Goal: Task Accomplishment & Management: Manage account settings

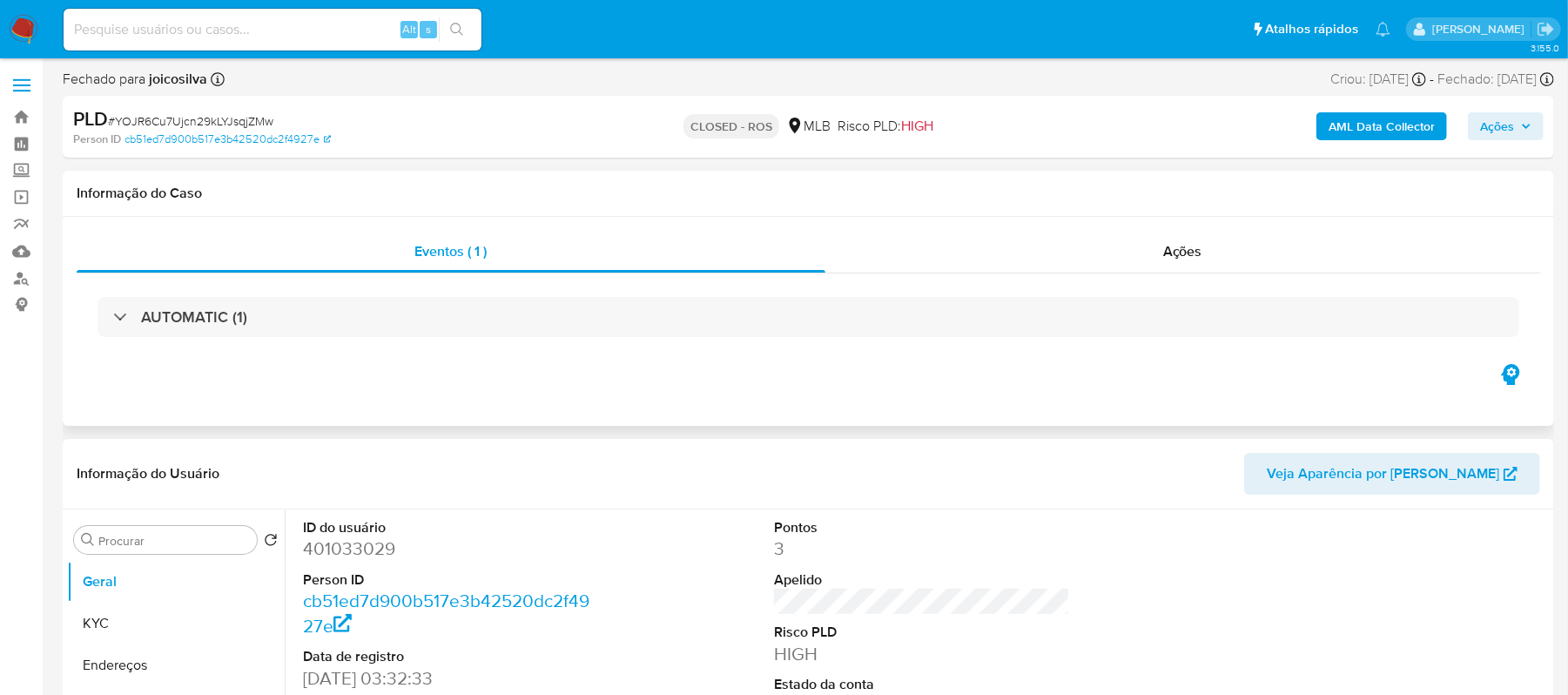
select select "10"
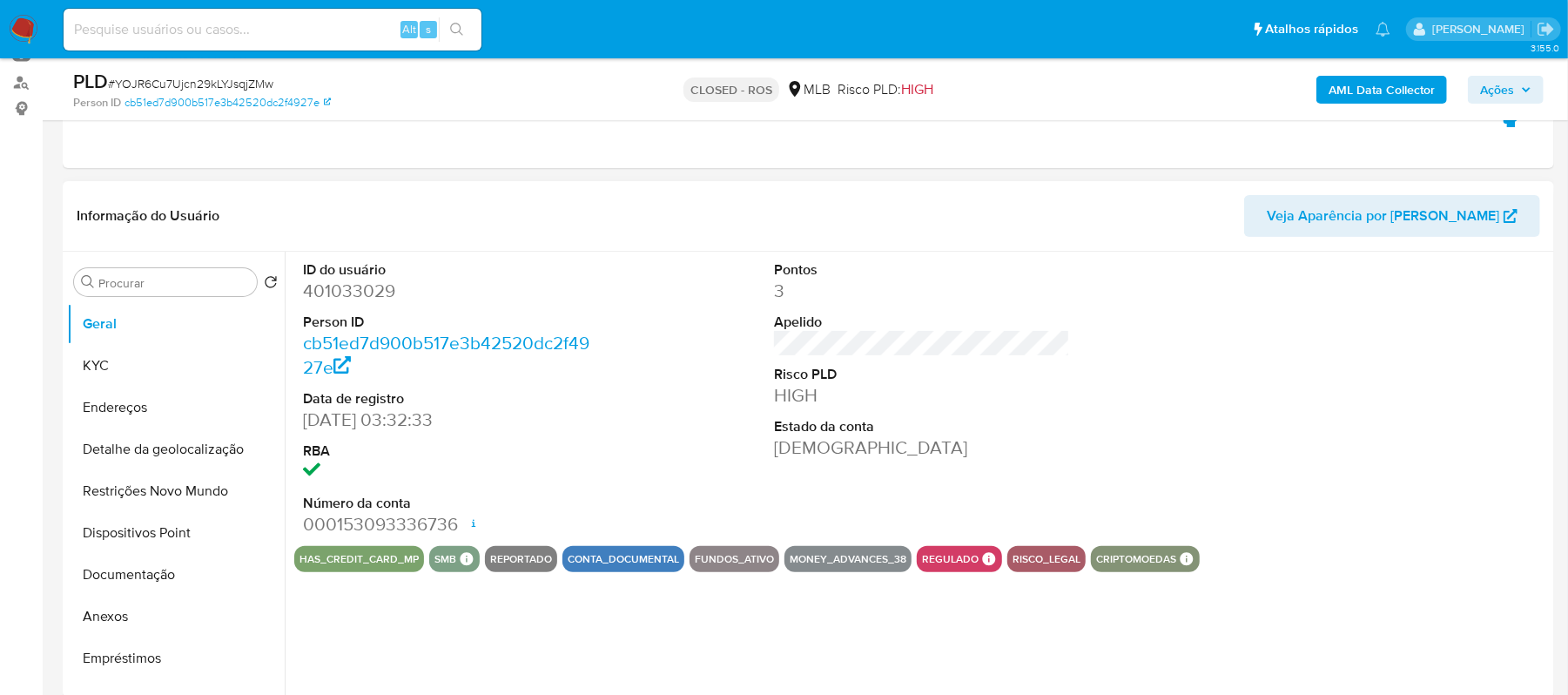
scroll to position [231, 0]
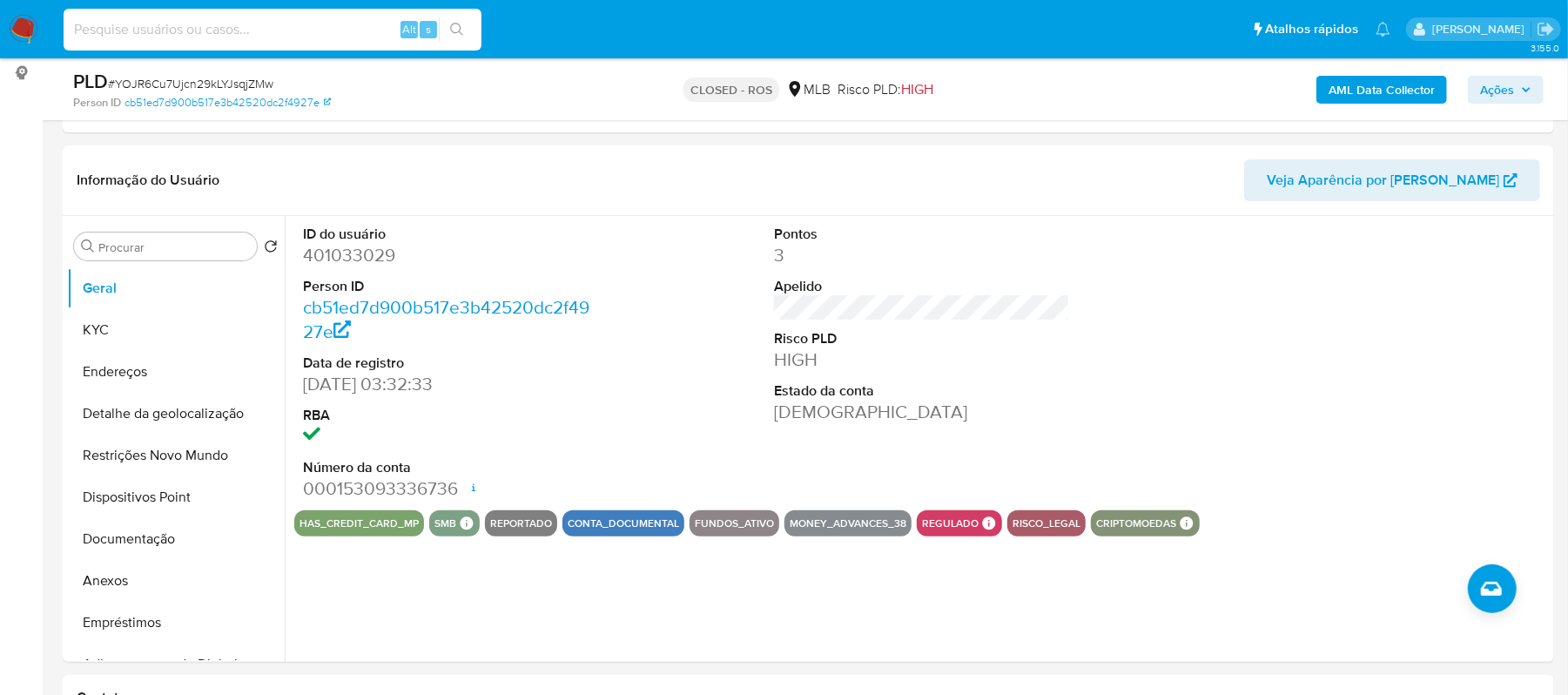
paste input "kTBEtVon HFCB Tz32Ga6aRyn 6"
click at [273, 25] on input "kTBEtVon HFCB Tz32Ga6aRyn 6" at bounding box center [273, 29] width 418 height 22
type input "kTBEtVon HFCB Tz32Ga6aRyn6"
click at [460, 28] on icon "search-icon" at bounding box center [457, 30] width 14 height 14
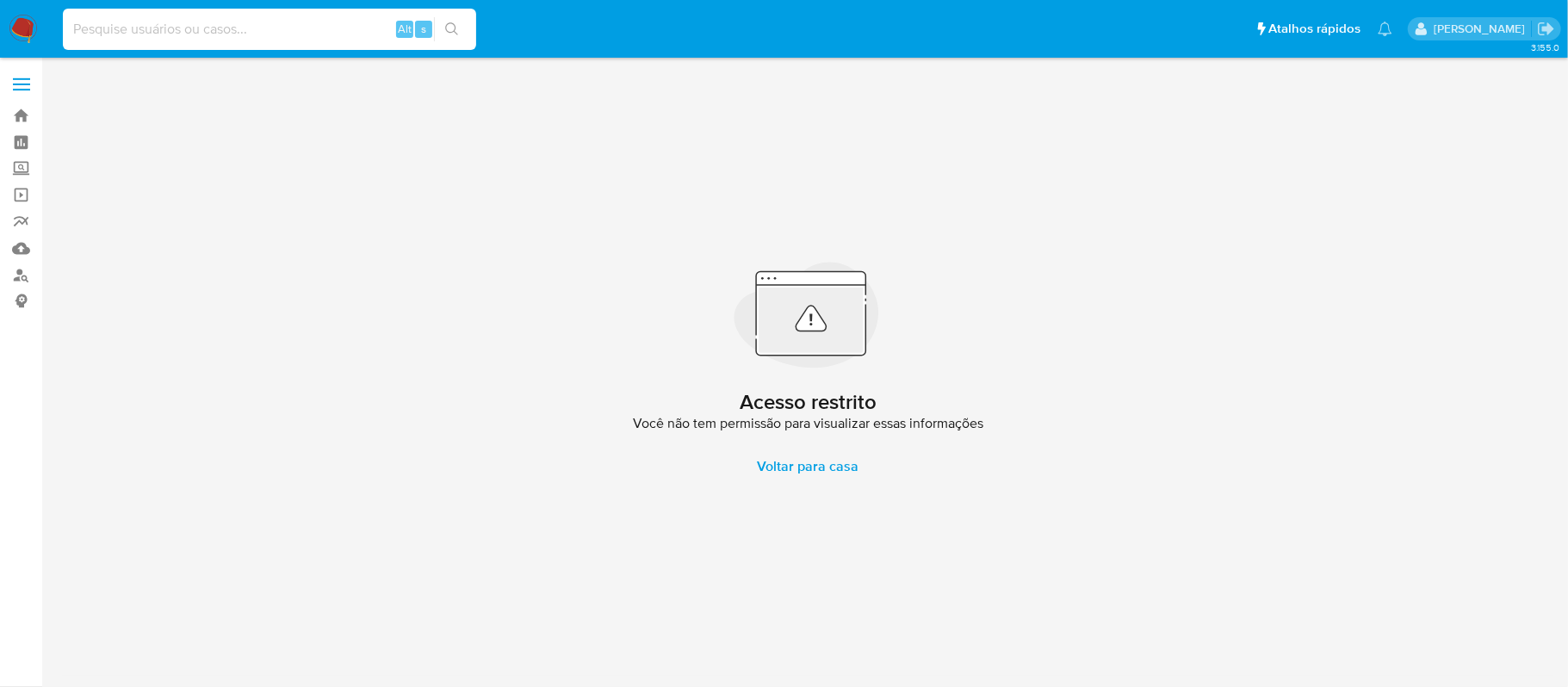
paste input "kTBEtVon HFCB Tz32Ga6aRyn 6"
click at [450, 26] on icon "search-icon" at bounding box center [452, 29] width 14 height 14
click at [64, 28] on input "kTBEtVon HFCB Tz32Ga6aRyn 6" at bounding box center [270, 28] width 413 height 22
click at [284, 29] on input "kTBEtVon HFCB Tz32Ga6aRyn 6" at bounding box center [270, 28] width 413 height 22
click at [448, 35] on icon "search-icon" at bounding box center [452, 29] width 14 height 14
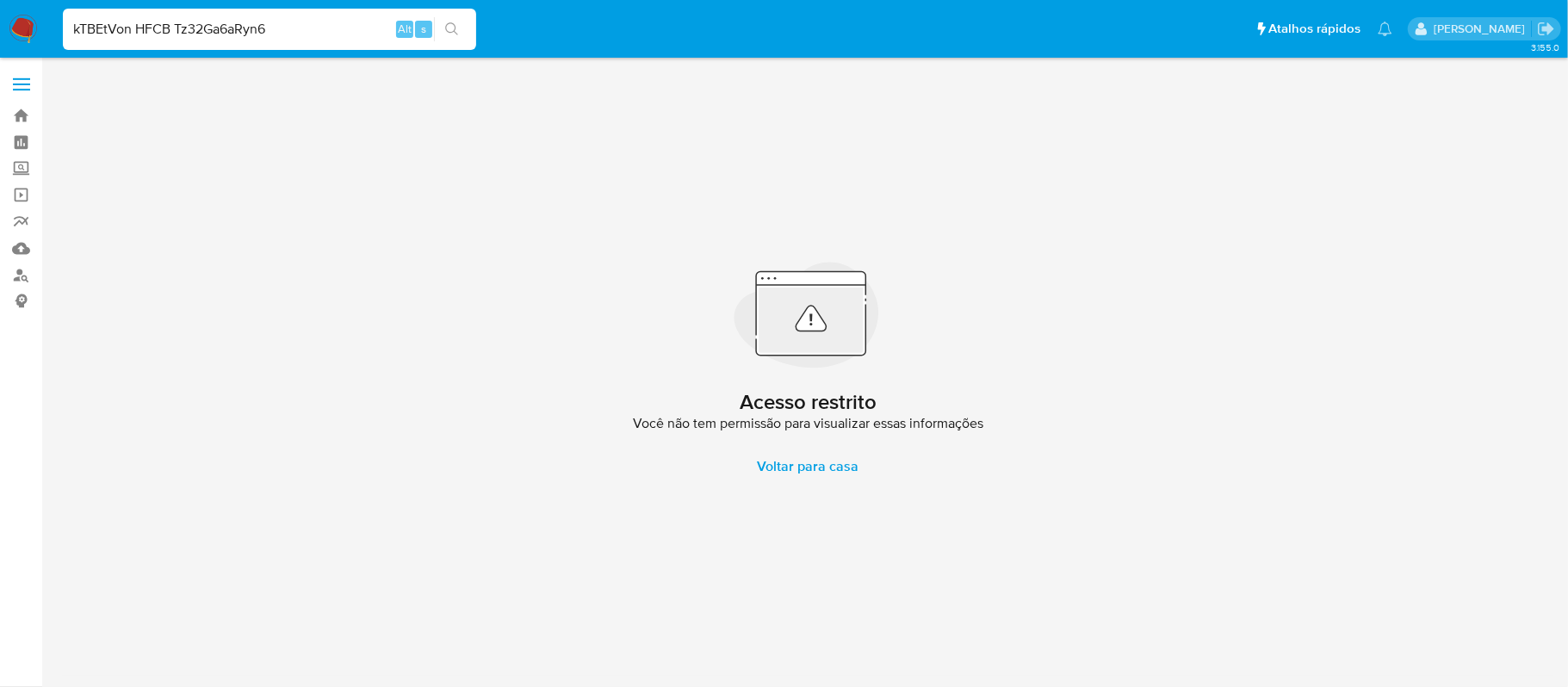
drag, startPoint x: 284, startPoint y: 25, endPoint x: 38, endPoint y: 15, distance: 246.2
click at [38, 15] on nav "Pausado Ver notificaciones kTBEtVon HFCB Tz32Ga6aRyn6 Alt s Atalhos rápidos Pre…" at bounding box center [784, 28] width 1568 height 58
paste input "HFCB"
type input "kTBEtVonHFCBTz32Ga6aRyn6"
click at [443, 35] on button "search-icon" at bounding box center [451, 28] width 35 height 24
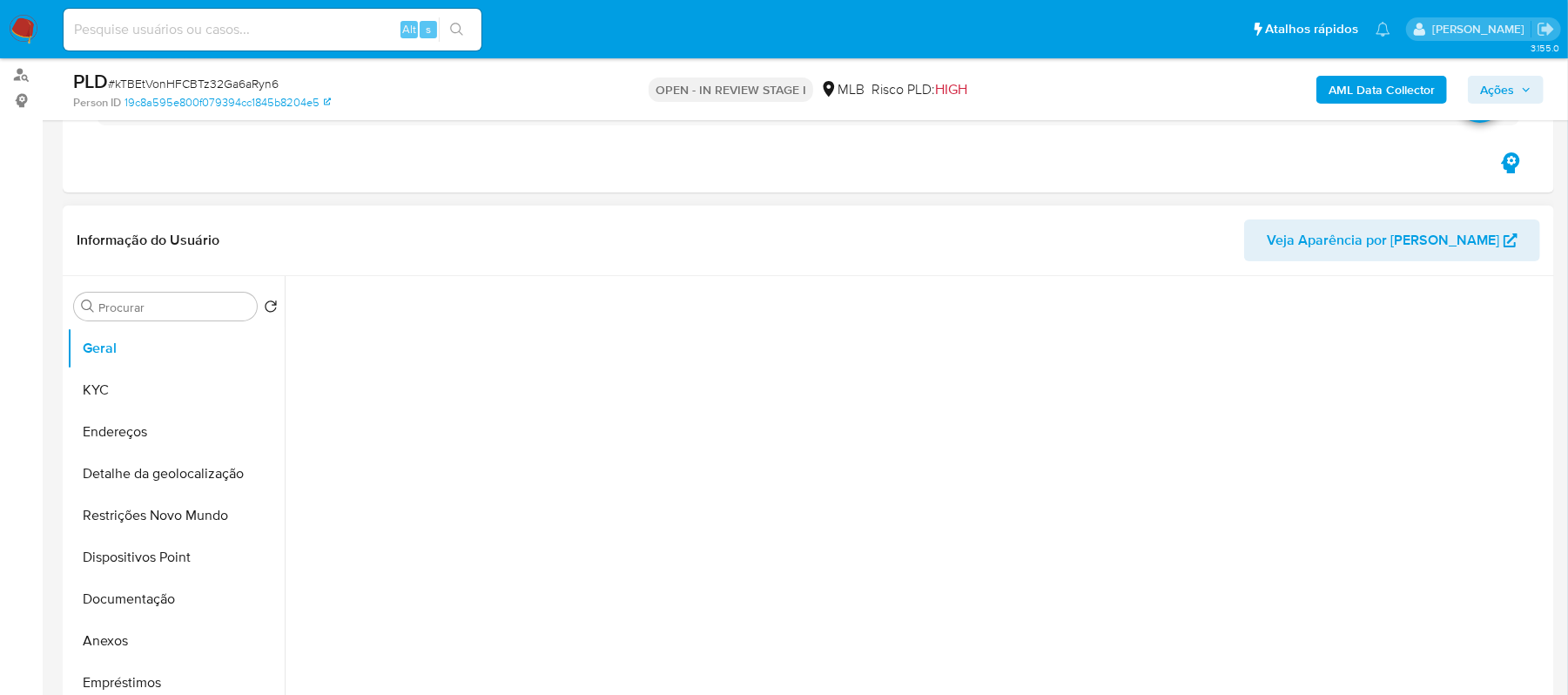
scroll to position [231, 0]
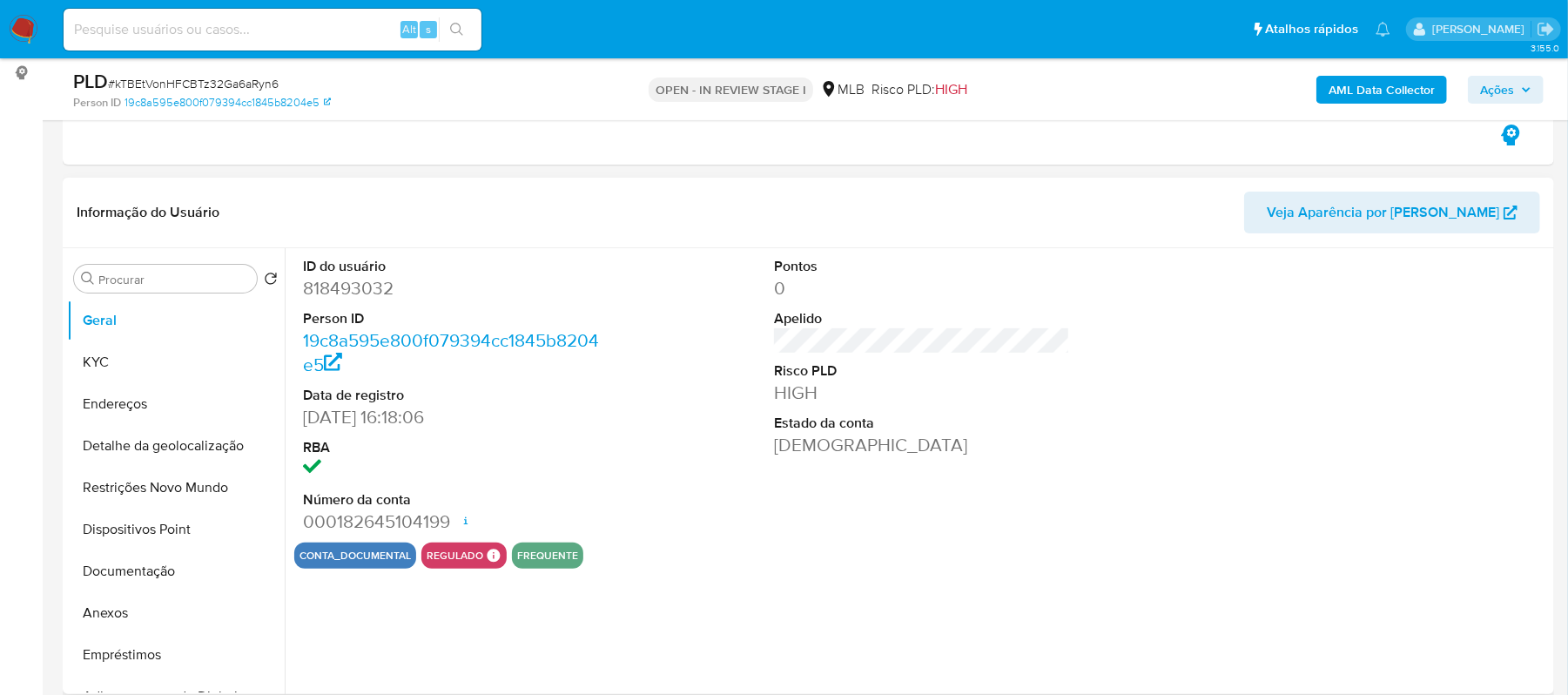
select select "10"
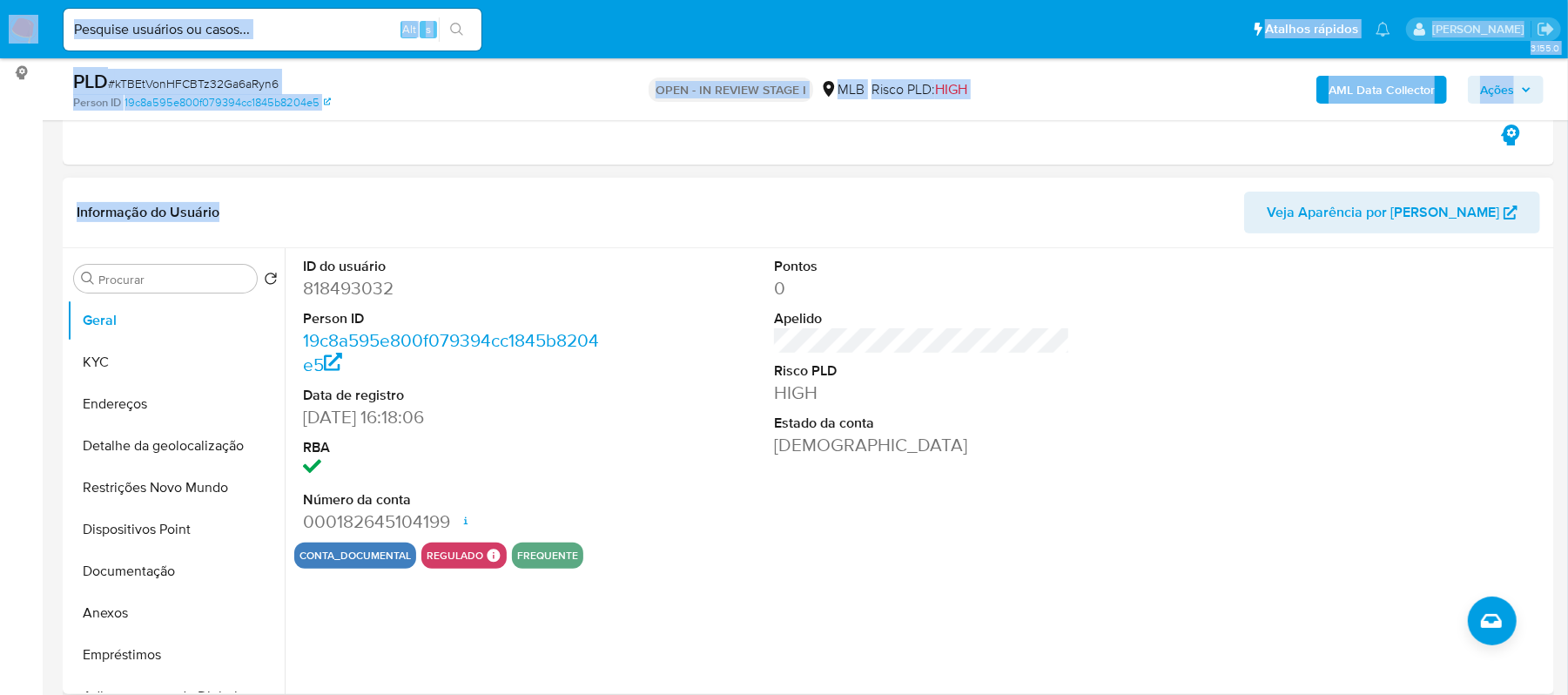
drag, startPoint x: 45, startPoint y: 46, endPoint x: 722, endPoint y: 244, distance: 705.4
click at [213, 349] on button "KYC" at bounding box center [169, 362] width 204 height 42
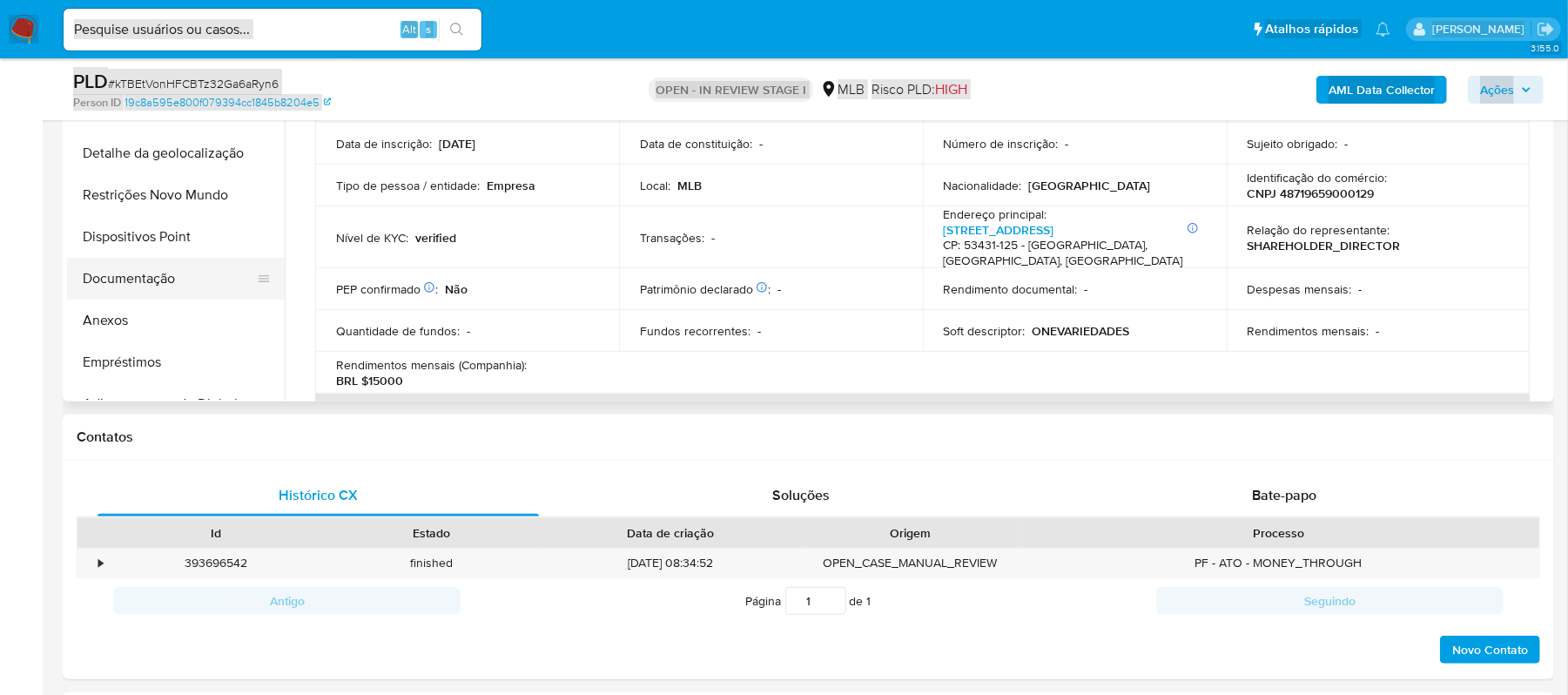
scroll to position [408, 0]
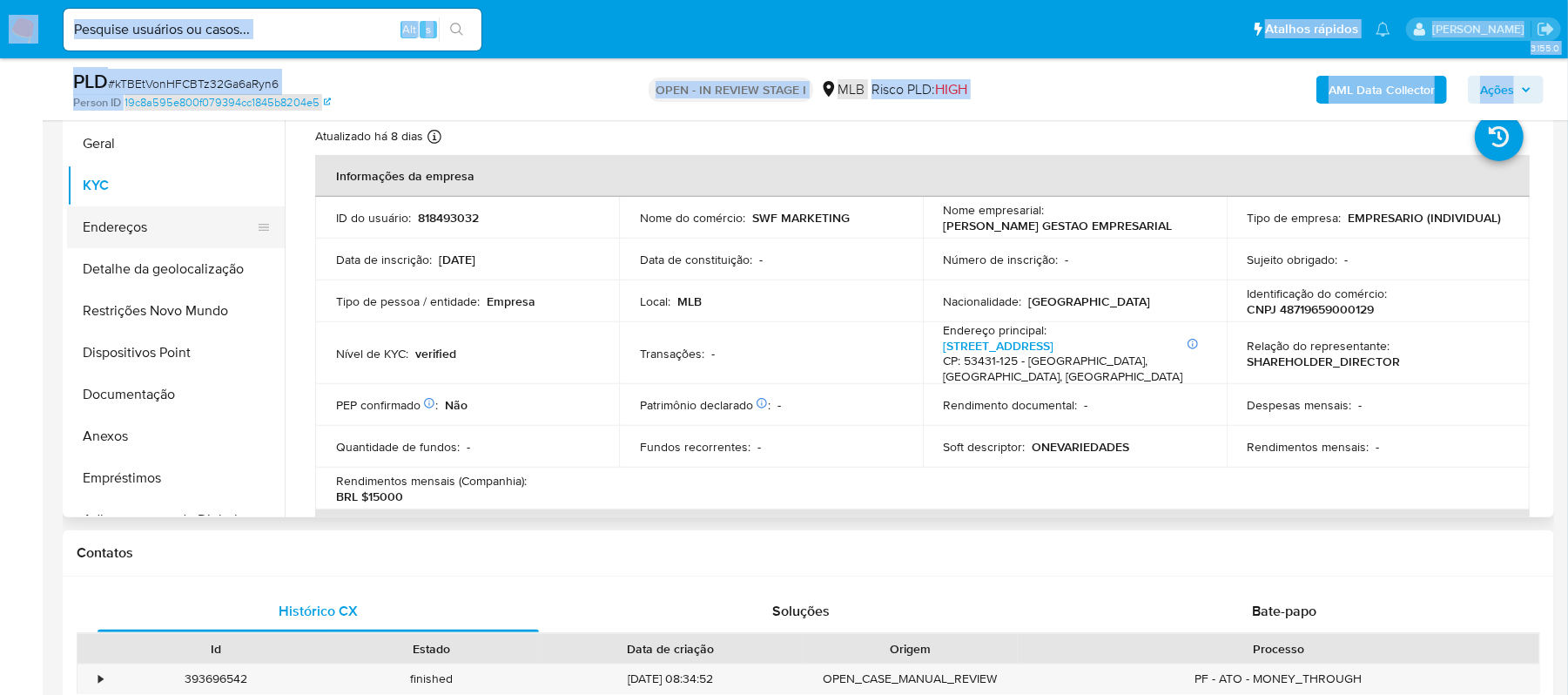
click at [152, 233] on button "Endereços" at bounding box center [169, 227] width 204 height 42
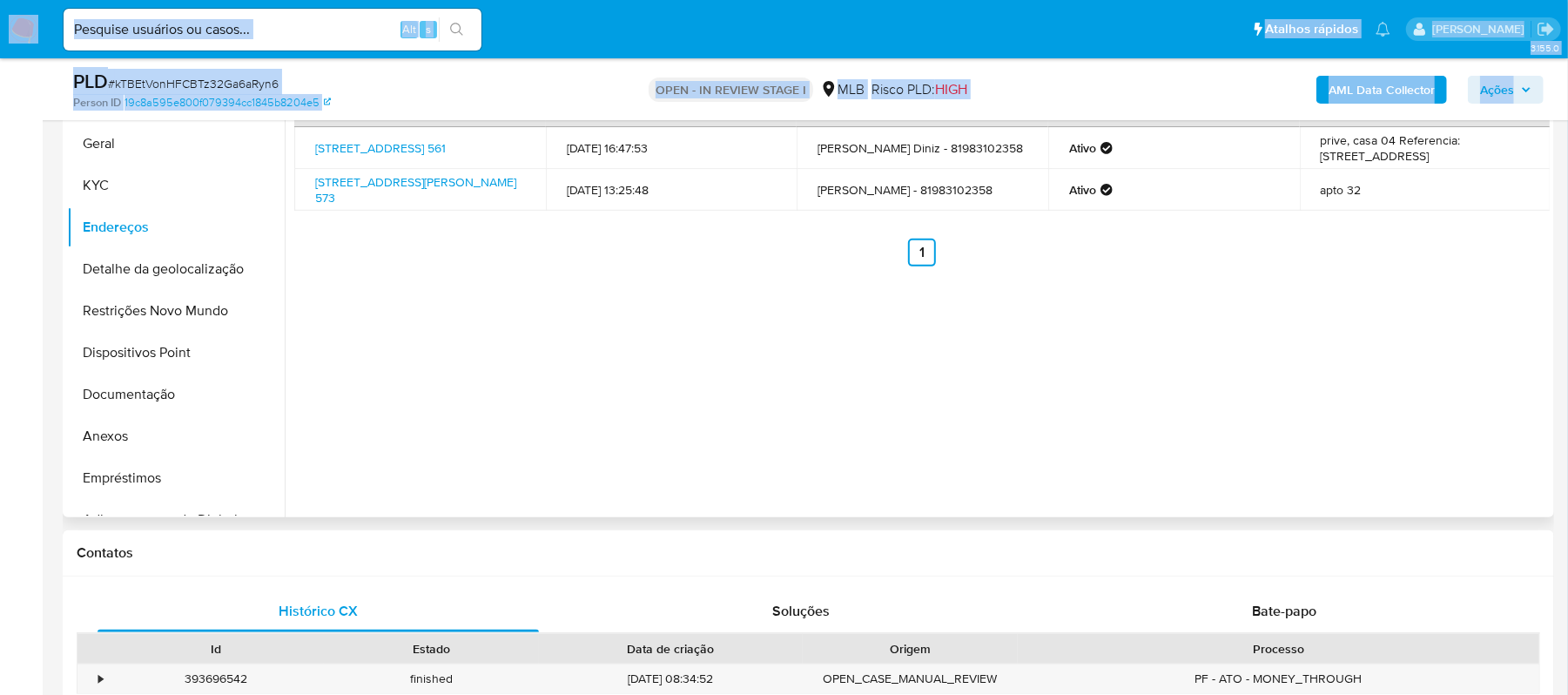
scroll to position [292, 0]
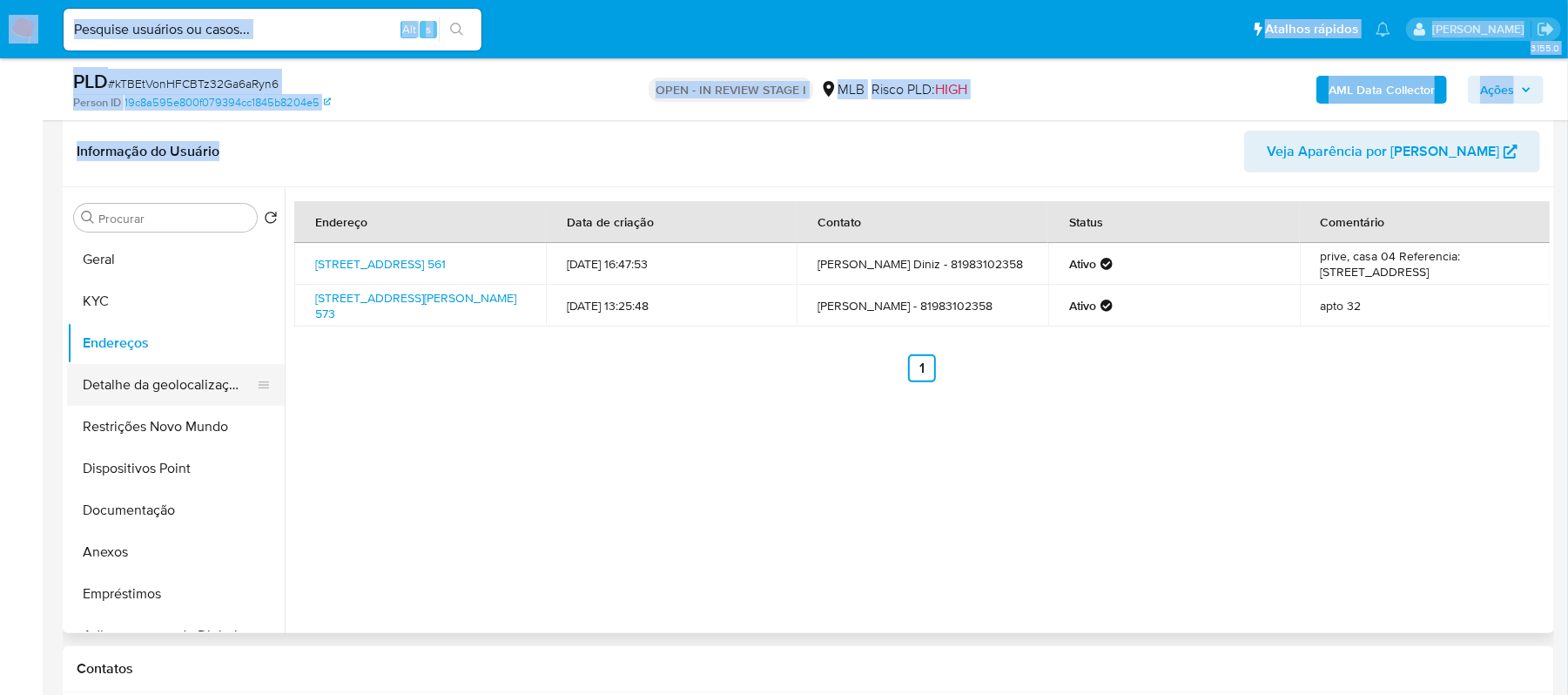
click at [174, 383] on button "Detalhe da geolocalização" at bounding box center [169, 385] width 204 height 42
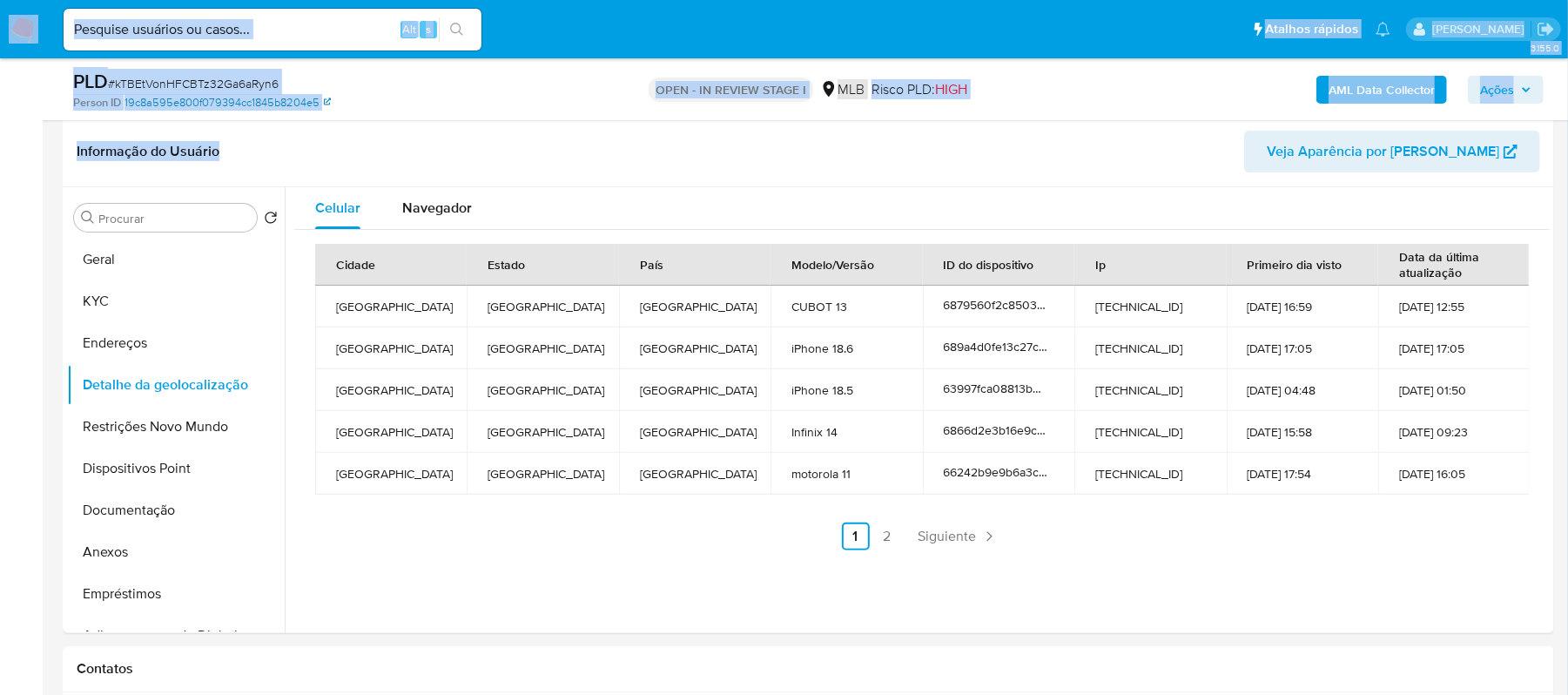
click at [318, 103] on link "19c8a595e800f079394cc1845b8204e5" at bounding box center [228, 102] width 206 height 15
click at [303, 151] on header "Informação do Usuário Veja Aparência por Pessoa" at bounding box center [808, 152] width 1464 height 42
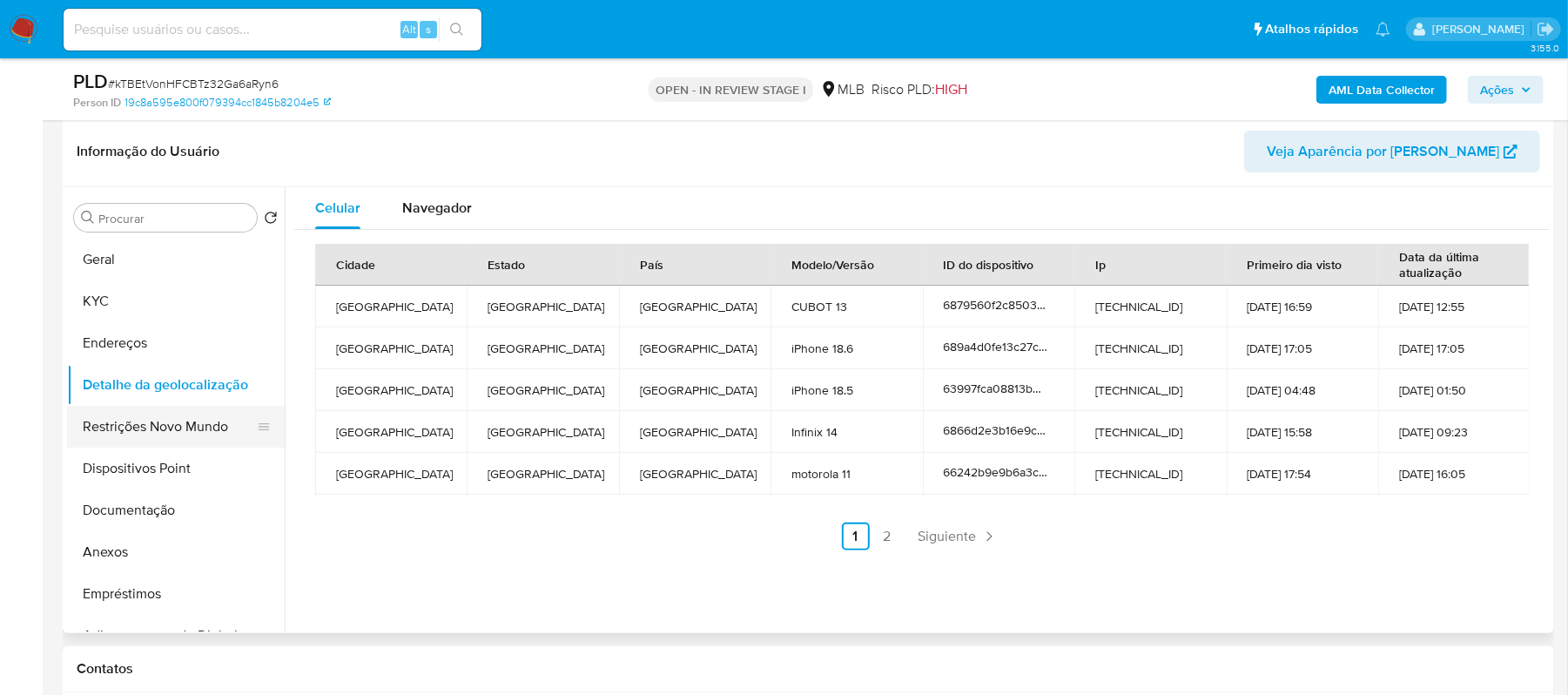
click at [175, 421] on button "Restrições Novo Mundo" at bounding box center [169, 426] width 204 height 42
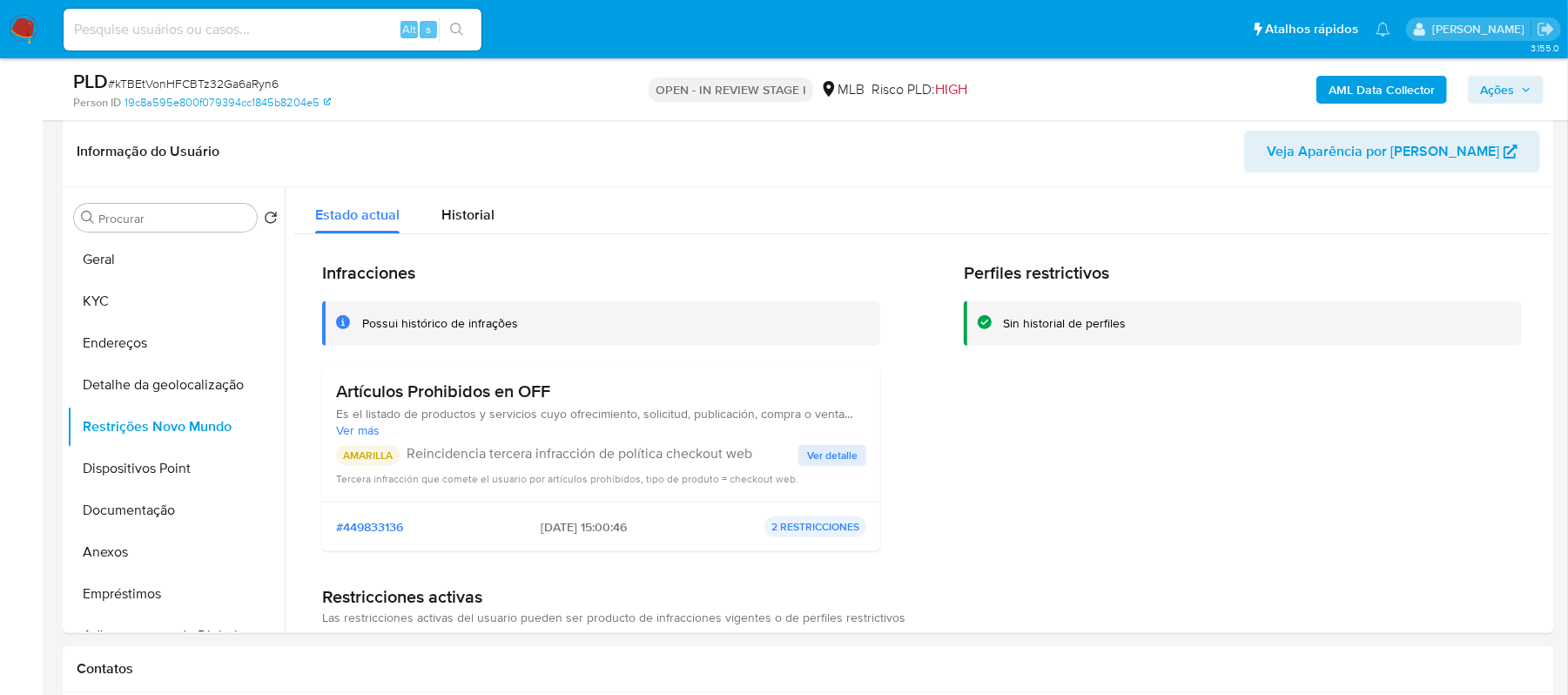
drag, startPoint x: 462, startPoint y: 222, endPoint x: 28, endPoint y: 356, distance: 454.2
click at [462, 222] on span "Historial" at bounding box center [467, 214] width 53 height 20
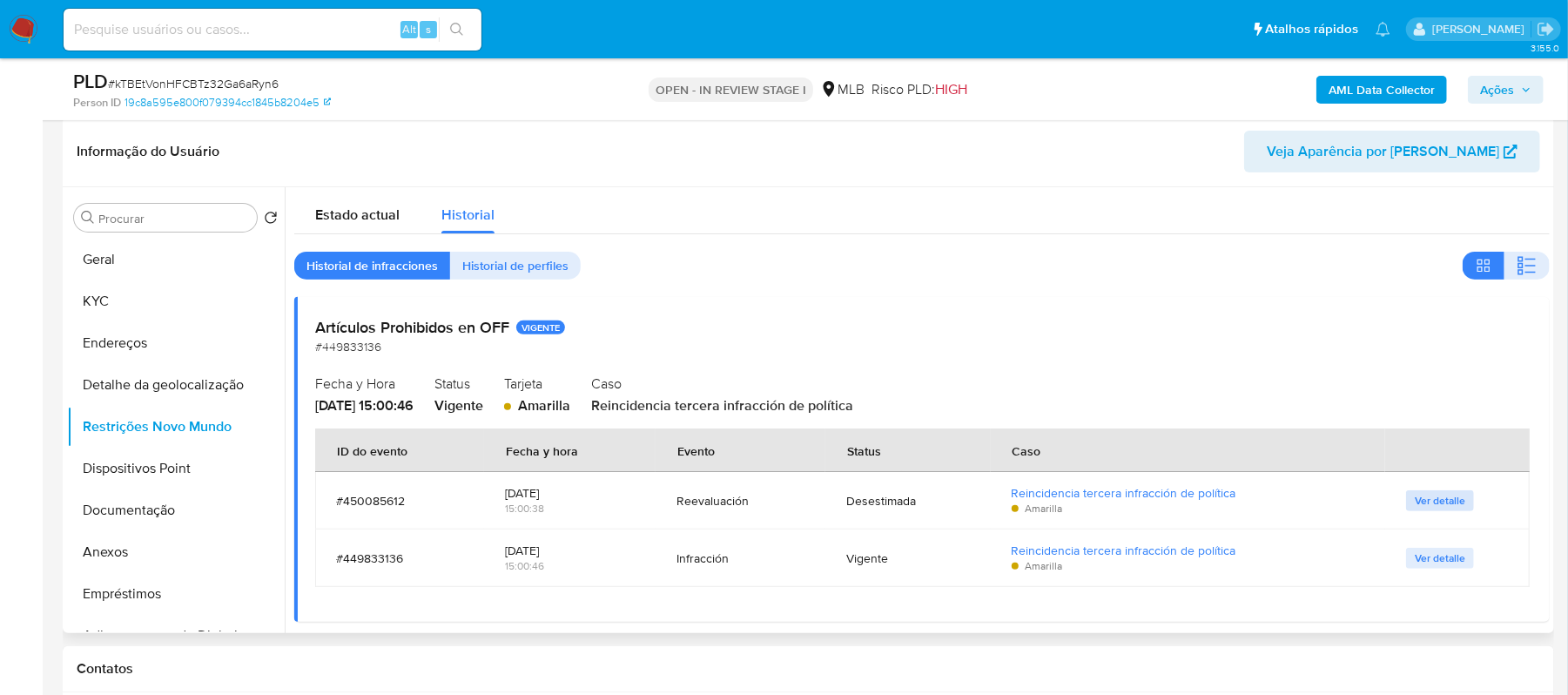
click at [1446, 500] on span "Ver detalle" at bounding box center [1441, 500] width 50 height 17
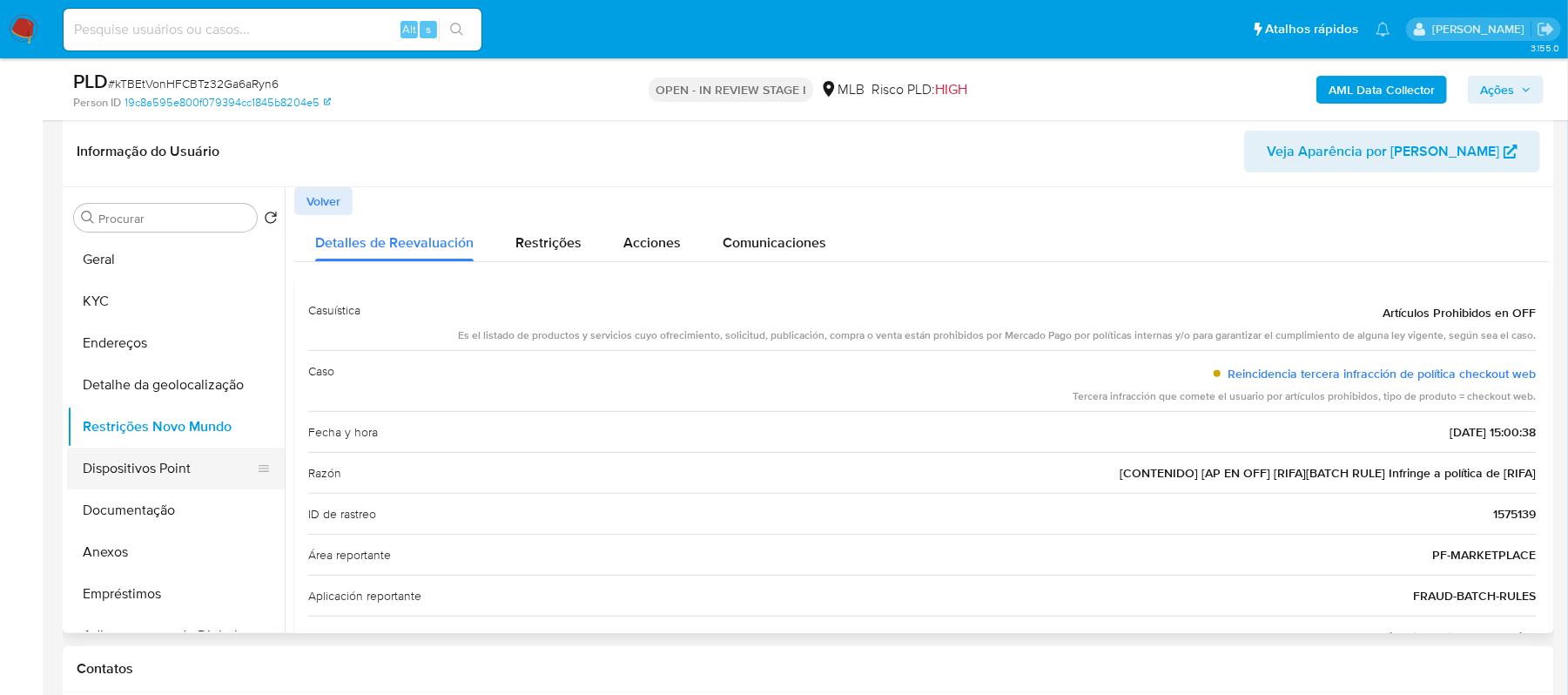
click at [136, 471] on button "Dispositivos Point" at bounding box center [169, 468] width 204 height 42
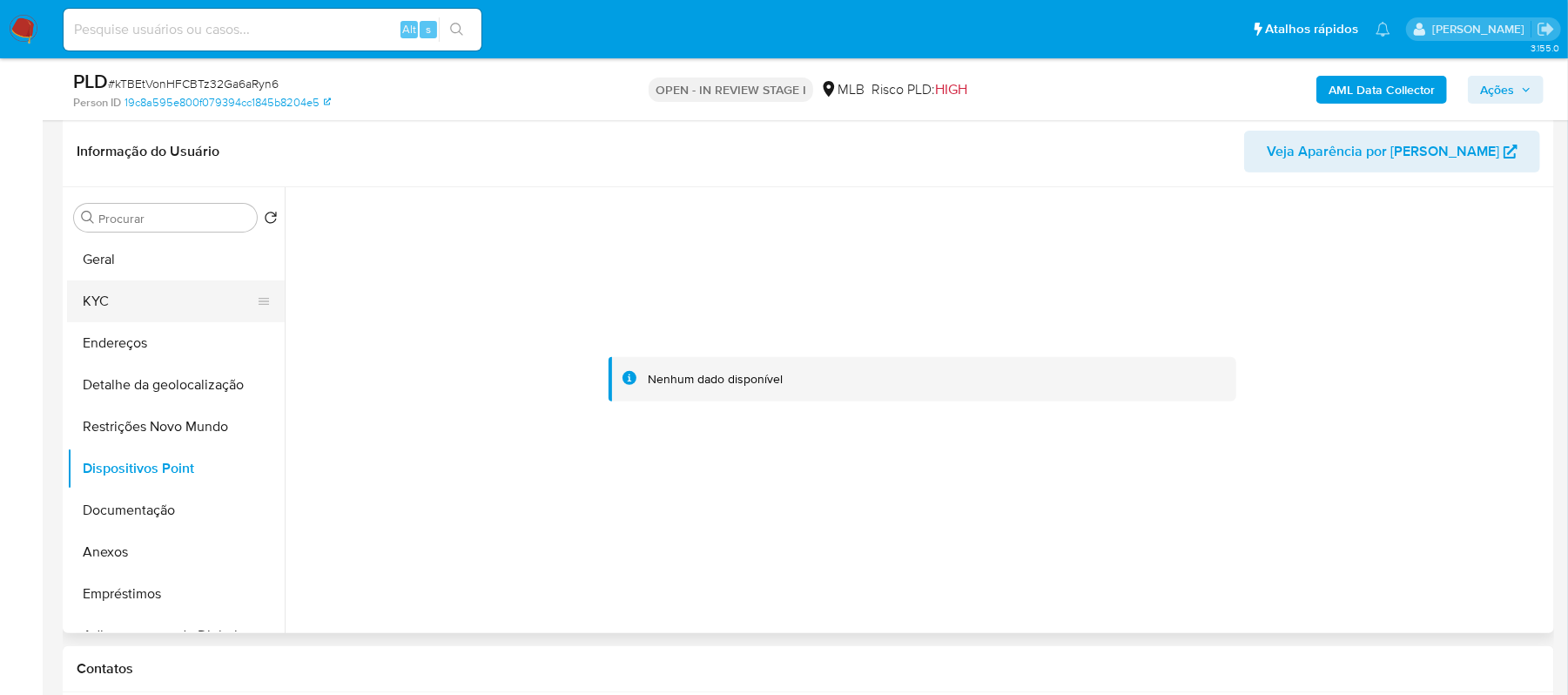
click at [120, 303] on button "KYC" at bounding box center [169, 301] width 204 height 42
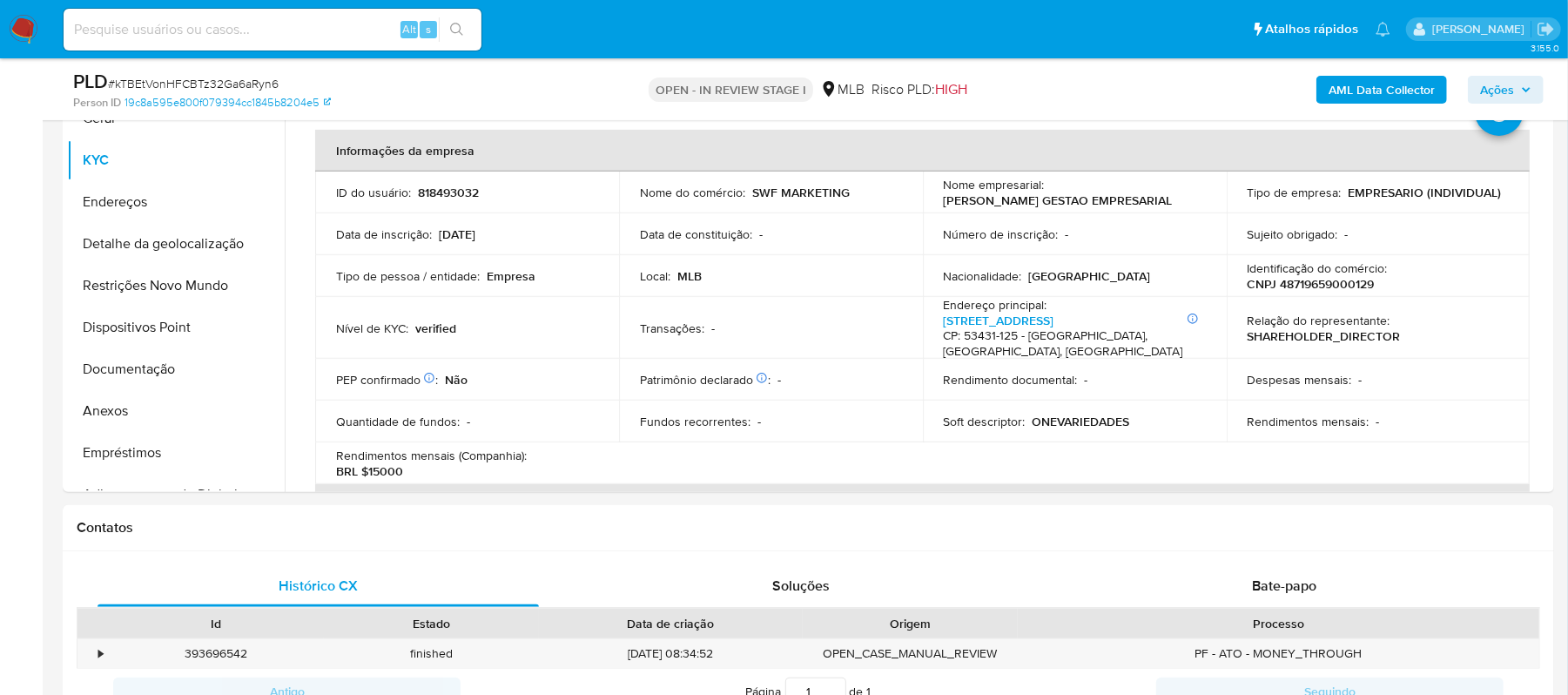
scroll to position [439, 0]
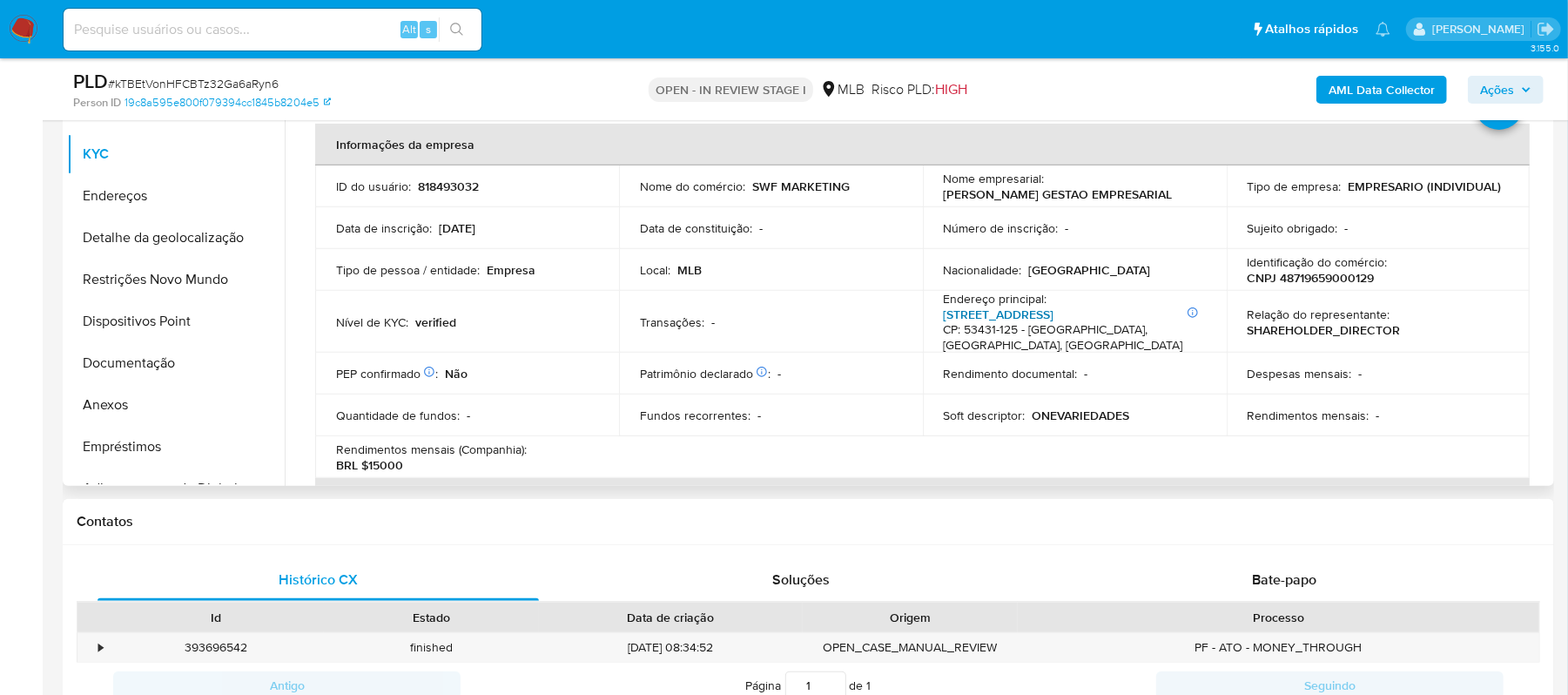
click at [1055, 318] on link "Rua Alemanha Ocidental 345, Pau Amarelo" at bounding box center [998, 314] width 110 height 17
click at [144, 370] on button "Documentação" at bounding box center [169, 363] width 204 height 42
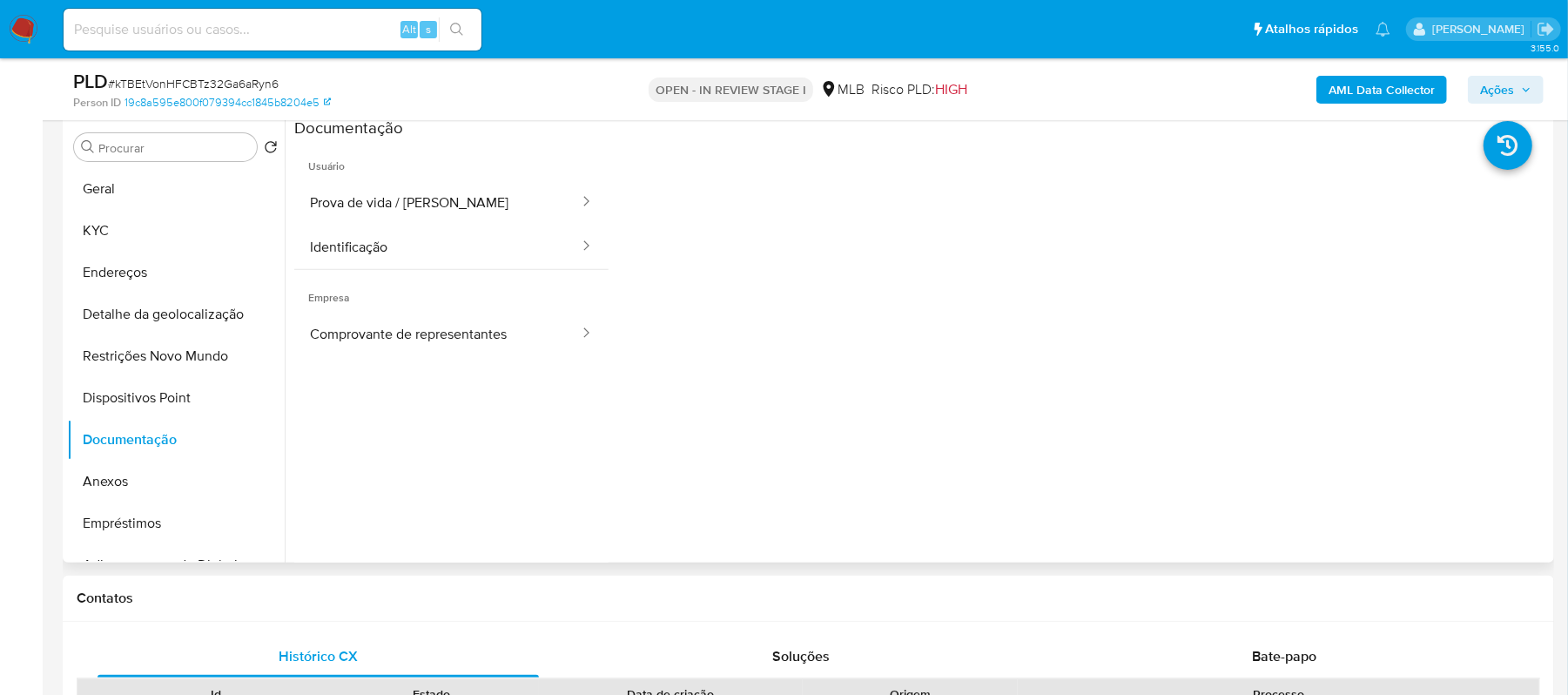
scroll to position [324, 0]
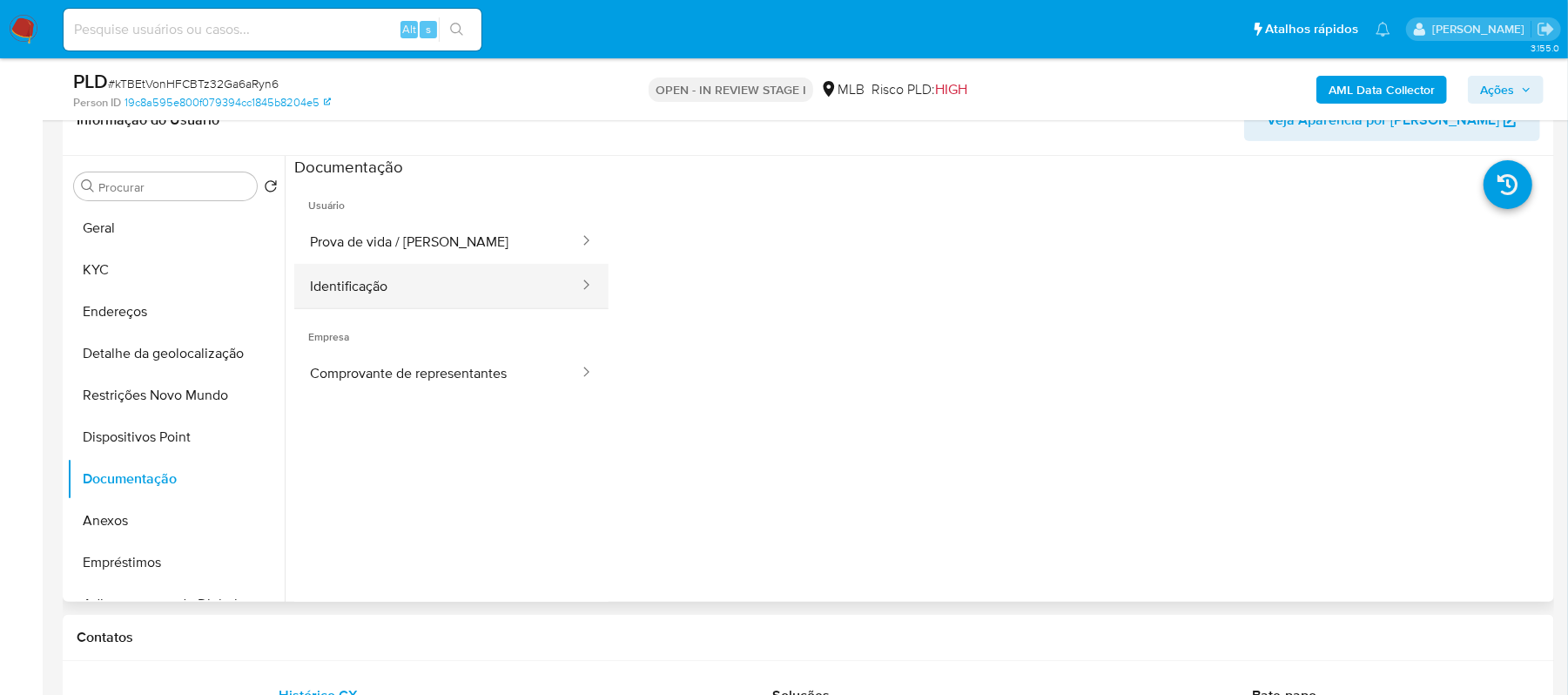
click at [433, 308] on button "Identificação" at bounding box center [437, 286] width 286 height 45
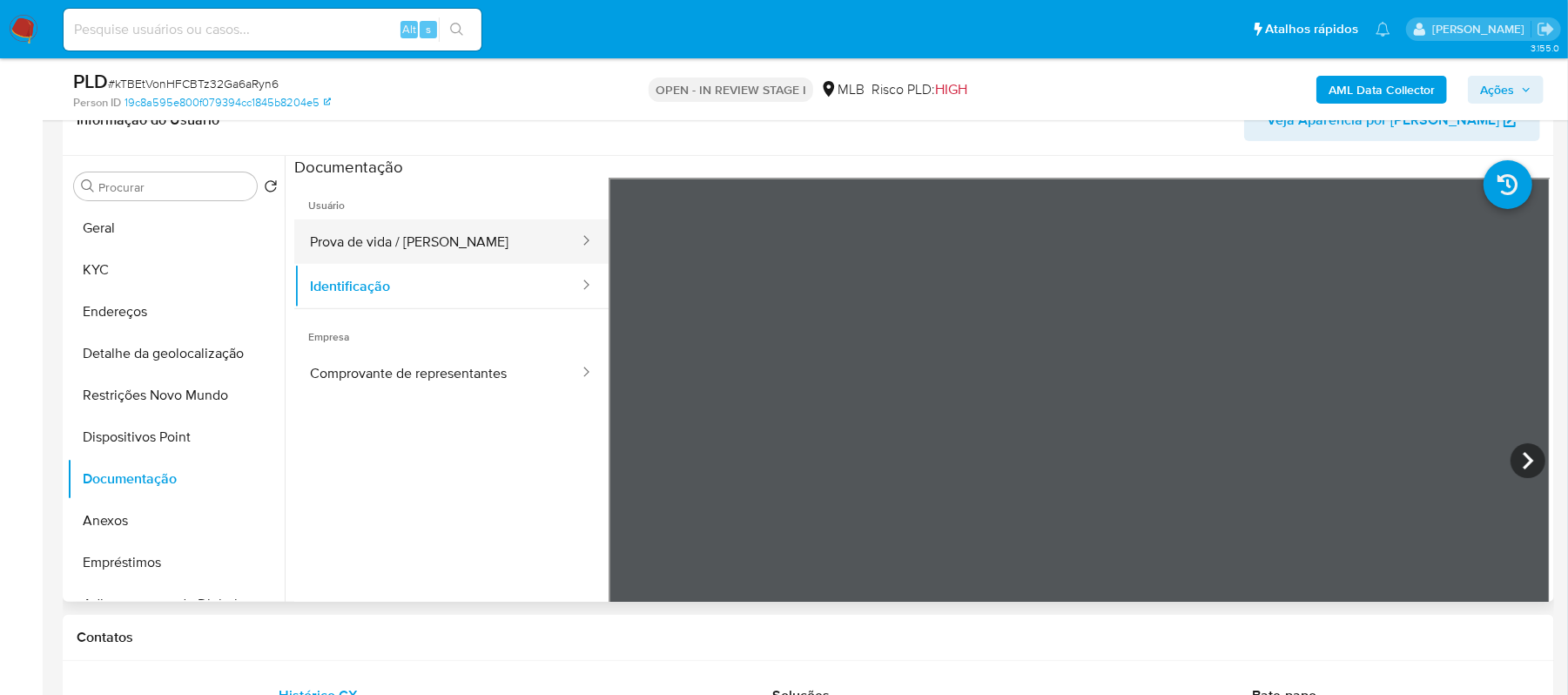
click at [488, 235] on button "Prova de vida / [PERSON_NAME]" at bounding box center [437, 242] width 286 height 45
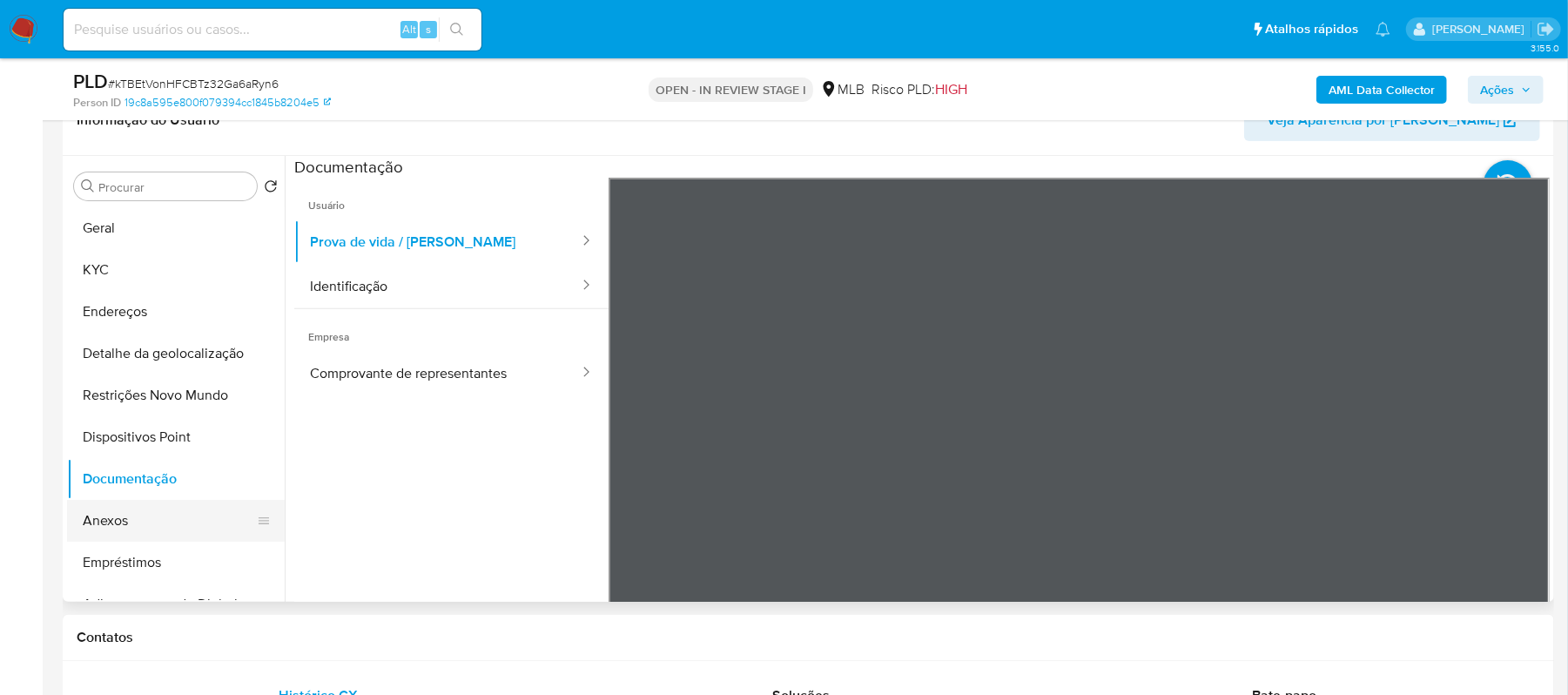
click at [135, 519] on button "Anexos" at bounding box center [169, 520] width 204 height 42
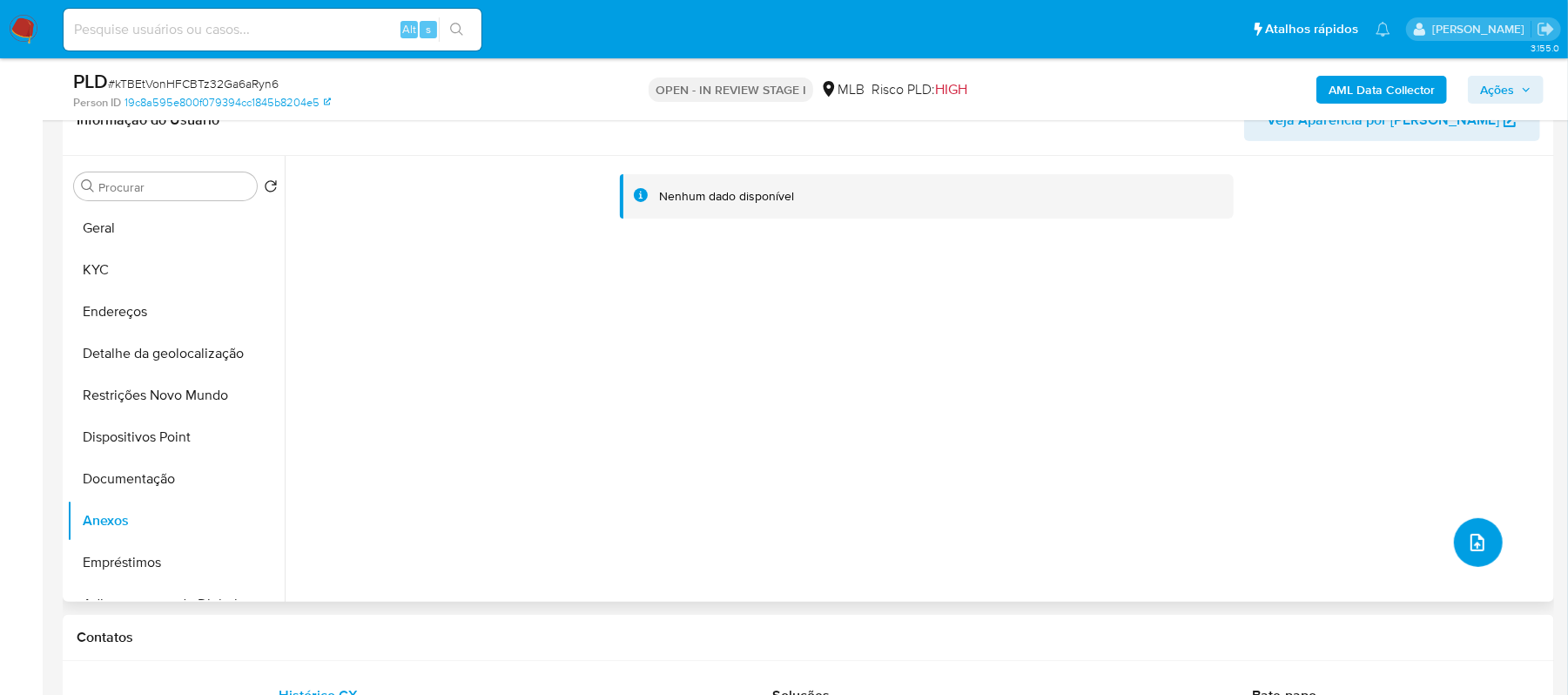
click at [1475, 541] on icon "upload-file" at bounding box center [1478, 542] width 14 height 17
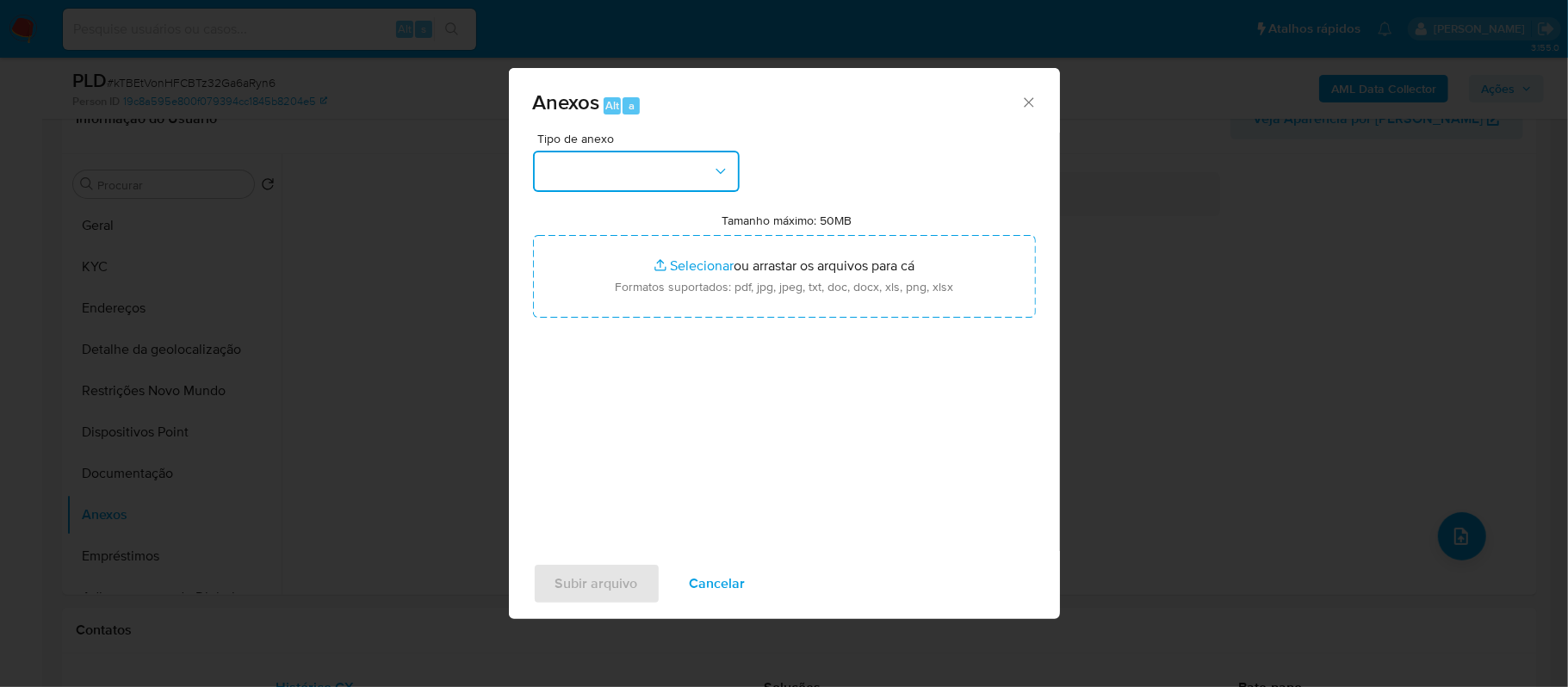
click at [700, 163] on button "button" at bounding box center [636, 171] width 207 height 42
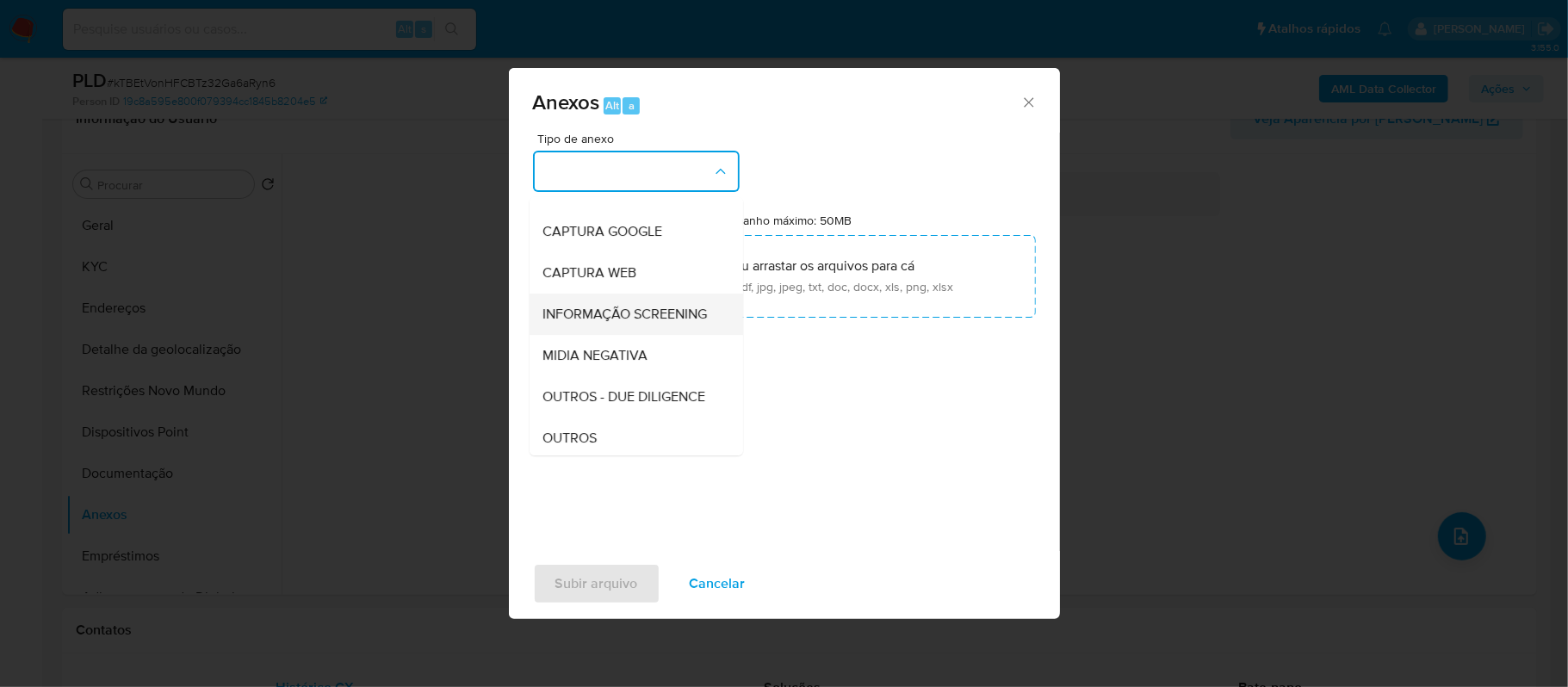
scroll to position [265, 0]
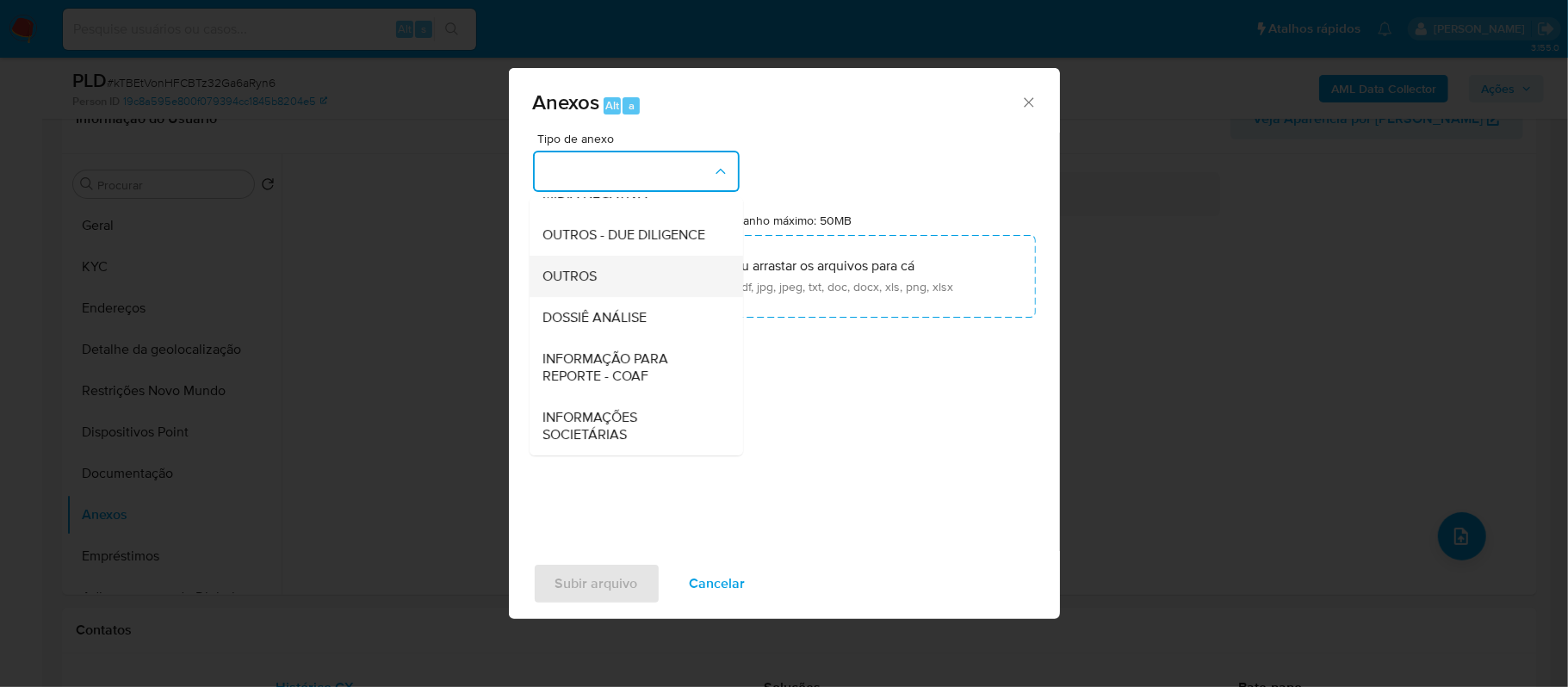
click at [600, 260] on div "OUTROS" at bounding box center [631, 276] width 176 height 42
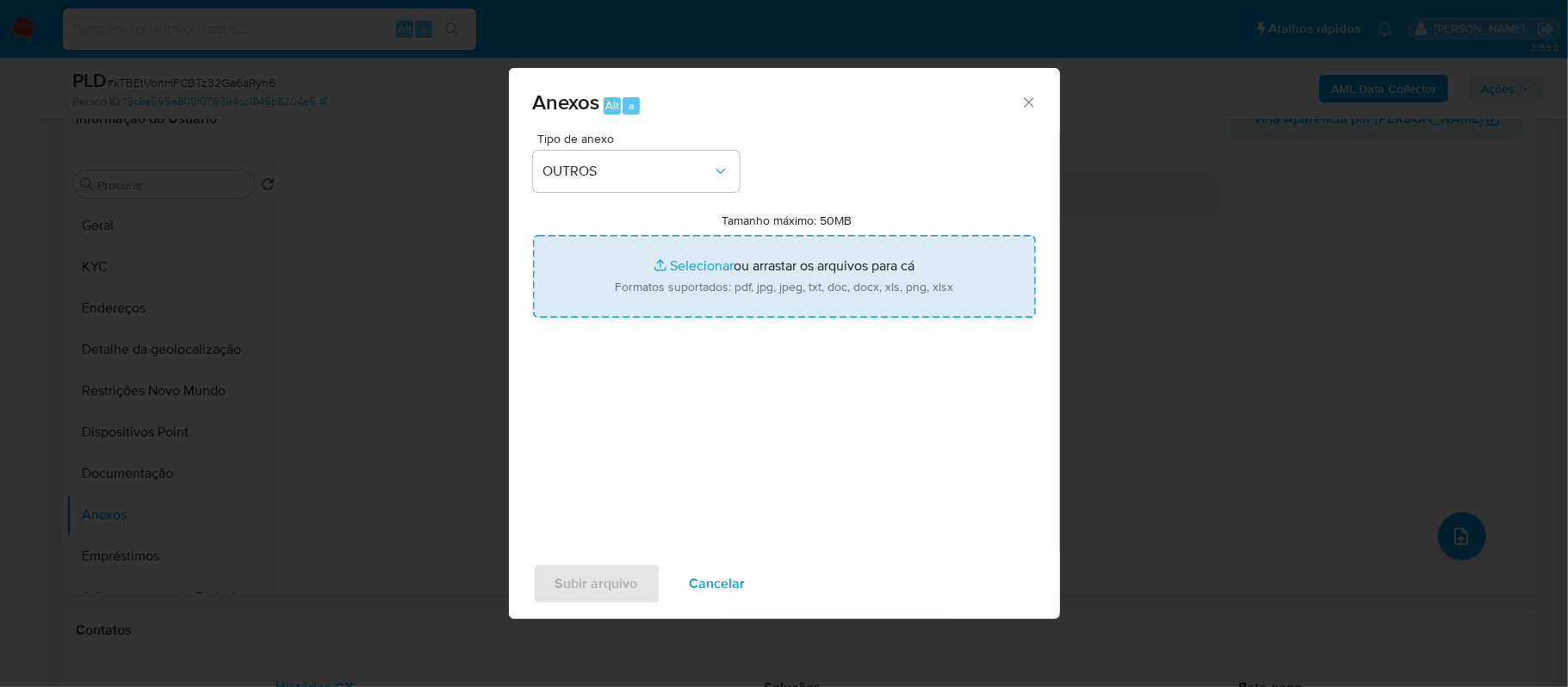
click at [680, 265] on input "Tamanho máximo: 50MB Selecionar arquivos" at bounding box center [784, 276] width 503 height 82
type input "C:\fakepath\CaselogSAMUEL WILDSON _2025_08_19_19_18_37.pdf"
click at [684, 273] on input "Tamanho máximo: 50MB Selecionar arquivos" at bounding box center [784, 276] width 503 height 82
click at [678, 266] on input "Tamanho máximo: 50MB Selecionar arquivos" at bounding box center [784, 276] width 503 height 82
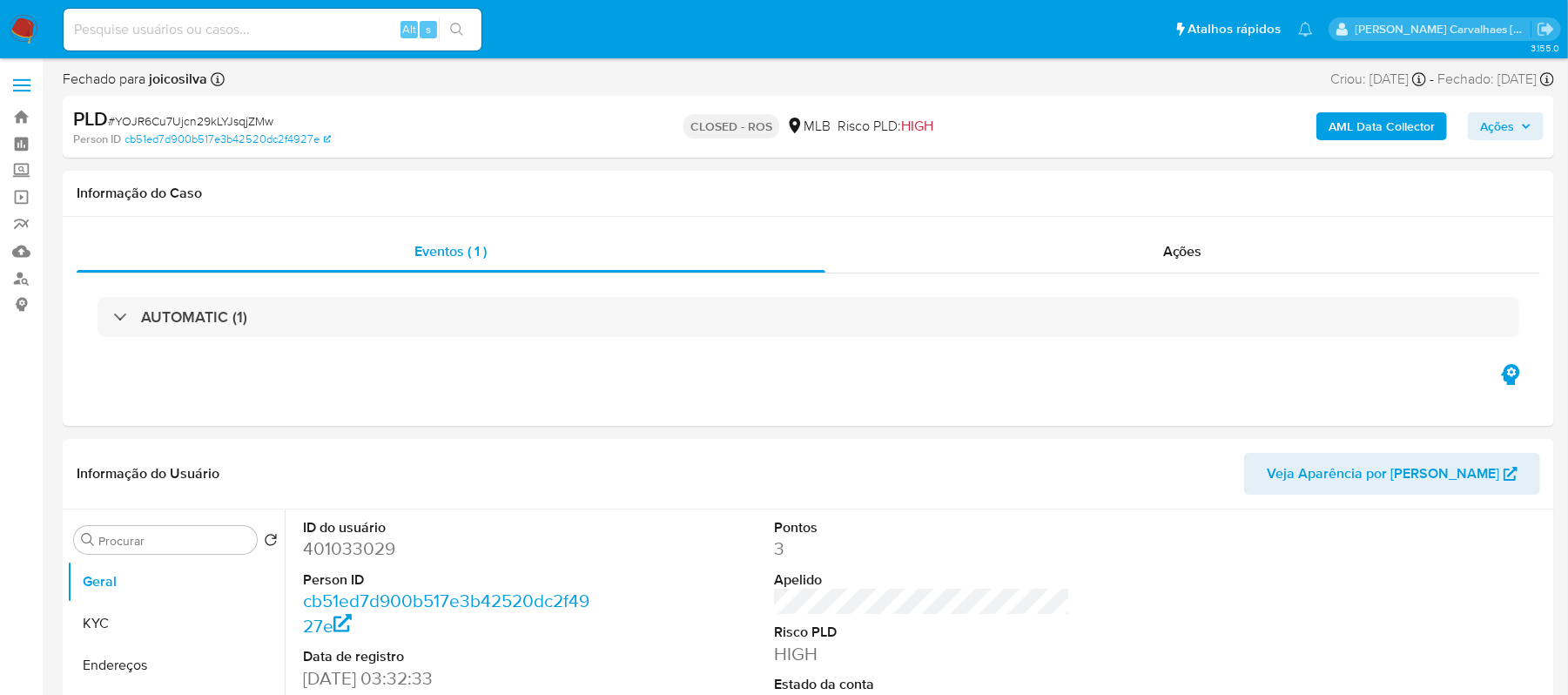
select select "10"
click at [22, 277] on link "Localizador de pessoas" at bounding box center [103, 278] width 207 height 27
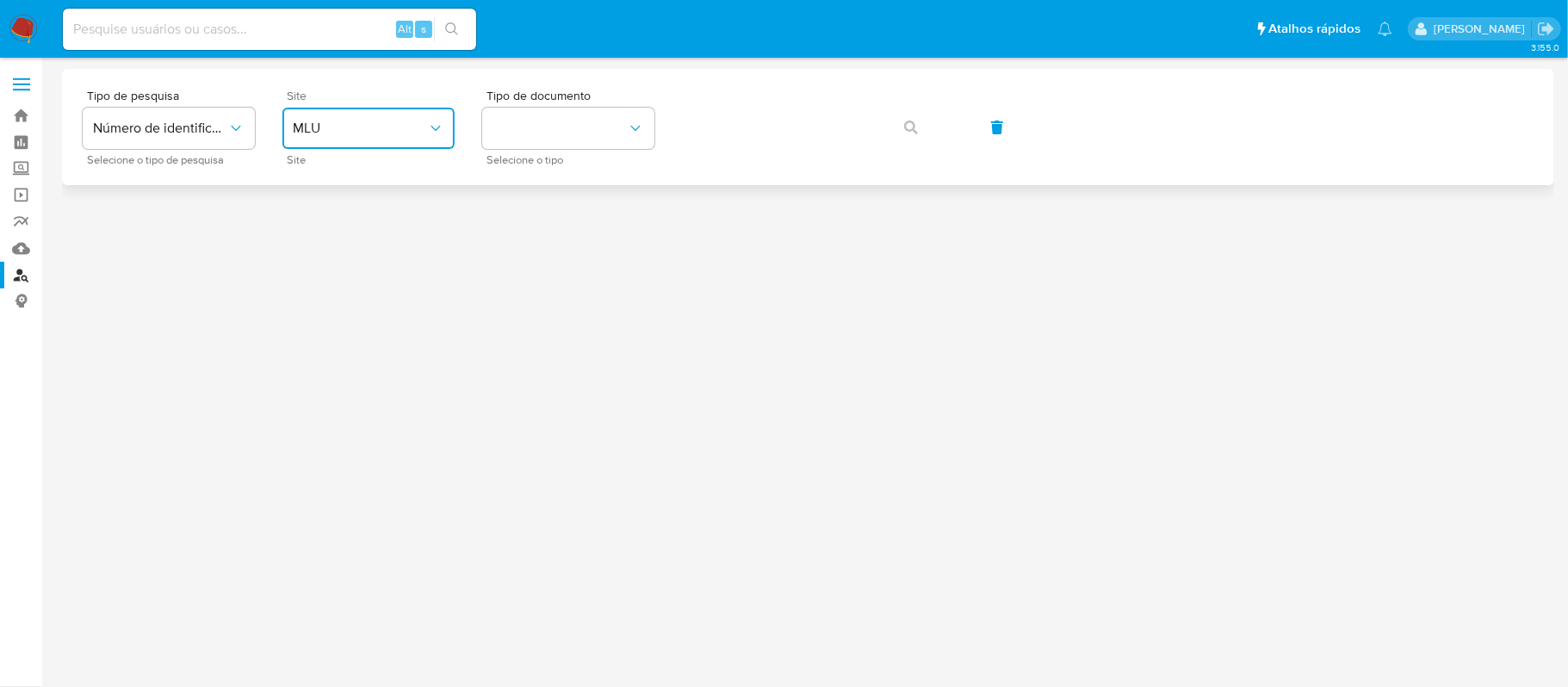
click at [418, 135] on span "MLU" at bounding box center [359, 128] width 134 height 17
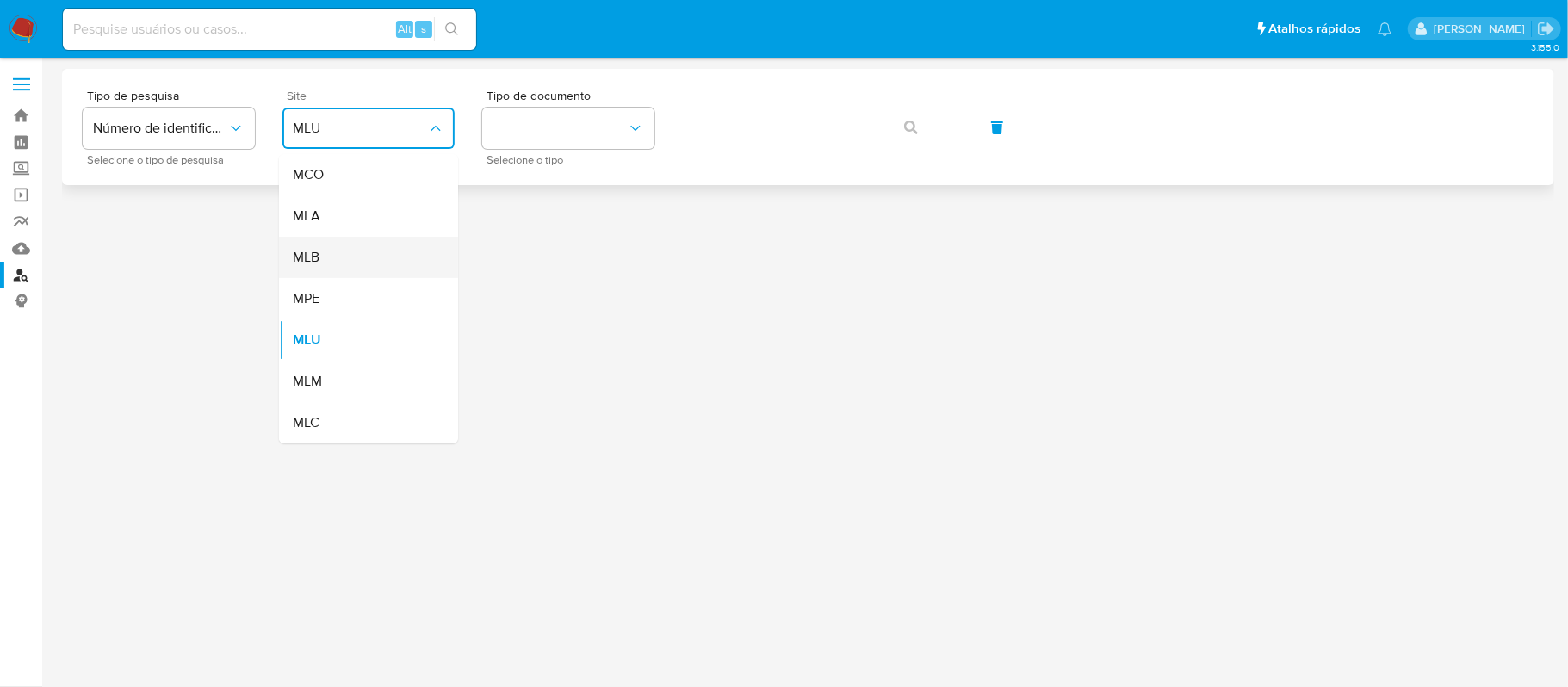
click at [355, 253] on div "MLB" at bounding box center [363, 257] width 141 height 42
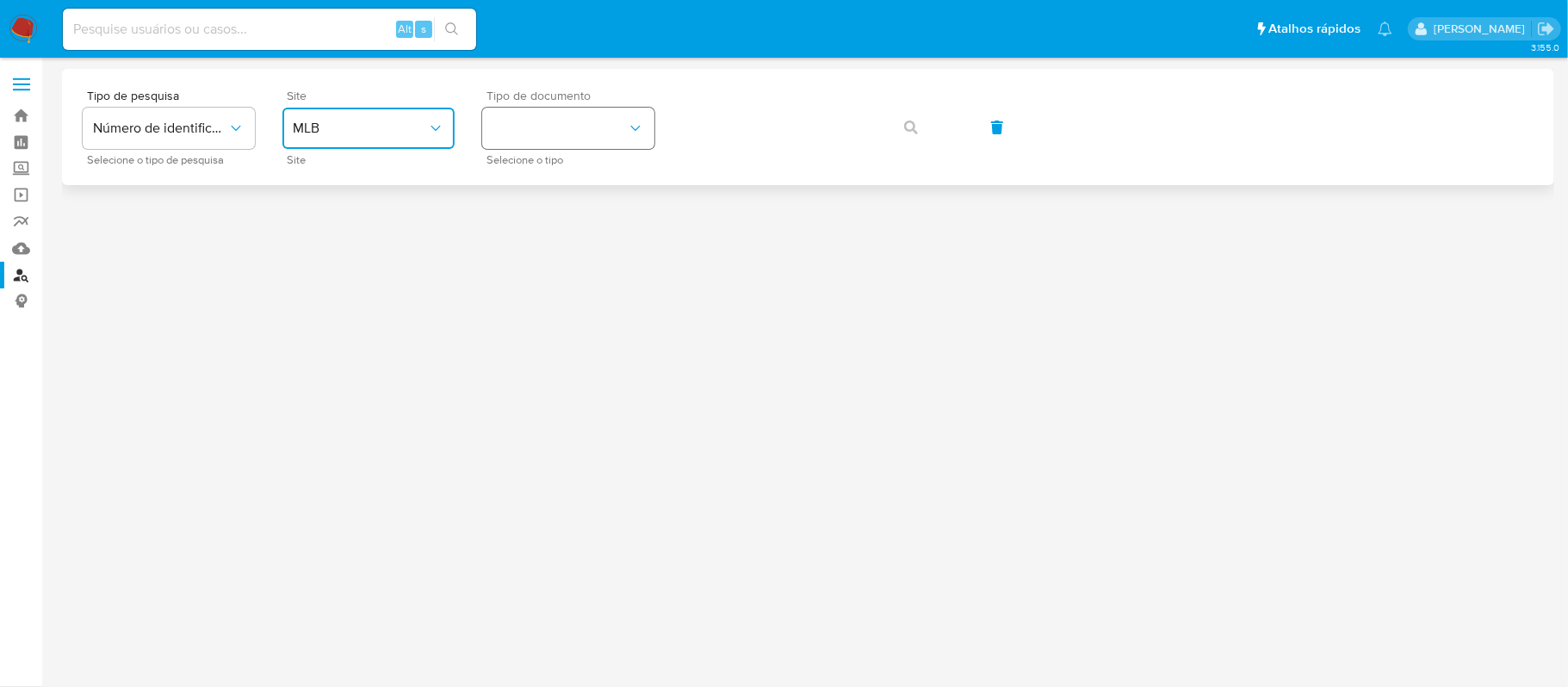
click at [606, 139] on button "identificationType" at bounding box center [568, 128] width 172 height 42
click at [536, 253] on div "CPF CPF" at bounding box center [562, 242] width 141 height 59
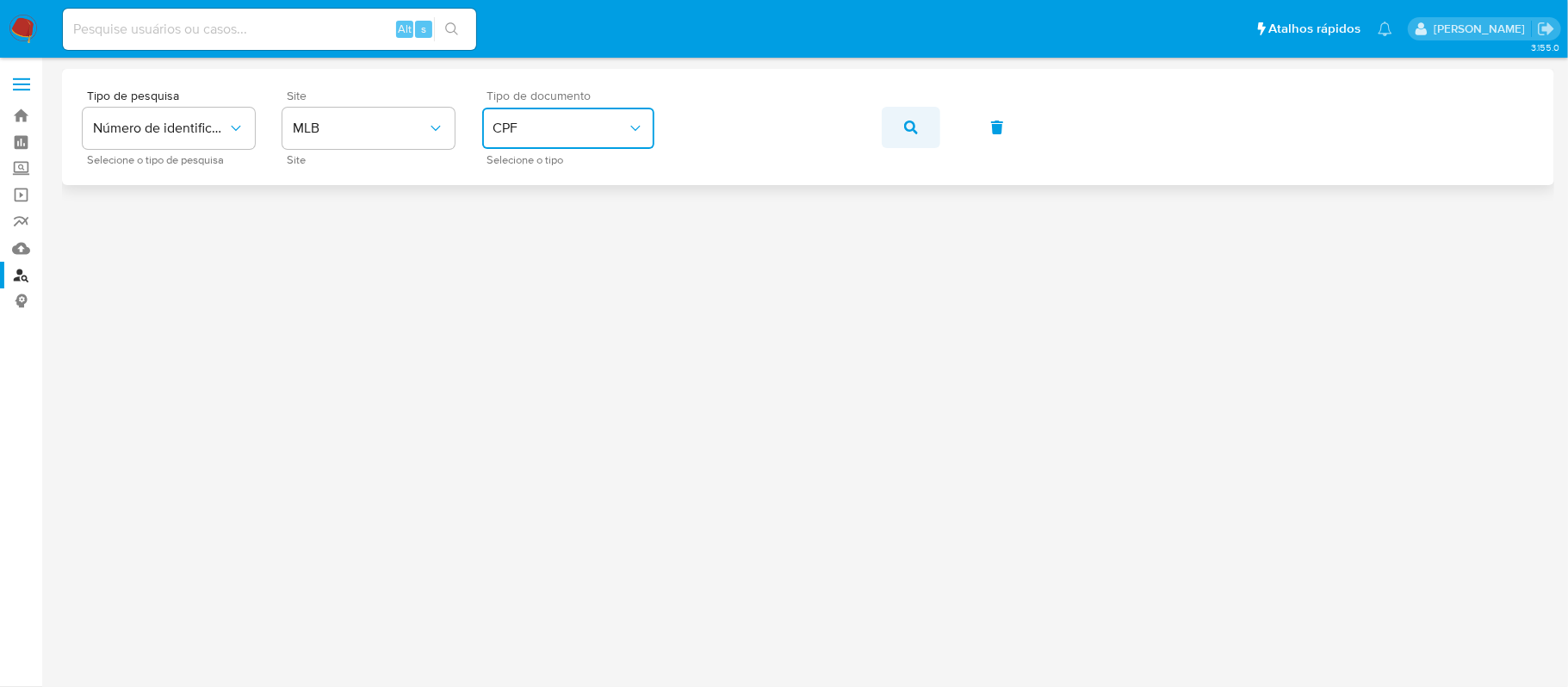
click at [917, 133] on button "button" at bounding box center [911, 127] width 59 height 42
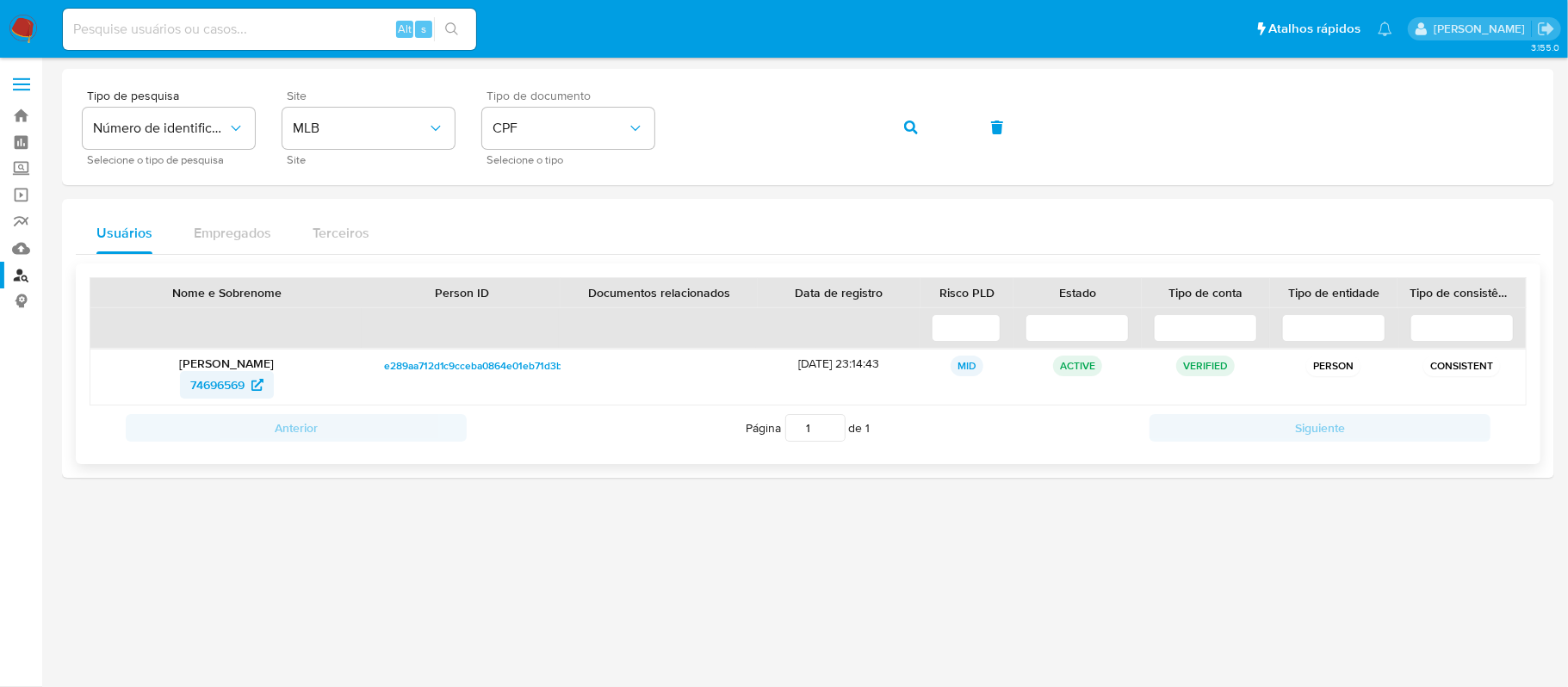
click at [215, 383] on span "74696569" at bounding box center [217, 384] width 54 height 27
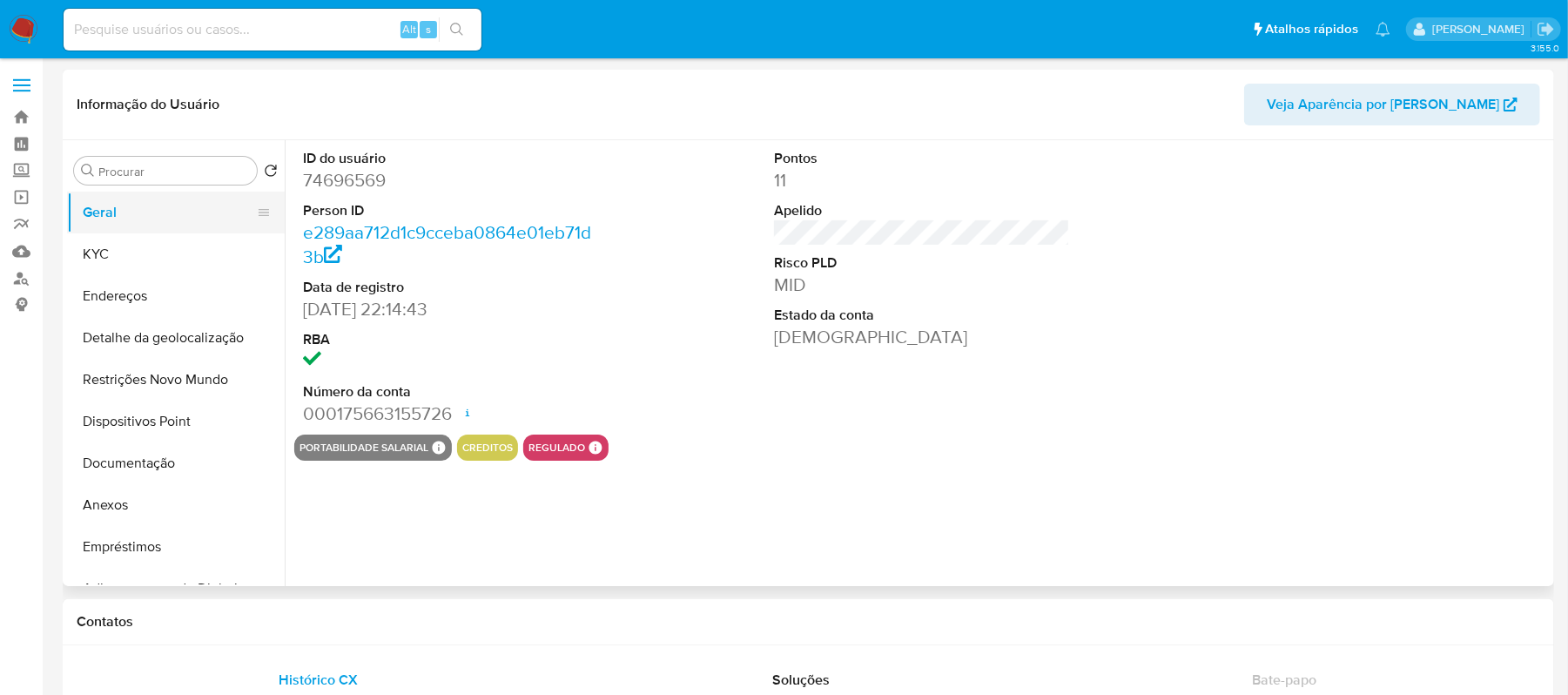
select select "10"
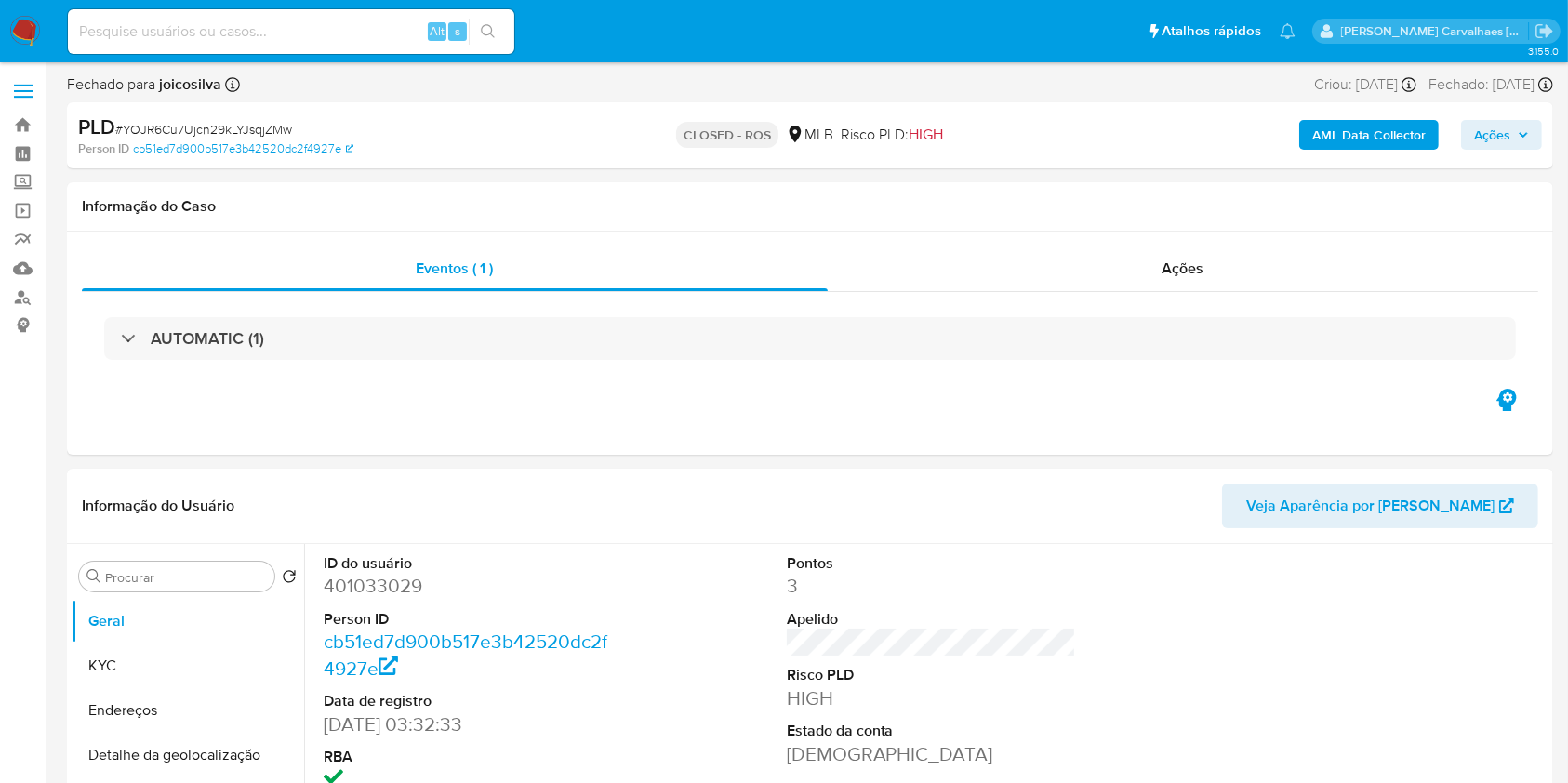
select select "10"
paste input "kTBEtVonHFCBTz32Ga6aRyn6"
type input "kTBEtVonHFCBTz32Ga6aRyn6"
click at [490, 20] on button "search-icon" at bounding box center [488, 31] width 38 height 26
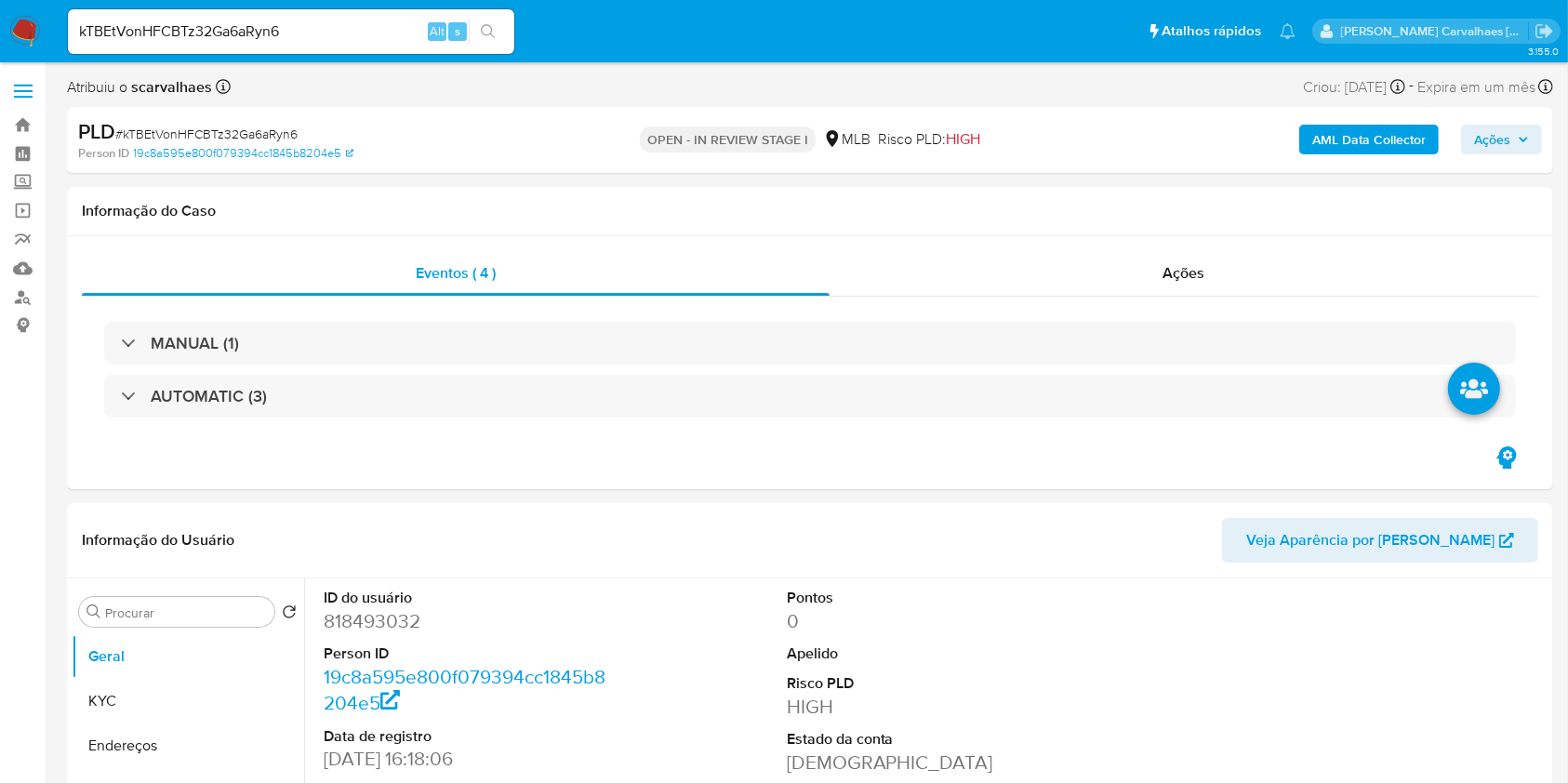
select select "10"
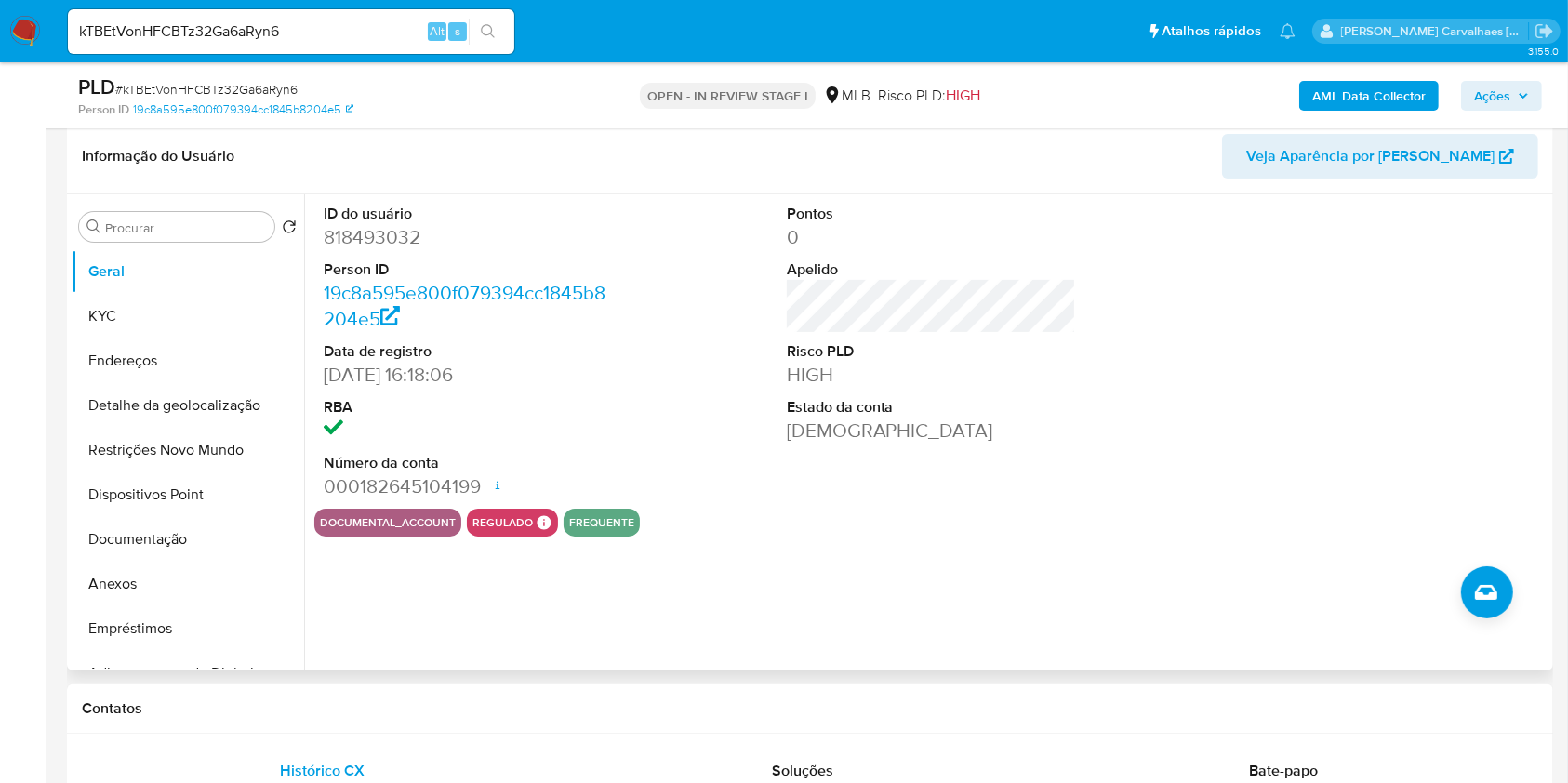
scroll to position [372, 0]
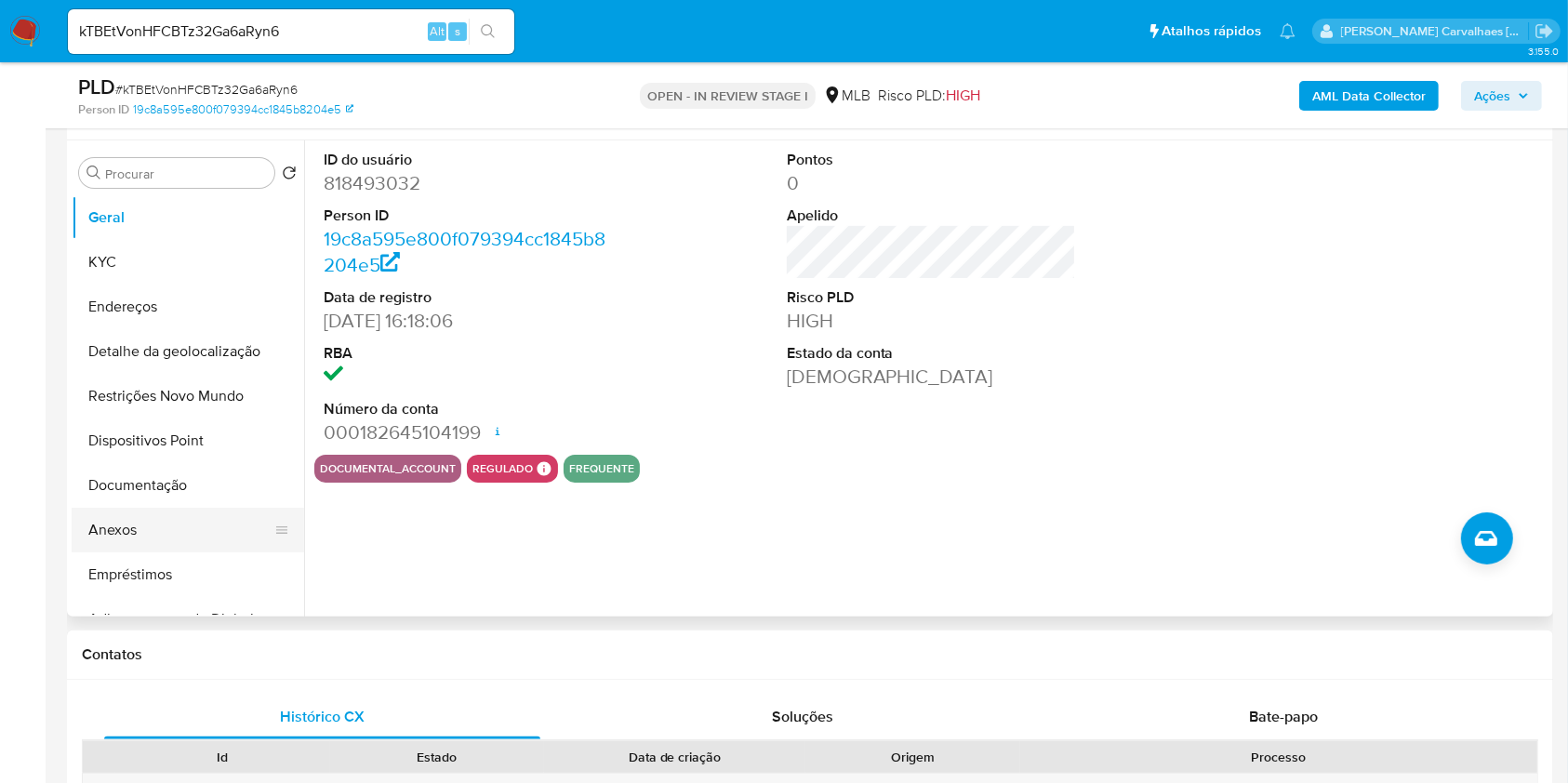
click at [146, 517] on button "Anexos" at bounding box center [180, 530] width 217 height 45
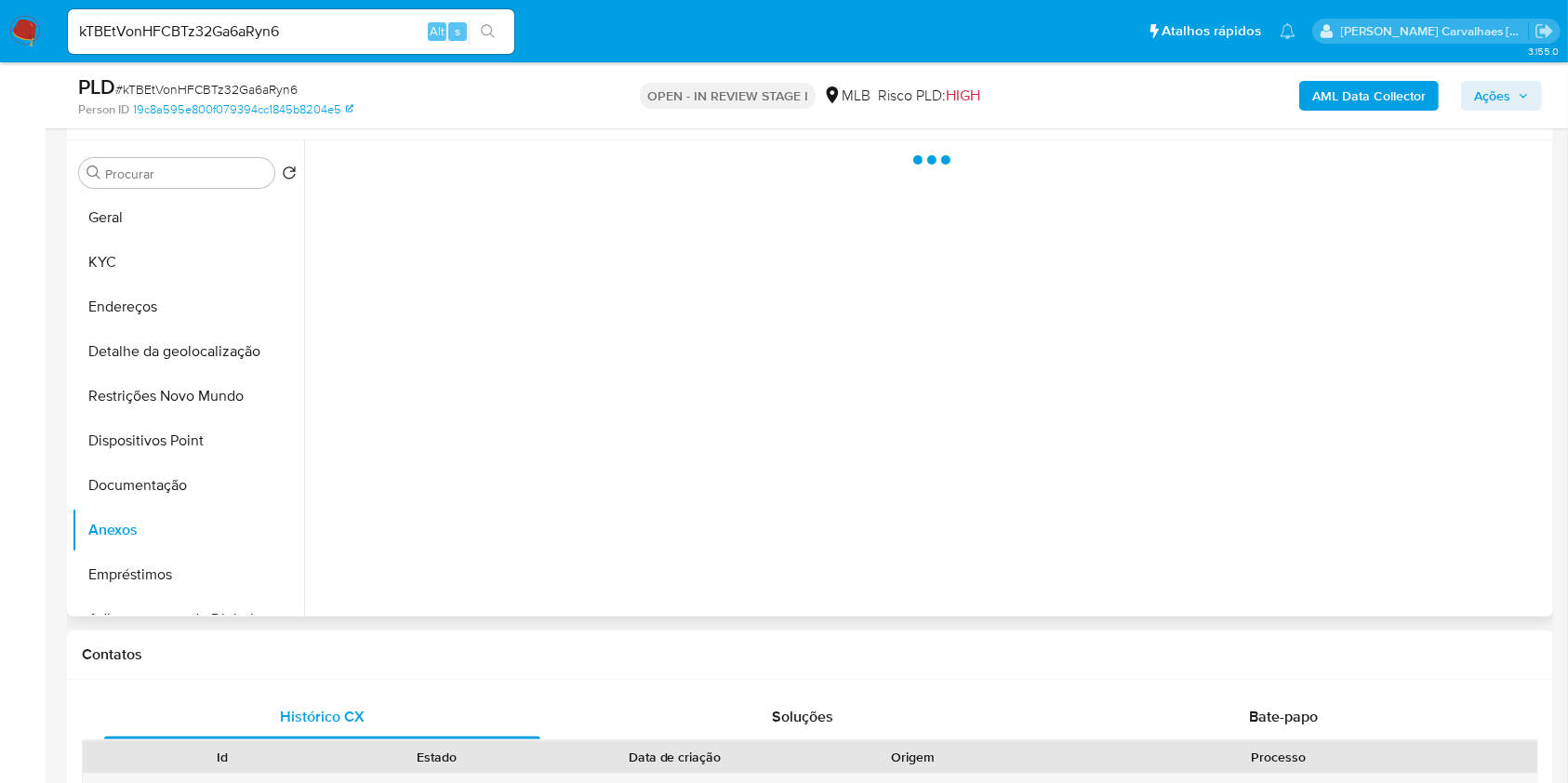
scroll to position [247, 0]
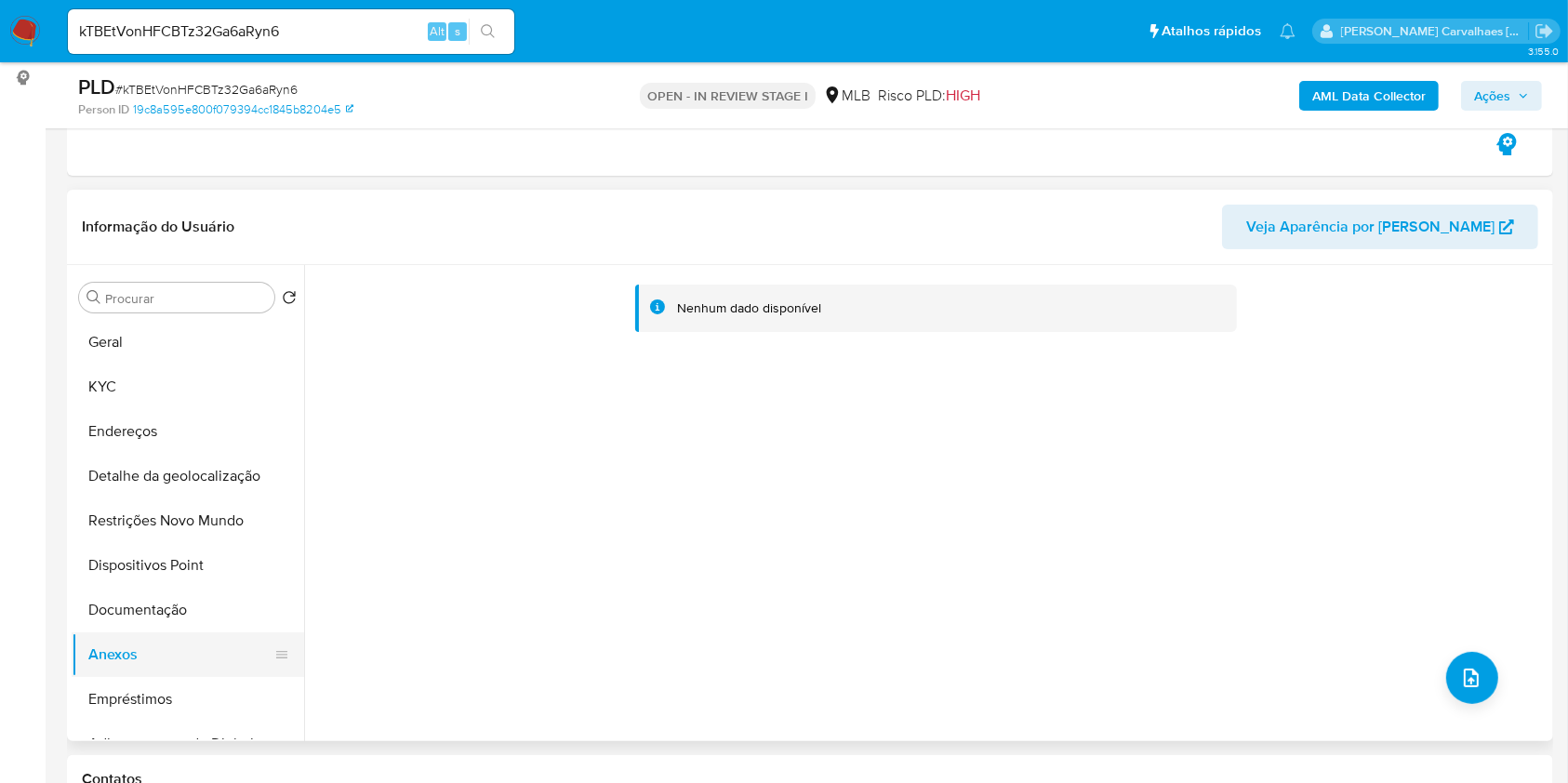
click at [147, 650] on button "Anexos" at bounding box center [180, 655] width 217 height 45
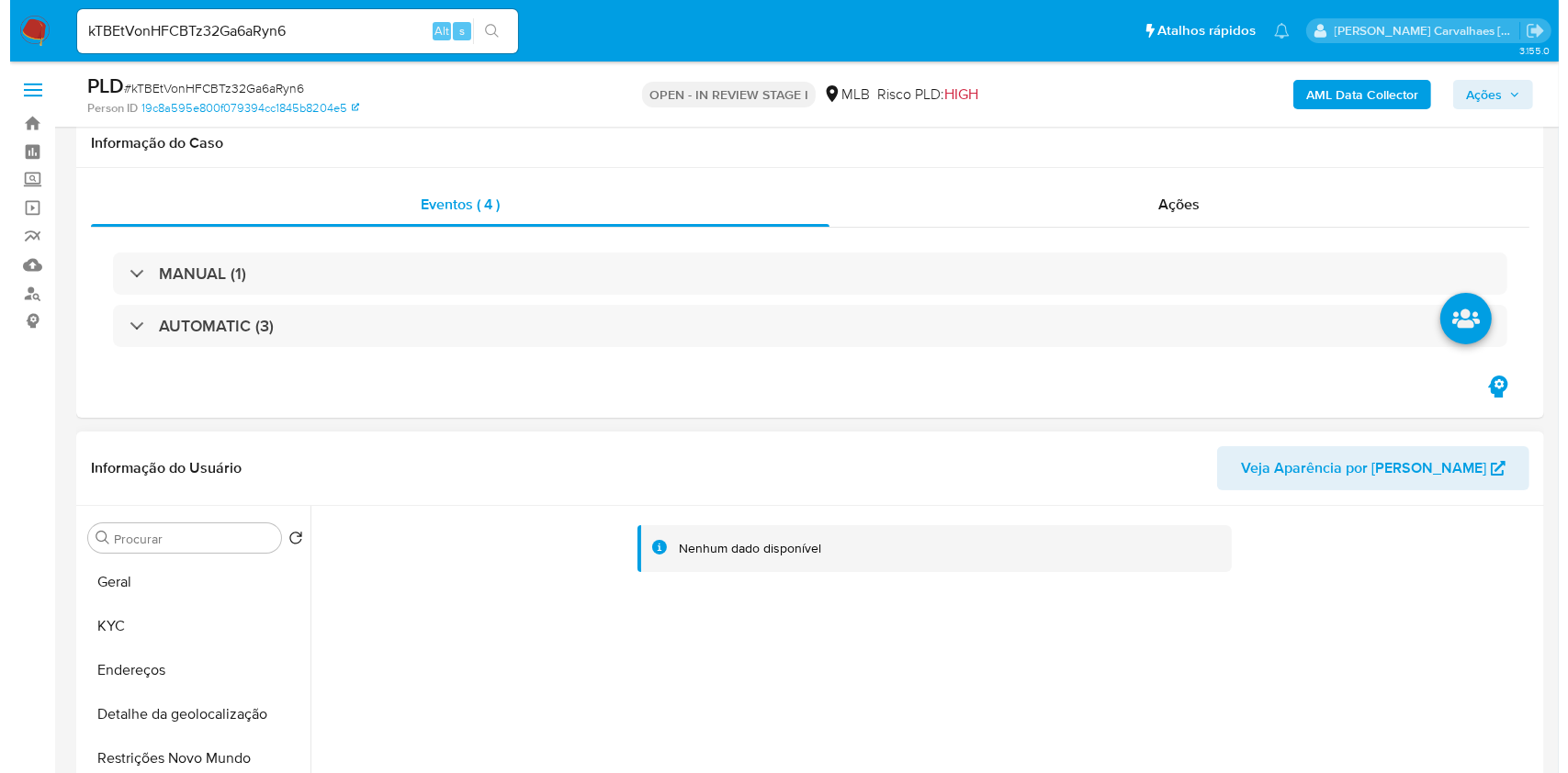
scroll to position [367, 0]
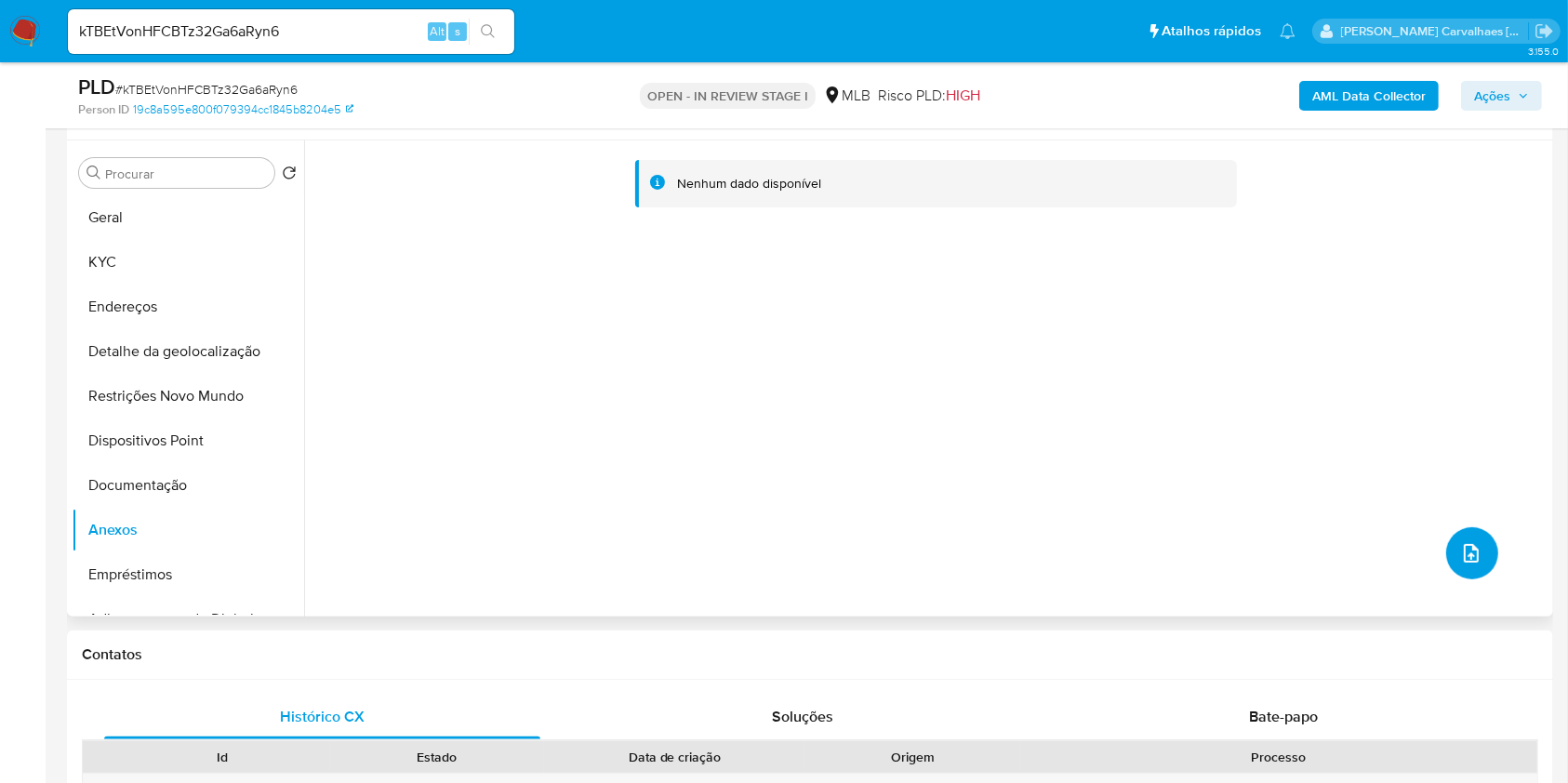
click at [1466, 562] on icon "upload-file" at bounding box center [1470, 553] width 22 height 22
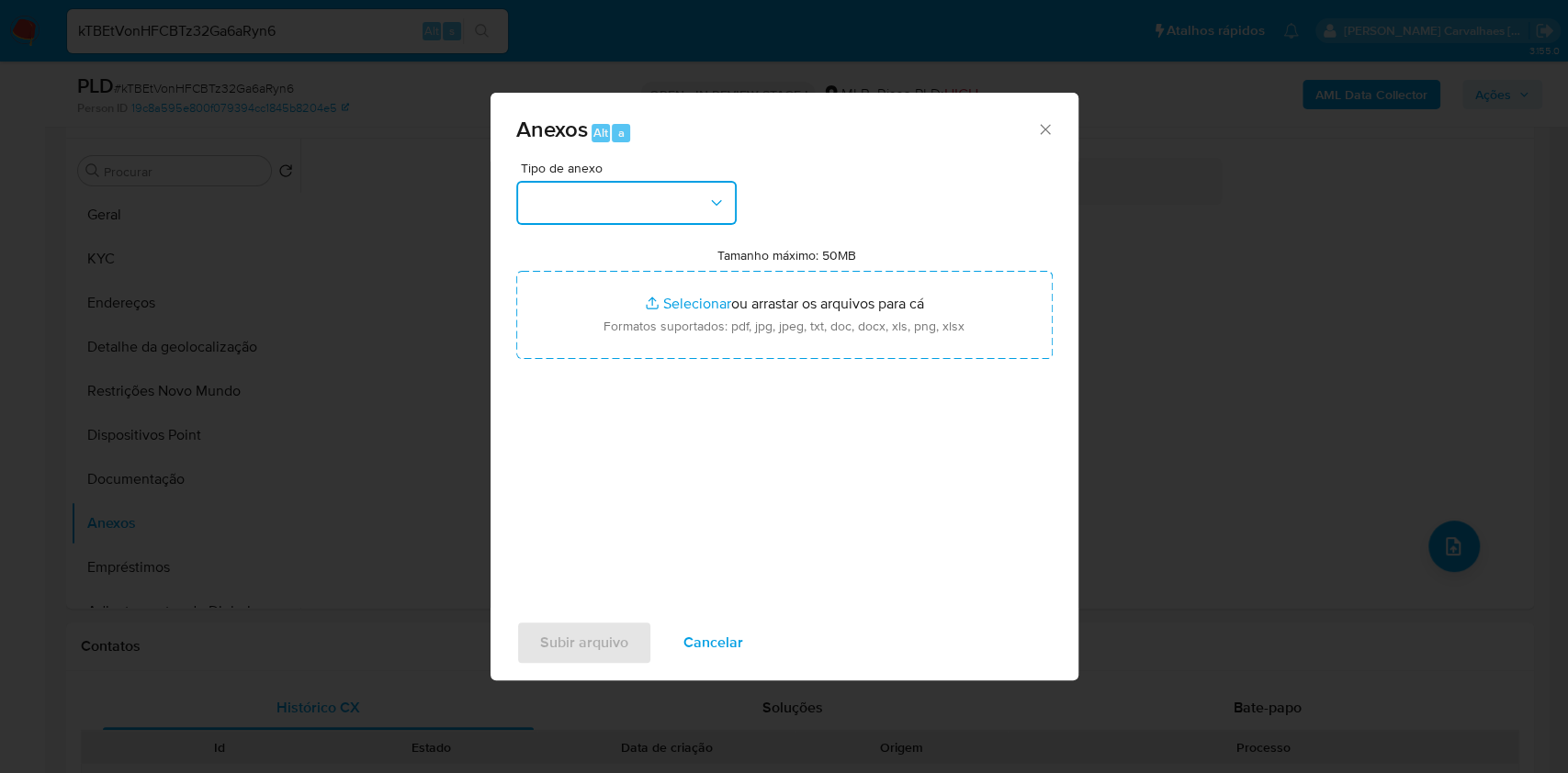
click at [702, 202] on button "button" at bounding box center [626, 202] width 220 height 44
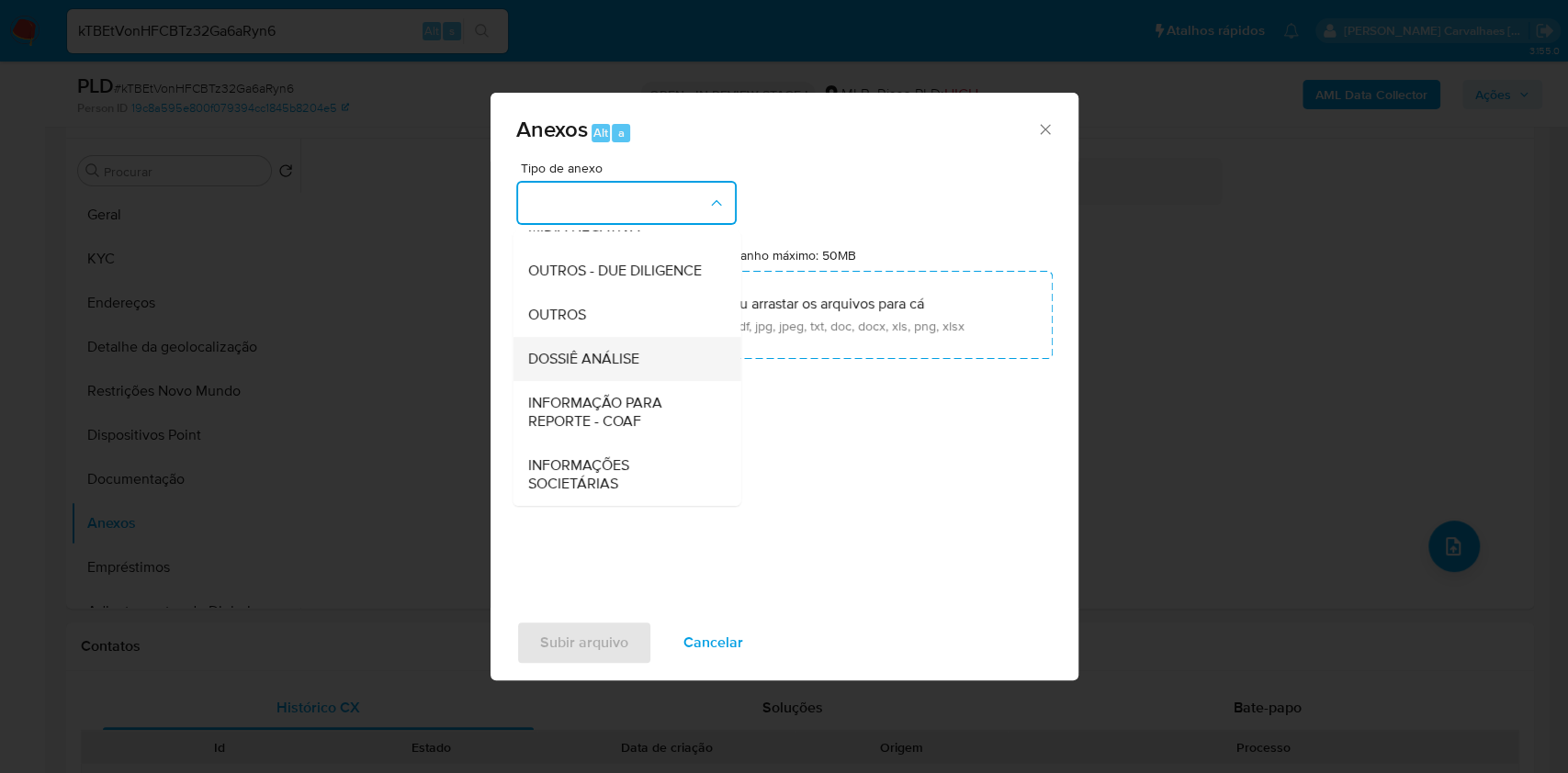
scroll to position [282, 0]
click at [569, 320] on span "OUTROS" at bounding box center [555, 314] width 58 height 18
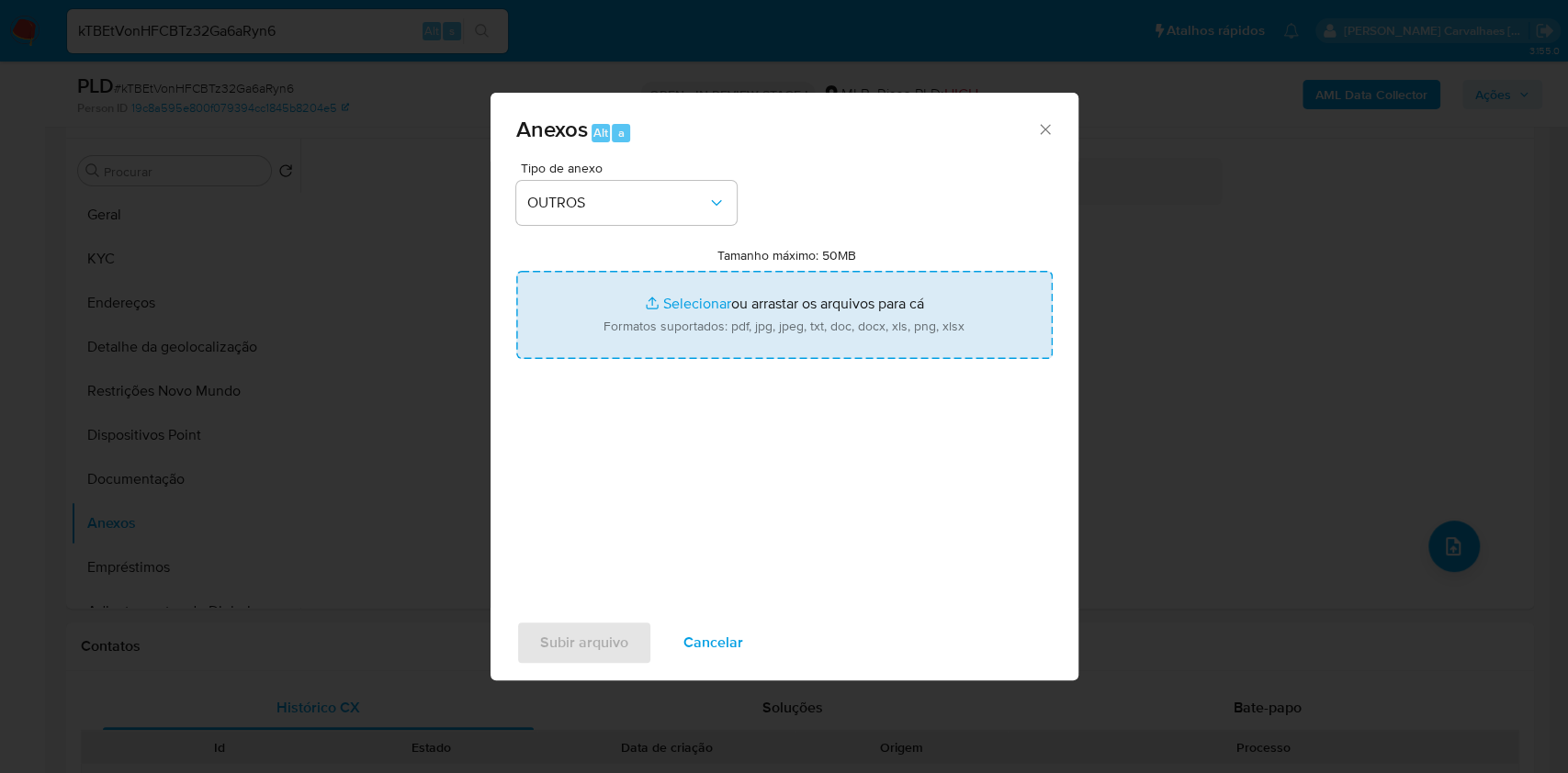
click at [667, 302] on input "Tamanho máximo: 50MB Selecionar arquivos" at bounding box center [784, 314] width 537 height 88
type input "C:\fakepath\CaselogSAMUEL WILDSON _2025_08_19_19_18_37.pdf"
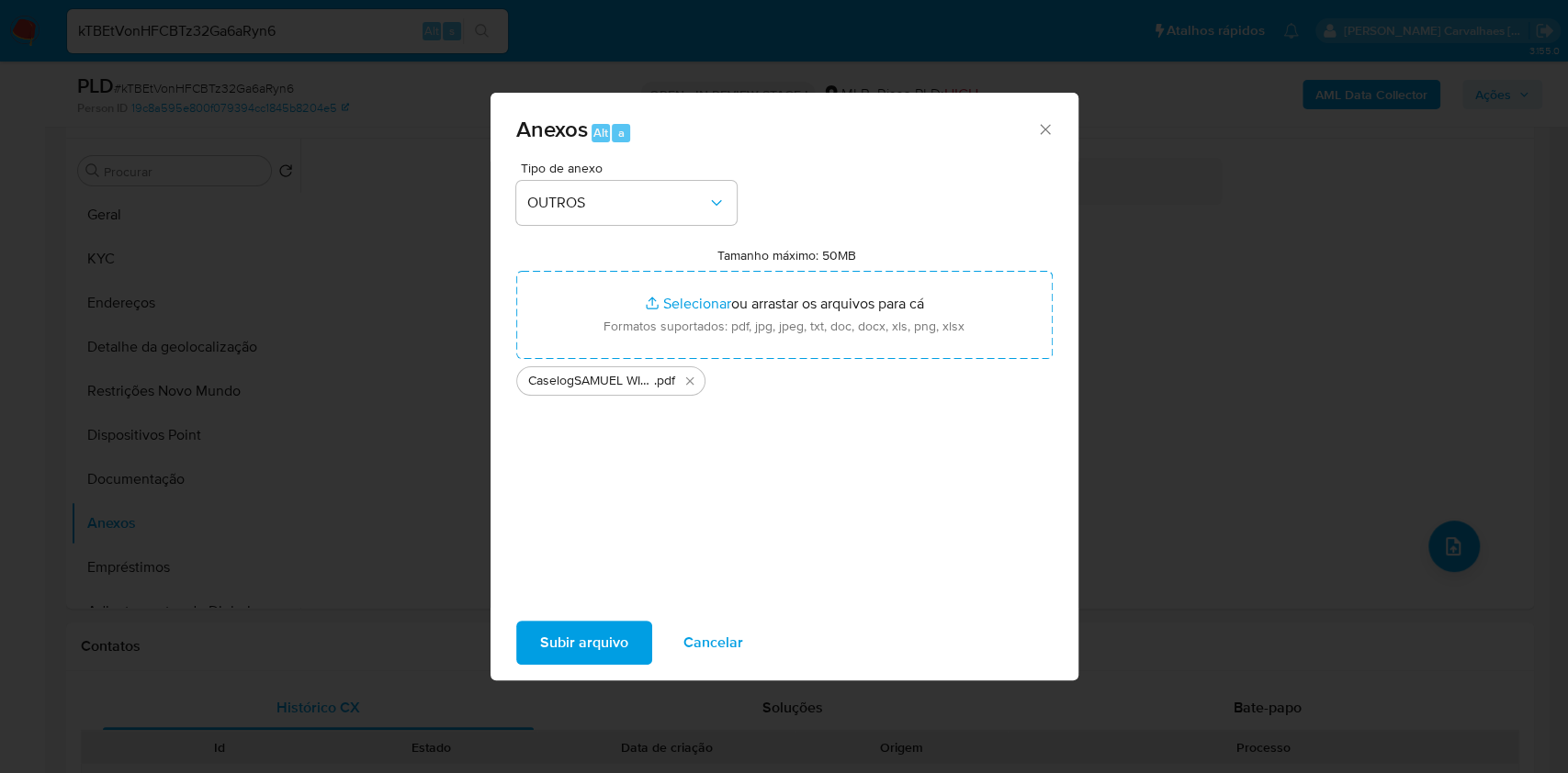
click at [603, 634] on span "Subir arquivo" at bounding box center [584, 642] width 88 height 41
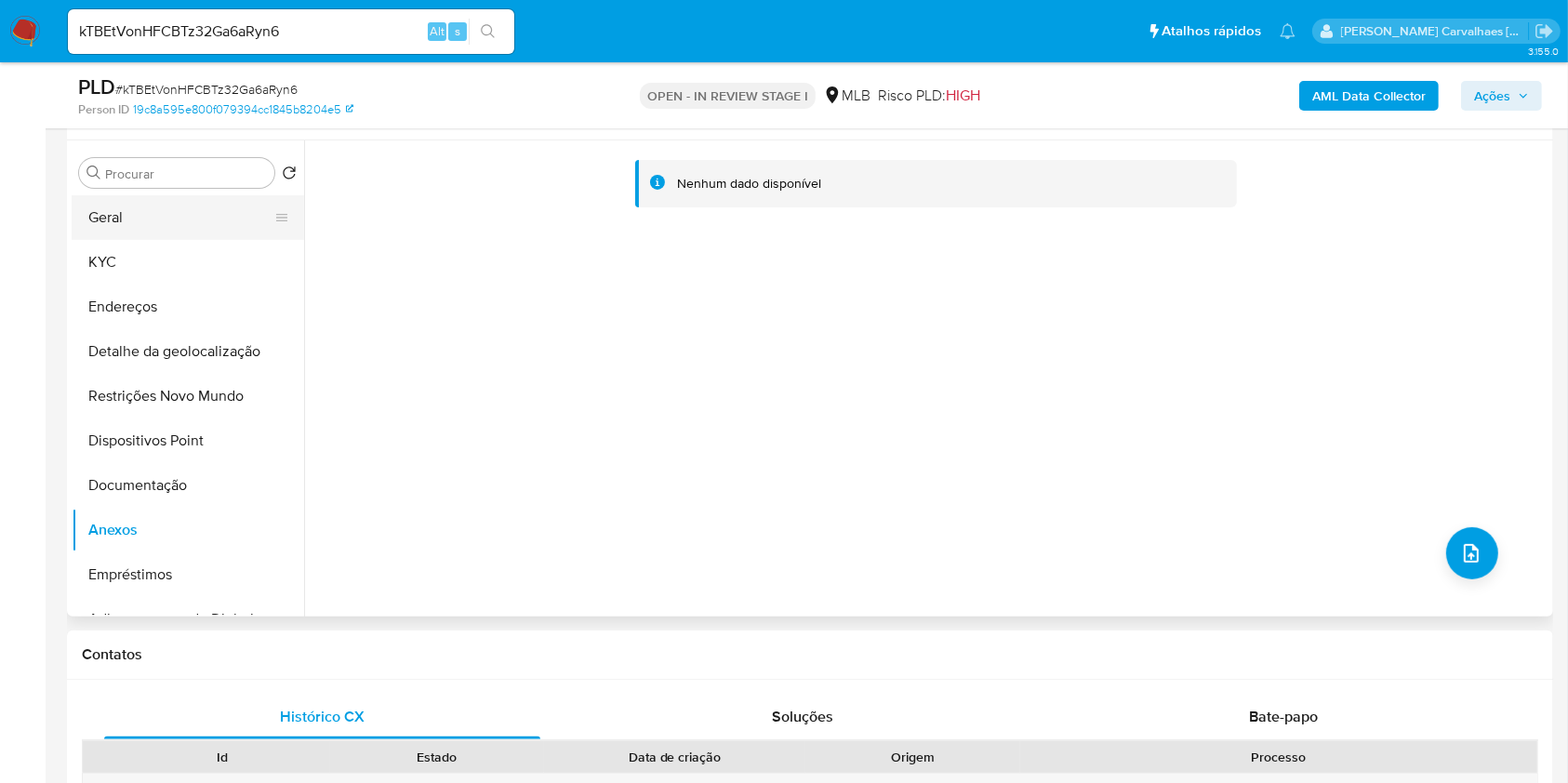
click at [193, 227] on button "Geral" at bounding box center [180, 218] width 217 height 45
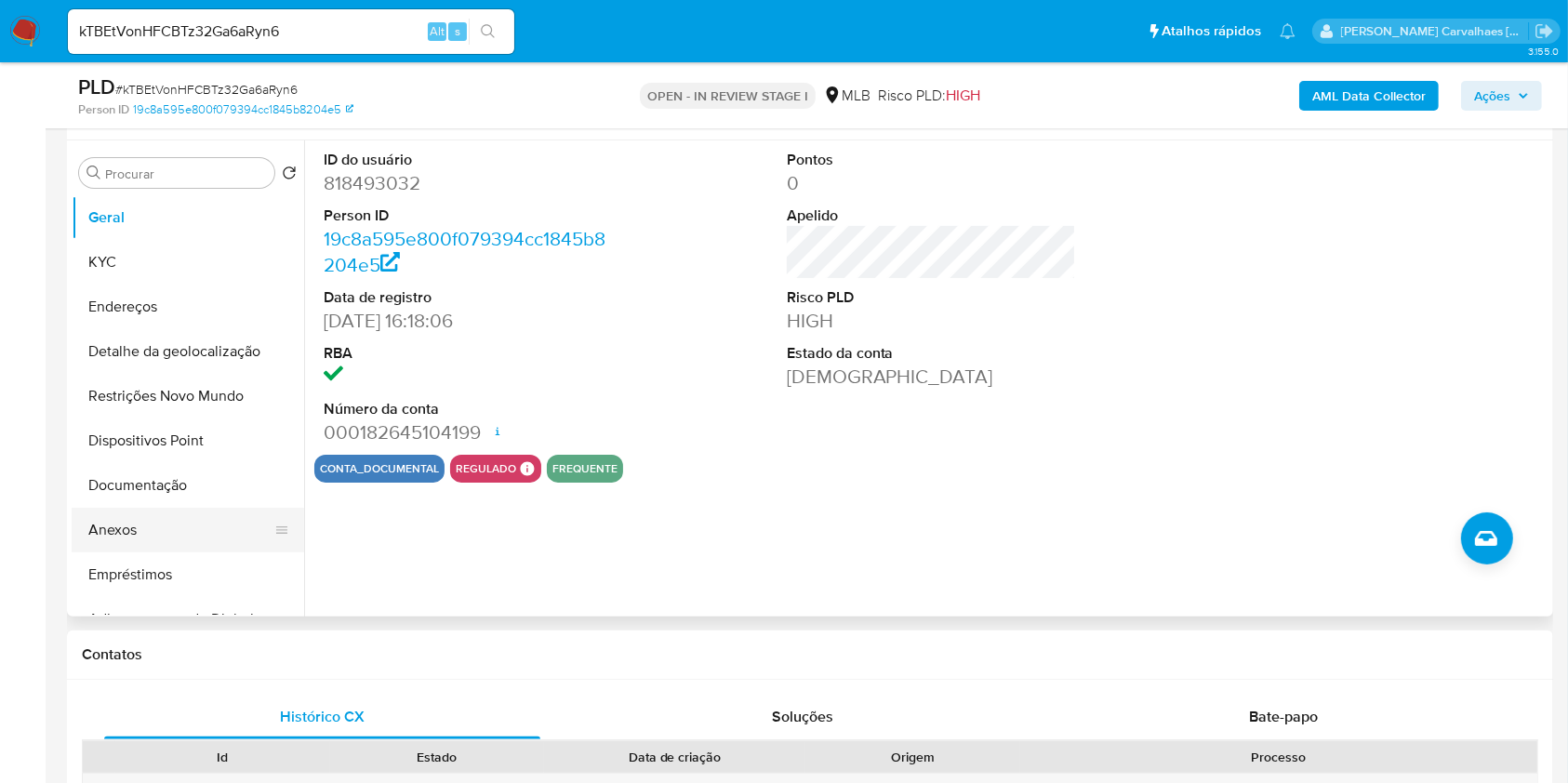
click at [180, 525] on button "Anexos" at bounding box center [180, 530] width 217 height 45
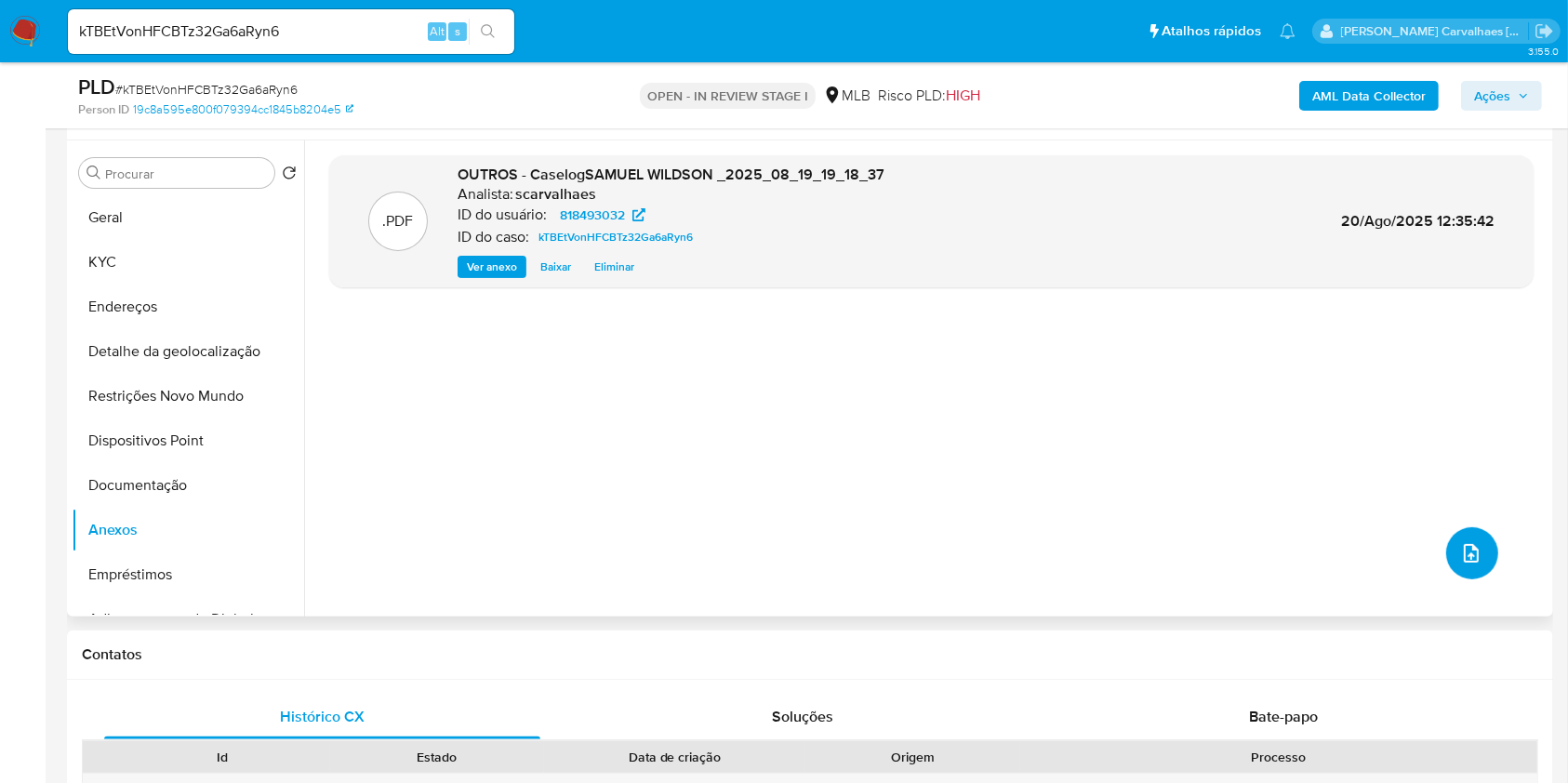
click at [1453, 557] on button "upload-file" at bounding box center [1472, 553] width 52 height 52
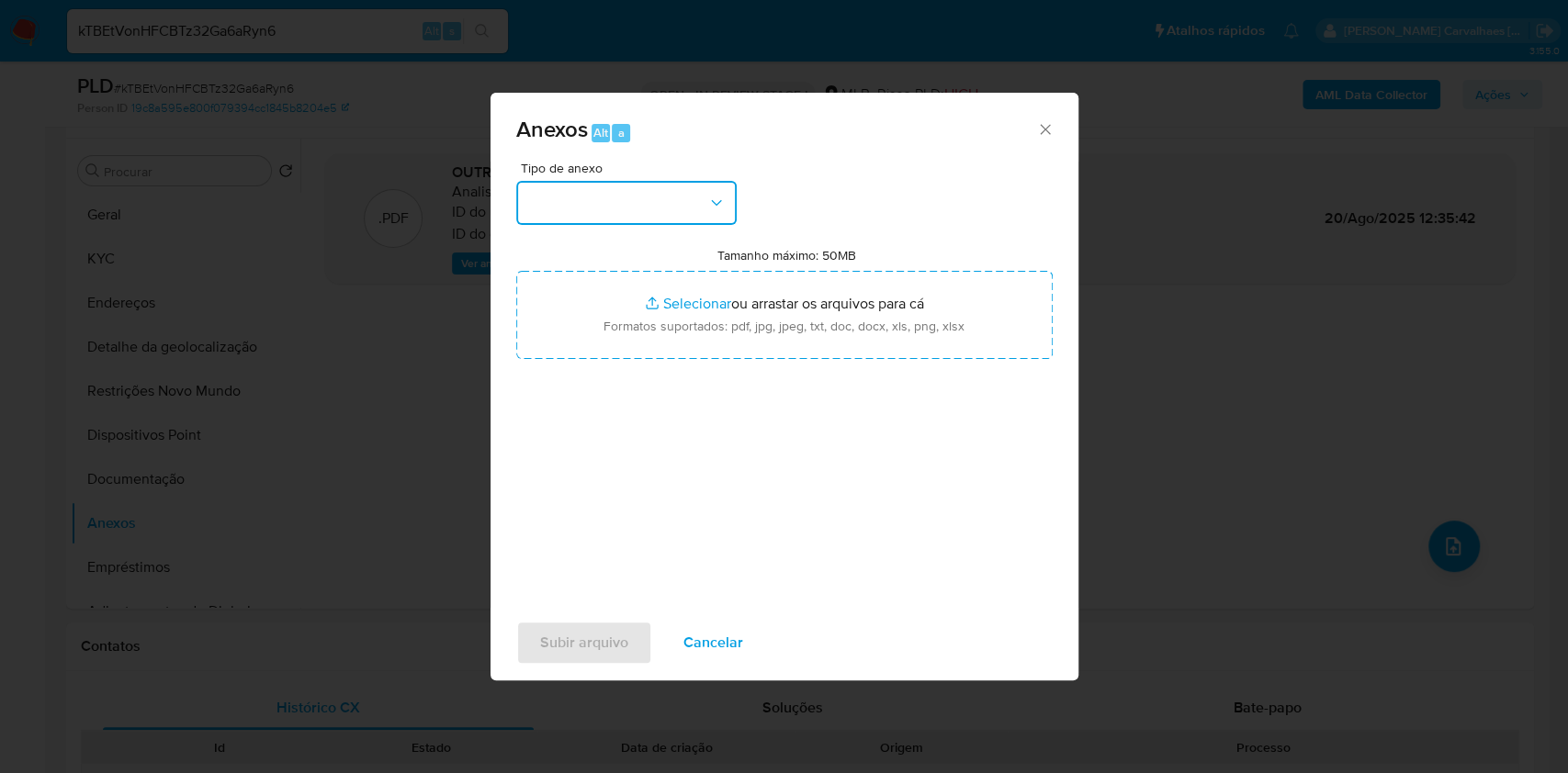
click at [715, 202] on icon "button" at bounding box center [716, 202] width 18 height 18
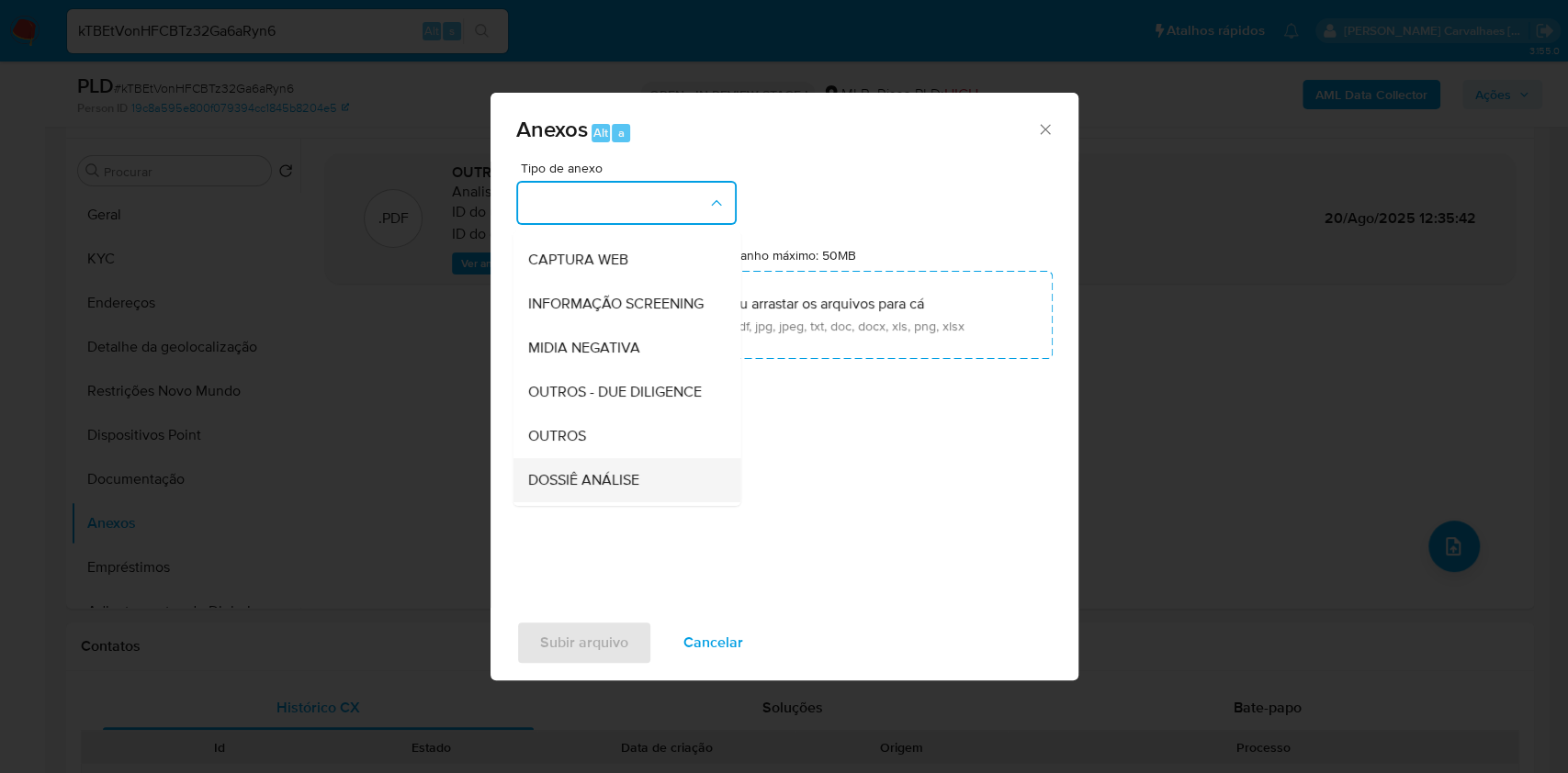
scroll to position [244, 0]
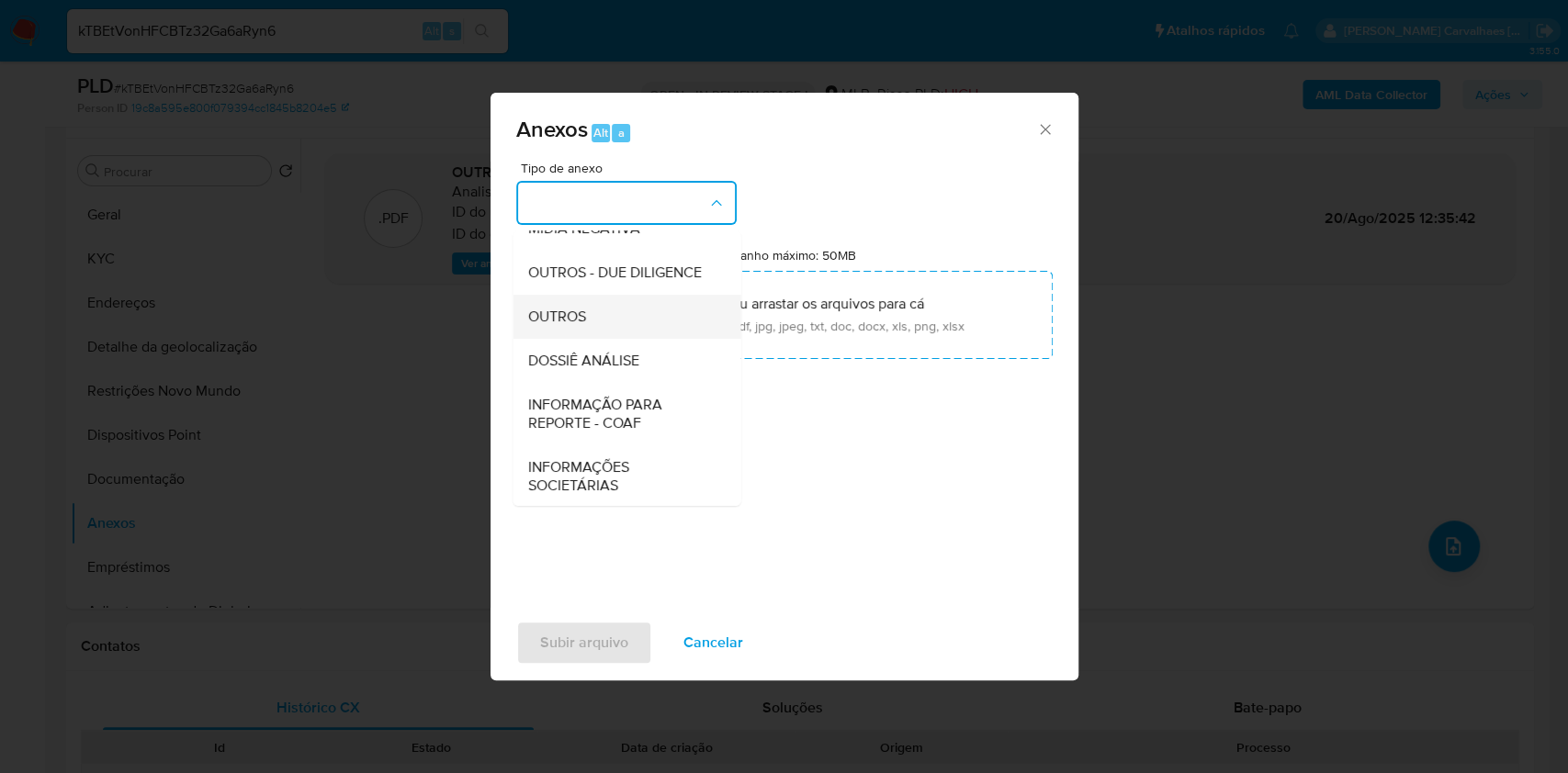
click at [603, 339] on div "OUTROS" at bounding box center [621, 317] width 187 height 44
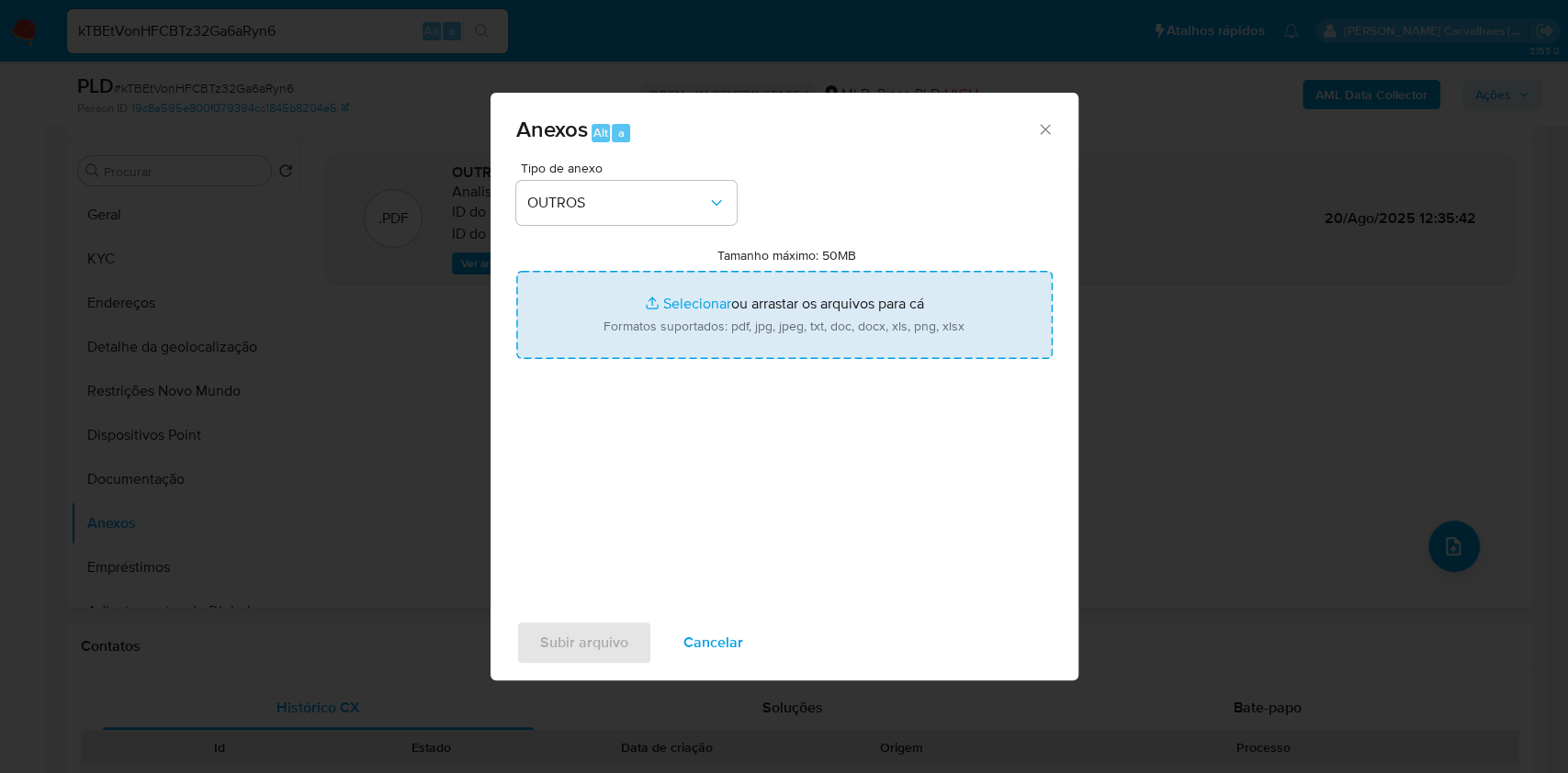
click at [673, 299] on input "Tamanho máximo: 50MB Selecionar arquivos" at bounding box center [784, 314] width 537 height 88
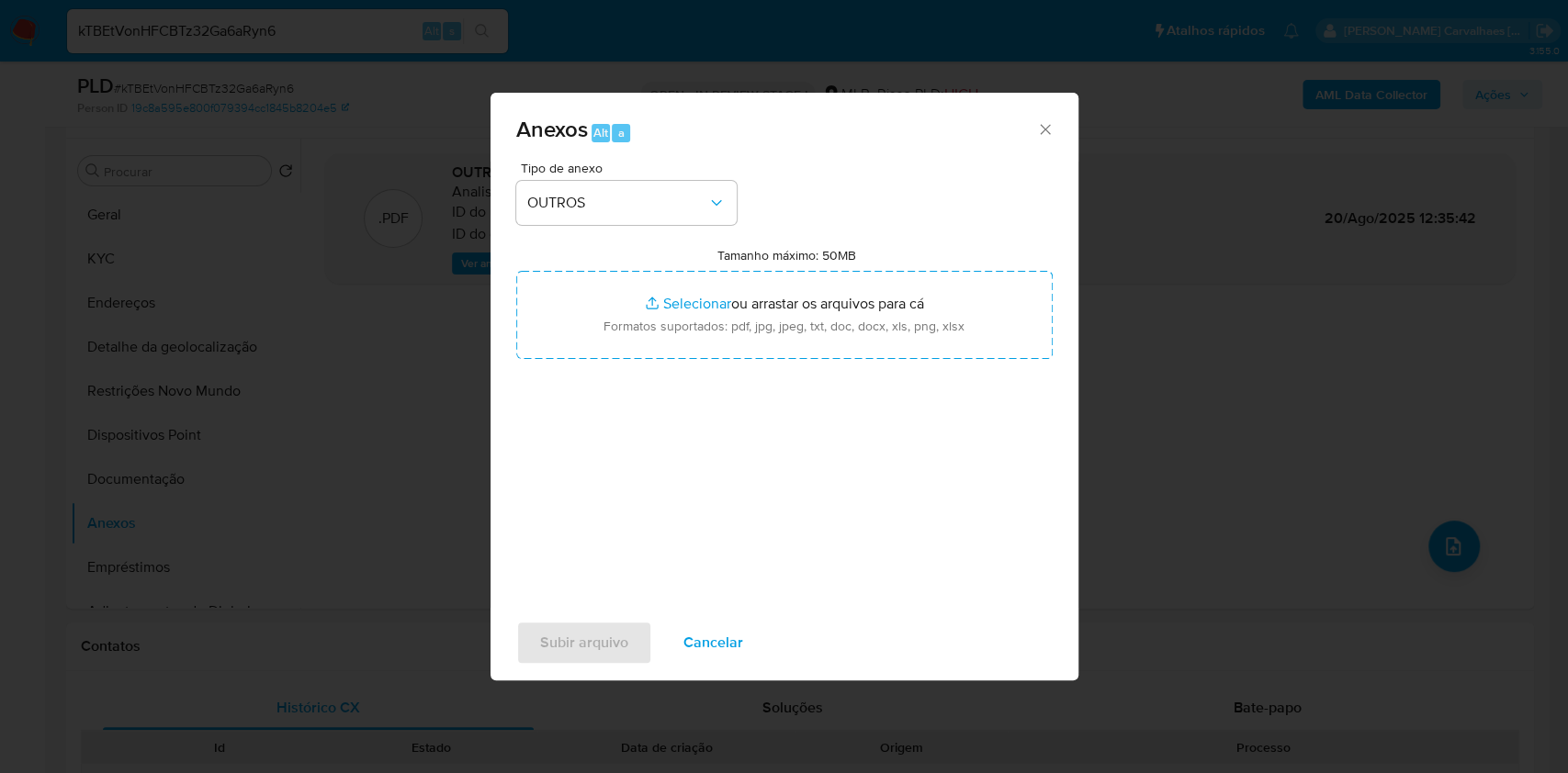
click at [1051, 125] on icon "Fechar" at bounding box center [1045, 129] width 18 height 18
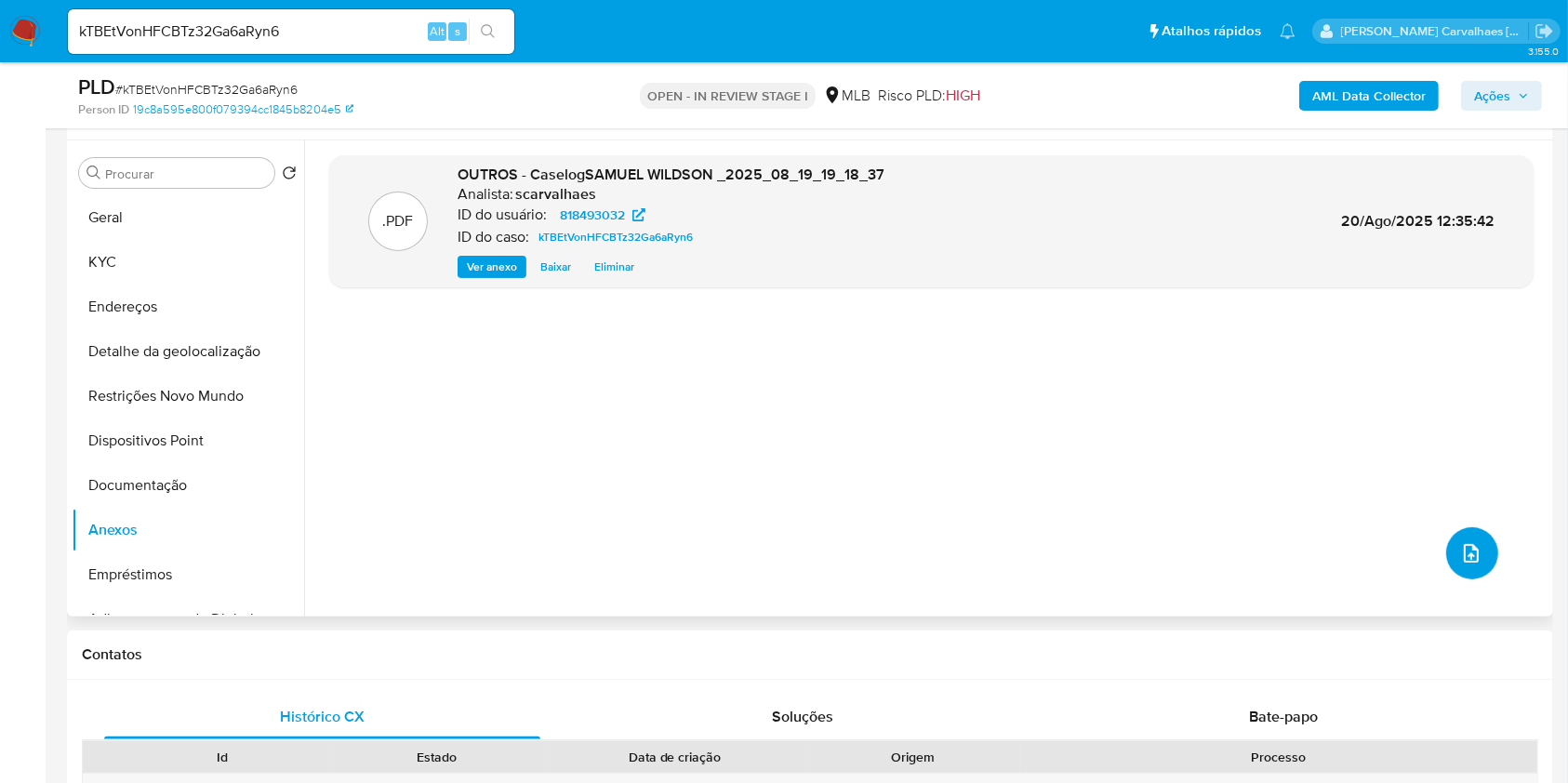
click at [1460, 560] on icon "upload-file" at bounding box center [1470, 553] width 22 height 22
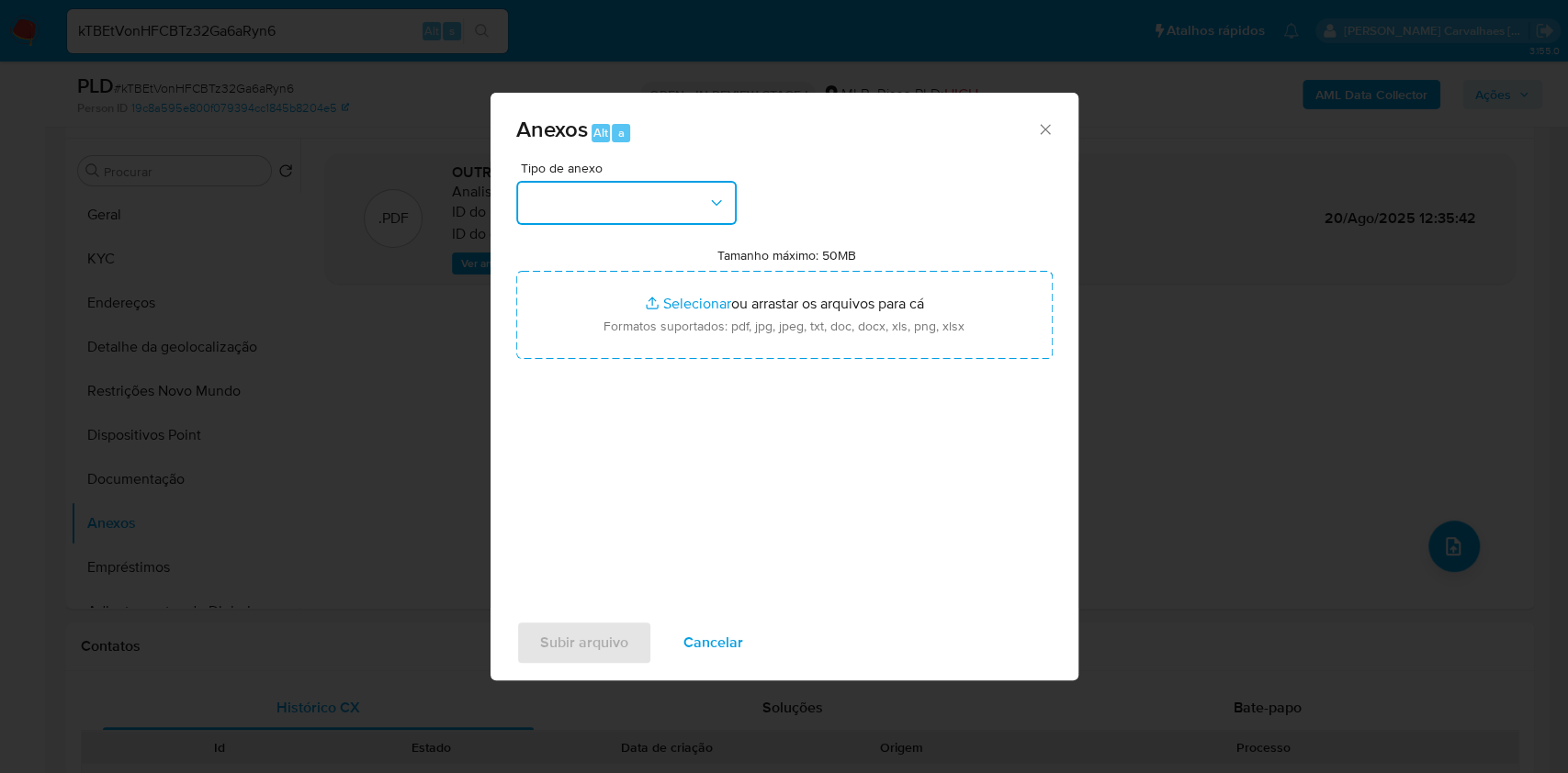
click at [708, 204] on icon "button" at bounding box center [716, 202] width 18 height 18
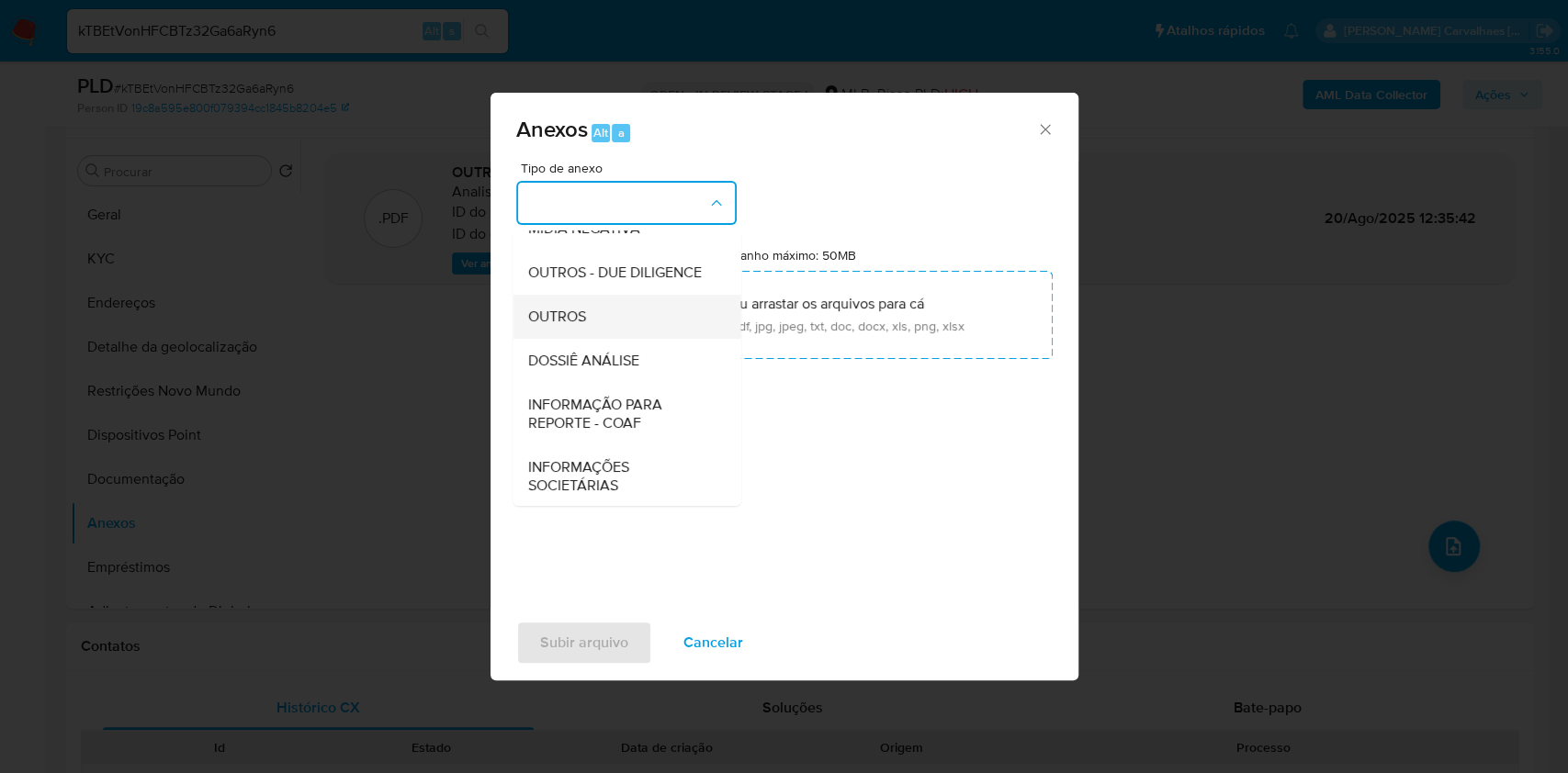
click at [609, 339] on div "OUTROS" at bounding box center [621, 317] width 187 height 44
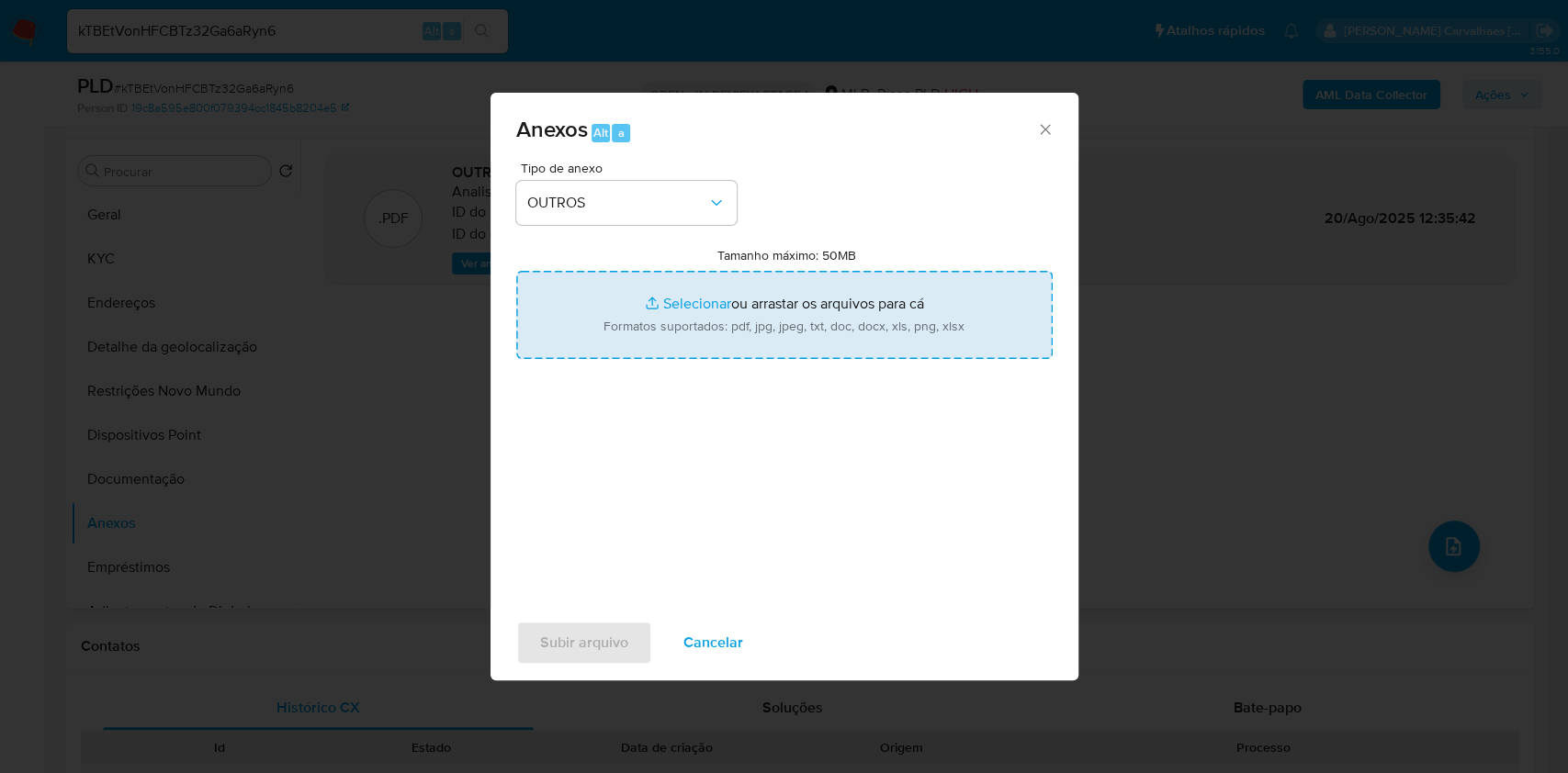
click at [678, 309] on input "Tamanho máximo: 50MB Selecionar arquivos" at bounding box center [784, 314] width 537 height 88
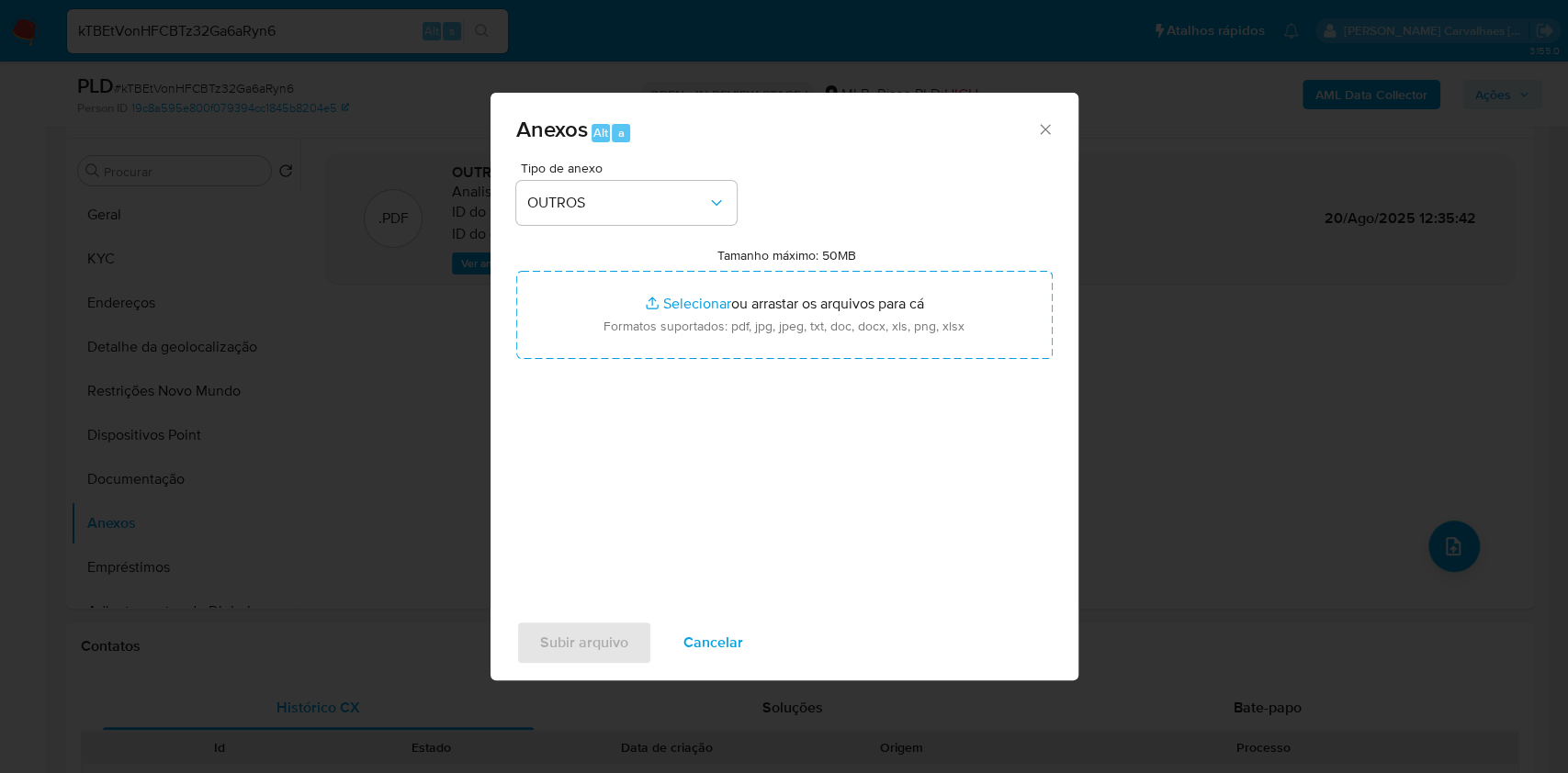
click at [1044, 122] on icon "Fechar" at bounding box center [1045, 129] width 18 height 18
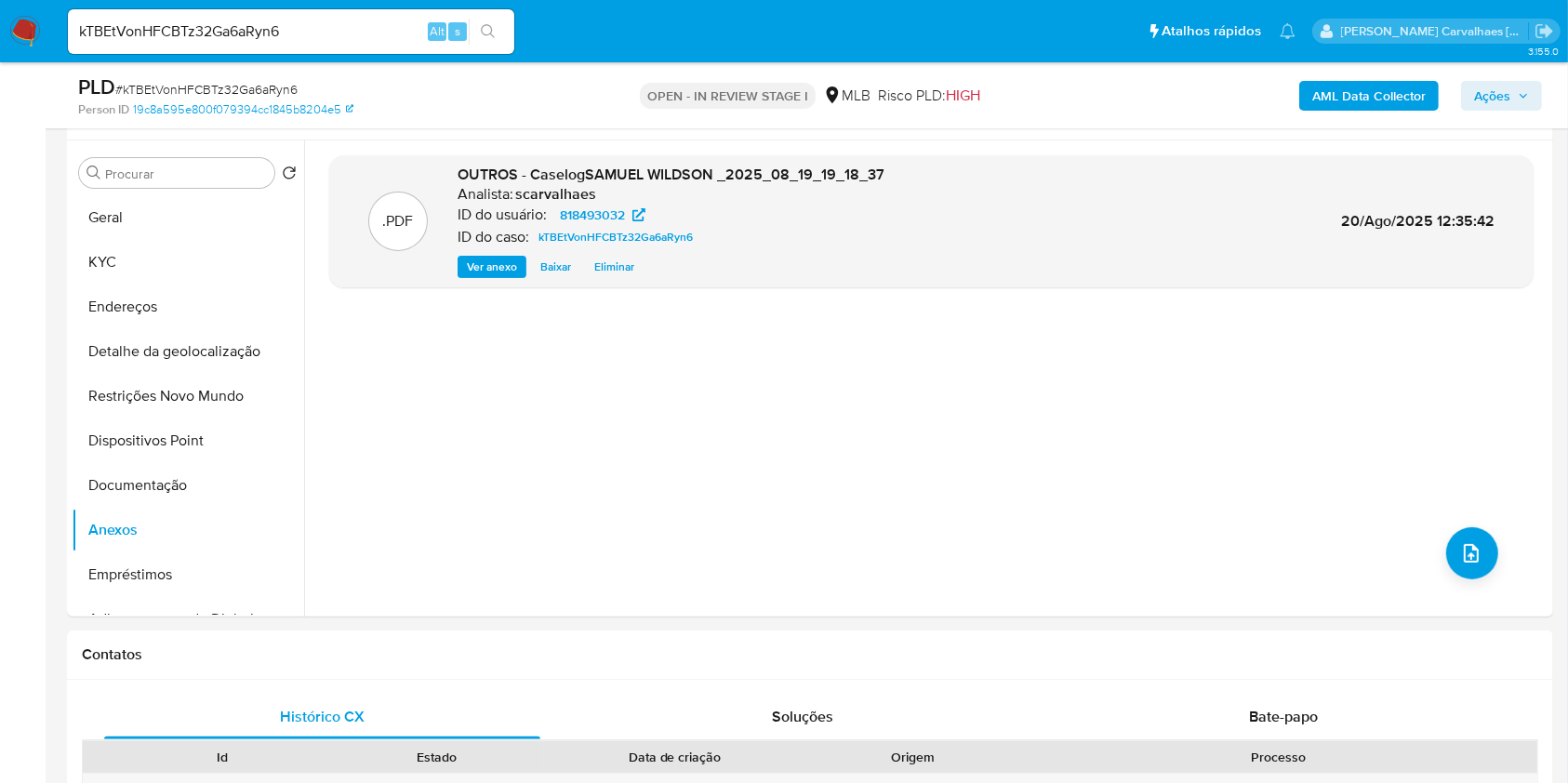
click at [1490, 95] on span "Ações" at bounding box center [1492, 95] width 36 height 30
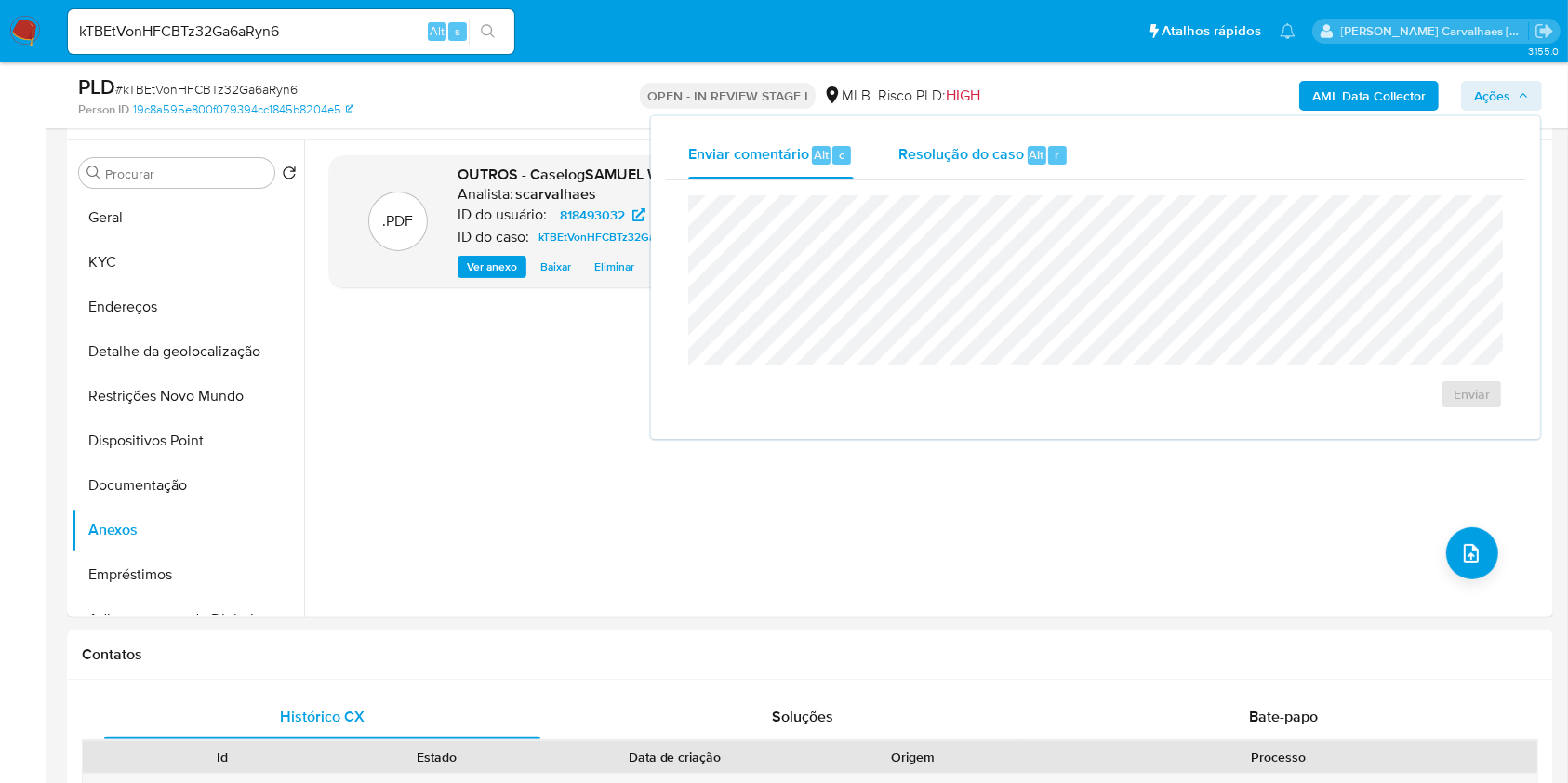
click at [969, 168] on div "Resolução do caso Alt r" at bounding box center [984, 155] width 170 height 48
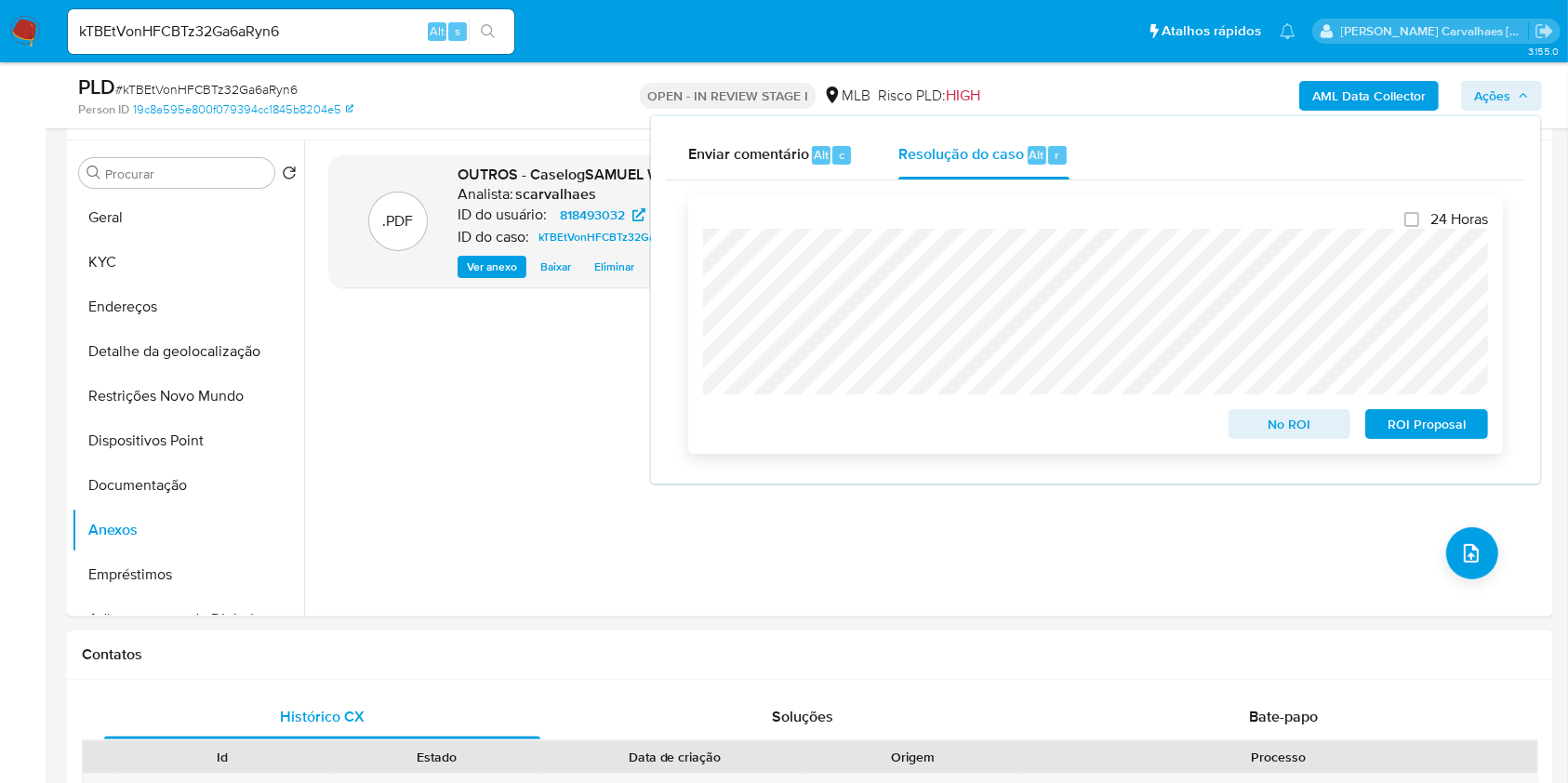
click at [1416, 428] on span "ROI Proposal" at bounding box center [1426, 424] width 97 height 26
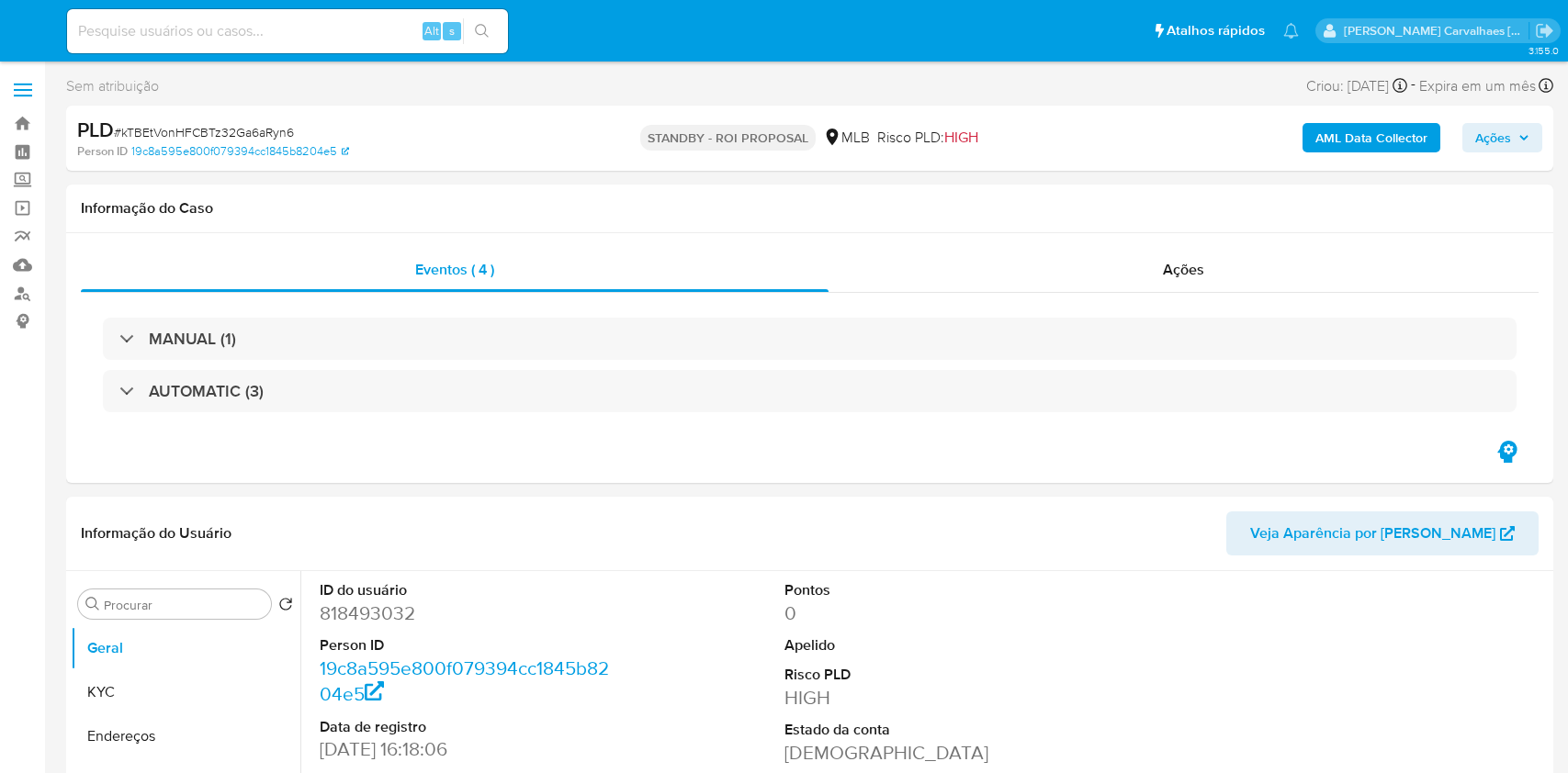
select select "10"
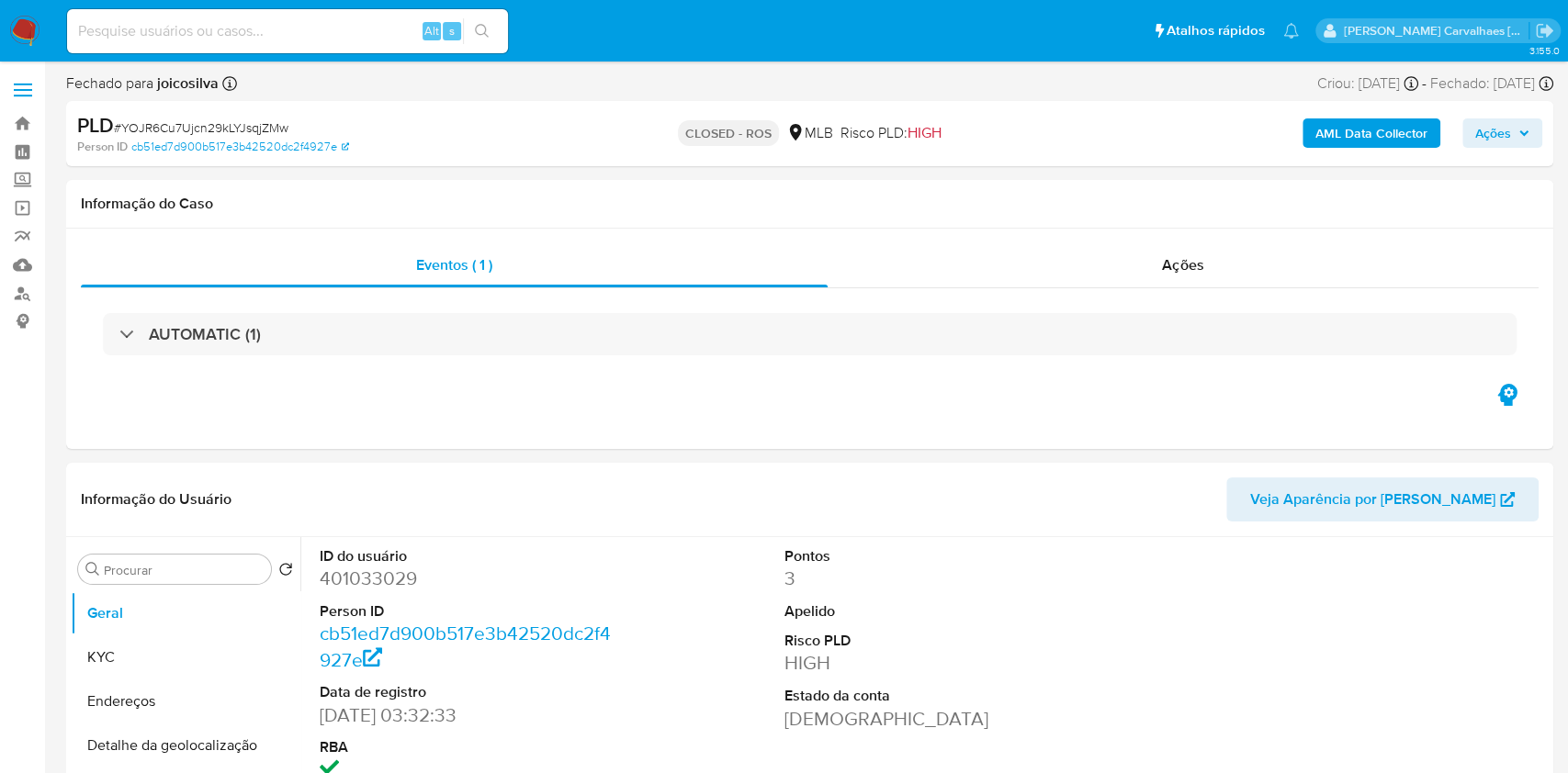
select select "10"
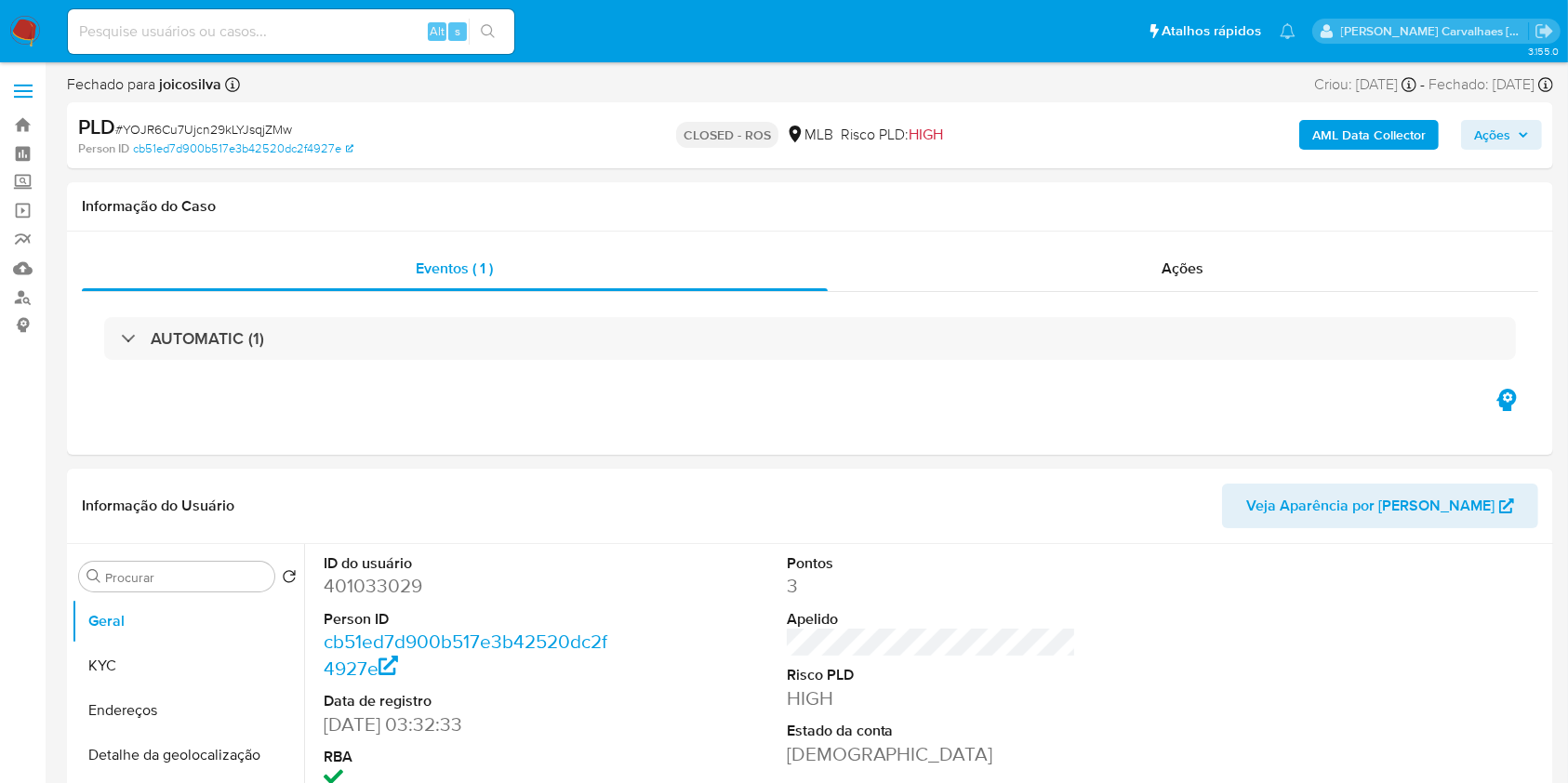
click at [30, 21] on img at bounding box center [25, 32] width 32 height 32
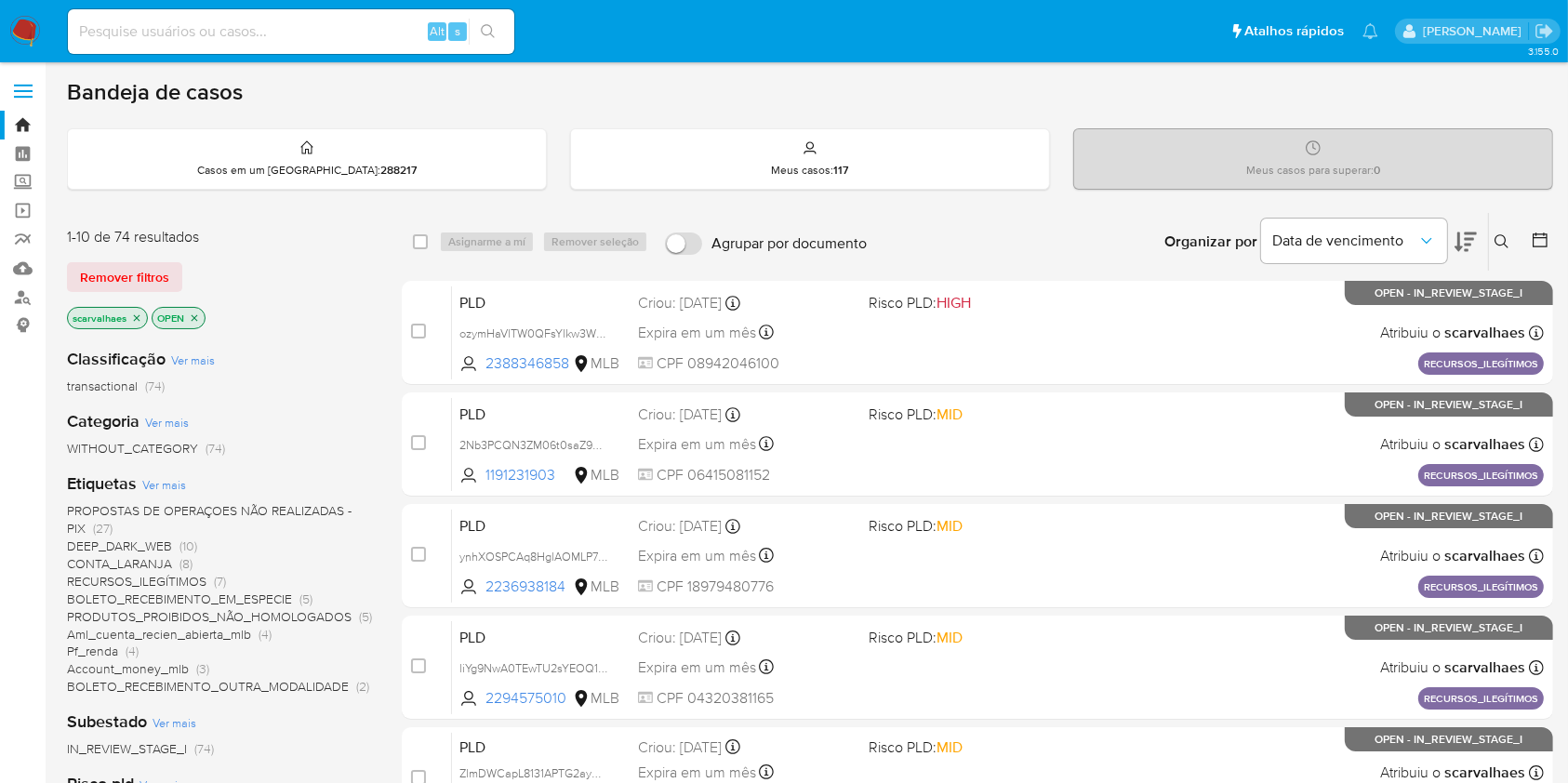
click at [170, 541] on span "DEEP_DARK_WEB" at bounding box center [120, 545] width 105 height 18
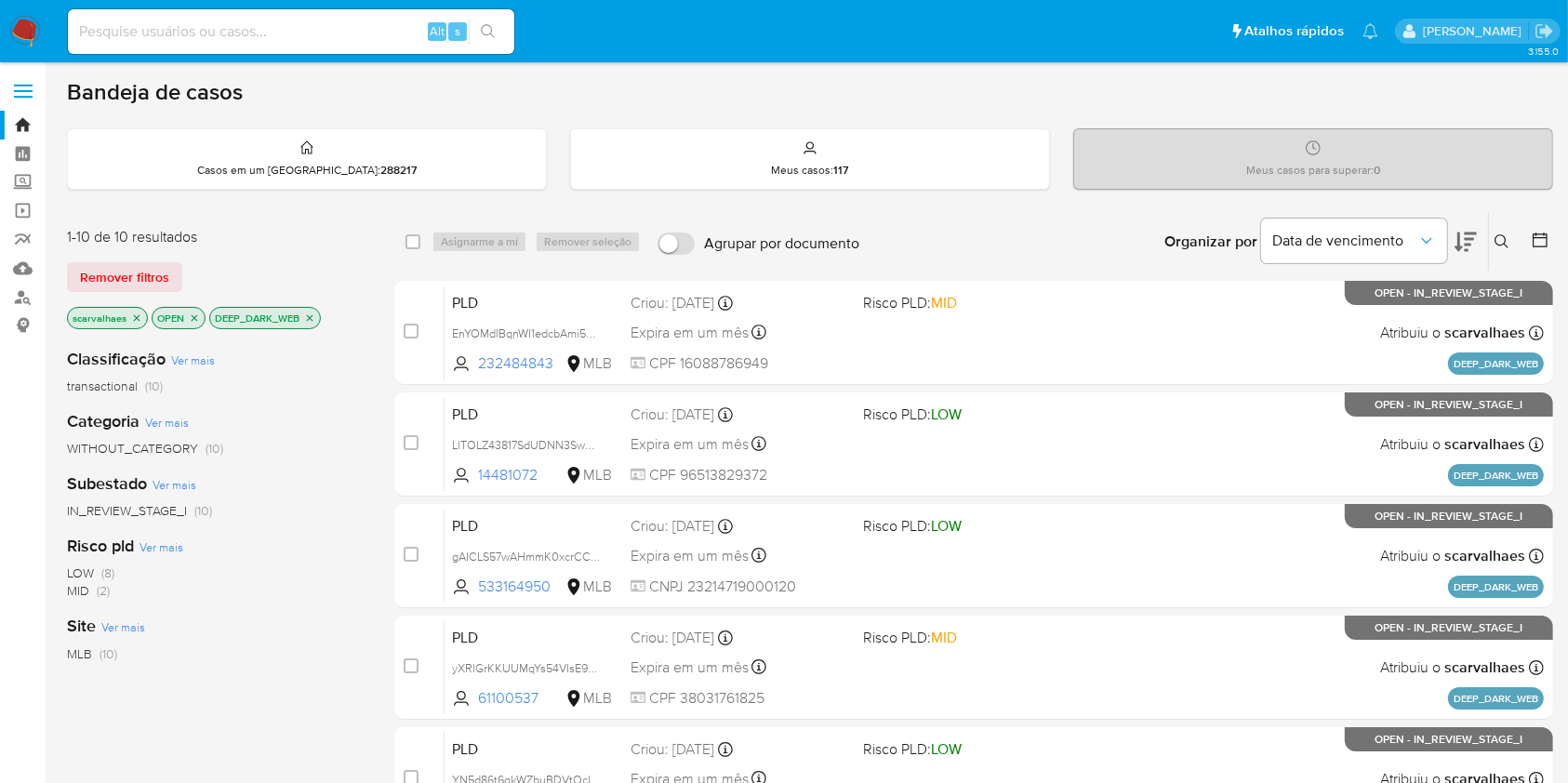
click at [1472, 243] on icon at bounding box center [1465, 242] width 22 height 22
click at [1466, 240] on icon at bounding box center [1465, 242] width 22 height 22
click at [1436, 239] on icon "Organizar por" at bounding box center [1425, 241] width 18 height 18
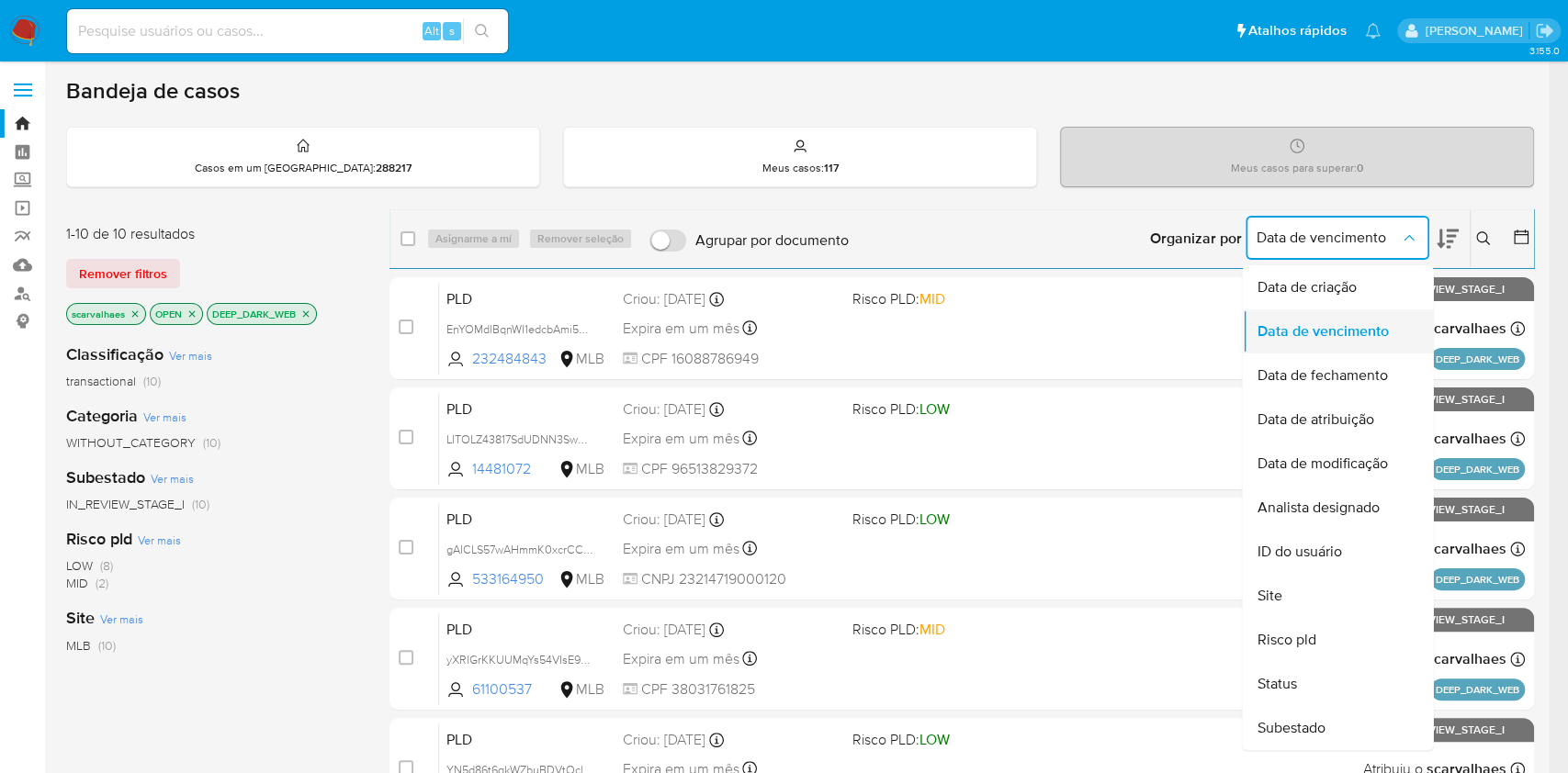
click at [1364, 339] on span "Data de vencimento" at bounding box center [1322, 331] width 132 height 18
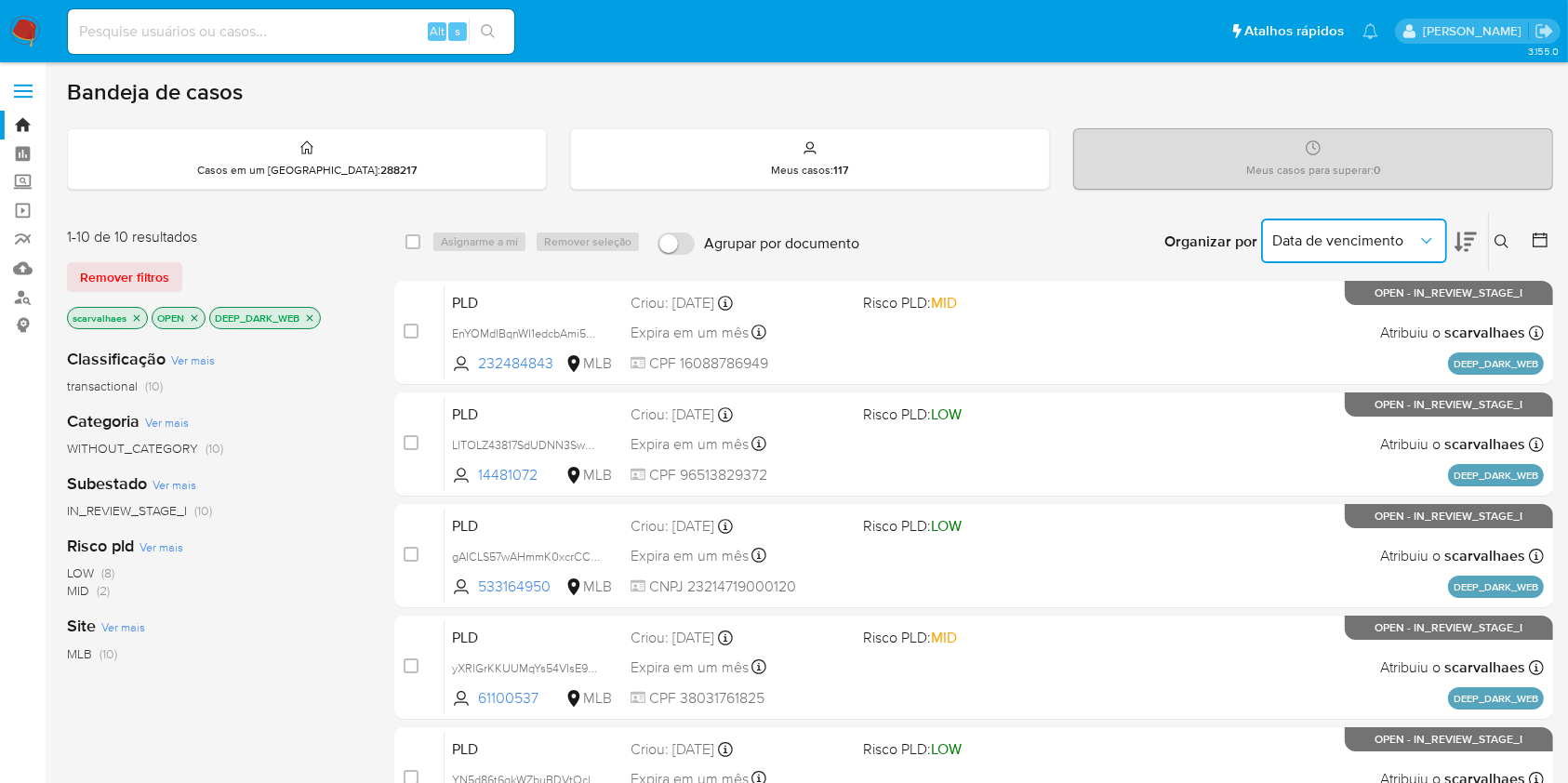
click at [308, 318] on icon "close-filter" at bounding box center [309, 318] width 11 height 12
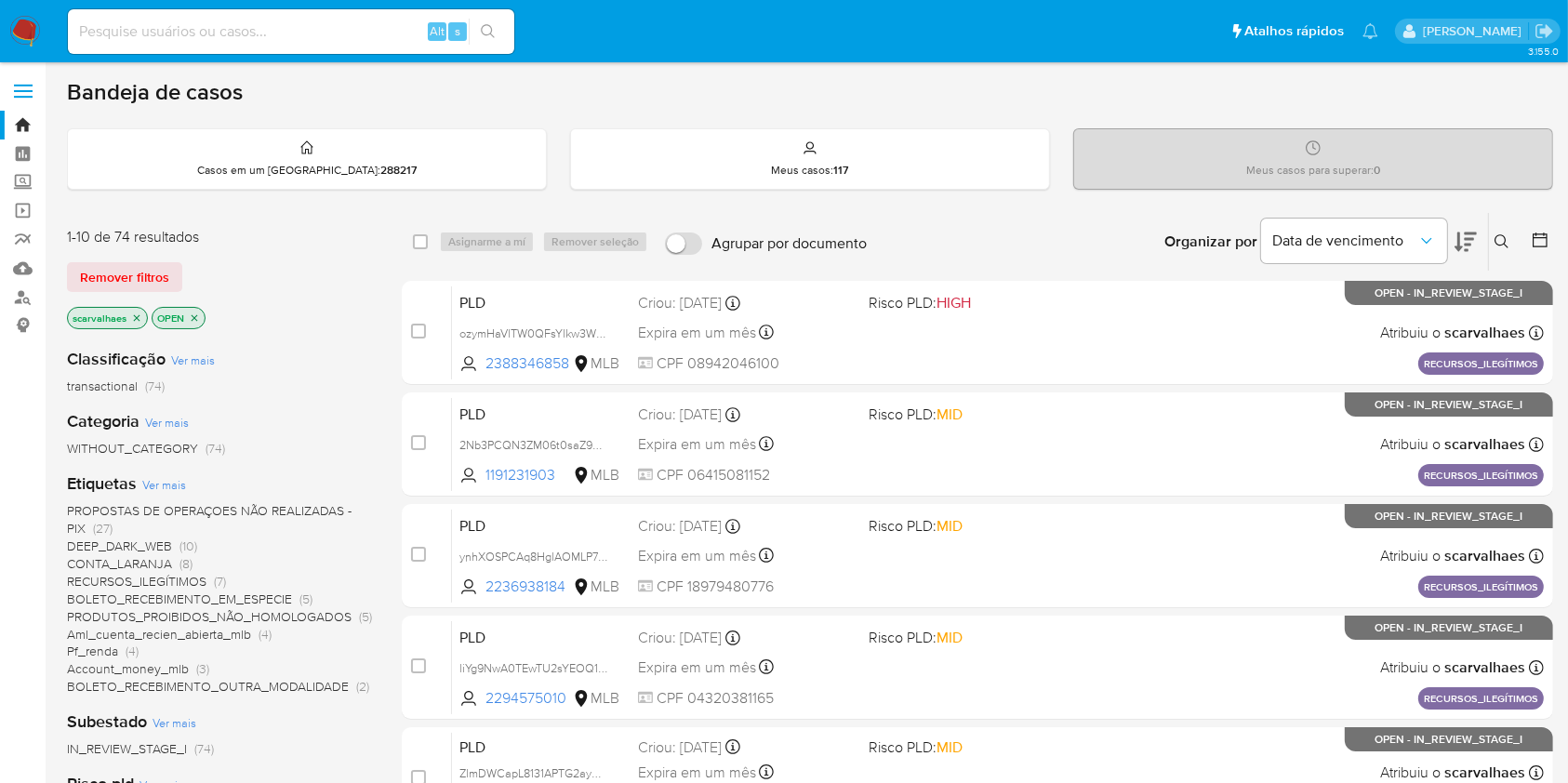
click at [156, 558] on span "CONTA_LARANJA" at bounding box center [120, 564] width 105 height 18
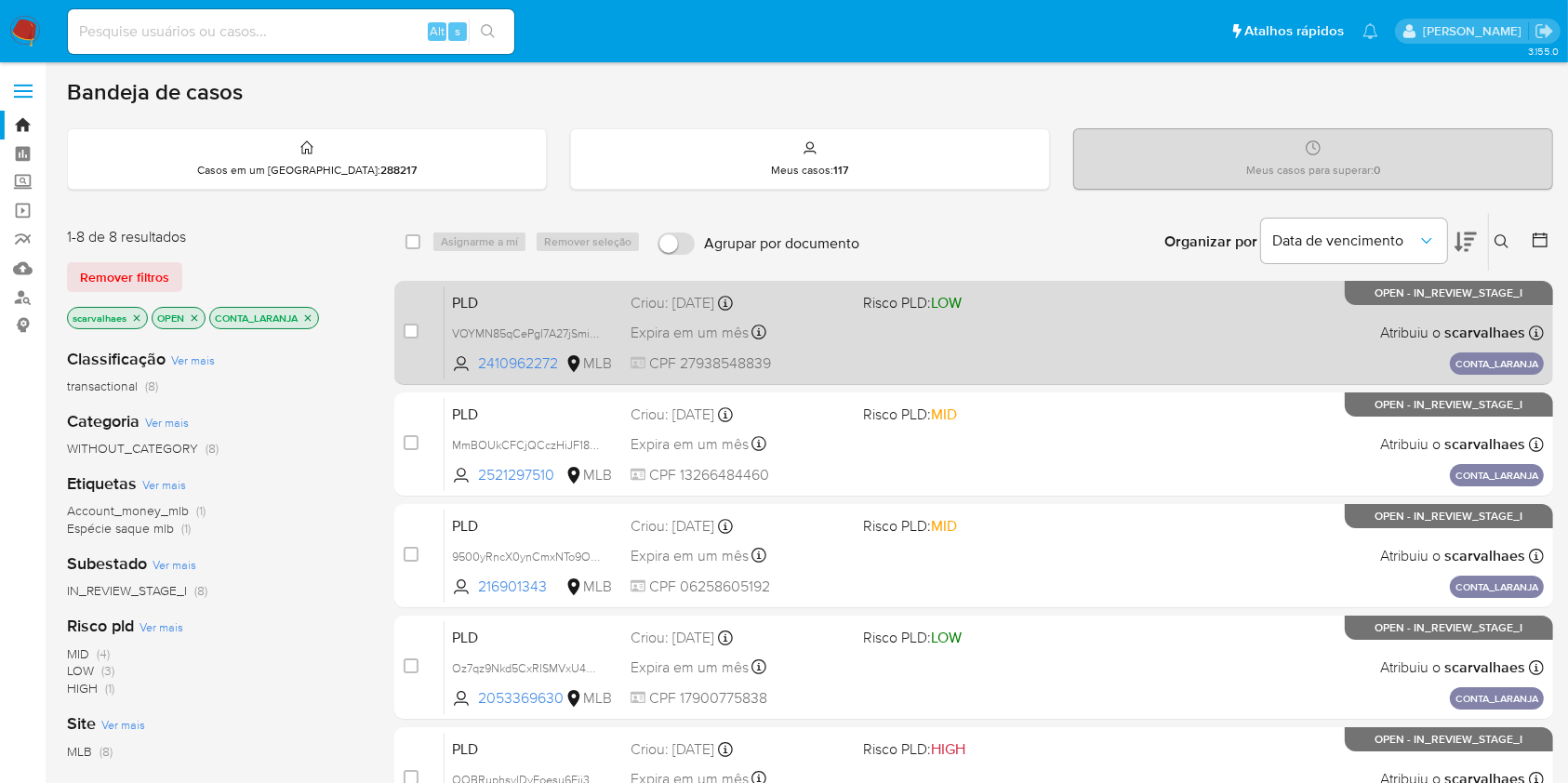
click at [1019, 298] on span "Risco PLD: LOW" at bounding box center [971, 301] width 216 height 24
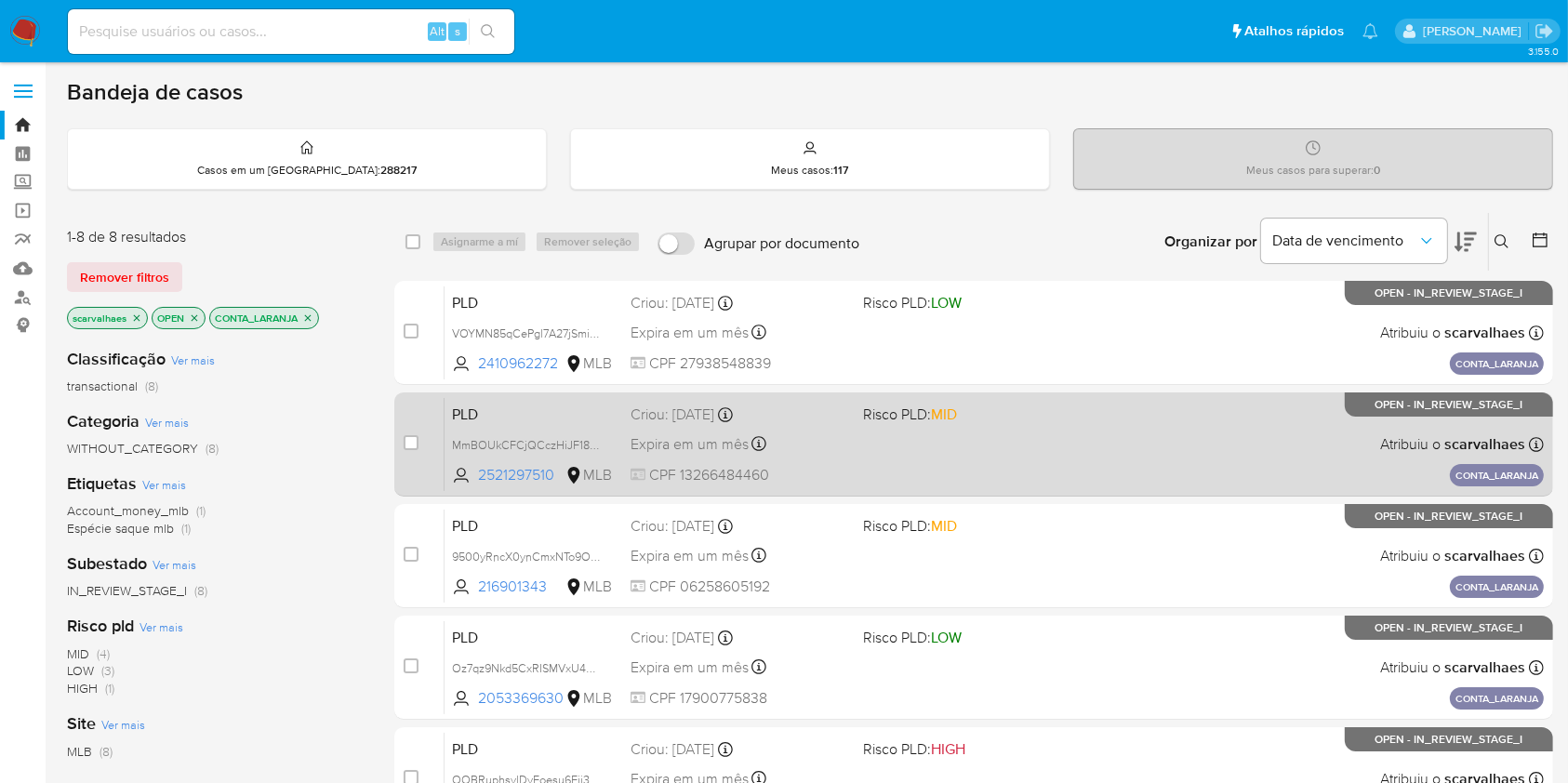
click at [837, 433] on div "Expira em um mês Expira em 28/09/2025 11:56:54" at bounding box center [739, 444] width 216 height 25
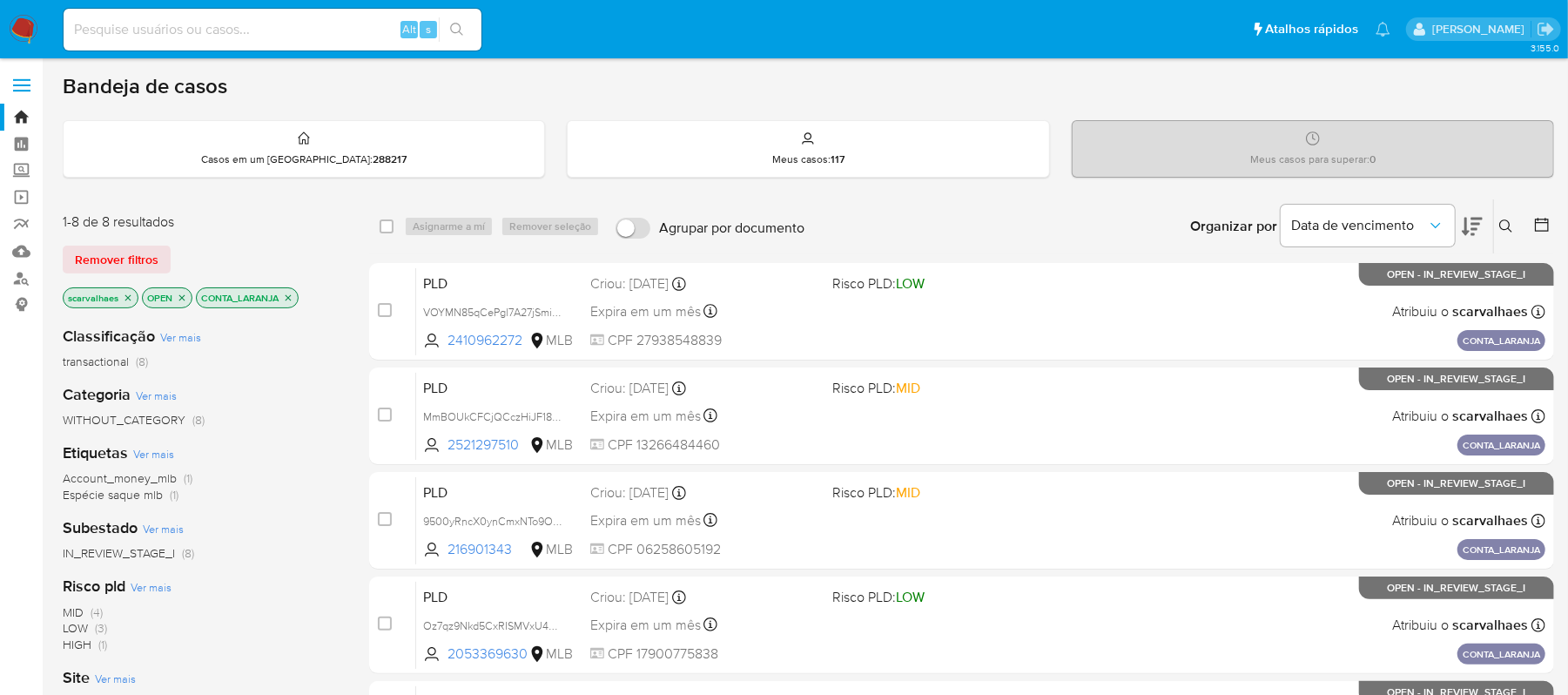
click at [305, 35] on input at bounding box center [273, 29] width 418 height 22
paste input "icga9COem8LlStfQW4wFeNYK"
type input "icga9COem8LlStfQW4wFeNYK"
click at [455, 17] on button "search-icon" at bounding box center [457, 29] width 36 height 24
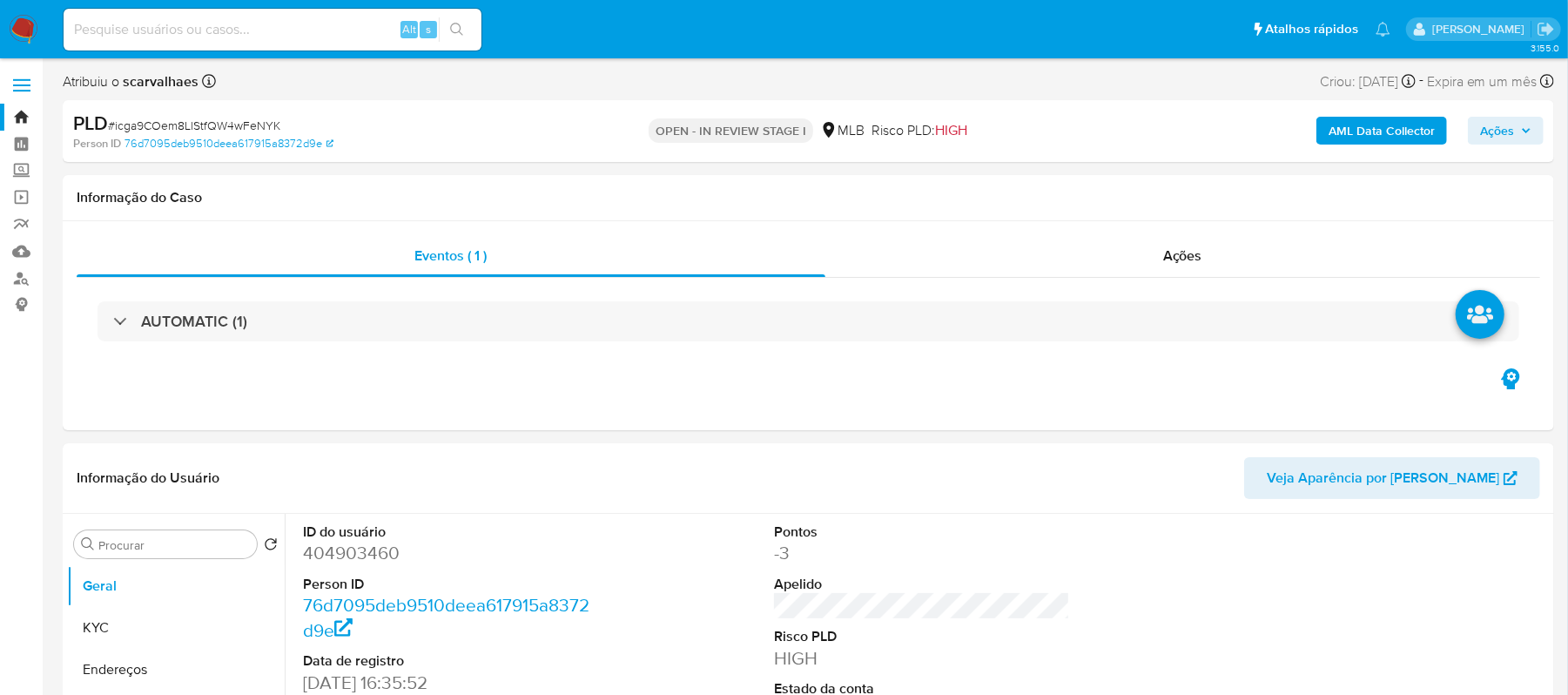
select select "10"
click at [152, 592] on button "Documentação" at bounding box center [169, 604] width 204 height 42
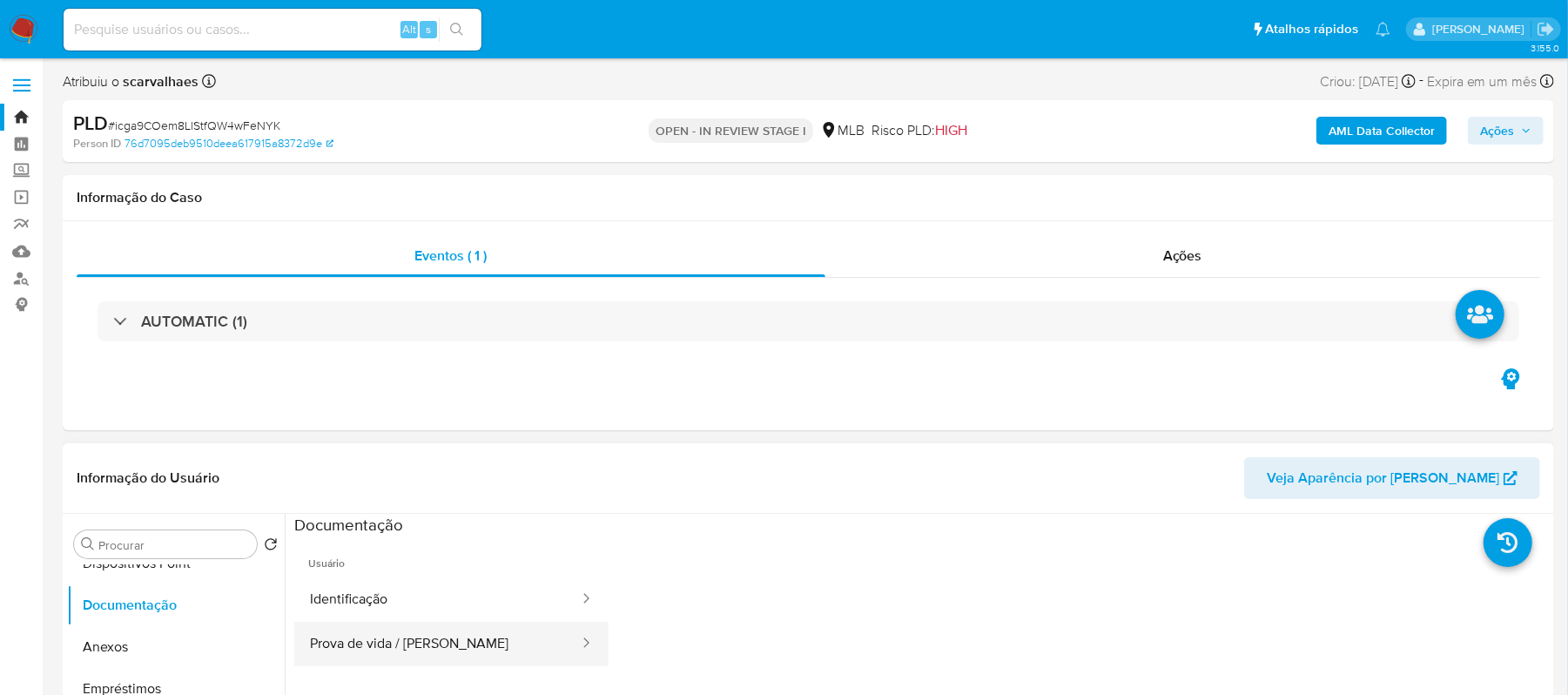
click at [535, 630] on button "Prova de vida / Selfie" at bounding box center [437, 644] width 286 height 45
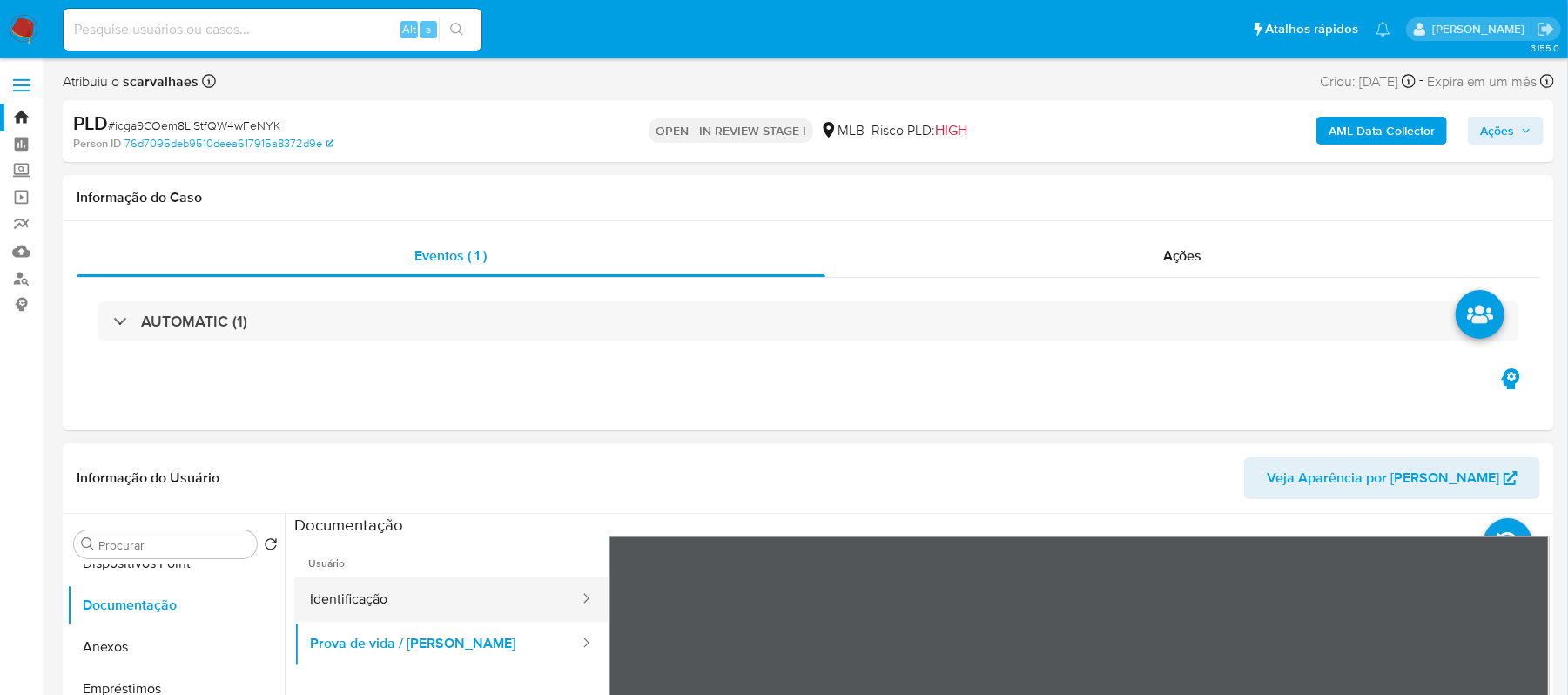
click at [398, 580] on button "Identificação" at bounding box center [437, 600] width 286 height 45
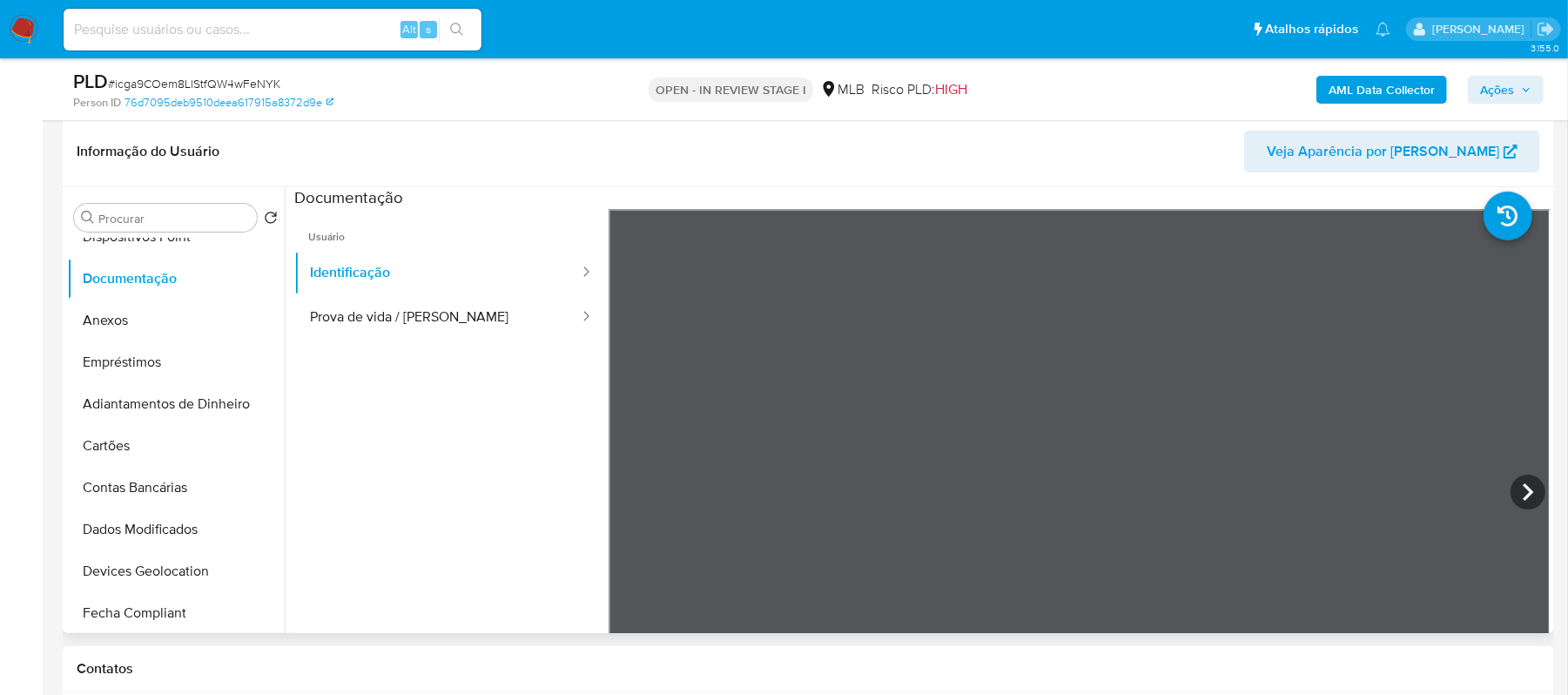
scroll to position [272, 0]
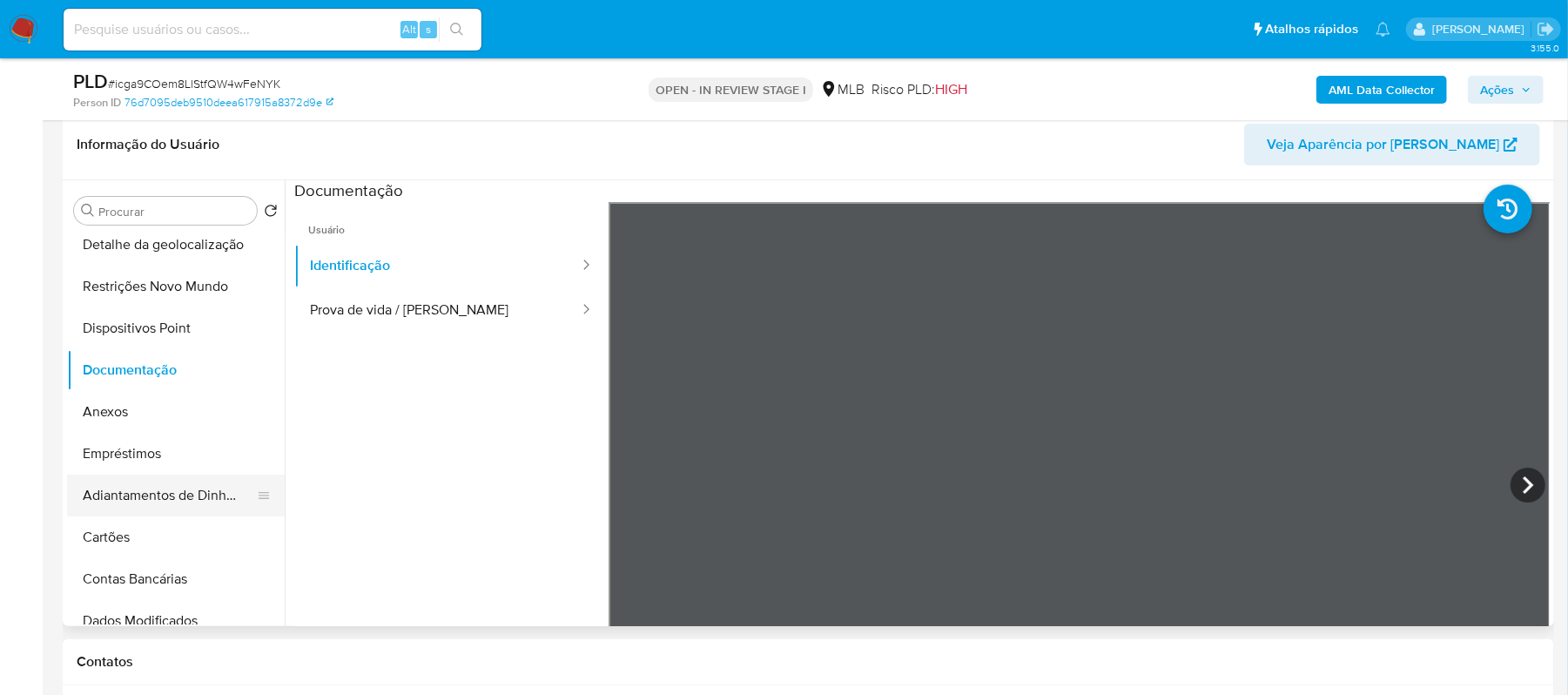
scroll to position [0, 0]
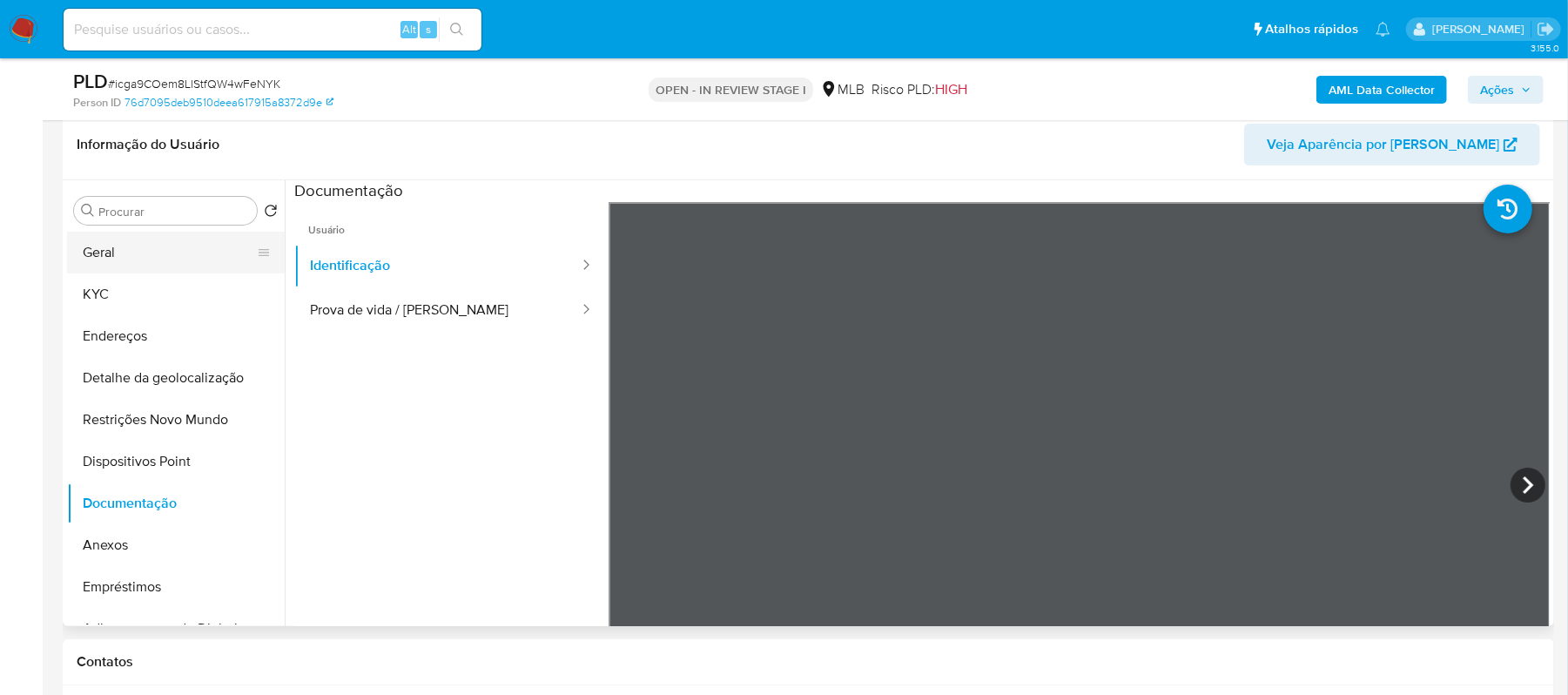
click at [135, 256] on button "Geral" at bounding box center [169, 252] width 204 height 42
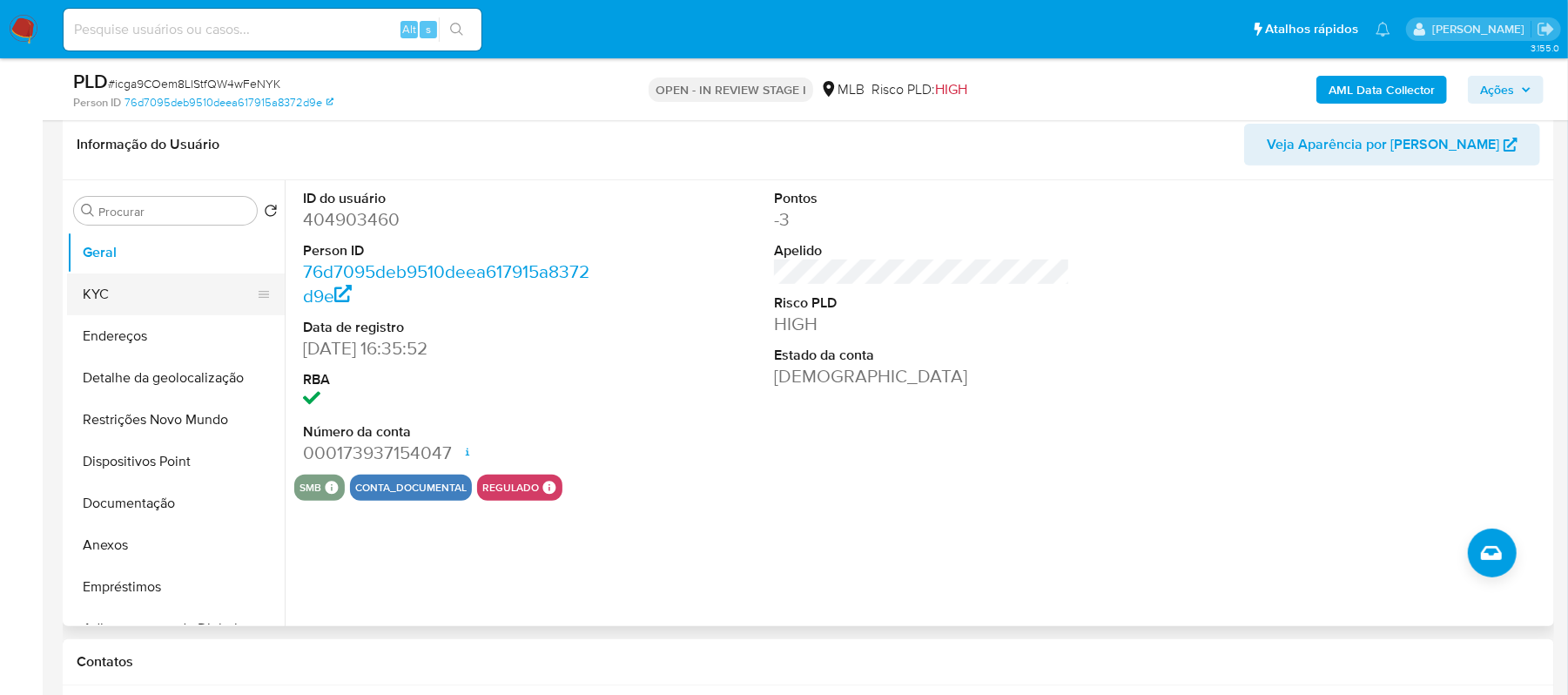
click at [153, 294] on button "KYC" at bounding box center [169, 294] width 204 height 42
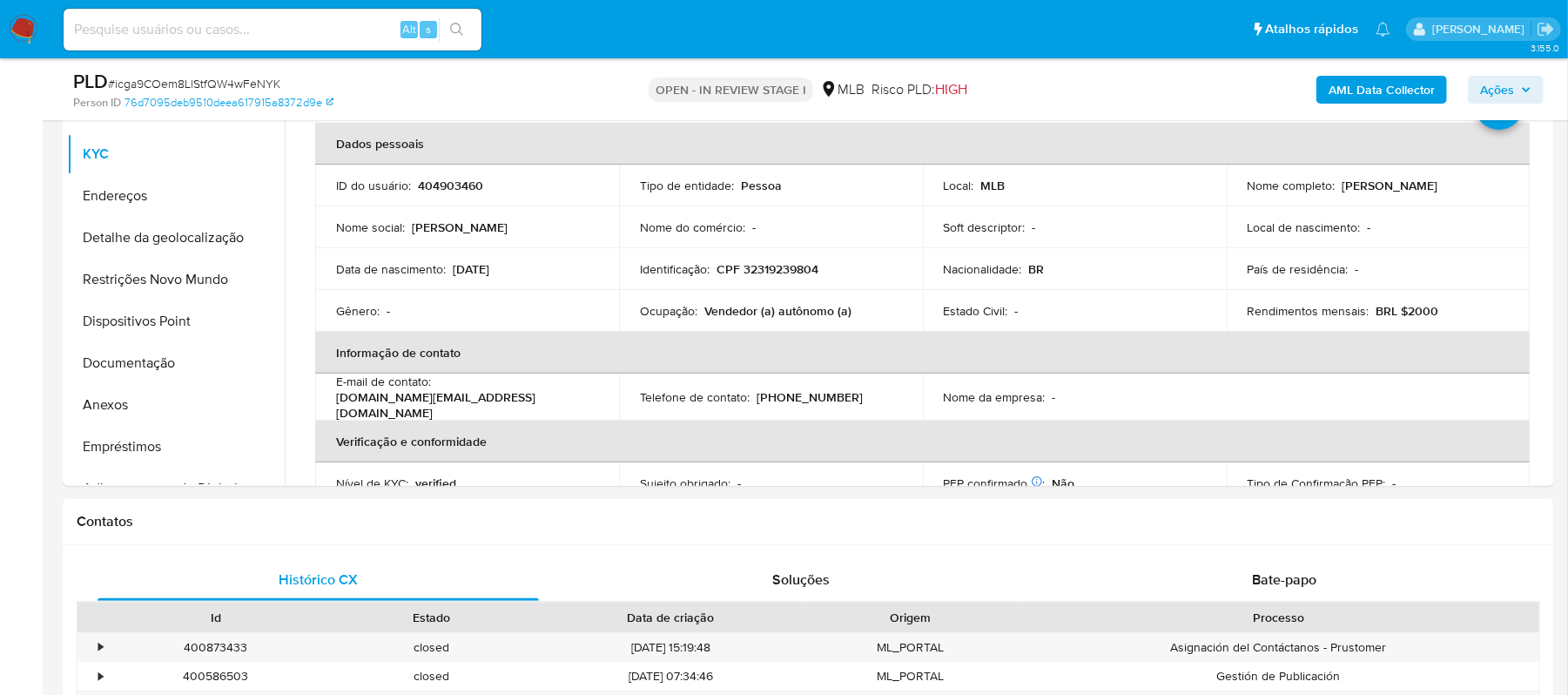
scroll to position [425, 0]
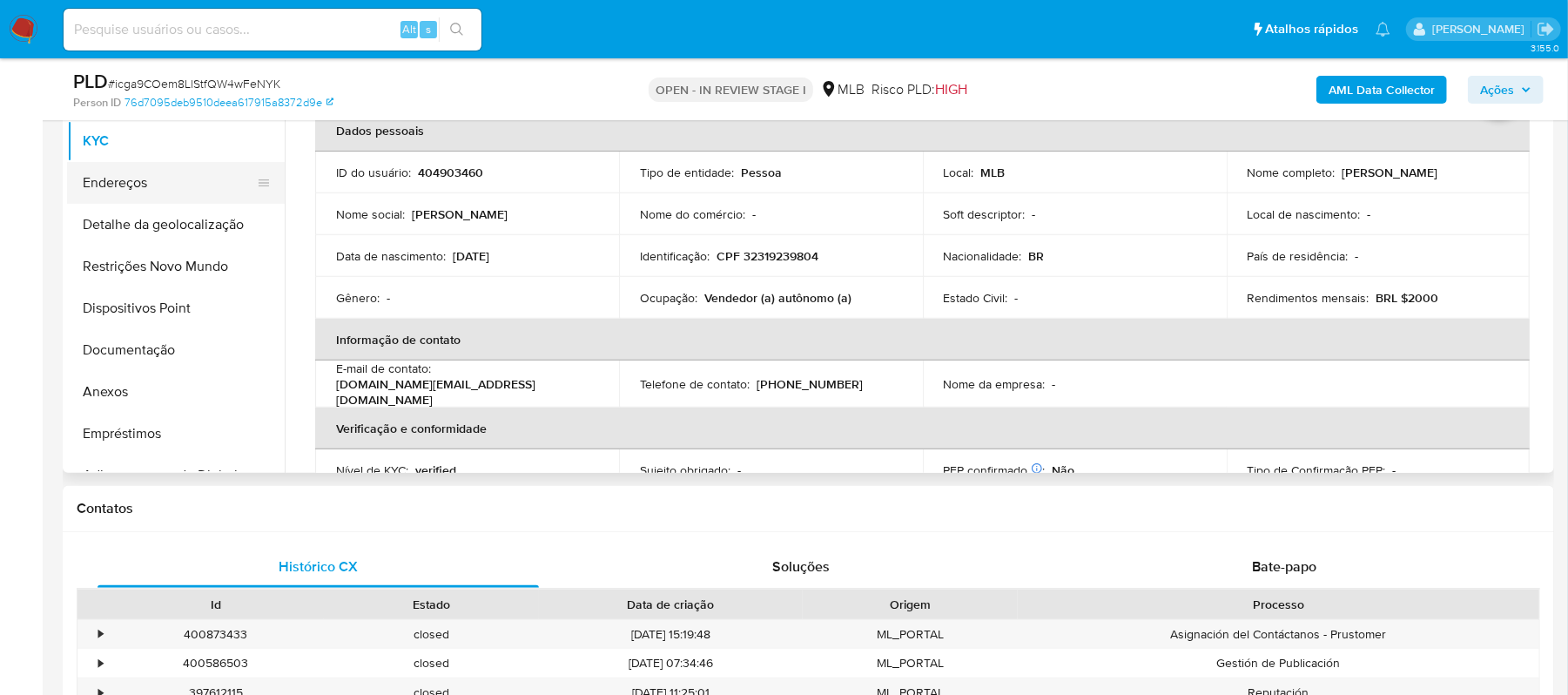
click at [176, 179] on button "Endereços" at bounding box center [169, 183] width 204 height 42
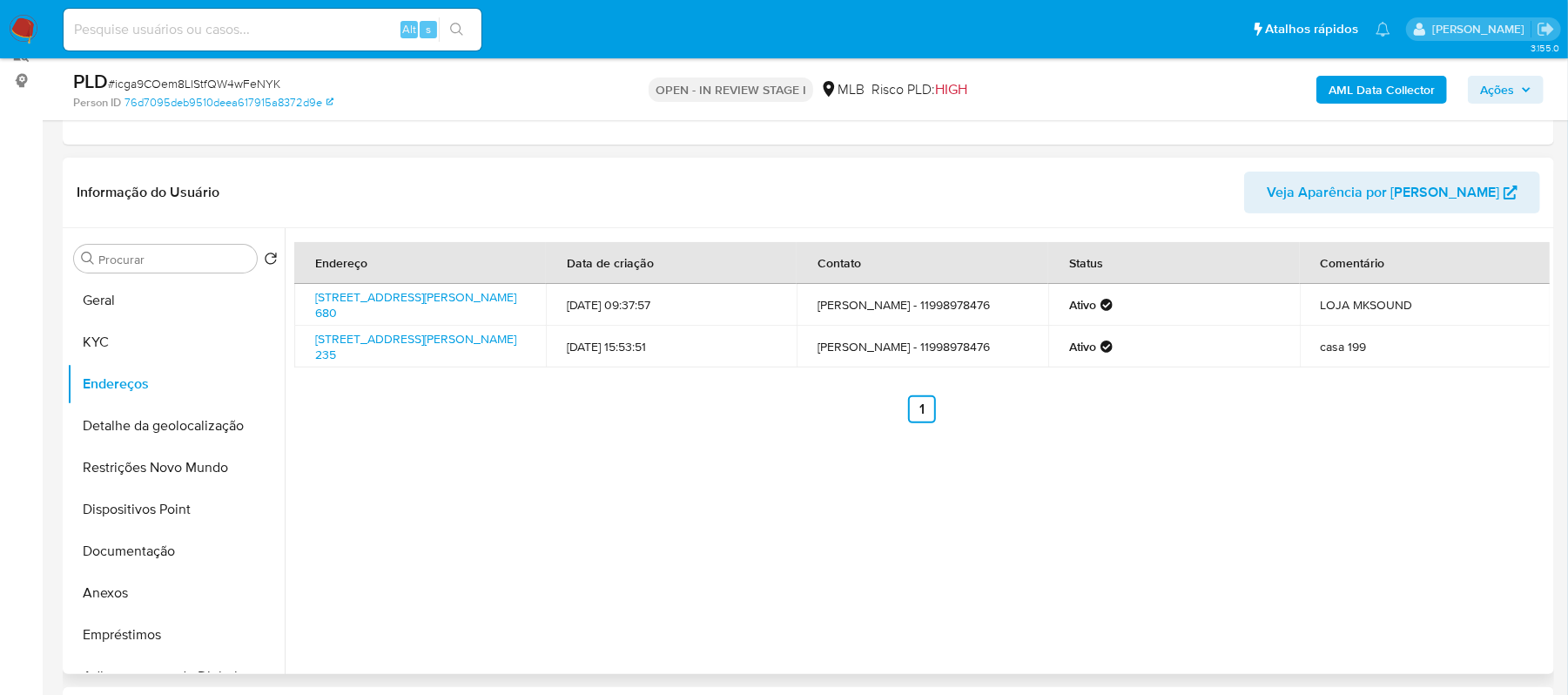
scroll to position [193, 0]
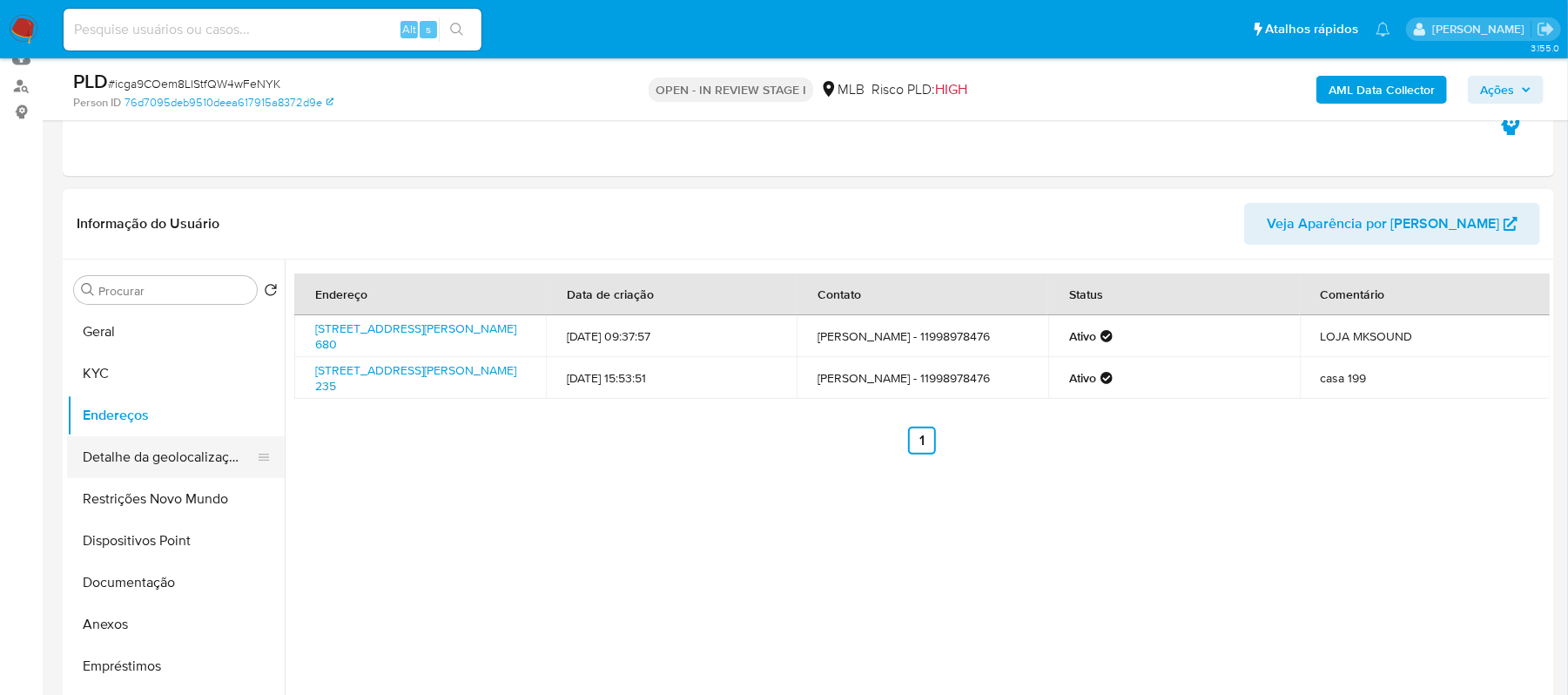
click at [127, 462] on button "Detalhe da geolocalização" at bounding box center [169, 456] width 204 height 42
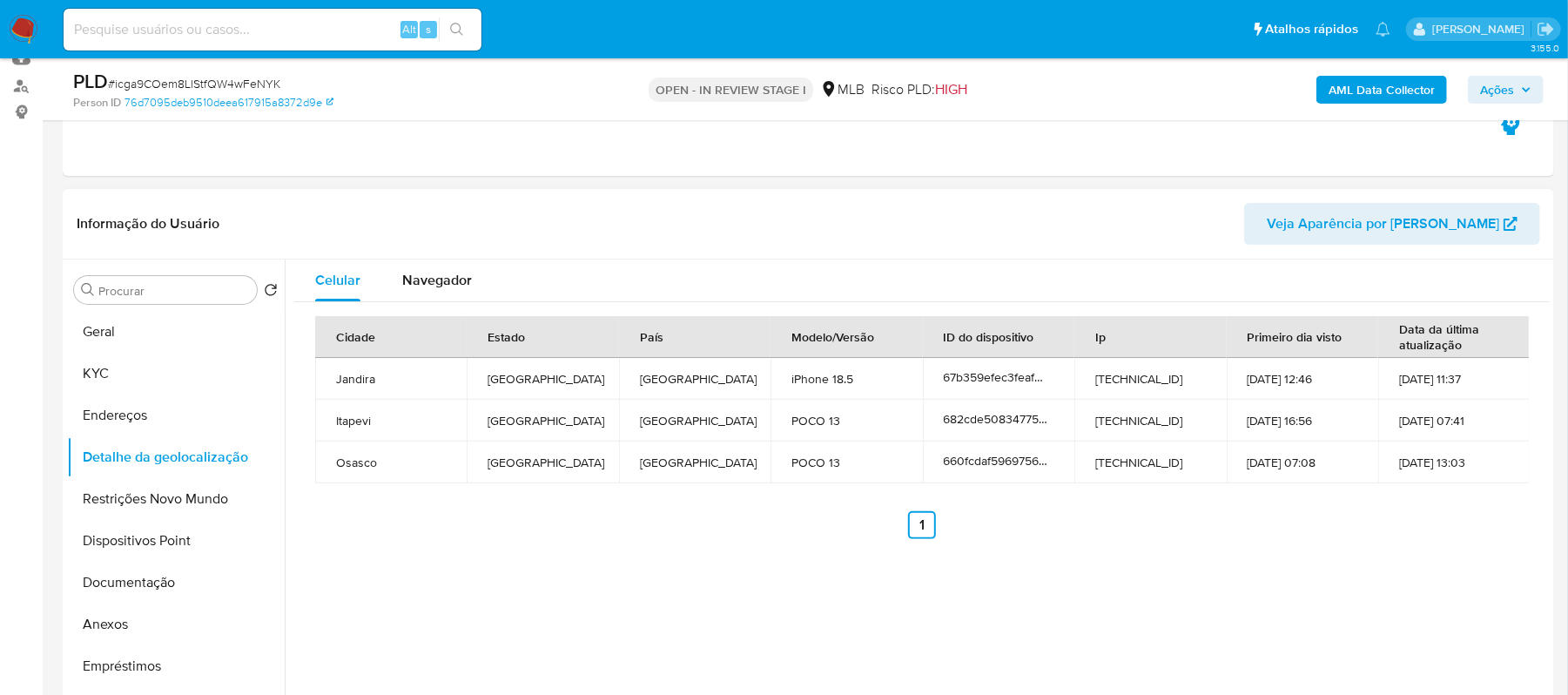
drag, startPoint x: 210, startPoint y: 490, endPoint x: 388, endPoint y: 561, distance: 191.6
click at [210, 490] on button "Restrições Novo Mundo" at bounding box center [176, 499] width 218 height 42
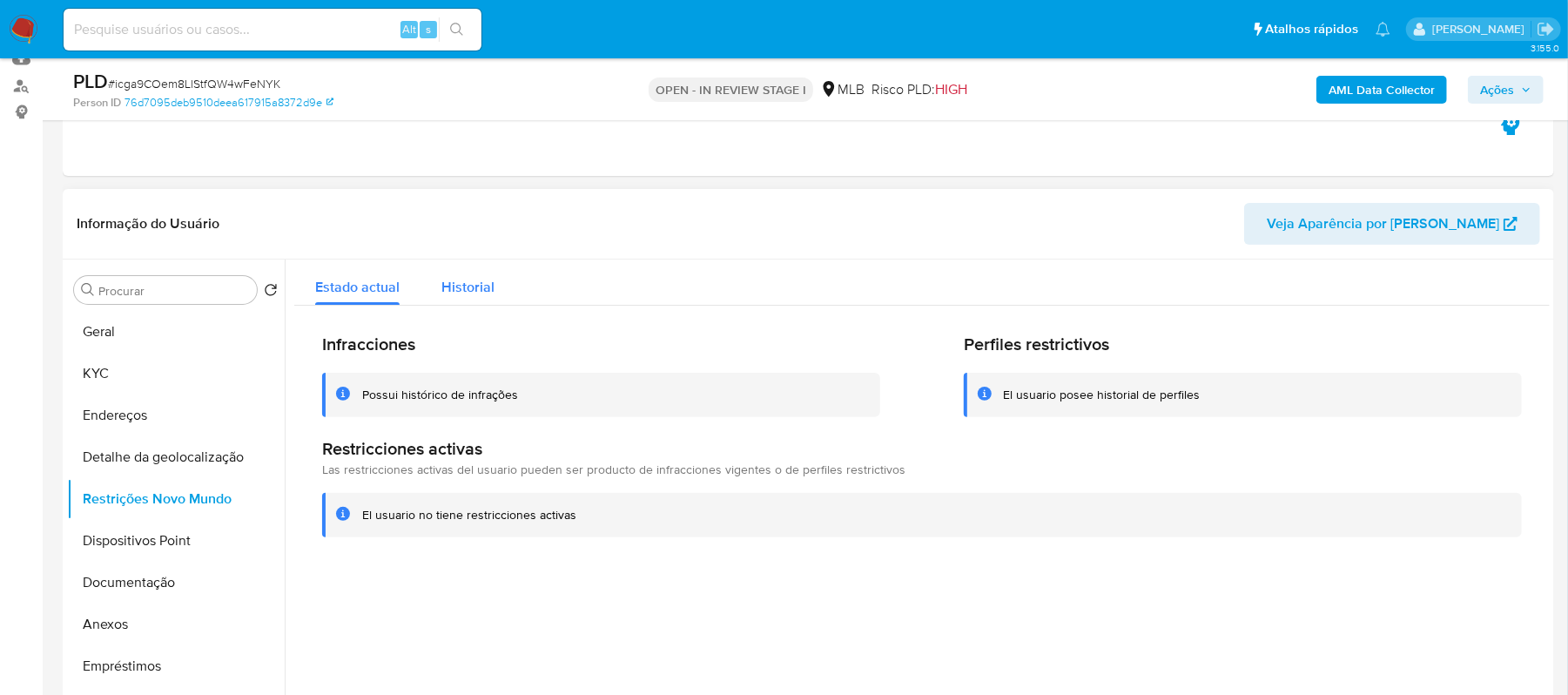
click at [463, 275] on div "Historial" at bounding box center [467, 282] width 53 height 46
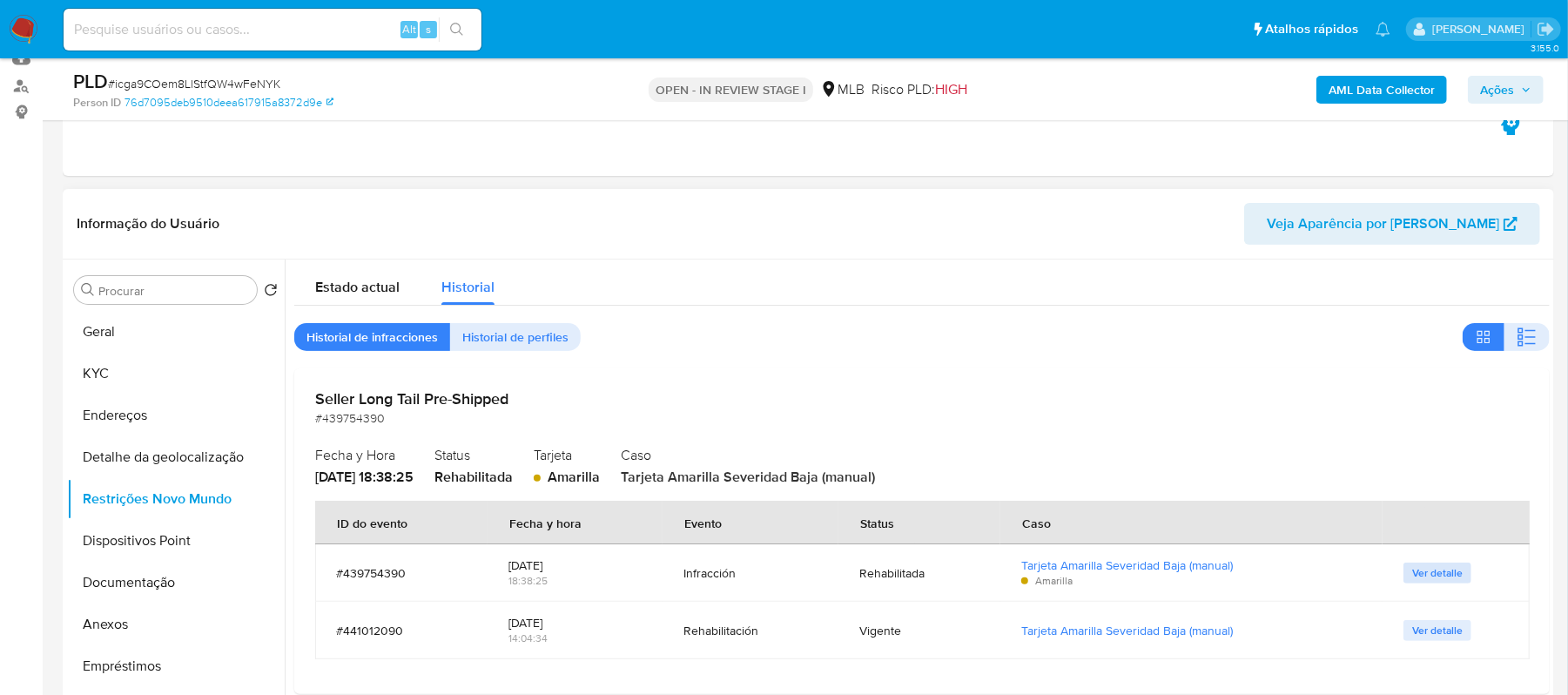
click at [1437, 578] on span "Ver detalle" at bounding box center [1438, 572] width 50 height 17
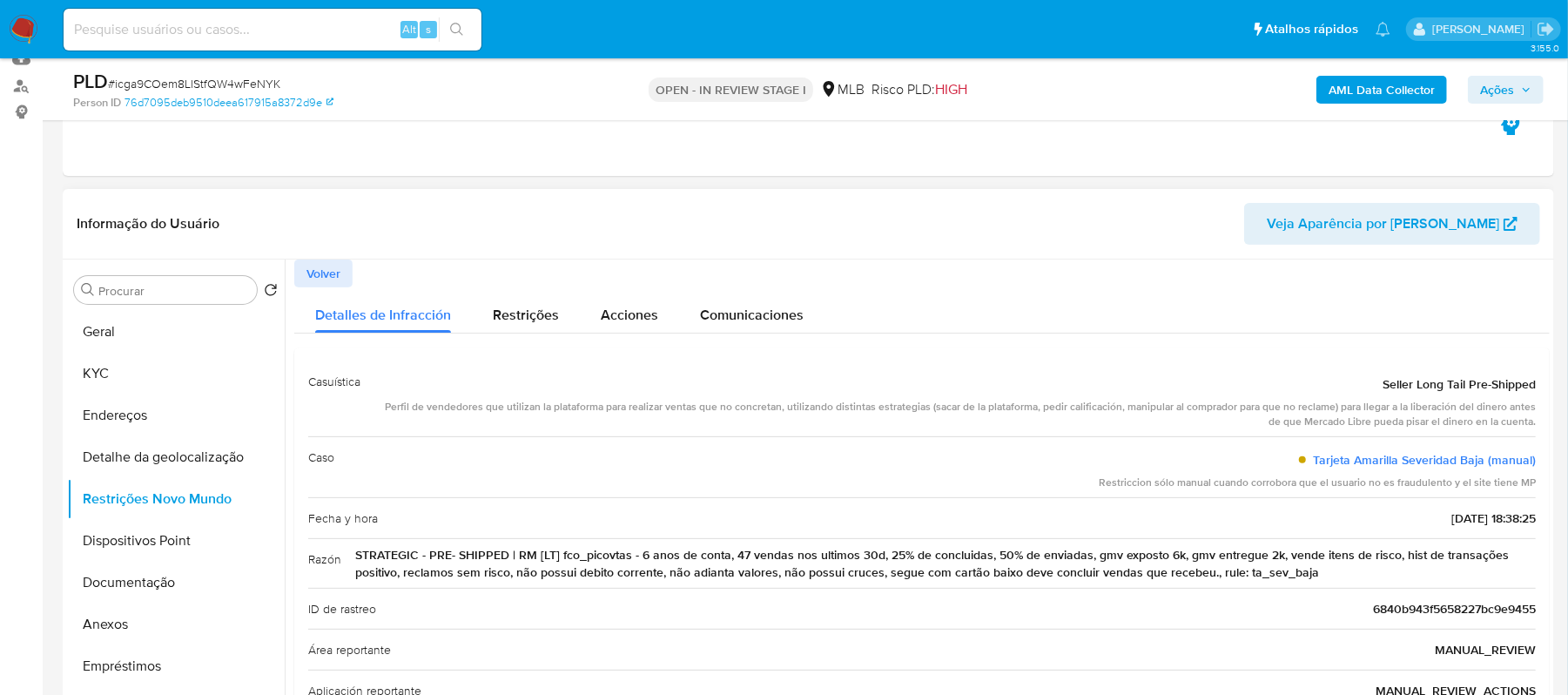
scroll to position [126, 0]
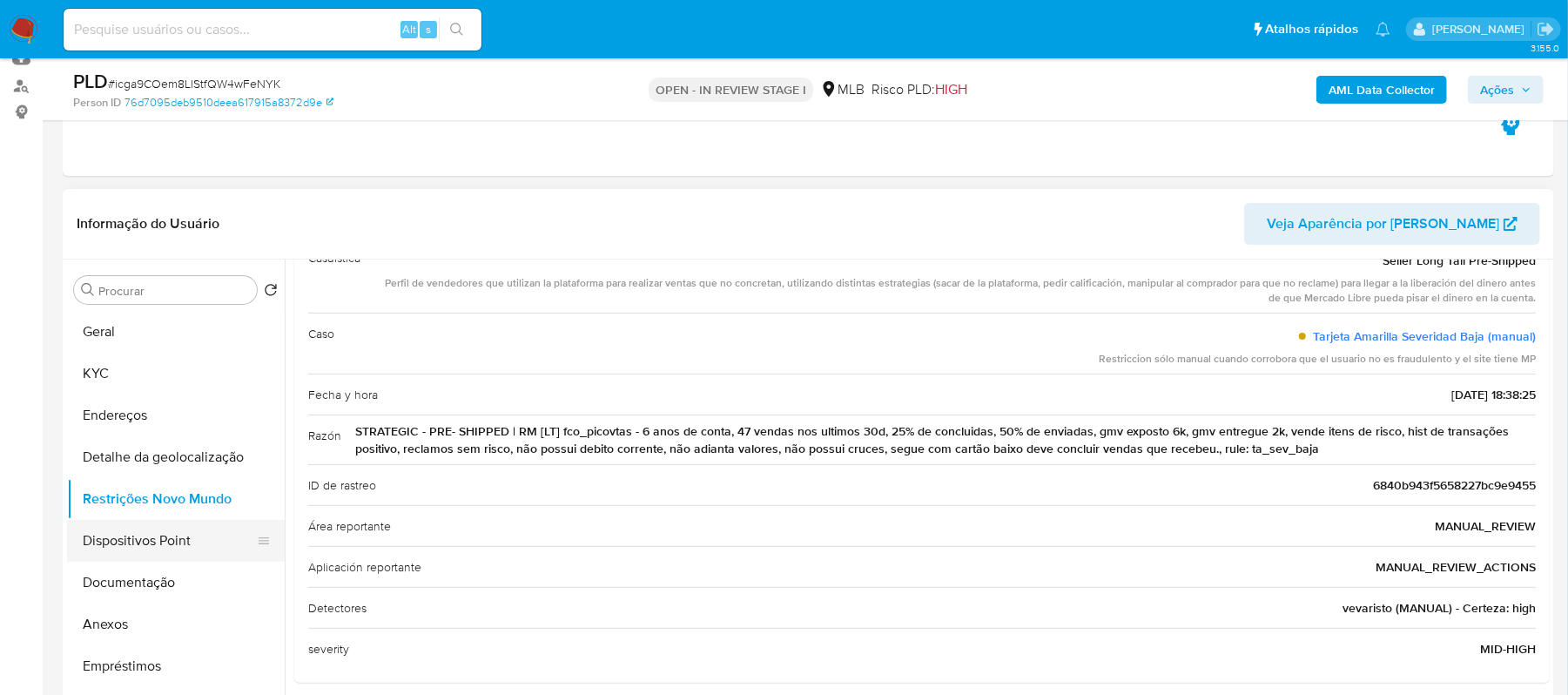
click at [135, 544] on button "Dispositivos Point" at bounding box center [169, 541] width 204 height 42
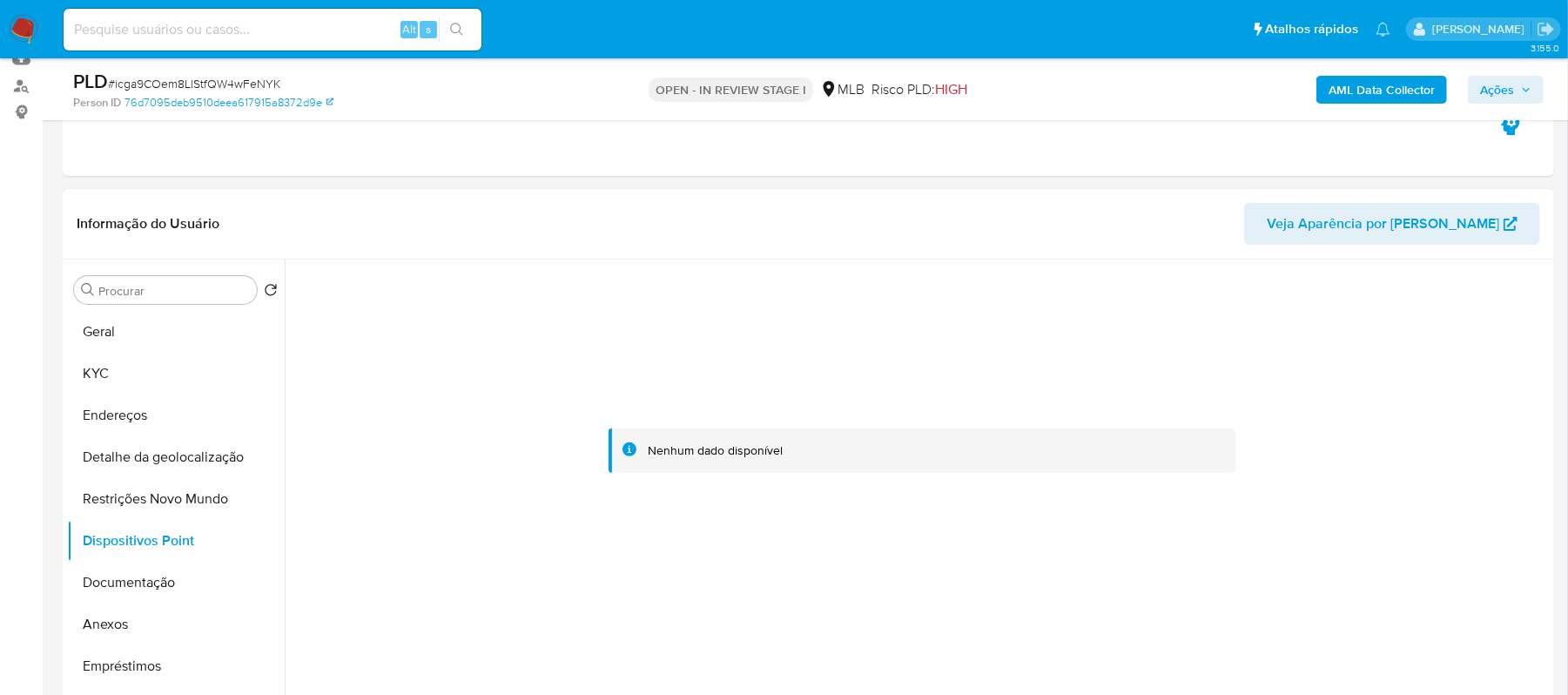
scroll to position [308, 0]
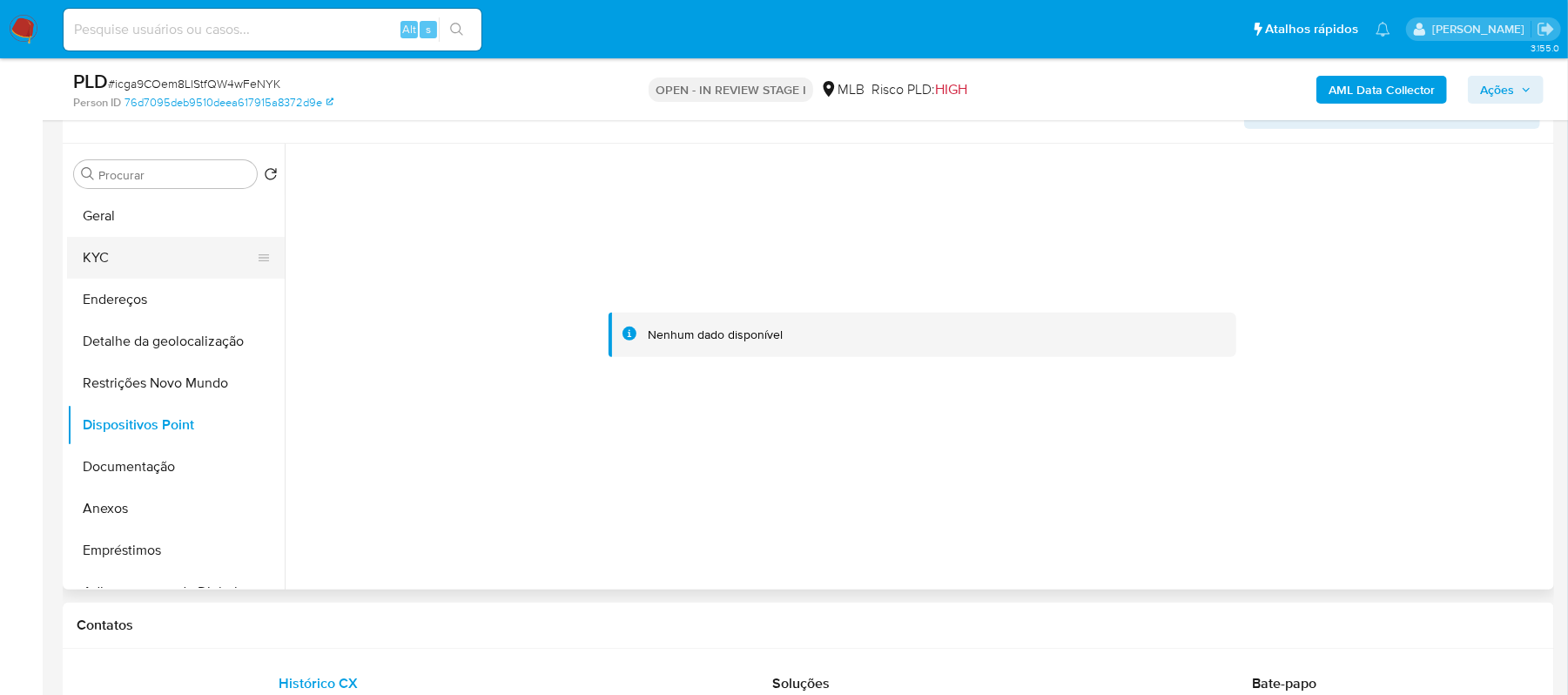
click at [146, 261] on button "KYC" at bounding box center [169, 257] width 204 height 42
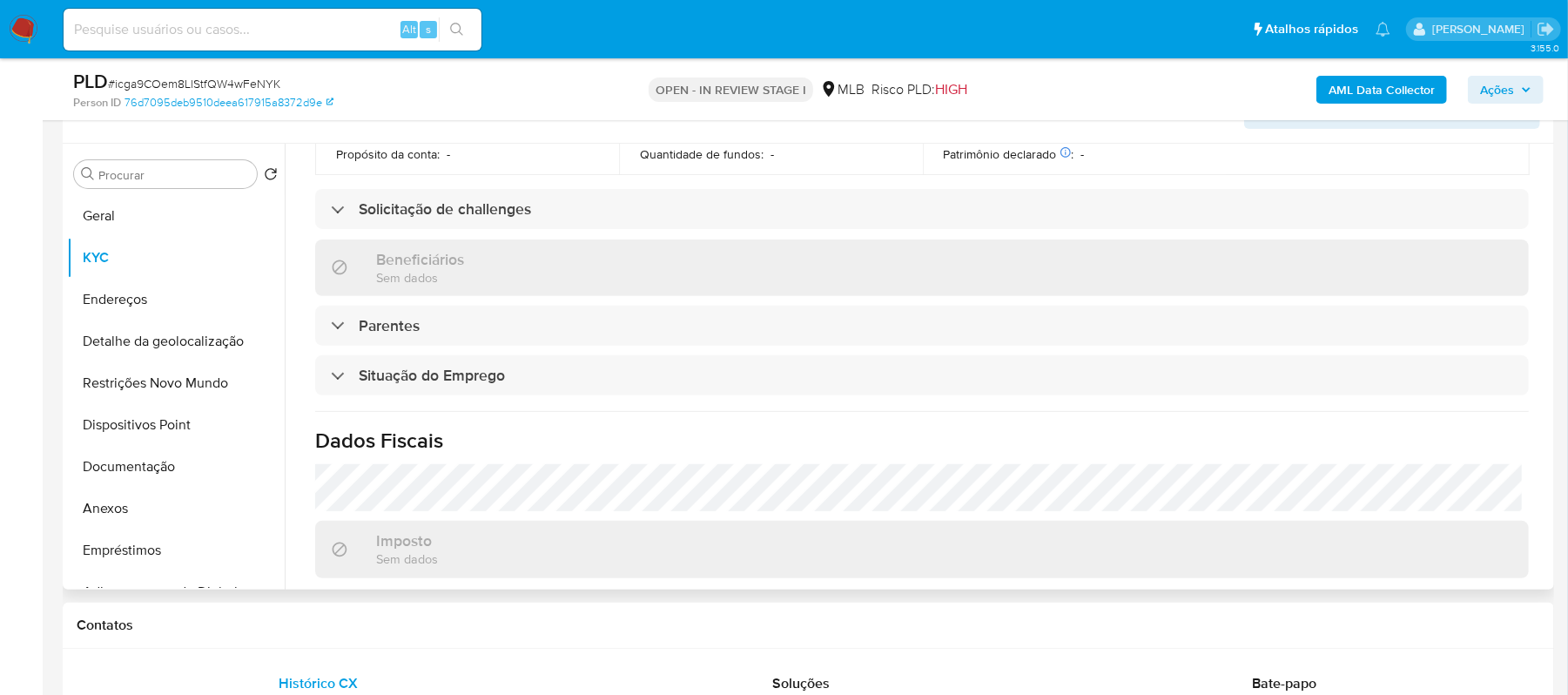
scroll to position [742, 0]
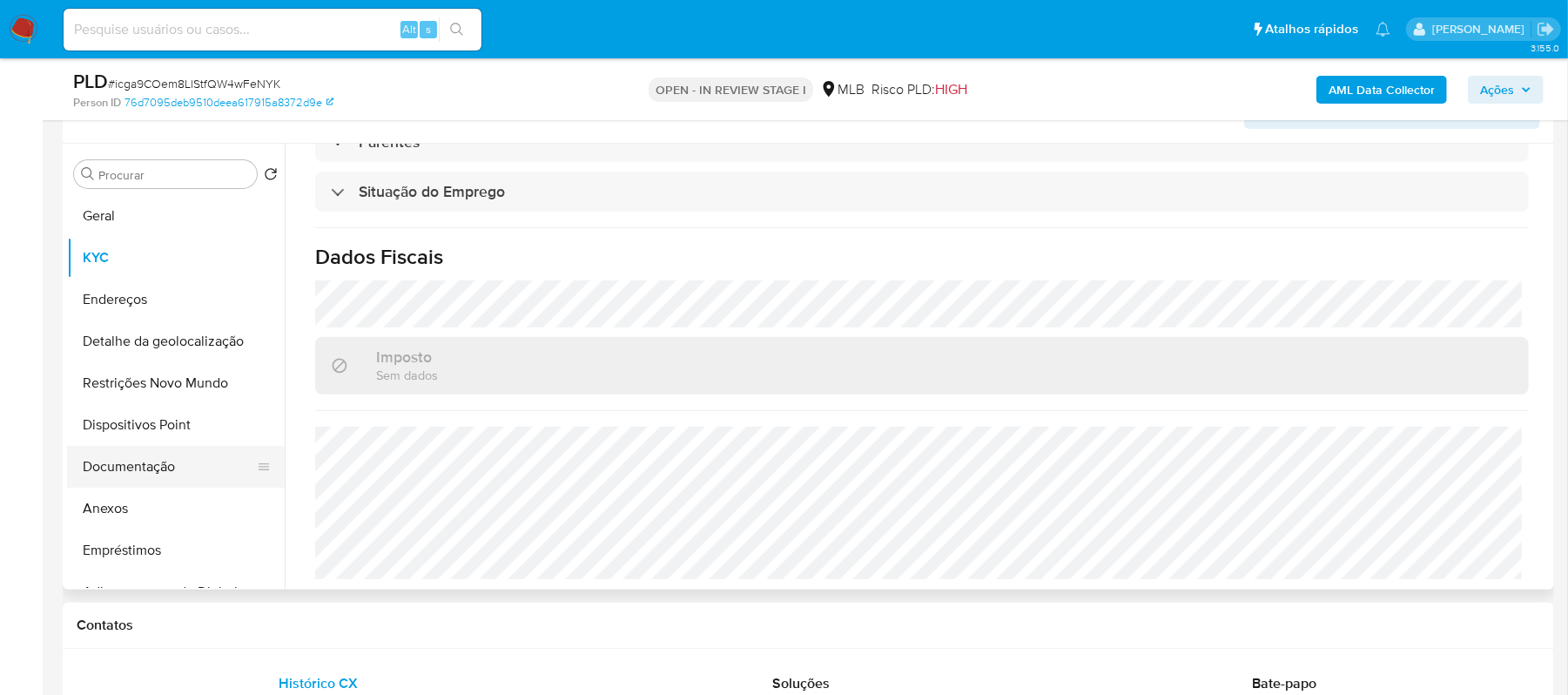
click at [161, 463] on button "Documentação" at bounding box center [169, 466] width 204 height 42
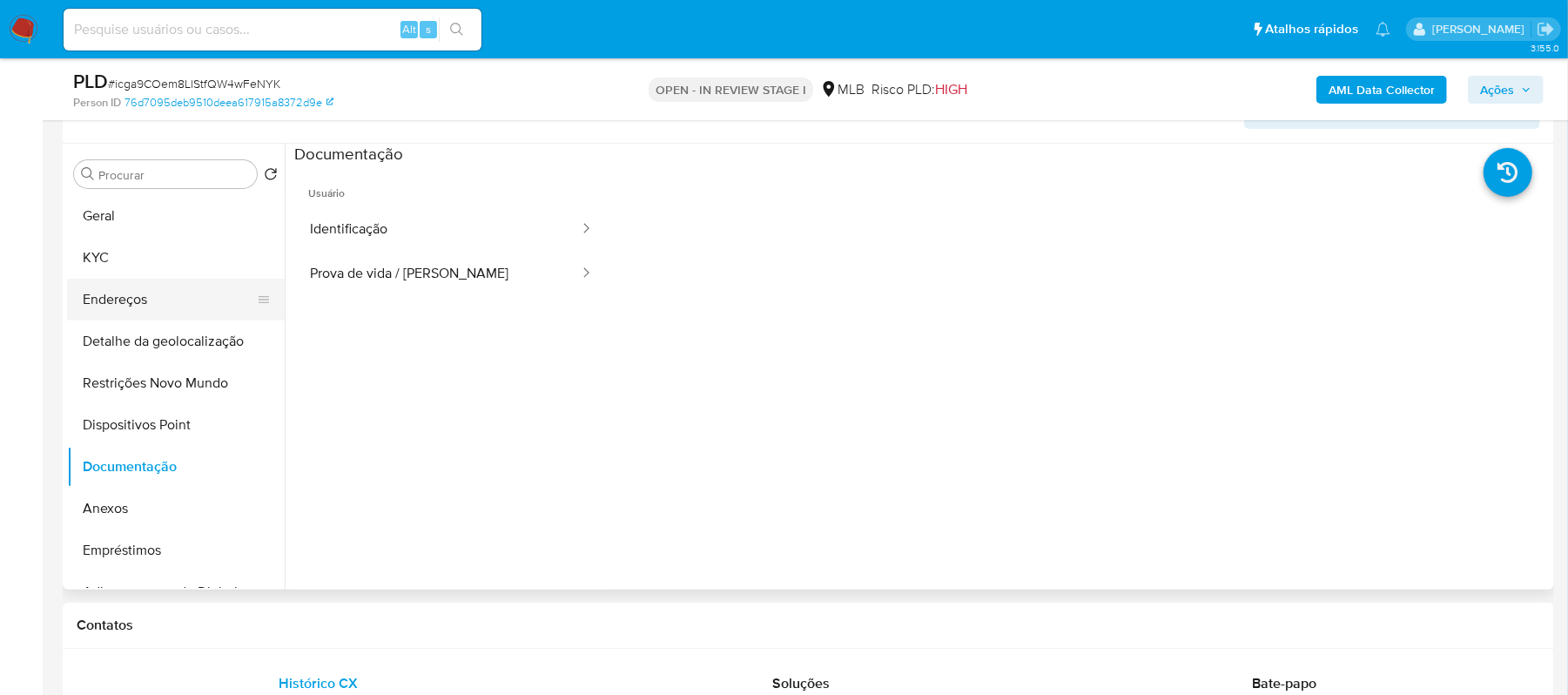
scroll to position [193, 0]
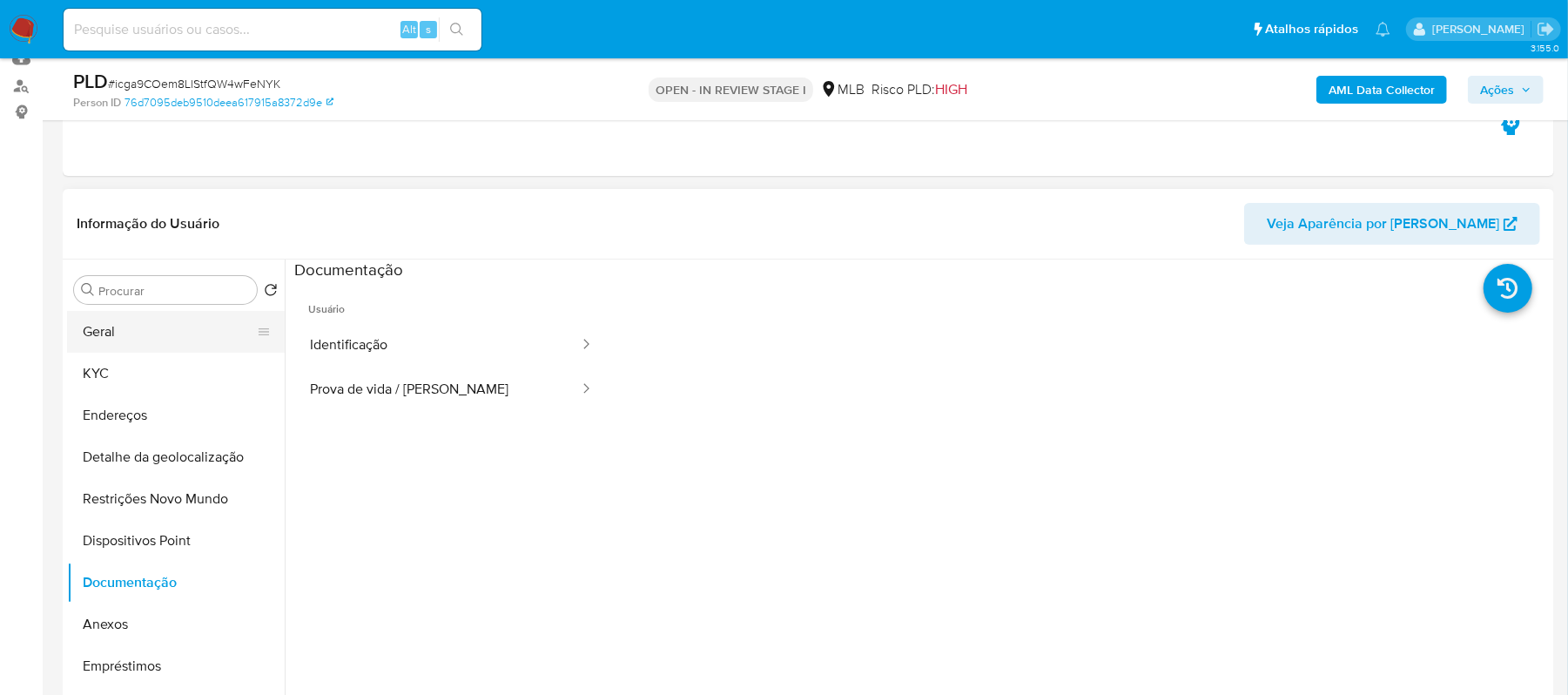
click at [155, 325] on button "Geral" at bounding box center [169, 332] width 204 height 42
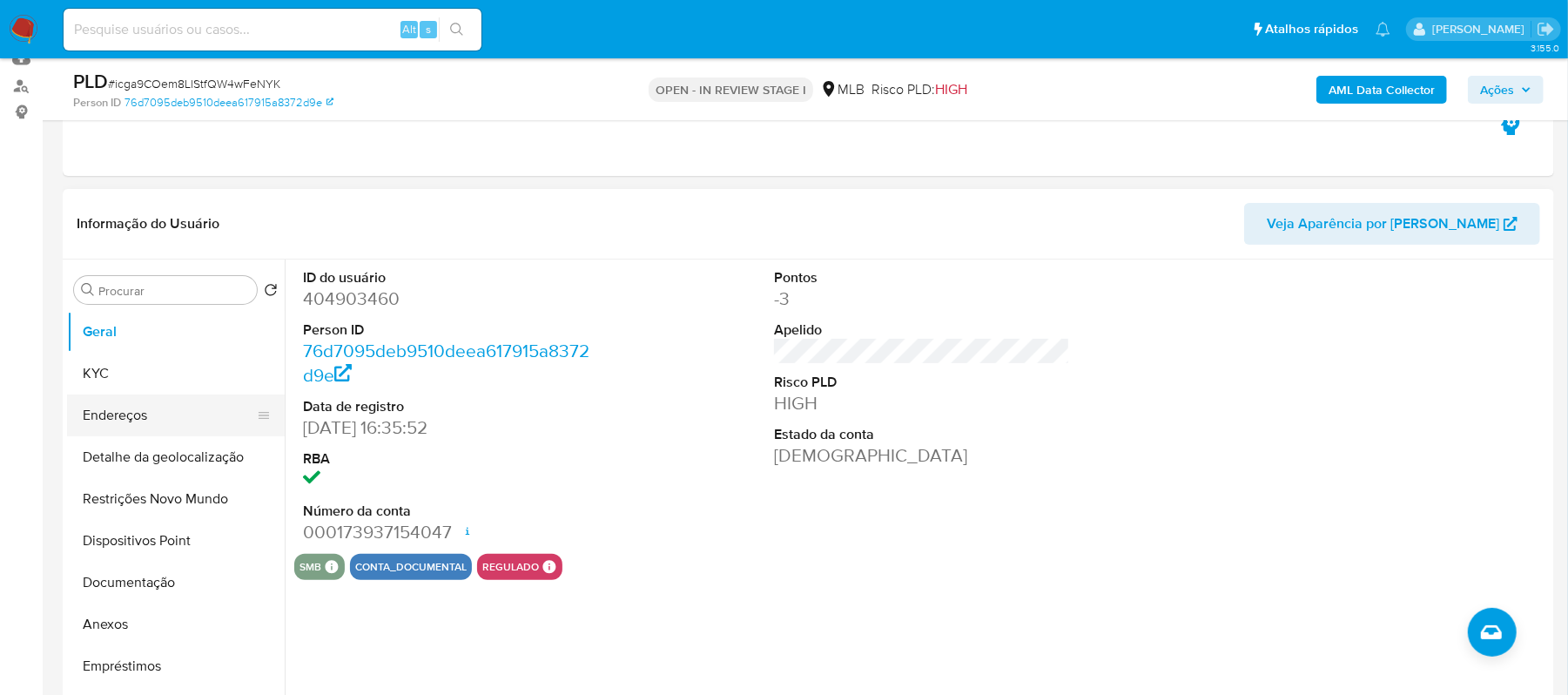
click at [134, 421] on button "Endereços" at bounding box center [169, 415] width 204 height 42
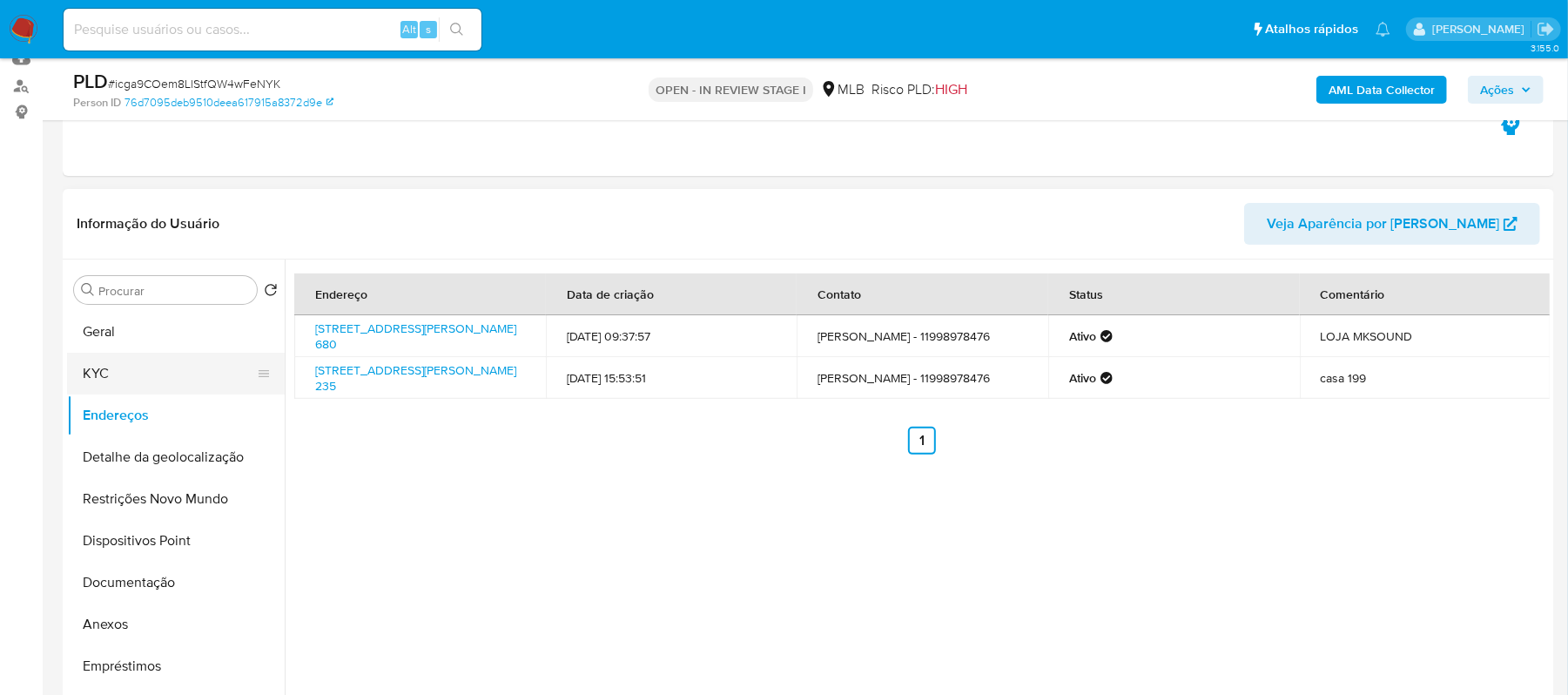
click at [124, 353] on button "KYC" at bounding box center [169, 373] width 204 height 42
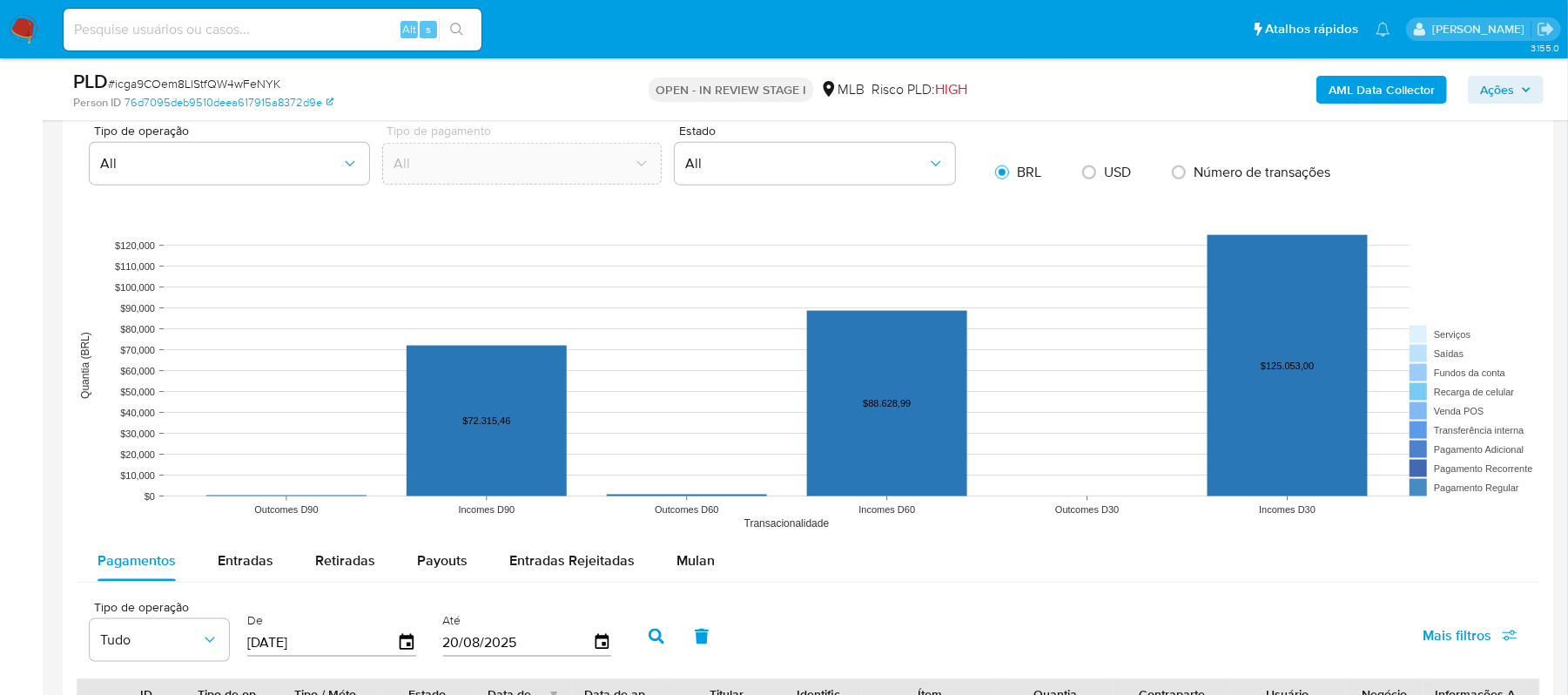
scroll to position [1818, 0]
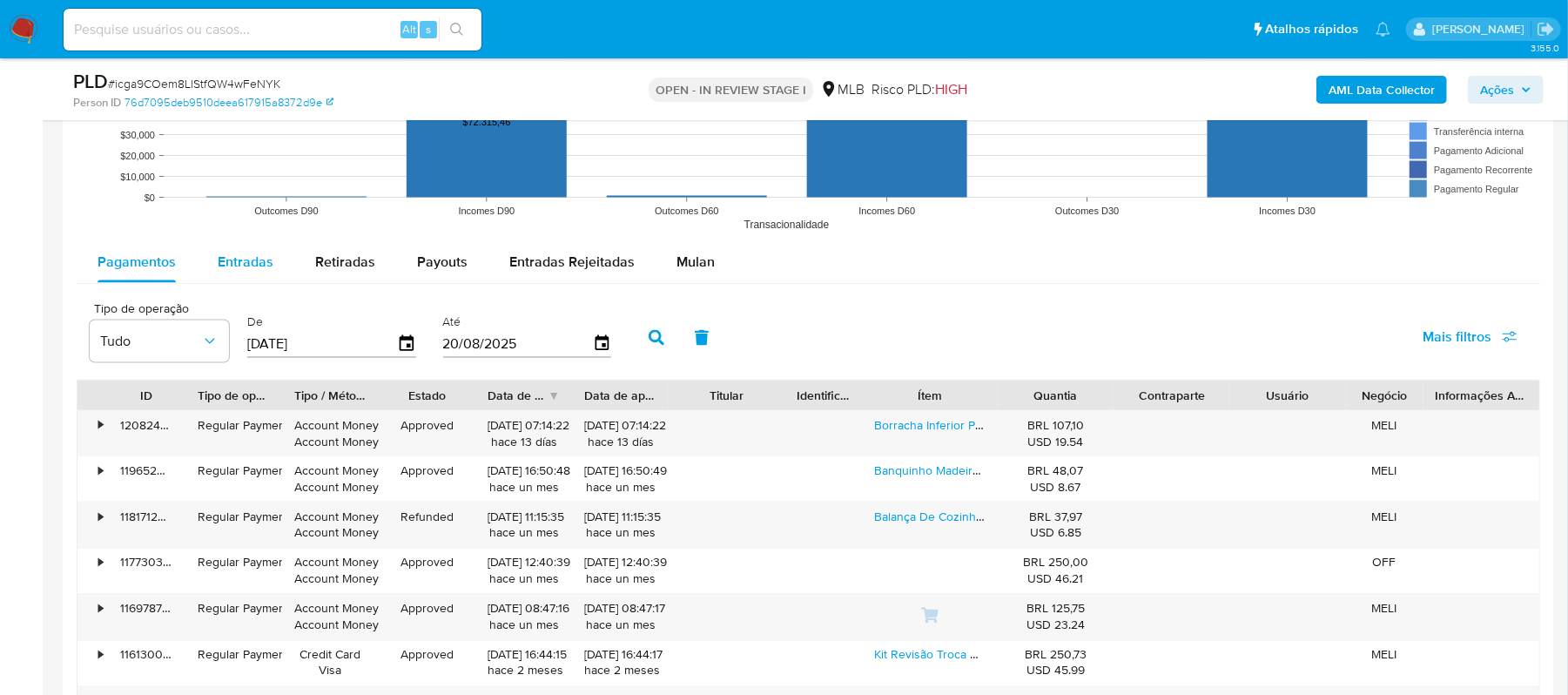
click at [240, 263] on span "Entradas" at bounding box center [246, 262] width 56 height 20
select select "10"
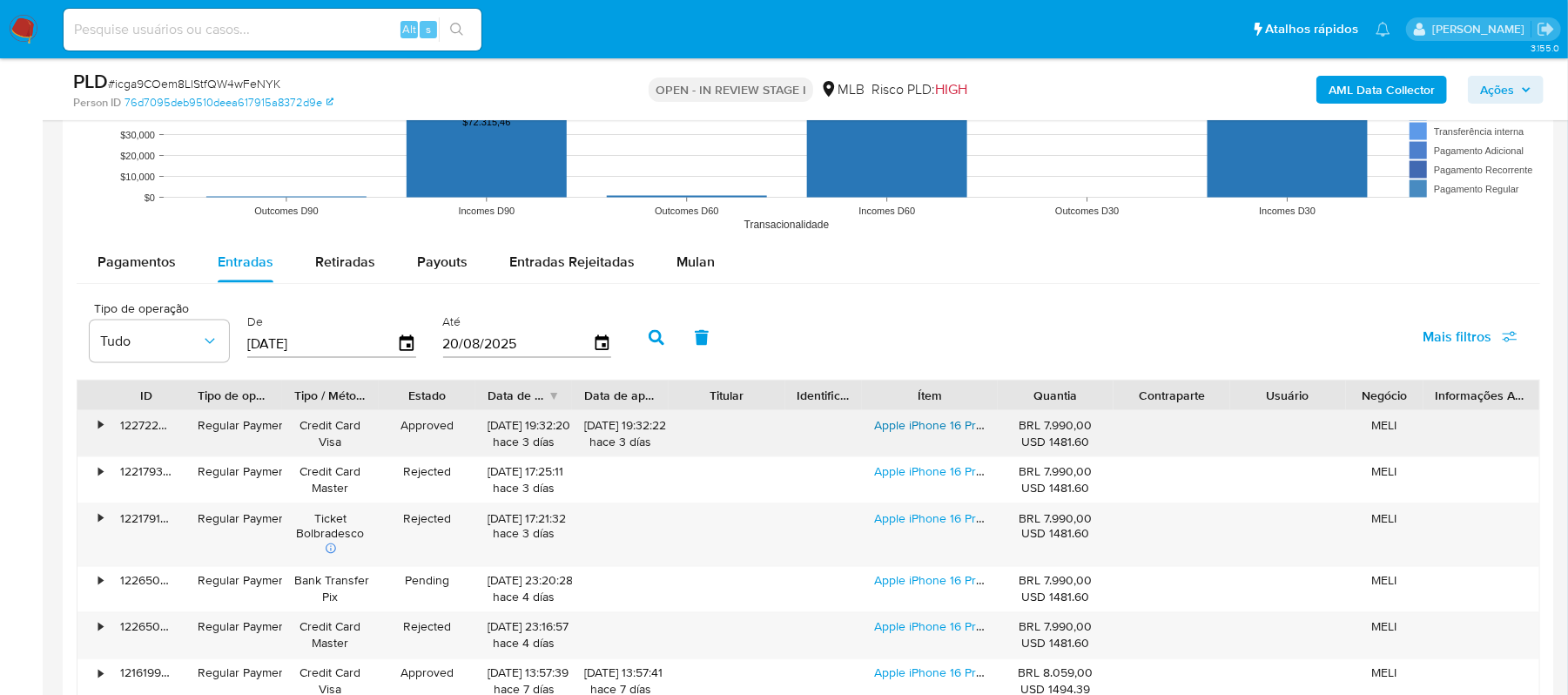
click at [921, 430] on link "Apple iPhone 16 Pro Max (256 Gb) - Titânio-deserto" at bounding box center [1012, 424] width 274 height 17
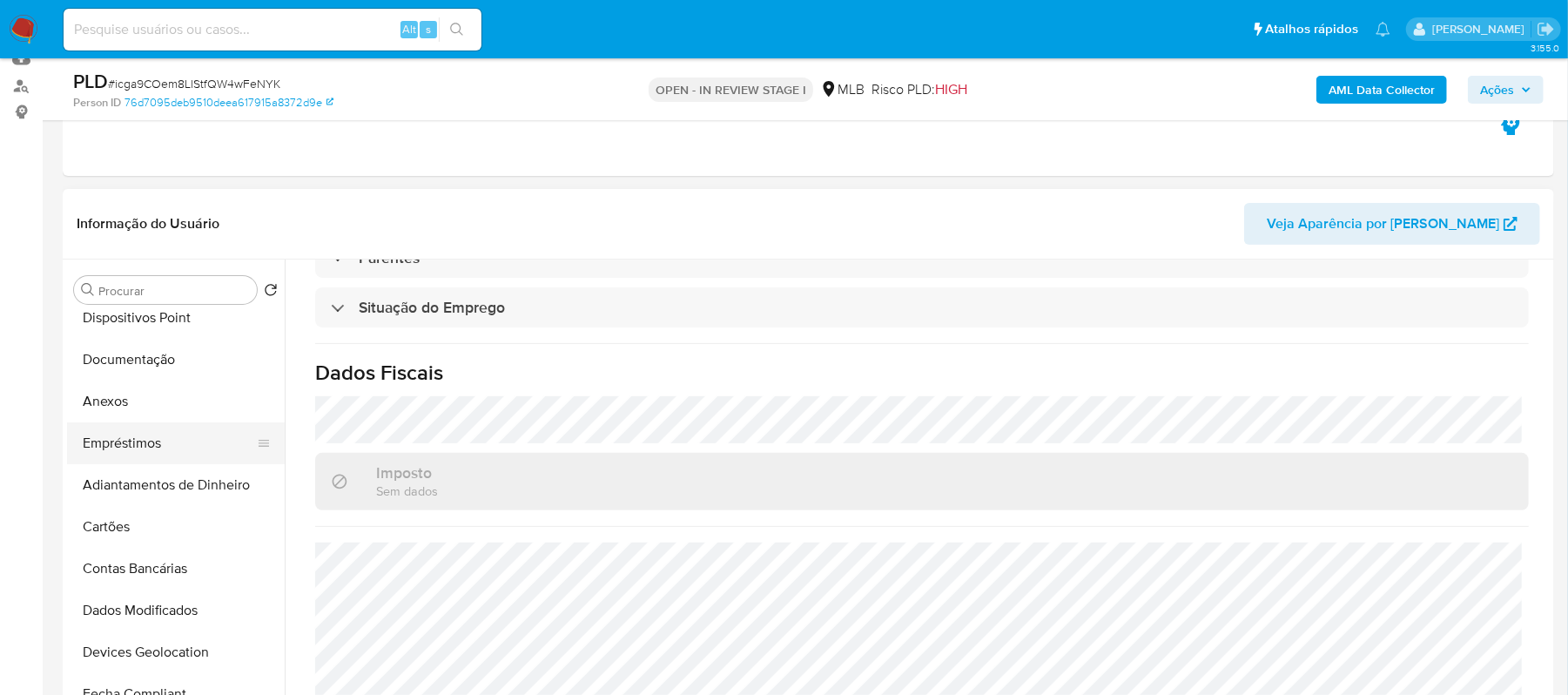
scroll to position [231, 0]
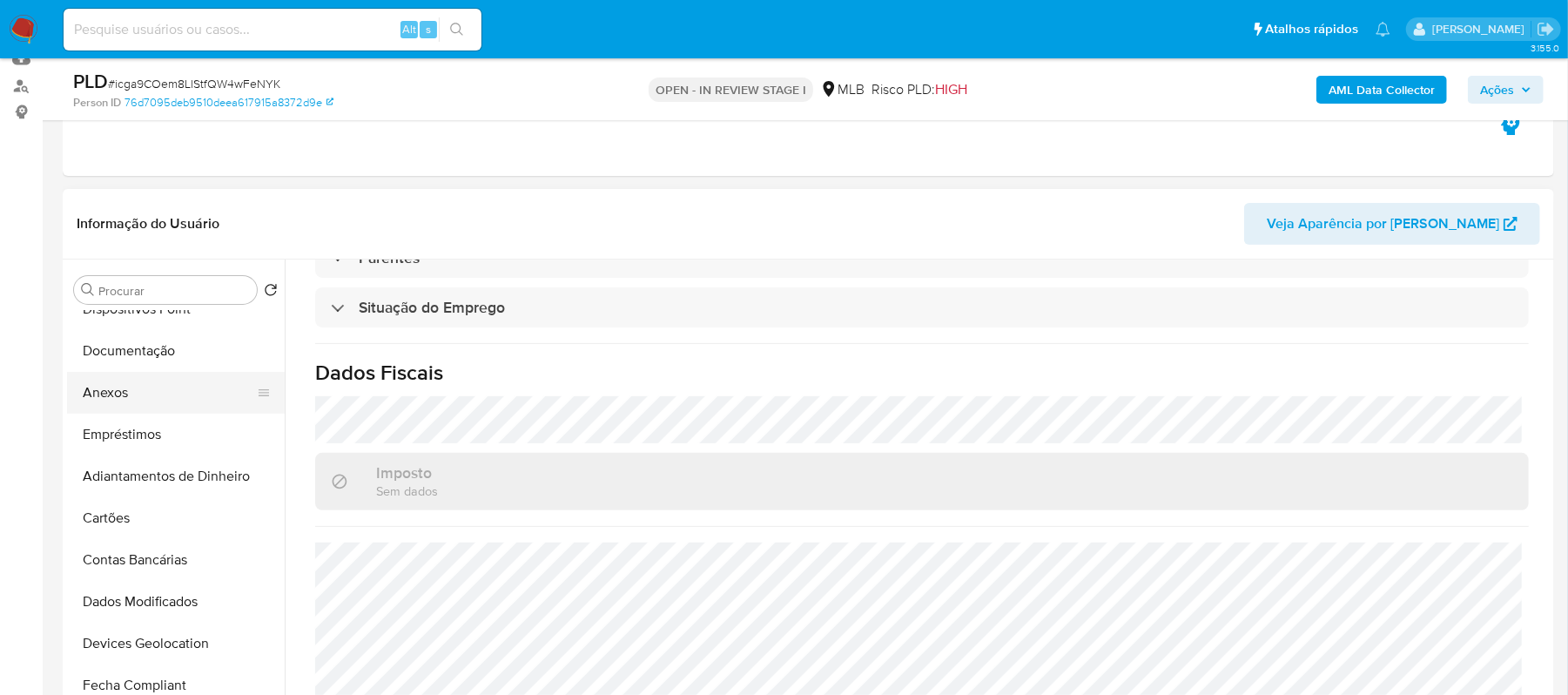
click at [99, 395] on button "Anexos" at bounding box center [169, 393] width 204 height 42
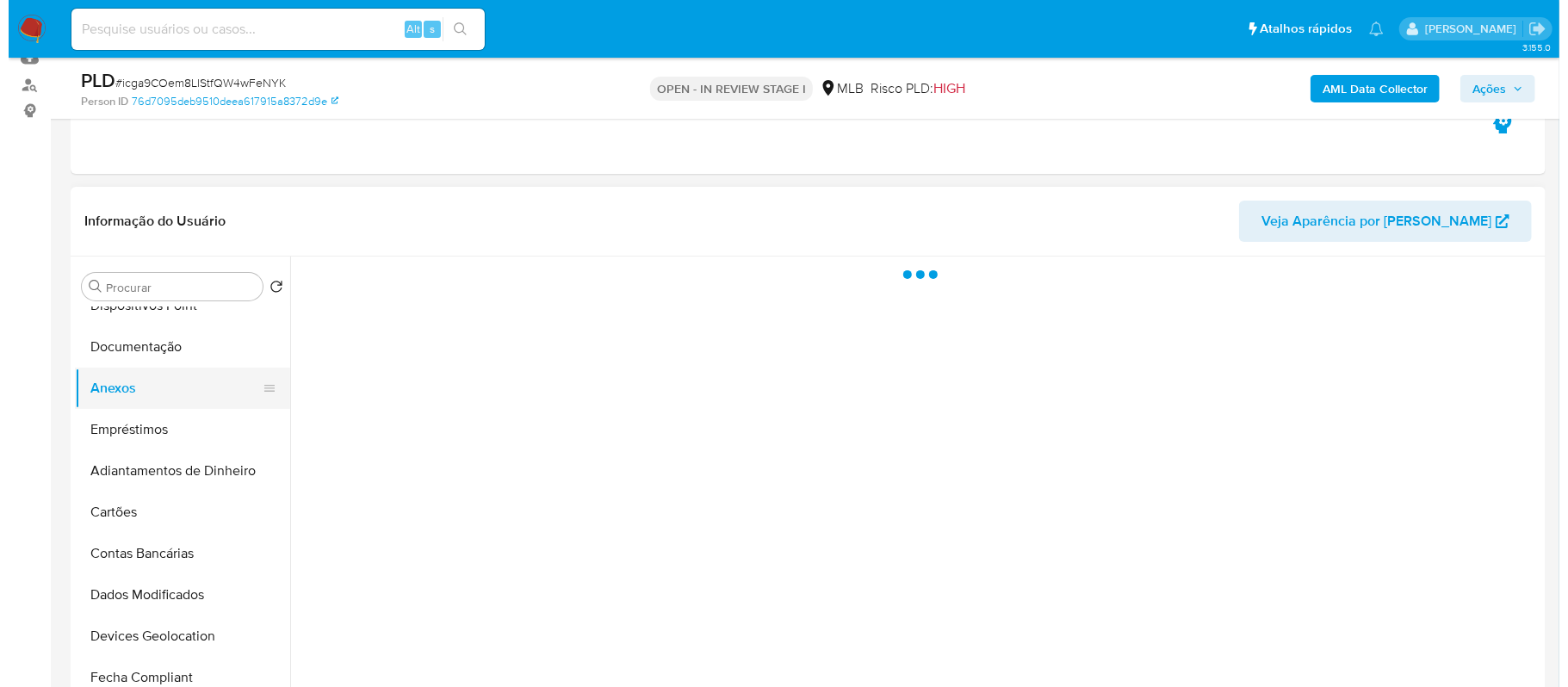
scroll to position [0, 0]
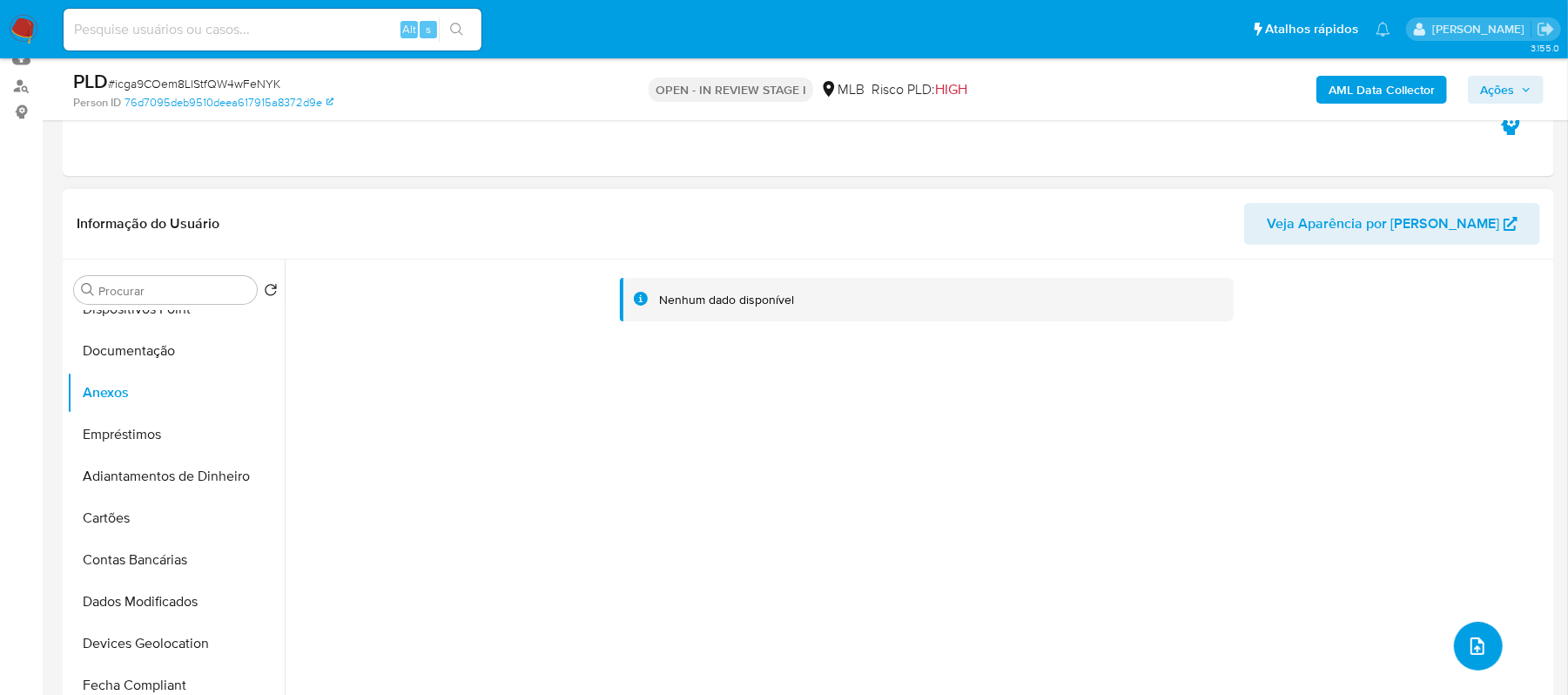
click at [1484, 647] on button "upload-file" at bounding box center [1478, 646] width 48 height 48
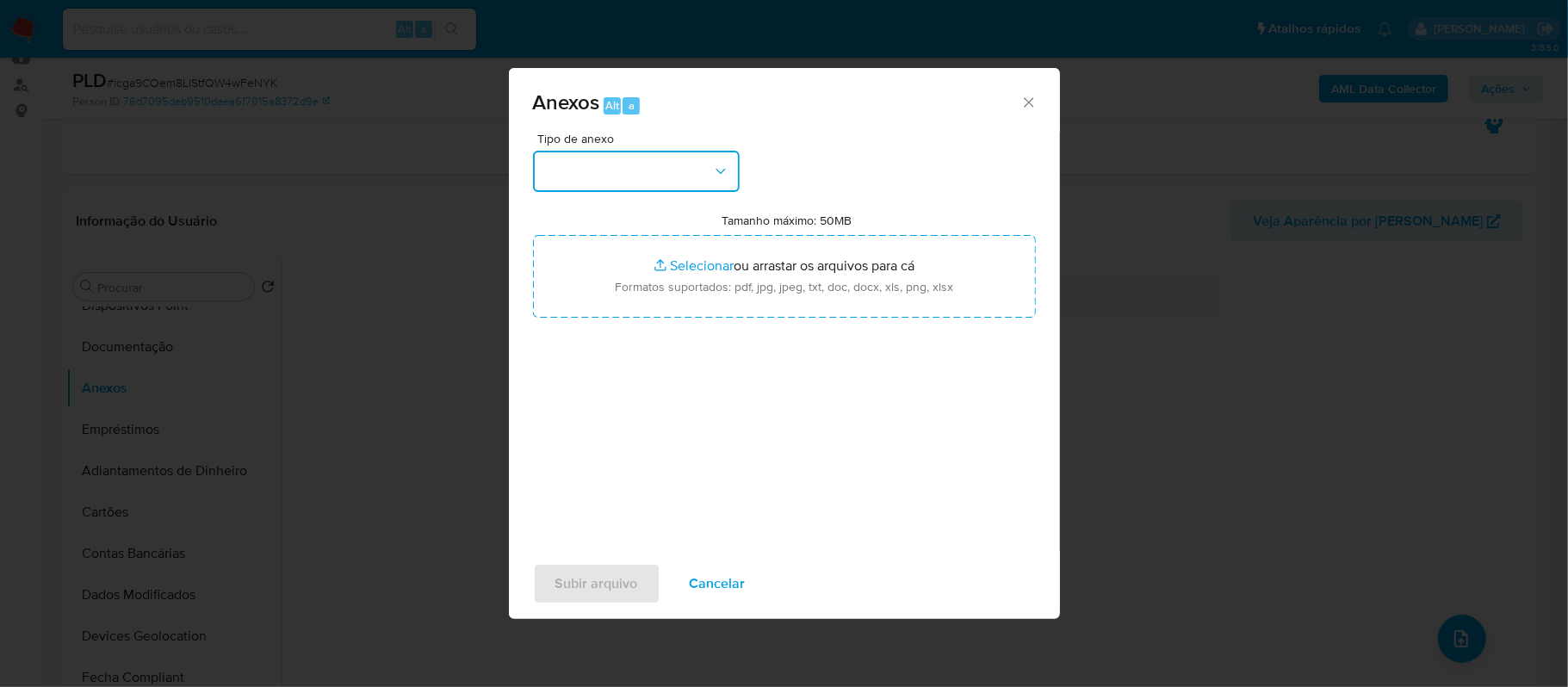
click at [722, 174] on icon "button" at bounding box center [720, 170] width 17 height 17
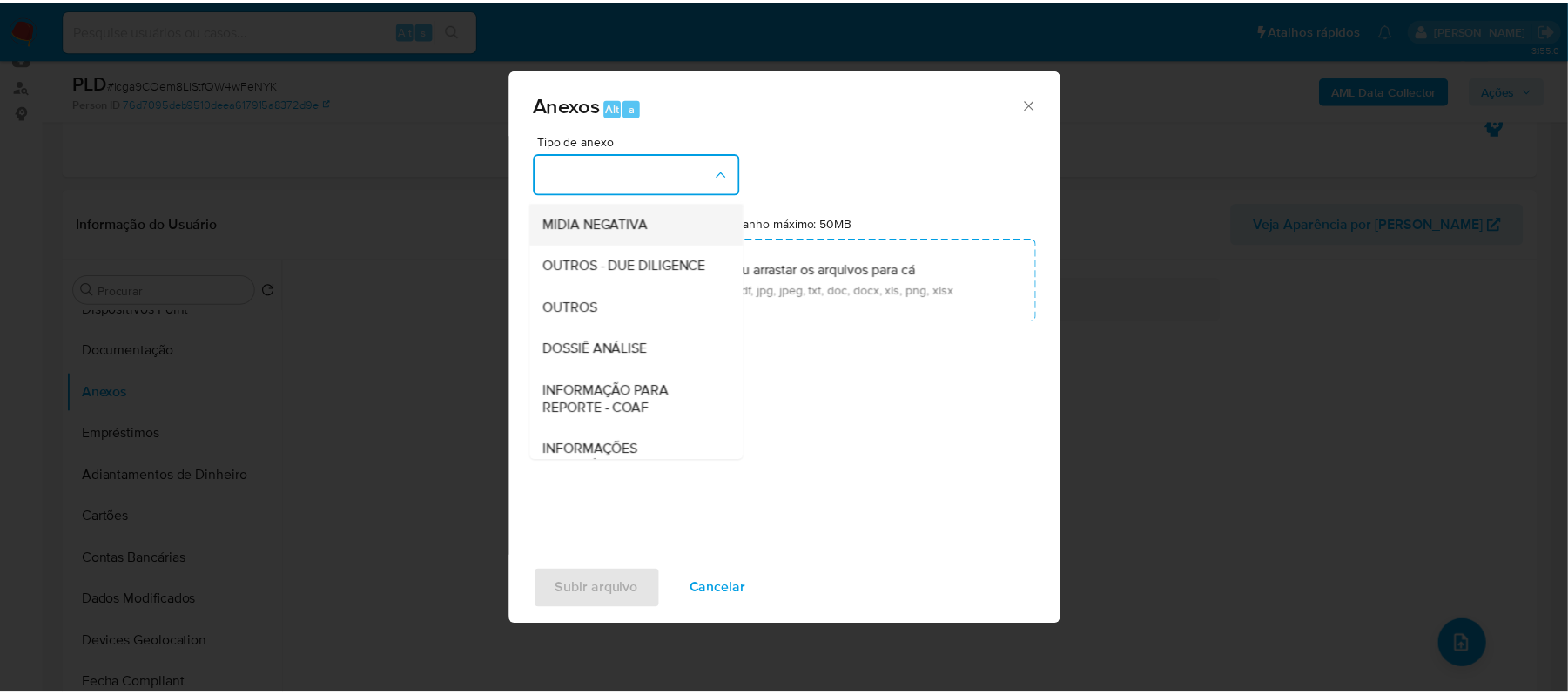
scroll to position [231, 0]
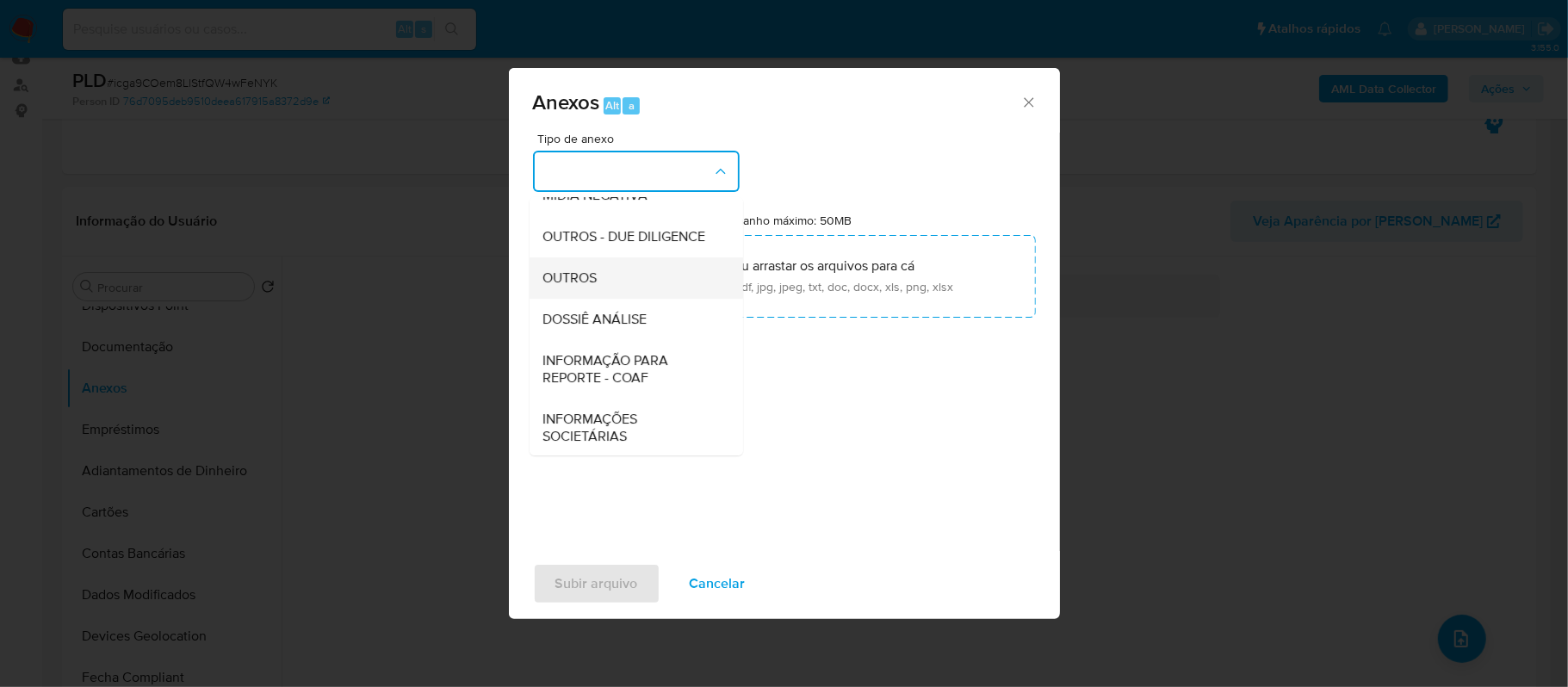
click at [615, 299] on div "OUTROS" at bounding box center [631, 277] width 176 height 42
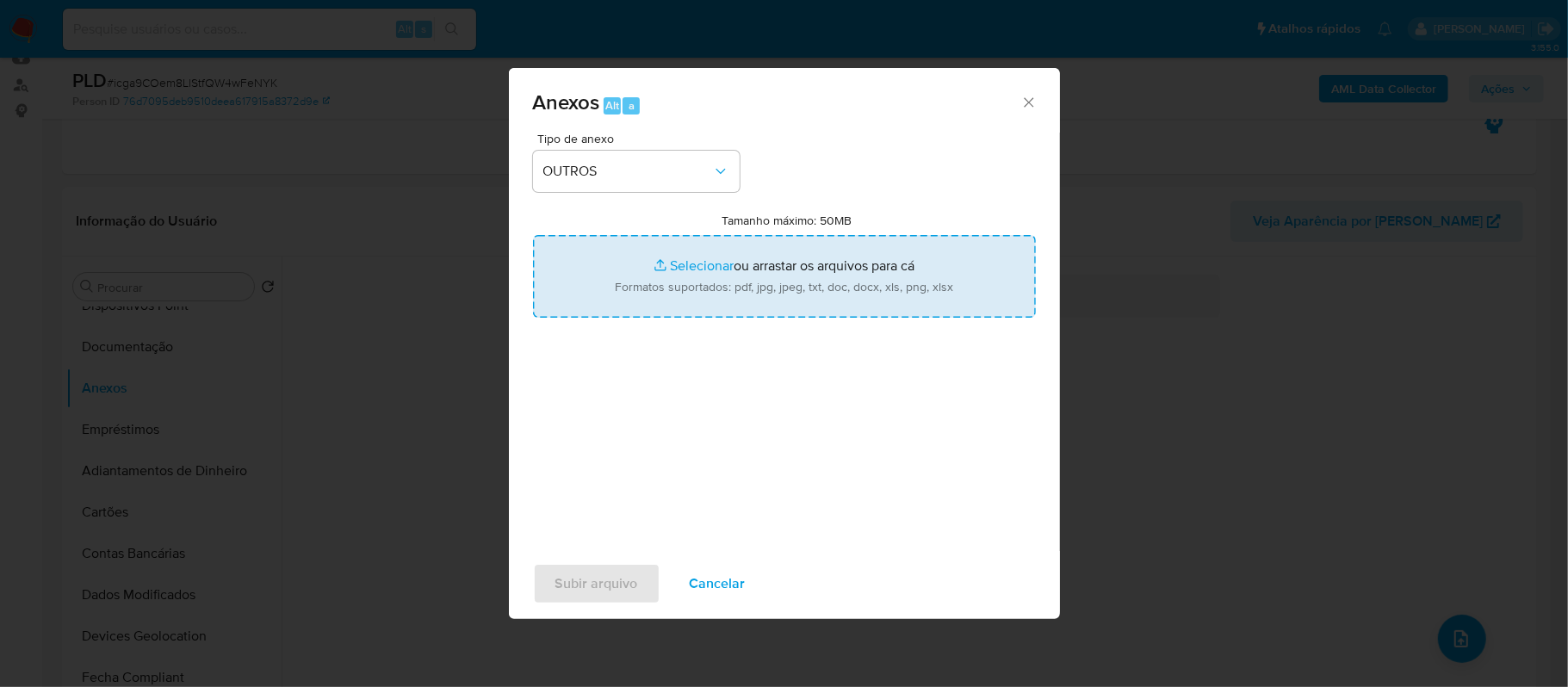
click at [713, 262] on input "Tamanho máximo: 50MB Selecionar arquivos" at bounding box center [784, 276] width 503 height 82
type input "C:\fakepath\Mulan Alessandra Sobrinha Sousa da Silva 404903460_2025_08_19_18_12…"
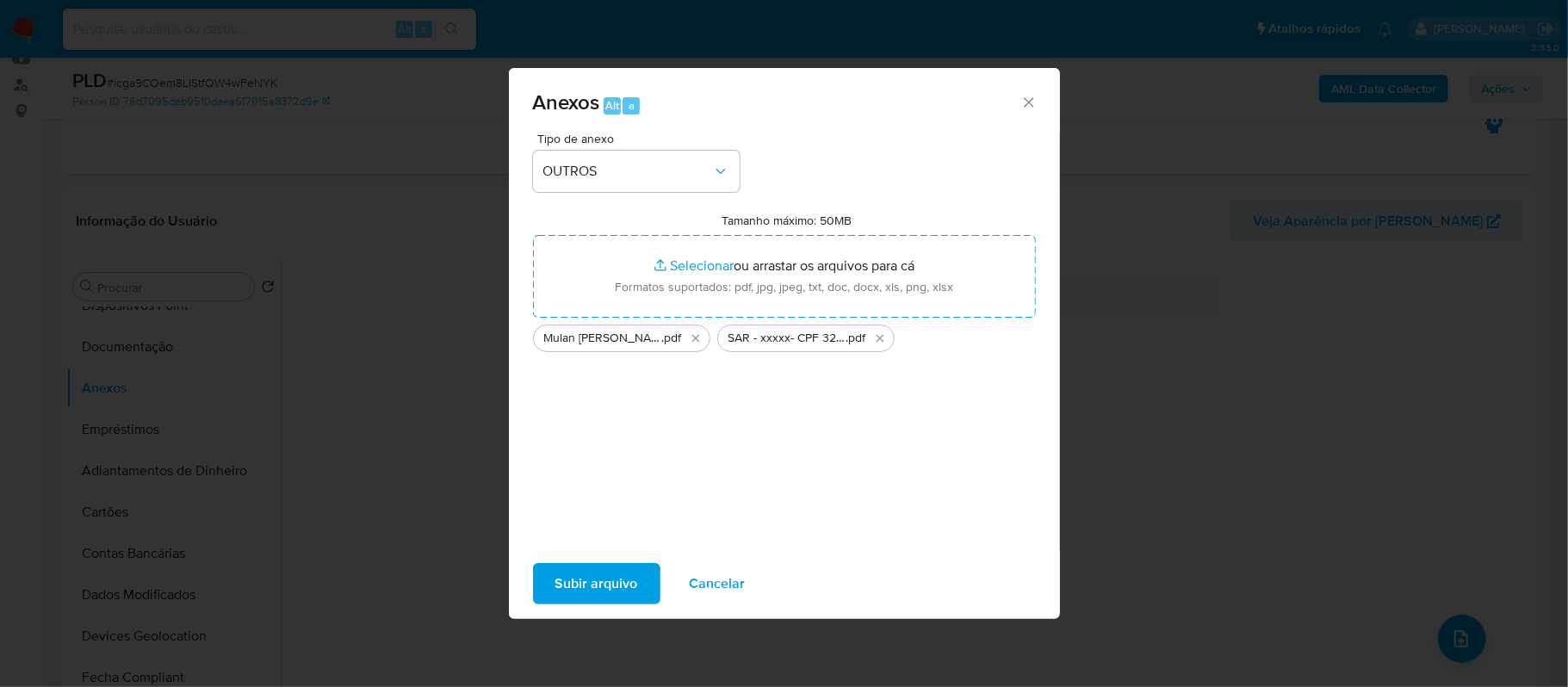
click at [590, 583] on span "Subir arquivo" at bounding box center [596, 583] width 82 height 38
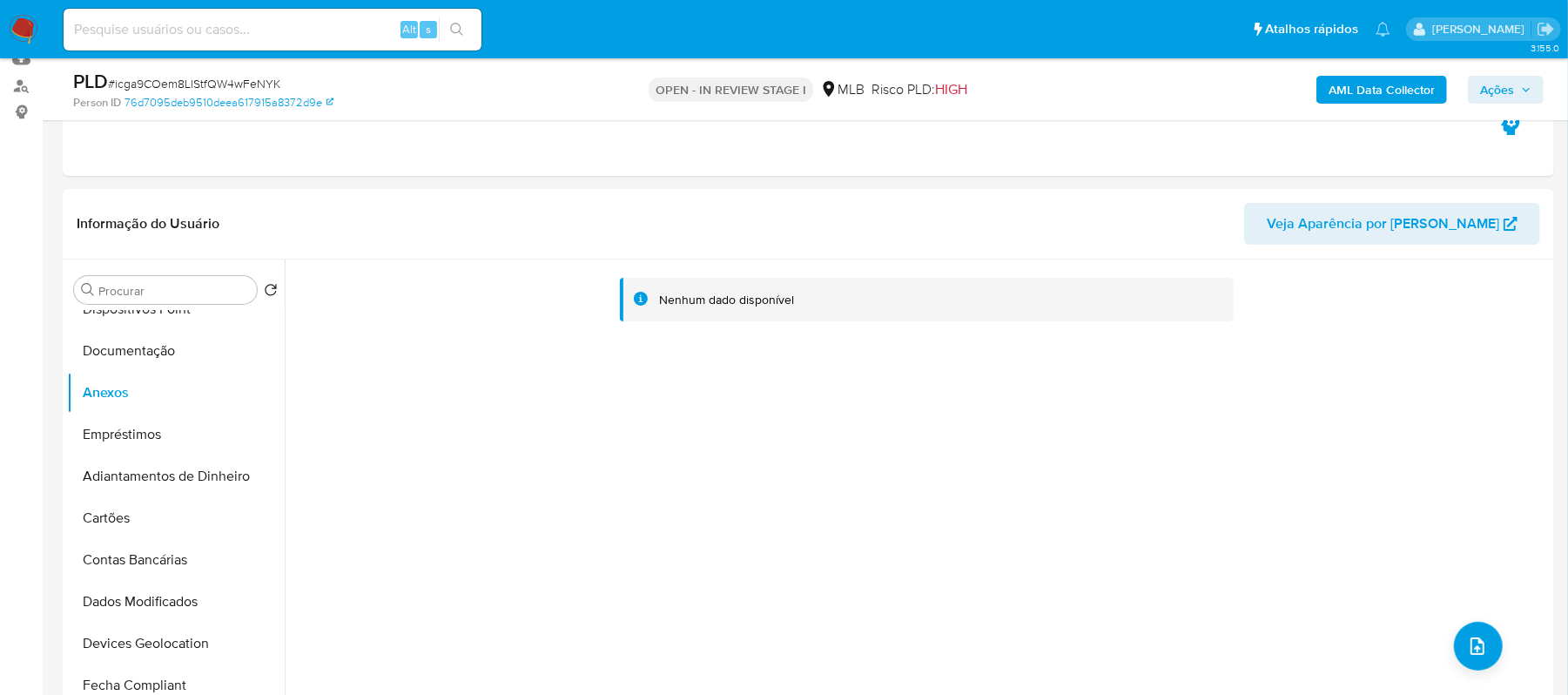
click at [1485, 92] on span "Ações" at bounding box center [1497, 89] width 34 height 28
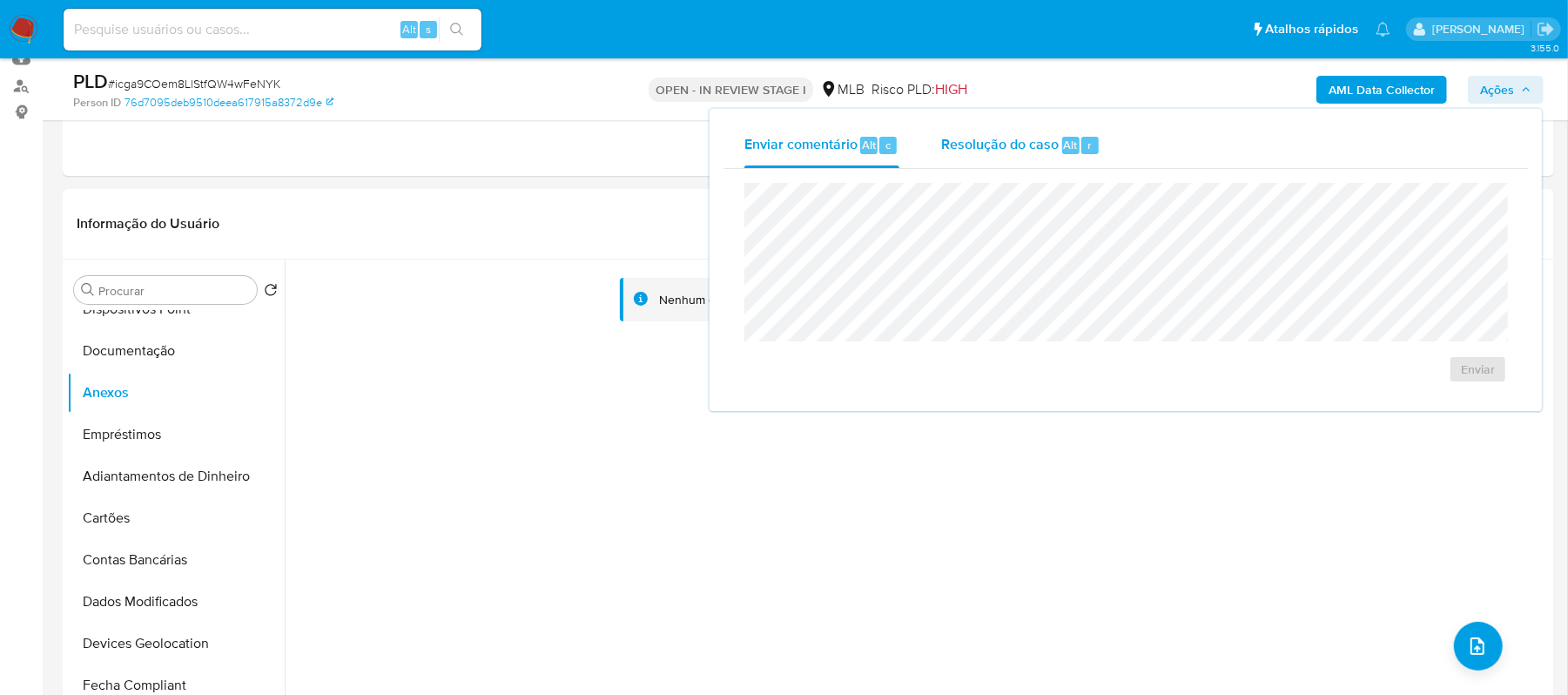
click at [970, 146] on span "Resolução do caso" at bounding box center [999, 144] width 118 height 20
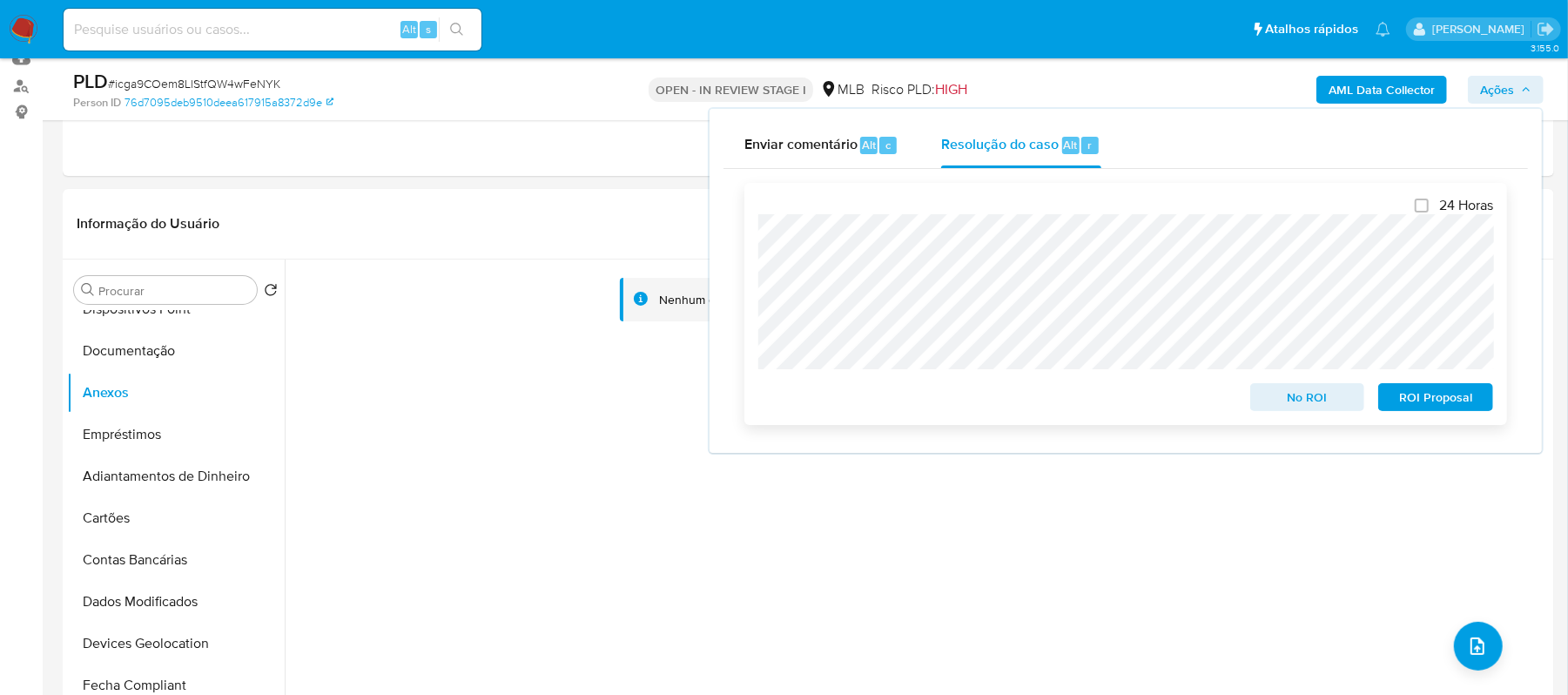
click at [1441, 398] on span "ROI Proposal" at bounding box center [1435, 396] width 91 height 24
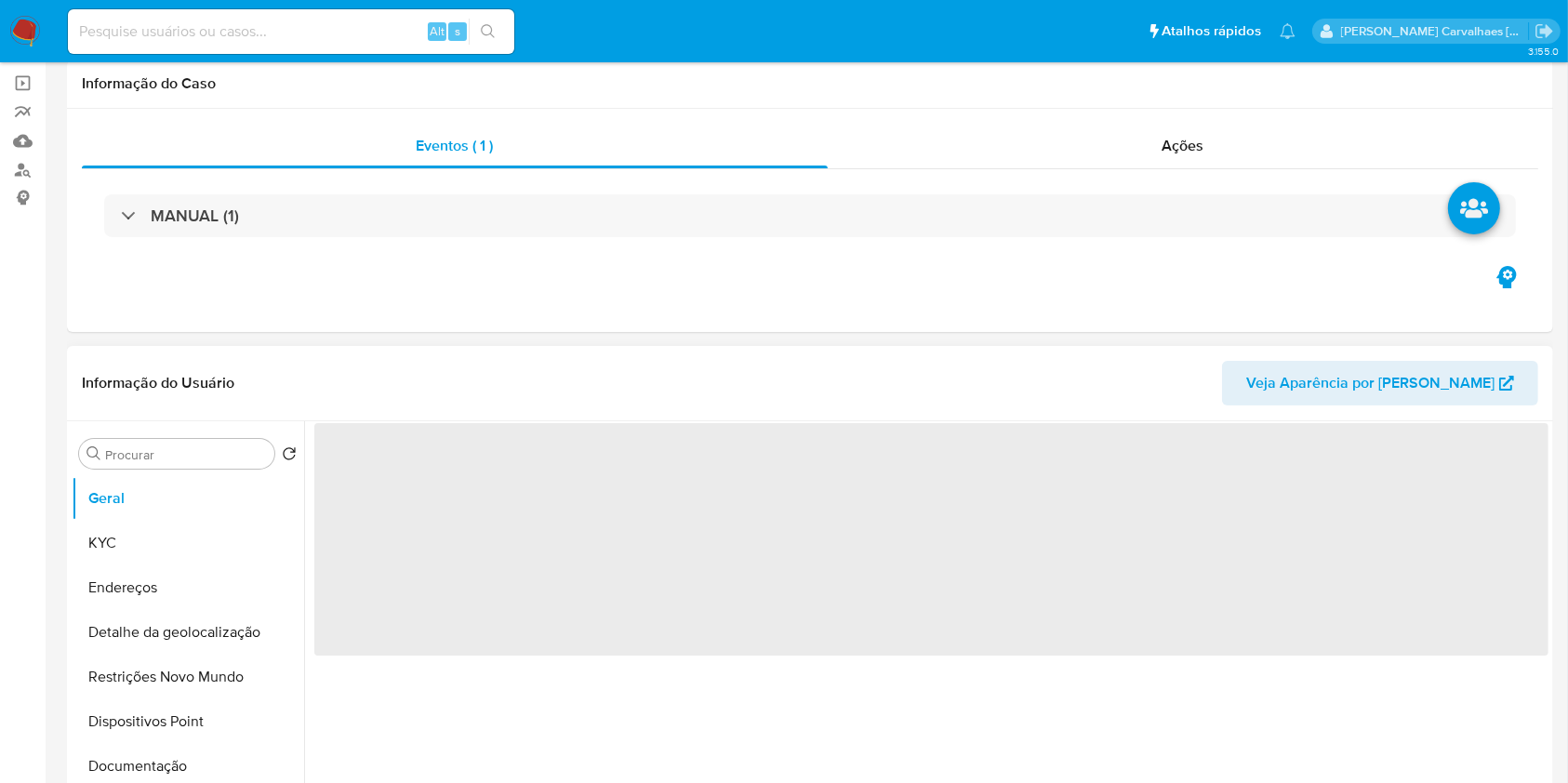
scroll to position [247, 0]
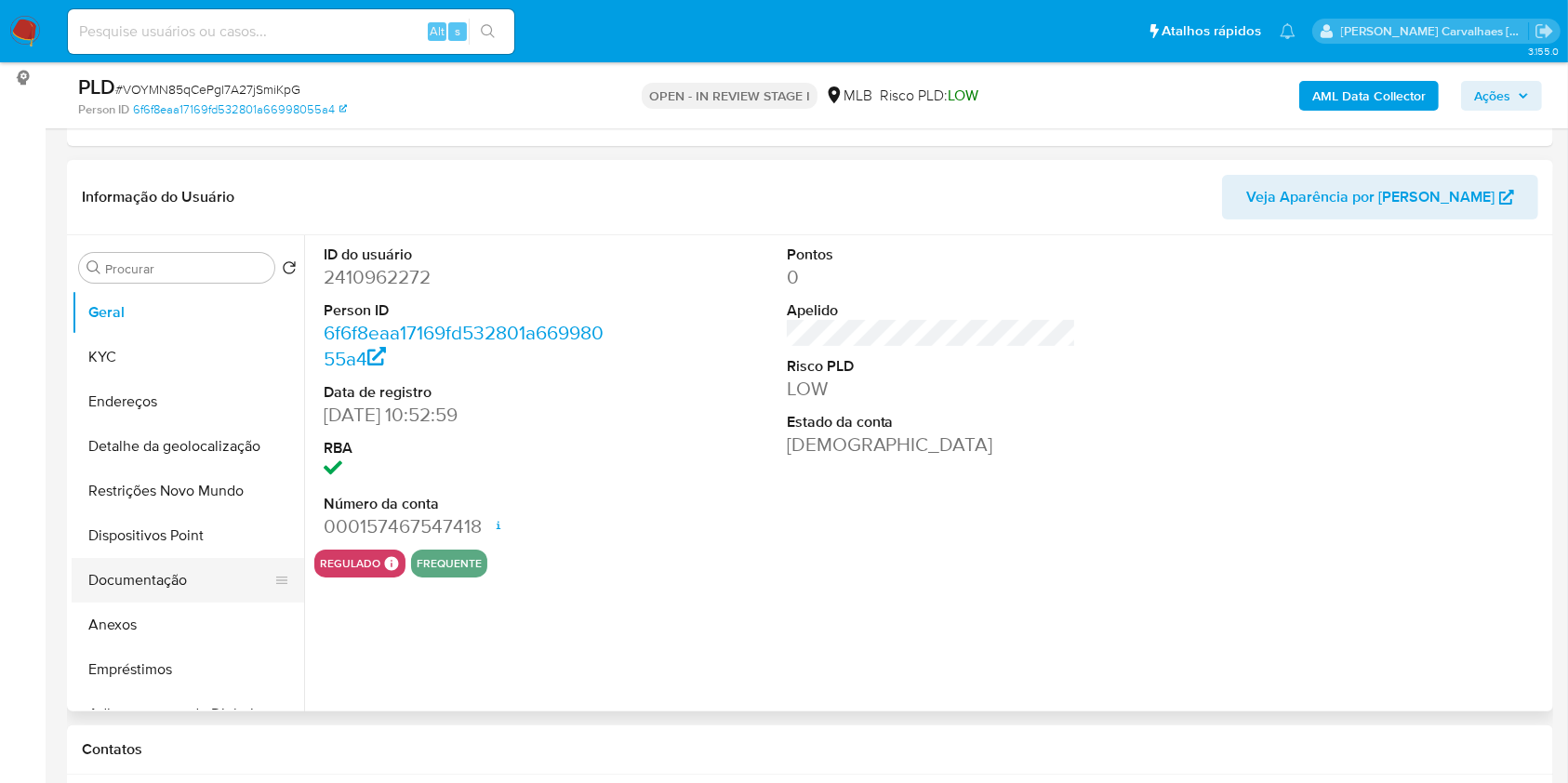
select select "10"
click at [189, 578] on button "Documentação" at bounding box center [180, 580] width 217 height 45
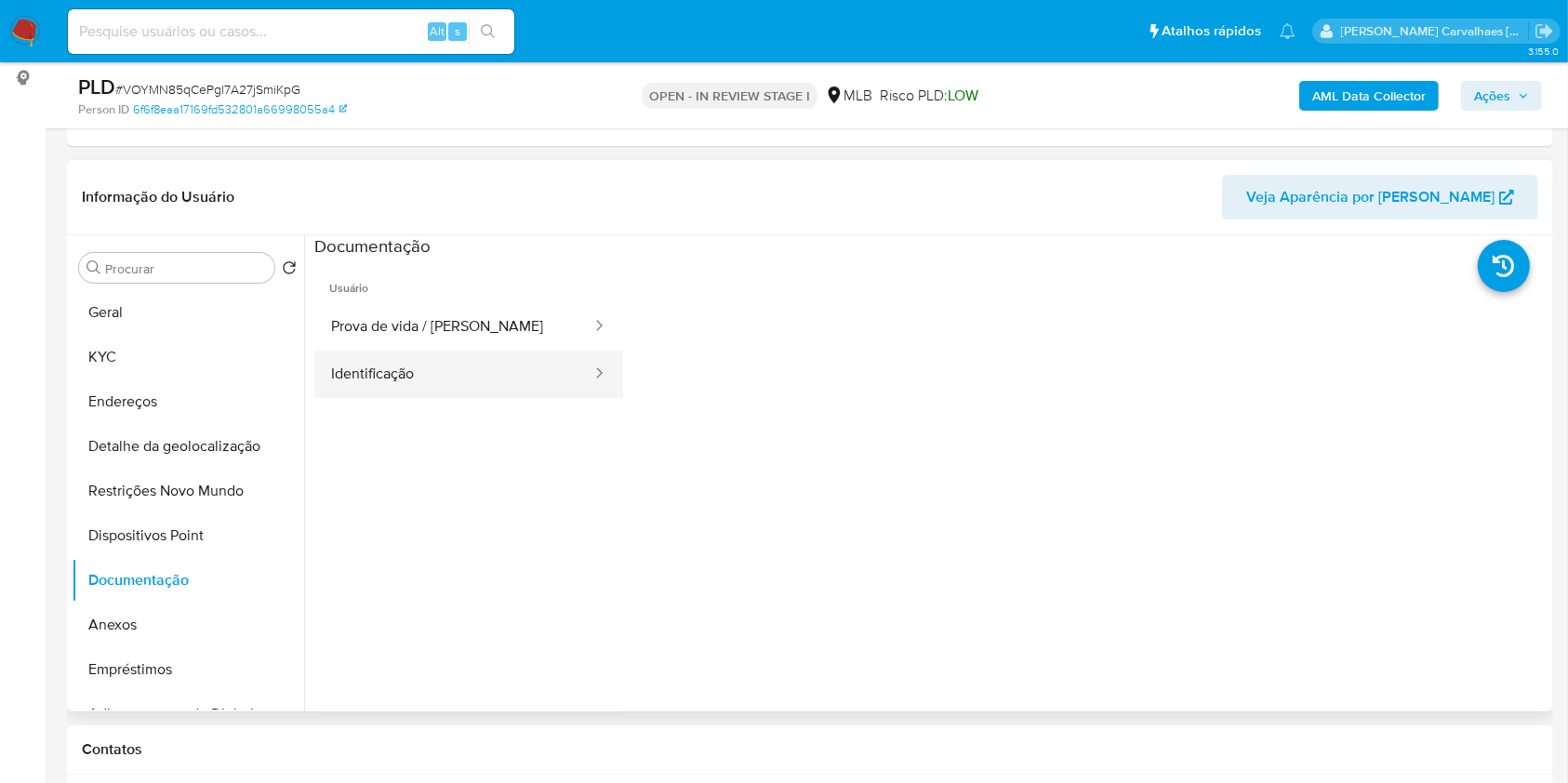
click at [396, 384] on button "Identificação" at bounding box center [453, 375] width 279 height 48
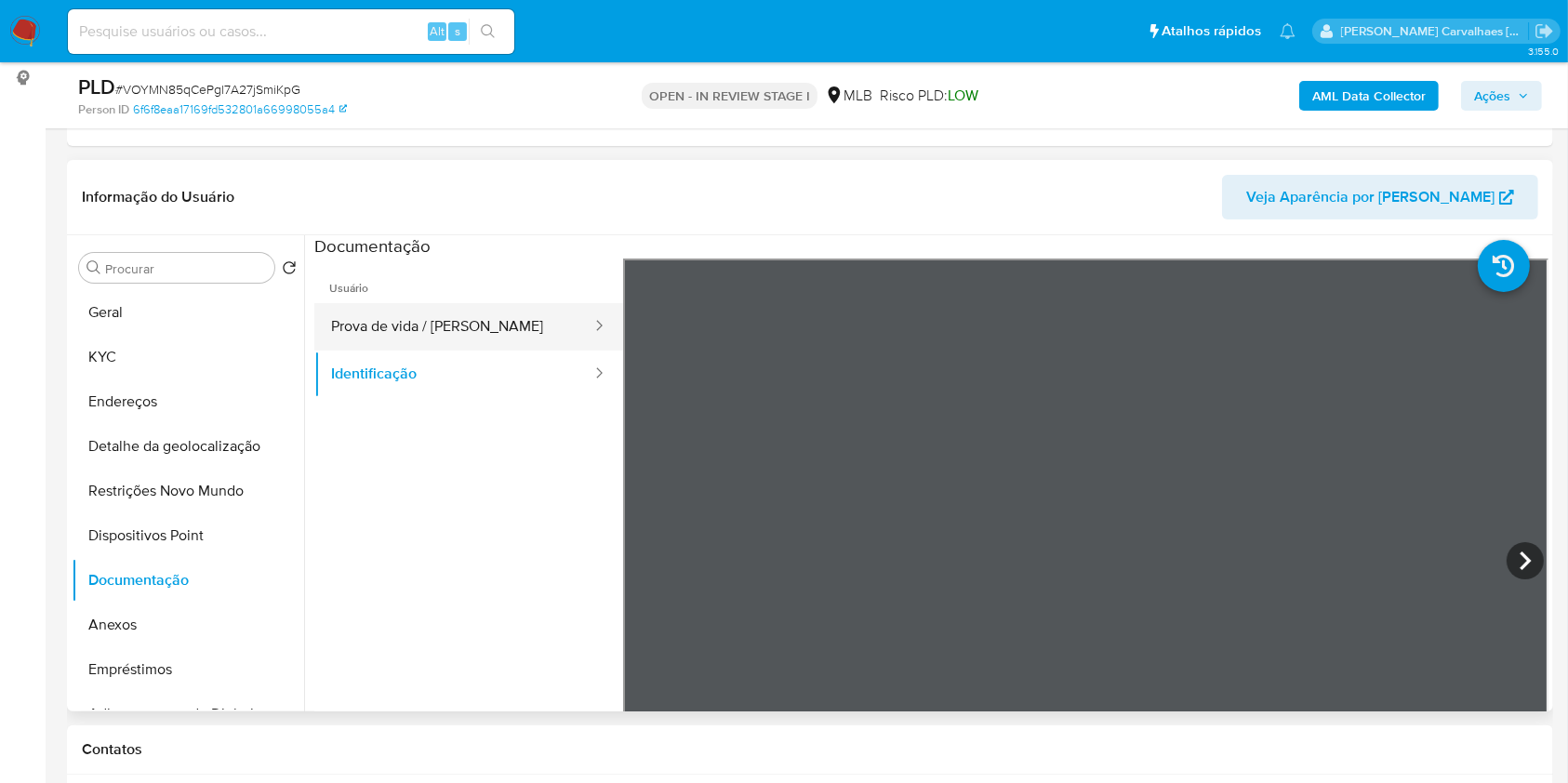
click at [399, 327] on button "Prova de vida / [PERSON_NAME]" at bounding box center [453, 327] width 279 height 48
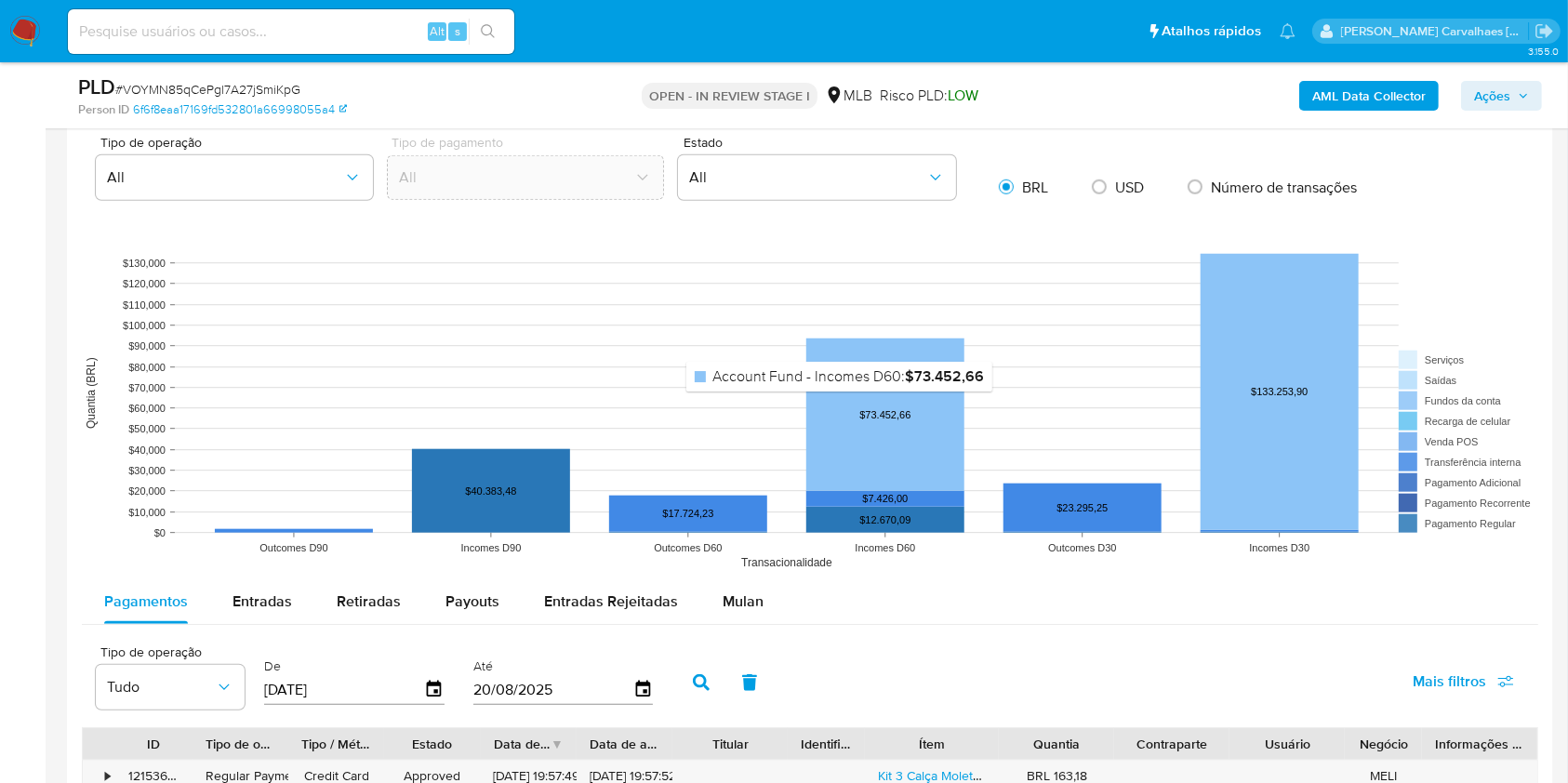
scroll to position [1612, 0]
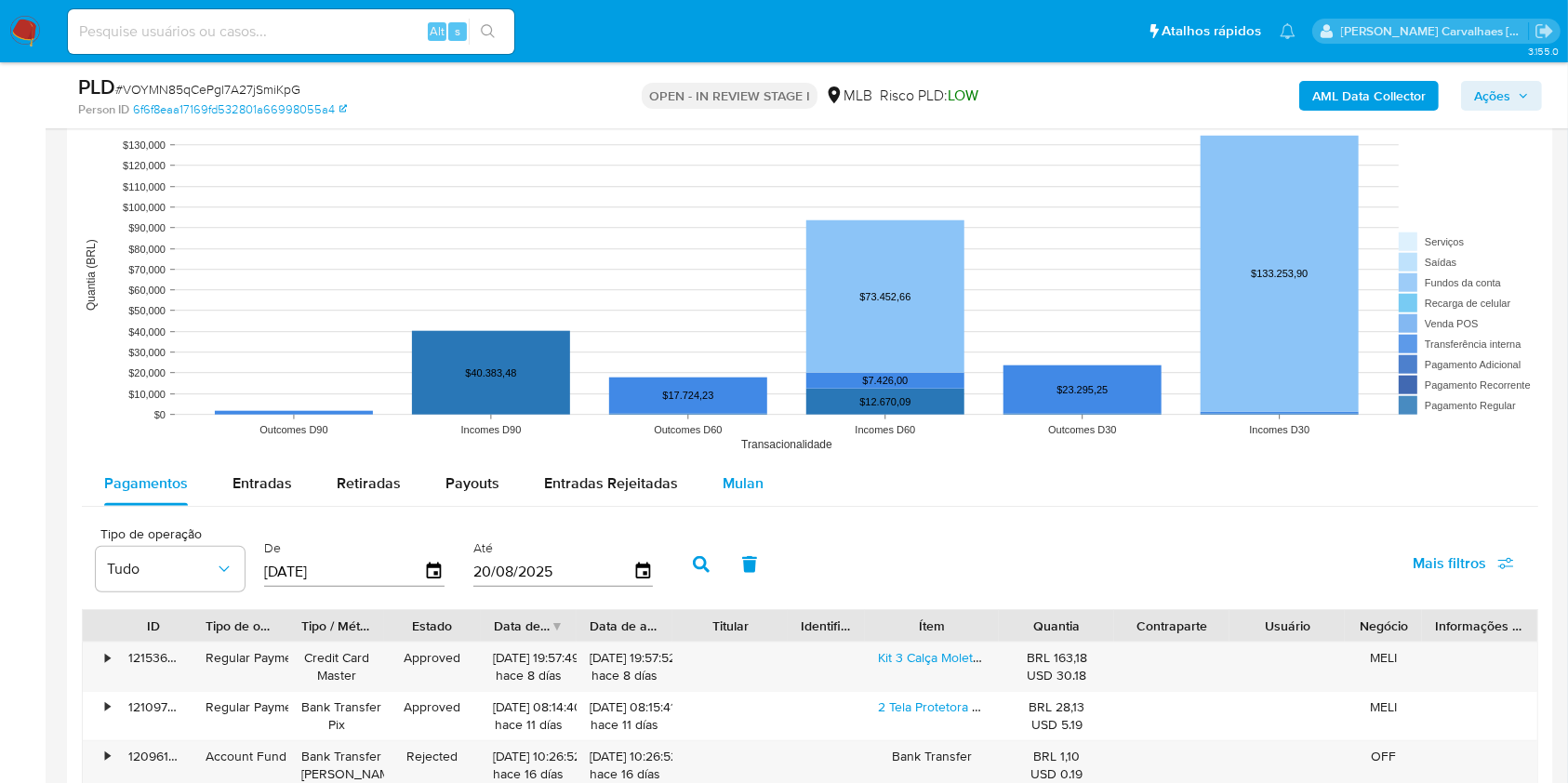
click at [748, 487] on span "Mulan" at bounding box center [742, 483] width 41 height 21
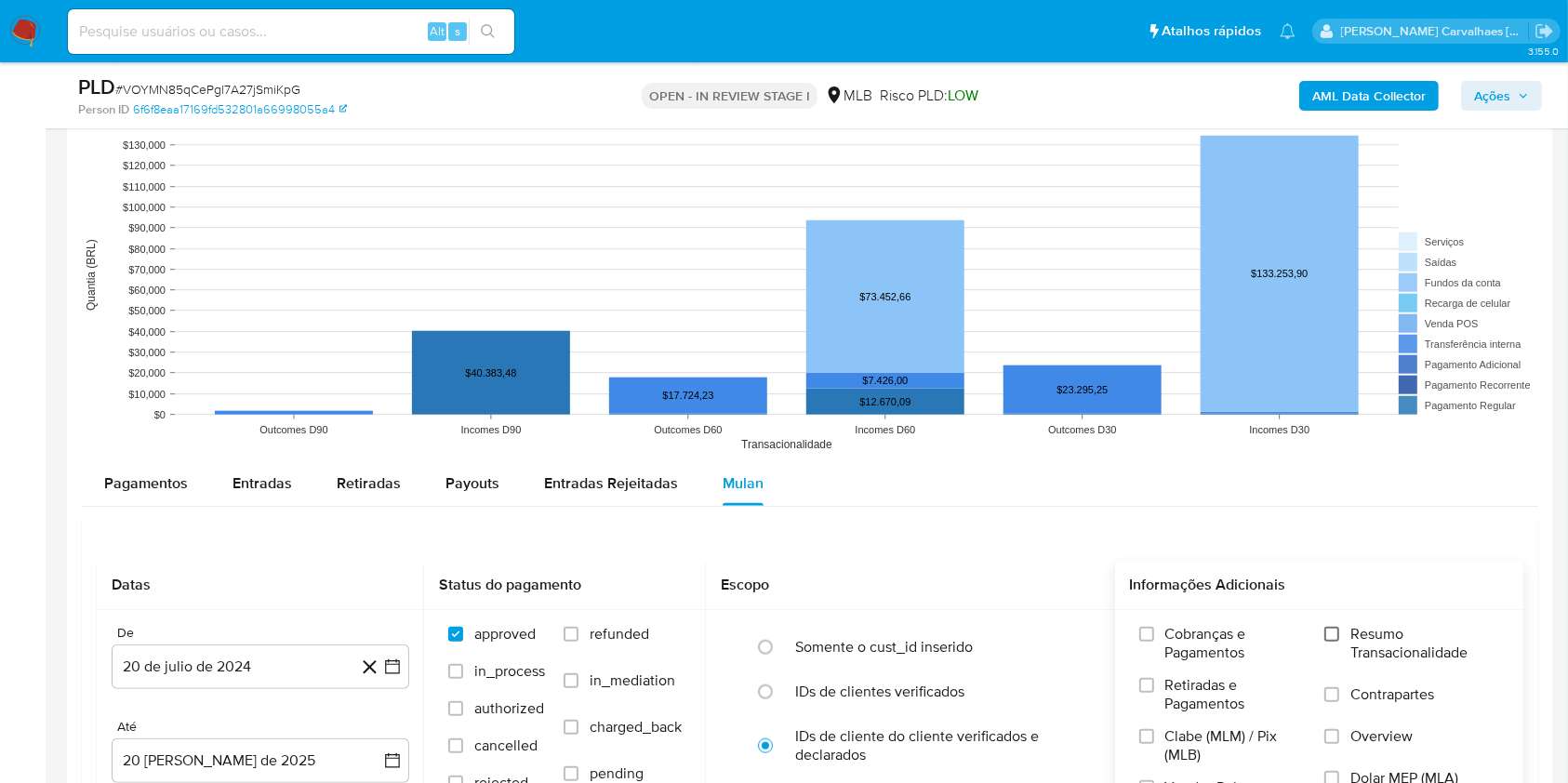
click at [1334, 636] on input "Resumo Transacionalidade" at bounding box center [1331, 634] width 15 height 15
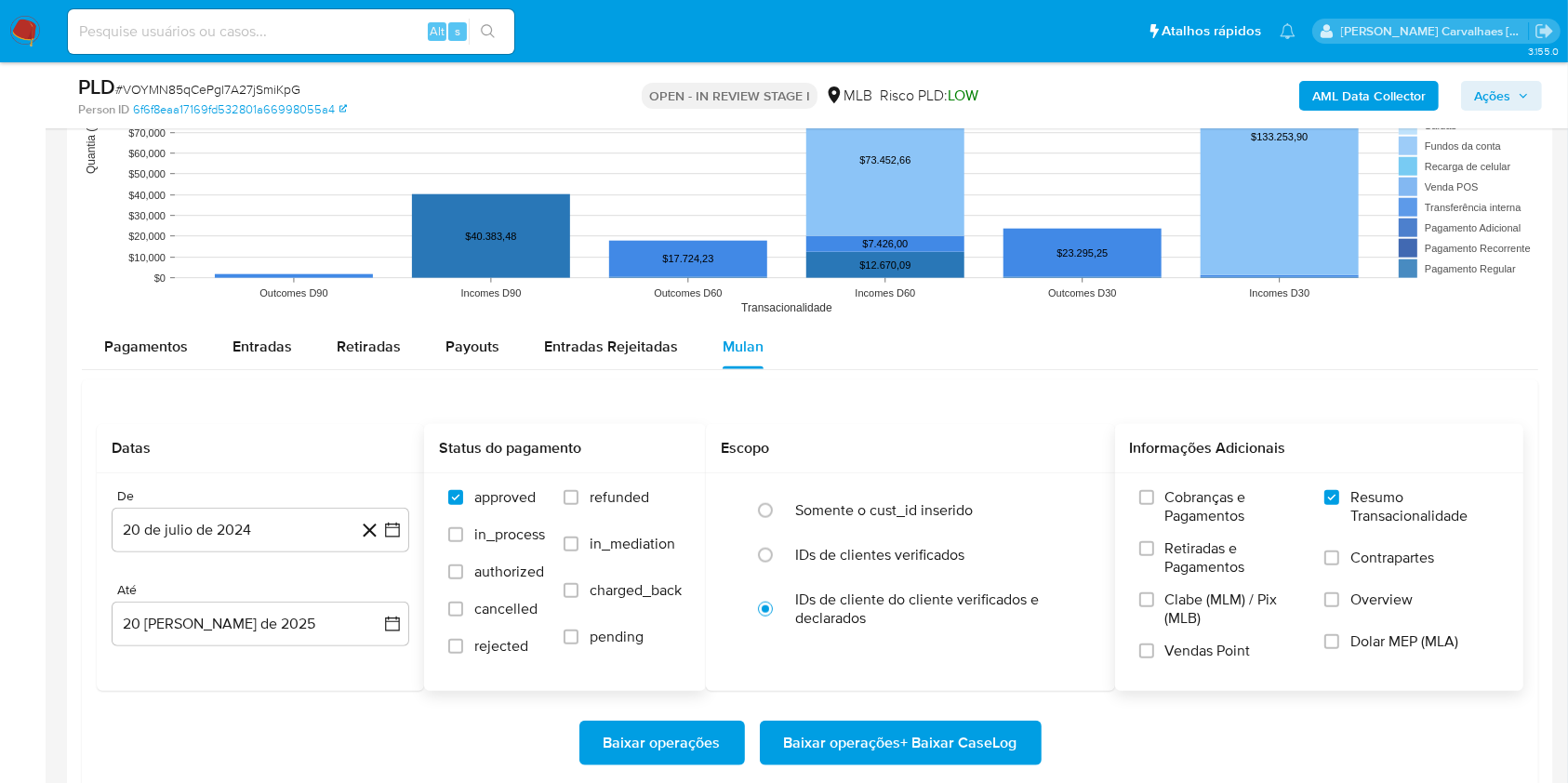
scroll to position [1861, 0]
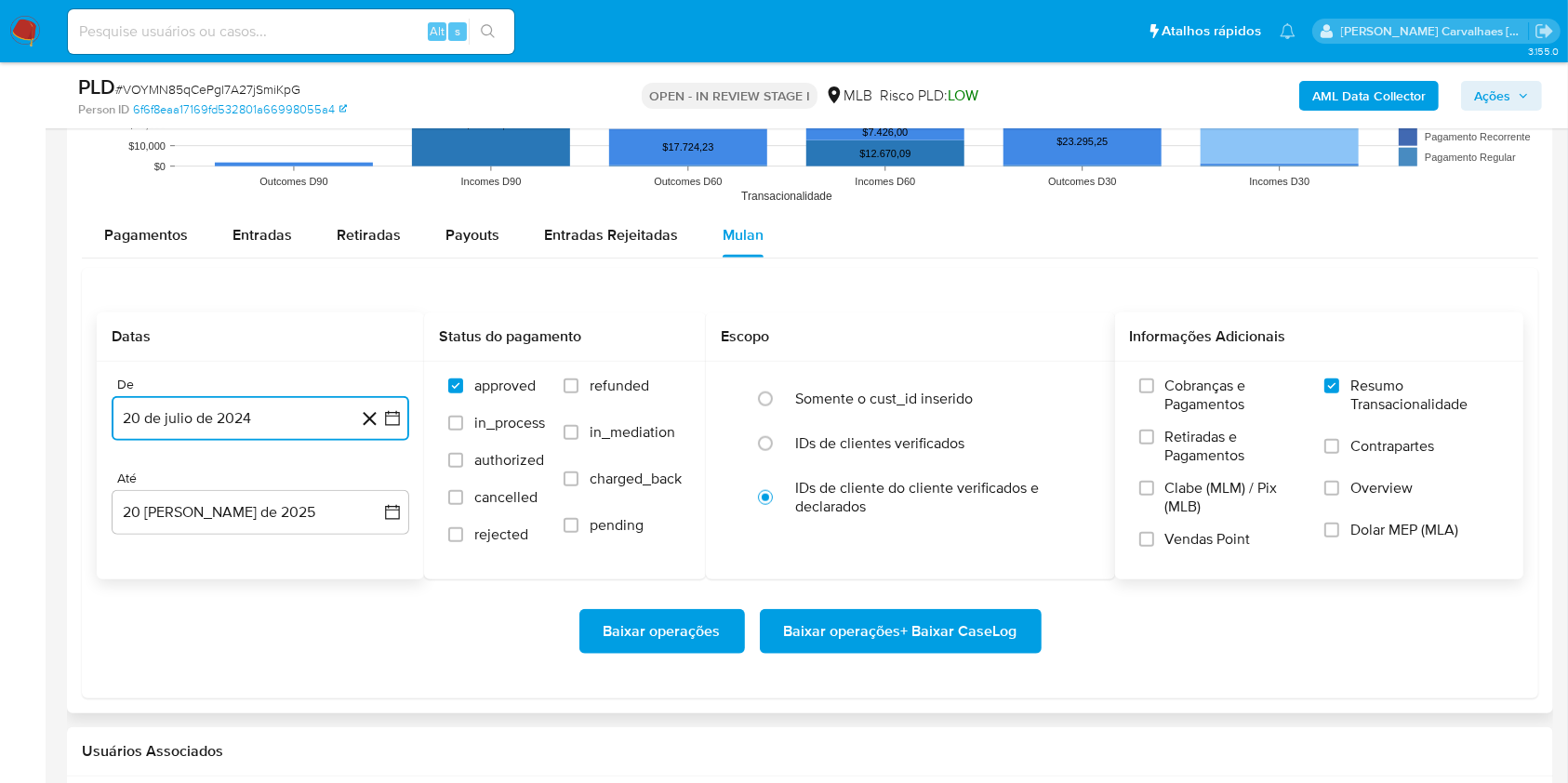
click at [391, 420] on icon "button" at bounding box center [392, 418] width 18 height 18
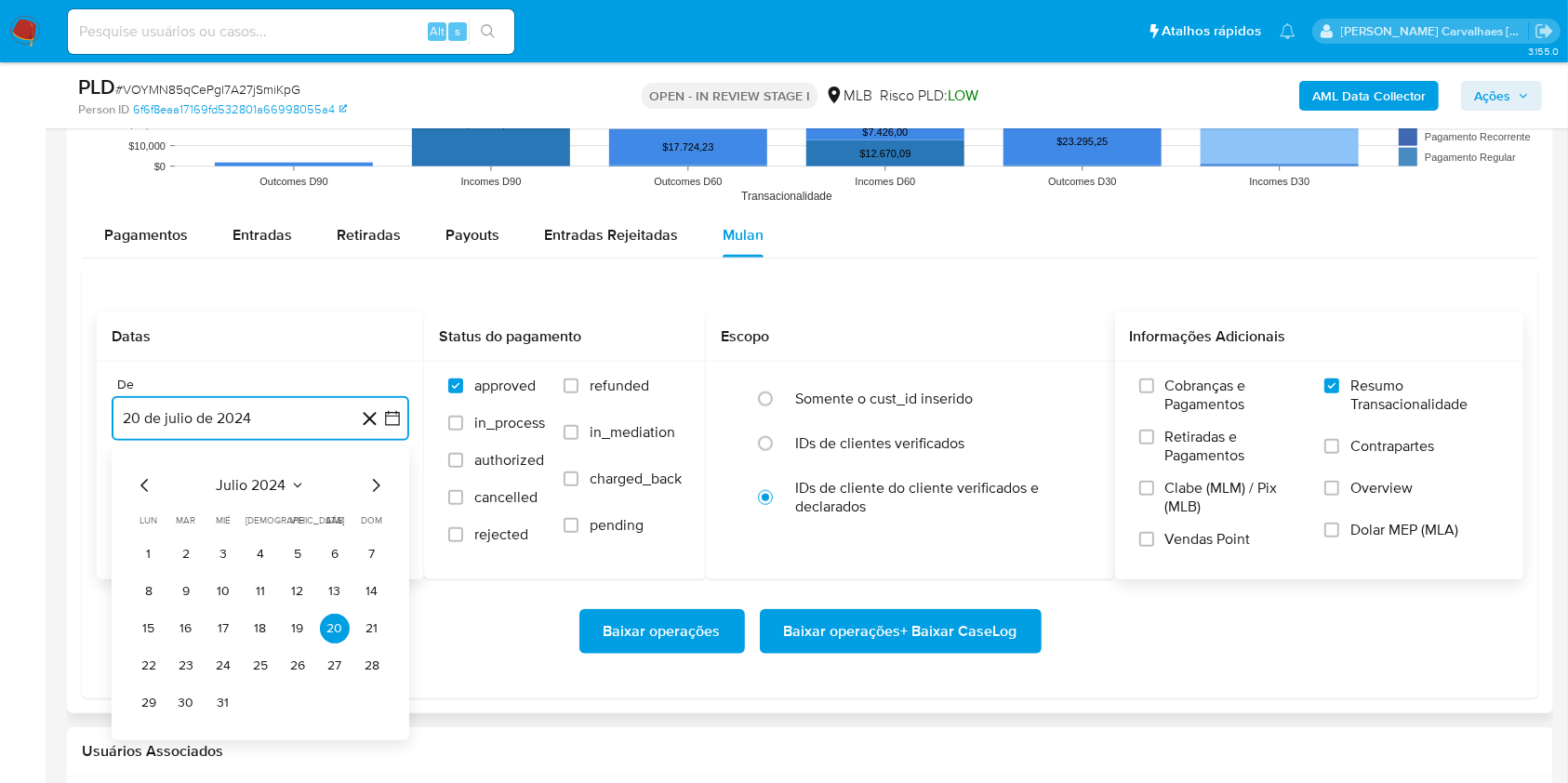
click at [374, 478] on icon "Mes siguiente" at bounding box center [375, 485] width 22 height 22
click at [373, 488] on icon "Mes siguiente" at bounding box center [375, 485] width 22 height 22
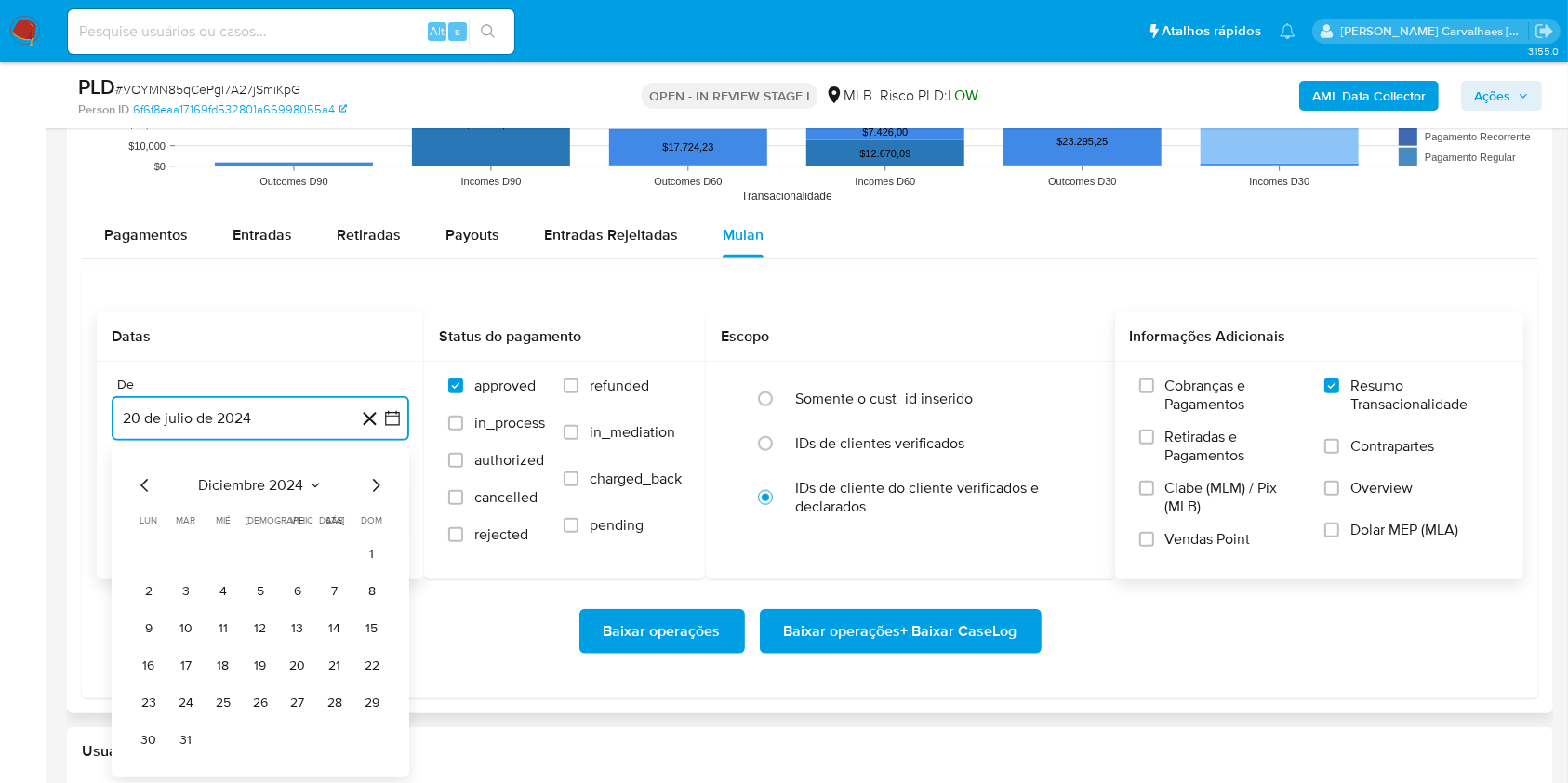
click at [373, 488] on icon "Mes siguiente" at bounding box center [375, 485] width 22 height 22
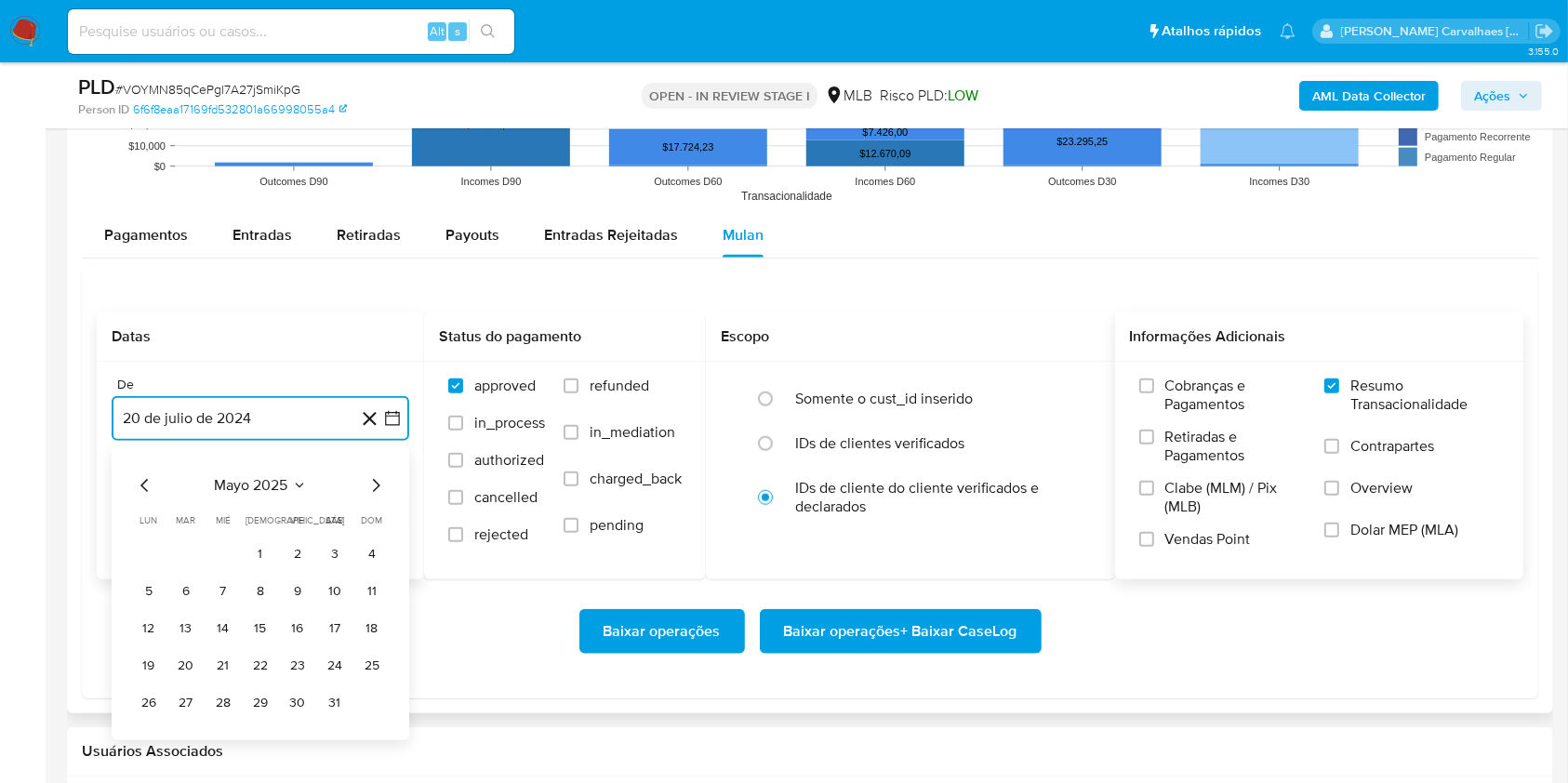
click at [373, 488] on icon "Mes siguiente" at bounding box center [375, 485] width 22 height 22
click at [144, 481] on icon "Mes anterior" at bounding box center [145, 486] width 8 height 13
click at [303, 665] on button "20" at bounding box center [297, 666] width 30 height 30
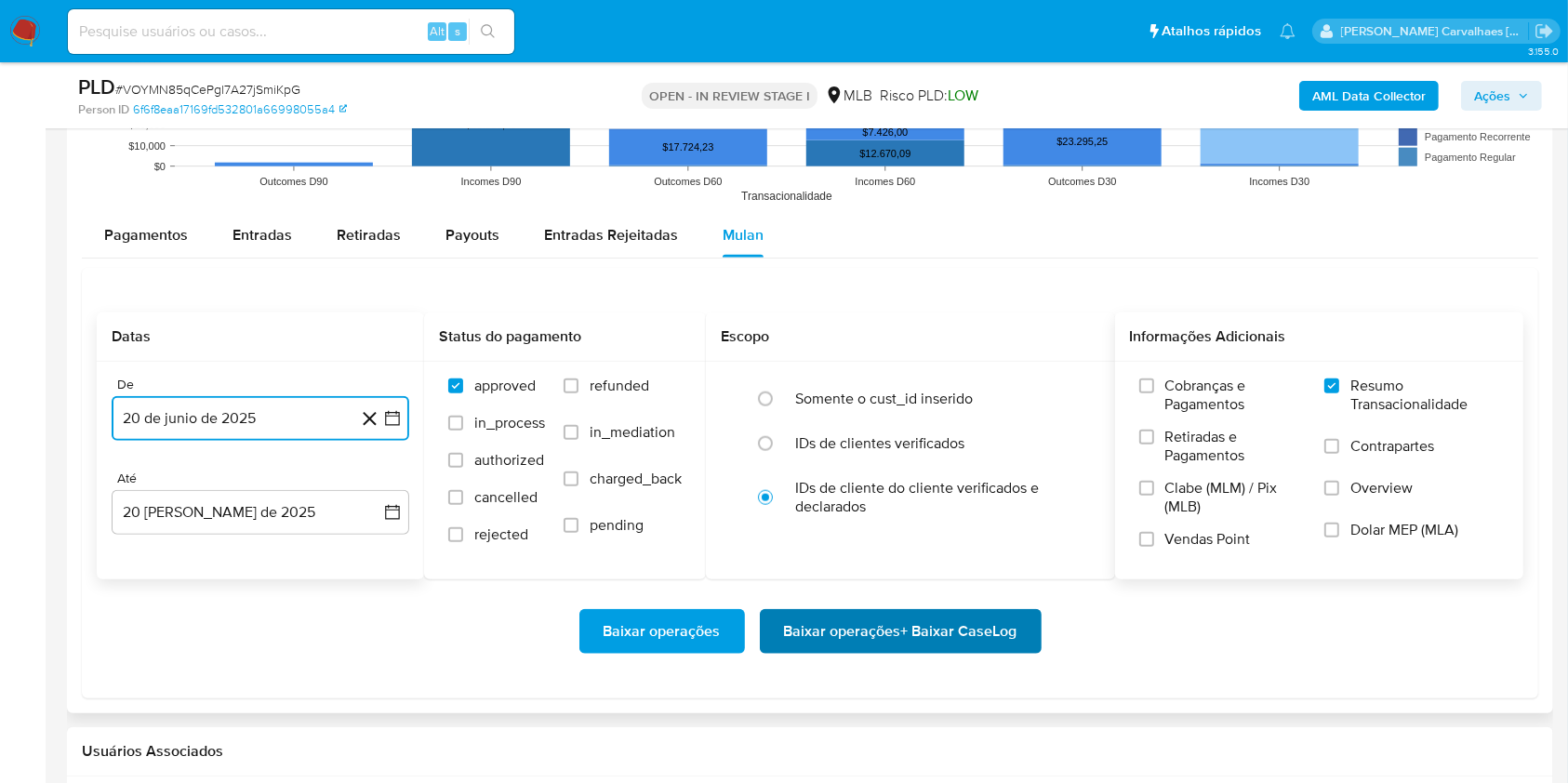
click at [847, 634] on span "Baixar operações + Baixar CaseLog" at bounding box center [900, 632] width 234 height 41
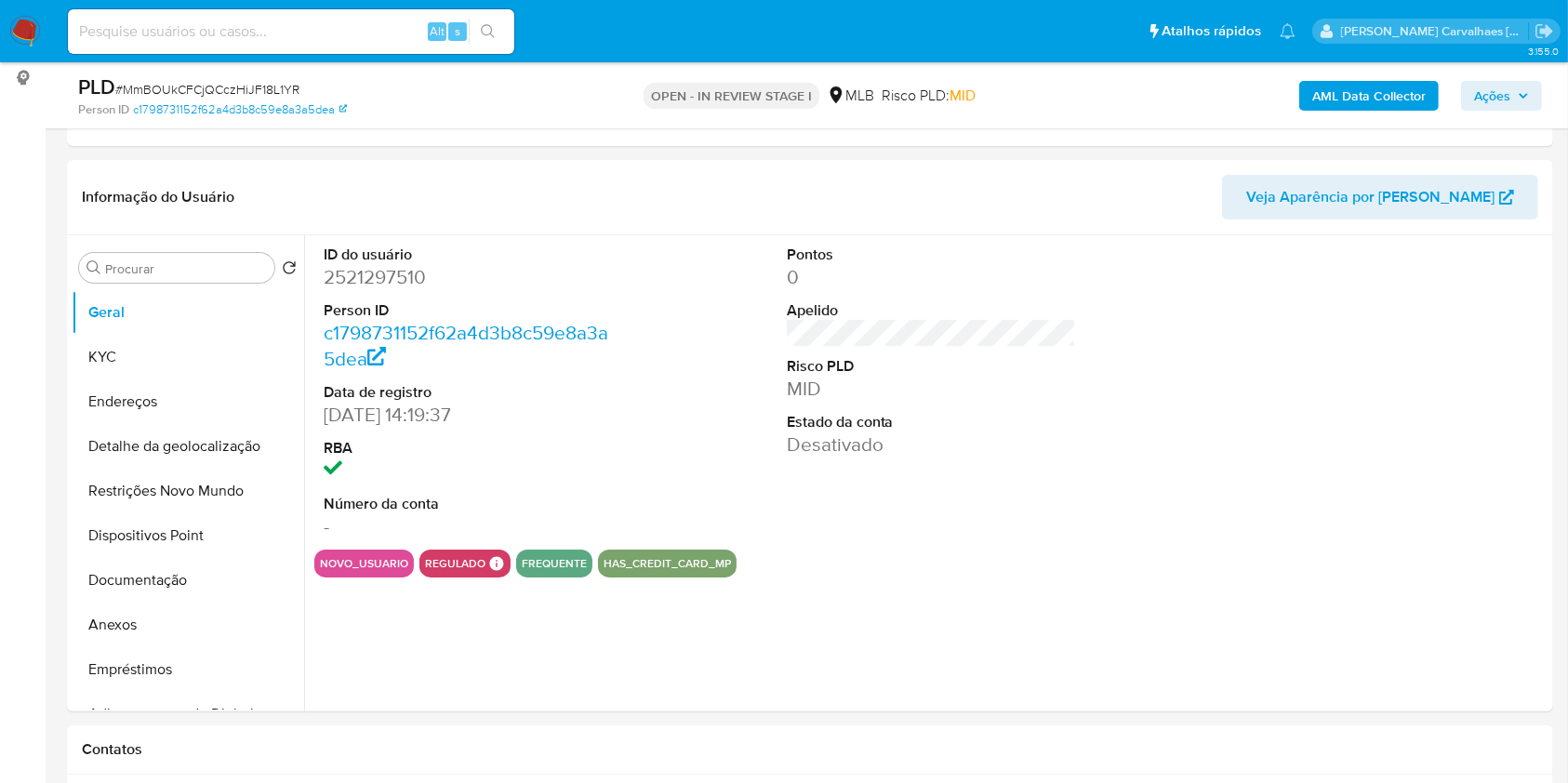
select select "10"
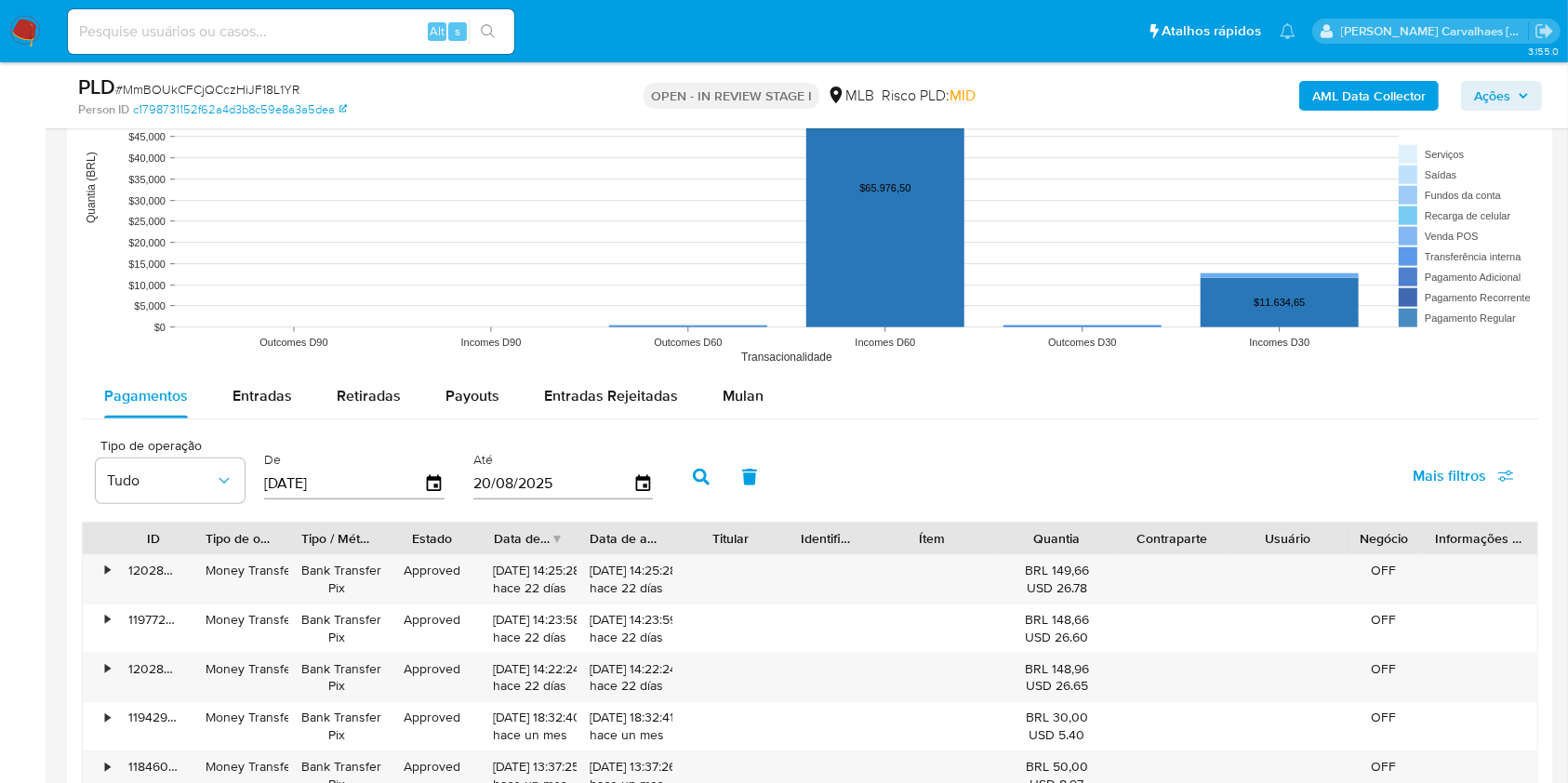
scroll to position [1736, 0]
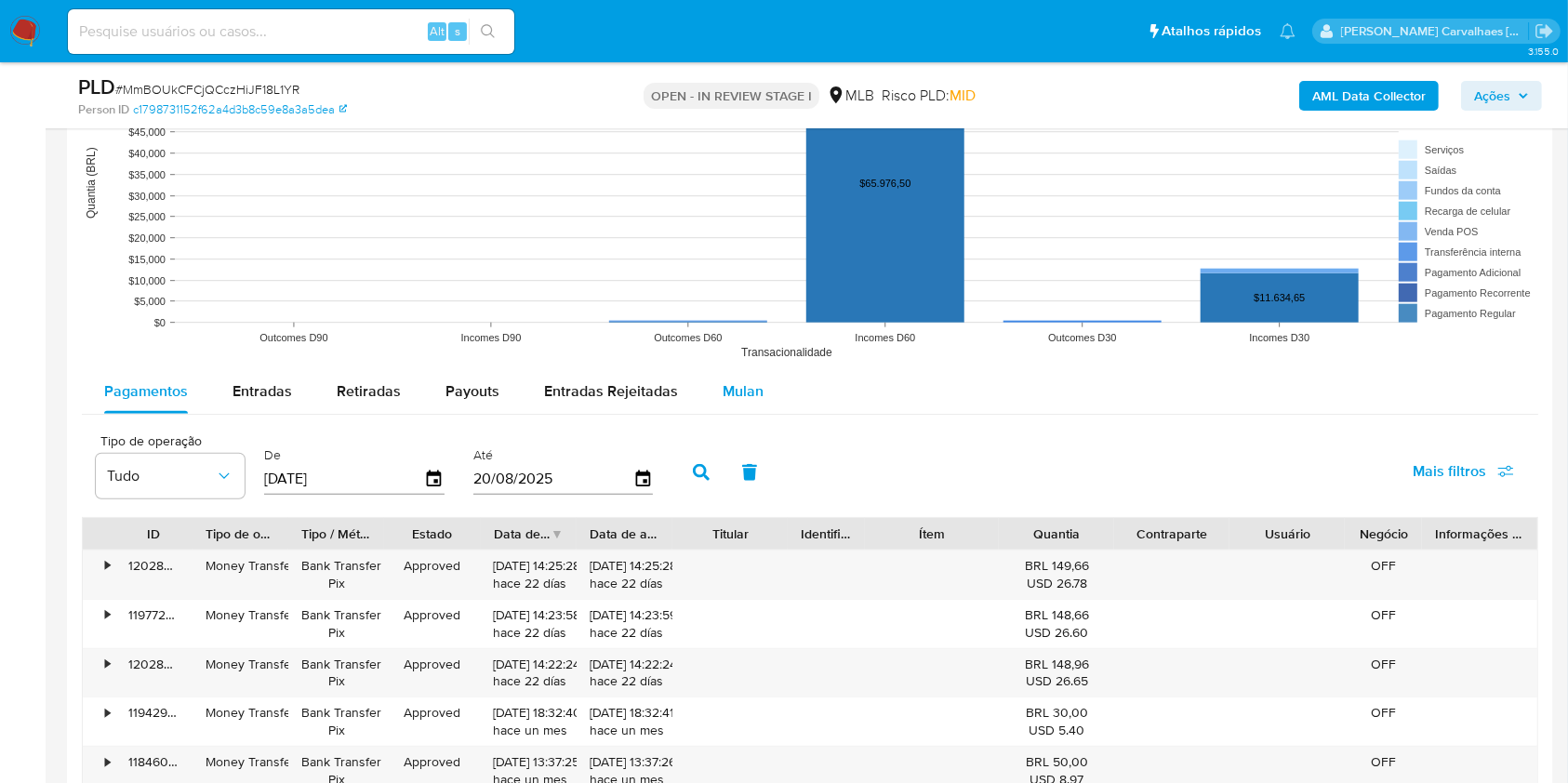
click at [744, 396] on span "Mulan" at bounding box center [742, 391] width 41 height 21
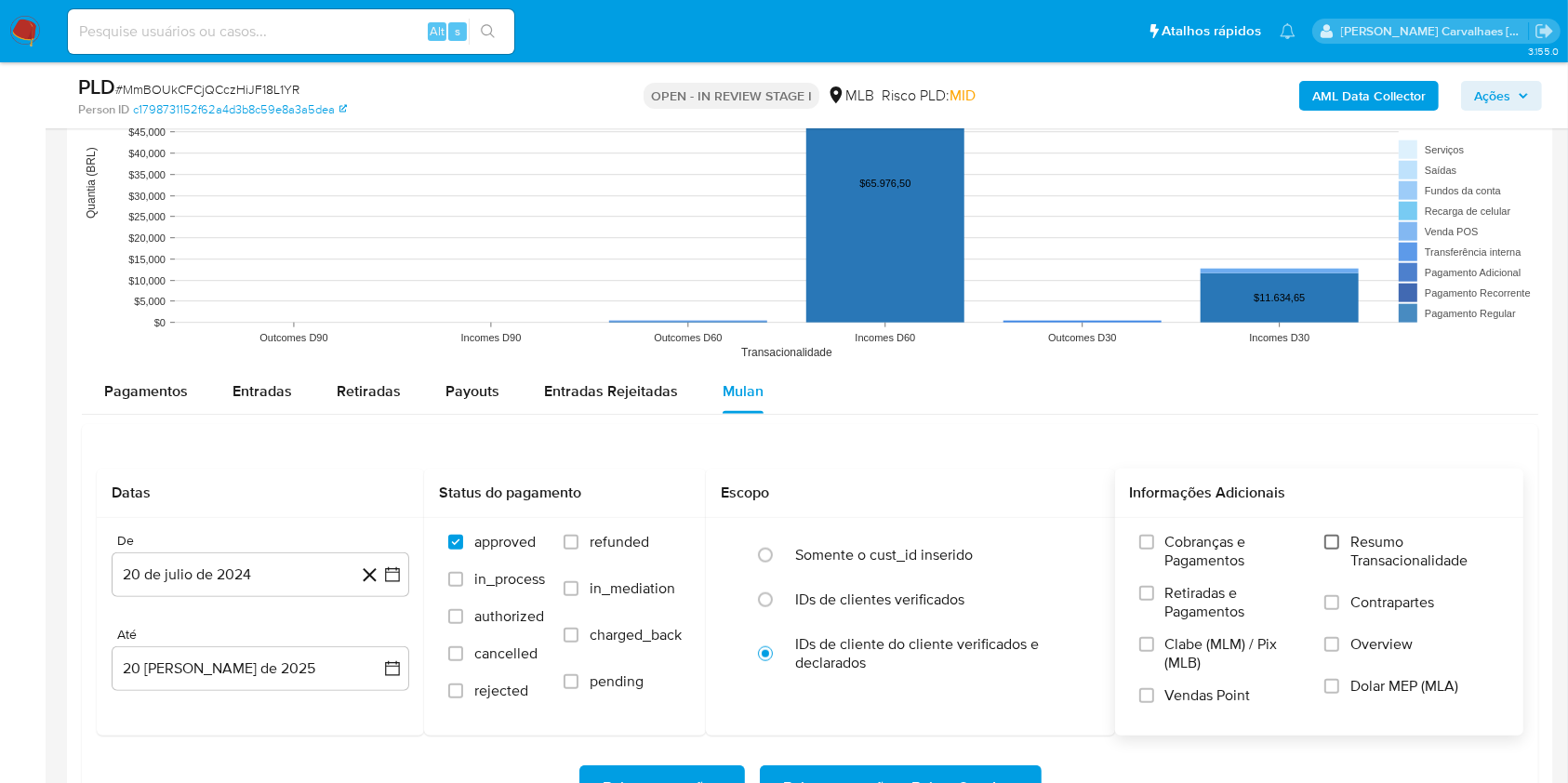
click at [1338, 536] on input "Resumo Transacionalidade" at bounding box center [1331, 542] width 15 height 15
click at [392, 574] on icon "button" at bounding box center [392, 574] width 18 height 18
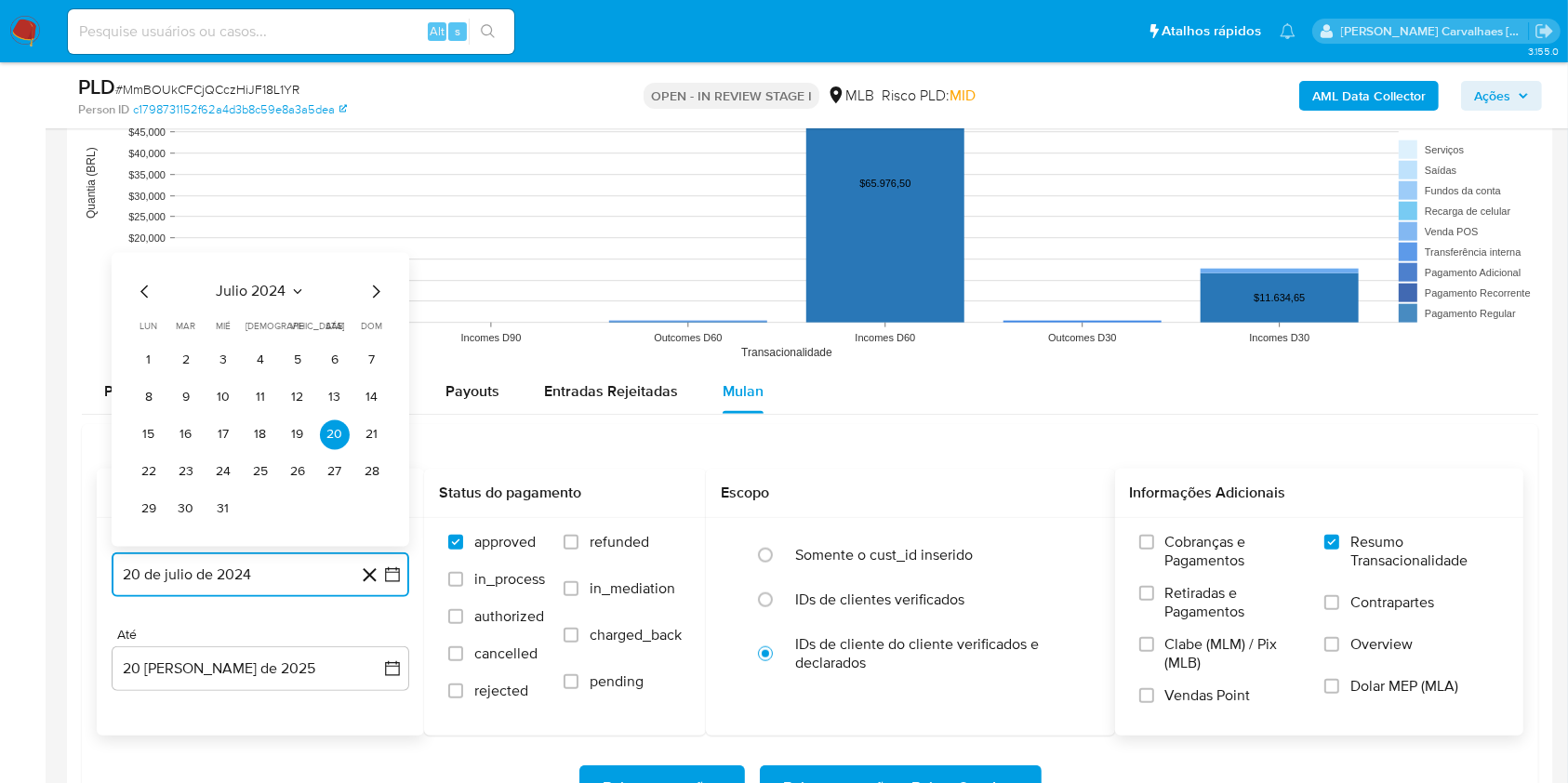
click at [371, 286] on icon "Mes siguiente" at bounding box center [375, 291] width 22 height 22
click at [370, 299] on icon "Mes siguiente" at bounding box center [375, 291] width 22 height 22
click at [375, 260] on icon "Mes siguiente" at bounding box center [375, 254] width 22 height 22
click at [376, 294] on icon "Mes siguiente" at bounding box center [376, 292] width 8 height 13
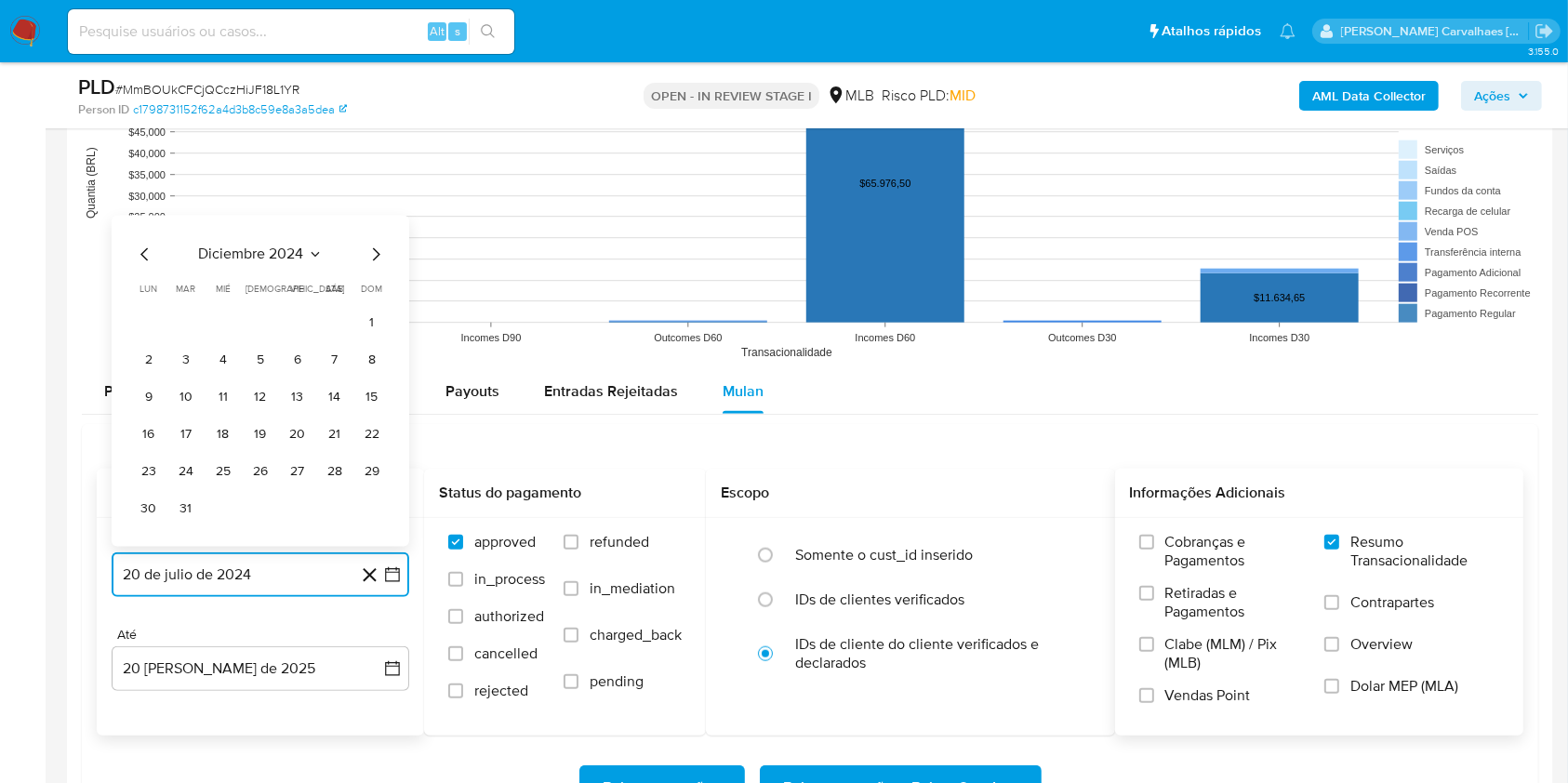
click at [372, 245] on icon "Mes siguiente" at bounding box center [375, 254] width 22 height 22
click at [374, 286] on icon "Mes siguiente" at bounding box center [376, 292] width 8 height 13
click at [374, 259] on icon "Mes siguiente" at bounding box center [376, 255] width 8 height 13
click at [374, 288] on icon "Mes siguiente" at bounding box center [375, 291] width 22 height 22
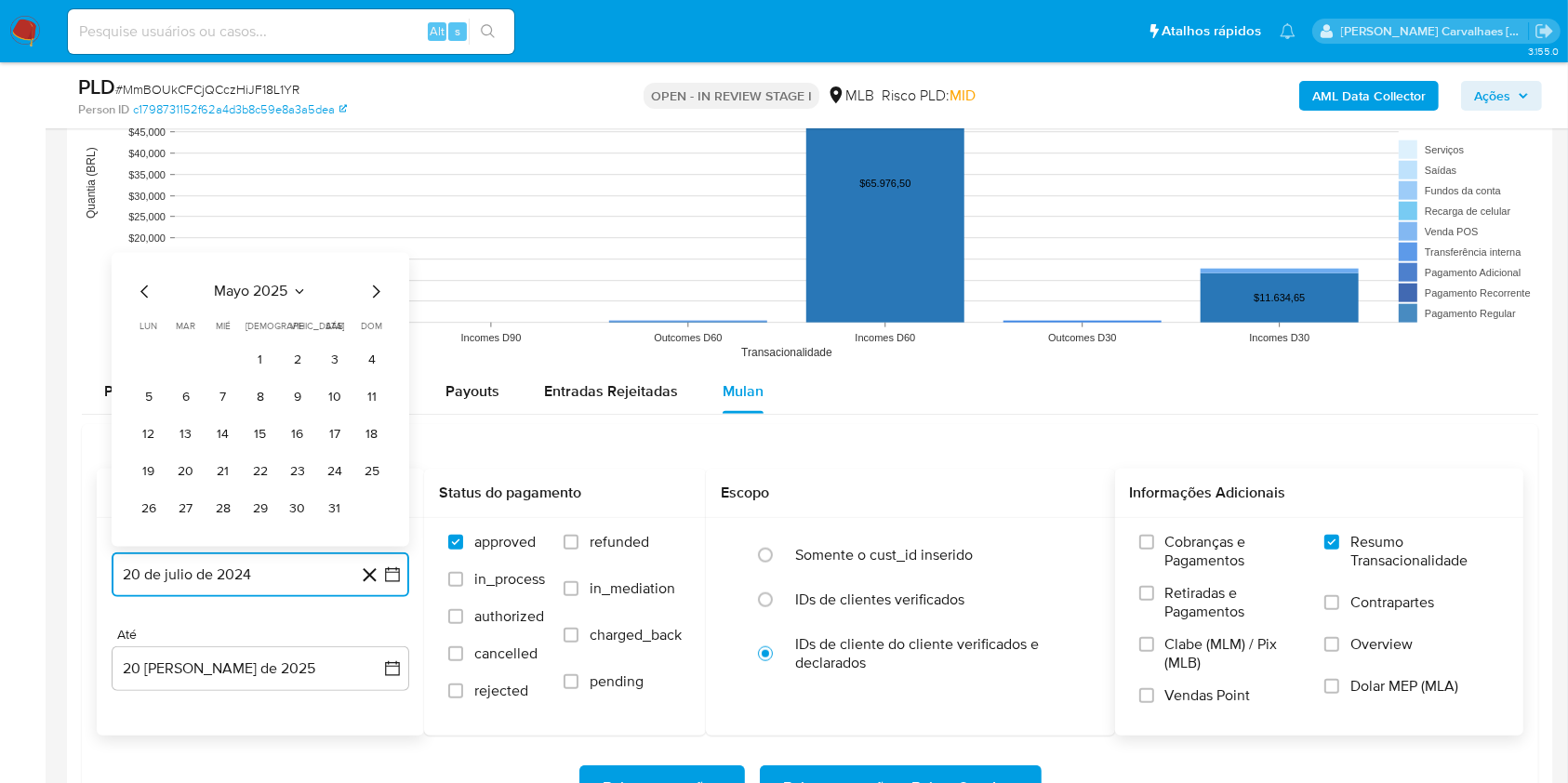
click at [374, 288] on icon "Mes siguiente" at bounding box center [375, 291] width 22 height 22
click at [292, 426] on button "20" at bounding box center [297, 435] width 30 height 30
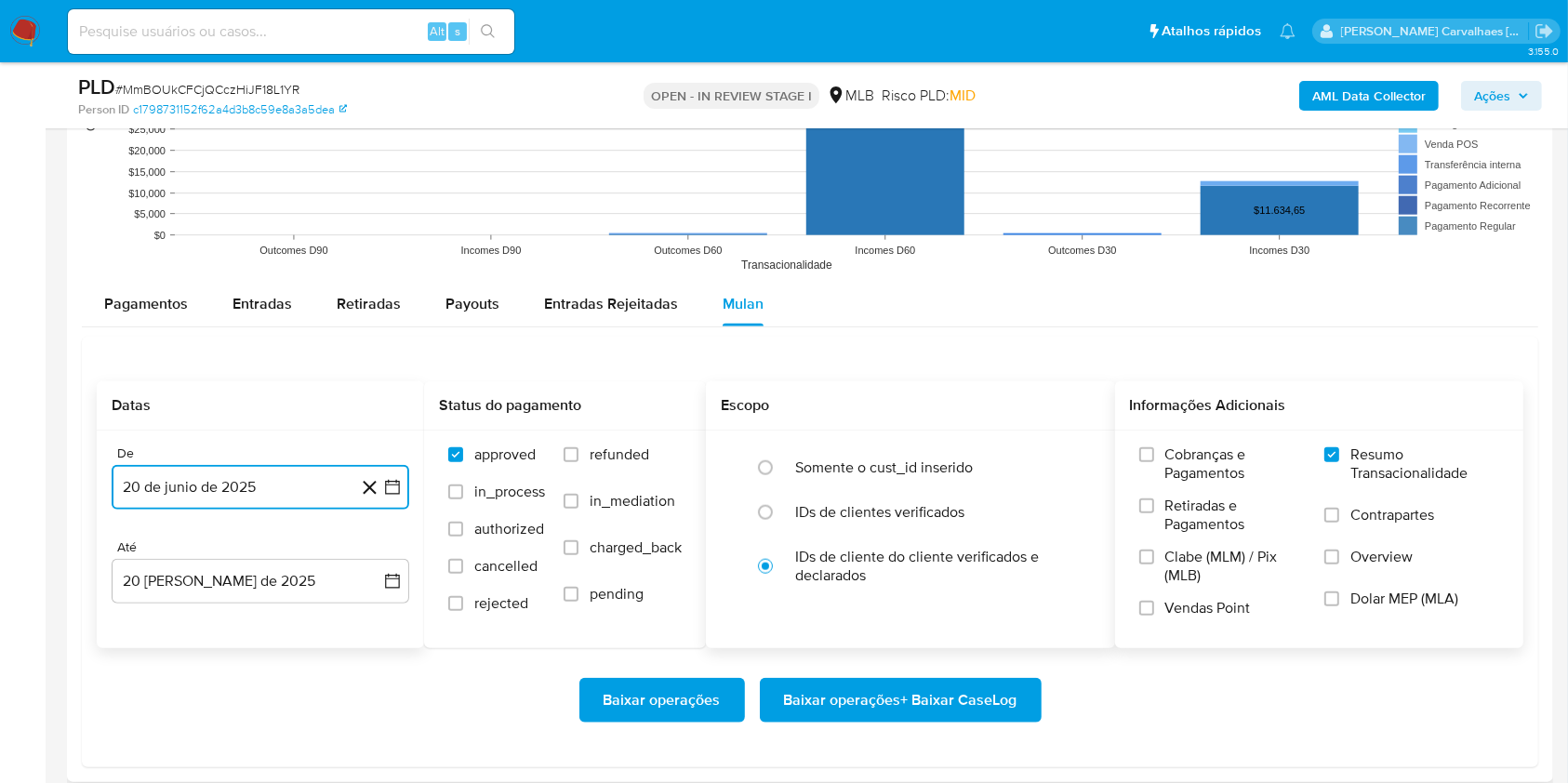
scroll to position [1861, 0]
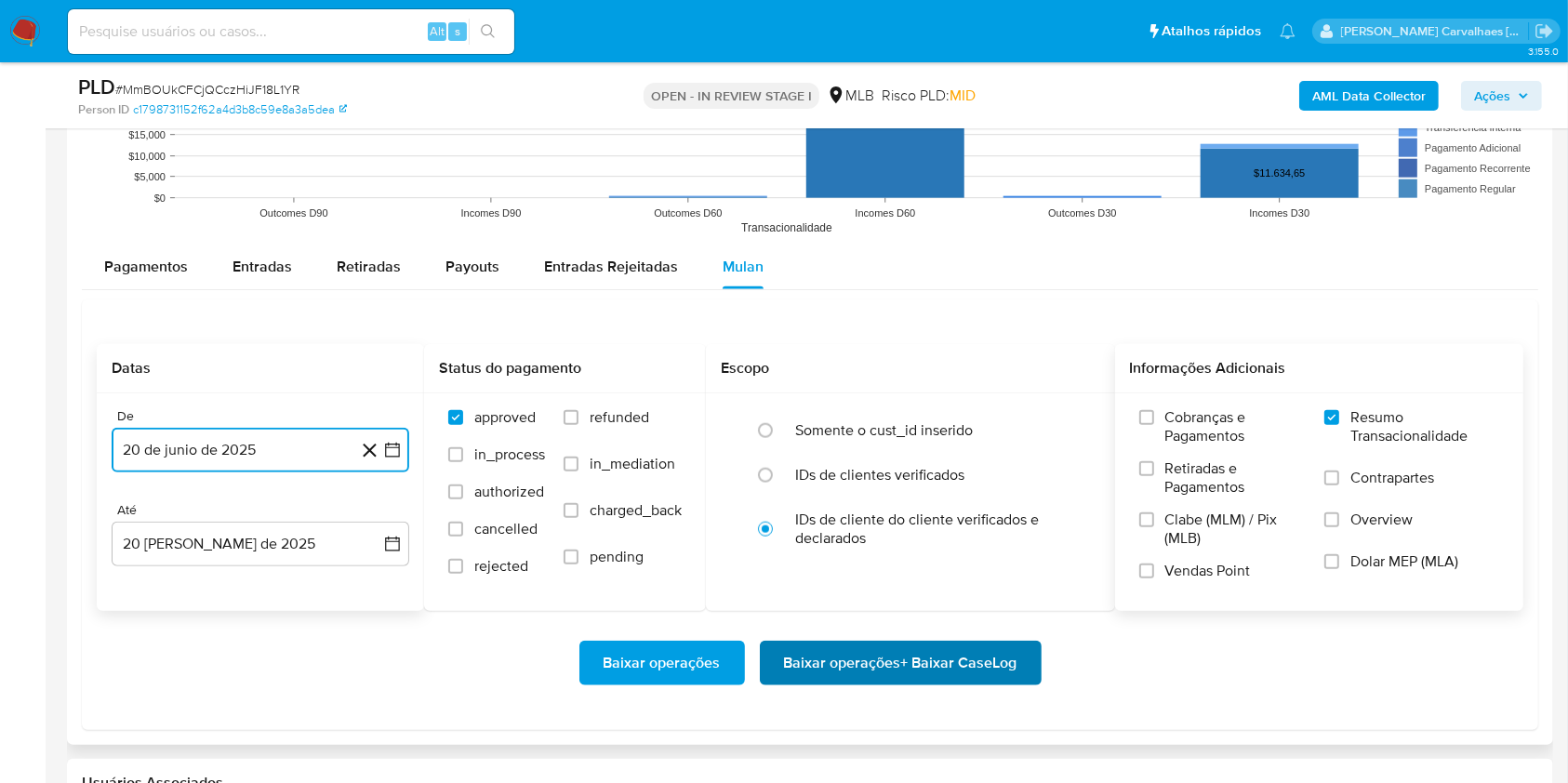
click at [865, 660] on span "Baixar operações + Baixar CaseLog" at bounding box center [900, 663] width 234 height 41
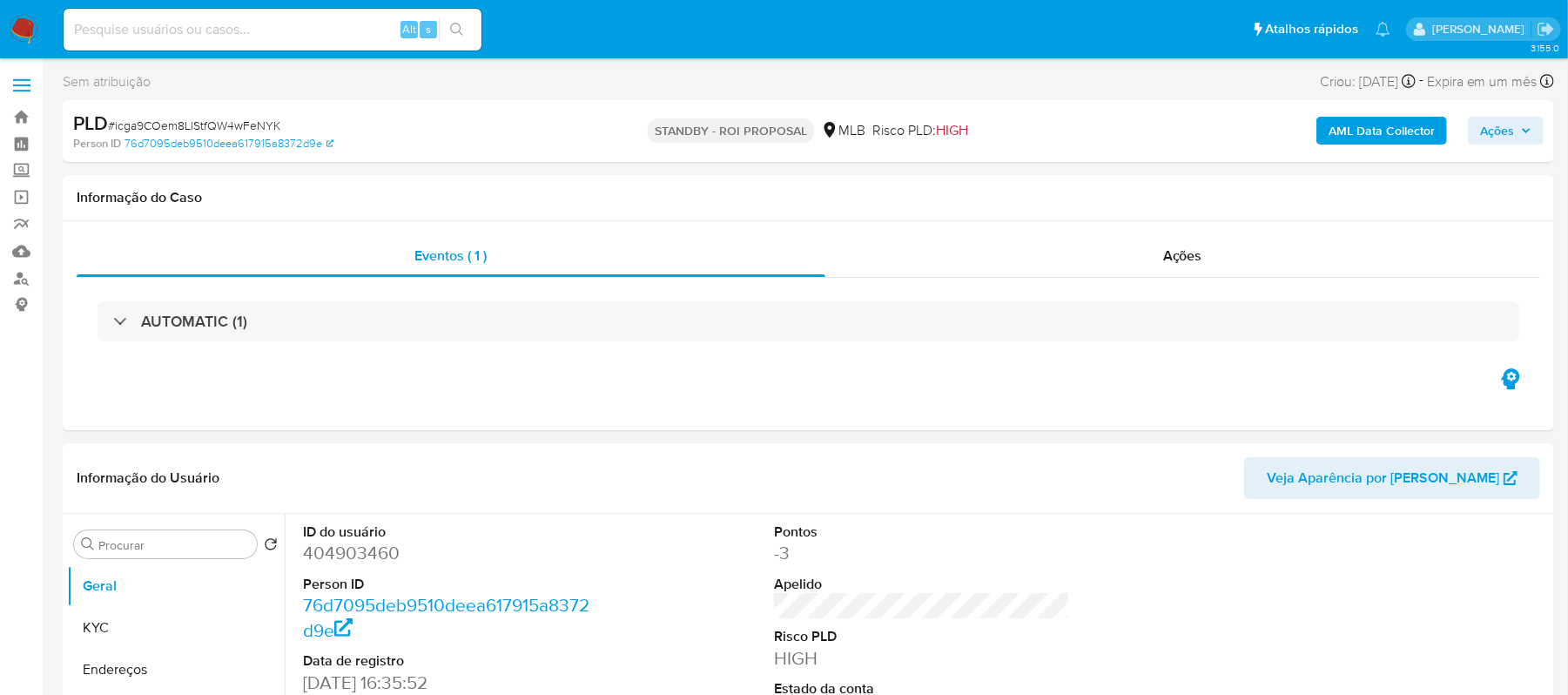
select select "10"
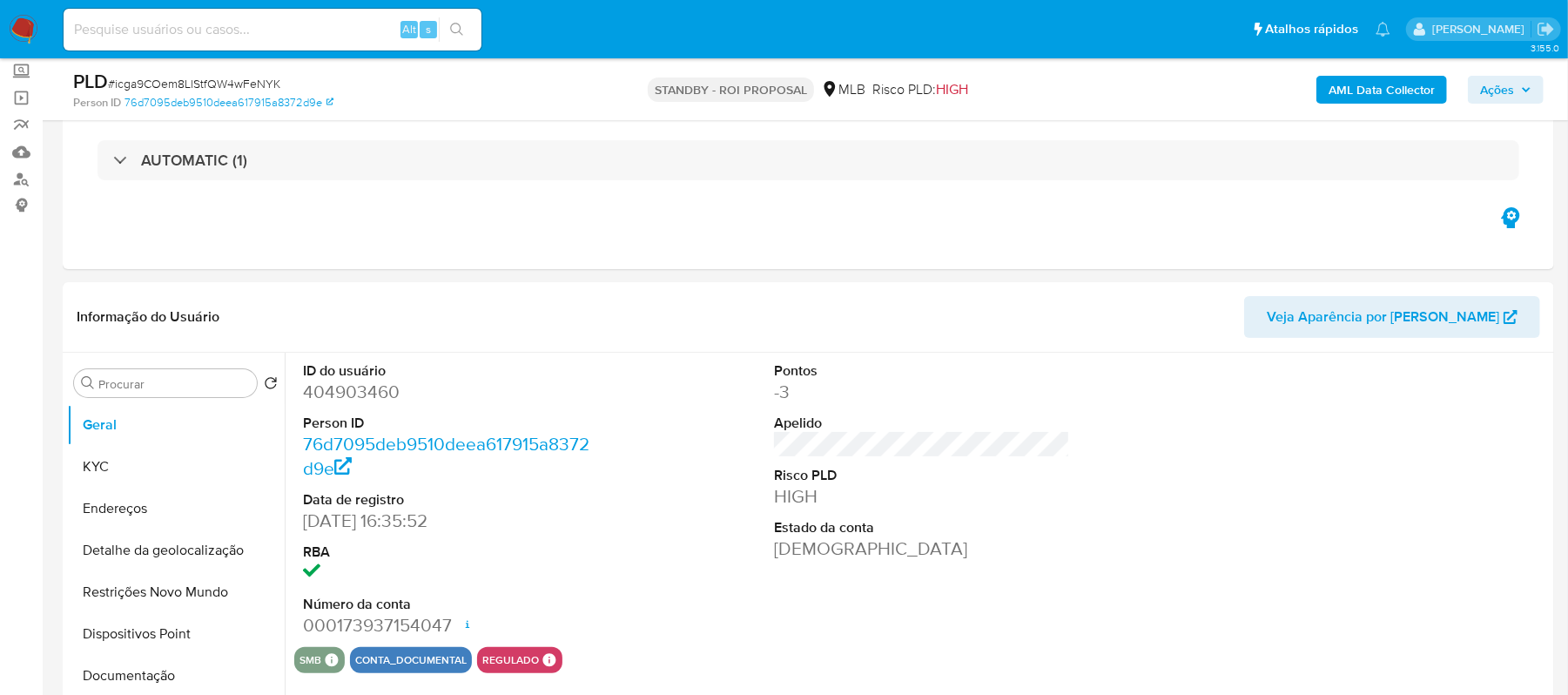
scroll to position [231, 0]
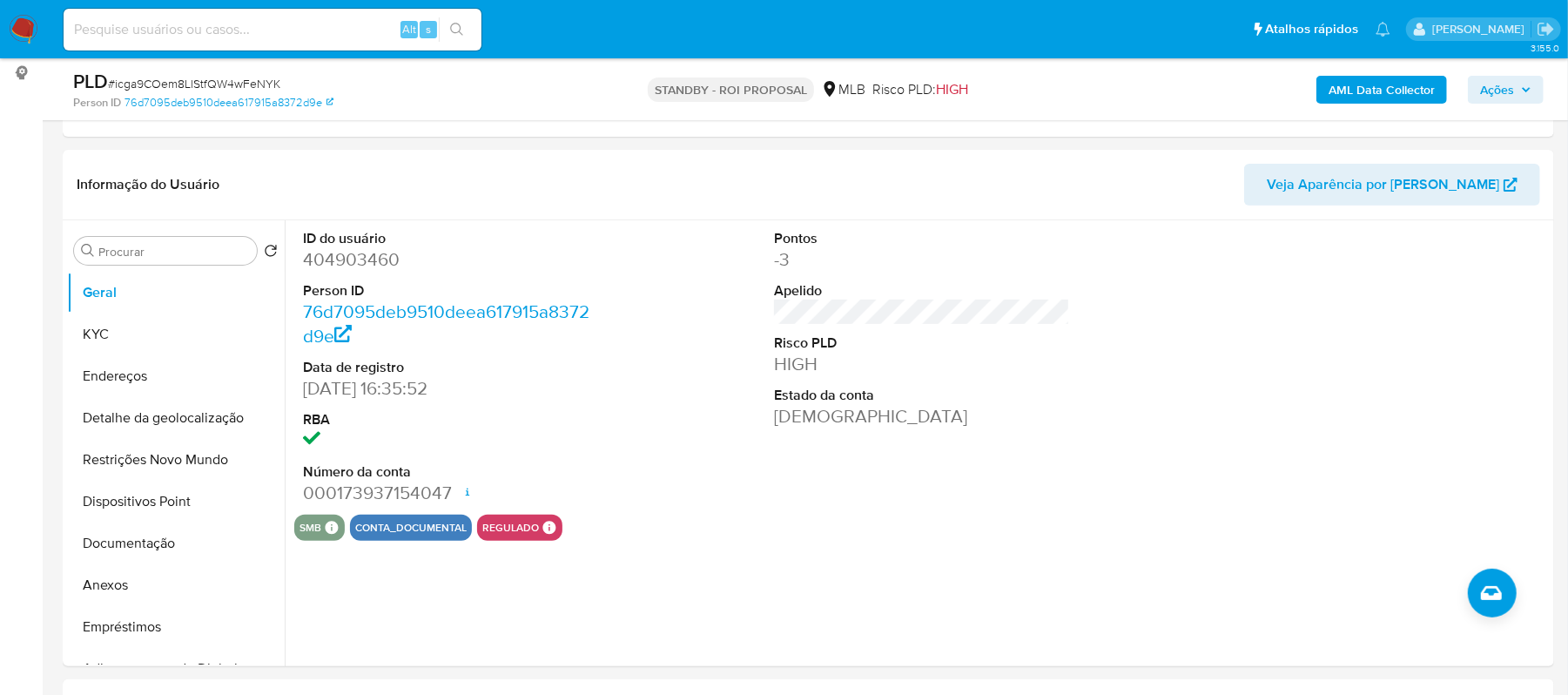
click at [254, 39] on input at bounding box center [273, 29] width 418 height 22
paste input "MmBOUkCFCjQCczHiJF18L1YR"
type input "MmBOUkCFCjQCczHiJF18L1YR"
click at [458, 25] on icon "search-icon" at bounding box center [457, 30] width 14 height 14
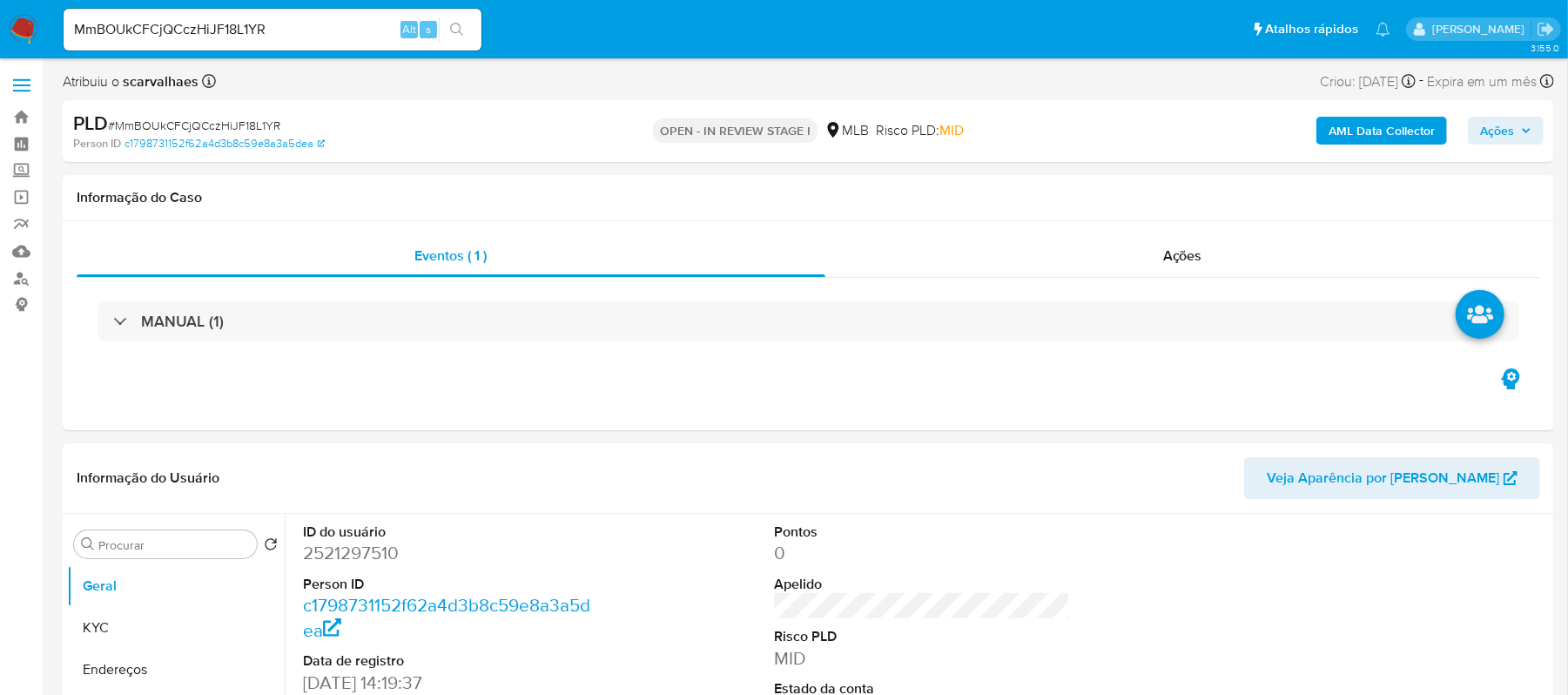
select select "10"
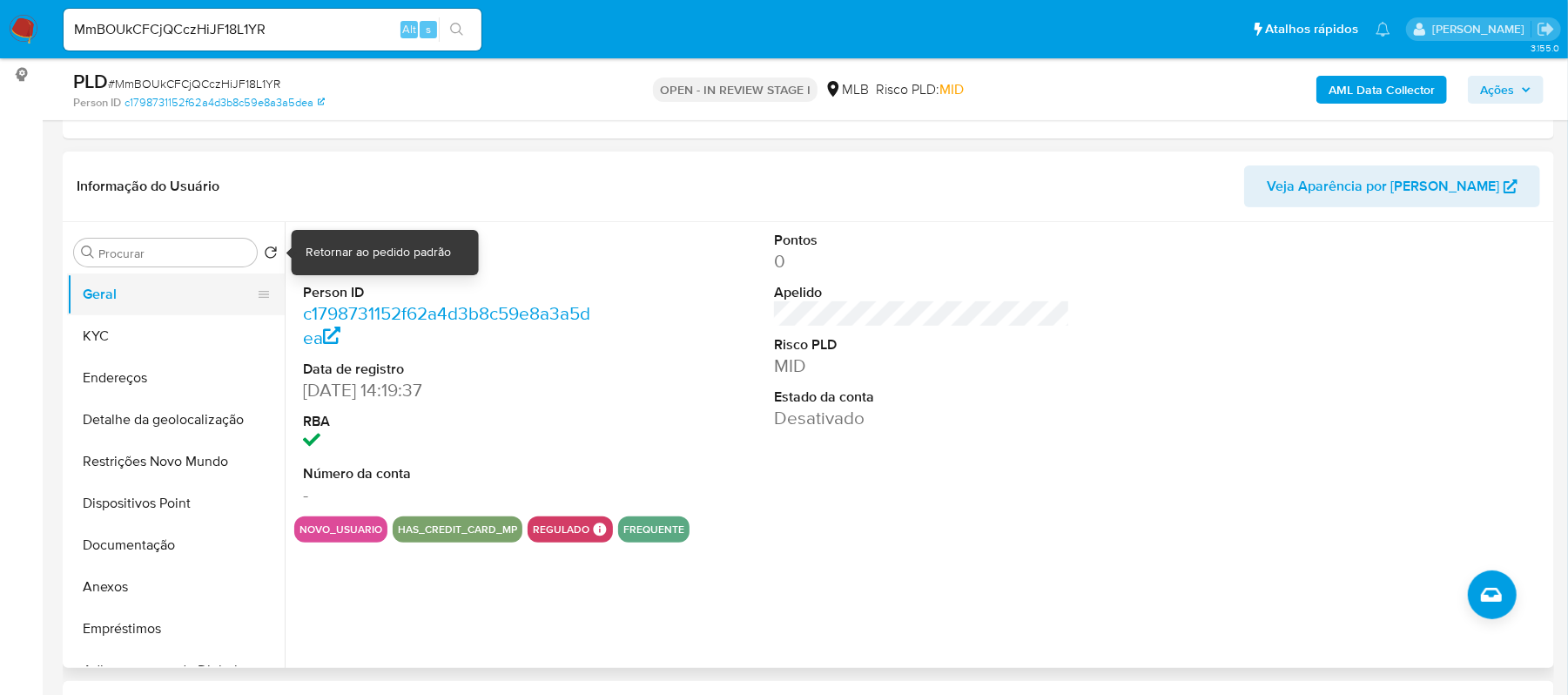
scroll to position [231, 0]
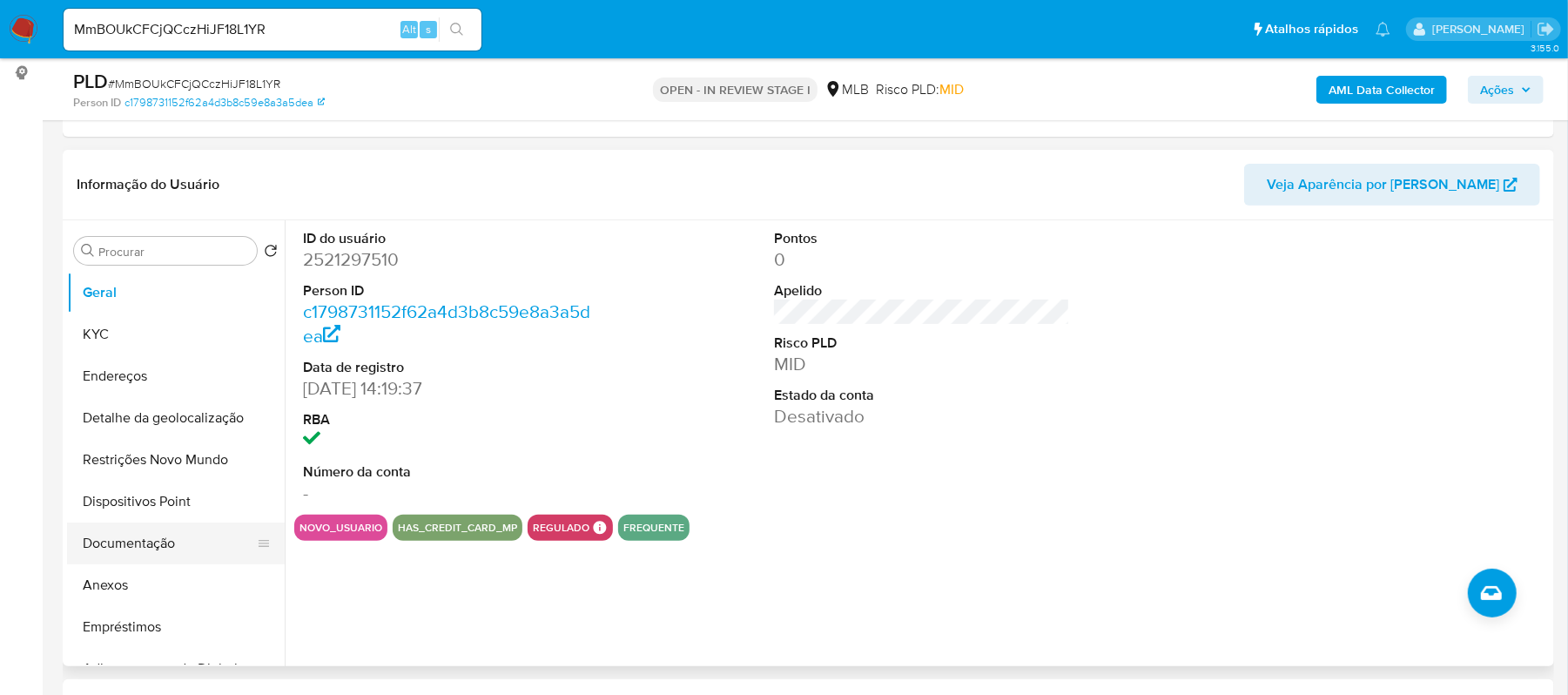
click at [146, 545] on button "Documentação" at bounding box center [169, 543] width 204 height 42
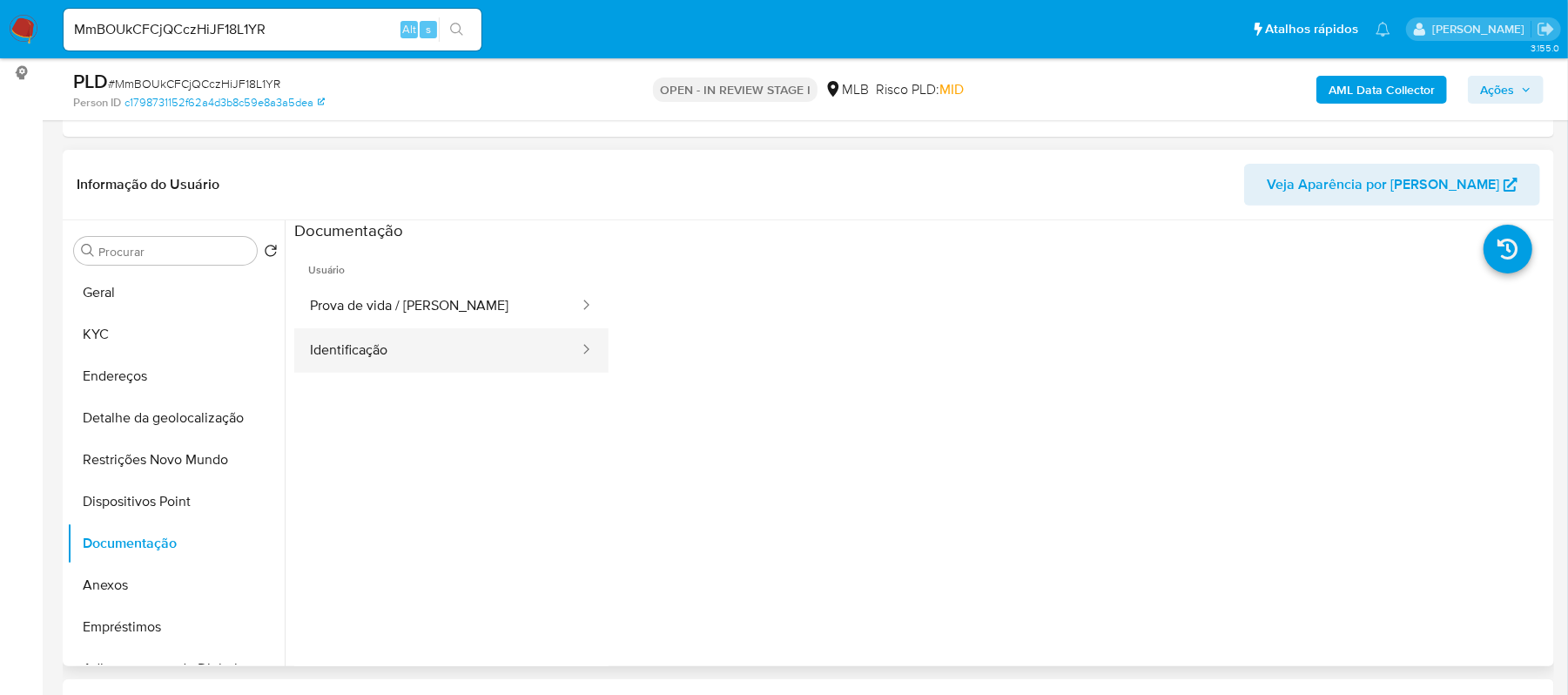
click at [484, 345] on button "Identificação" at bounding box center [437, 351] width 286 height 45
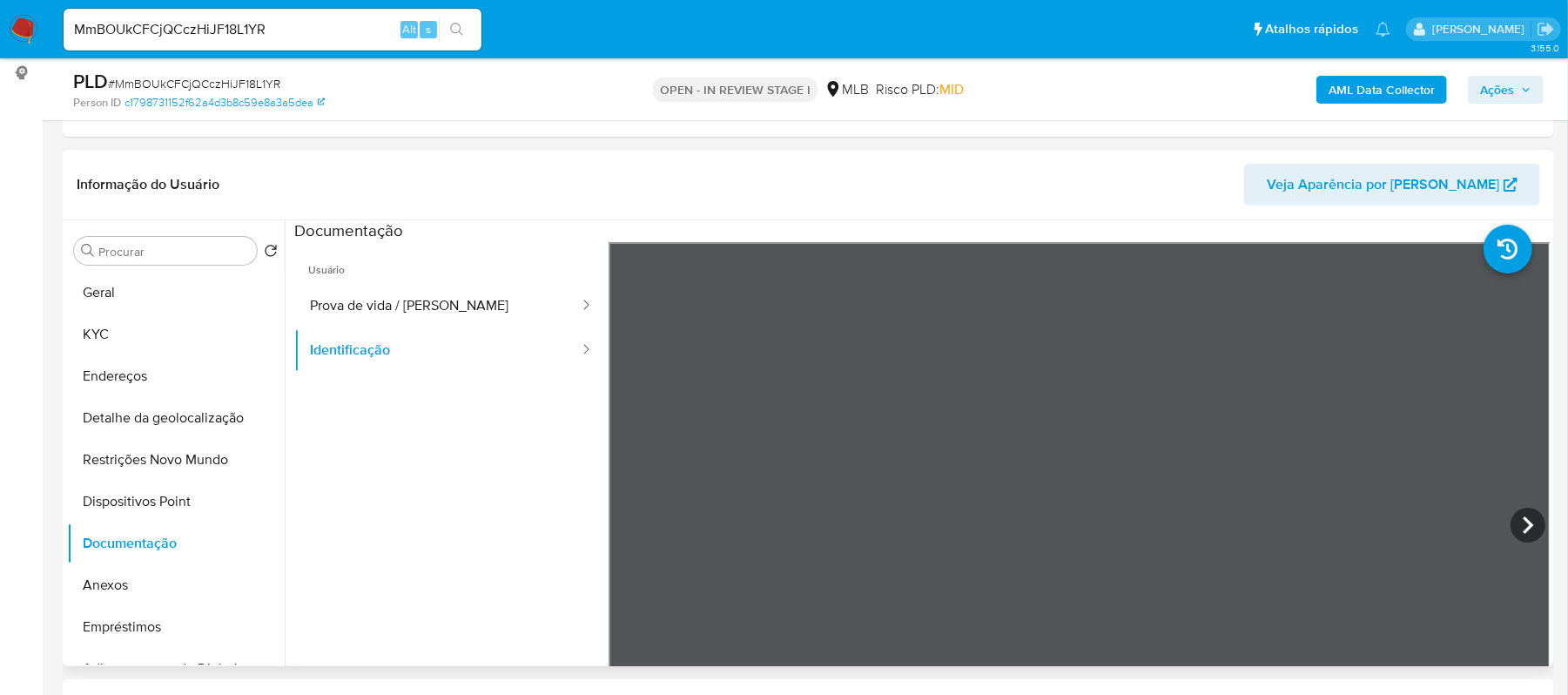
click at [392, 279] on span "Usuário" at bounding box center [451, 263] width 314 height 42
click at [405, 317] on button "Prova de vida / Selfie" at bounding box center [437, 306] width 286 height 45
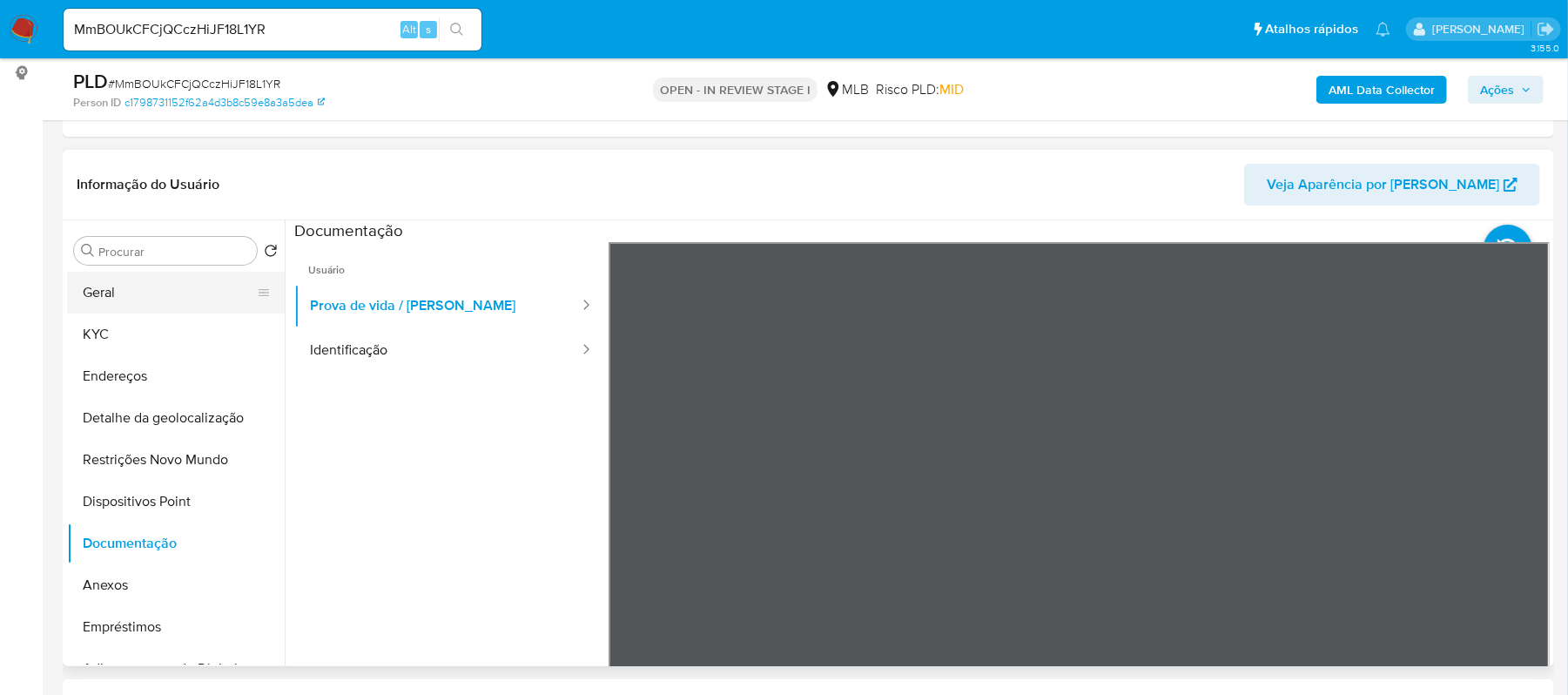
click at [168, 310] on button "Geral" at bounding box center [169, 292] width 204 height 42
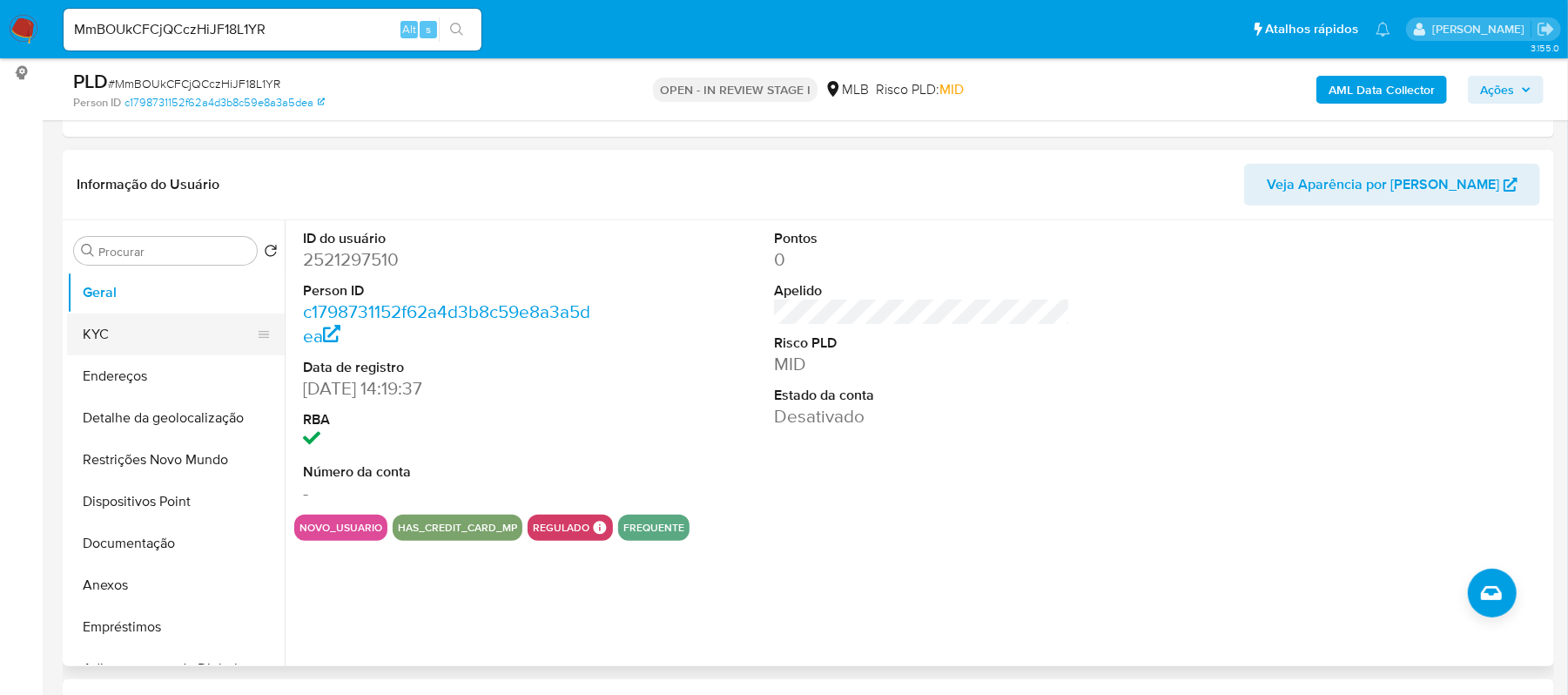
drag, startPoint x: 186, startPoint y: 317, endPoint x: 192, endPoint y: 335, distance: 19.0
click at [186, 317] on button "KYC" at bounding box center [169, 334] width 204 height 42
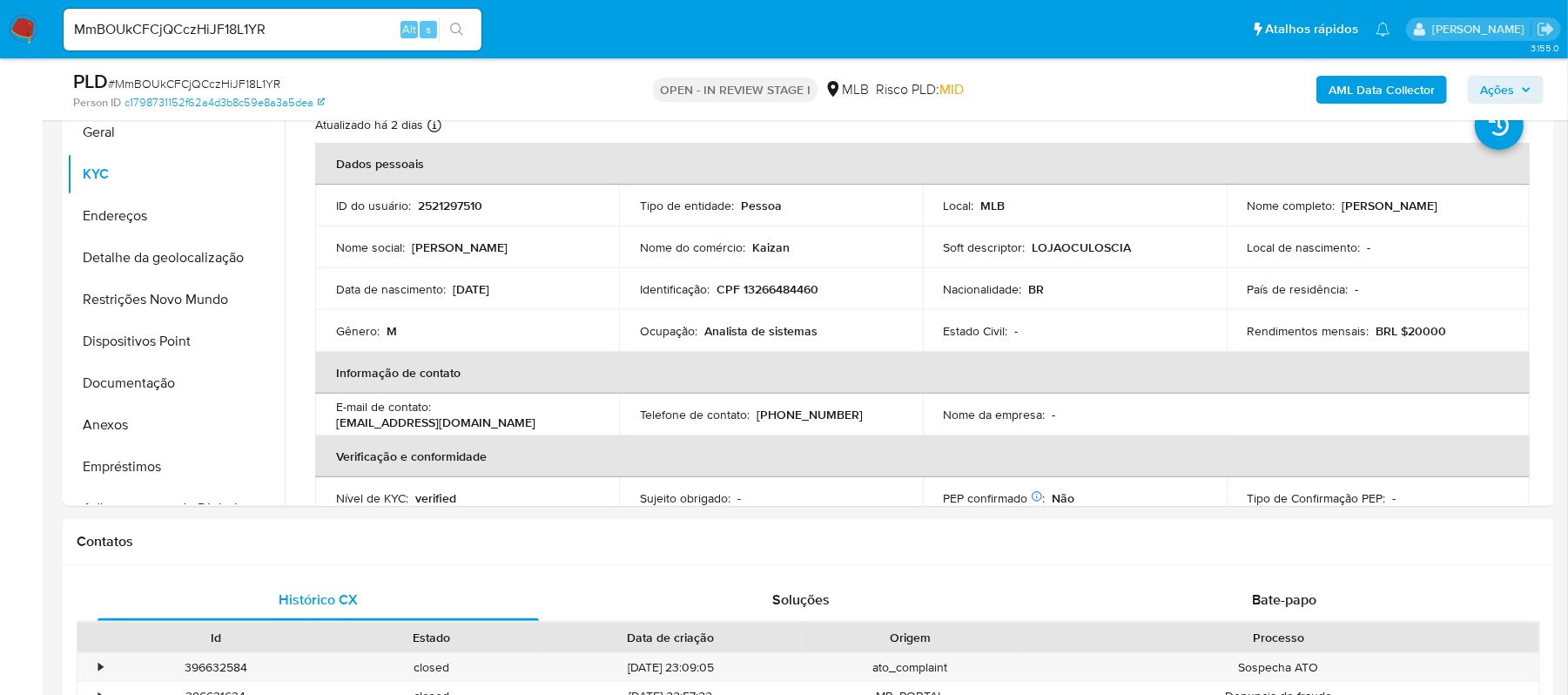
scroll to position [412, 0]
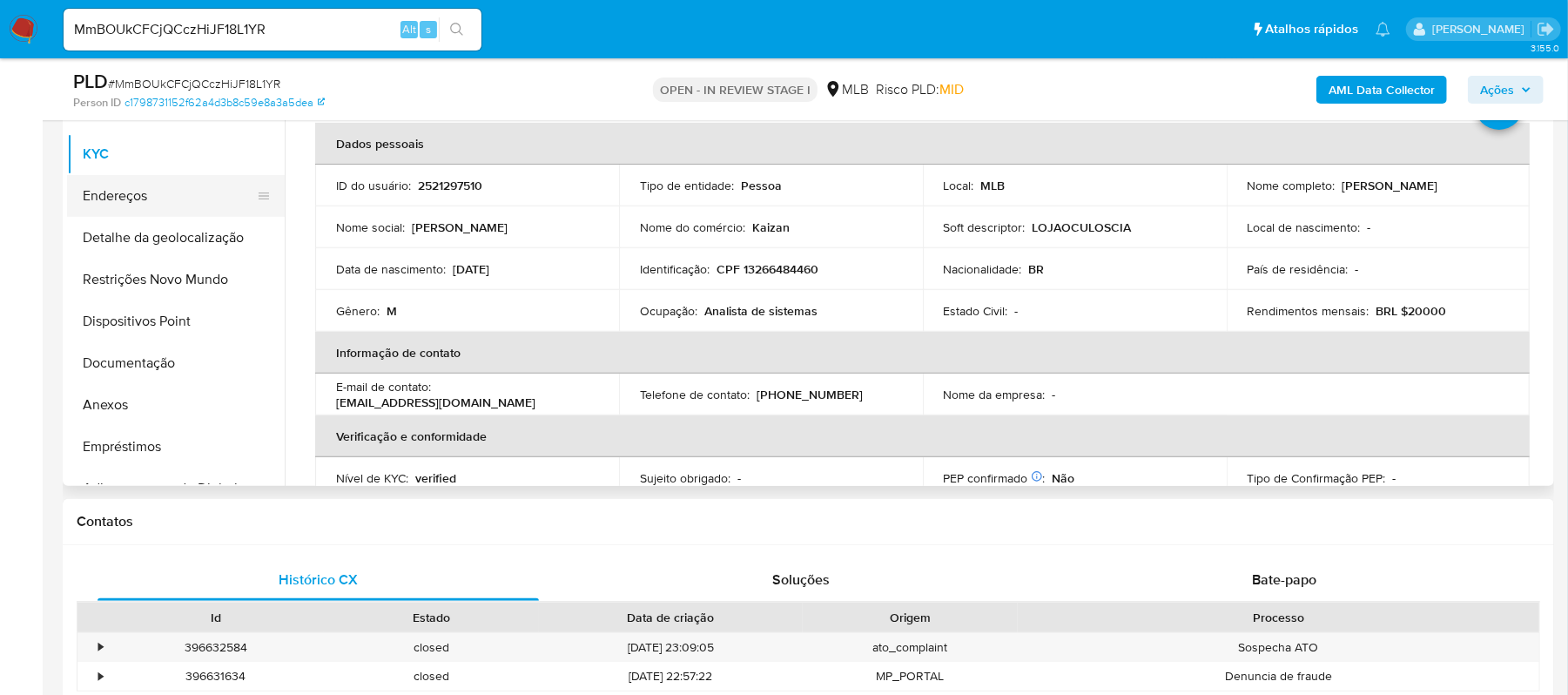
click at [134, 205] on button "Endereços" at bounding box center [169, 195] width 204 height 42
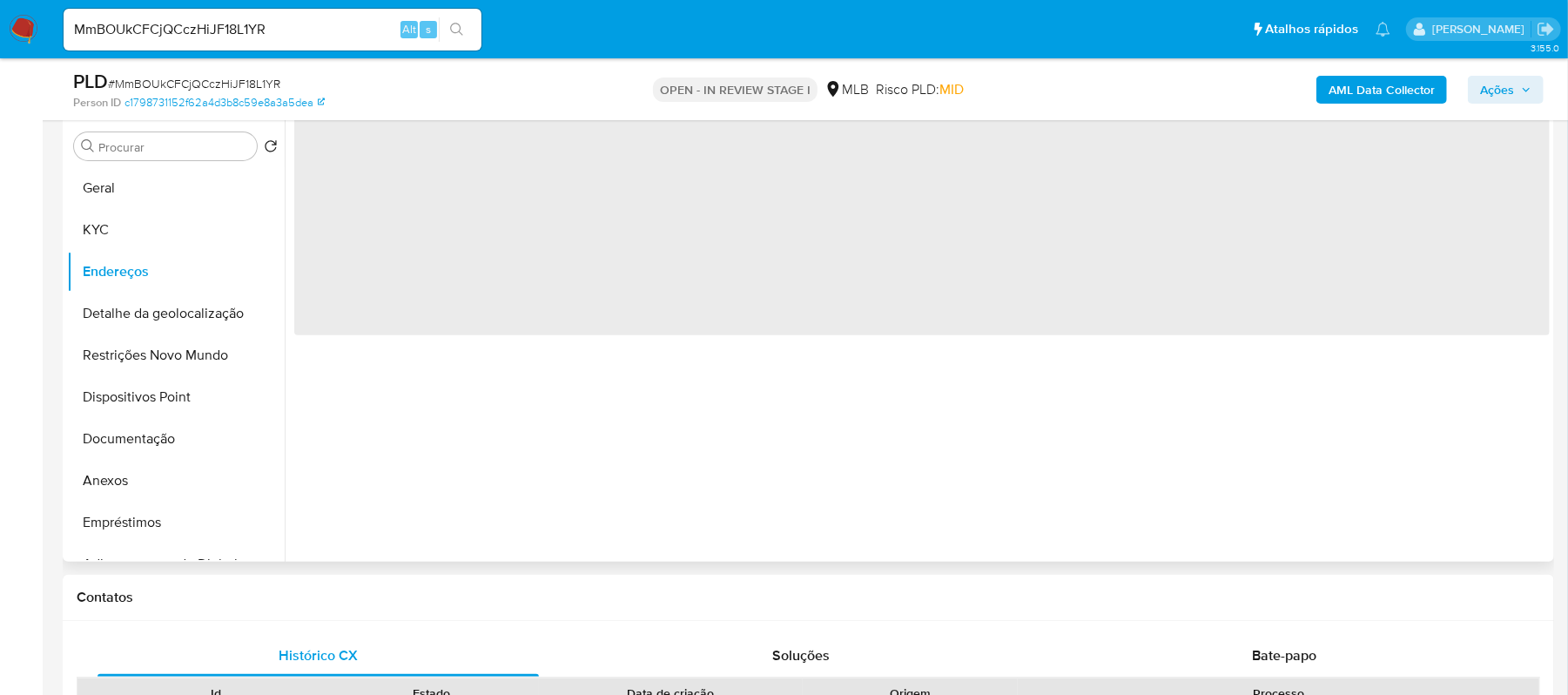
scroll to position [296, 0]
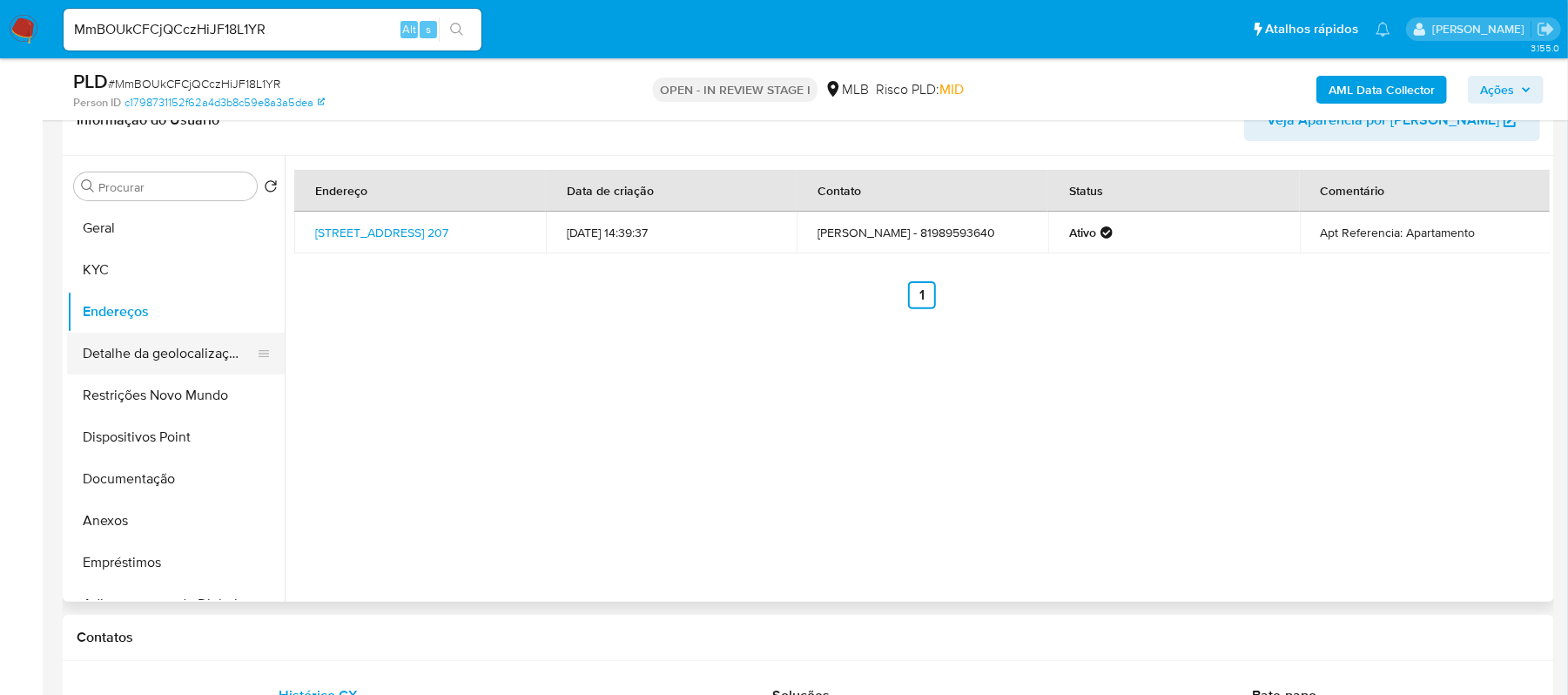
click at [133, 363] on button "Detalhe da geolocalização" at bounding box center [169, 353] width 204 height 42
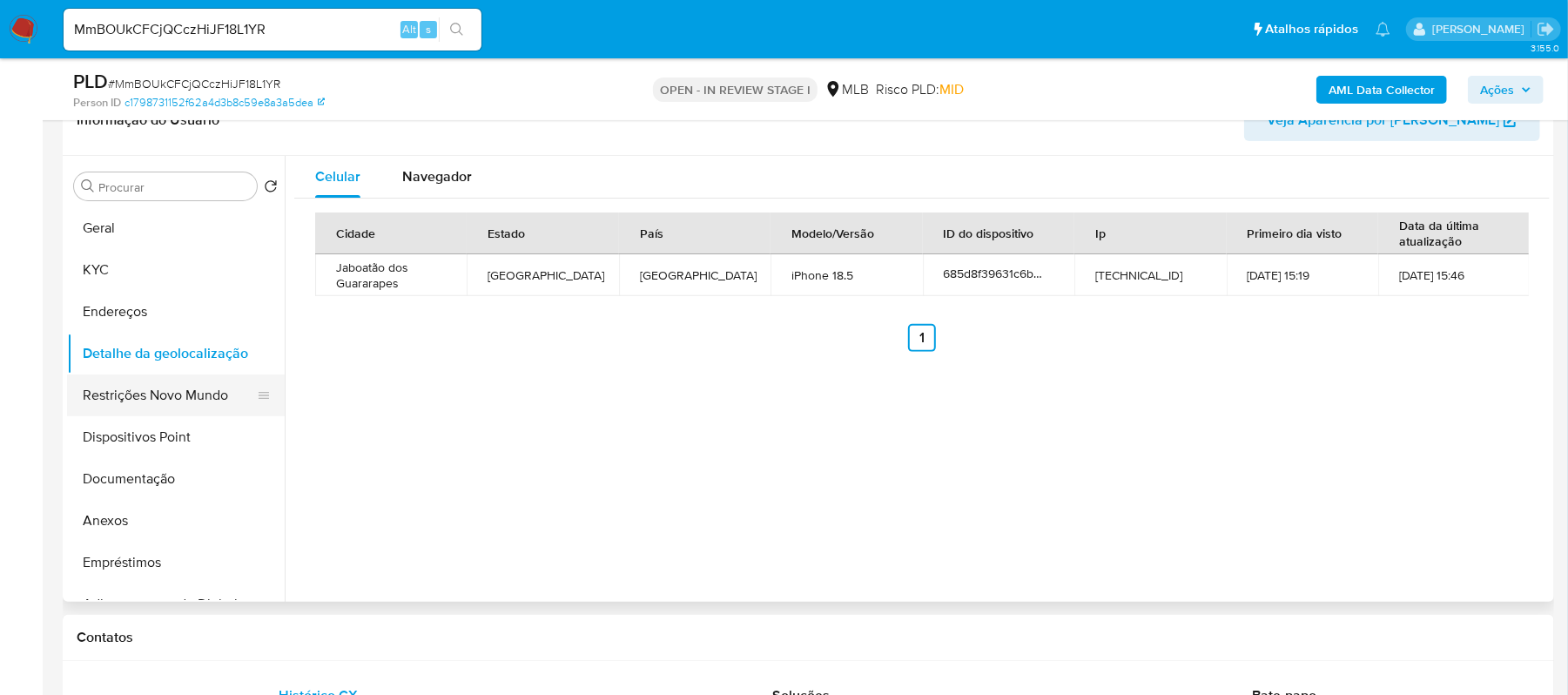
click at [186, 409] on button "Restrições Novo Mundo" at bounding box center [169, 395] width 204 height 42
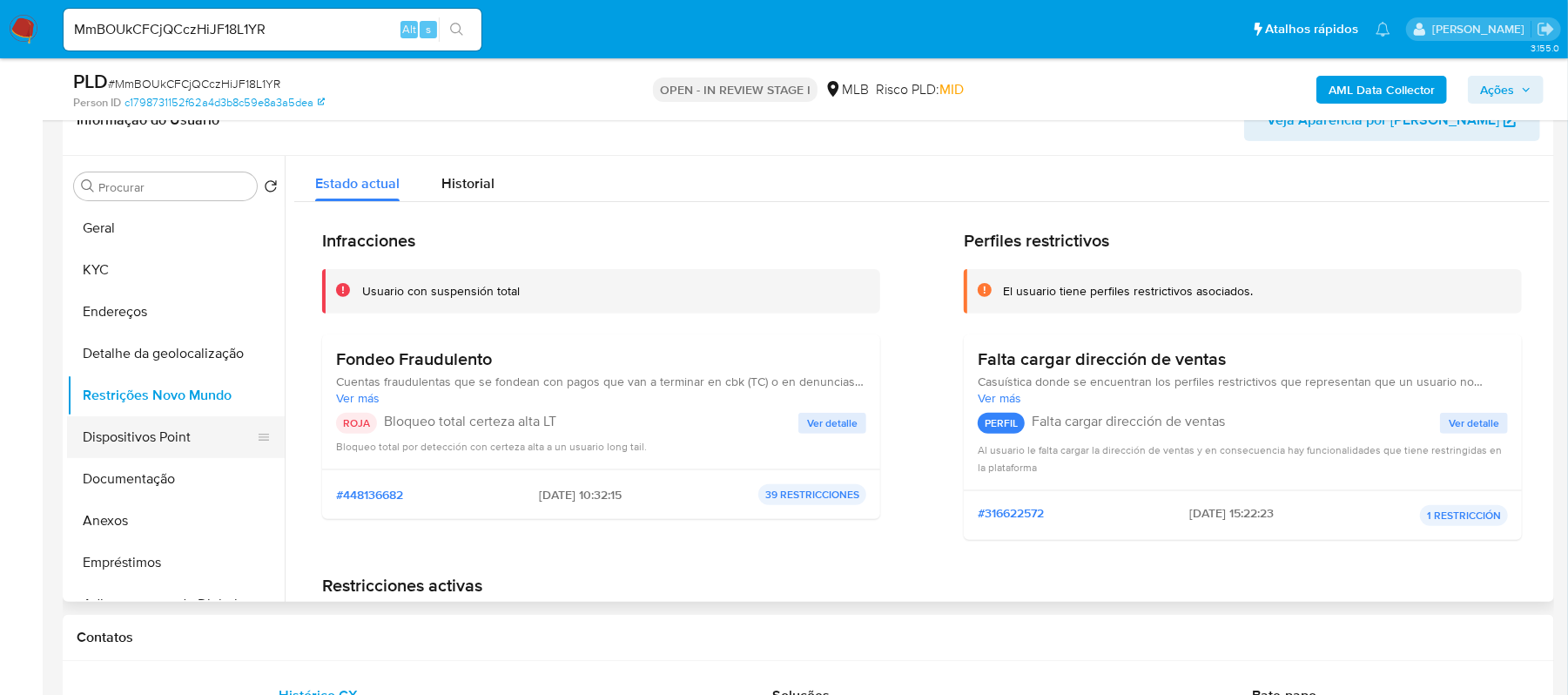
click at [179, 446] on button "Dispositivos Point" at bounding box center [169, 437] width 204 height 42
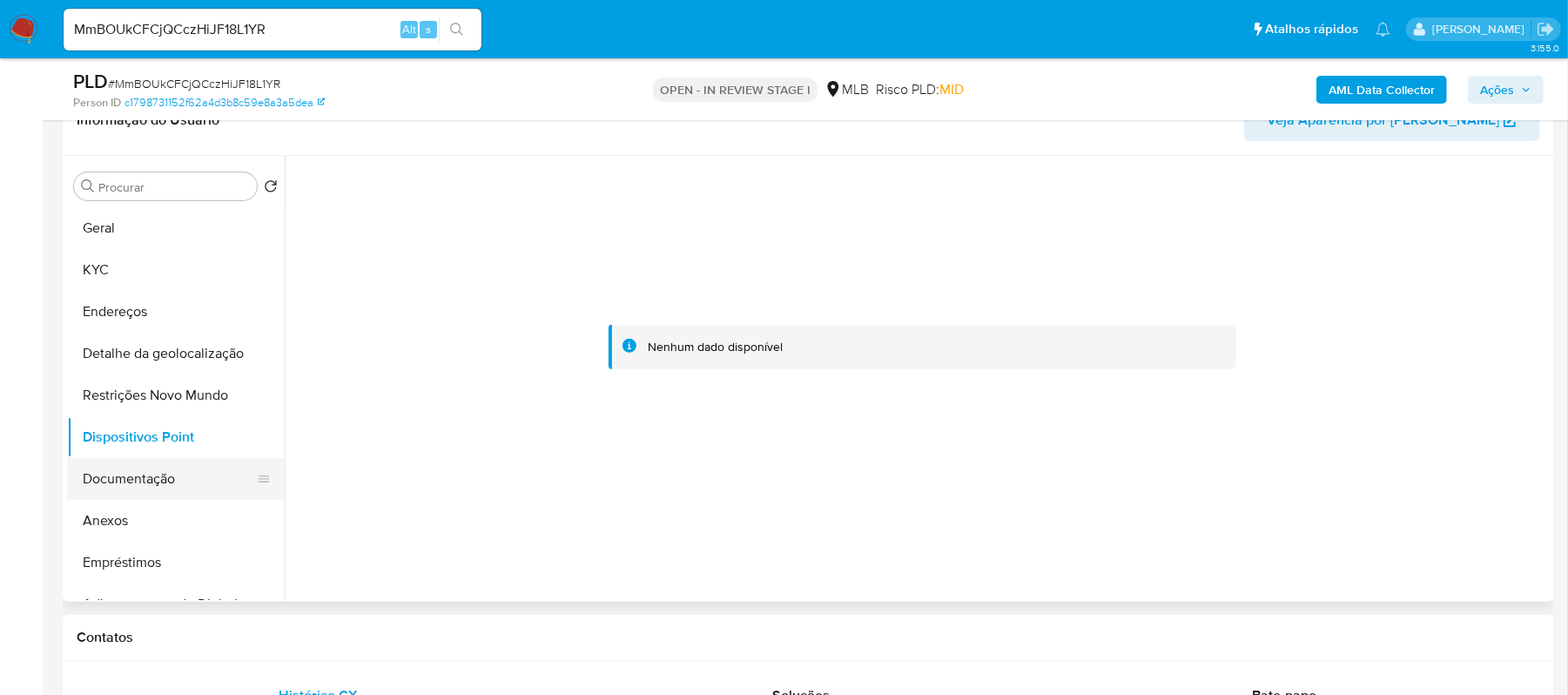
click at [165, 478] on button "Documentação" at bounding box center [169, 479] width 204 height 42
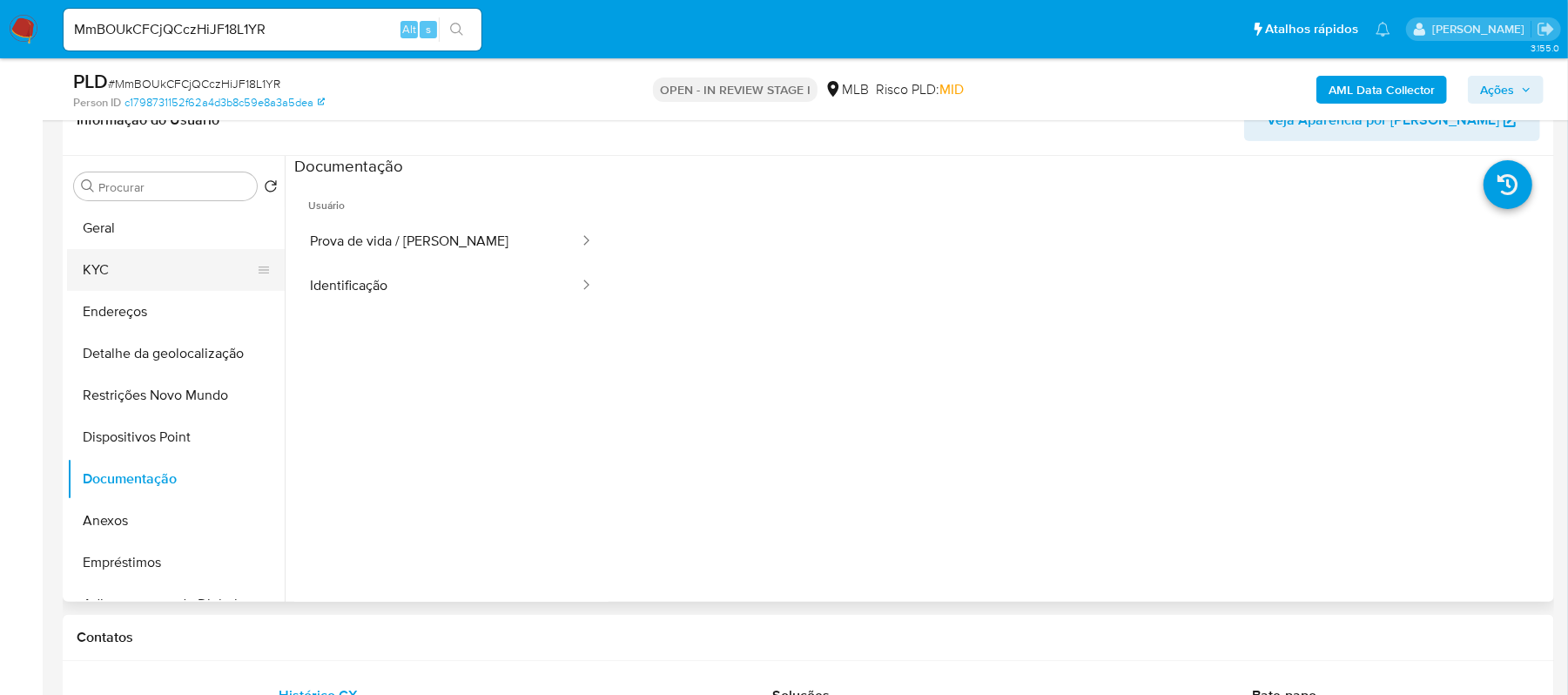
click at [126, 261] on button "KYC" at bounding box center [169, 270] width 204 height 42
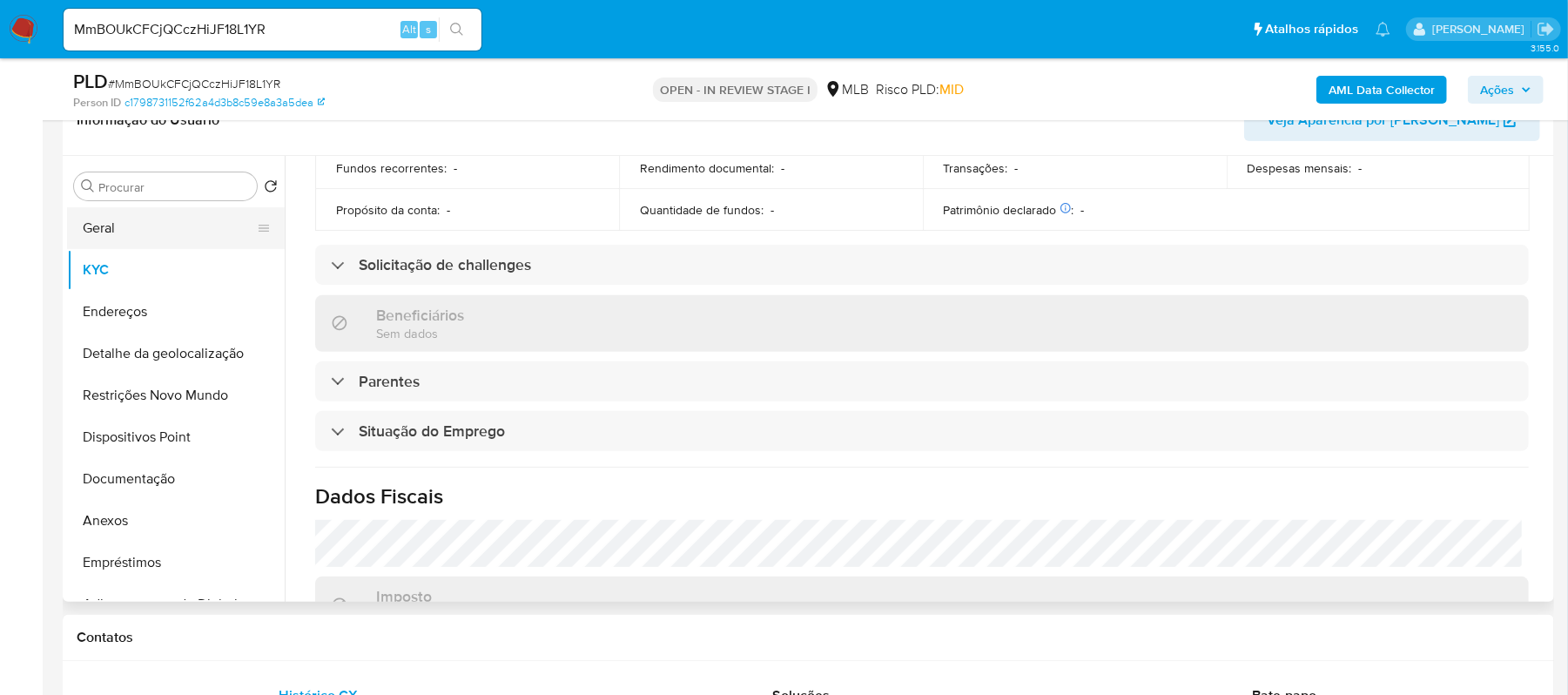
click at [135, 234] on button "Geral" at bounding box center [169, 228] width 204 height 42
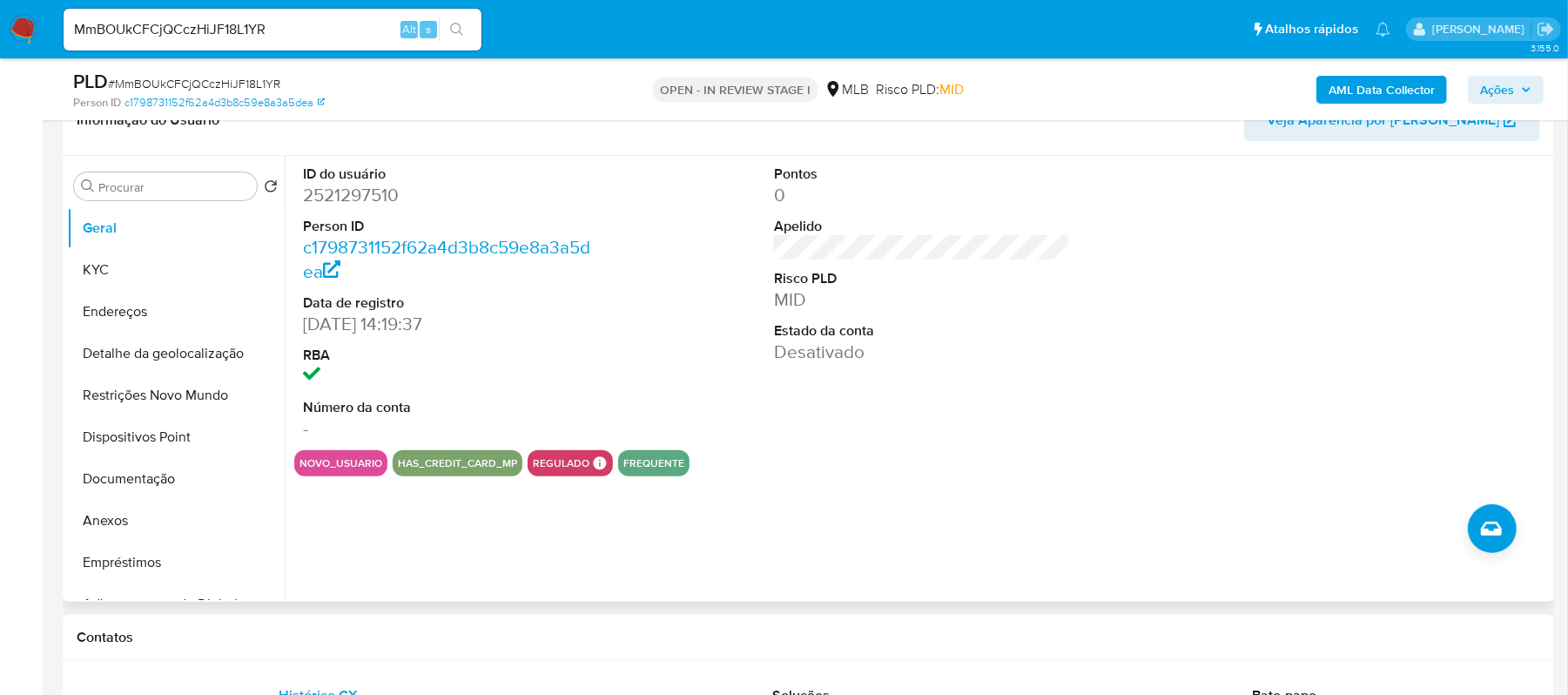
scroll to position [179, 0]
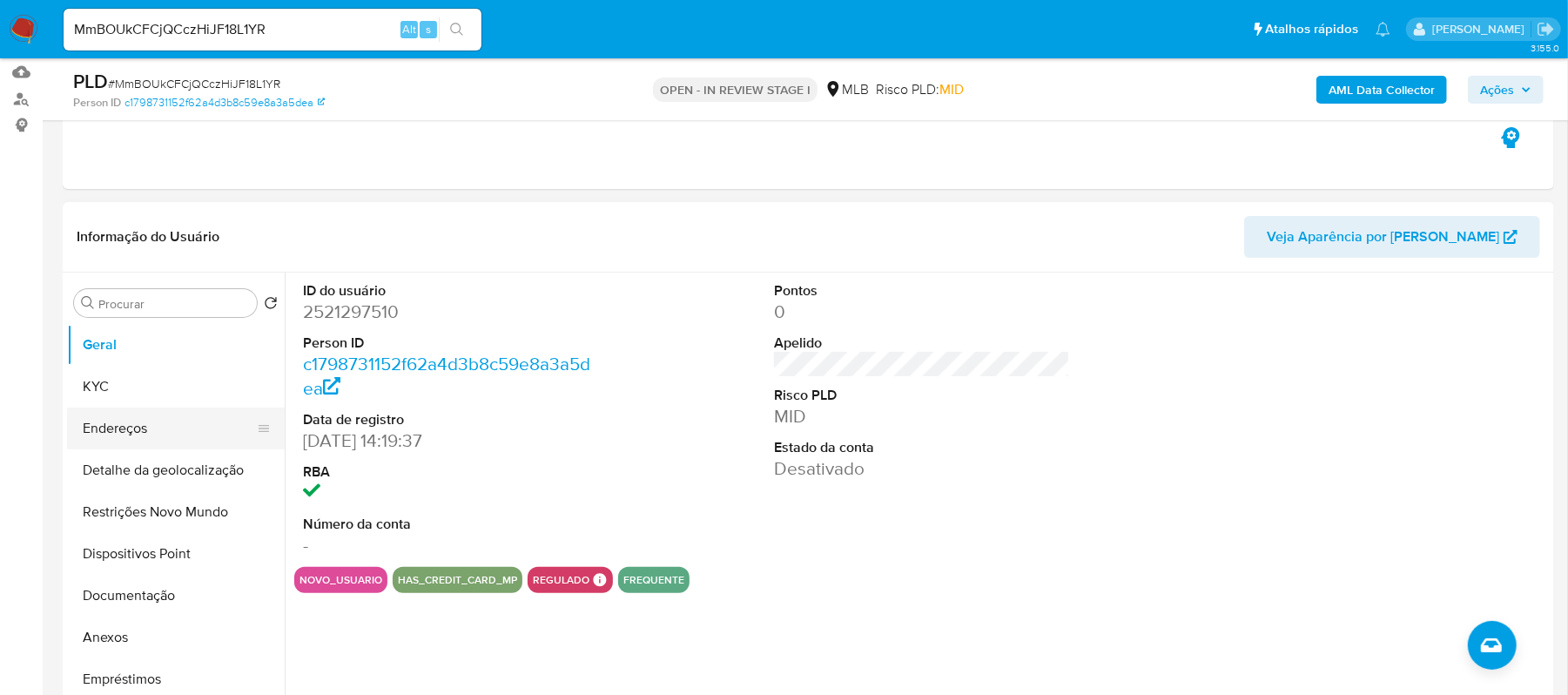
click at [161, 423] on button "Endereços" at bounding box center [169, 428] width 204 height 42
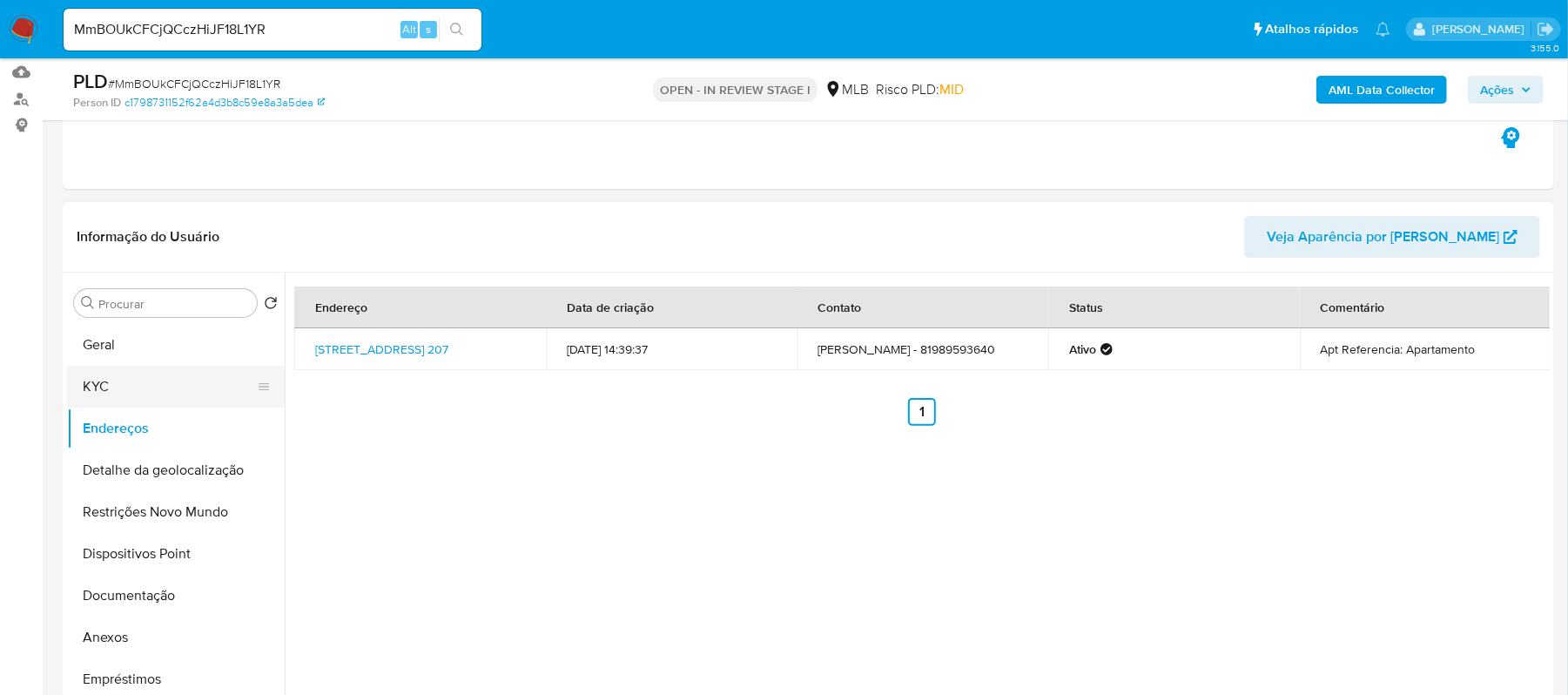
click at [157, 384] on button "KYC" at bounding box center [169, 387] width 204 height 42
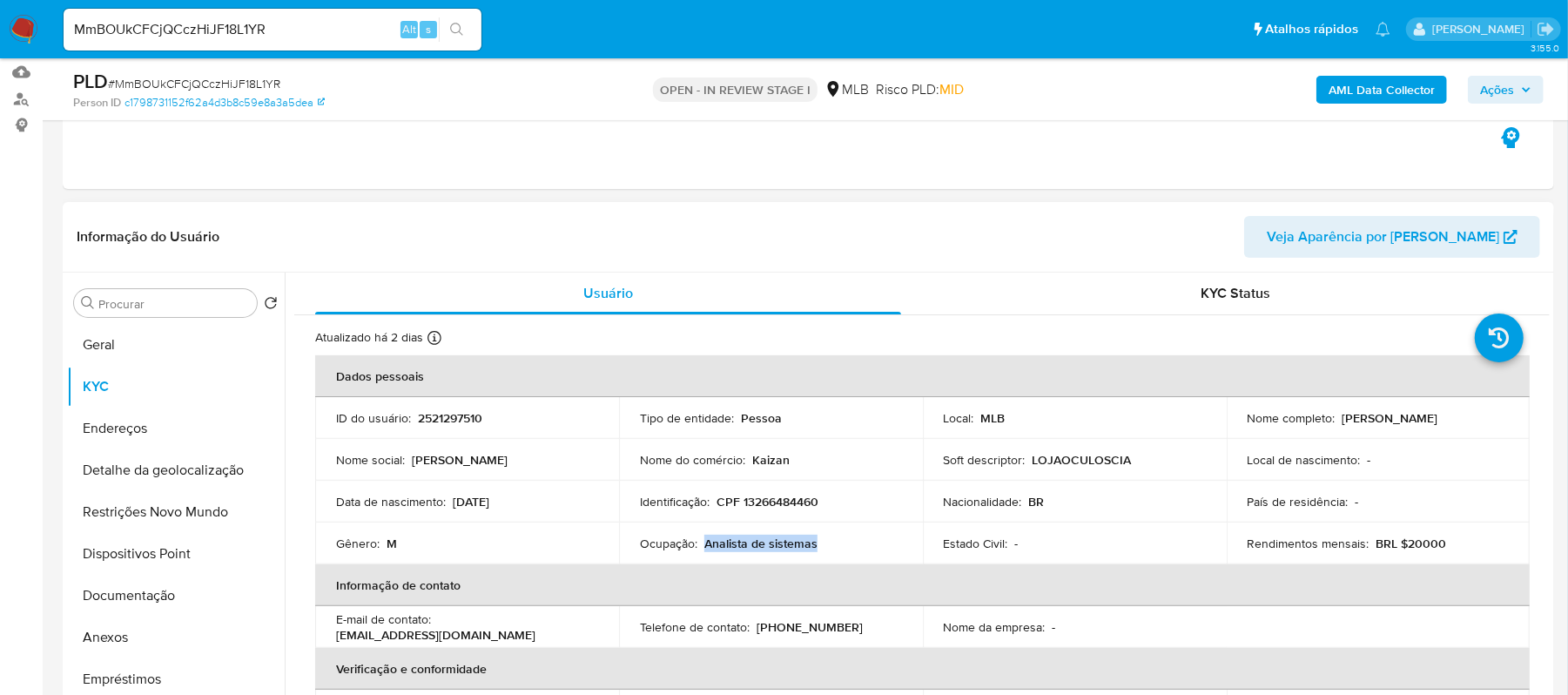
drag, startPoint x: 709, startPoint y: 543, endPoint x: 812, endPoint y: 543, distance: 103.0
click at [812, 543] on p "Analista de sistemas" at bounding box center [761, 543] width 113 height 15
copy p "Analista de sistemas"
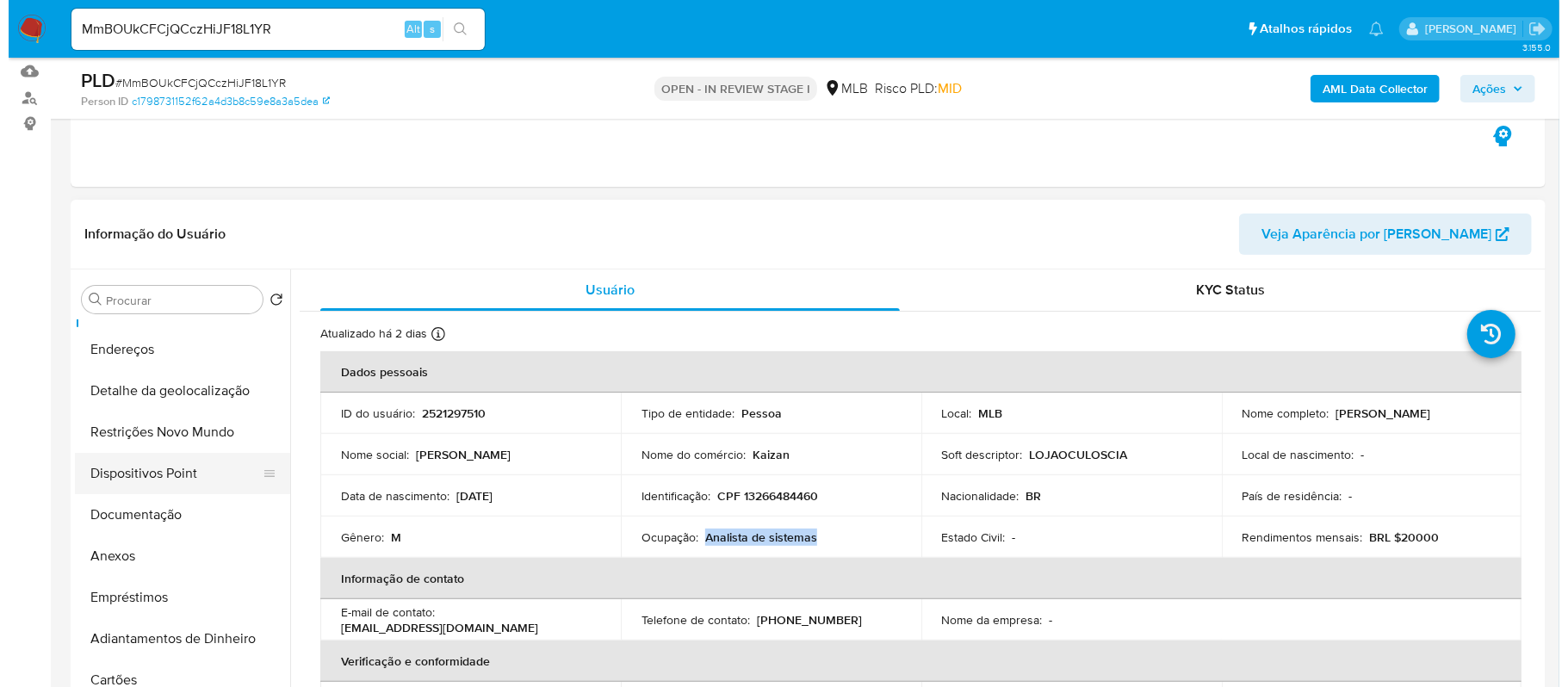
scroll to position [114, 0]
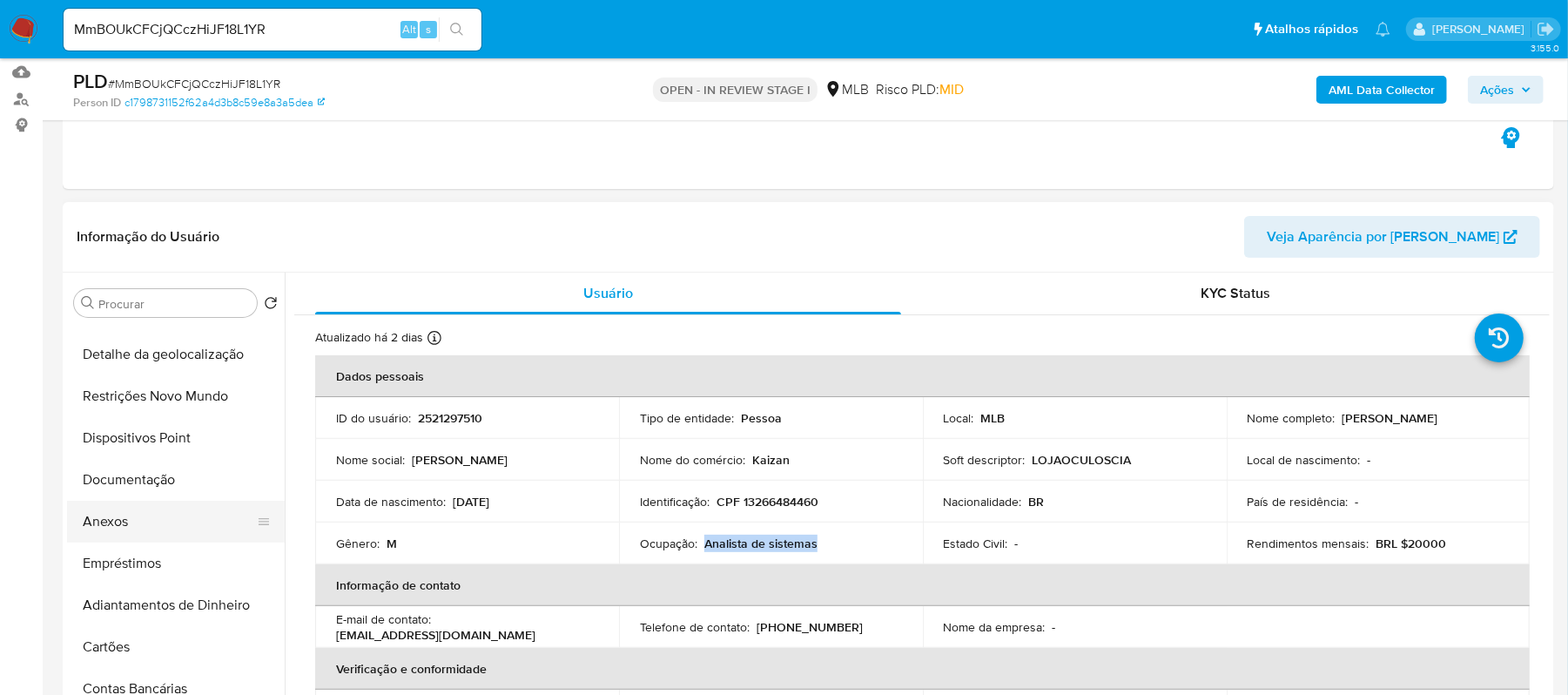
click at [136, 526] on button "Anexos" at bounding box center [169, 521] width 204 height 42
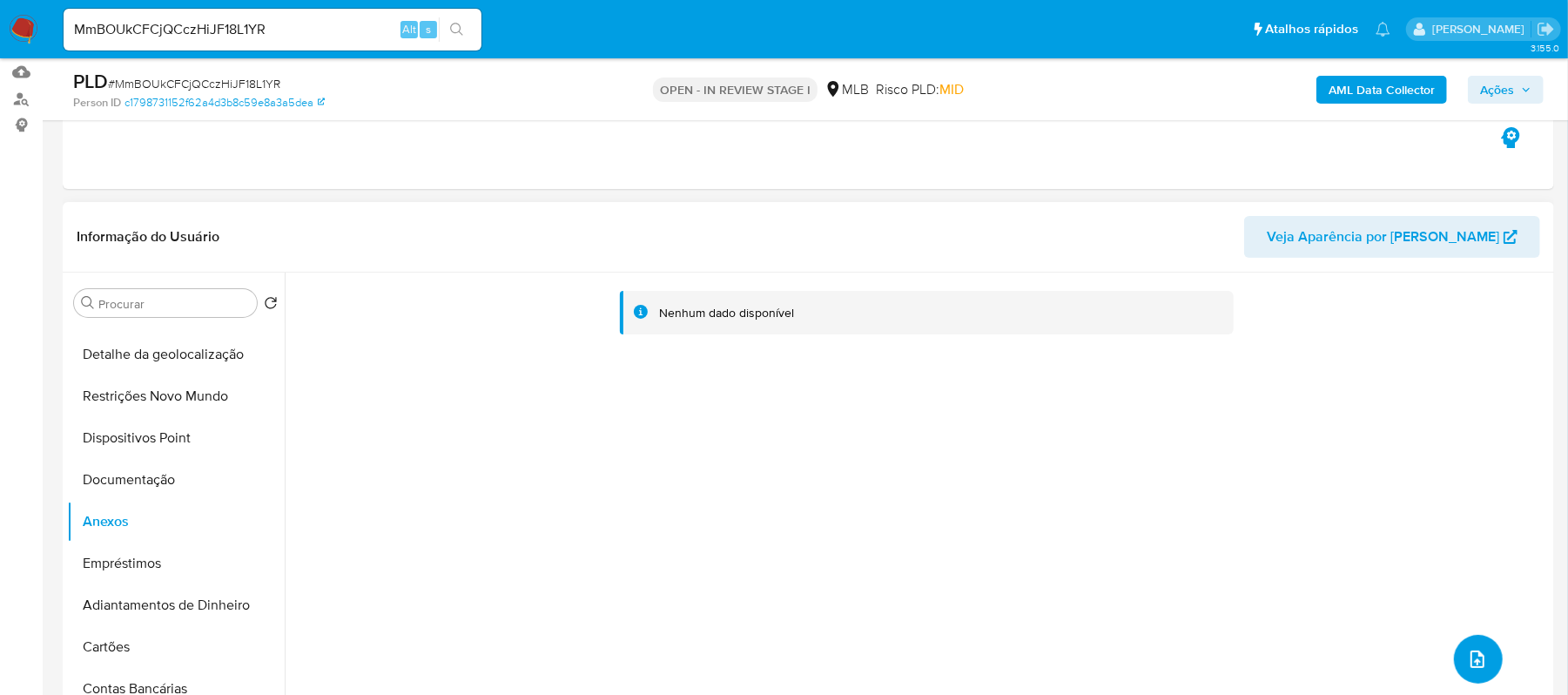
click at [1468, 653] on icon "upload-file" at bounding box center [1477, 658] width 21 height 21
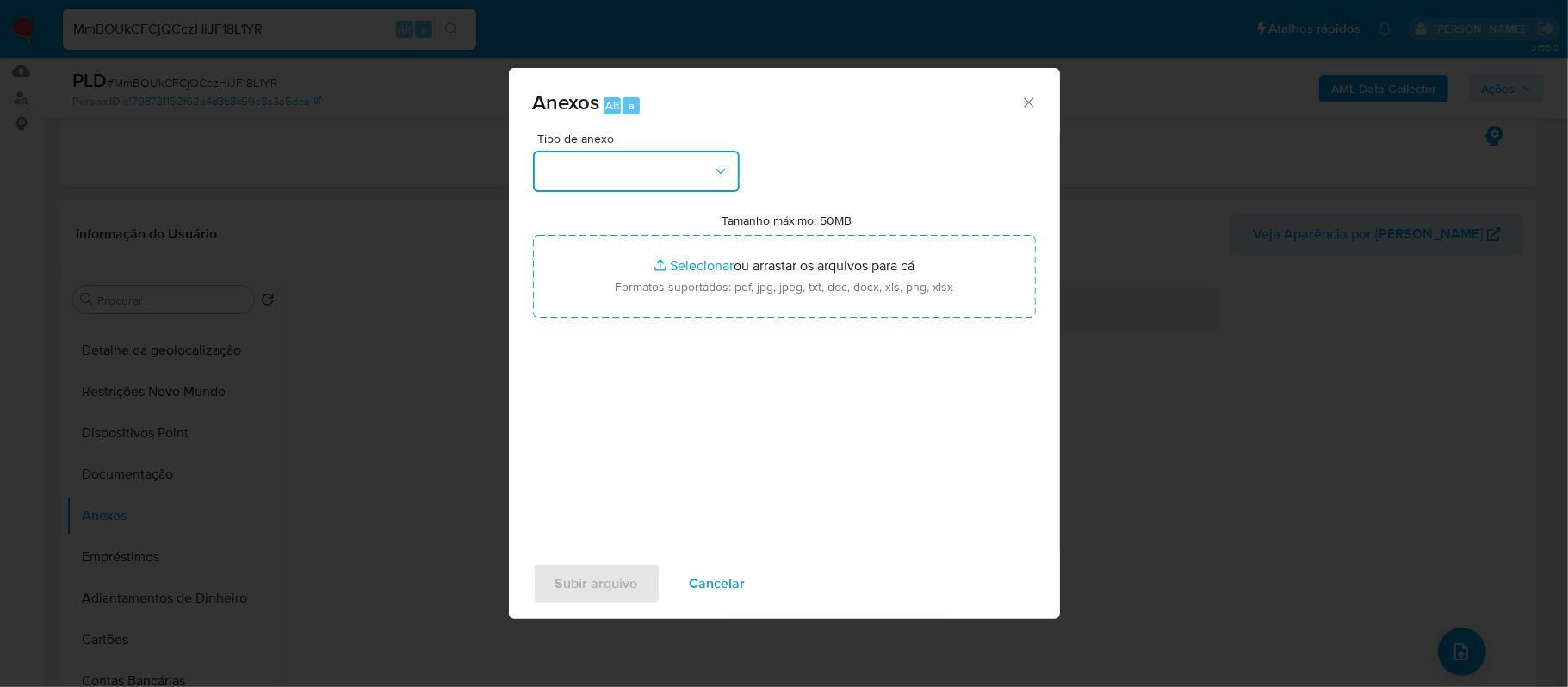
click at [710, 167] on button "button" at bounding box center [636, 171] width 207 height 42
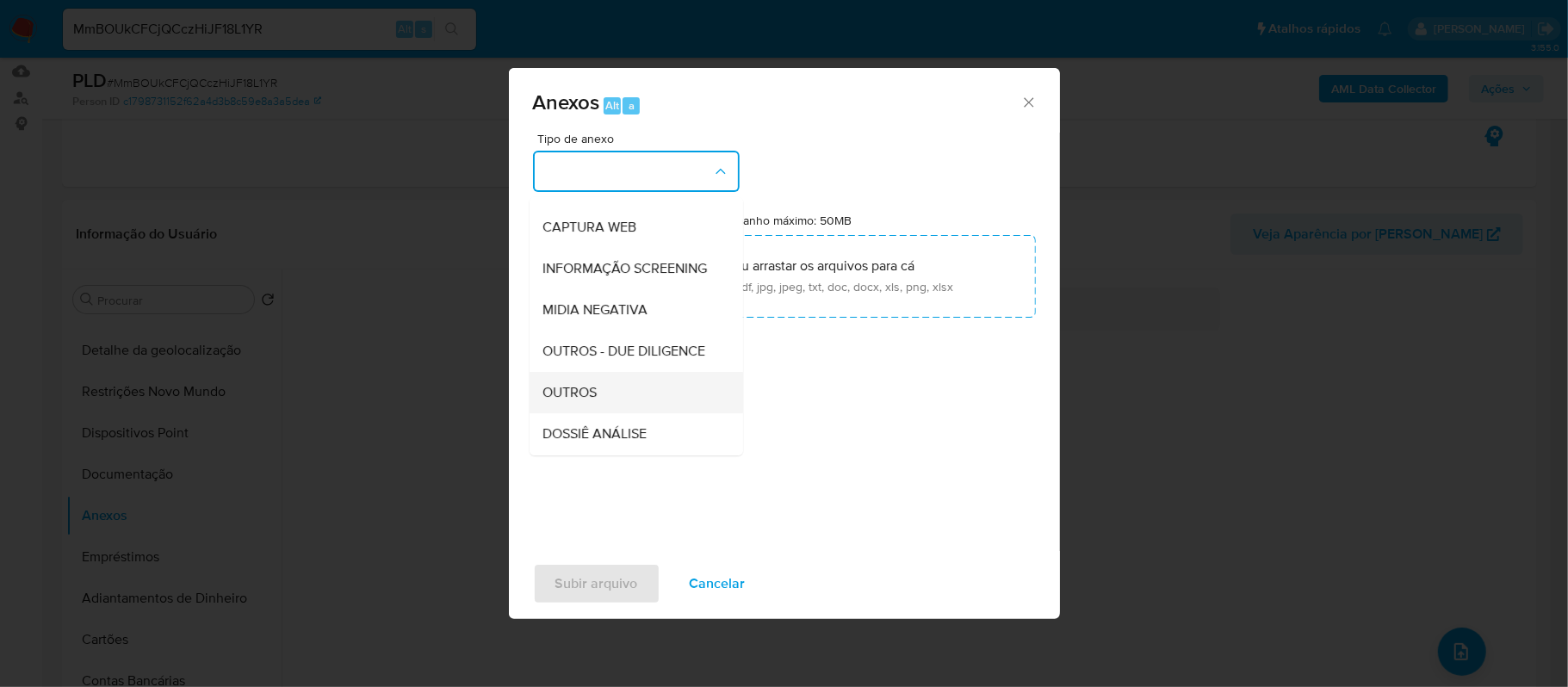
click at [593, 401] on span "OUTROS" at bounding box center [570, 392] width 54 height 17
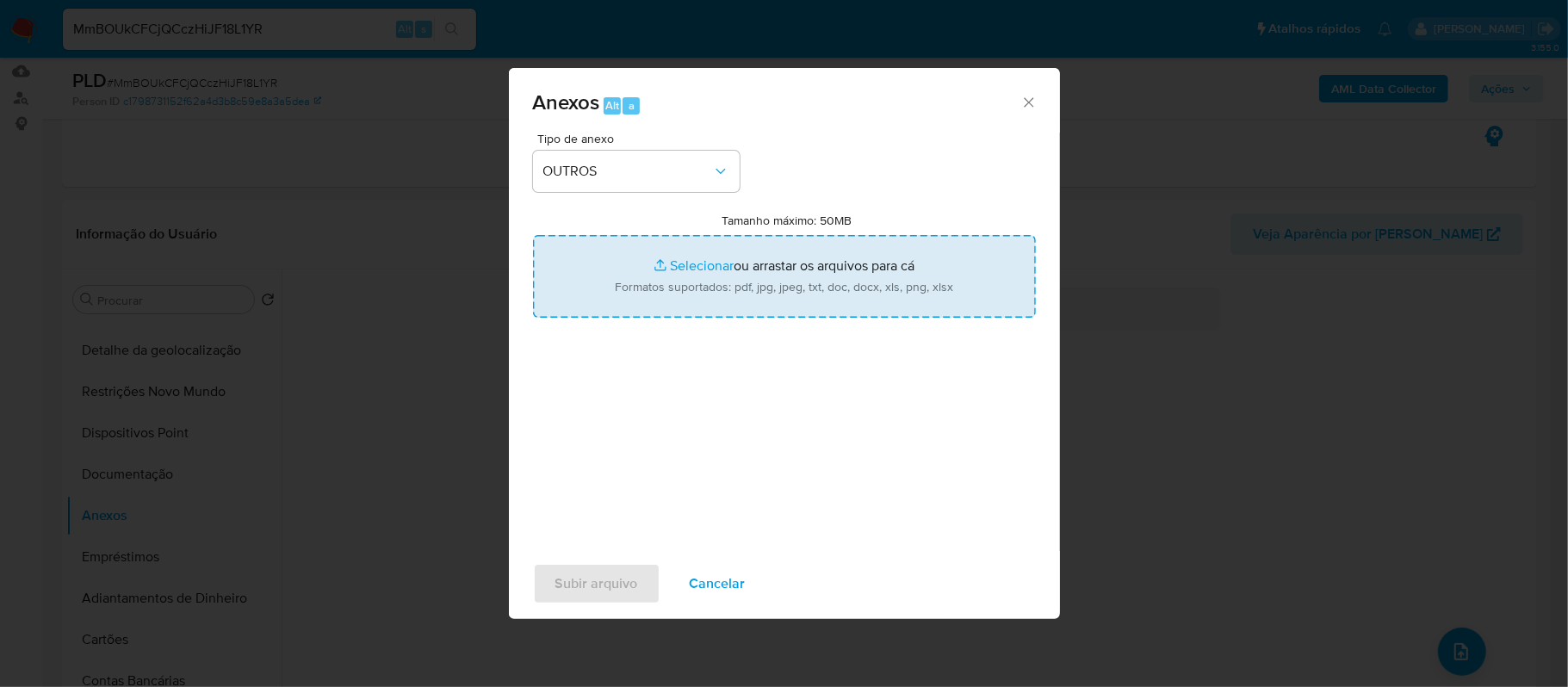
click at [708, 262] on input "Tamanho máximo: 50MB Selecionar arquivos" at bounding box center [784, 276] width 503 height 82
type input "C:\fakepath\Mulan Weslley Bezerra Gomes da Silva 2521297510_2025_08_20_12_15_30…"
click at [682, 267] on input "Tamanho máximo: 50MB Selecionar arquivos" at bounding box center [784, 276] width 503 height 82
type input "C:\fakepath\SAR - xxxxx - CPF 13266484460 - WESLLEY BEZERRA GOMES DA SILVA.pdf"
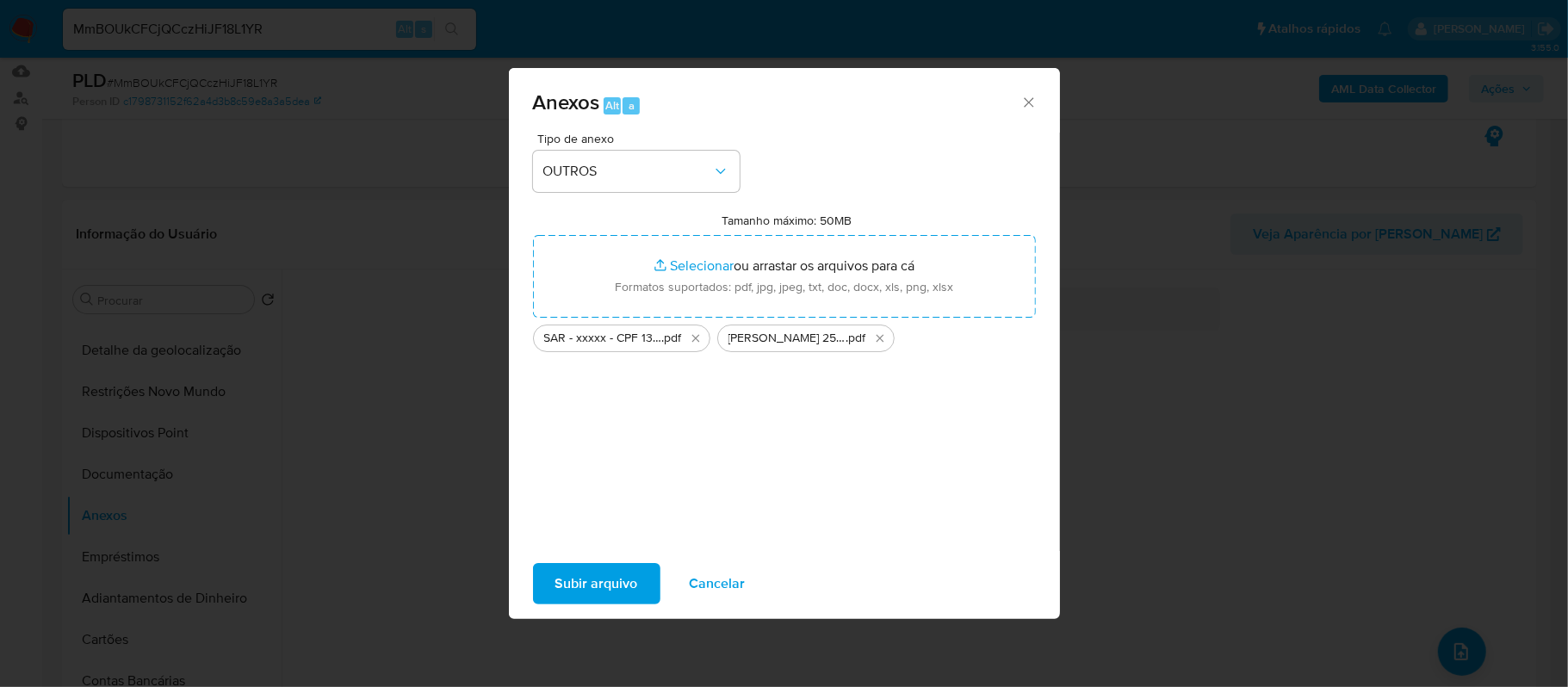
click at [617, 582] on span "Subir arquivo" at bounding box center [596, 583] width 82 height 38
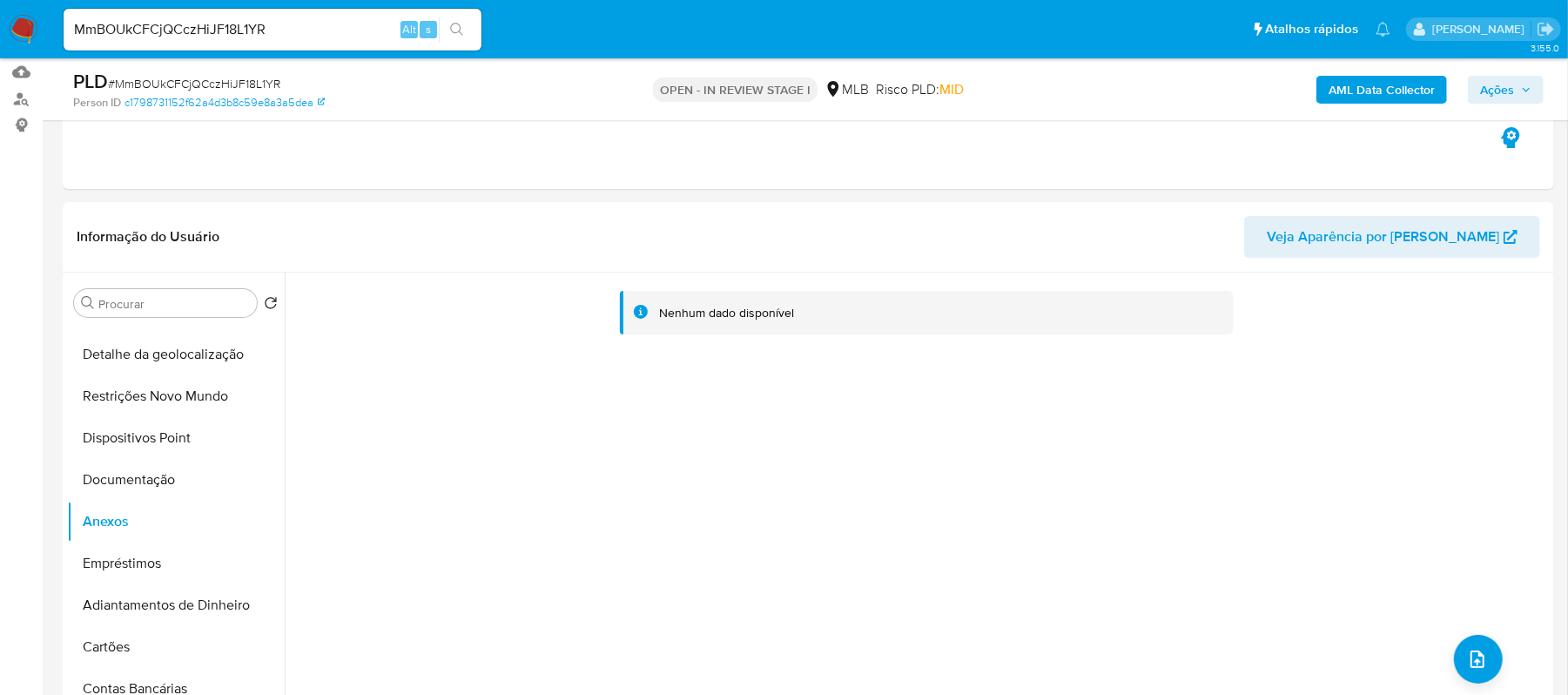
click at [1510, 91] on span "Ações" at bounding box center [1497, 89] width 34 height 28
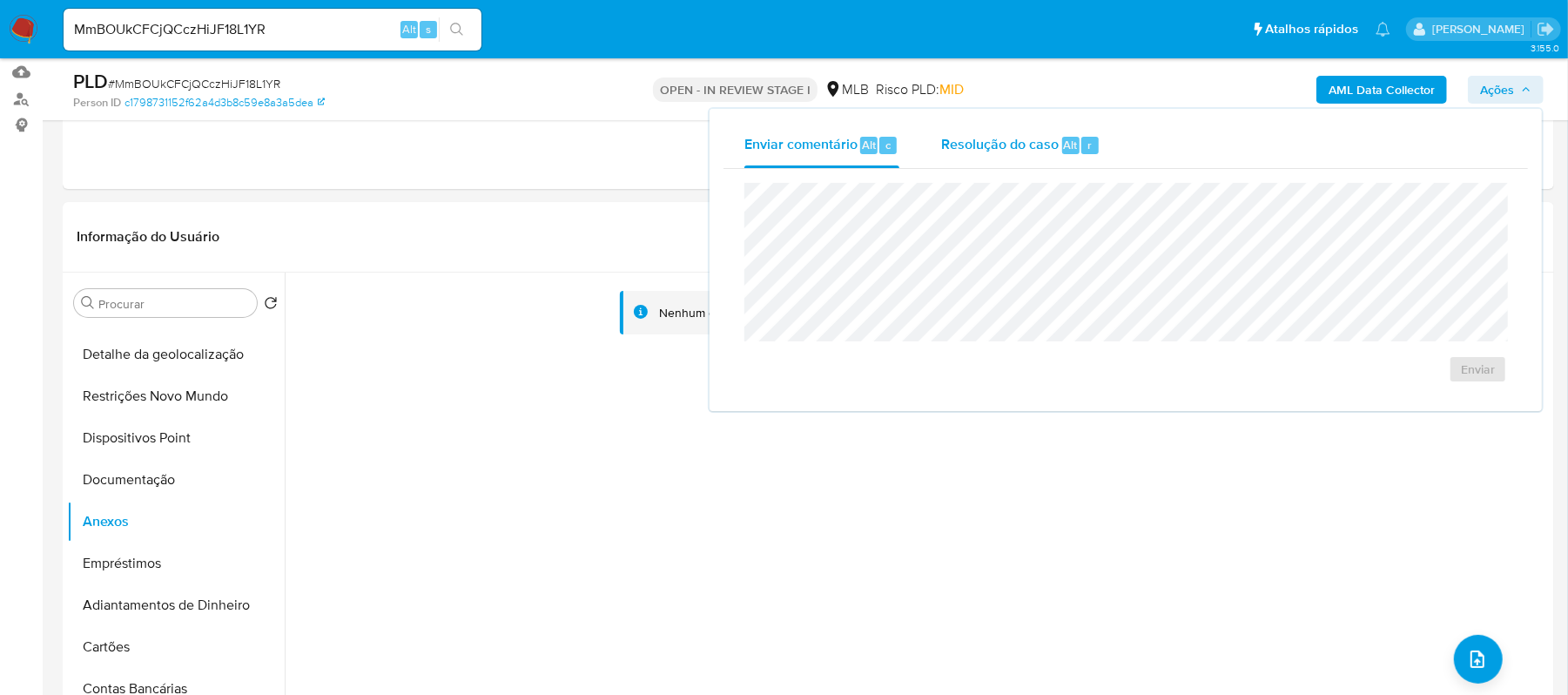
click at [1010, 139] on span "Resolução do caso" at bounding box center [999, 144] width 118 height 20
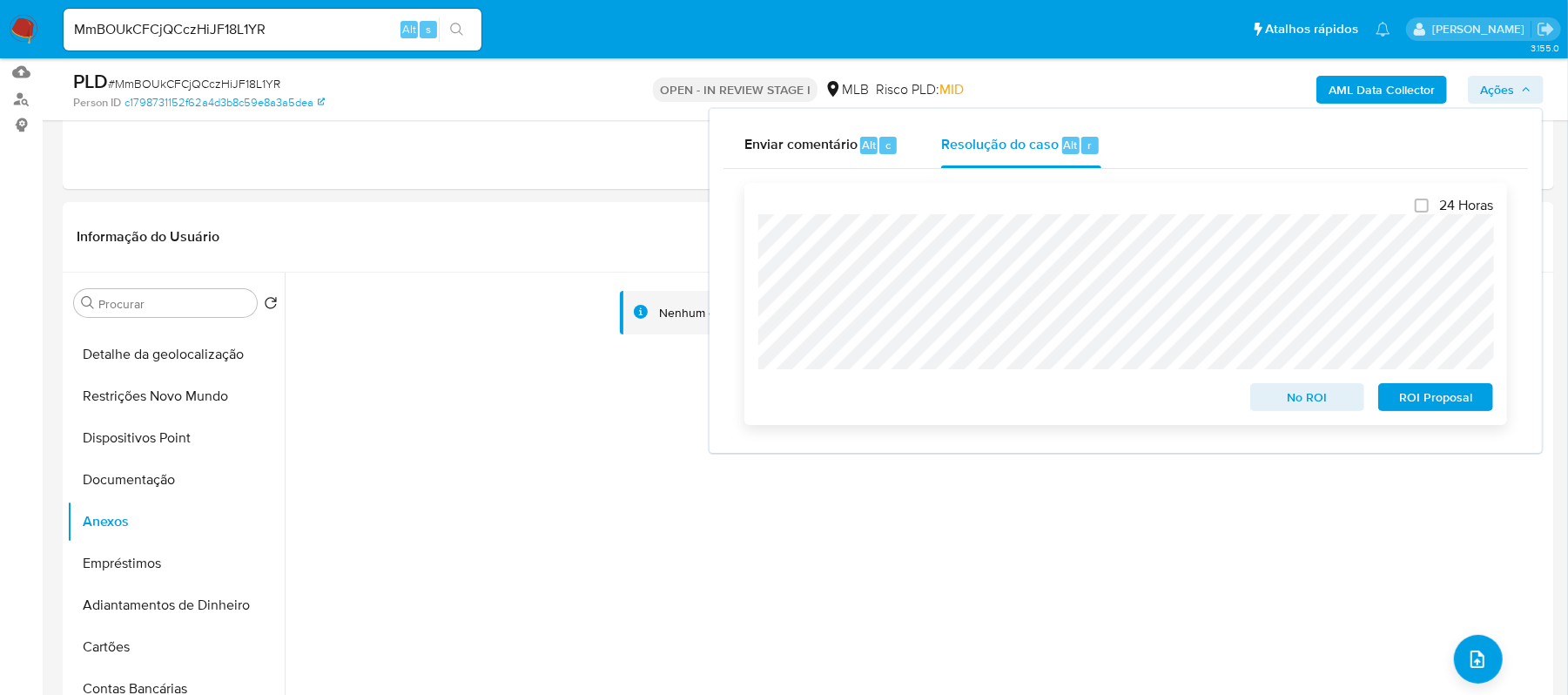
click at [1440, 402] on span "ROI Proposal" at bounding box center [1435, 396] width 91 height 24
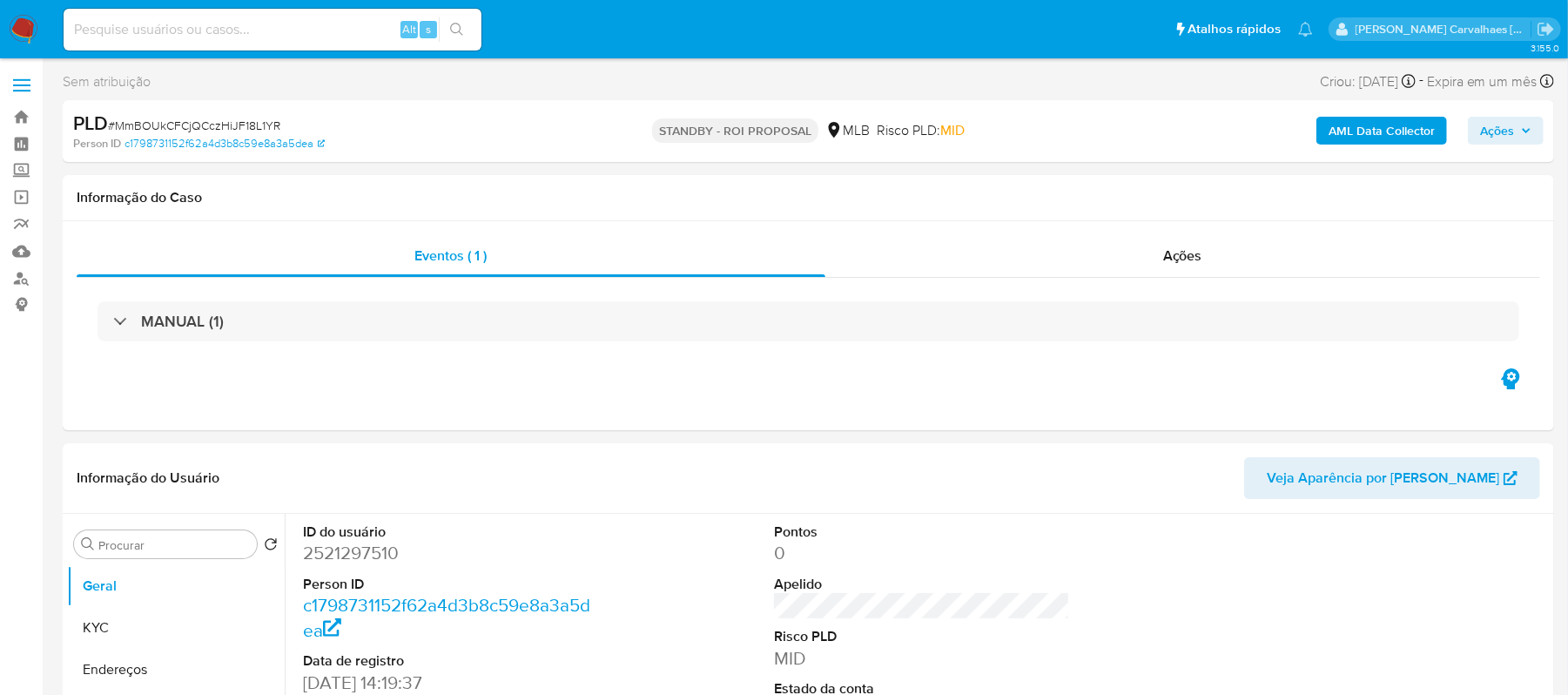
select select "10"
click at [178, 31] on input at bounding box center [273, 29] width 418 height 22
paste input "VOYMN85qCePgl7A27jSmiKpG"
type input "VOYMN85qCePgl7A27jSmiKpG"
click at [440, 22] on button "search-icon" at bounding box center [457, 29] width 36 height 24
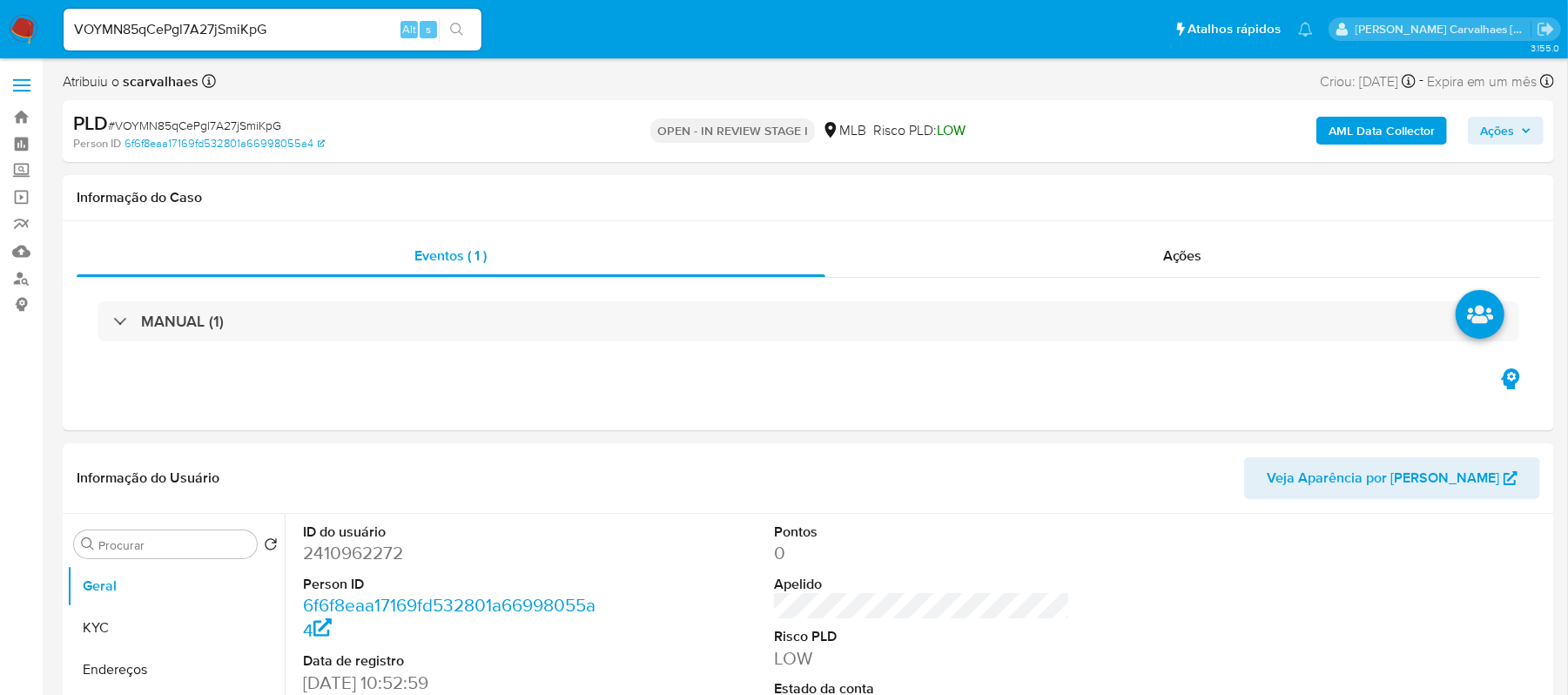
select select "10"
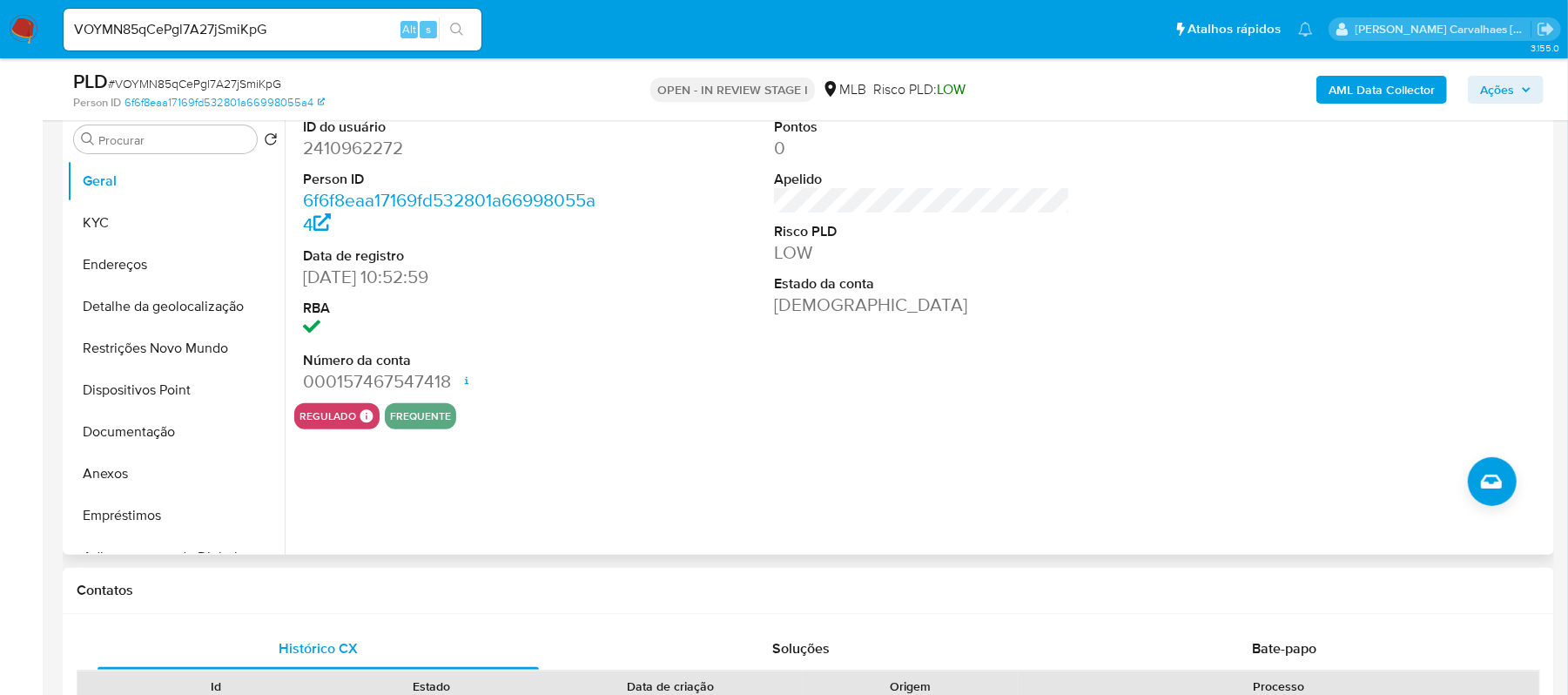
scroll to position [227, 0]
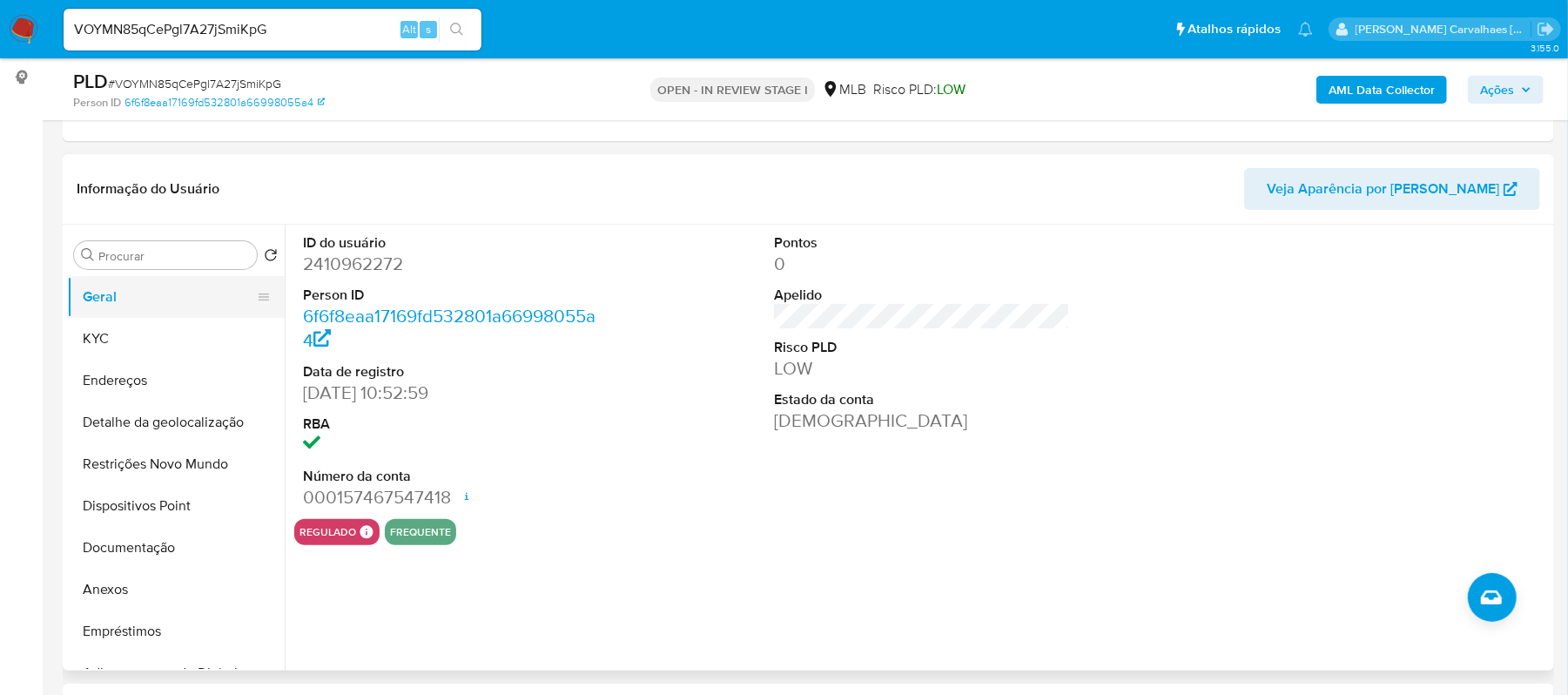
click at [193, 282] on button "Geral" at bounding box center [169, 297] width 204 height 42
click at [179, 329] on button "KYC" at bounding box center [169, 338] width 204 height 42
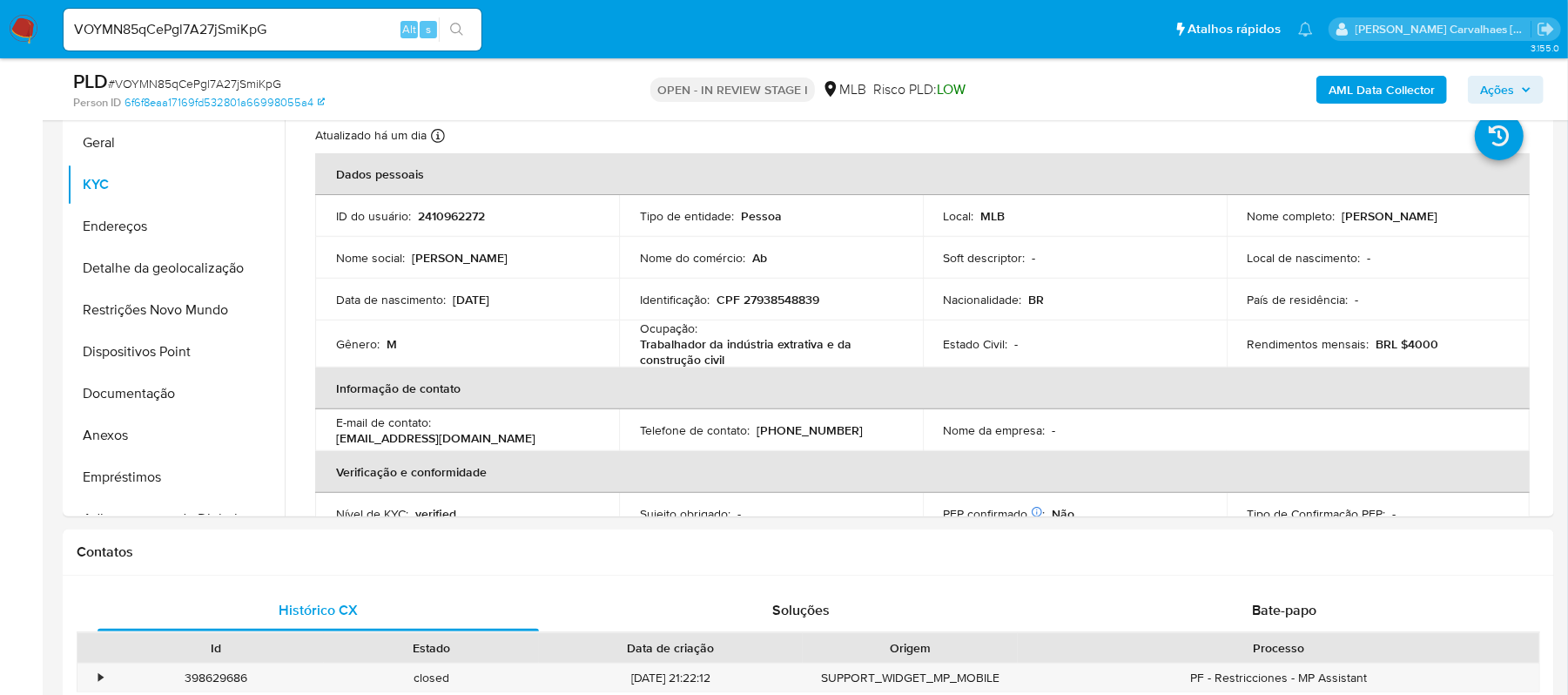
scroll to position [387, 0]
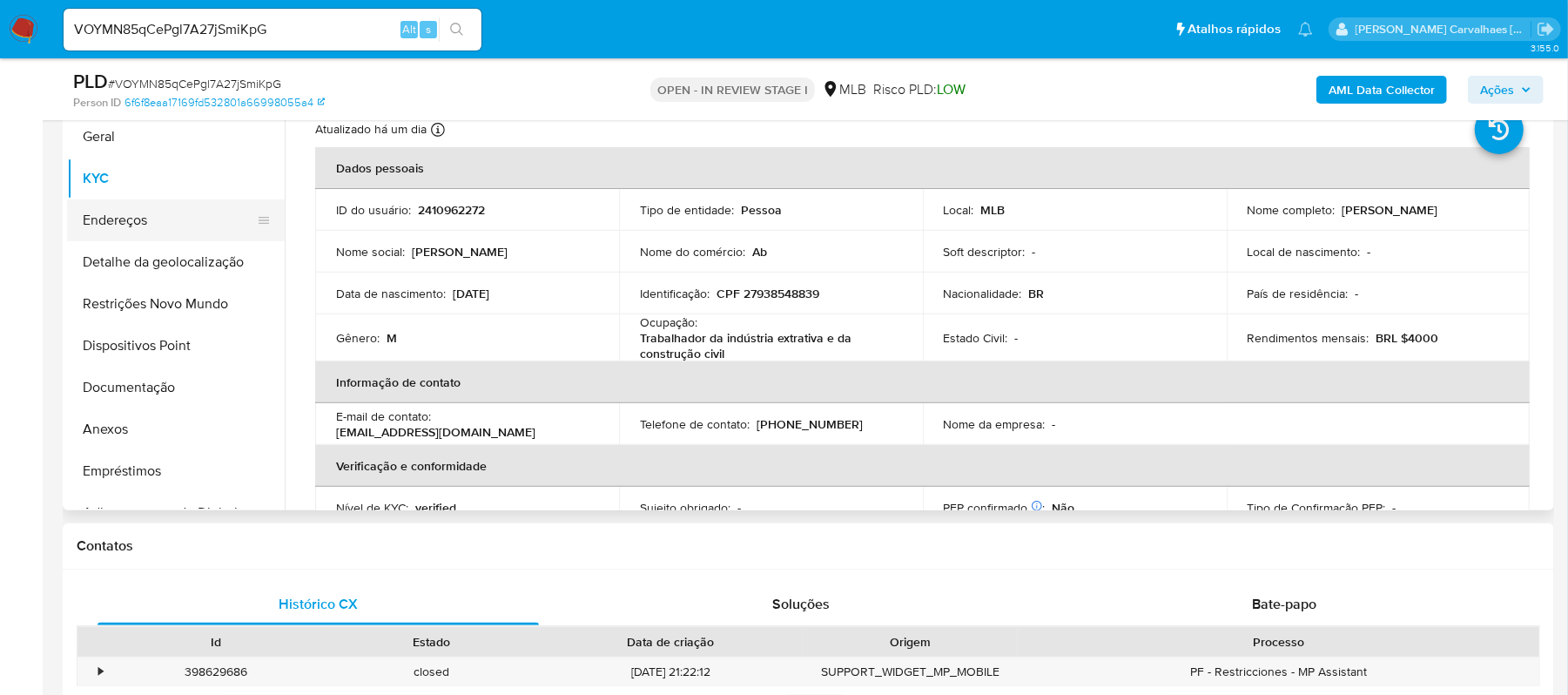
click at [165, 230] on button "Endereços" at bounding box center [169, 220] width 204 height 42
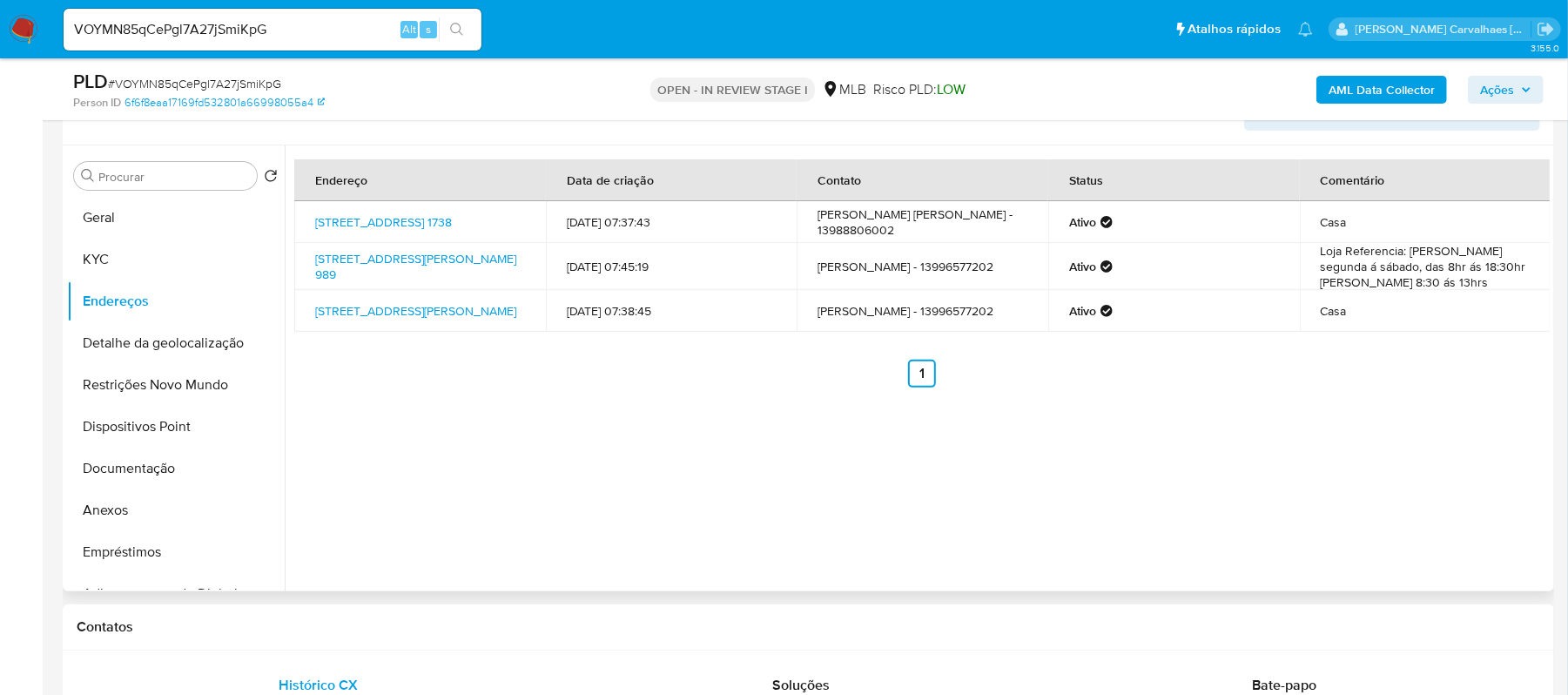
scroll to position [272, 0]
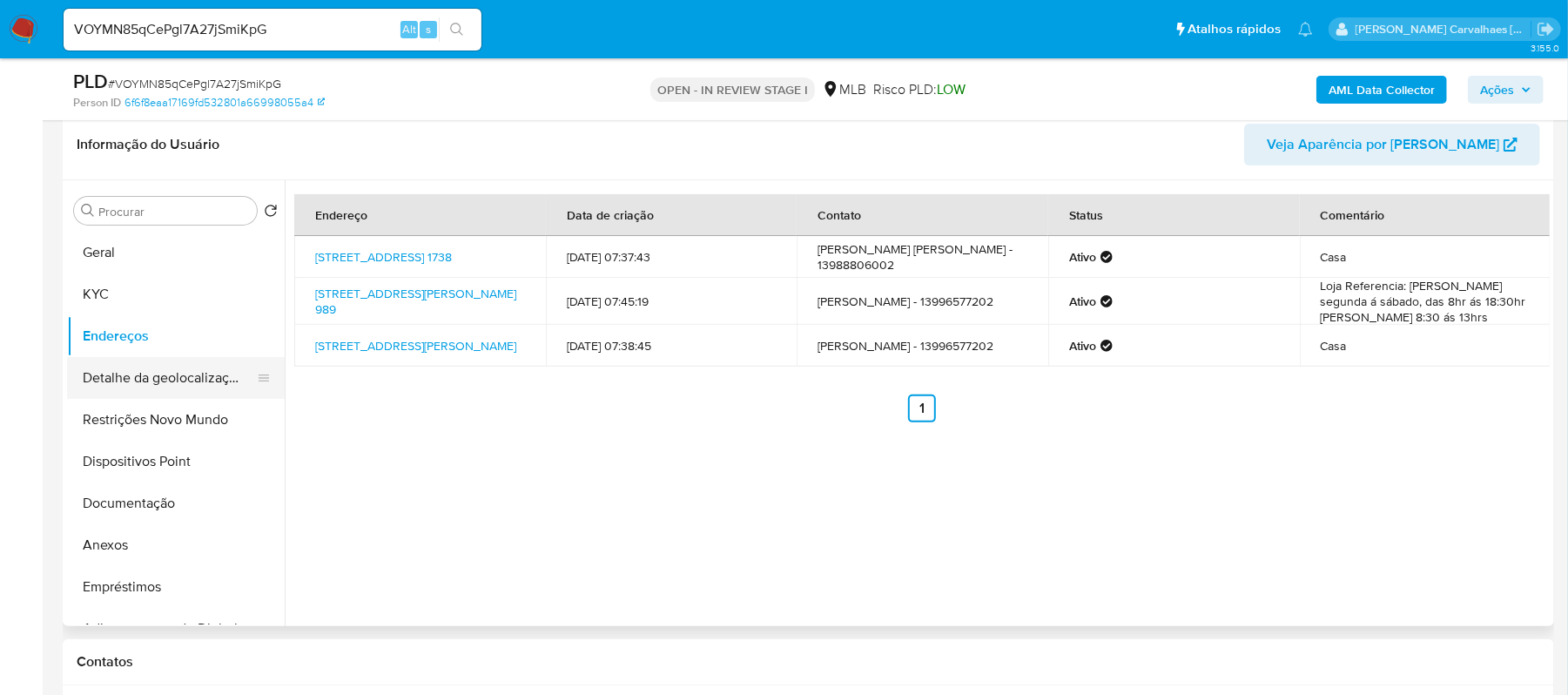
drag, startPoint x: 148, startPoint y: 377, endPoint x: 217, endPoint y: 359, distance: 71.3
click at [148, 377] on button "Detalhe da geolocalização" at bounding box center [169, 378] width 204 height 42
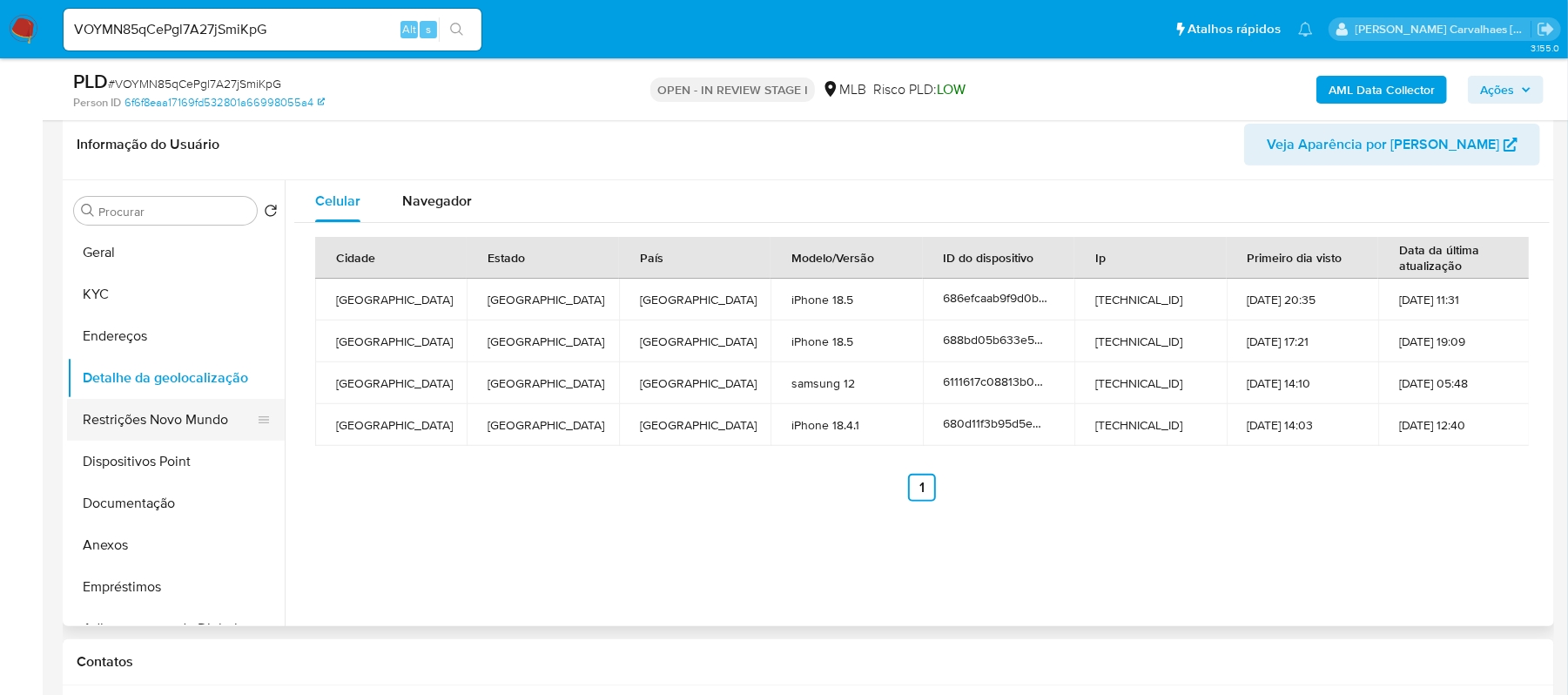
click at [179, 418] on button "Restrições Novo Mundo" at bounding box center [169, 420] width 204 height 42
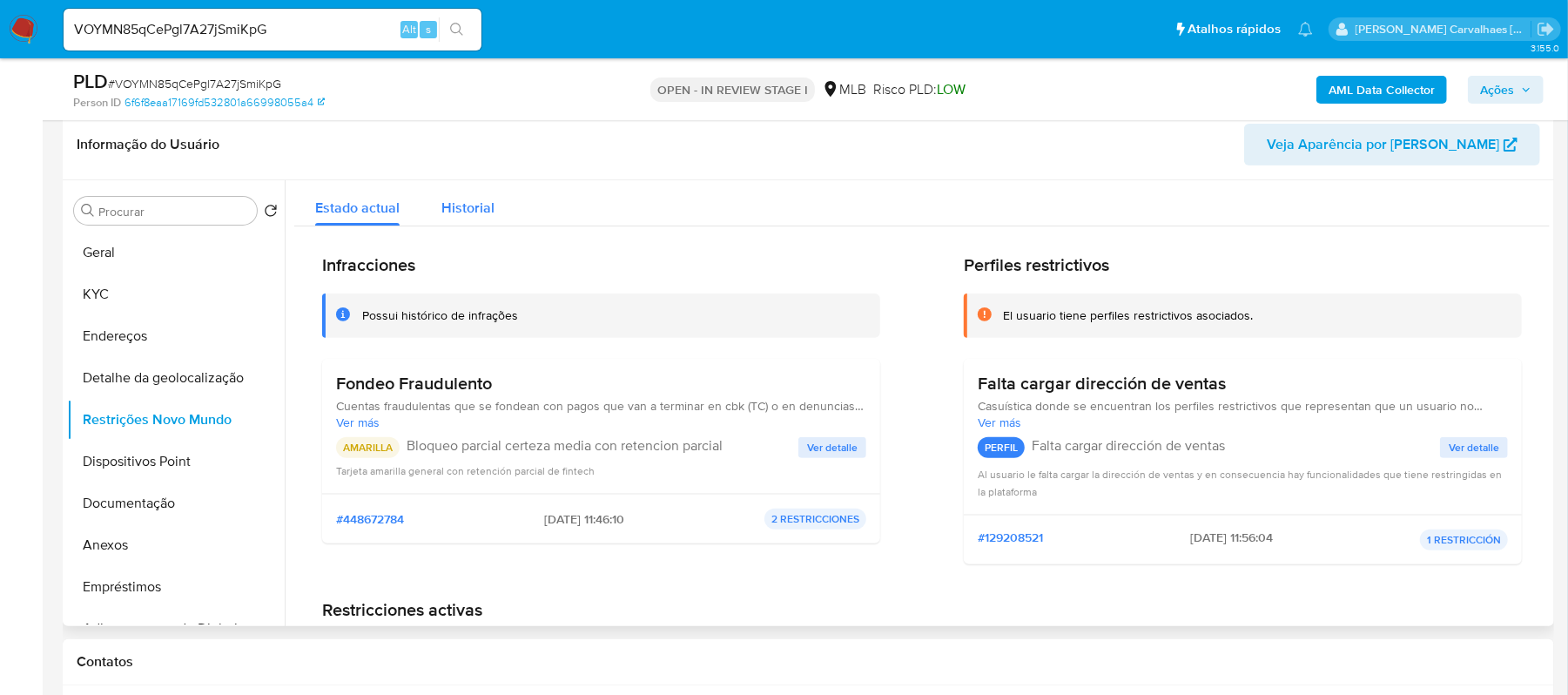
click at [461, 200] on span "Historial" at bounding box center [467, 207] width 53 height 20
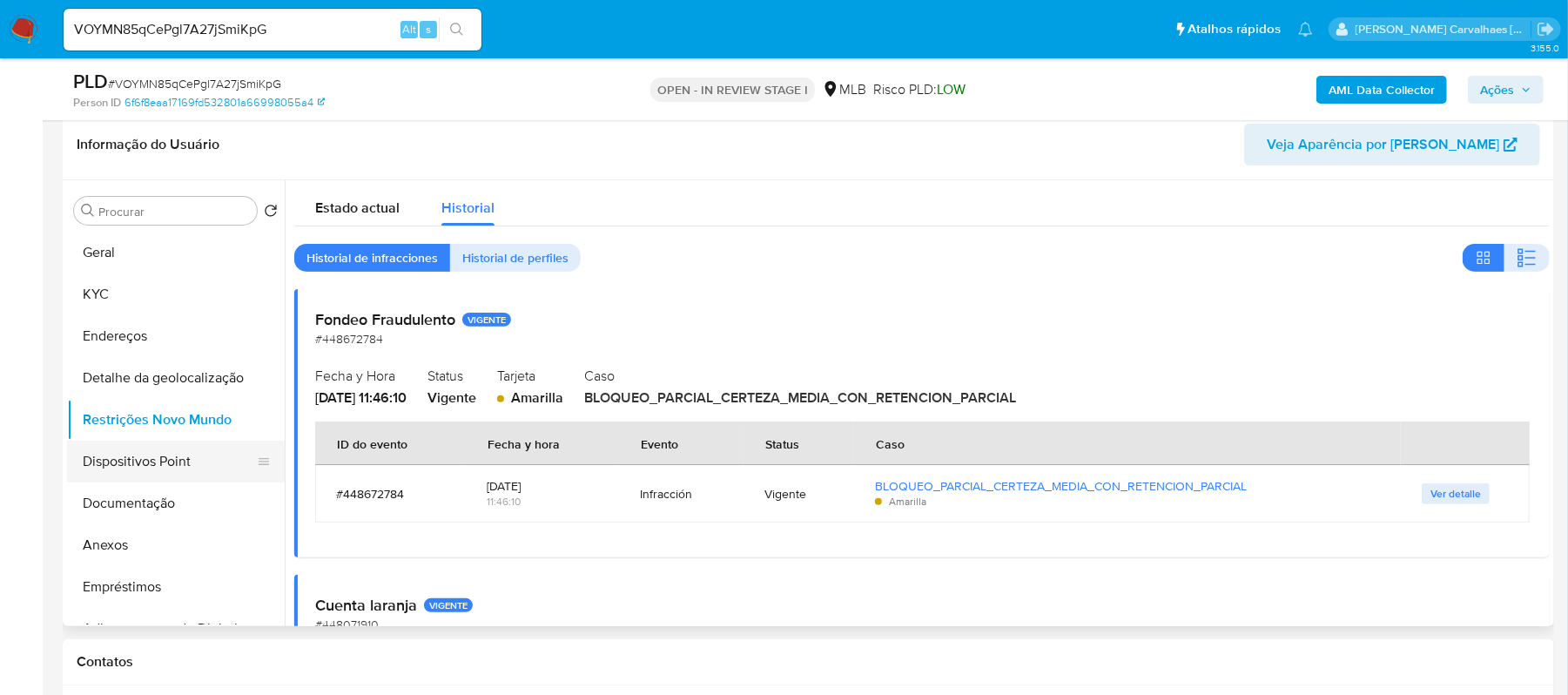
click at [151, 450] on button "Dispositivos Point" at bounding box center [169, 461] width 204 height 42
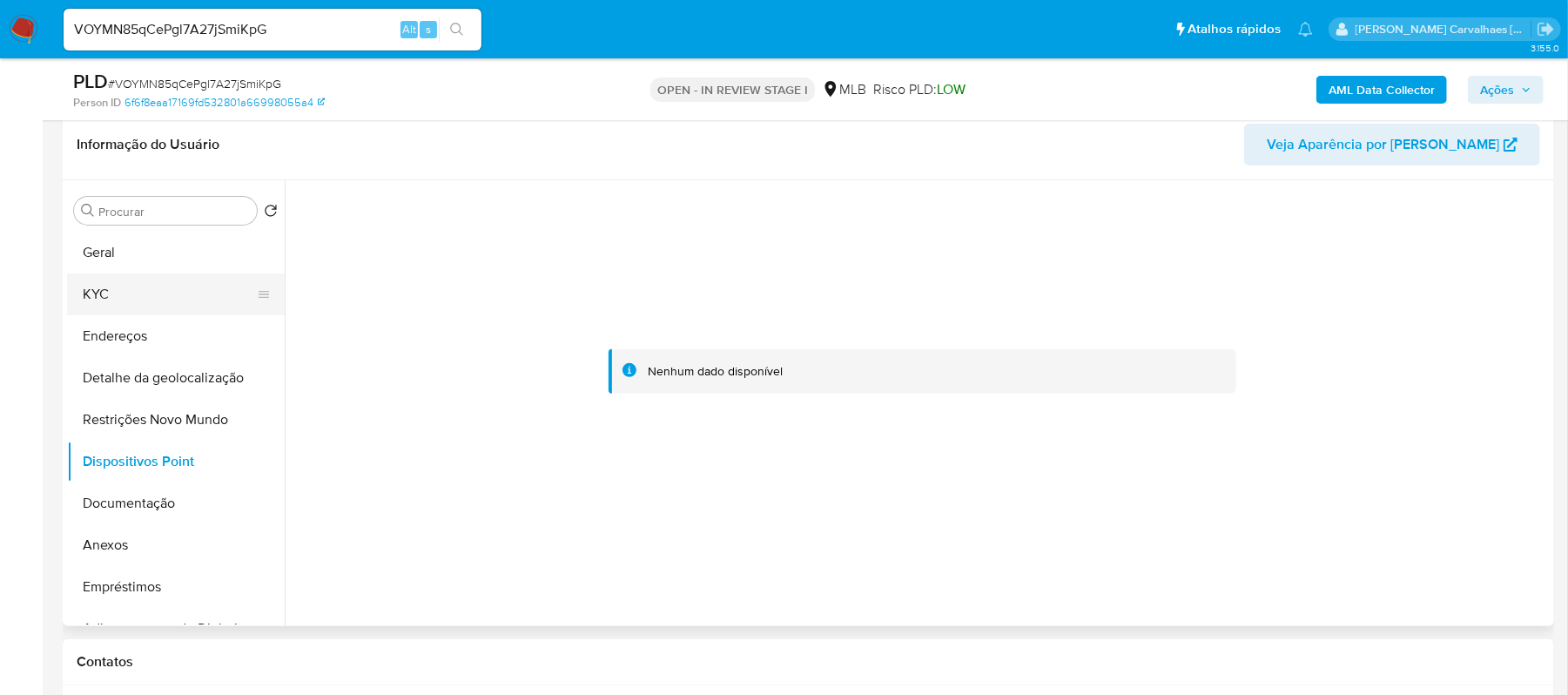
click at [112, 283] on button "KYC" at bounding box center [169, 294] width 204 height 42
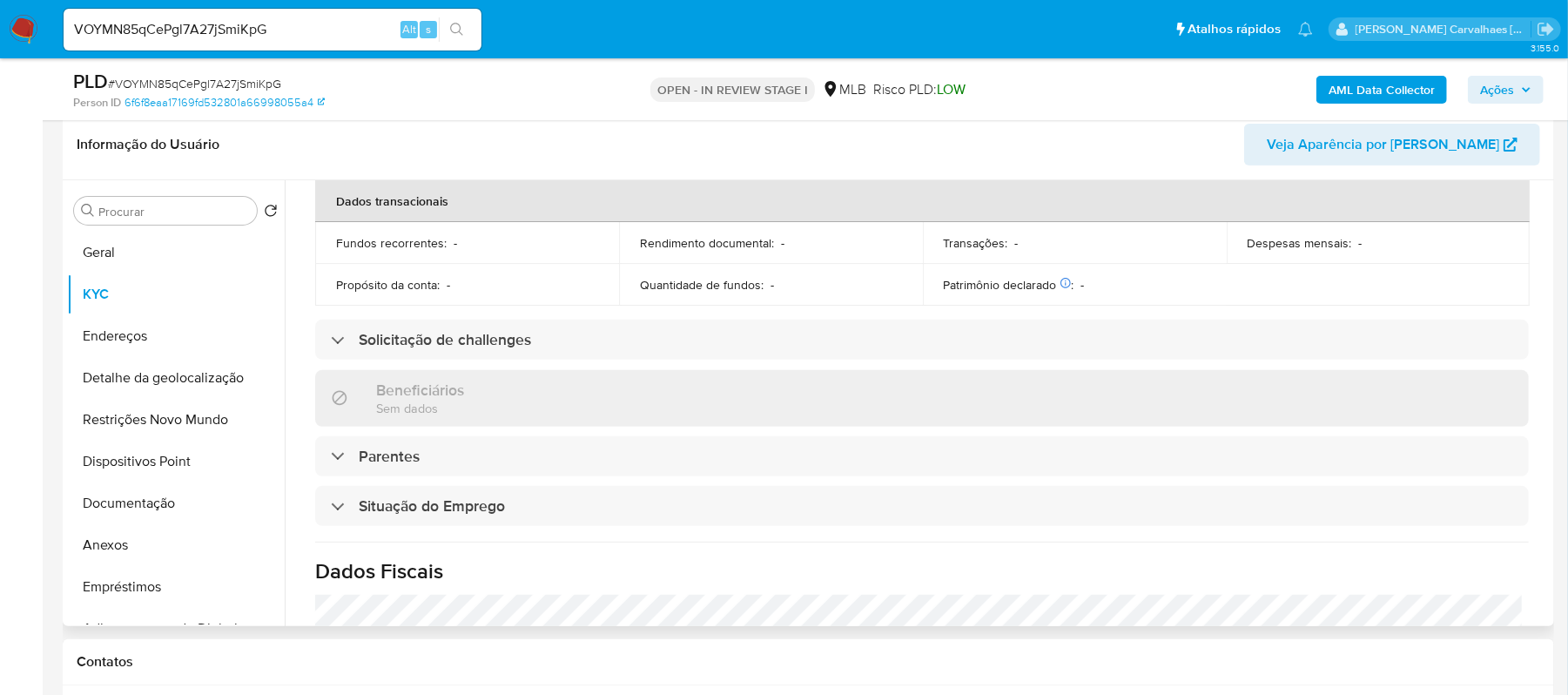
scroll to position [746, 0]
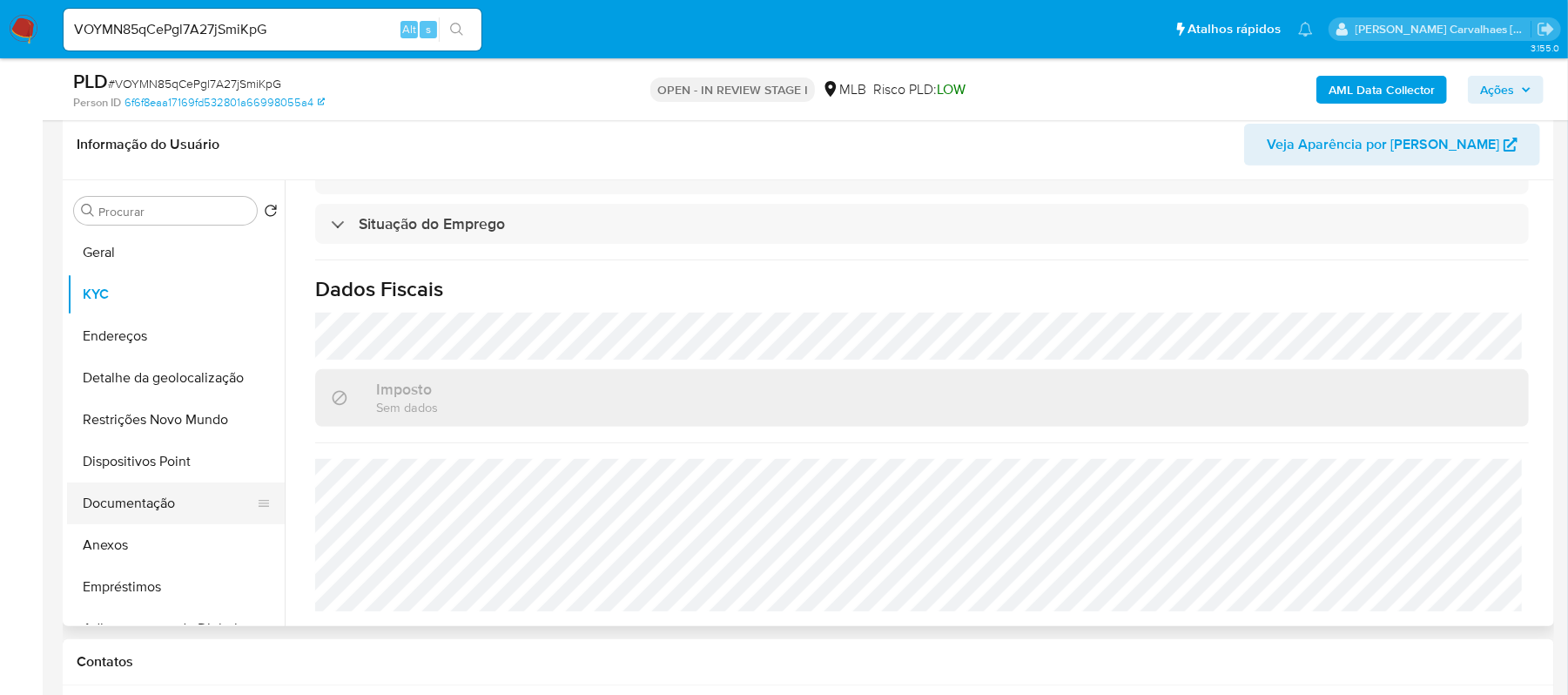
click at [157, 502] on button "Documentação" at bounding box center [169, 503] width 204 height 42
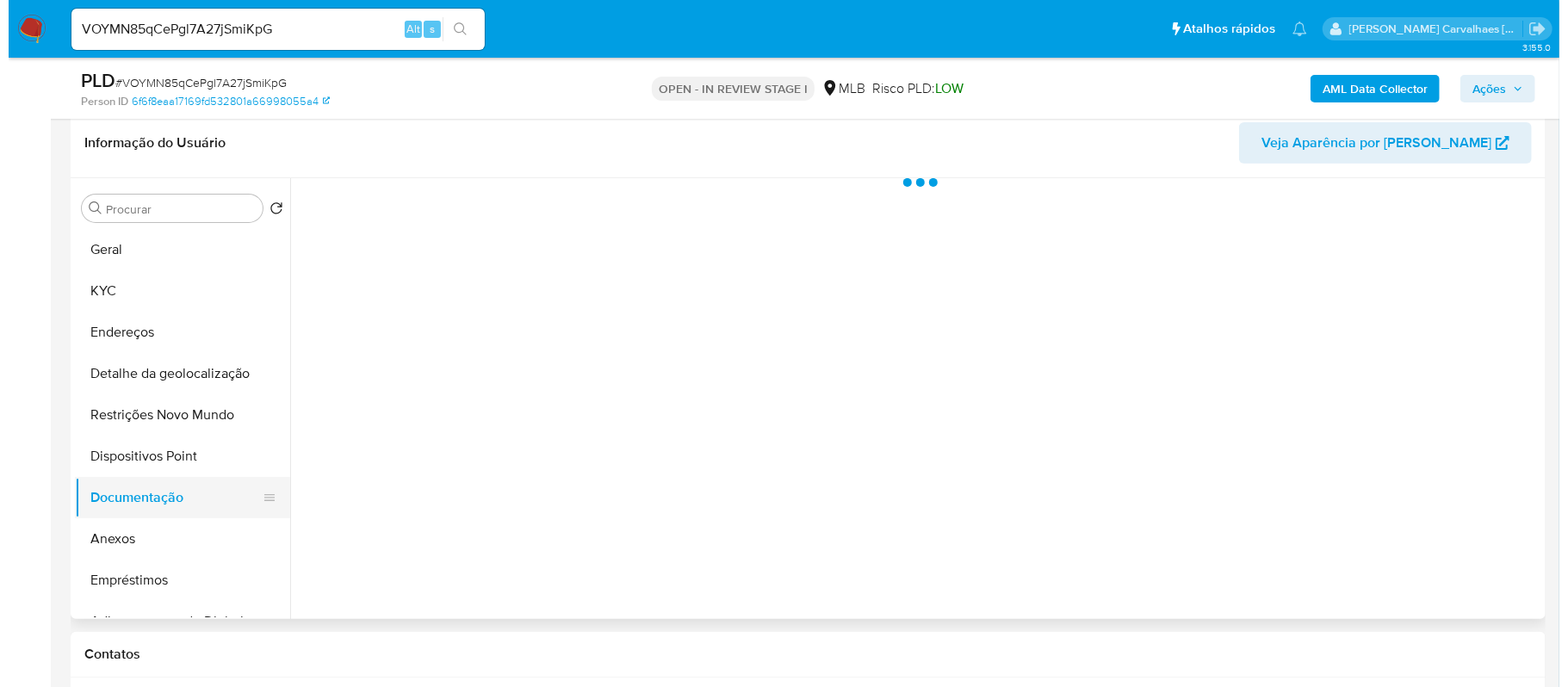
scroll to position [0, 0]
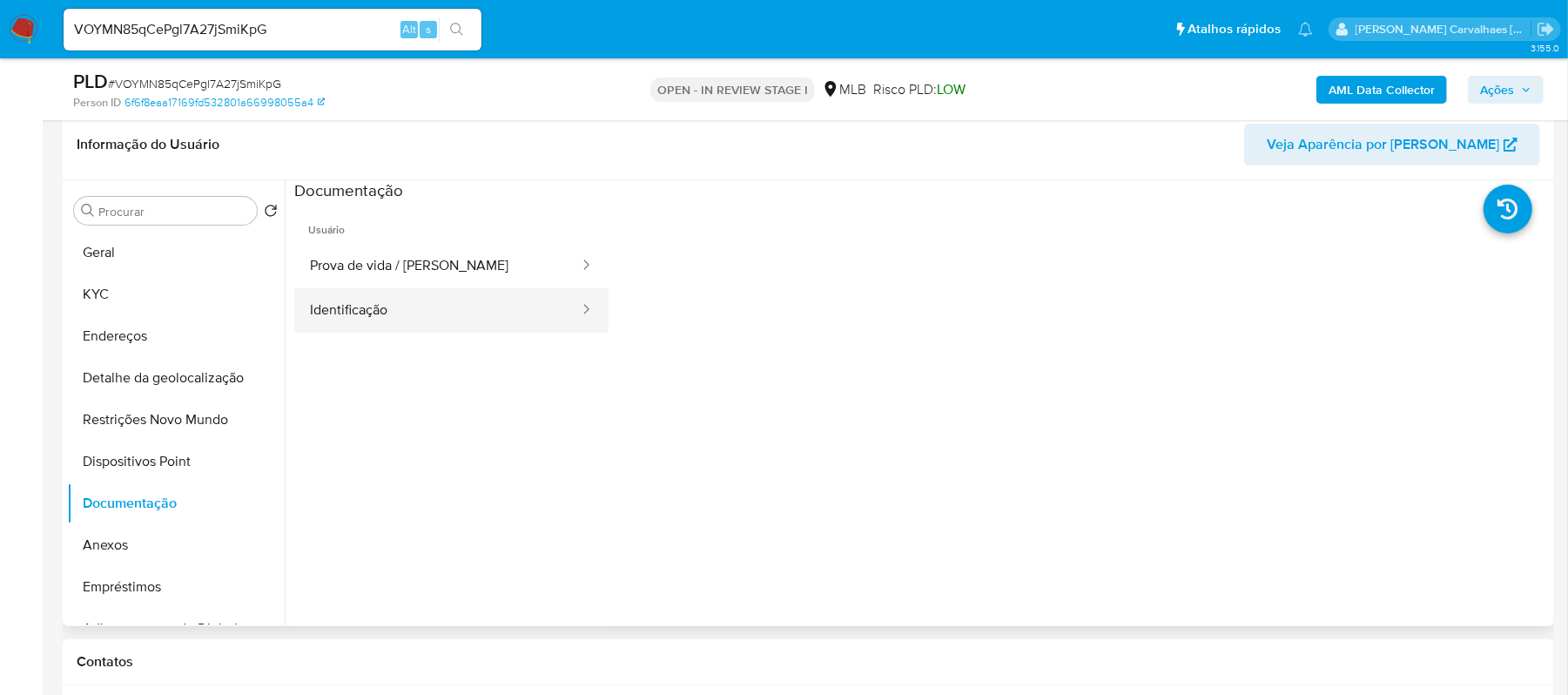
click at [489, 290] on button "Identificação" at bounding box center [437, 310] width 286 height 45
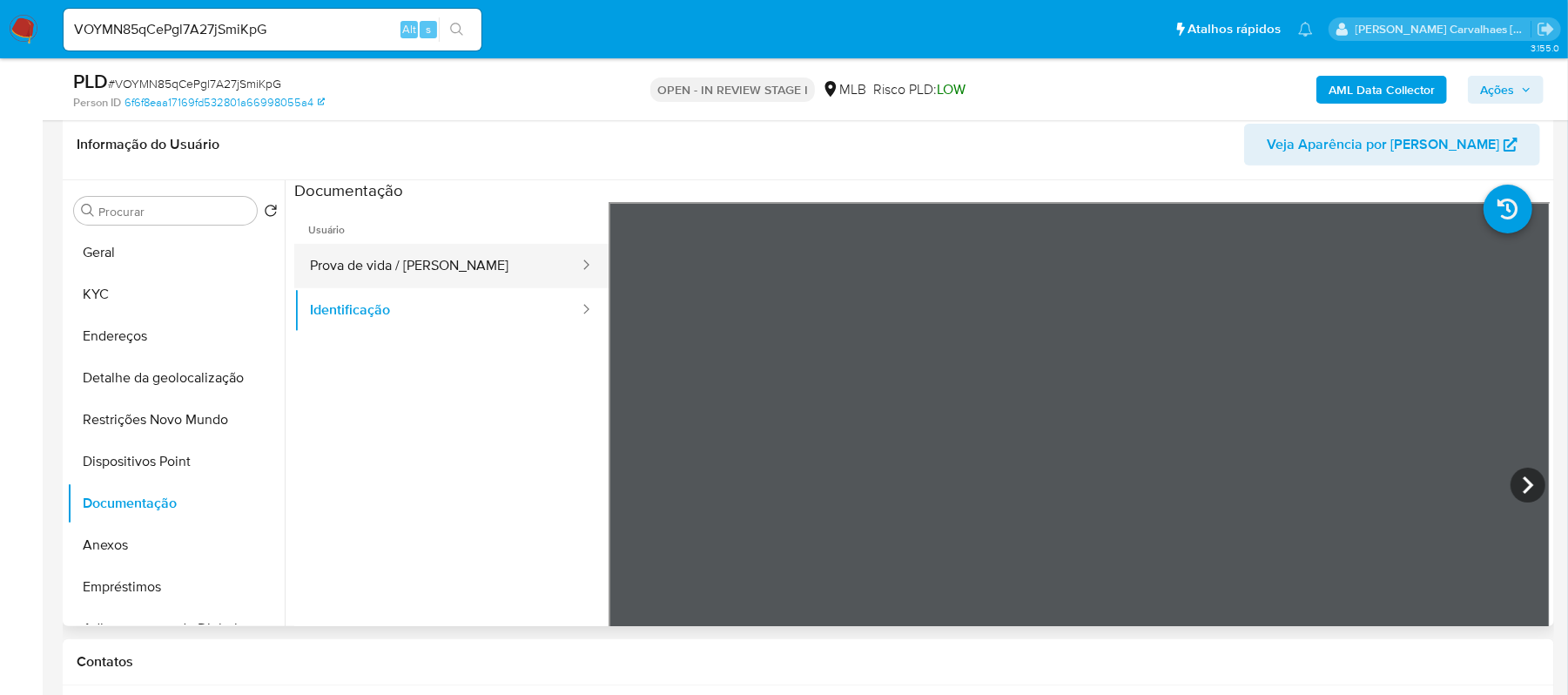
click at [420, 251] on button "Prova de vida / Selfie" at bounding box center [437, 266] width 286 height 45
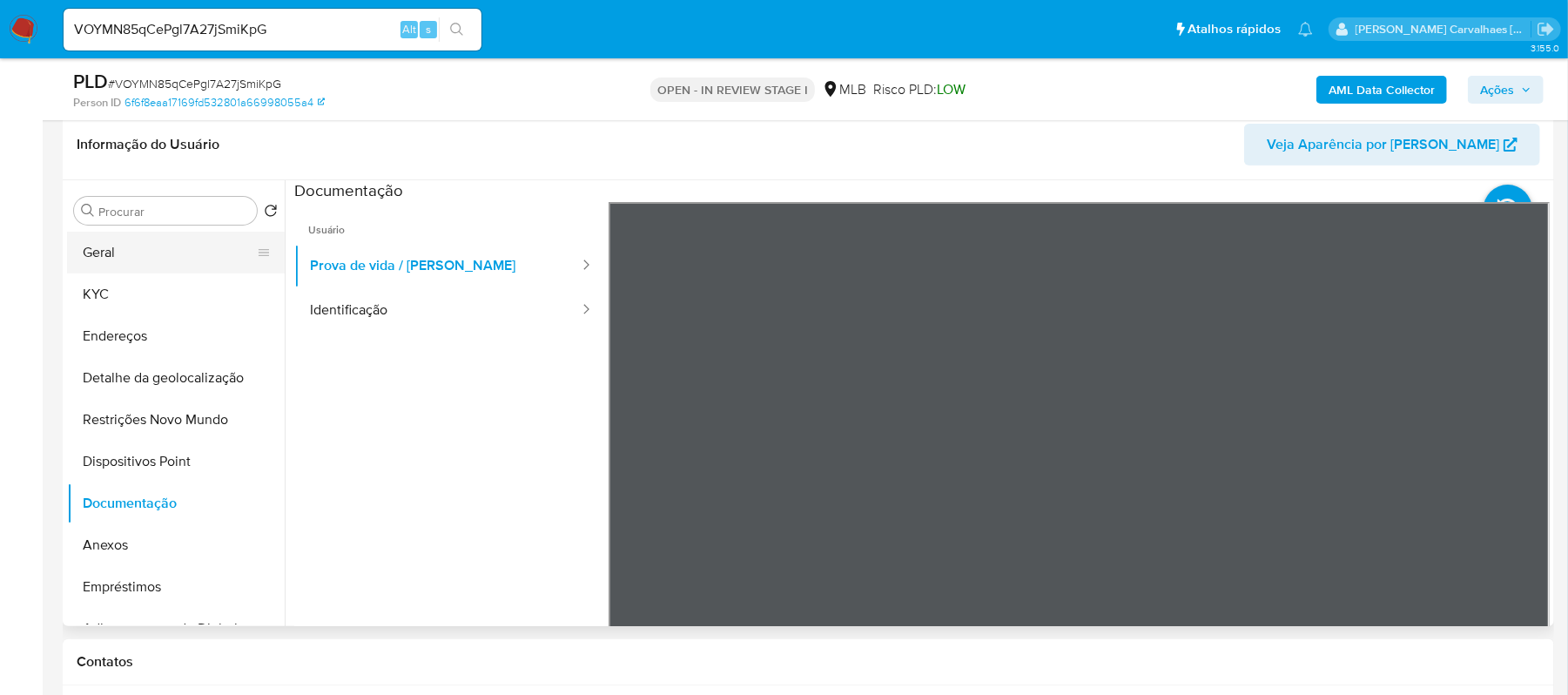
click at [134, 248] on button "Geral" at bounding box center [169, 252] width 204 height 42
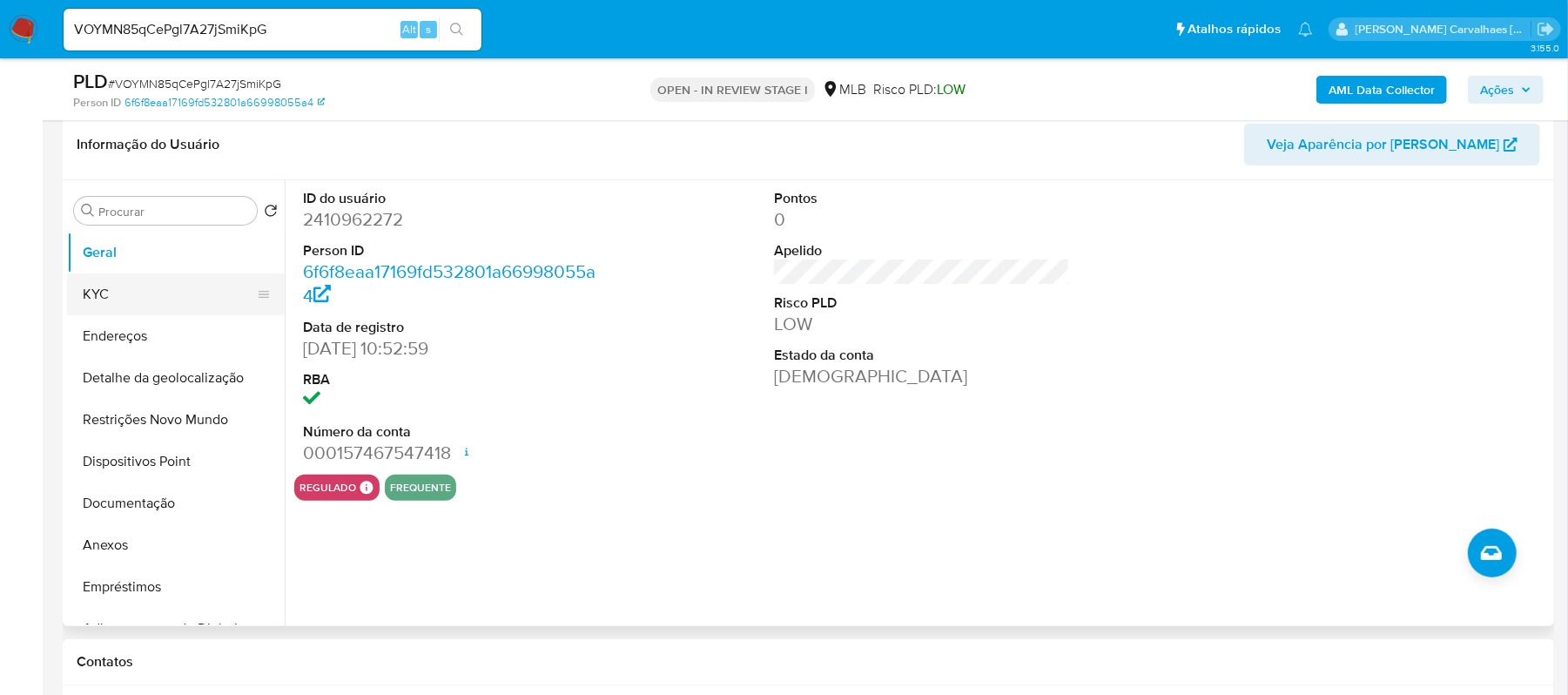
click at [126, 297] on button "KYC" at bounding box center [169, 294] width 204 height 42
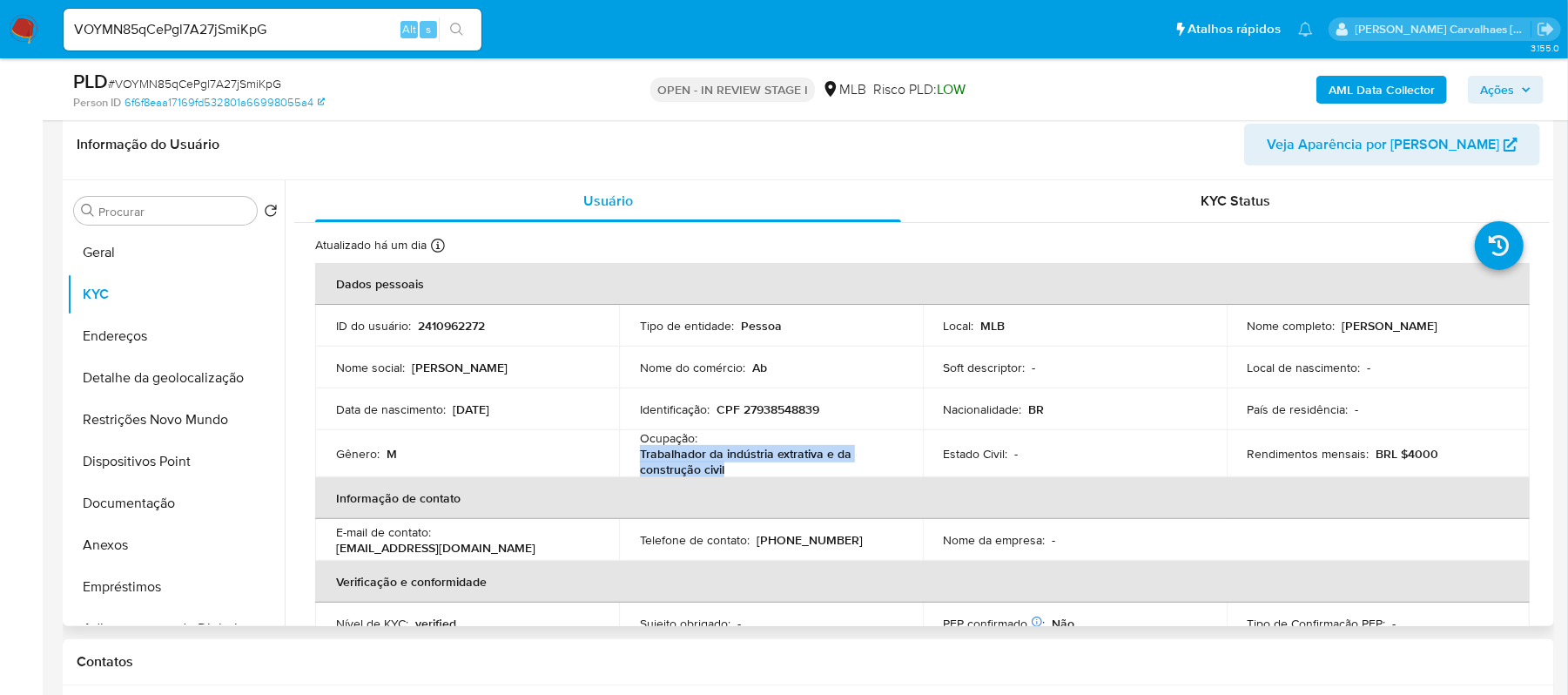
drag, startPoint x: 640, startPoint y: 453, endPoint x: 744, endPoint y: 466, distance: 104.8
click at [744, 466] on p "Trabalhador da indústria extrativa e da construção civil" at bounding box center [768, 461] width 255 height 31
click at [126, 552] on button "Anexos" at bounding box center [169, 544] width 204 height 42
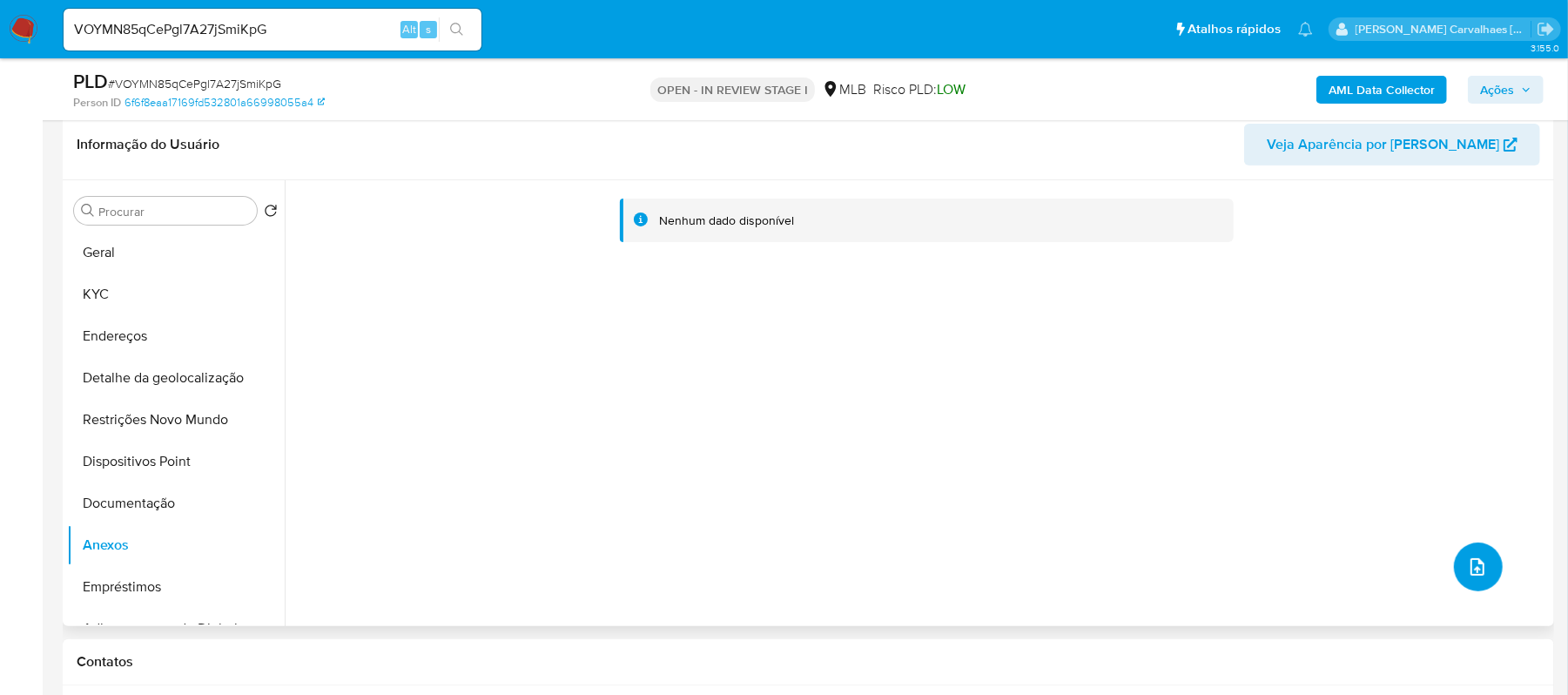
click at [1476, 571] on icon "upload-file" at bounding box center [1478, 566] width 14 height 17
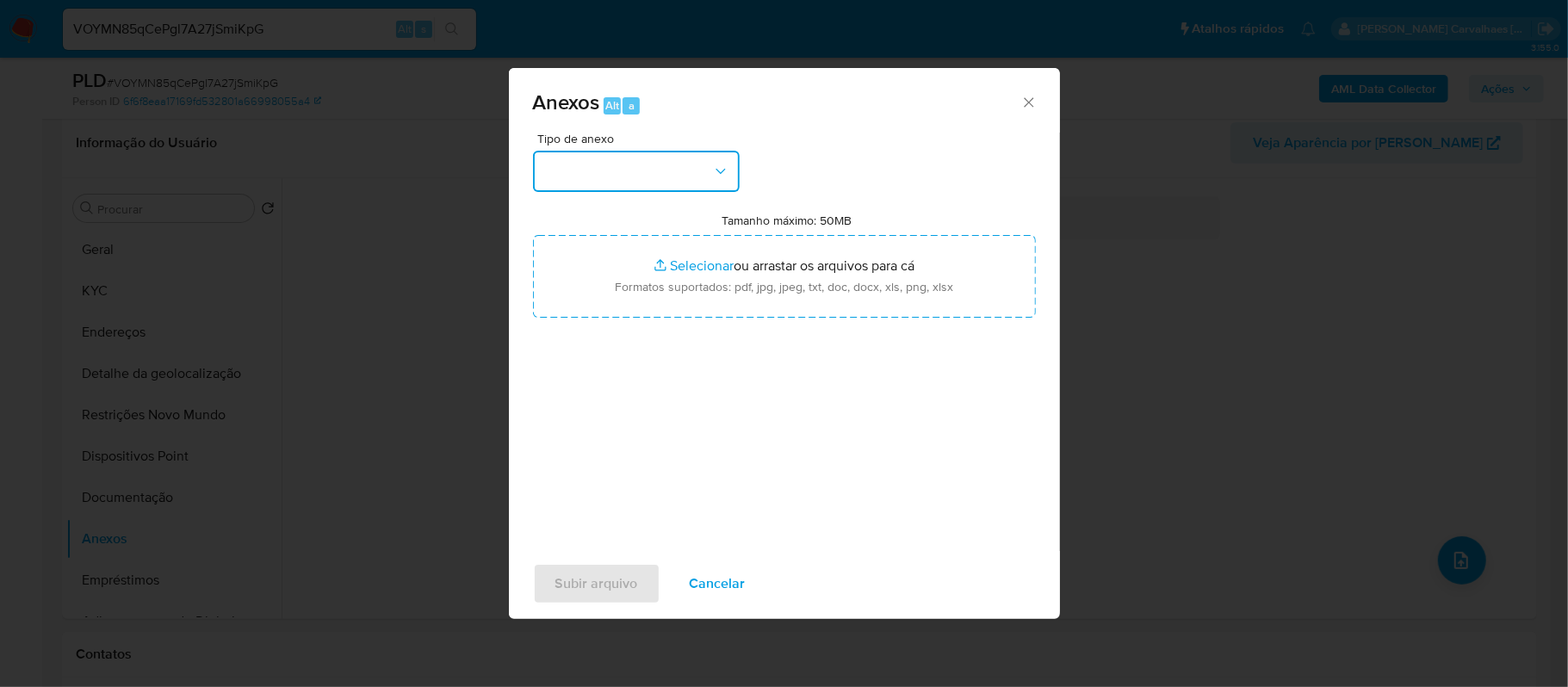
click at [726, 168] on icon "button" at bounding box center [720, 170] width 17 height 17
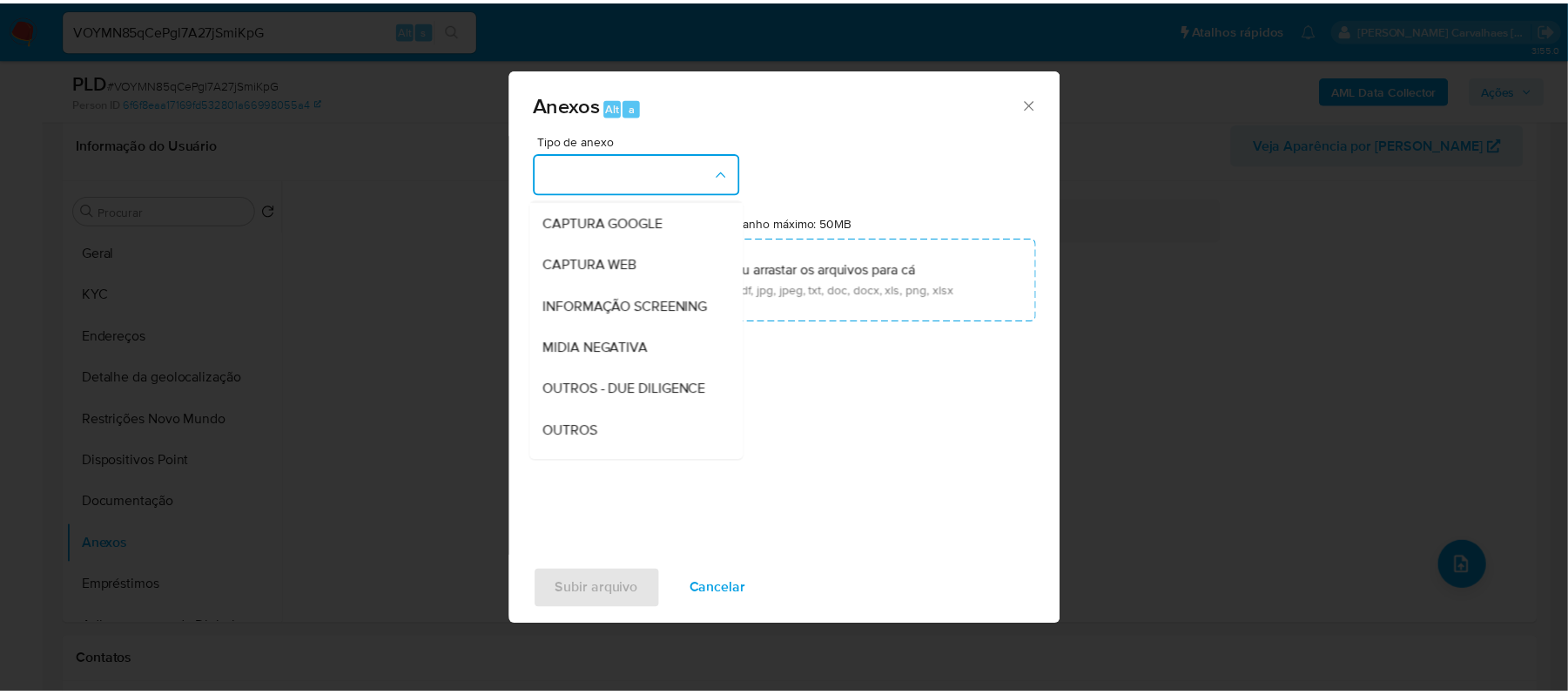
scroll to position [116, 0]
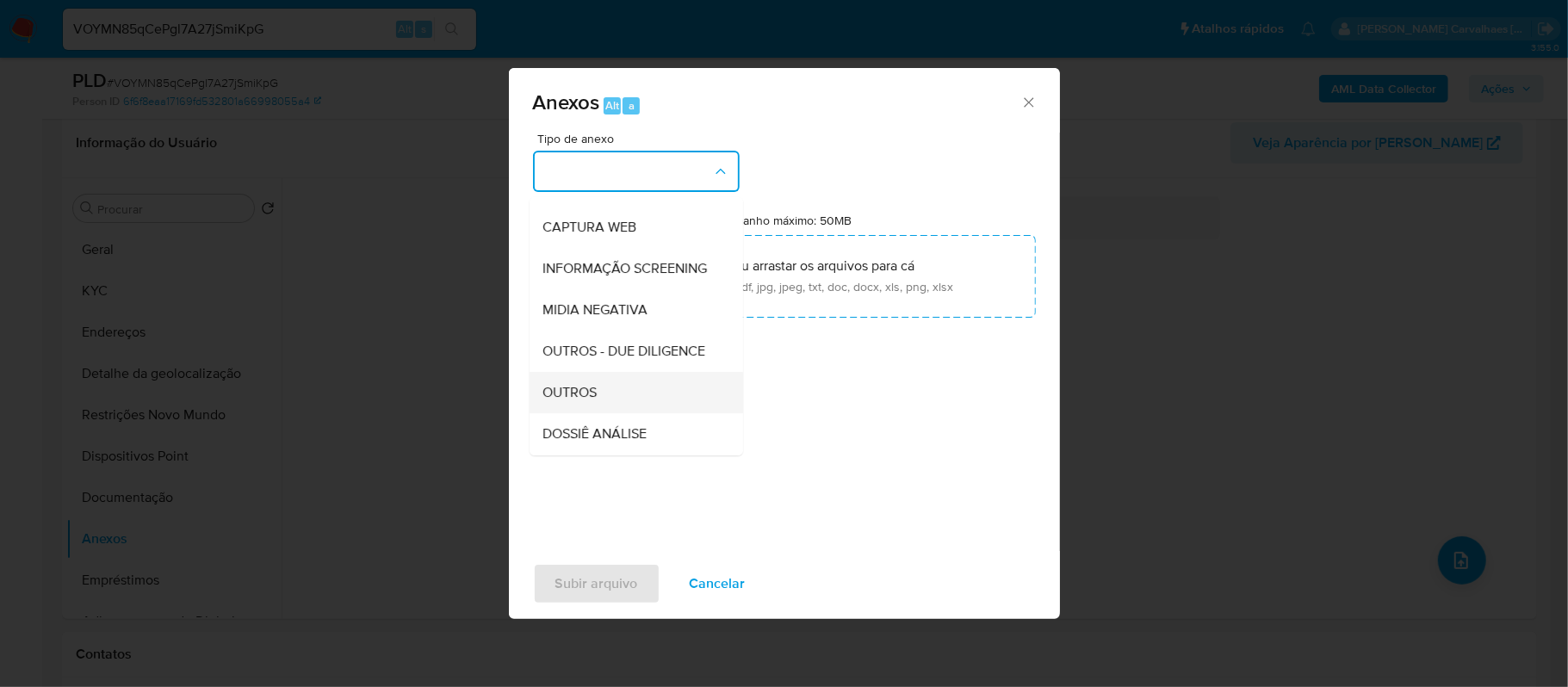
click at [613, 413] on div "OUTROS" at bounding box center [631, 392] width 176 height 42
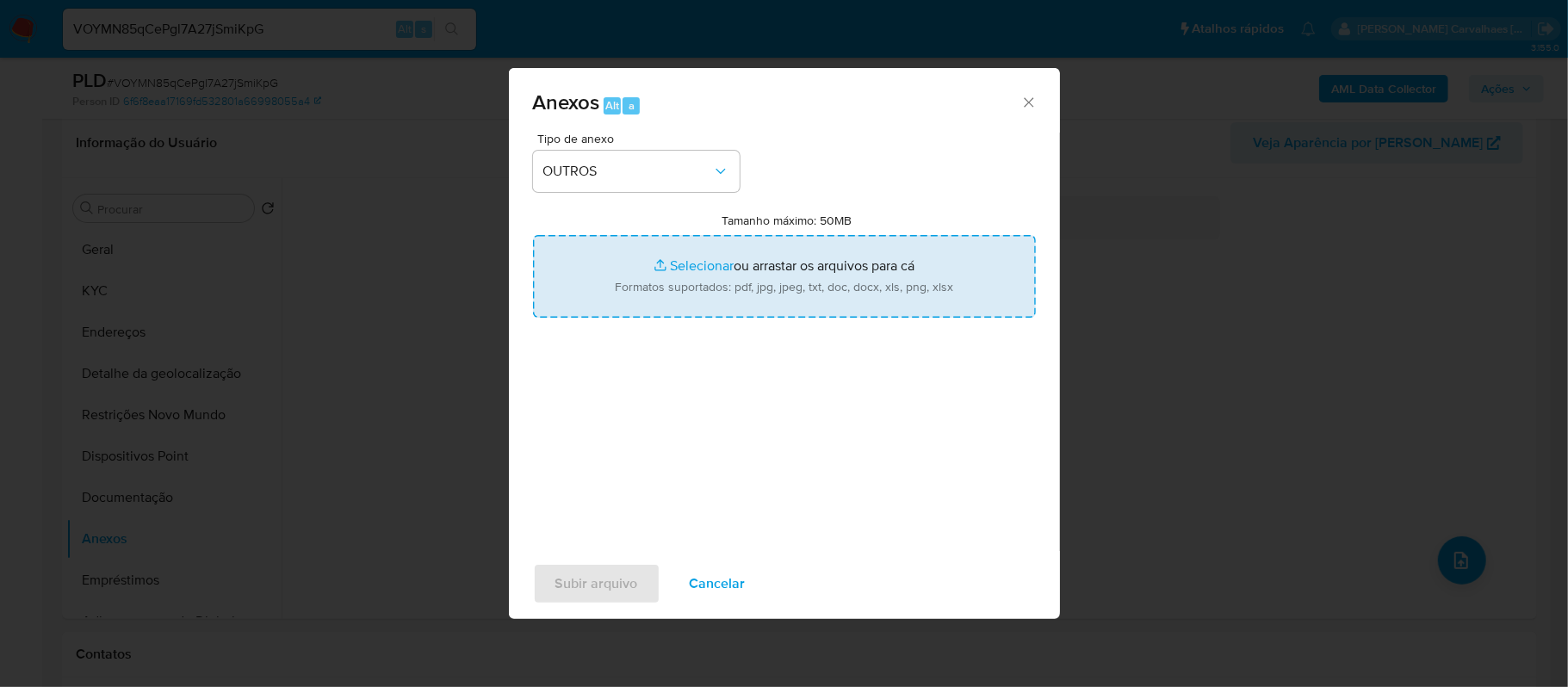
click at [717, 262] on input "Tamanho máximo: 50MB Selecionar arquivos" at bounding box center [784, 276] width 503 height 82
type input "C:\fakepath\SAR - XXXXX - CPF 27938548839 - ADRIANO ANTONIO DE MORAIS.pdf"
click at [717, 254] on input "Tamanho máximo: 50MB Selecionar arquivos" at bounding box center [784, 276] width 503 height 82
type input "C:\fakepath\Mulan Adriano Antonio de Morais 2410962272_2025_08_20_12_14_29 - Ta…"
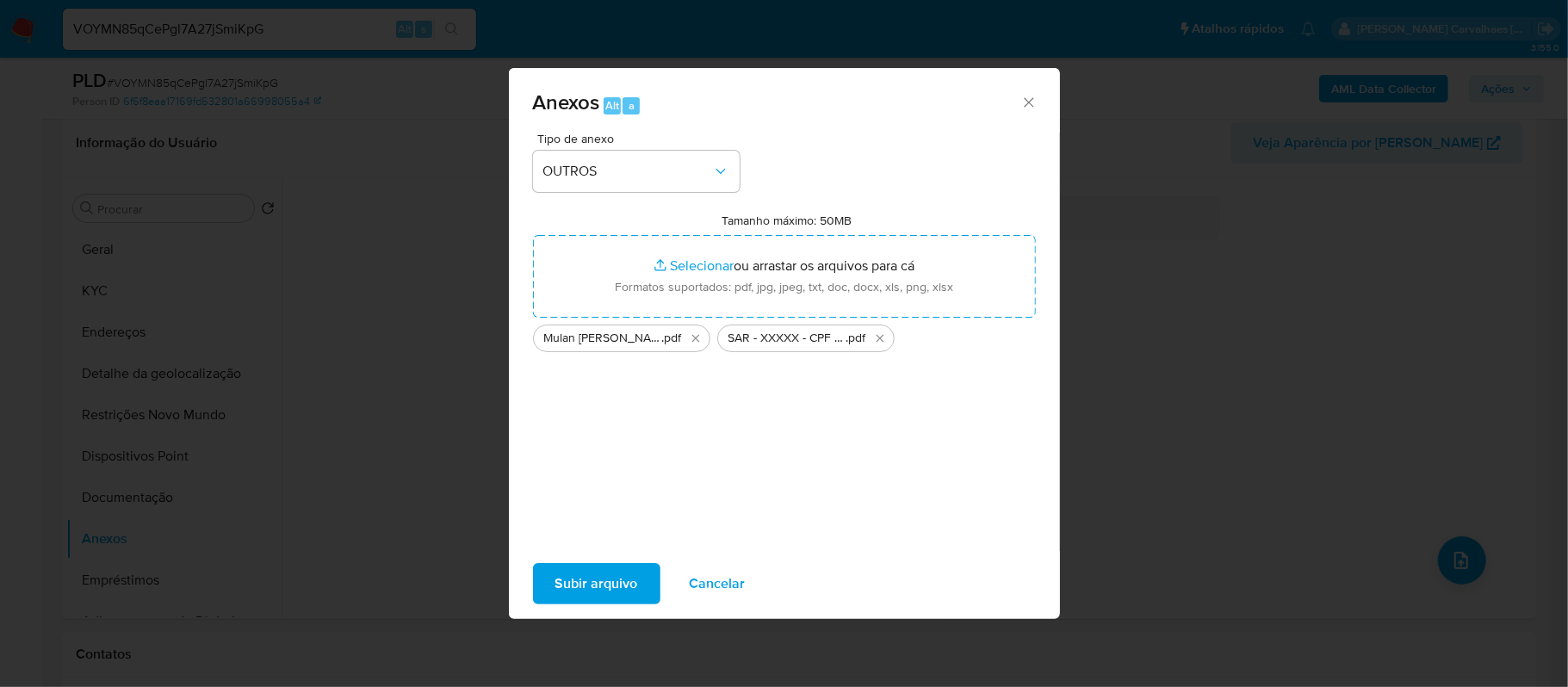
click at [594, 596] on span "Subir arquivo" at bounding box center [596, 583] width 82 height 38
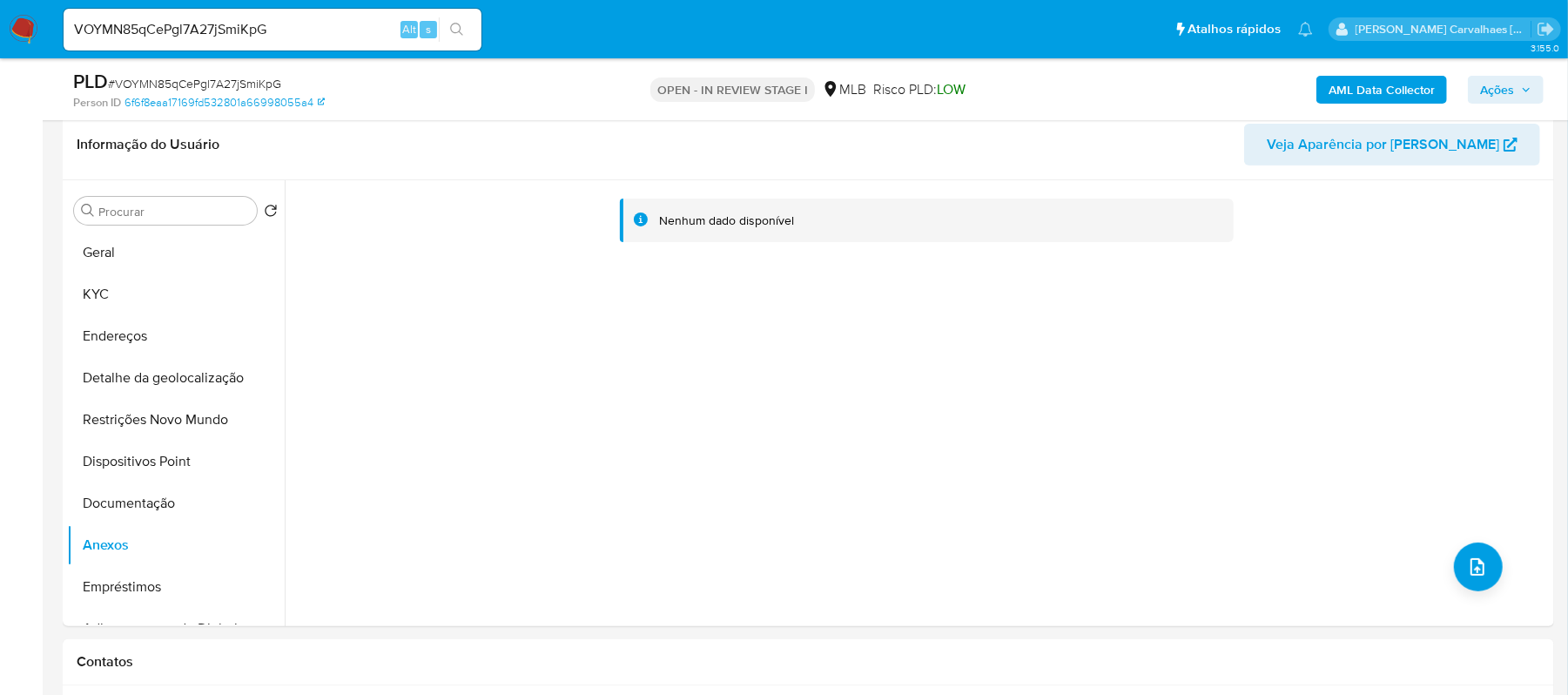
click at [1509, 77] on span "Ações" at bounding box center [1497, 89] width 34 height 28
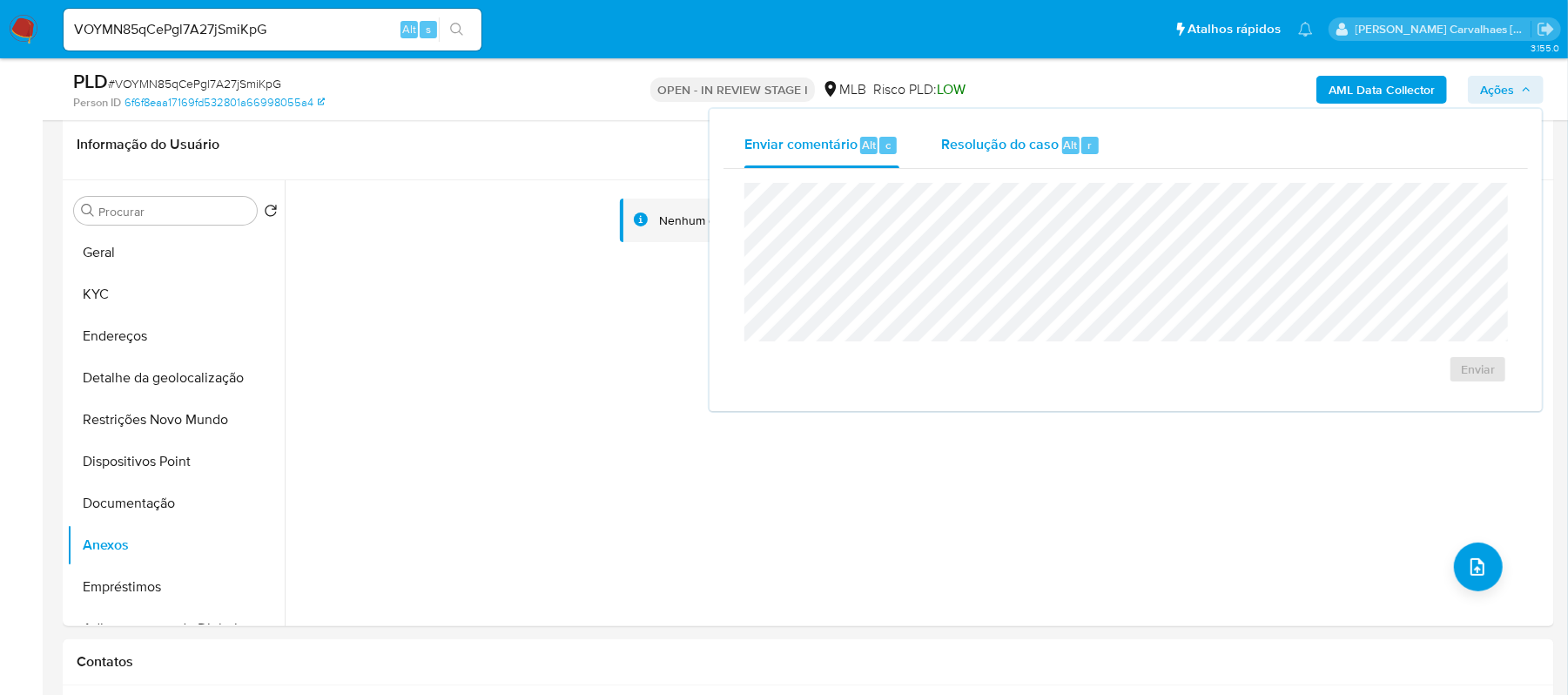
click at [1050, 135] on span "Resolução do caso" at bounding box center [999, 144] width 118 height 20
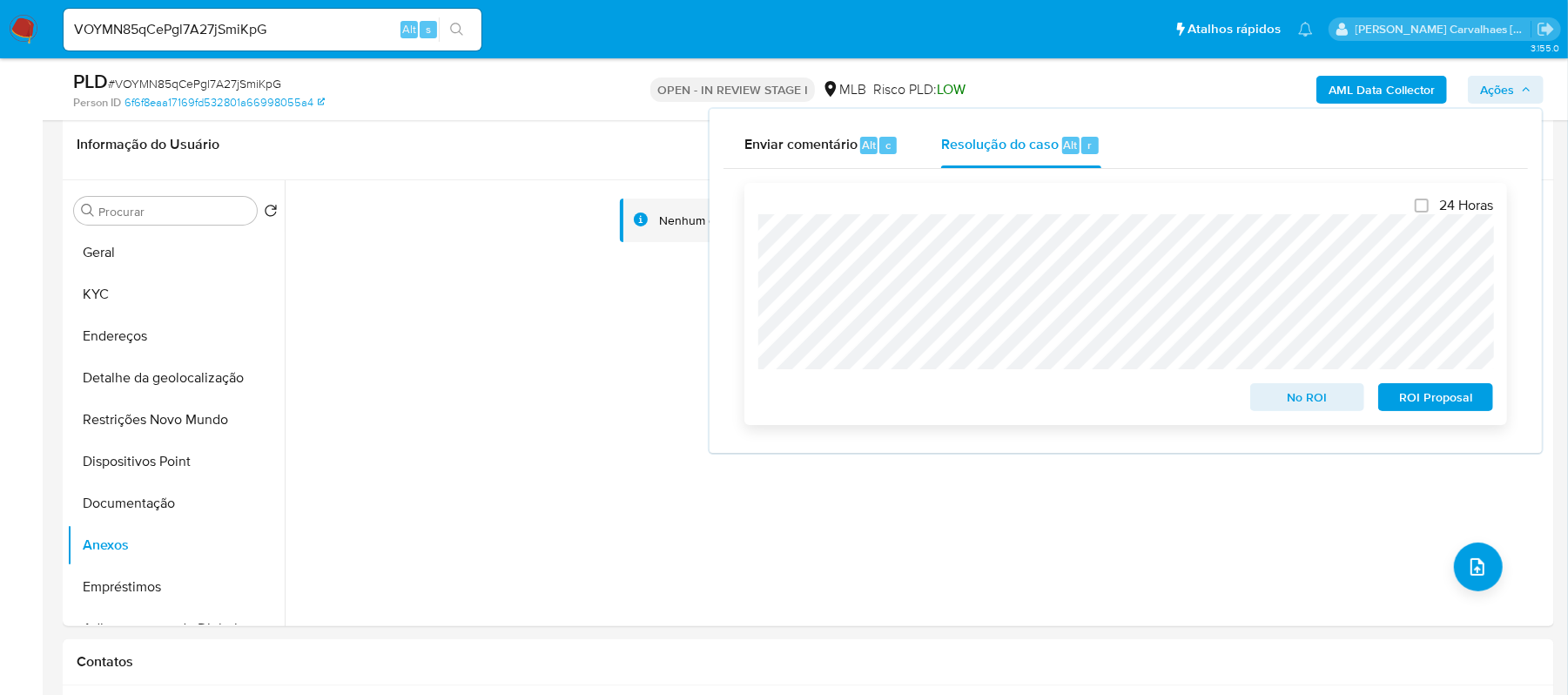
click at [1433, 403] on span "ROI Proposal" at bounding box center [1435, 396] width 91 height 24
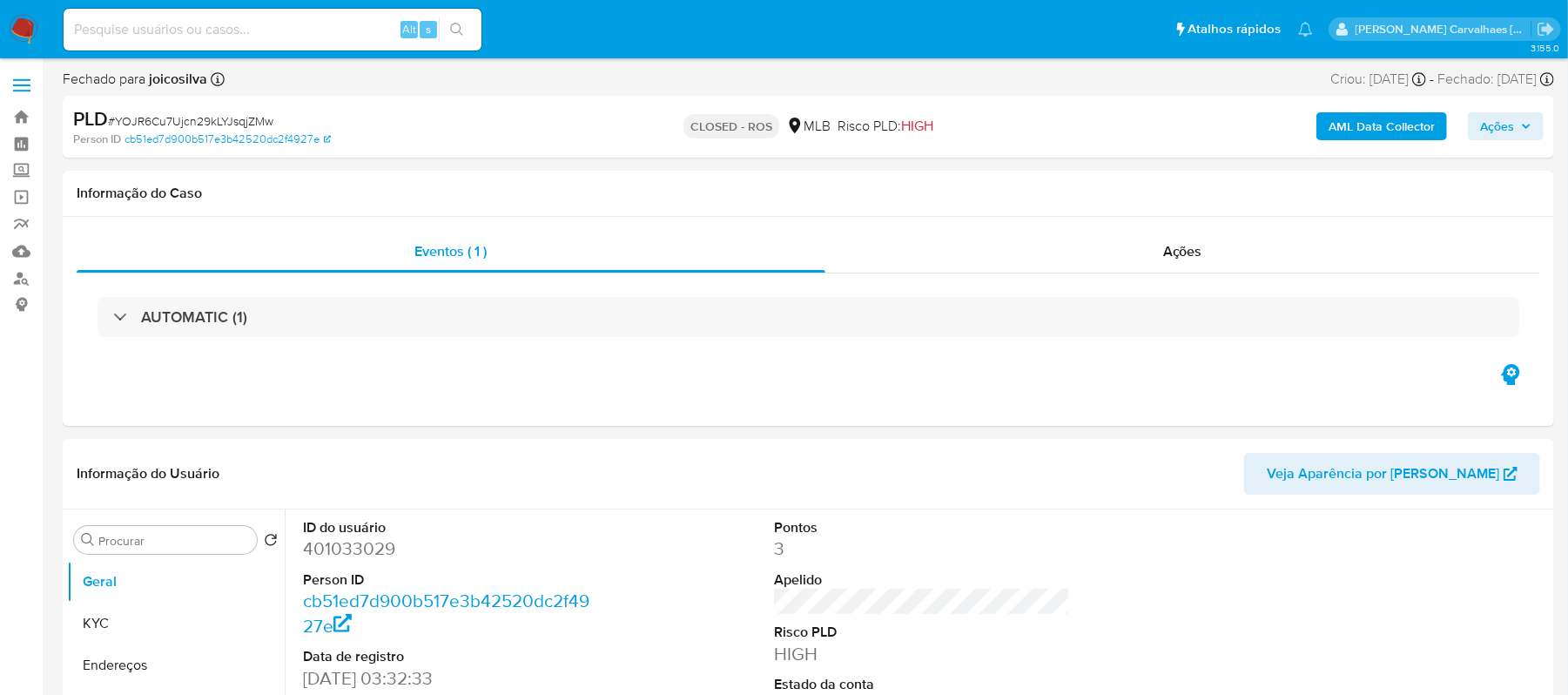
select select "10"
click at [26, 120] on link "Bandeja" at bounding box center [103, 117] width 207 height 27
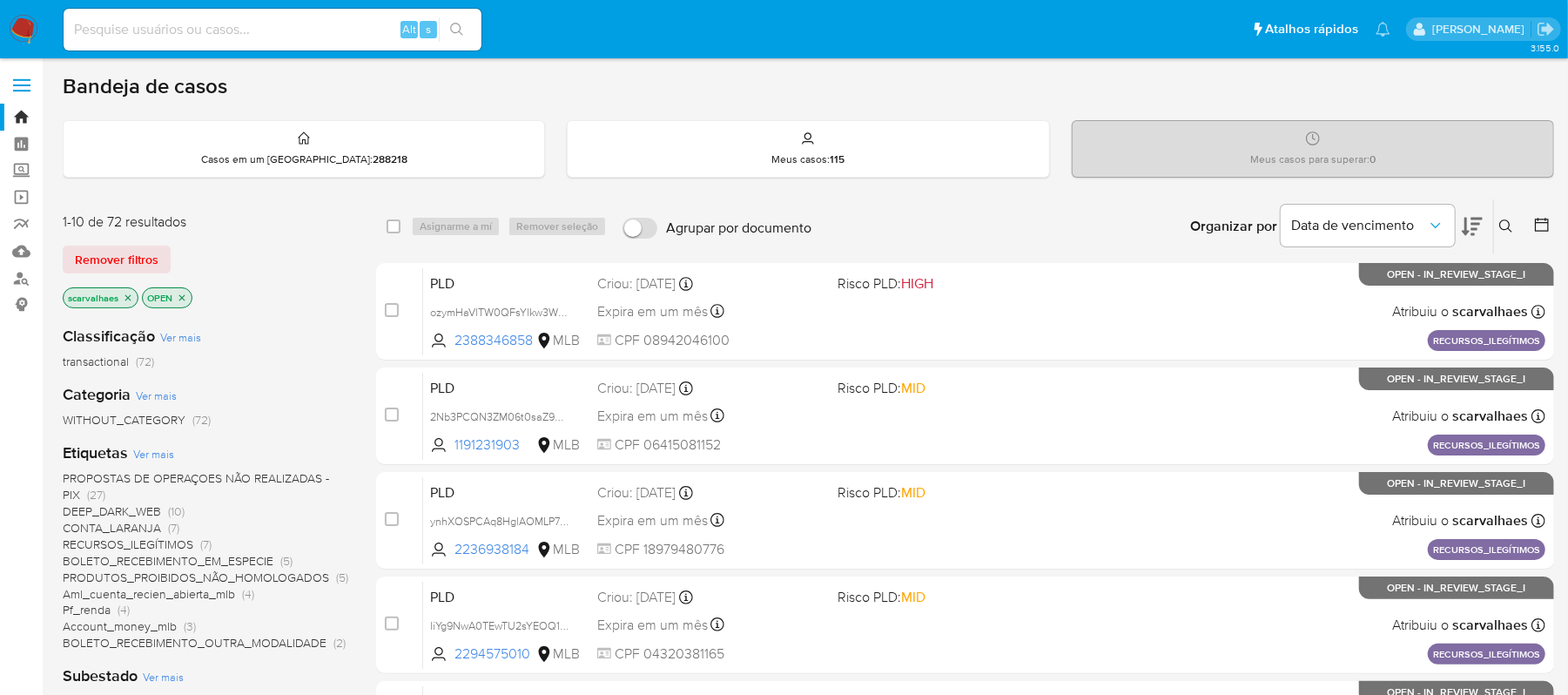
click at [127, 505] on span "DEEP_DARK_WEB" at bounding box center [112, 510] width 99 height 17
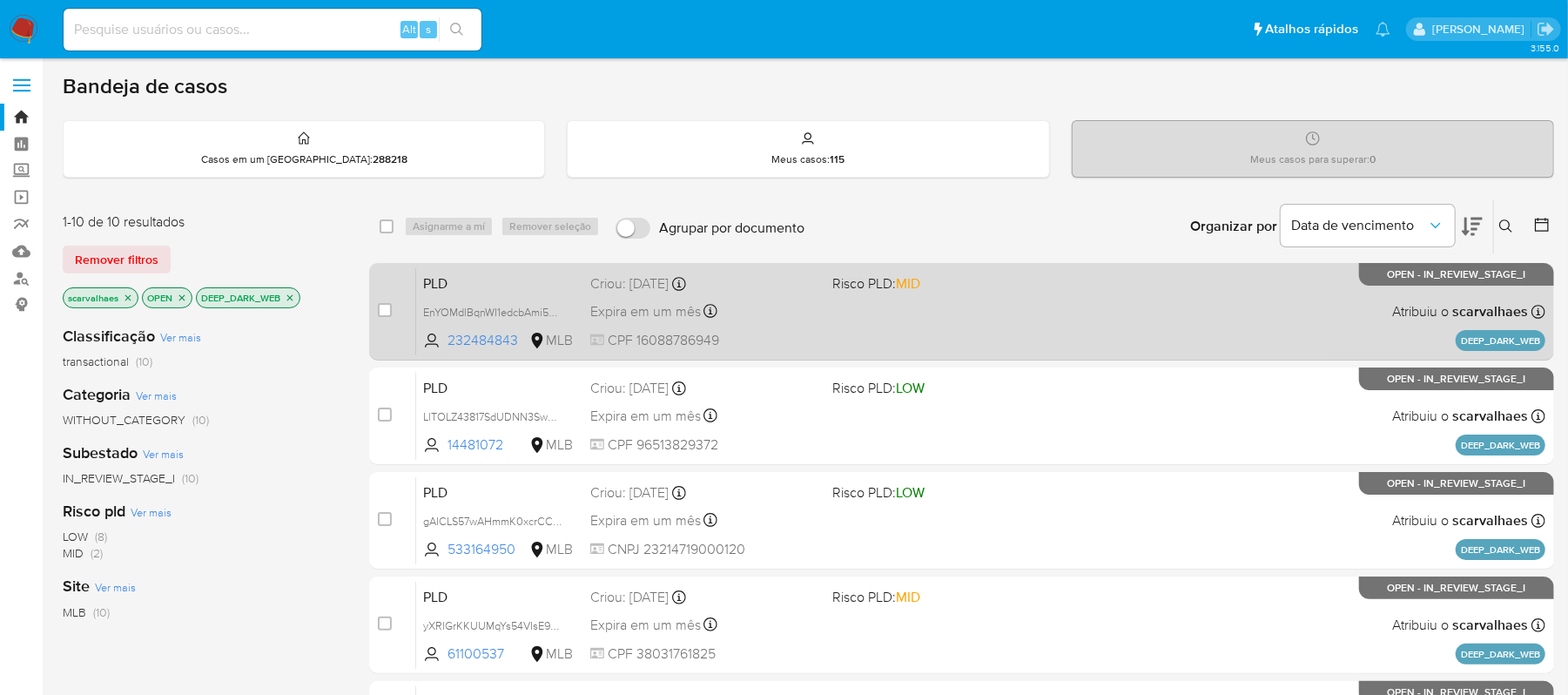
click at [1018, 312] on div "PLD EnYOMdlBqnWI1edcbAmi5QE3 232484843 MLB Risco PLD: MID Criou: [DATE] Criou: …" at bounding box center [980, 311] width 1129 height 88
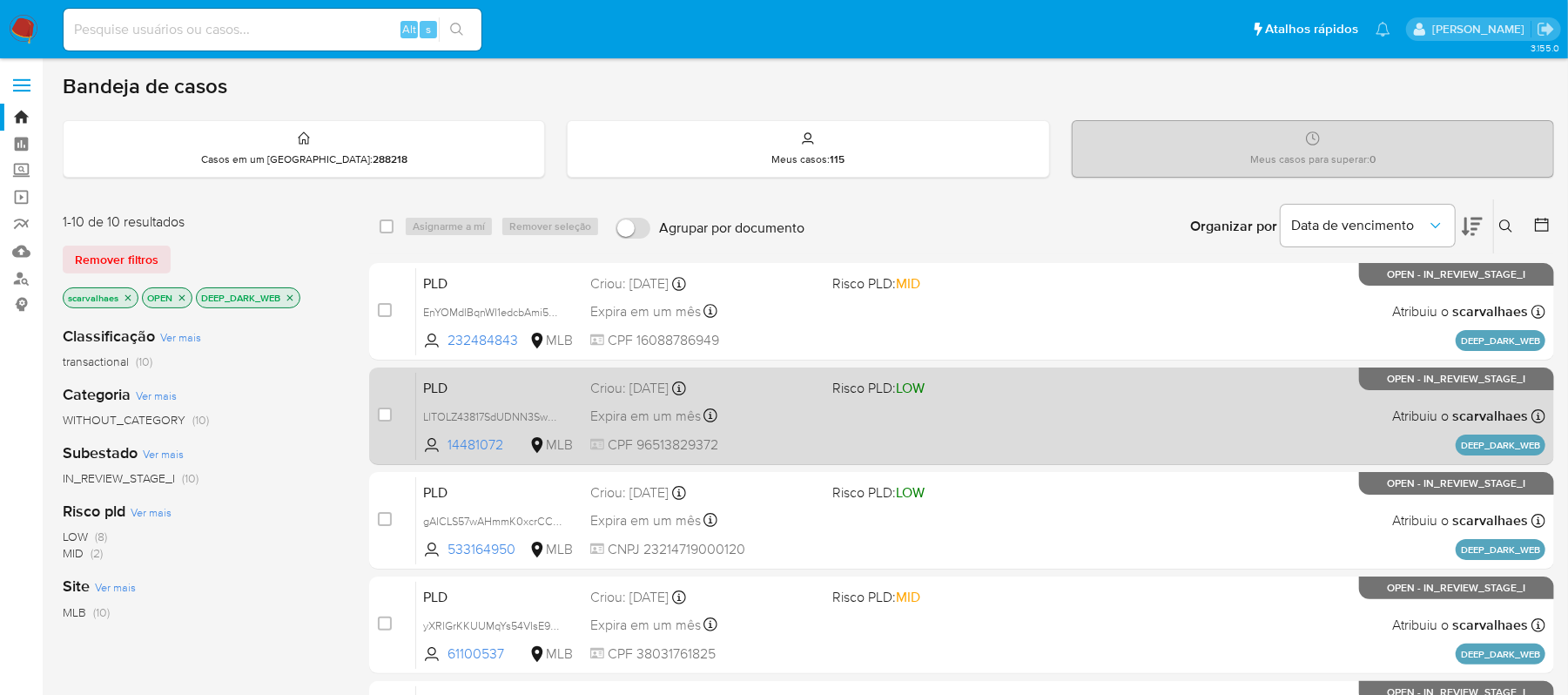
click at [928, 451] on div "PLD LlTOLZ43817SdUDNN3Sw2FFk 14481072 MLB Risco PLD: LOW Criou: [DATE] Criou: […" at bounding box center [980, 416] width 1129 height 88
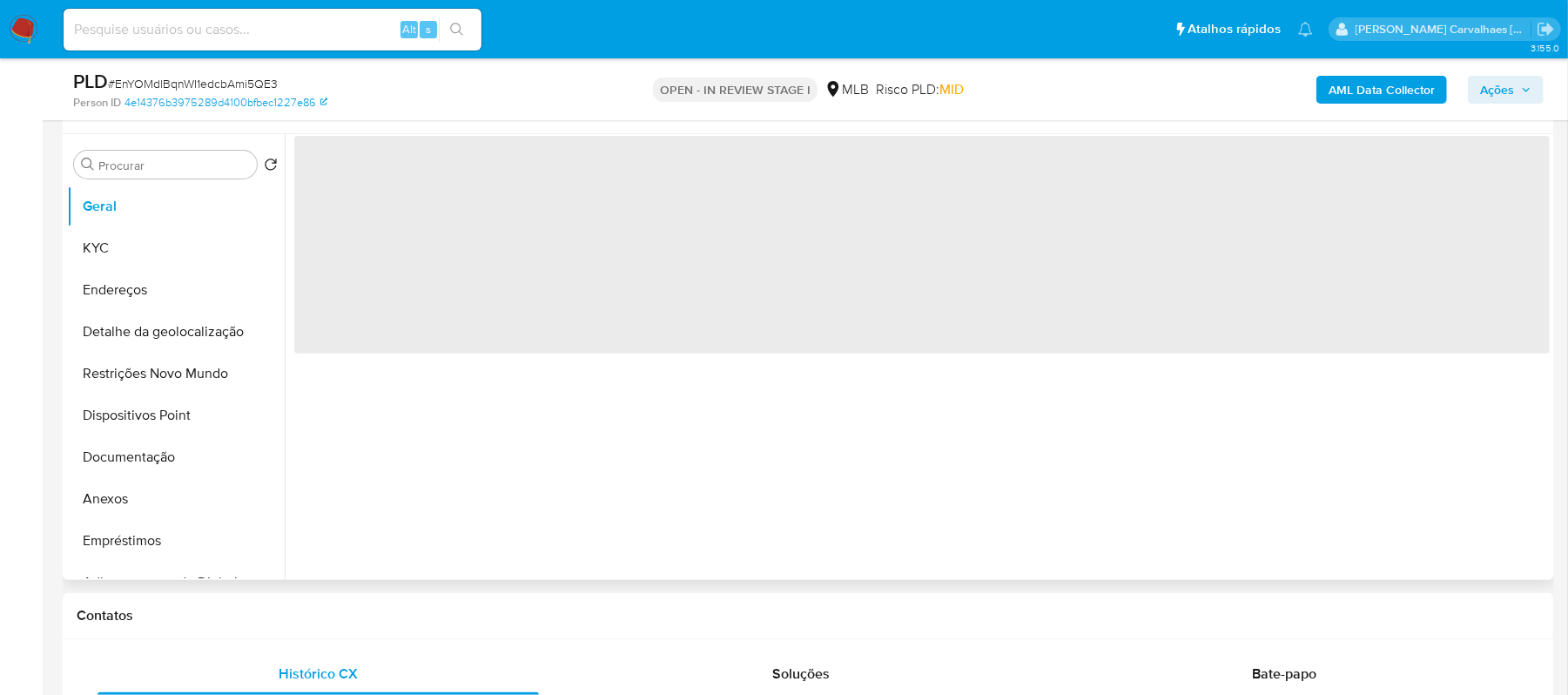
scroll to position [348, 0]
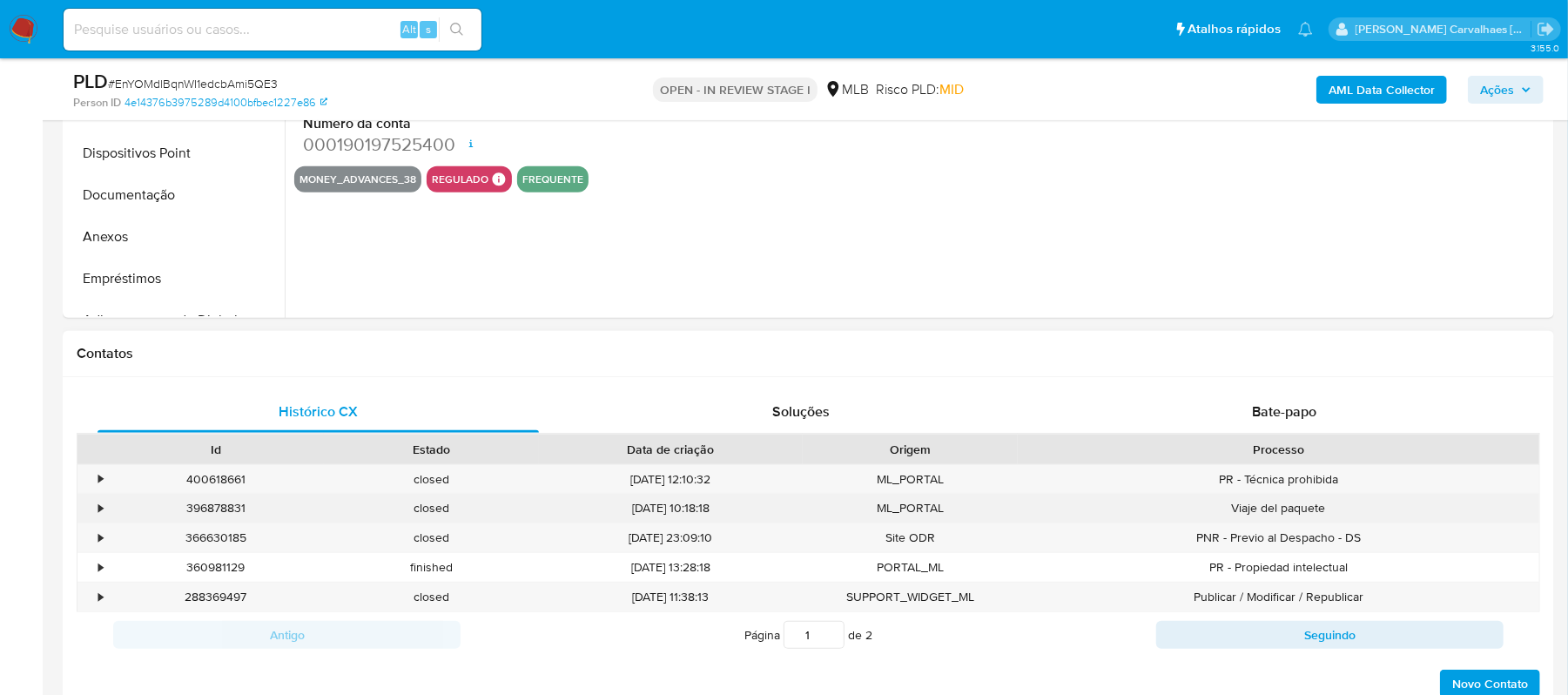
select select "10"
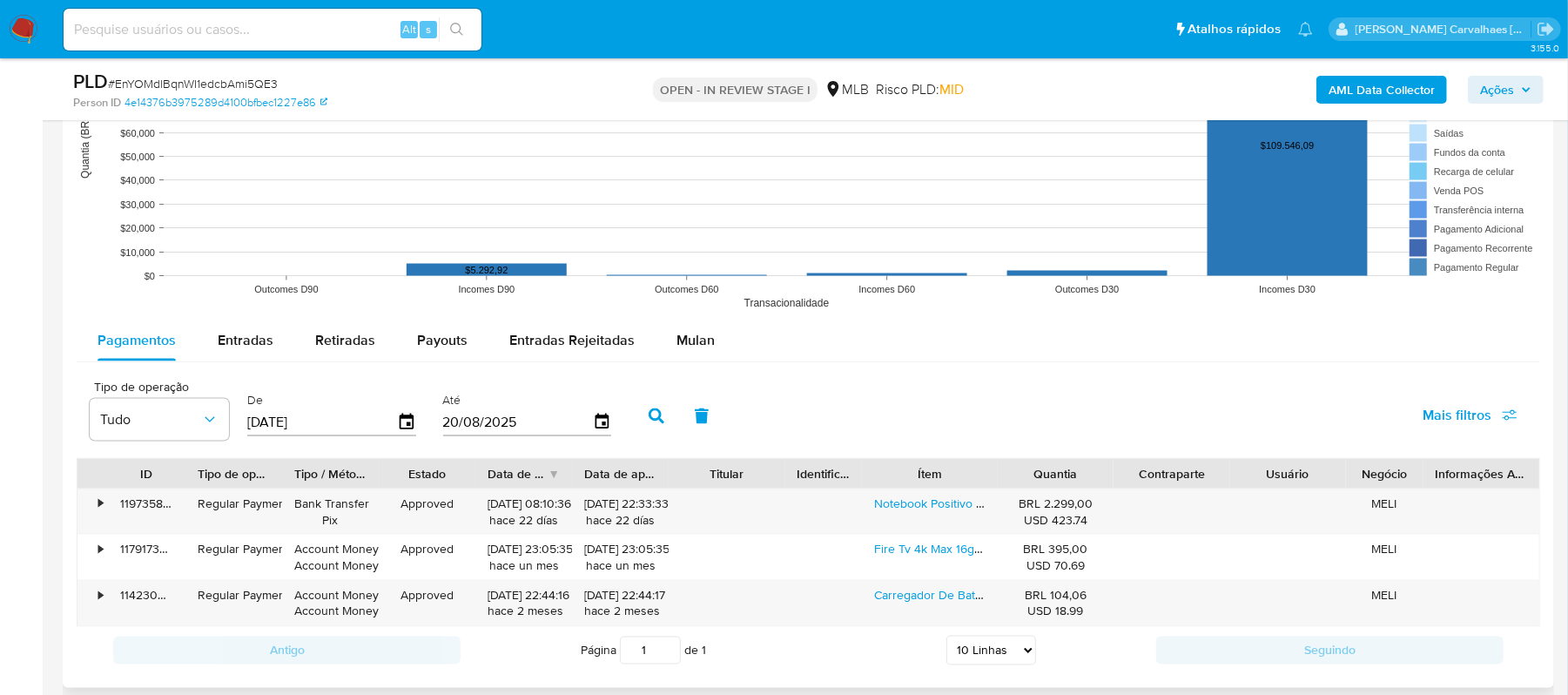
scroll to position [1742, 0]
click at [688, 348] on span "Mulan" at bounding box center [695, 338] width 39 height 20
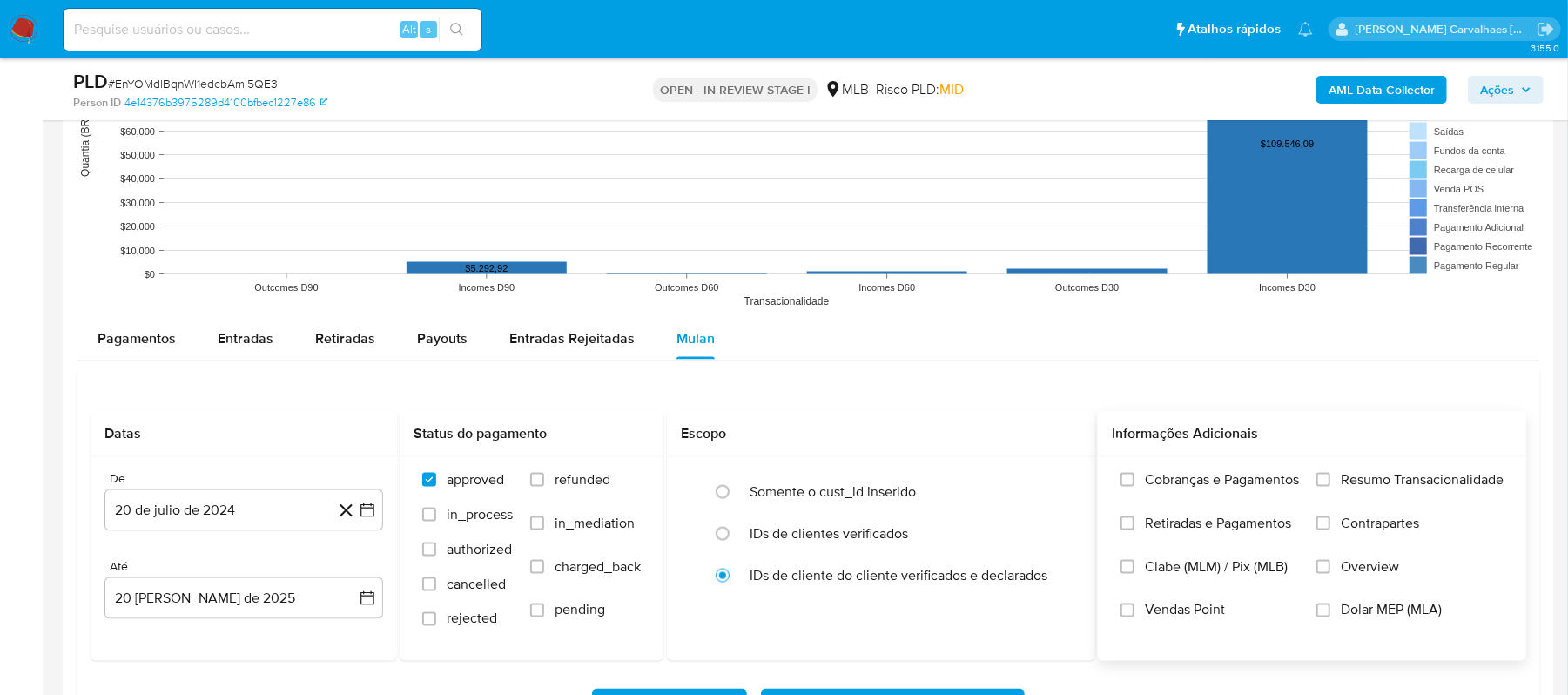
click at [1321, 491] on label "Resumo Transacionalidade" at bounding box center [1410, 492] width 187 height 44
click at [1321, 487] on input "Resumo Transacionalidade" at bounding box center [1324, 480] width 14 height 14
click at [368, 519] on icon "button" at bounding box center [367, 509] width 17 height 17
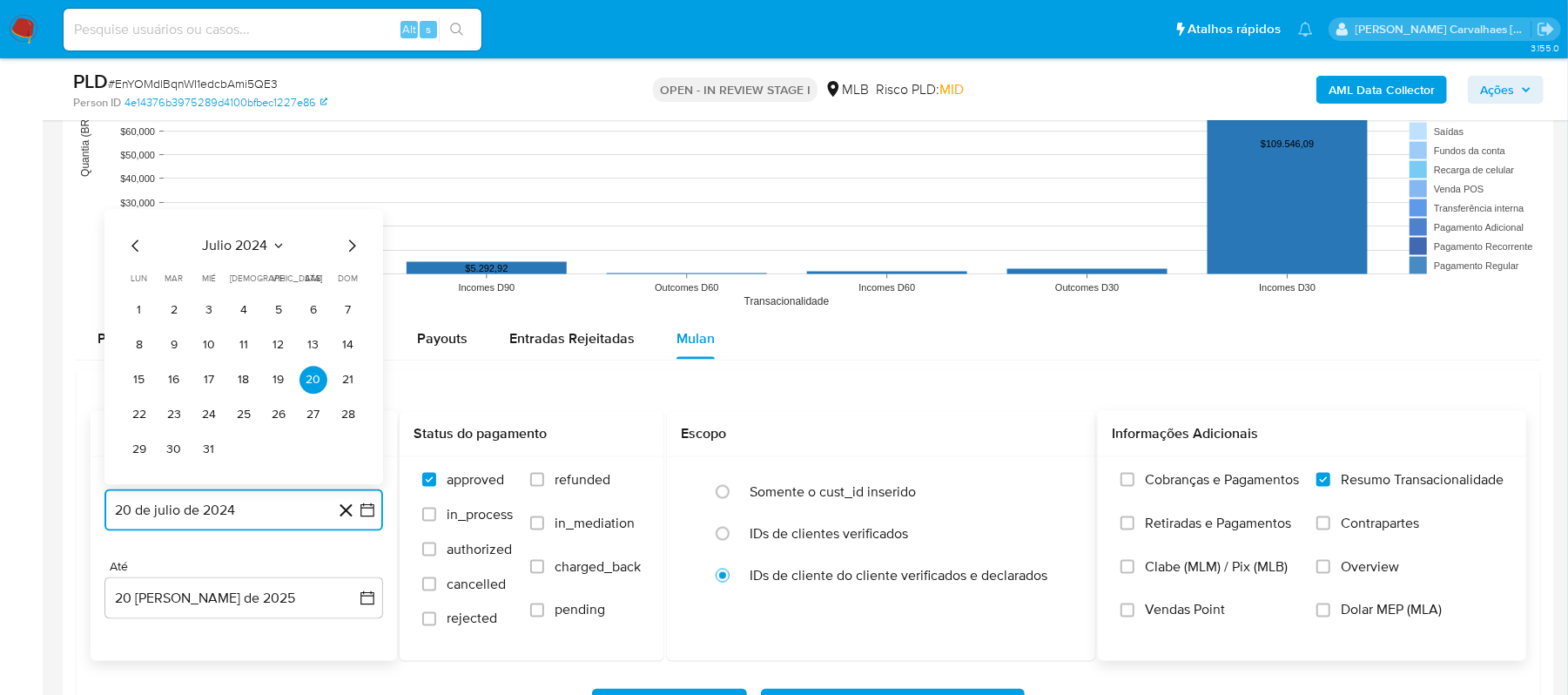
click at [352, 252] on icon "Mes siguiente" at bounding box center [353, 246] width 7 height 13
click at [352, 216] on icon "Mes siguiente" at bounding box center [352, 210] width 21 height 21
click at [352, 249] on icon "Mes siguiente" at bounding box center [352, 245] width 21 height 21
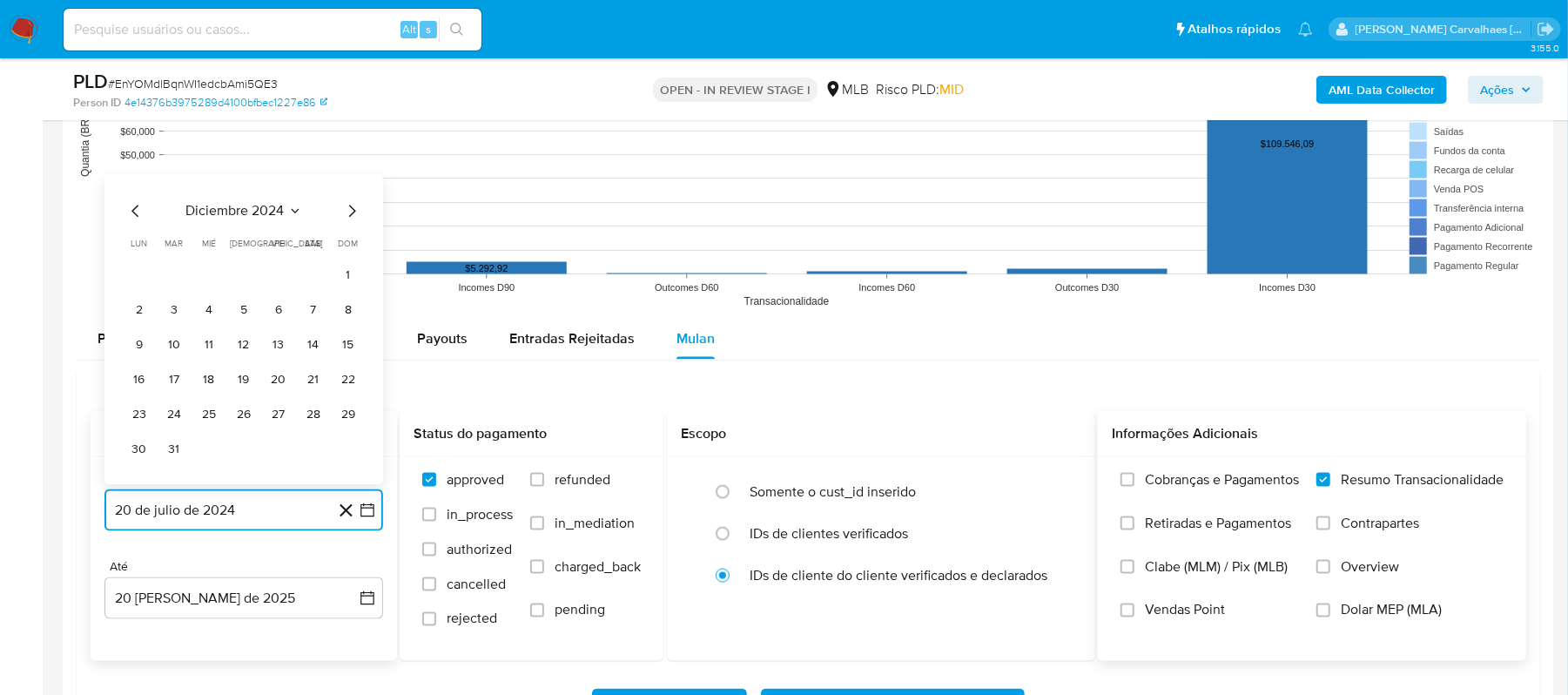
click at [352, 211] on icon "Mes siguiente" at bounding box center [352, 210] width 21 height 21
click at [346, 252] on icon "Mes siguiente" at bounding box center [352, 245] width 21 height 21
click at [346, 220] on icon "Mes siguiente" at bounding box center [352, 210] width 21 height 21
click at [348, 255] on icon "Mes siguiente" at bounding box center [352, 245] width 21 height 21
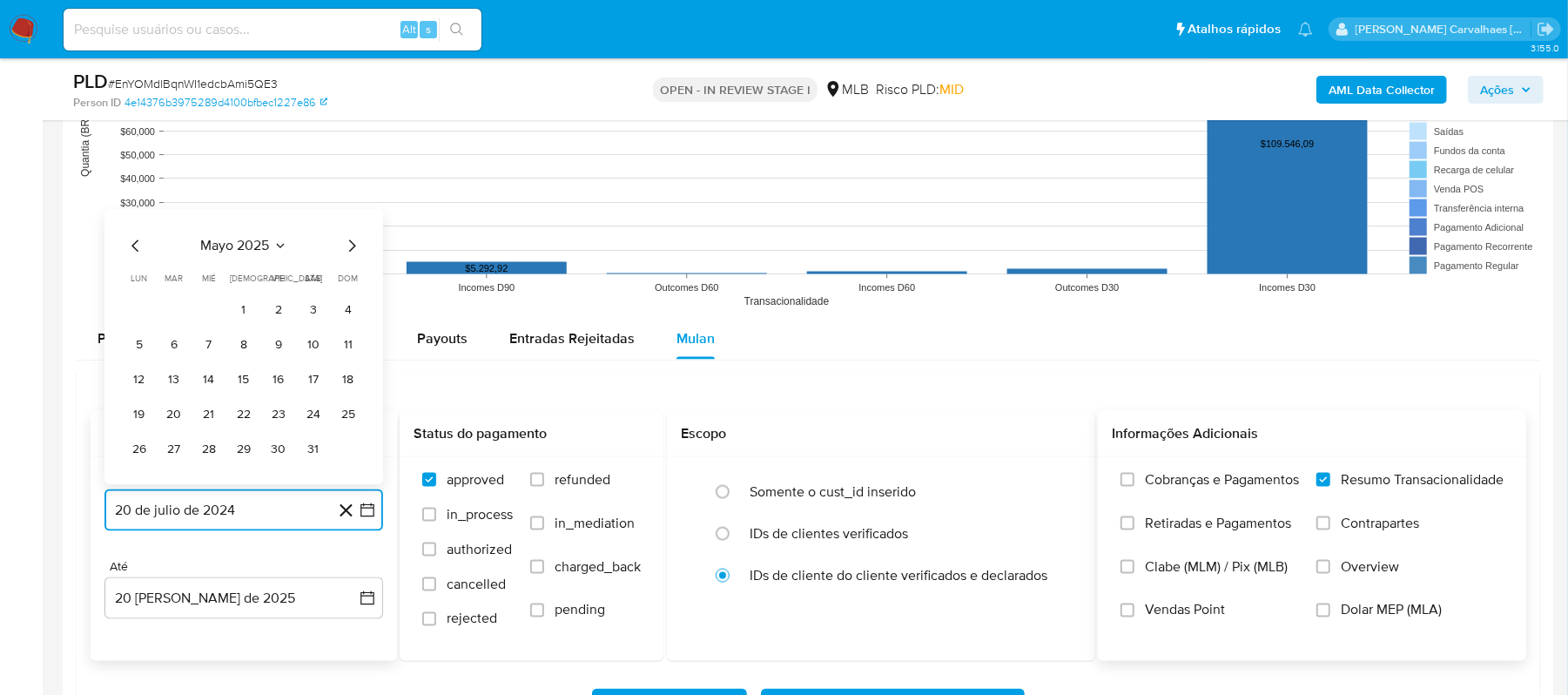
click at [348, 255] on icon "Mes siguiente" at bounding box center [352, 245] width 21 height 21
click at [285, 383] on button "20" at bounding box center [278, 379] width 28 height 28
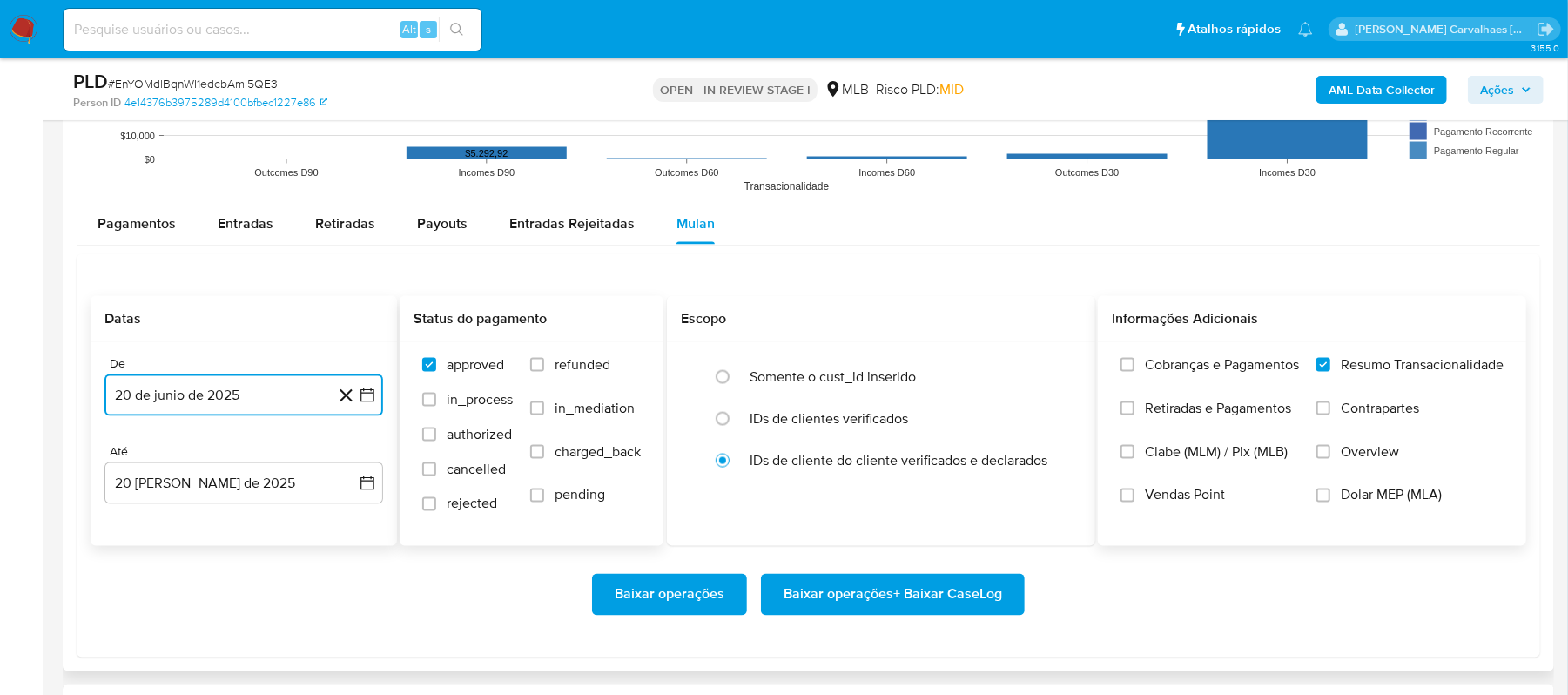
scroll to position [1857, 0]
click at [862, 601] on span "Baixar operações + Baixar CaseLog" at bounding box center [893, 594] width 219 height 39
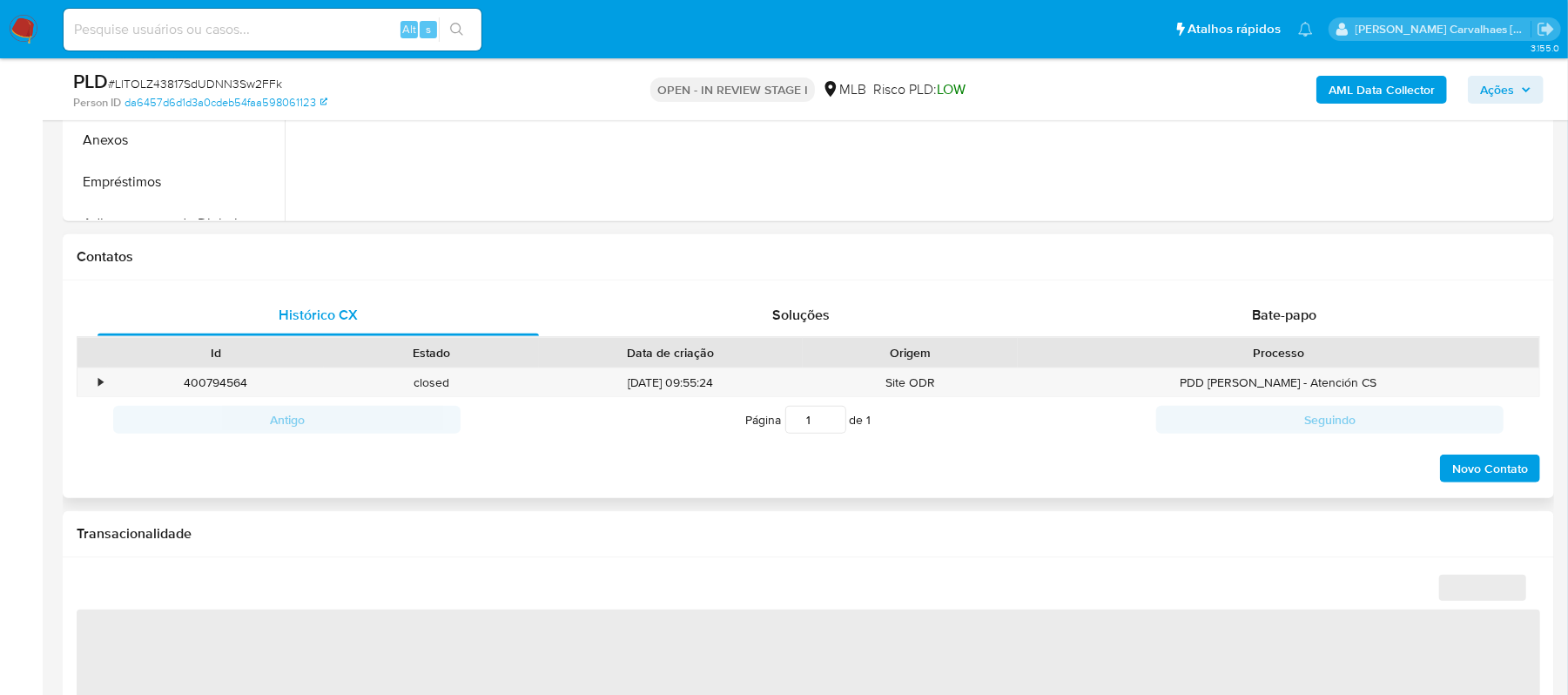
scroll to position [697, 0]
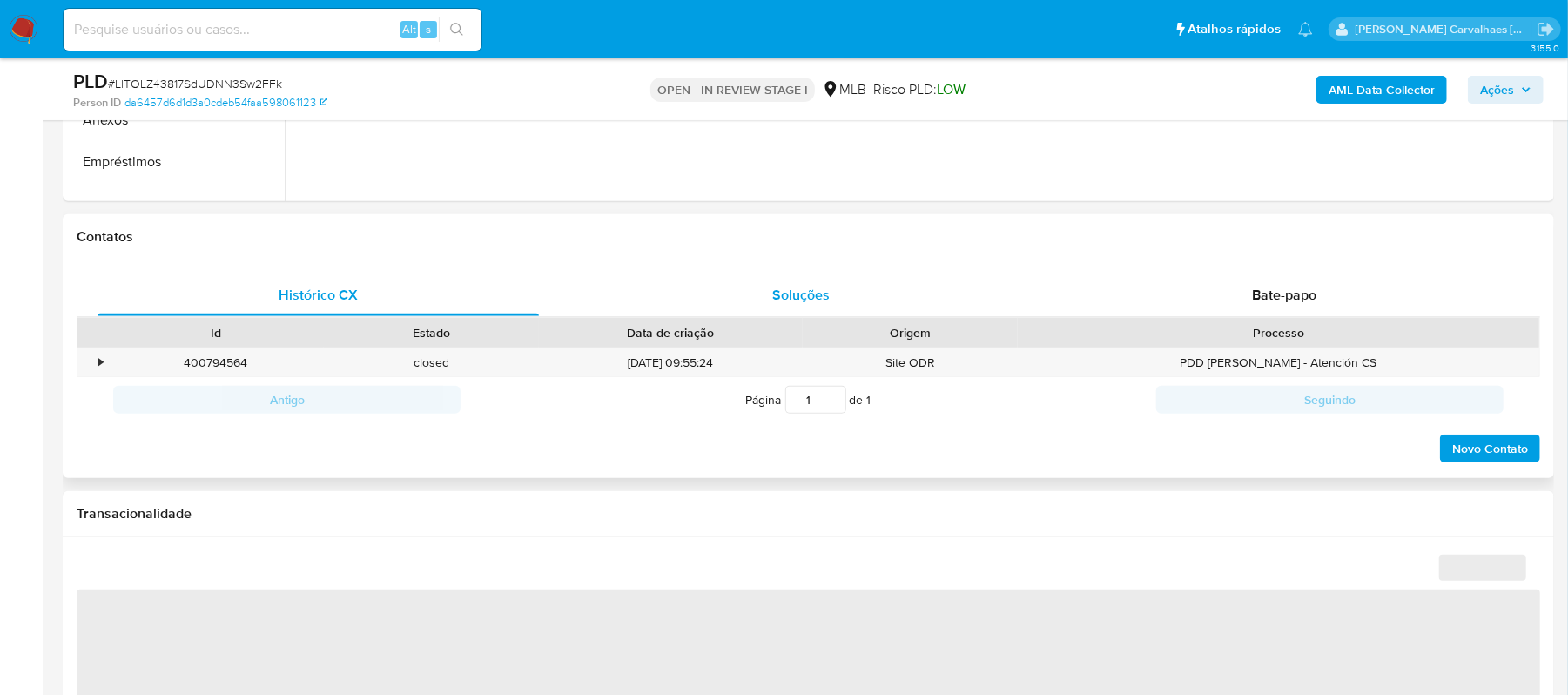
select select "10"
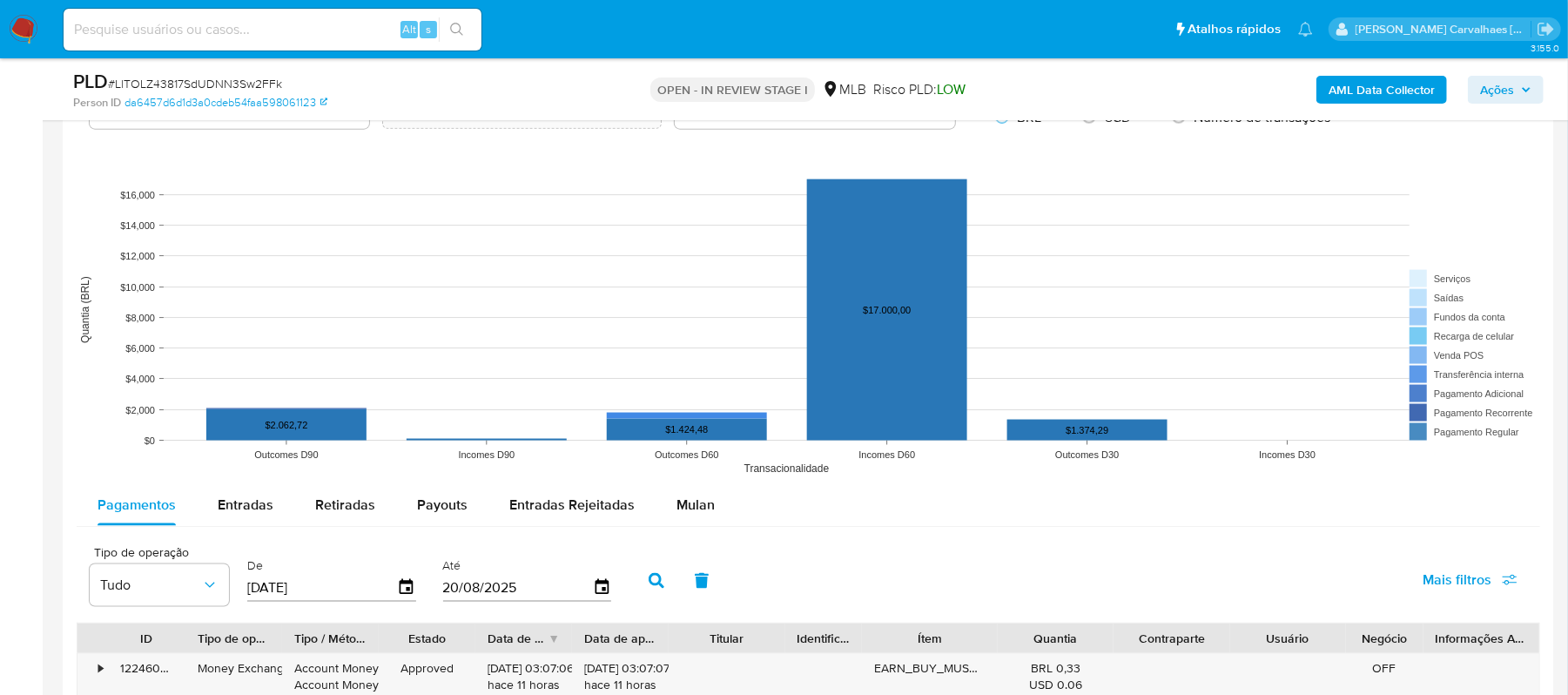
scroll to position [1508, 0]
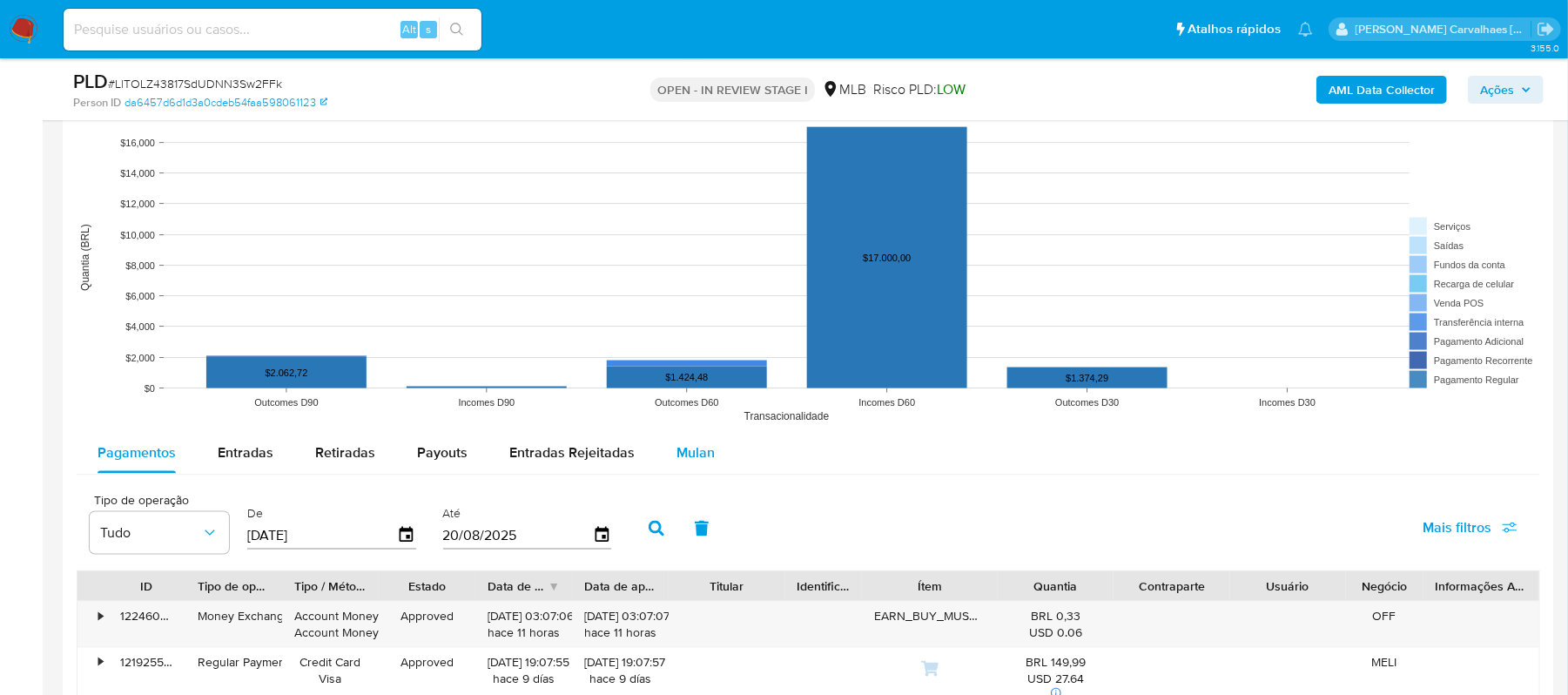
click at [693, 453] on span "Mulan" at bounding box center [695, 452] width 39 height 20
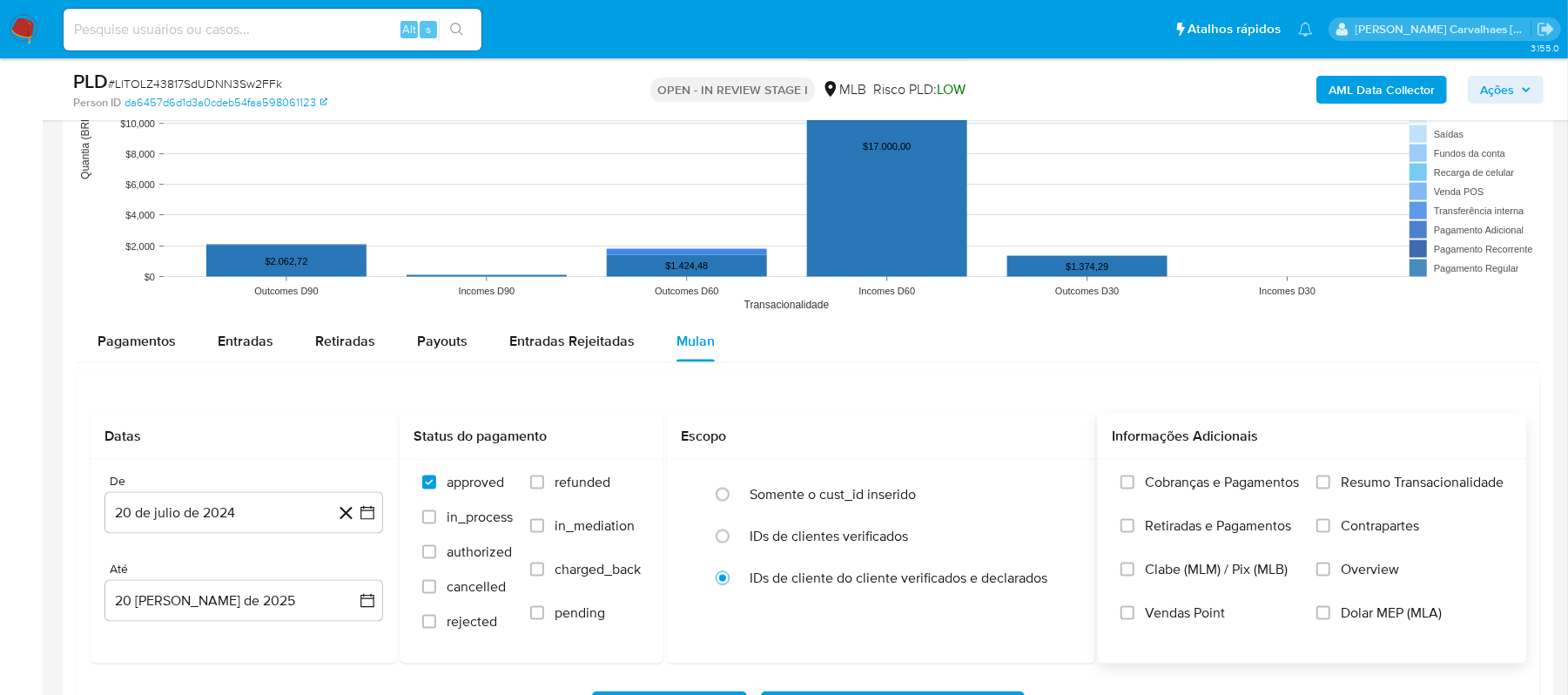
scroll to position [1742, 0]
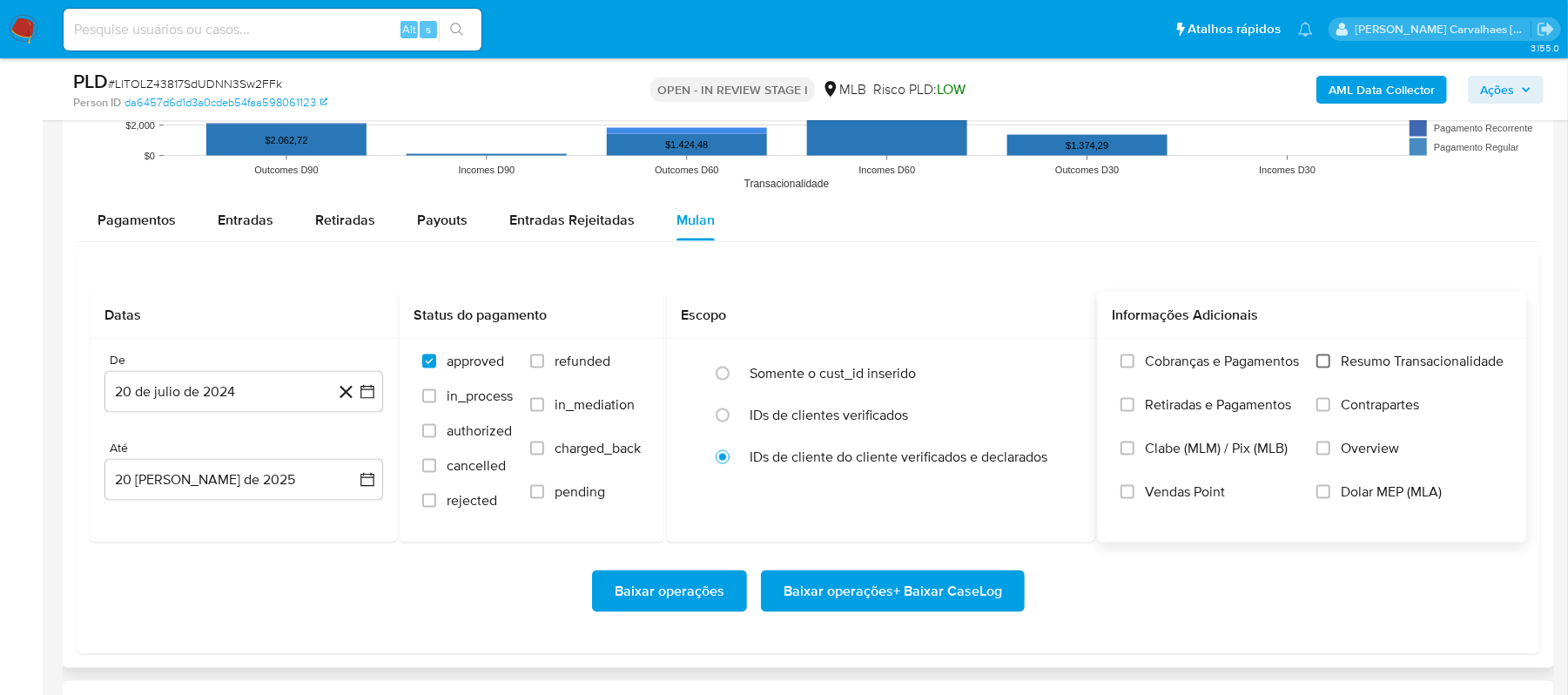
click at [1325, 363] on input "Resumo Transacionalidade" at bounding box center [1324, 361] width 14 height 14
click at [370, 390] on icon "button" at bounding box center [368, 392] width 14 height 14
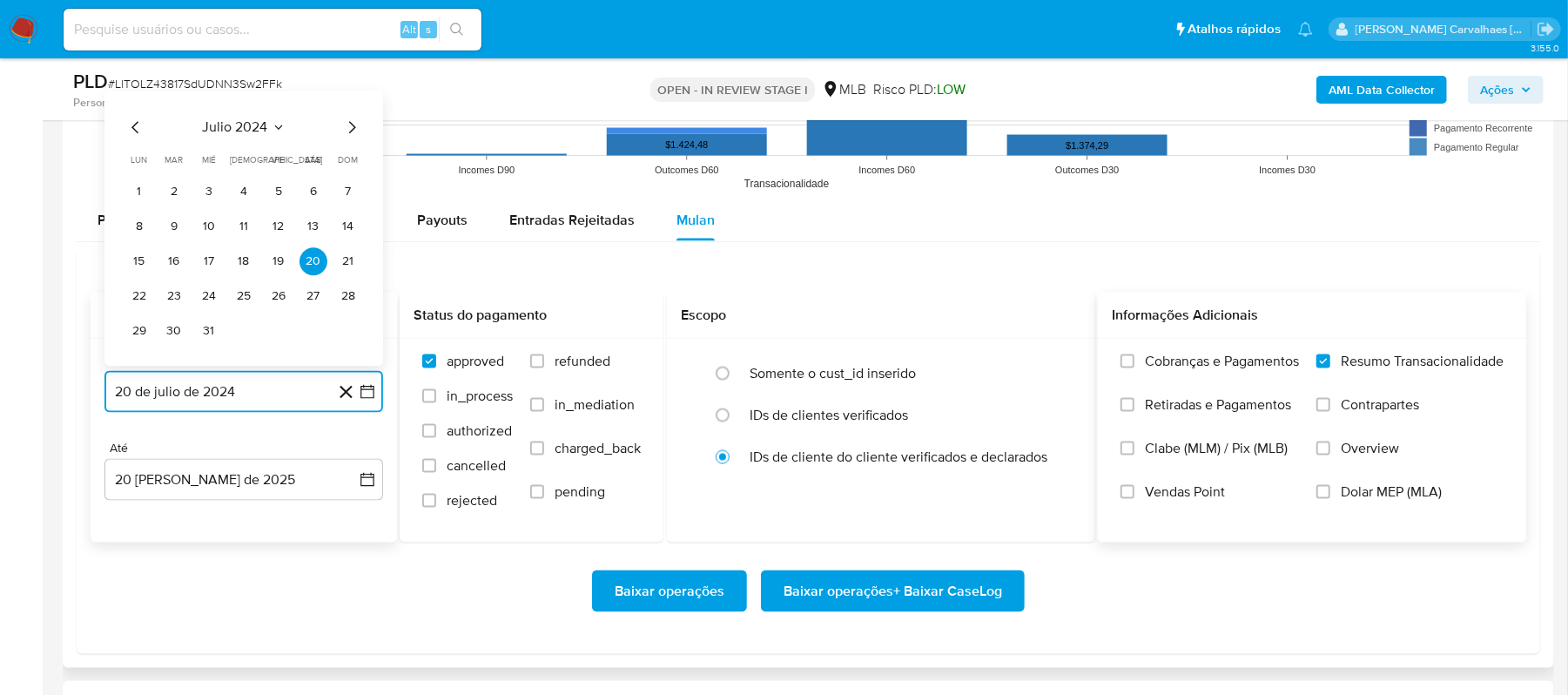
click at [348, 135] on icon "Mes siguiente" at bounding box center [352, 127] width 21 height 21
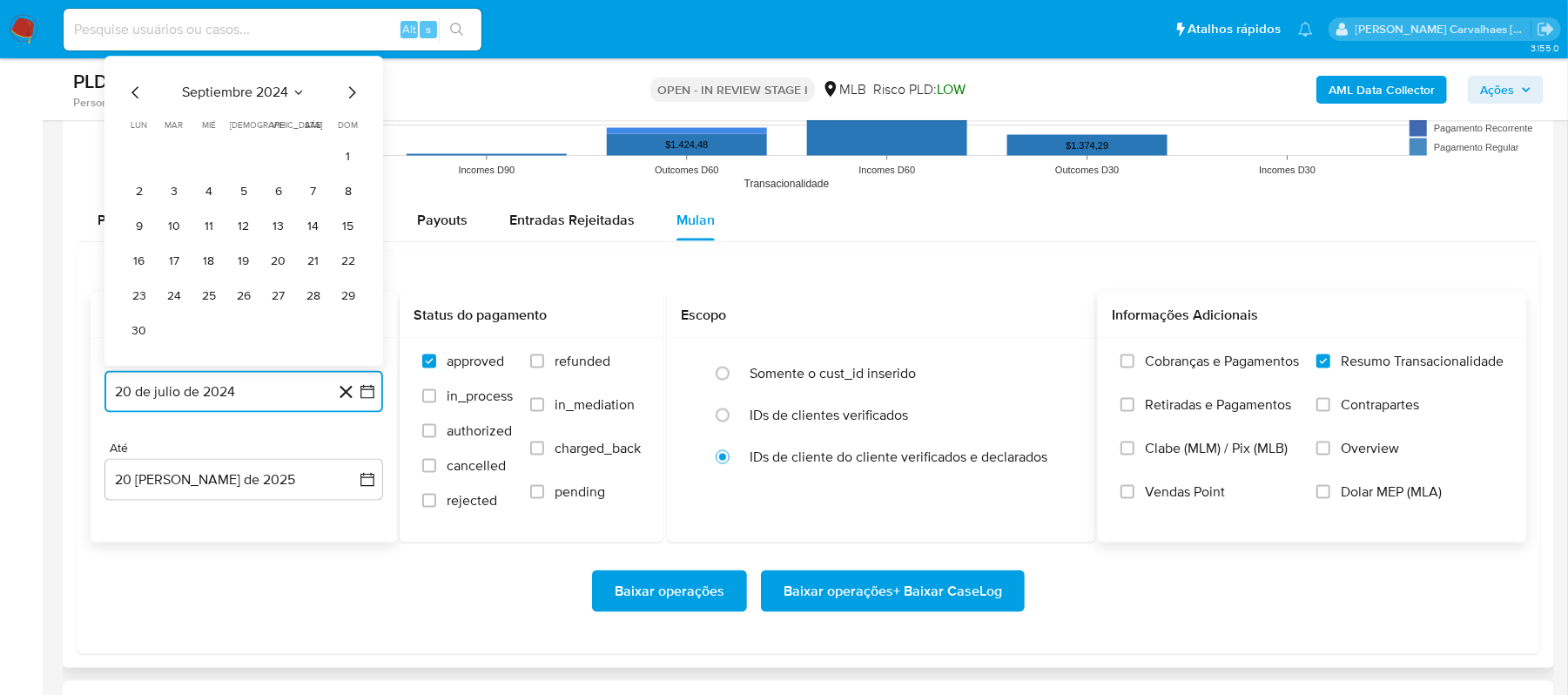
click at [352, 102] on icon "Mes siguiente" at bounding box center [352, 92] width 21 height 21
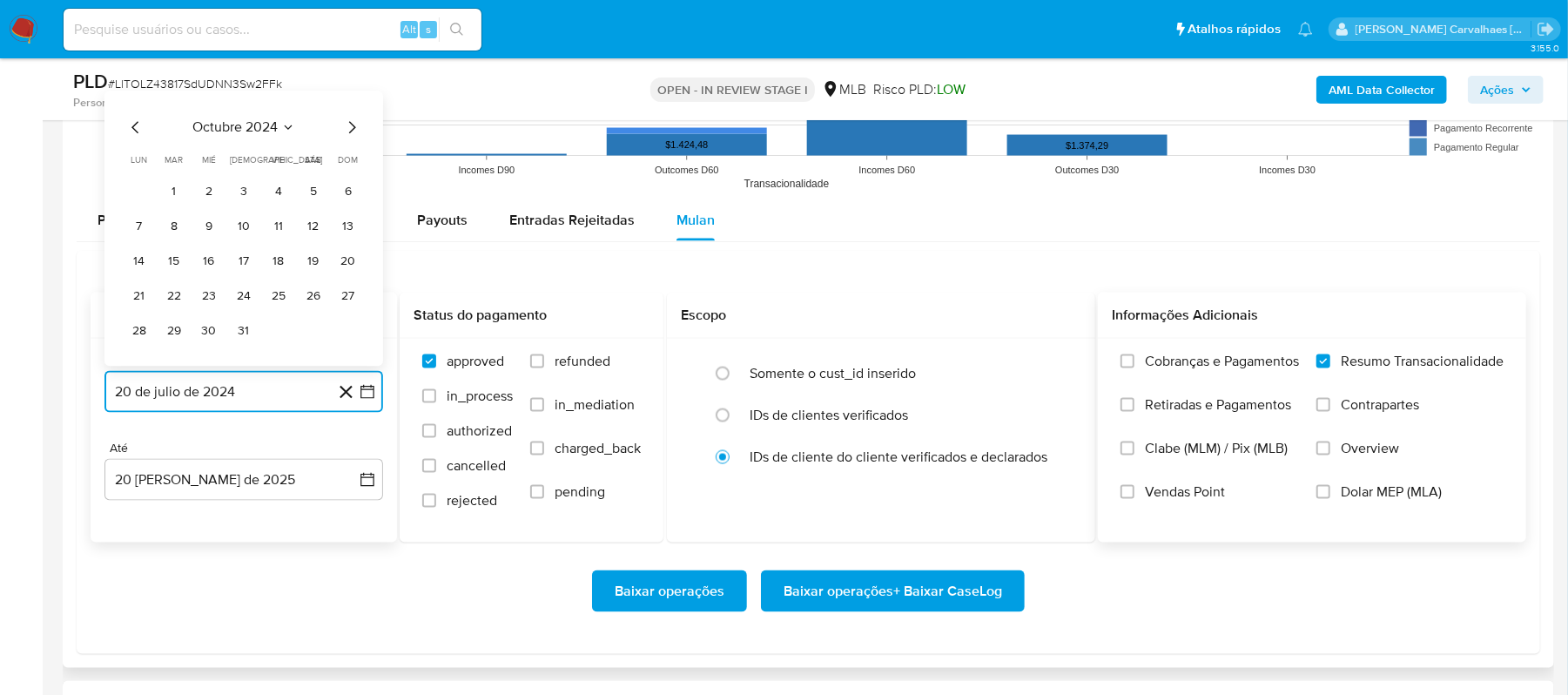
click at [350, 130] on icon "Mes siguiente" at bounding box center [352, 127] width 21 height 21
click at [349, 104] on icon "Mes siguiente" at bounding box center [352, 92] width 21 height 21
click at [346, 127] on icon "Mes siguiente" at bounding box center [352, 127] width 21 height 21
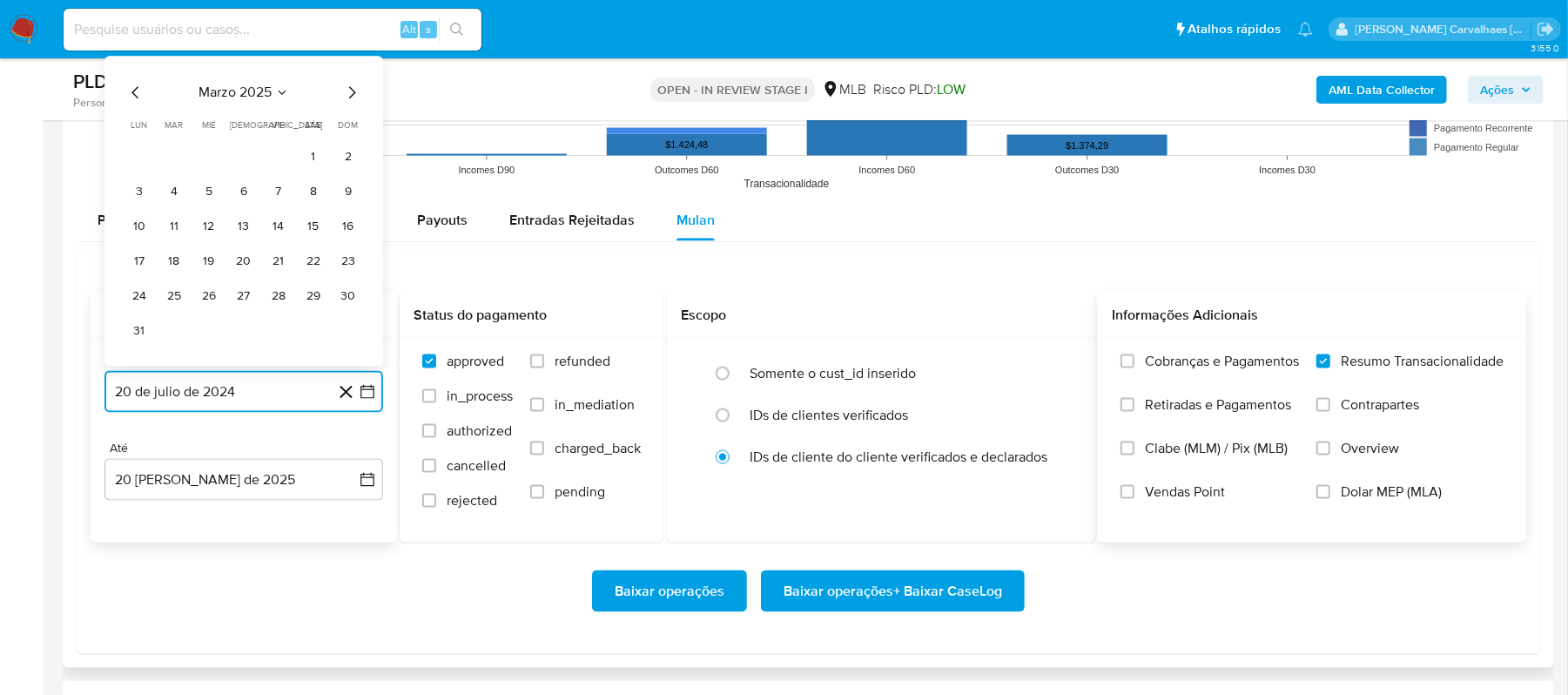
click at [346, 104] on icon "Mes siguiente" at bounding box center [352, 92] width 21 height 21
click at [348, 136] on icon "Mes siguiente" at bounding box center [352, 127] width 21 height 21
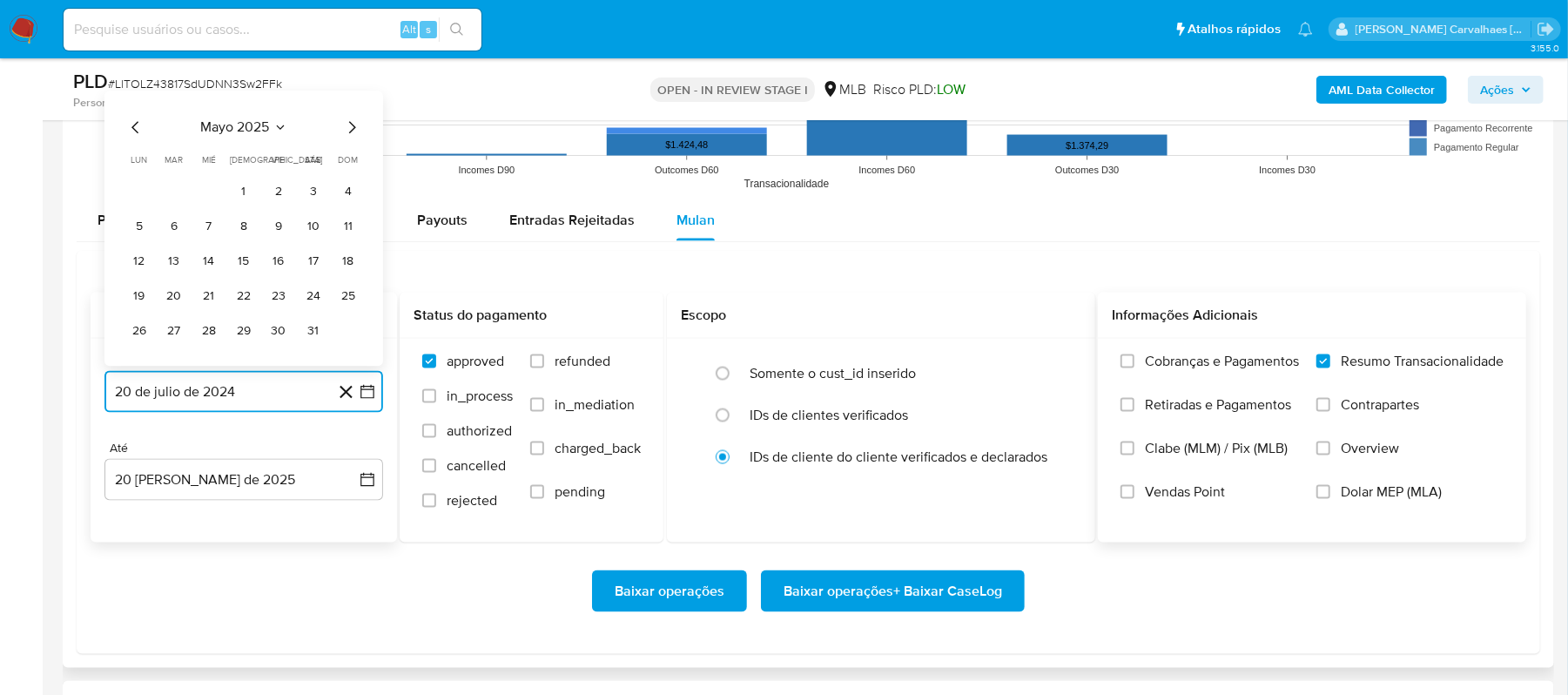
click at [348, 136] on icon "Mes siguiente" at bounding box center [352, 127] width 21 height 21
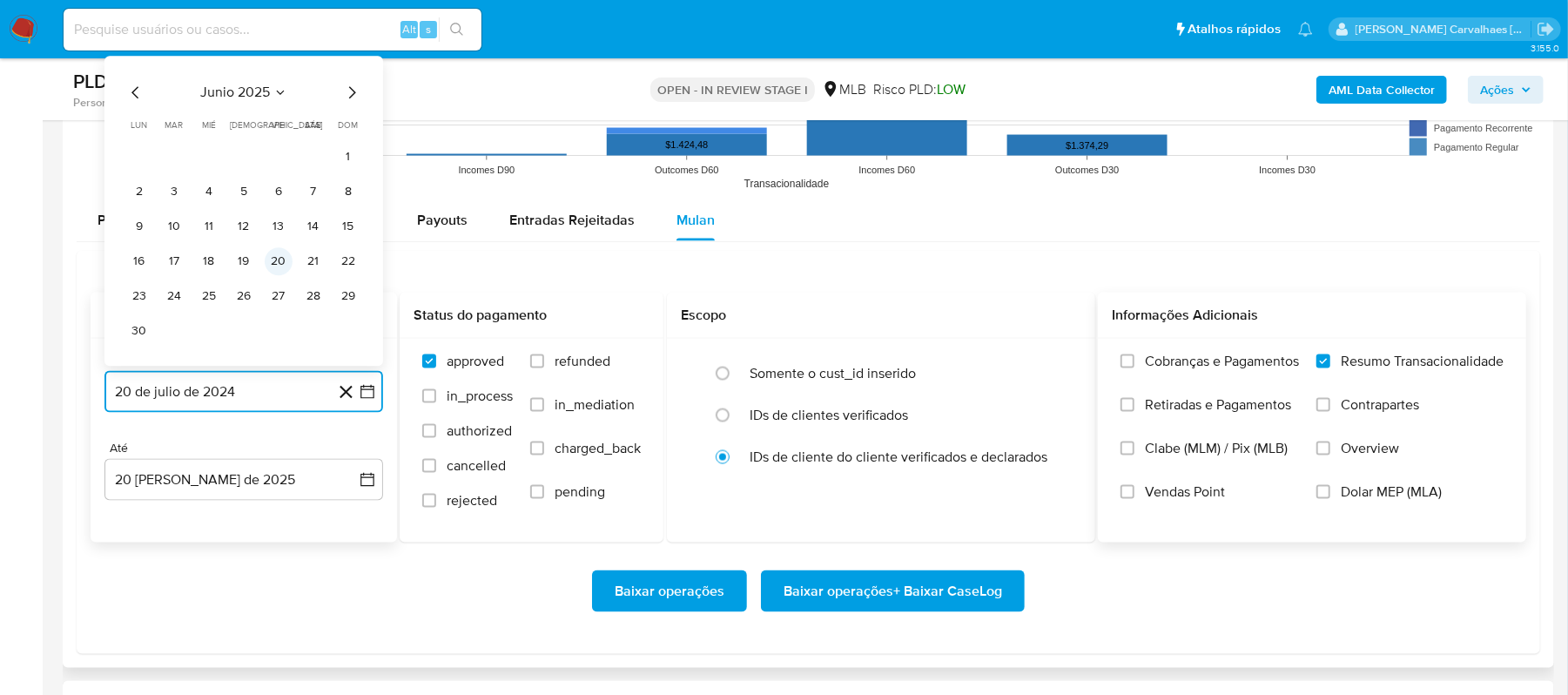
click at [283, 258] on button "20" at bounding box center [278, 262] width 28 height 28
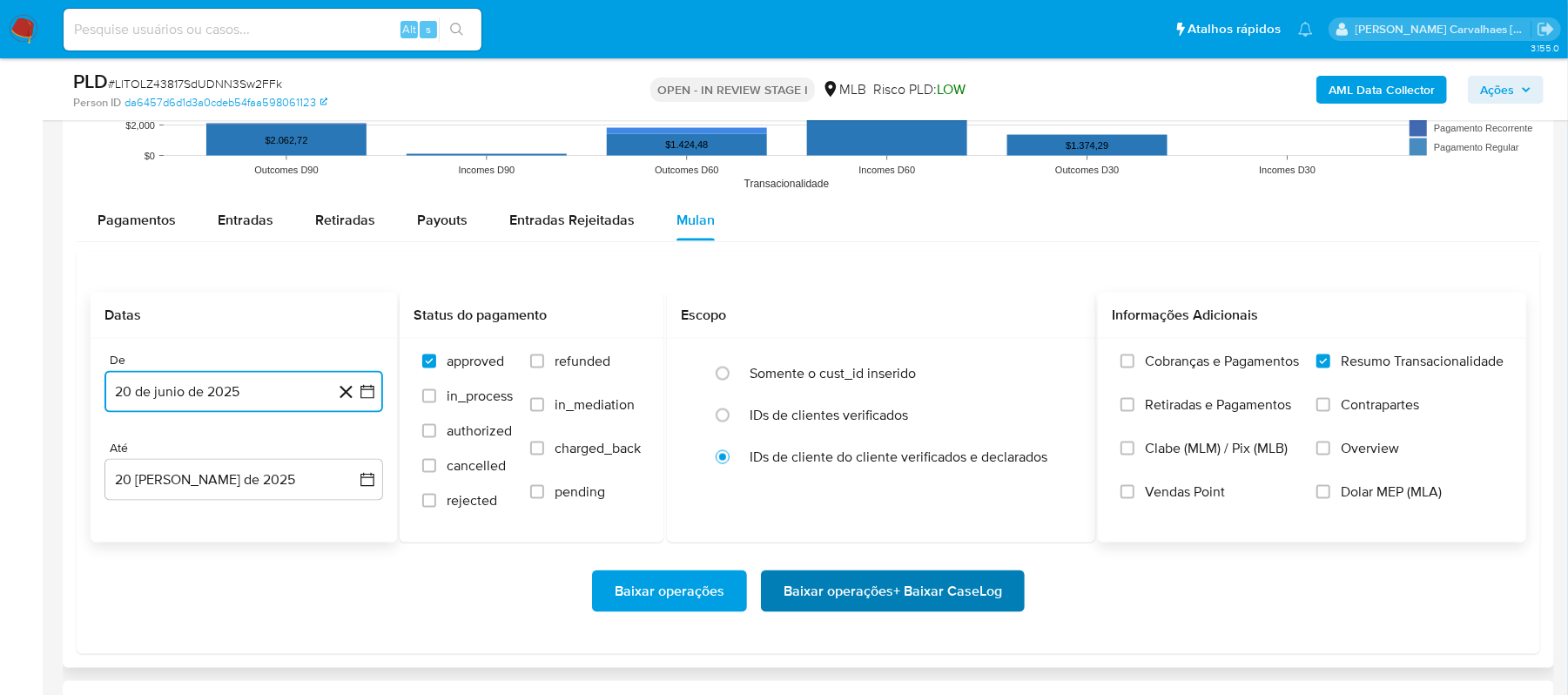
click at [817, 603] on span "Baixar operações + Baixar CaseLog" at bounding box center [893, 591] width 219 height 39
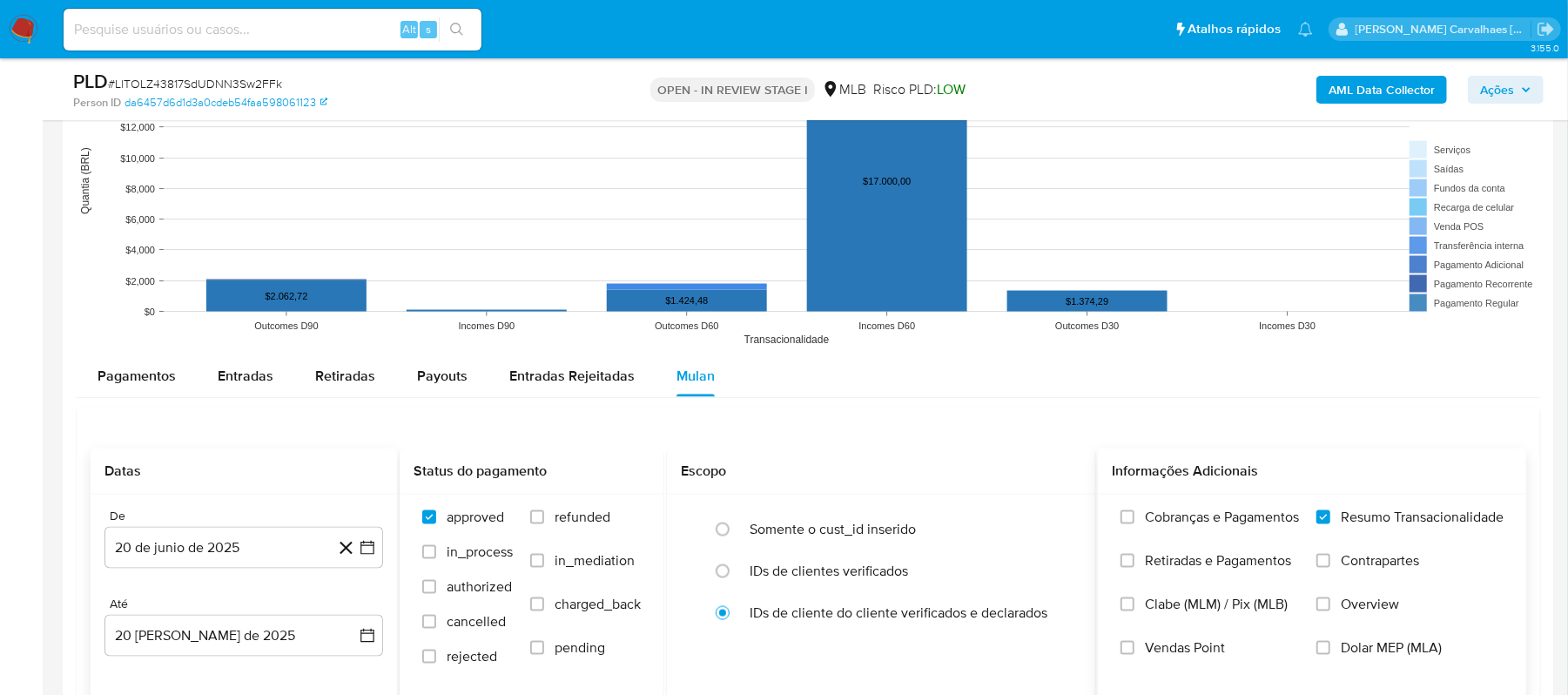
scroll to position [1276, 0]
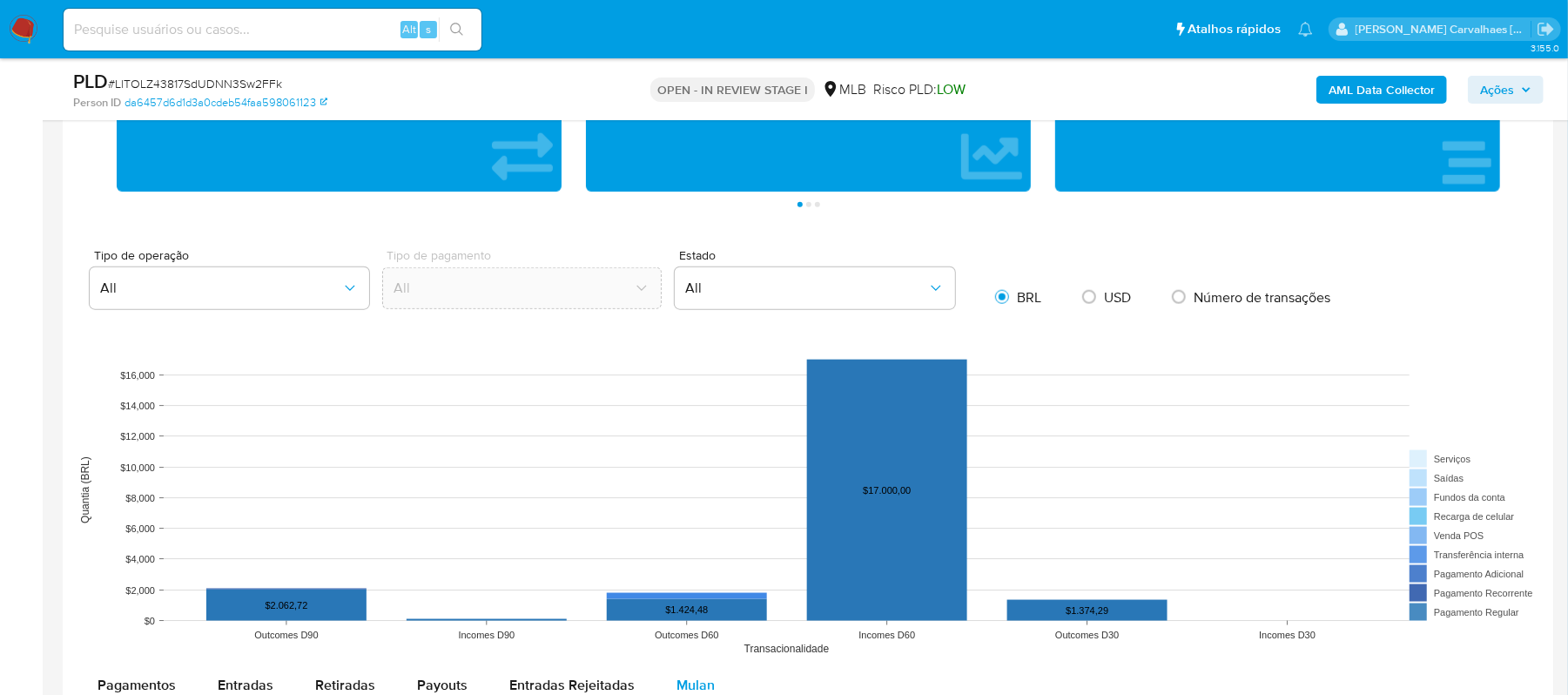
click at [19, 31] on img at bounding box center [23, 30] width 30 height 30
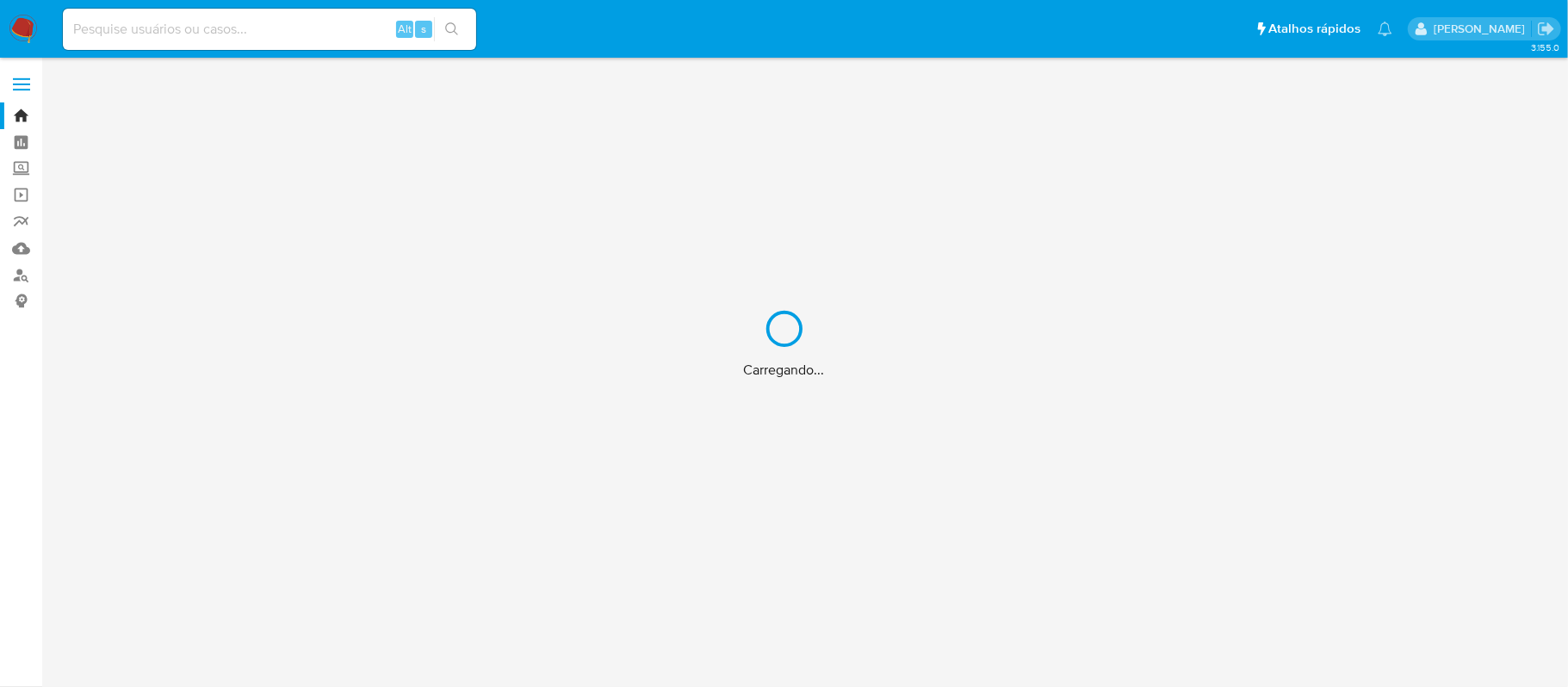
click at [22, 274] on div "Carregando..." at bounding box center [784, 343] width 1568 height 687
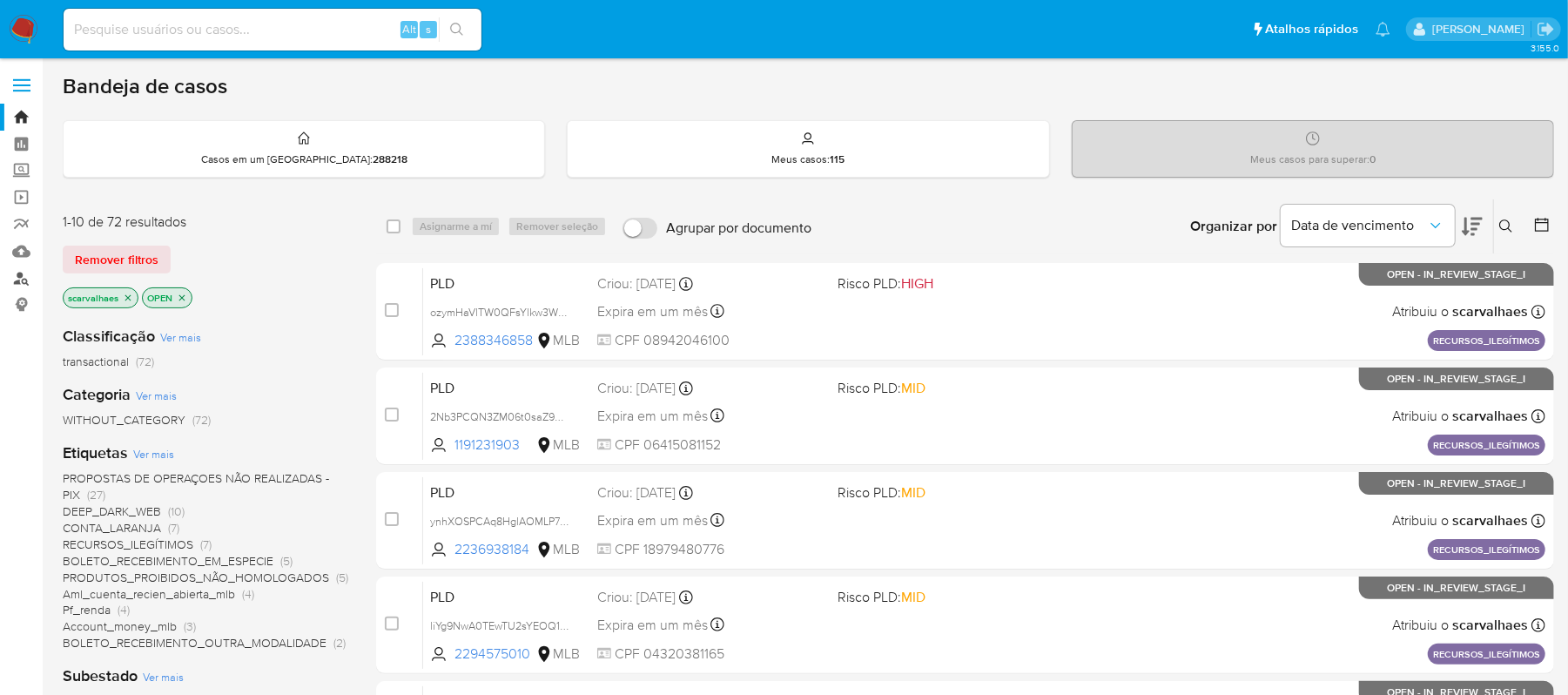
click at [28, 276] on link "Localizador de pessoas" at bounding box center [103, 278] width 207 height 27
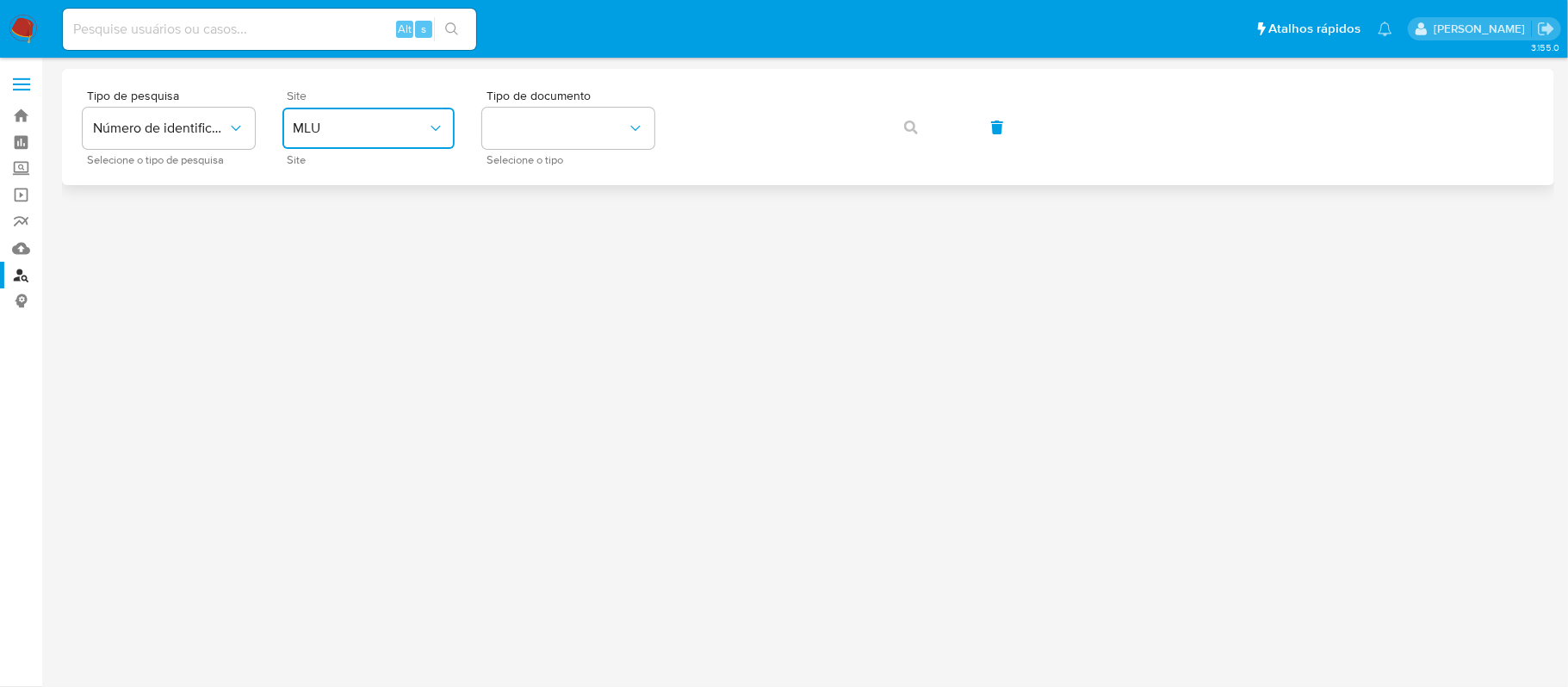
click at [377, 128] on span "MLU" at bounding box center [359, 128] width 134 height 17
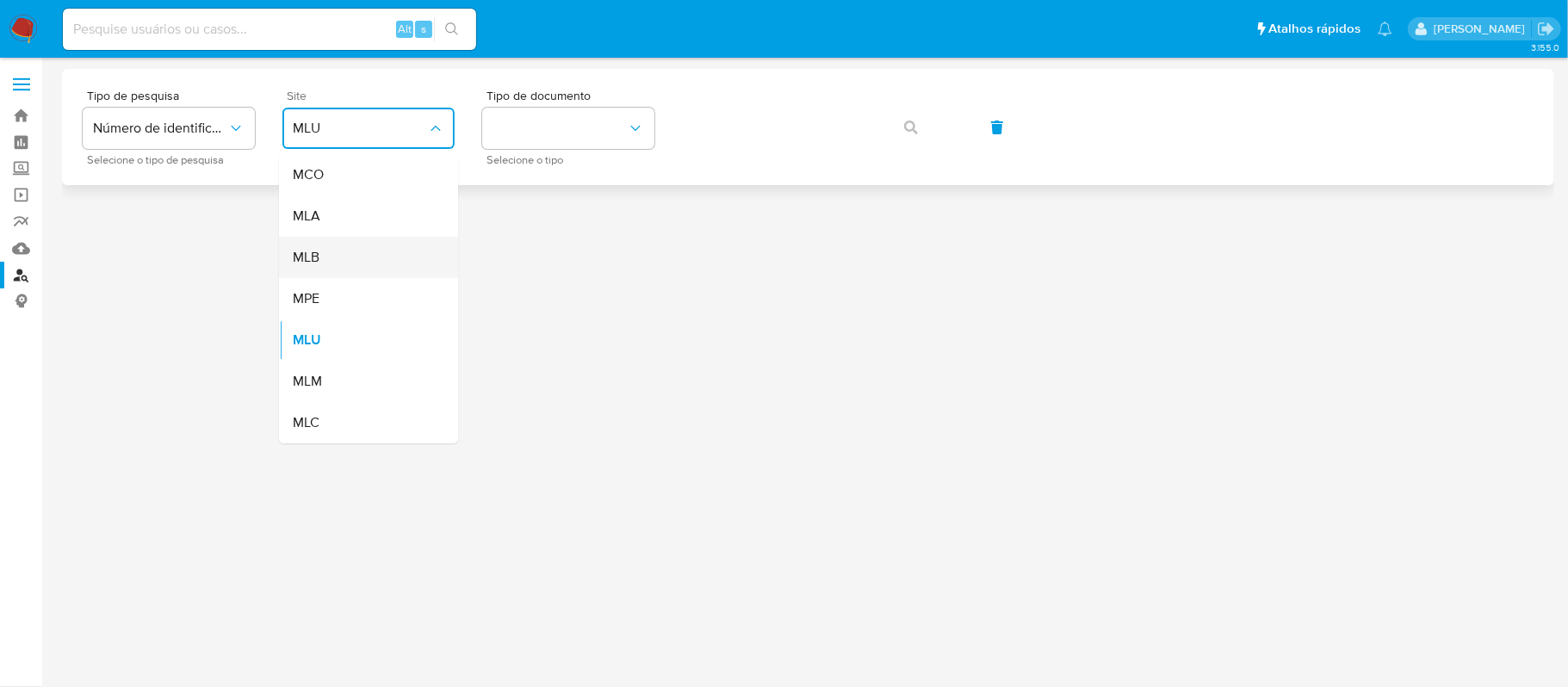
click at [352, 248] on div "MLB" at bounding box center [363, 257] width 141 height 42
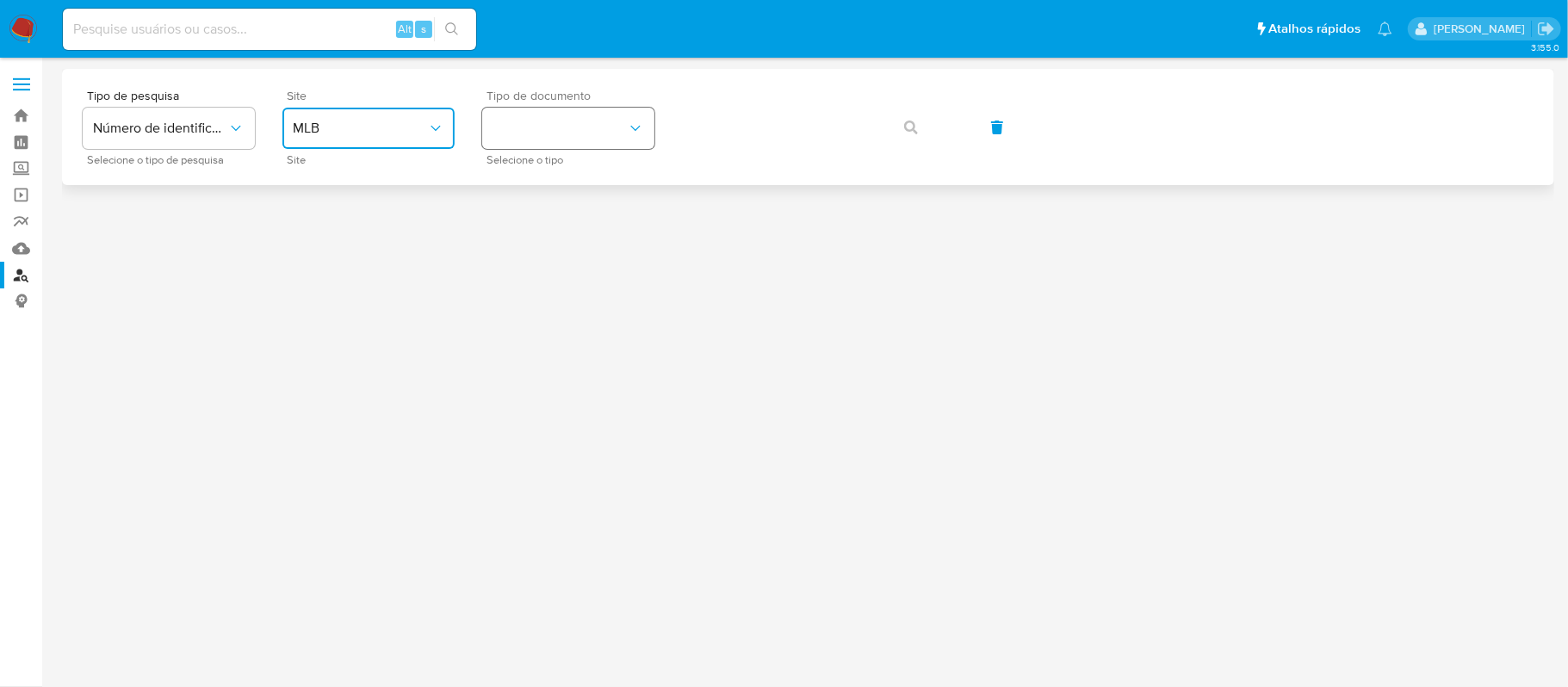
click at [530, 119] on button "identificationType" at bounding box center [568, 128] width 172 height 42
click at [517, 238] on div "CPF CPF" at bounding box center [562, 242] width 141 height 59
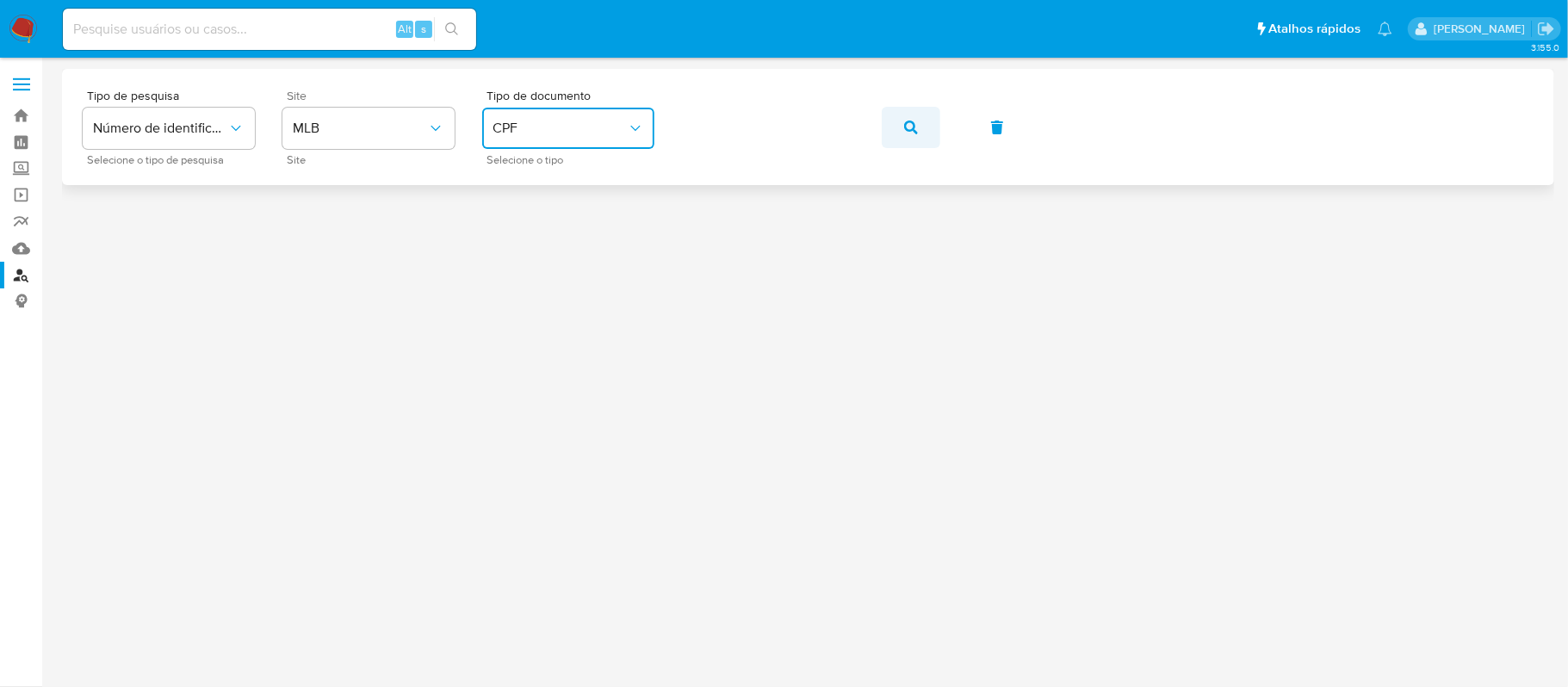
click at [907, 125] on icon "button" at bounding box center [911, 128] width 14 height 14
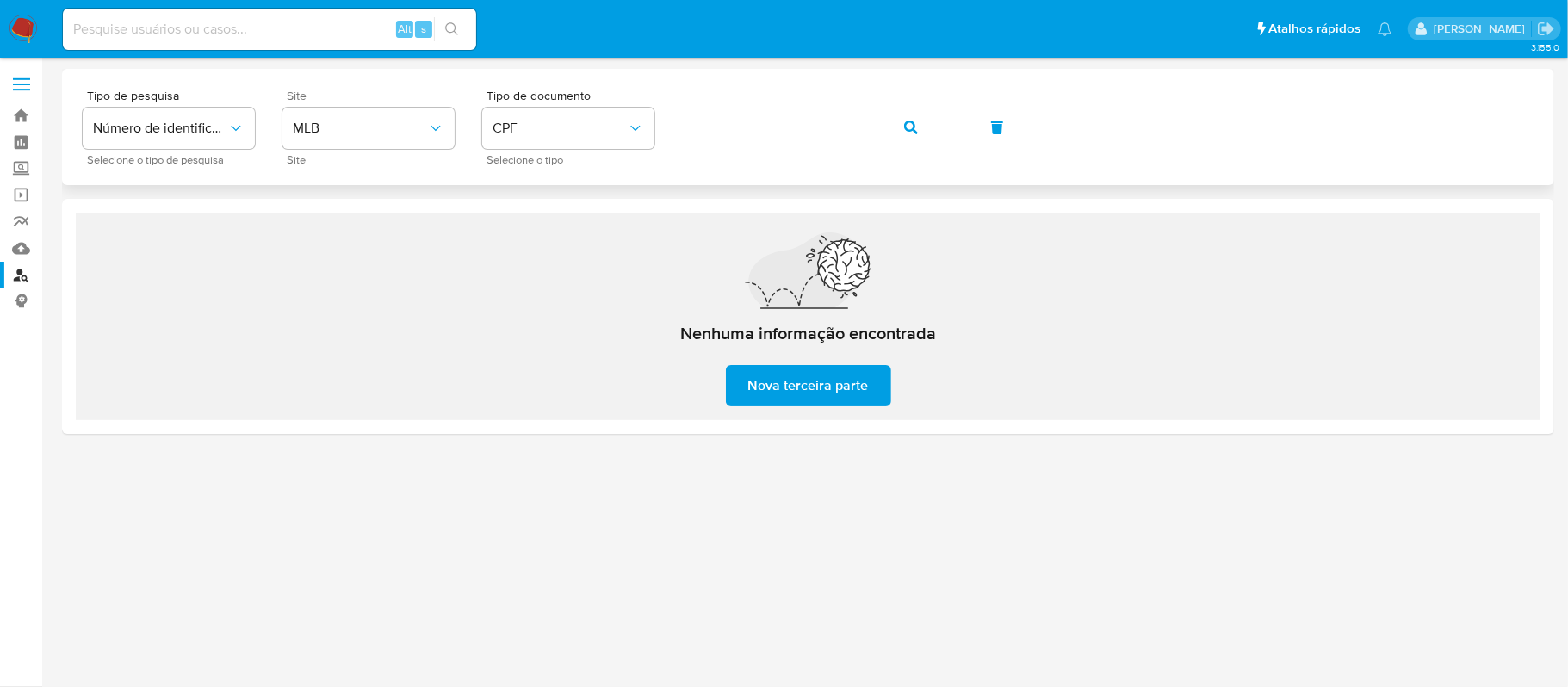
click at [670, 133] on div "Tipo de pesquisa Número de identificação Selecione o tipo de pesquisa Site MLB …" at bounding box center [808, 127] width 1451 height 74
click at [906, 124] on icon "button" at bounding box center [911, 128] width 14 height 14
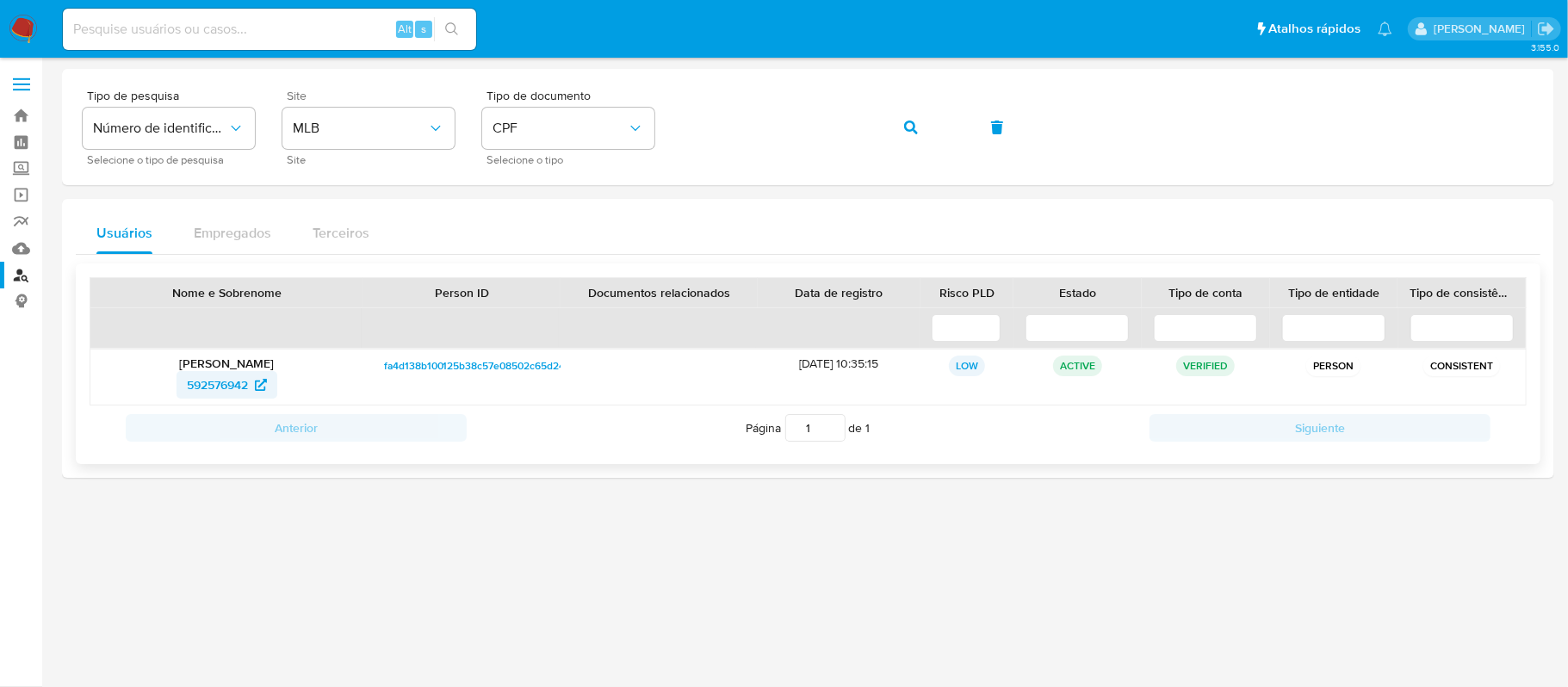
click at [236, 379] on span "592576942" at bounding box center [217, 384] width 61 height 27
click at [646, 129] on div "Tipo de pesquisa Número de identificação Selecione o tipo de pesquisa Site MLB …" at bounding box center [808, 127] width 1451 height 74
click at [907, 125] on icon "button" at bounding box center [911, 128] width 14 height 14
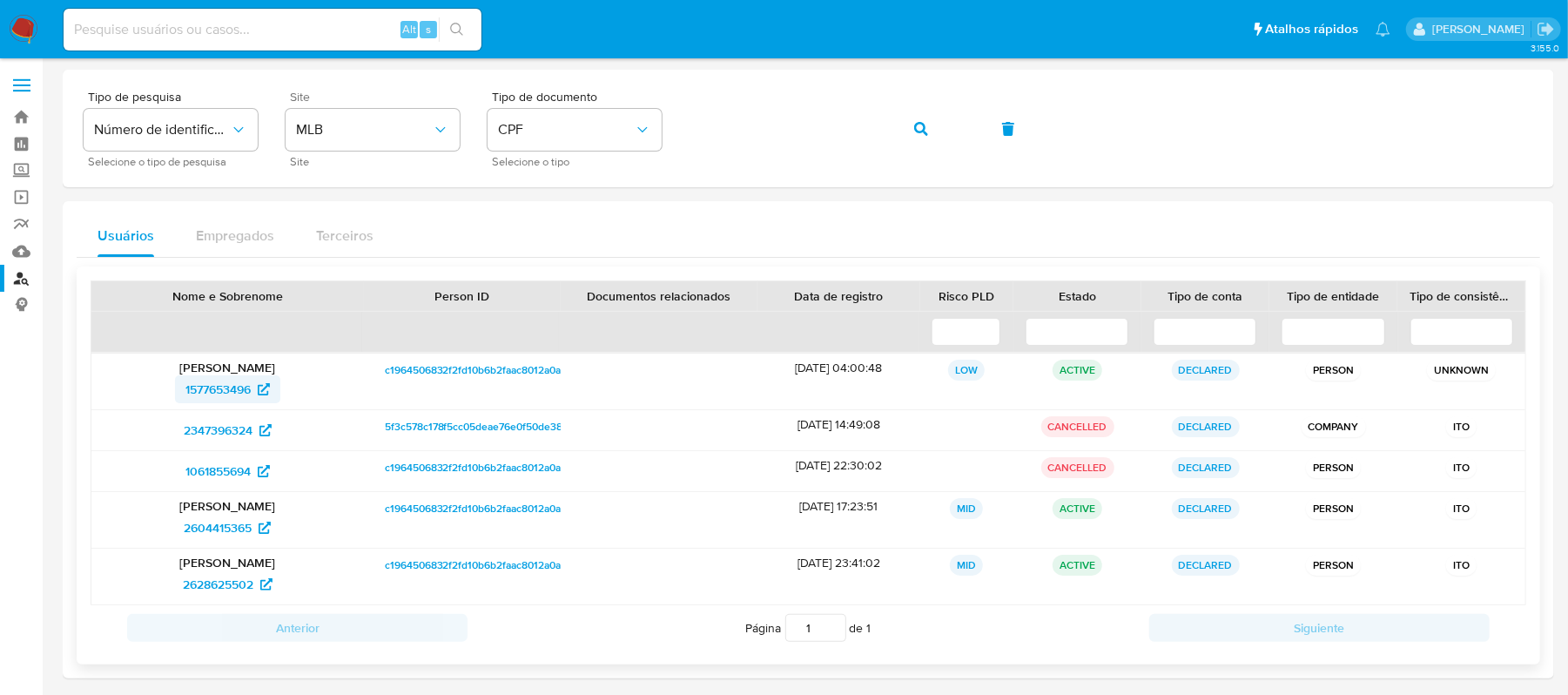
click at [226, 390] on span "1577653496" at bounding box center [218, 388] width 65 height 28
click at [920, 136] on span "button" at bounding box center [921, 128] width 14 height 39
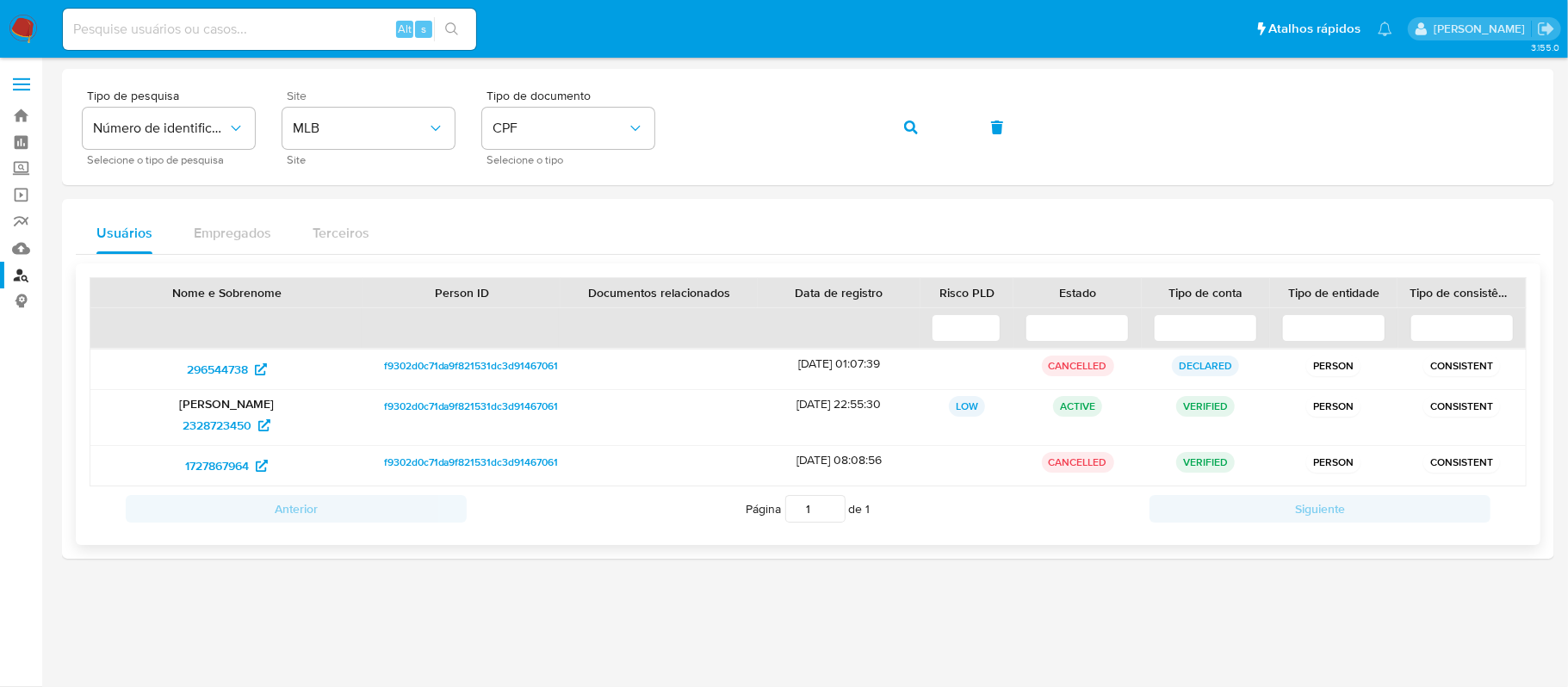
click at [259, 410] on p "[PERSON_NAME]" at bounding box center [227, 403] width 249 height 15
click at [214, 415] on span "2328723450" at bounding box center [217, 425] width 69 height 27
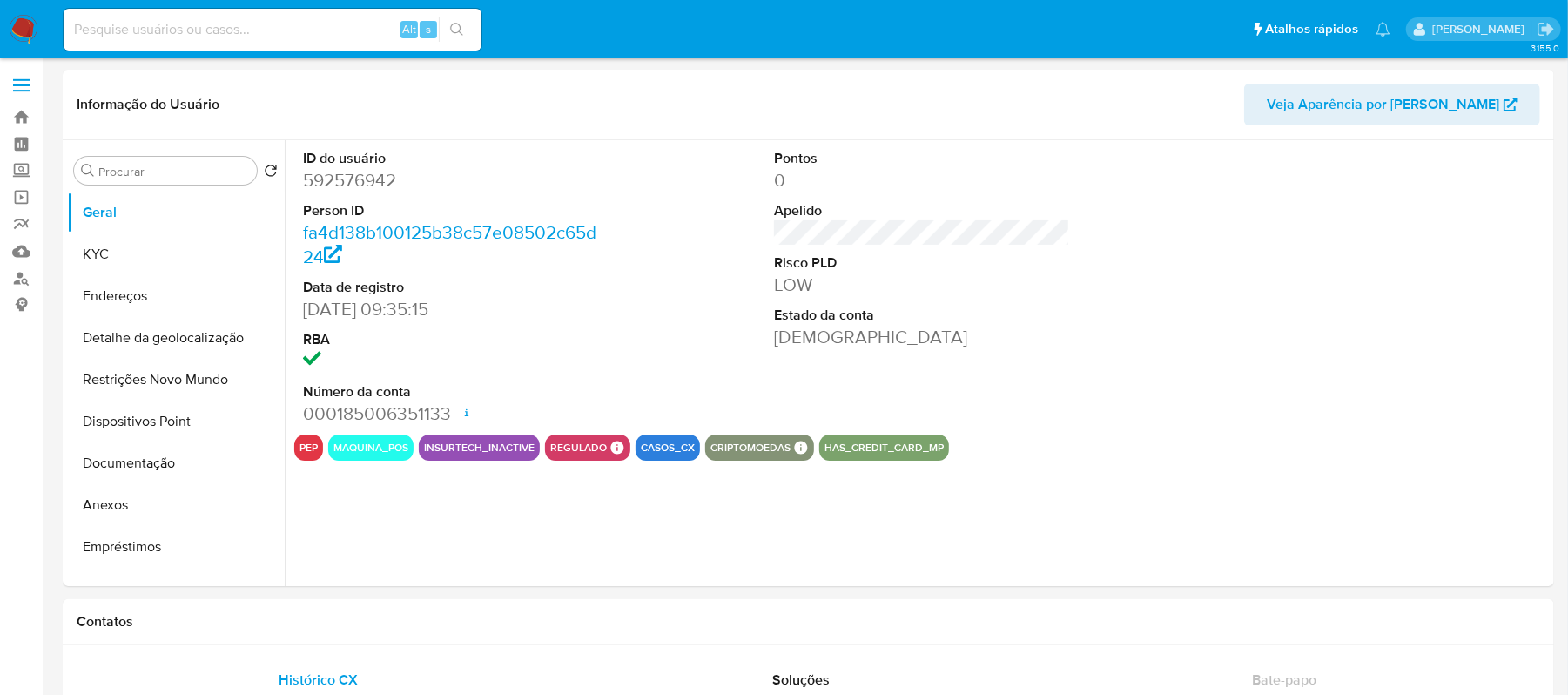
select select "10"
click at [117, 297] on button "Endereços" at bounding box center [169, 296] width 204 height 42
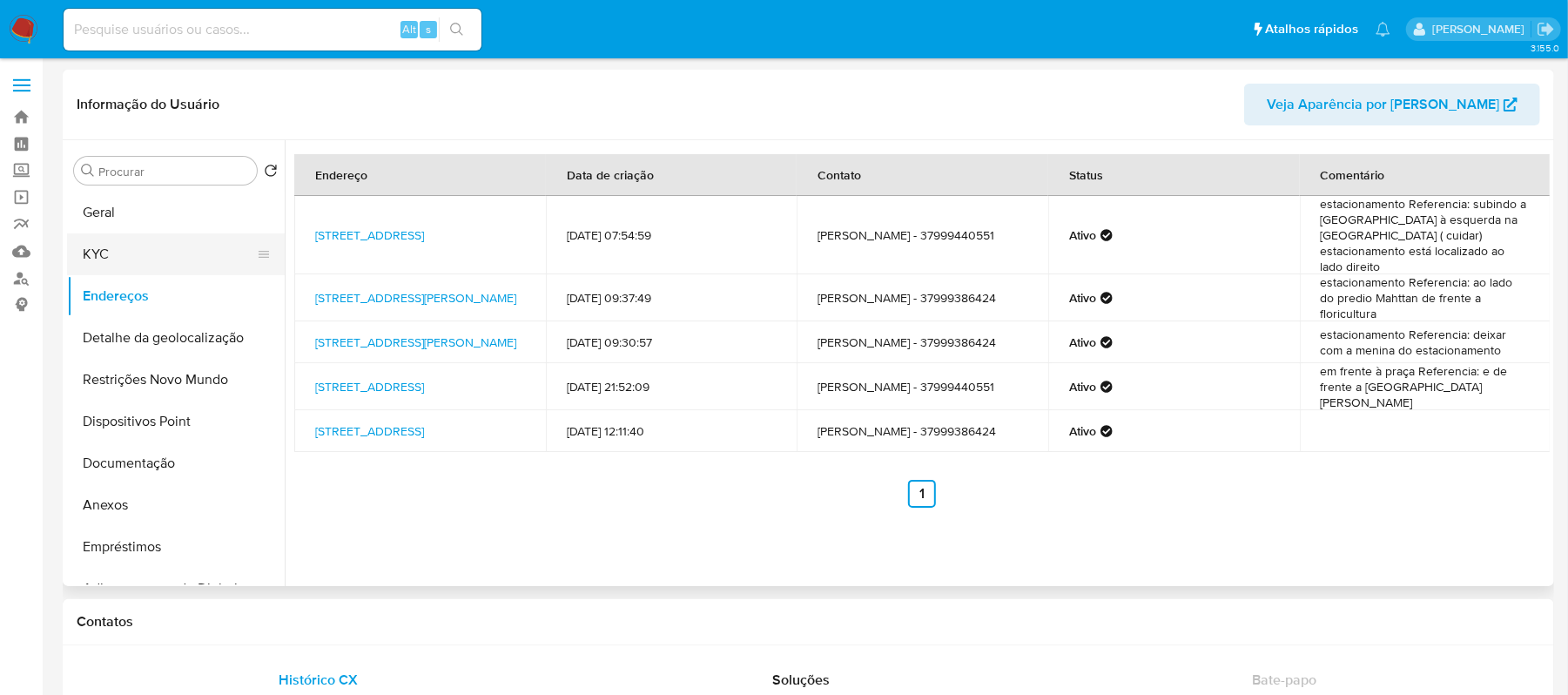
click at [127, 244] on button "KYC" at bounding box center [169, 254] width 204 height 42
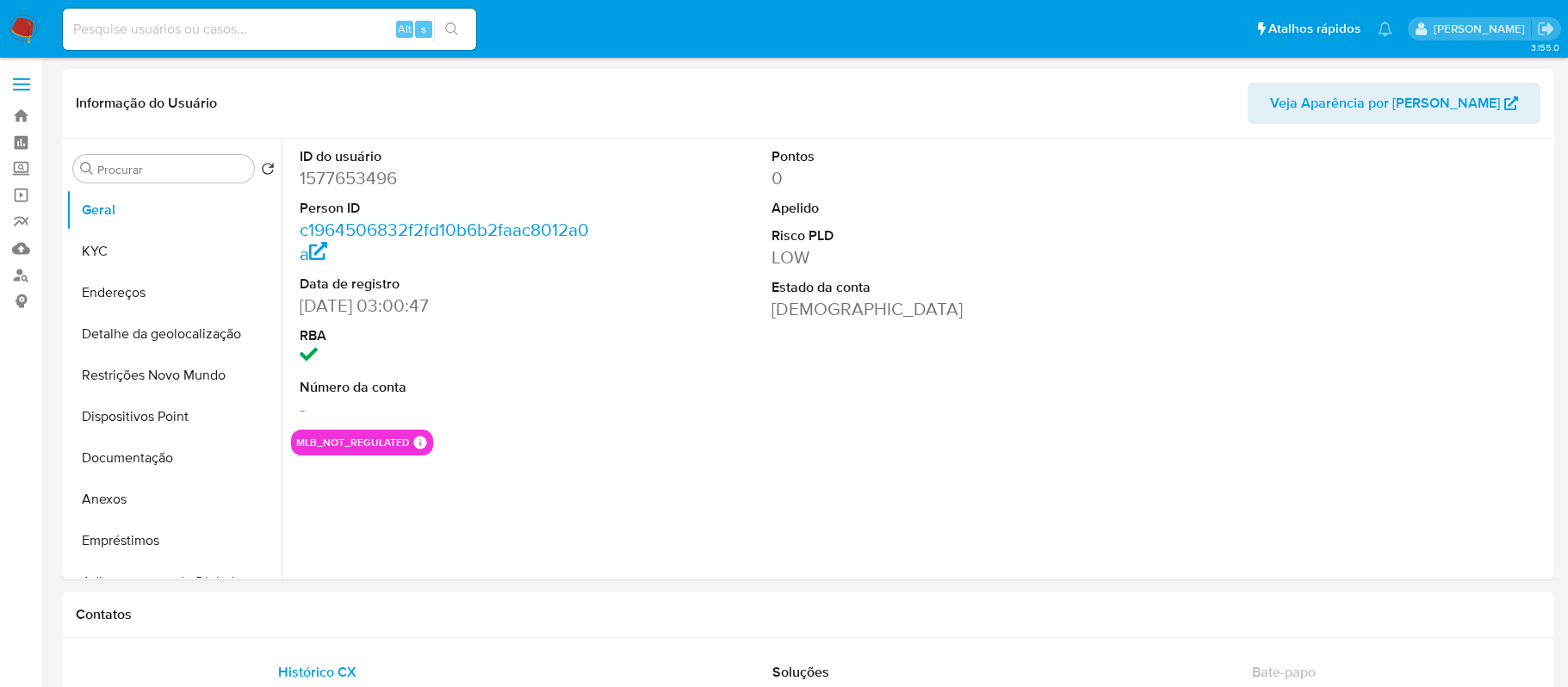
select select "10"
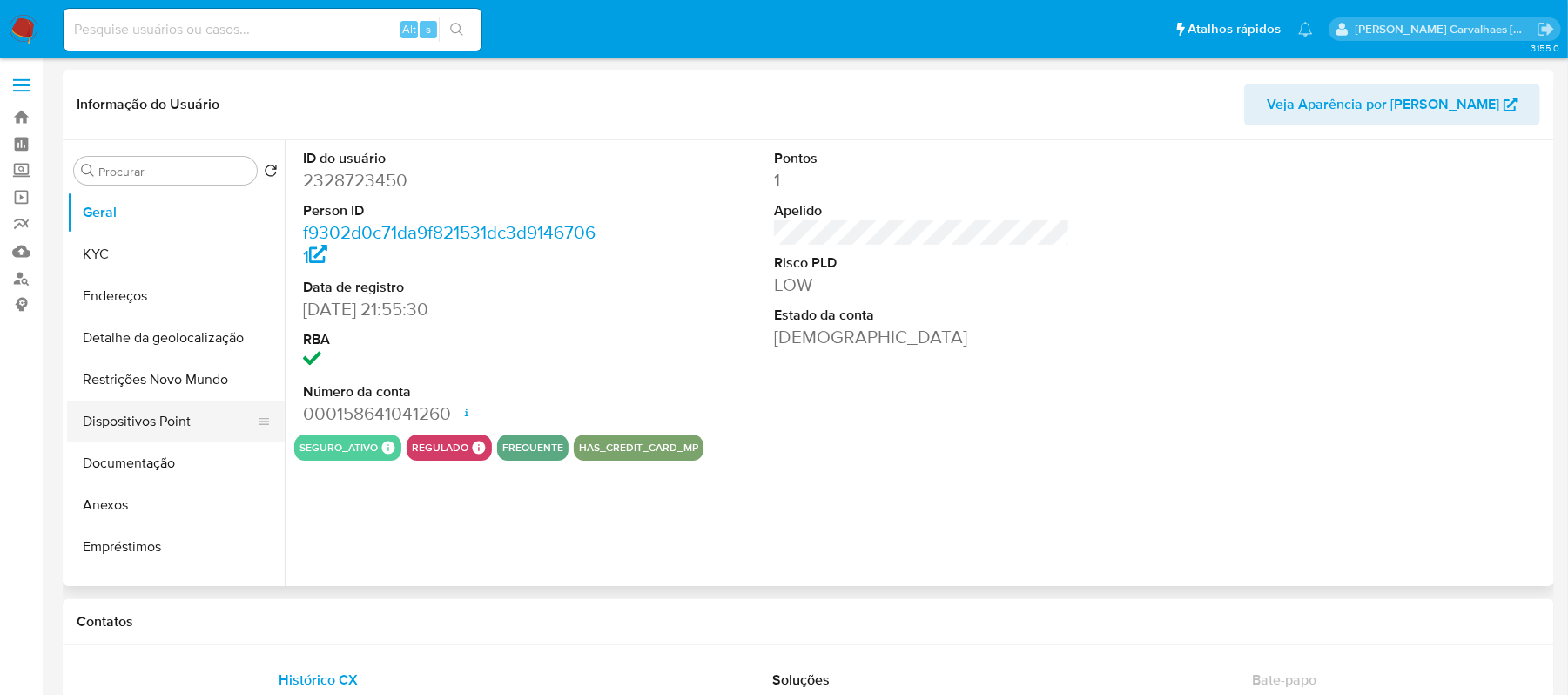
select select "10"
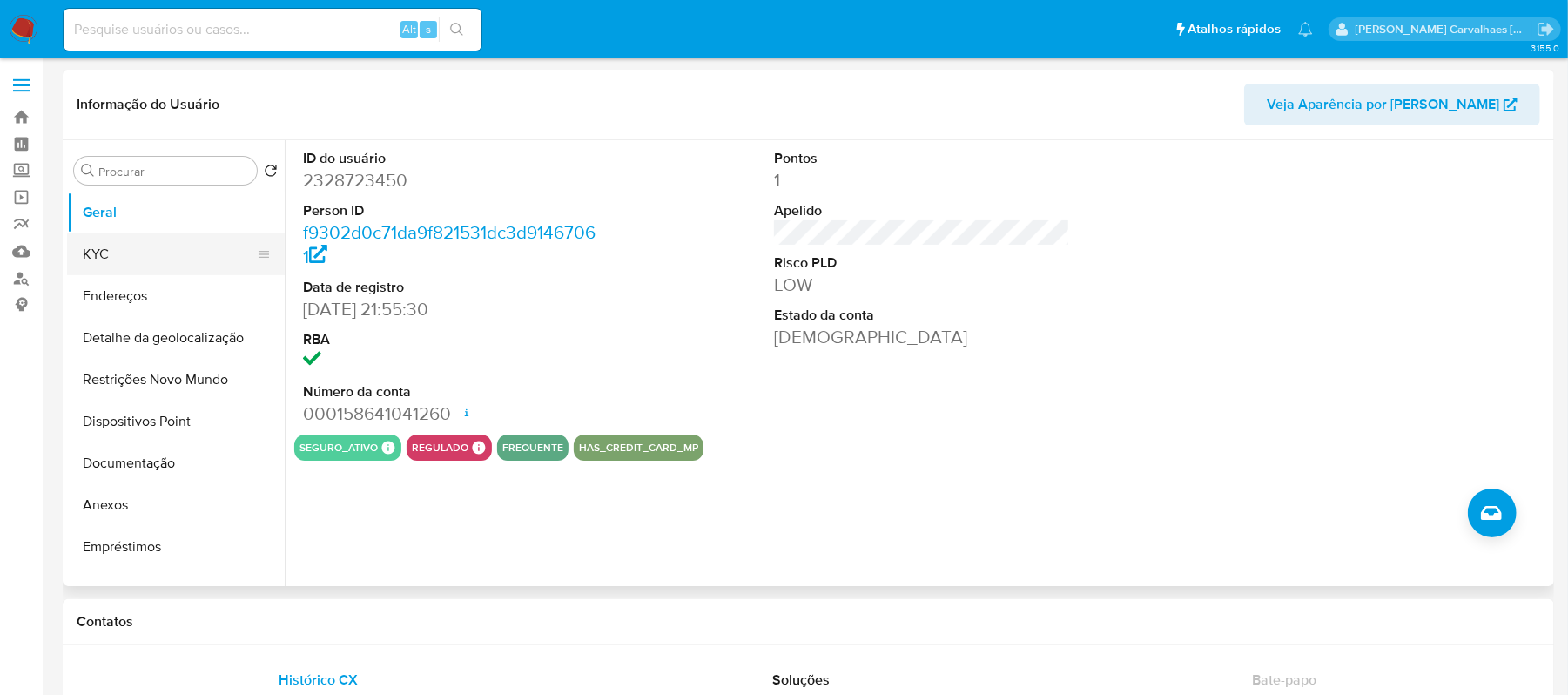
click at [113, 258] on button "KYC" at bounding box center [169, 254] width 204 height 42
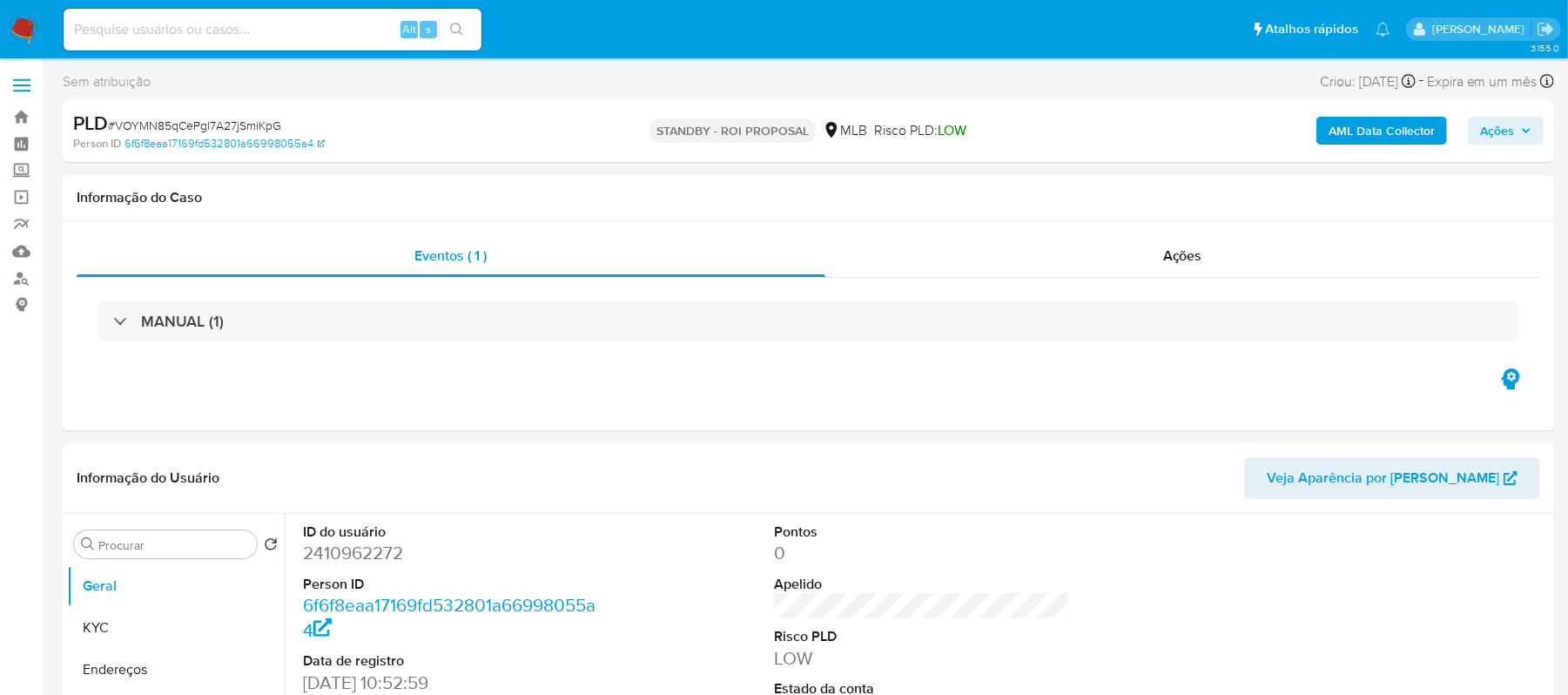
select select "10"
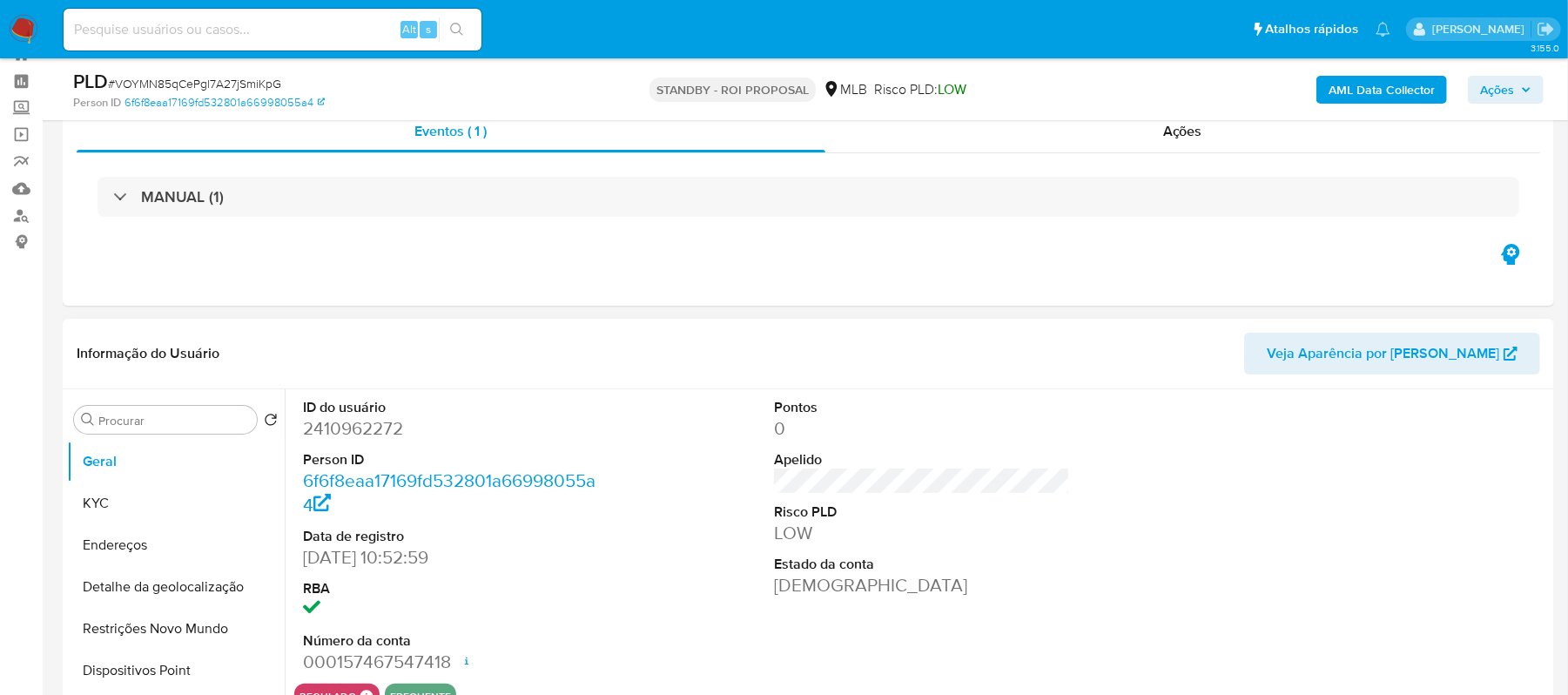
scroll to position [116, 0]
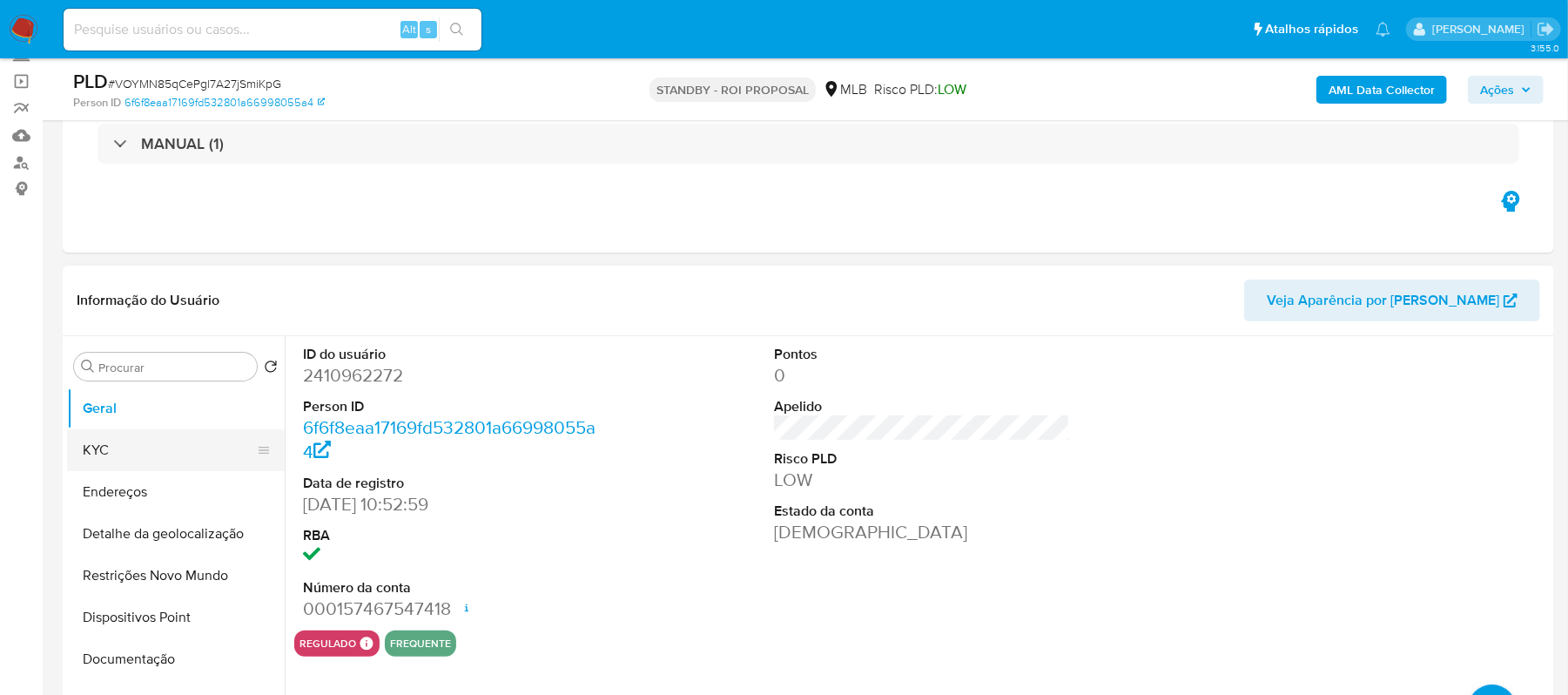
click at [96, 450] on button "KYC" at bounding box center [169, 450] width 204 height 42
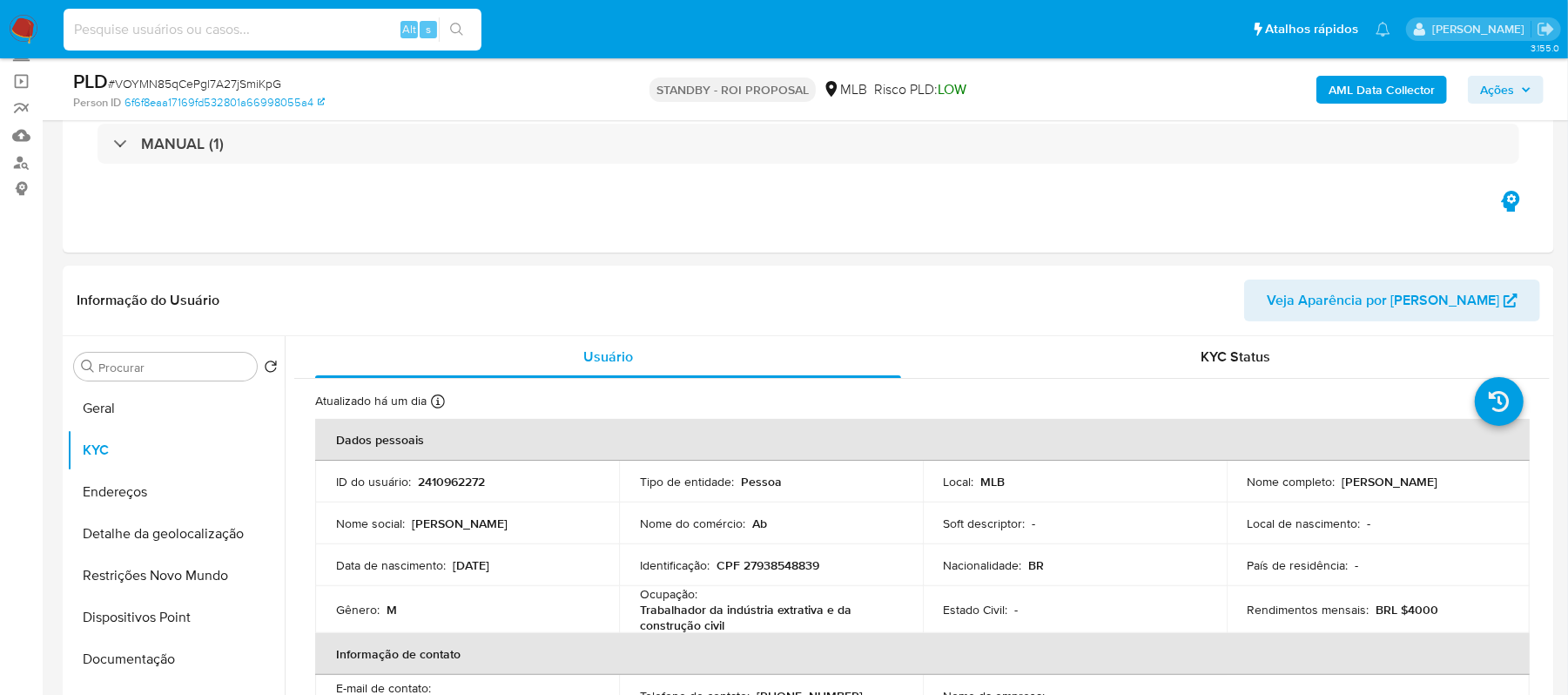
click at [131, 19] on input at bounding box center [273, 29] width 418 height 22
paste input "EnYOMdlBqnWI1edcbAmi5QE3"
type input "EnYOMdlBqnWI1edcbAmi5QE3"
click at [454, 36] on icon "search-icon" at bounding box center [457, 30] width 14 height 14
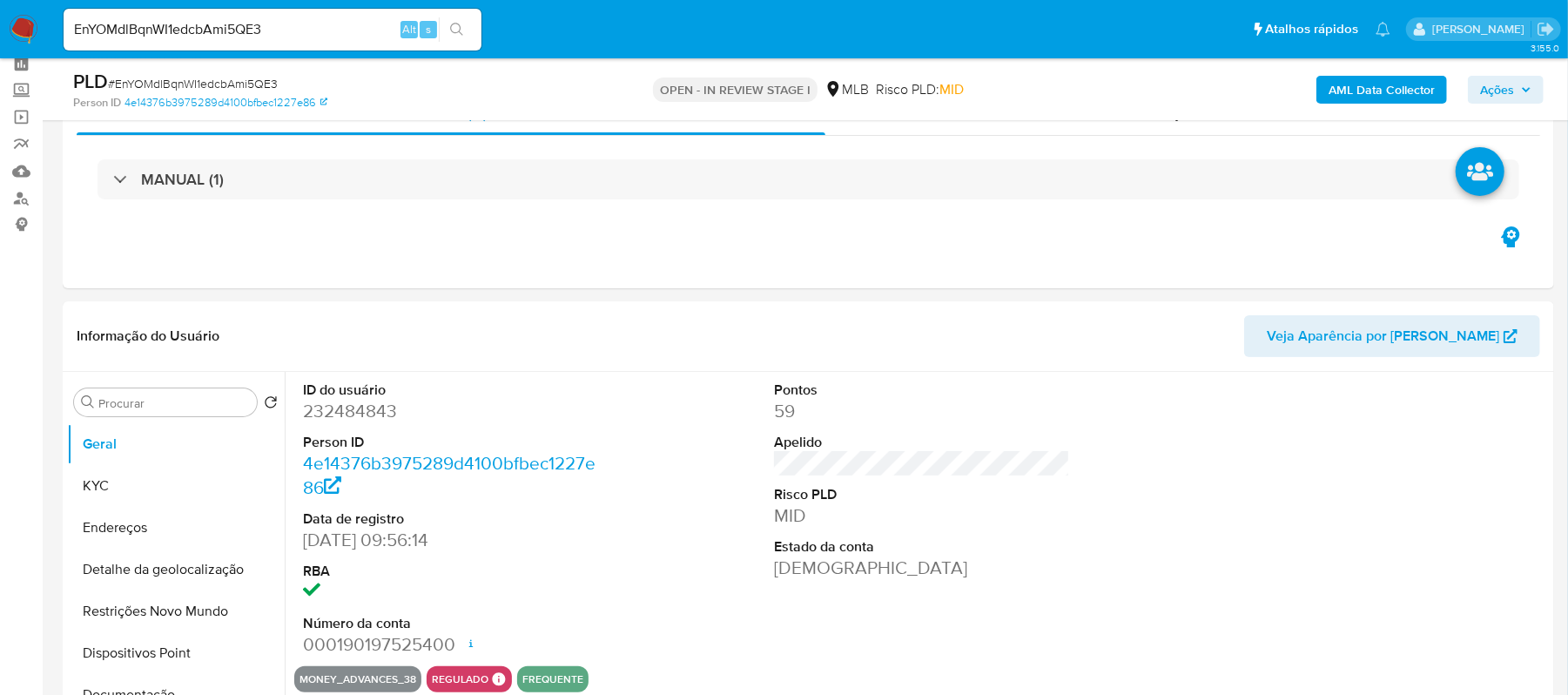
scroll to position [116, 0]
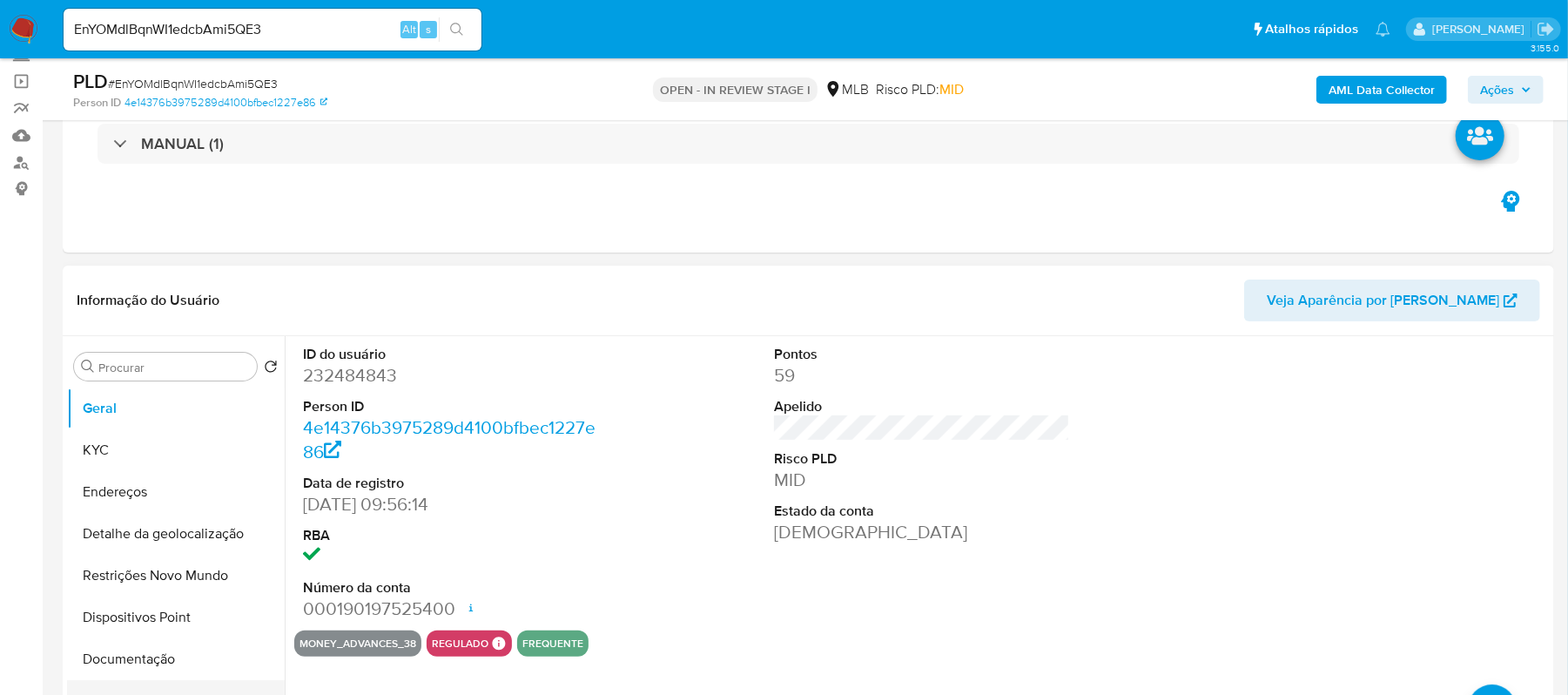
select select "10"
click at [143, 664] on button "Documentação" at bounding box center [169, 659] width 204 height 42
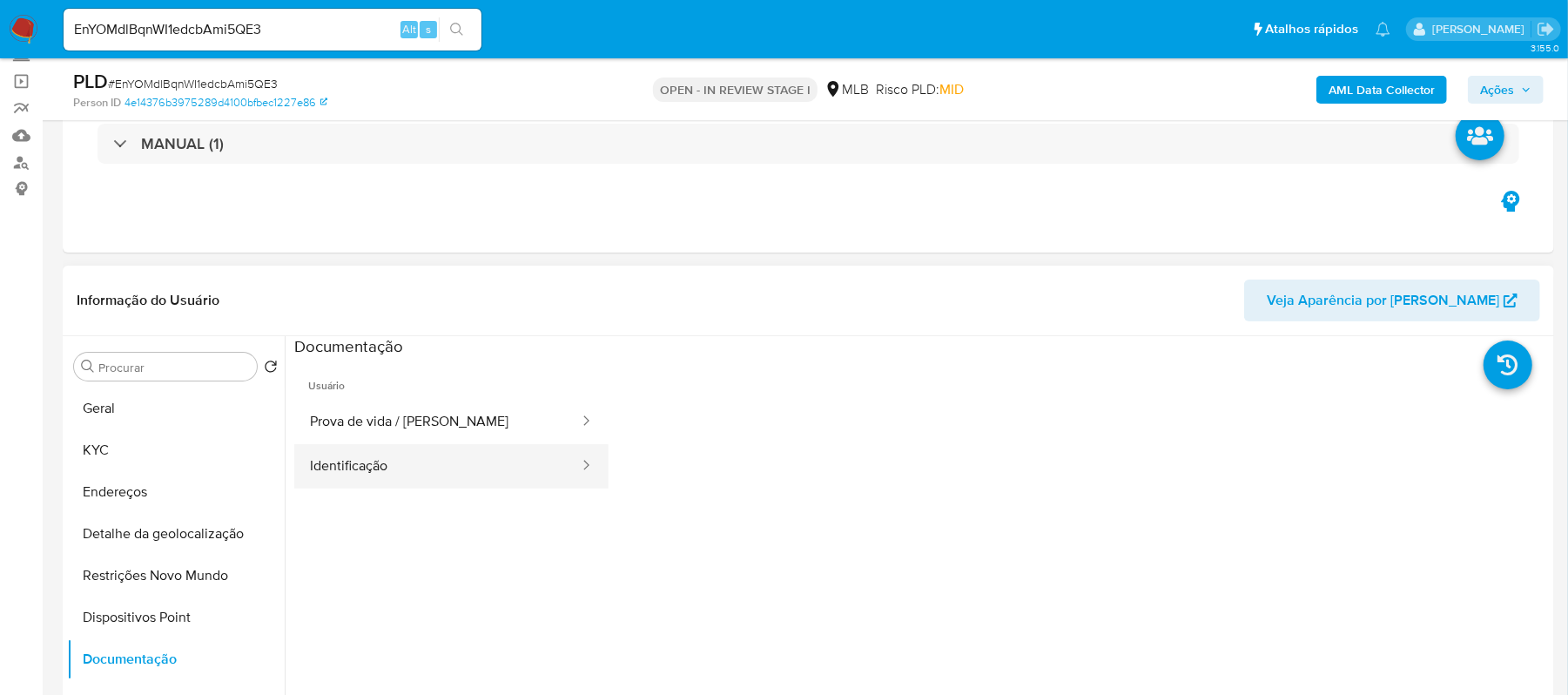
click at [394, 467] on button "Identificação" at bounding box center [437, 466] width 286 height 45
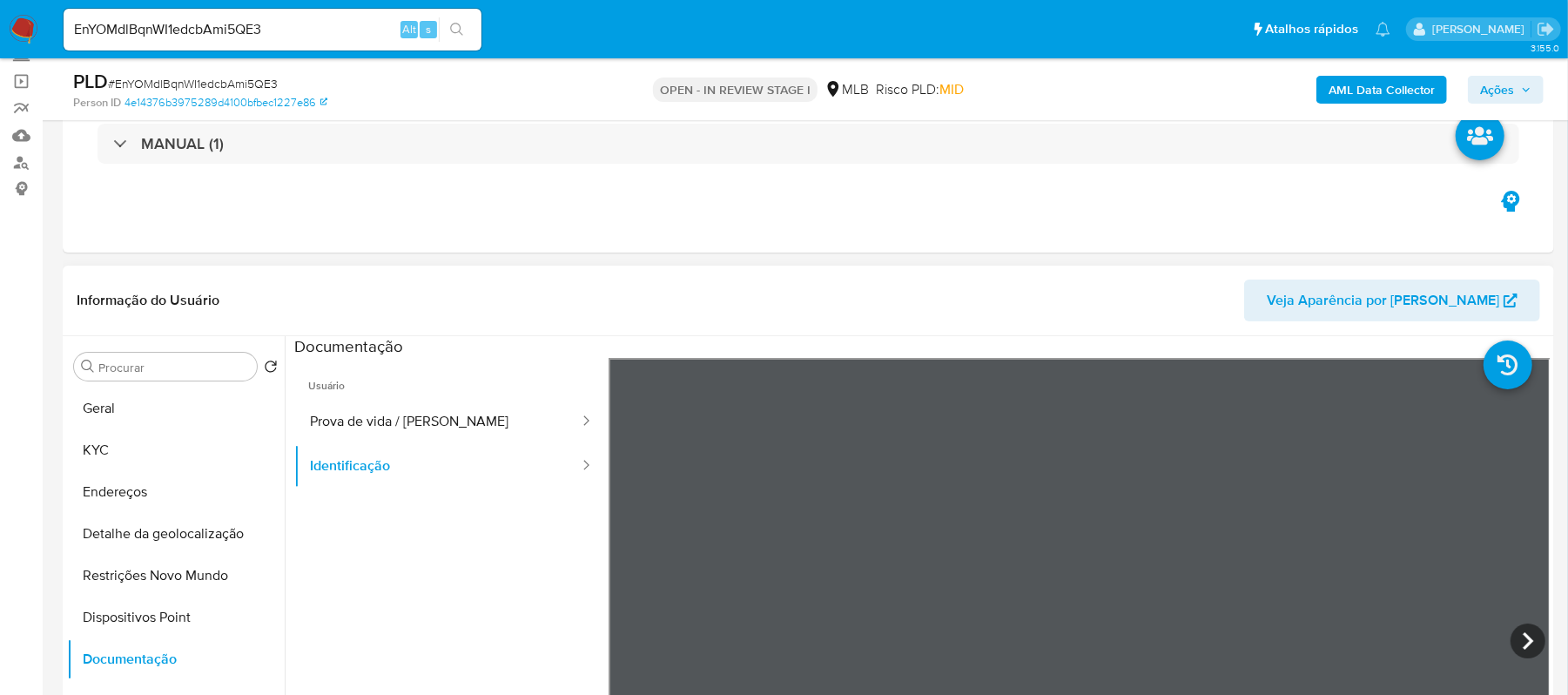
scroll to position [113, 0]
click at [390, 400] on button "Prova de vida / [PERSON_NAME]" at bounding box center [437, 422] width 286 height 45
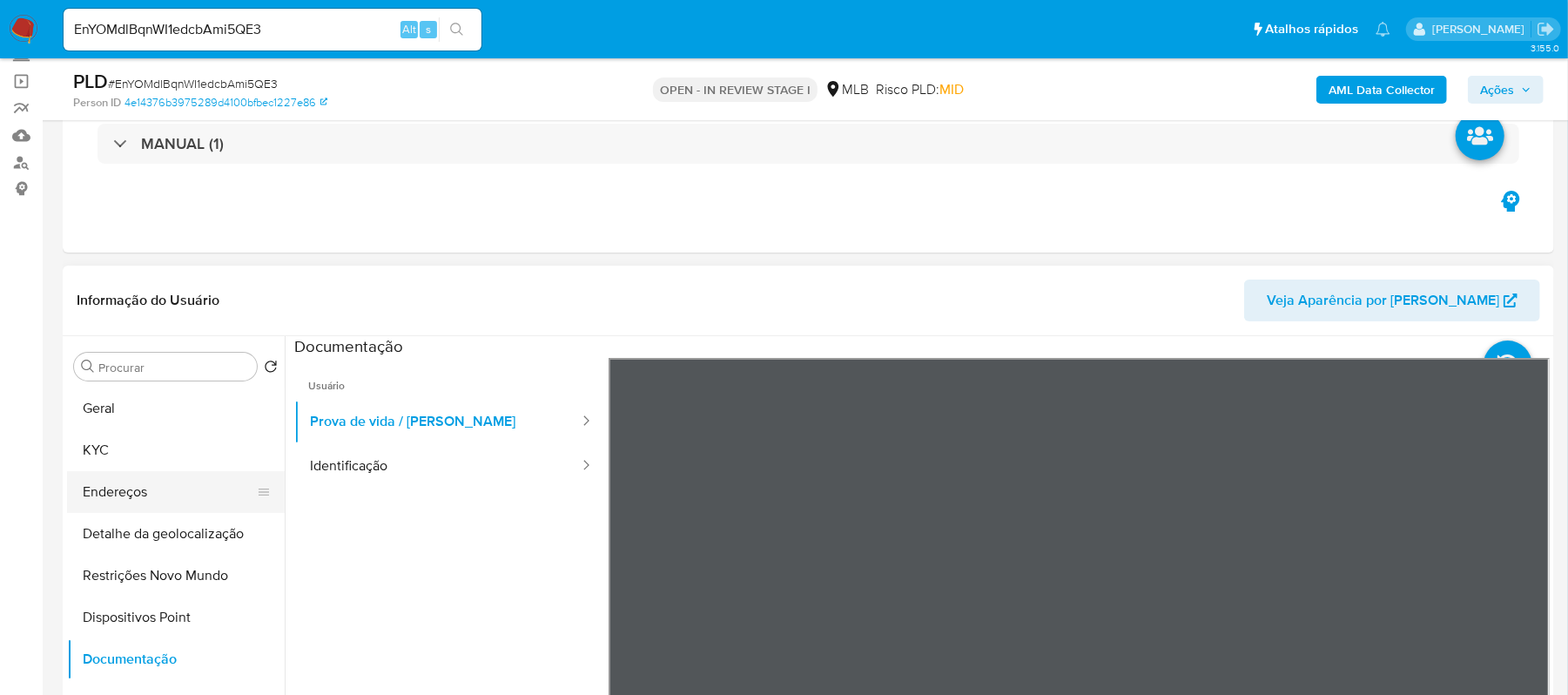
click at [169, 495] on button "Endereços" at bounding box center [169, 491] width 204 height 42
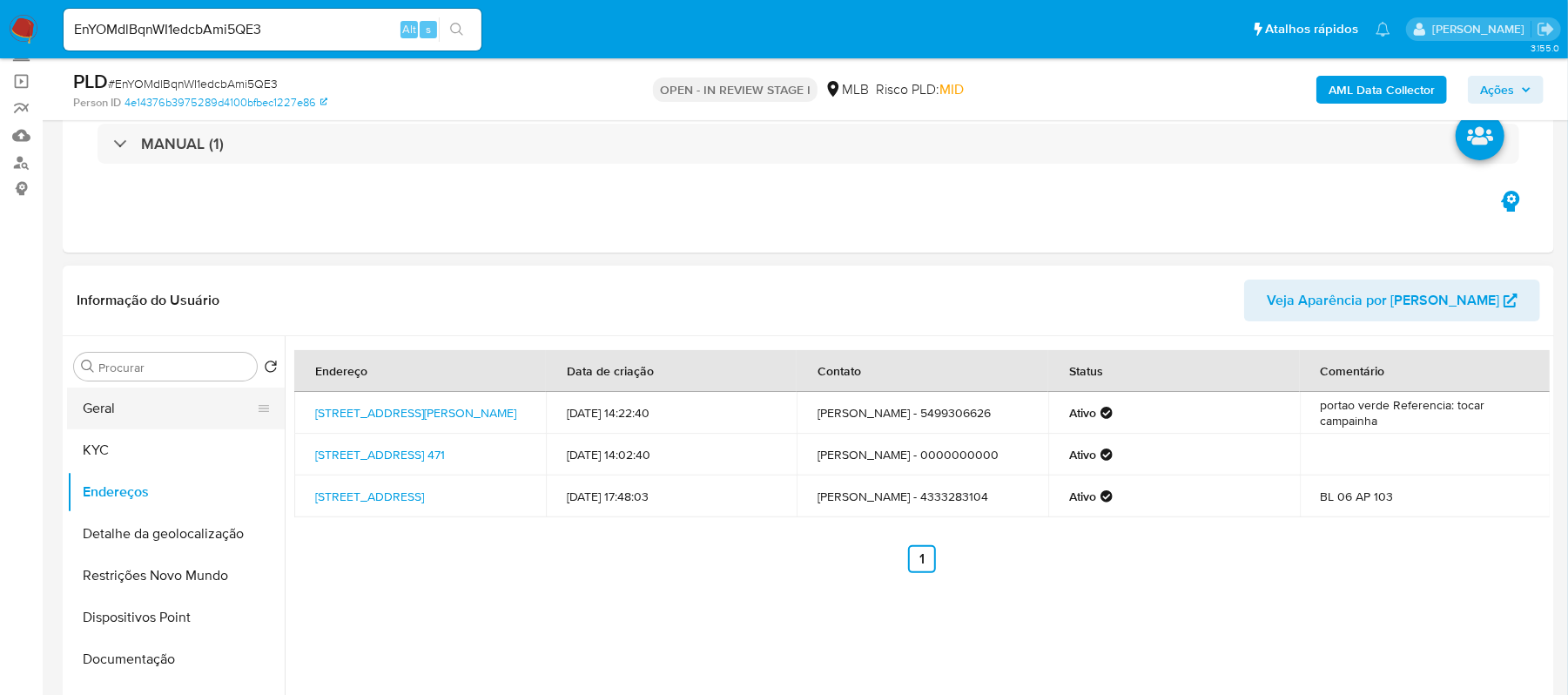
drag, startPoint x: 106, startPoint y: 407, endPoint x: 102, endPoint y: 416, distance: 9.8
click at [106, 408] on button "Geral" at bounding box center [169, 408] width 204 height 42
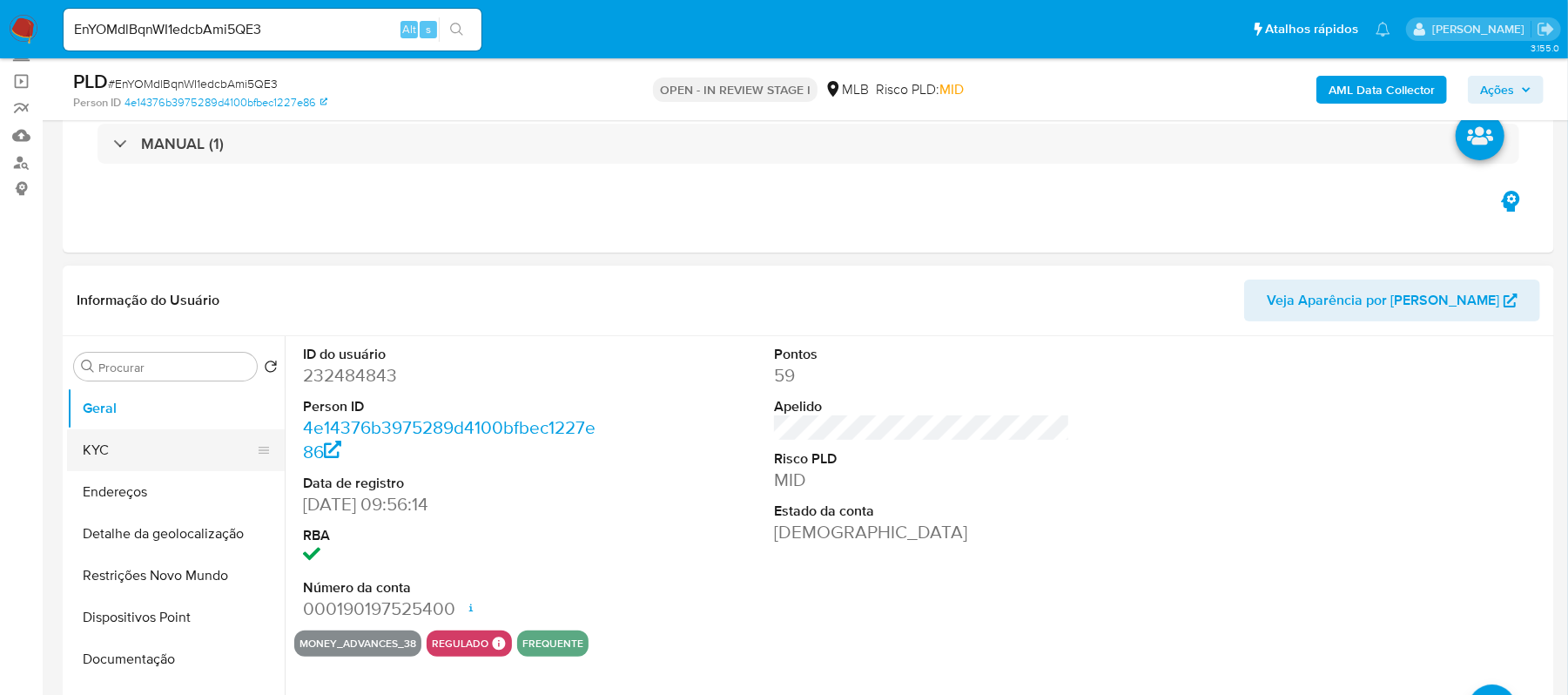
click at [146, 450] on button "KYC" at bounding box center [169, 450] width 204 height 42
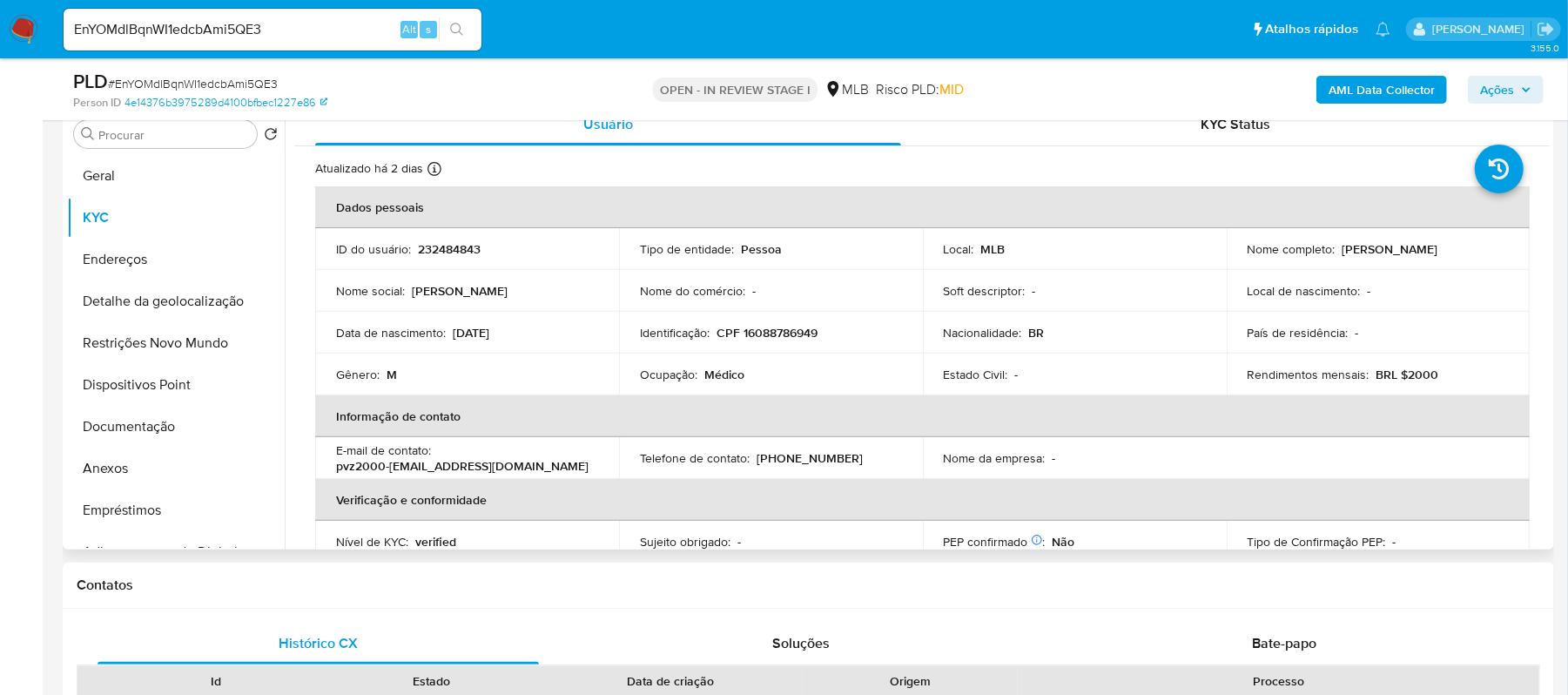
scroll to position [231, 0]
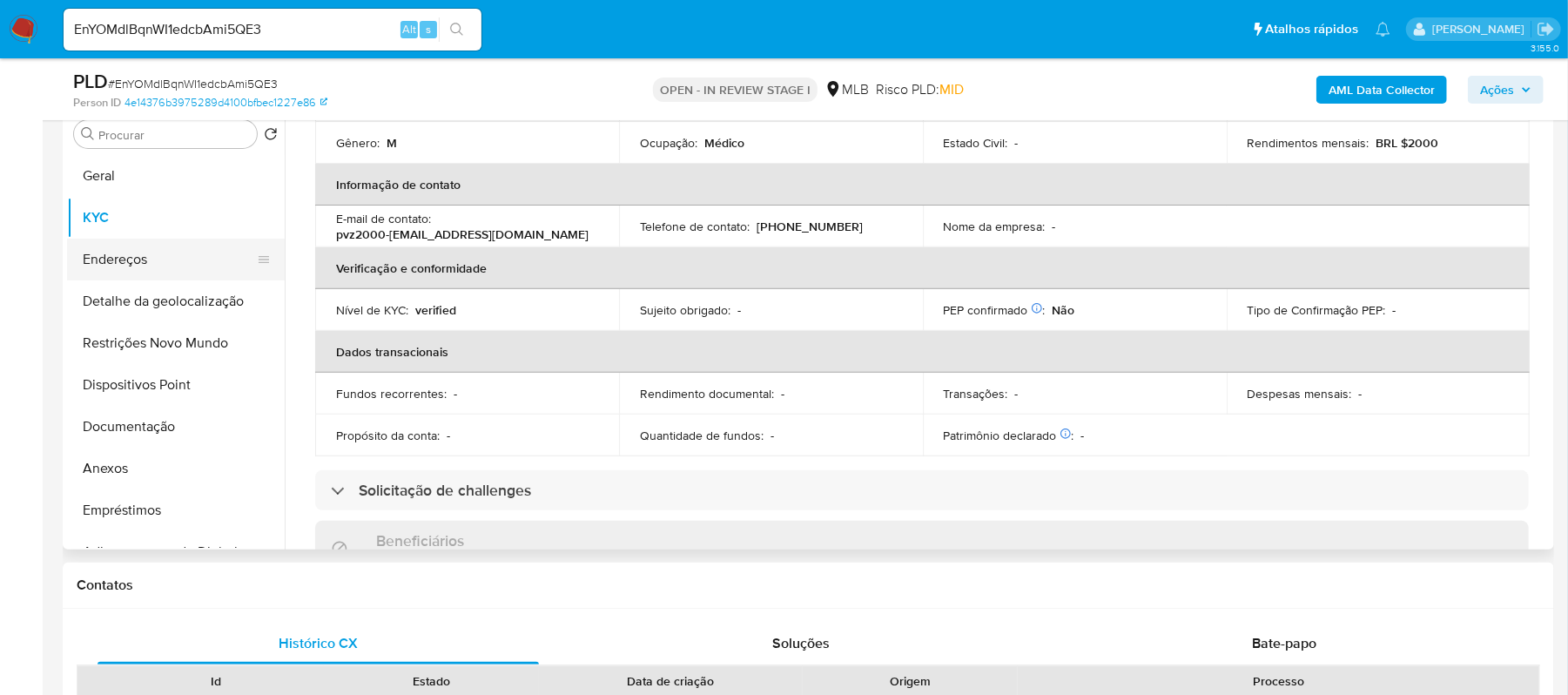
click at [161, 252] on button "Endereços" at bounding box center [169, 259] width 204 height 42
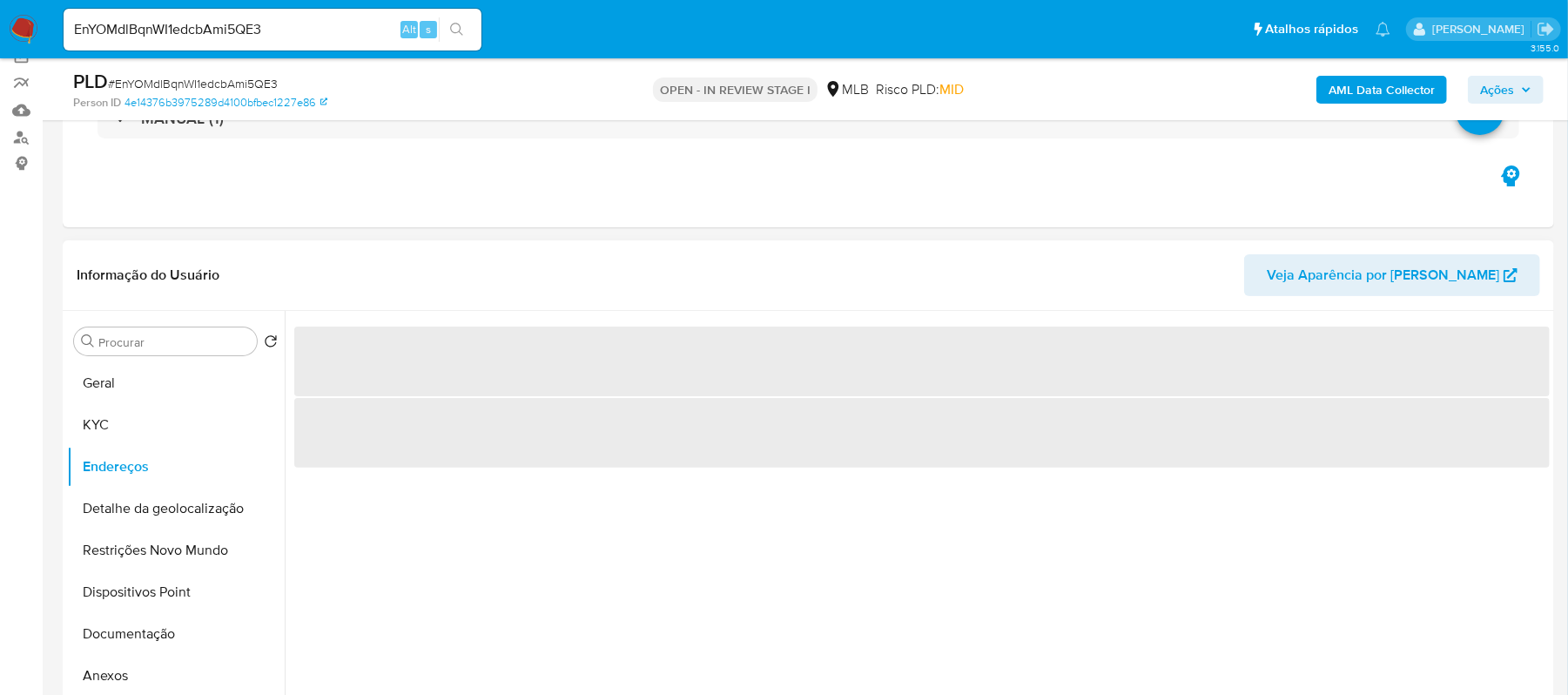
scroll to position [116, 0]
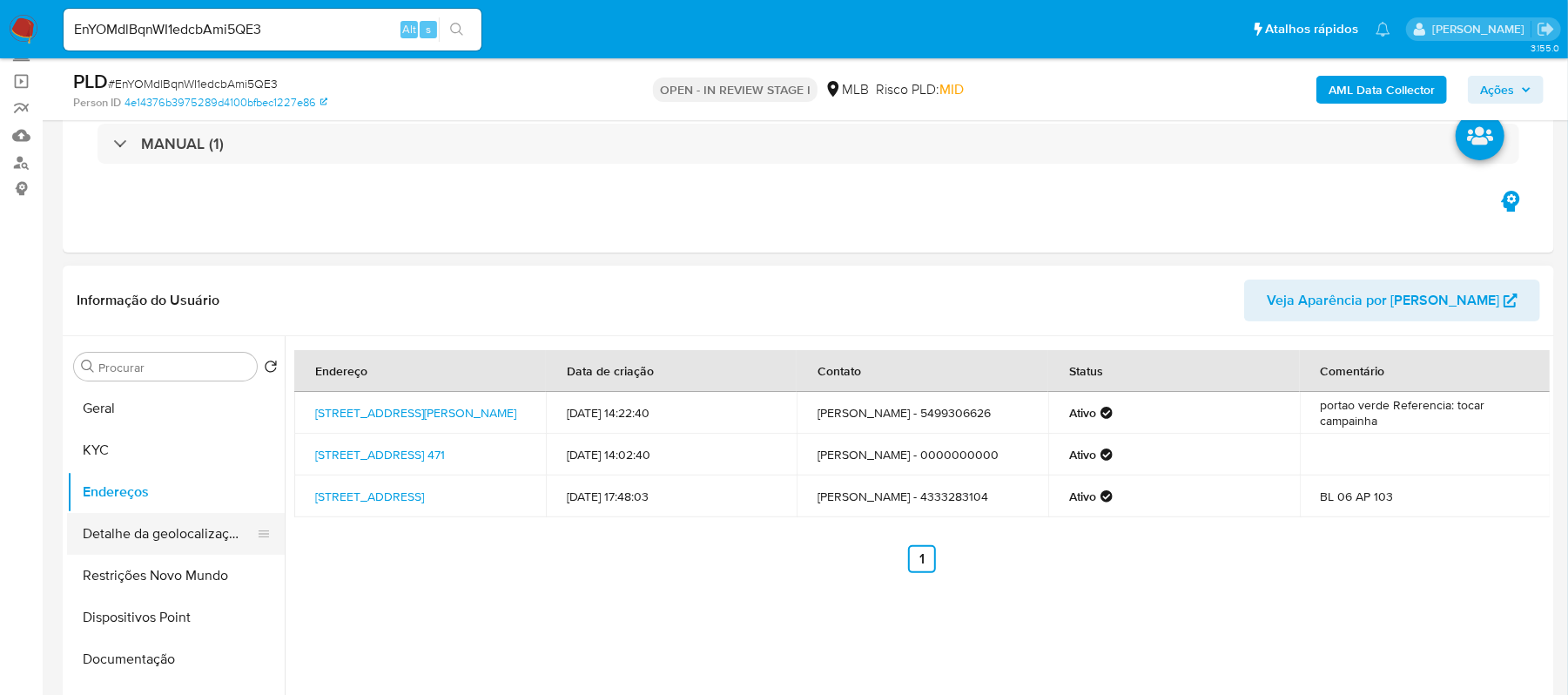
click at [199, 526] on button "Detalhe da geolocalização" at bounding box center [169, 534] width 204 height 42
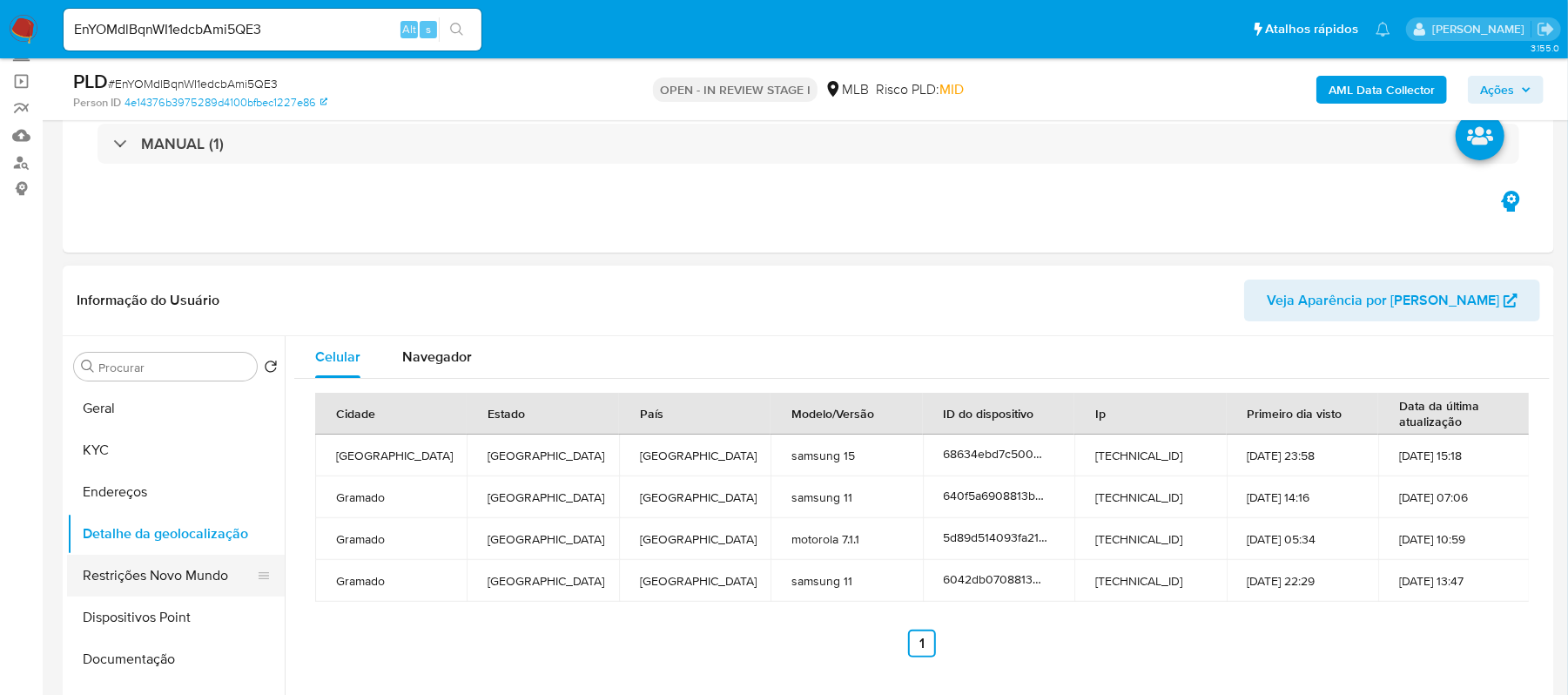
click at [148, 581] on button "Restrições Novo Mundo" at bounding box center [169, 575] width 204 height 42
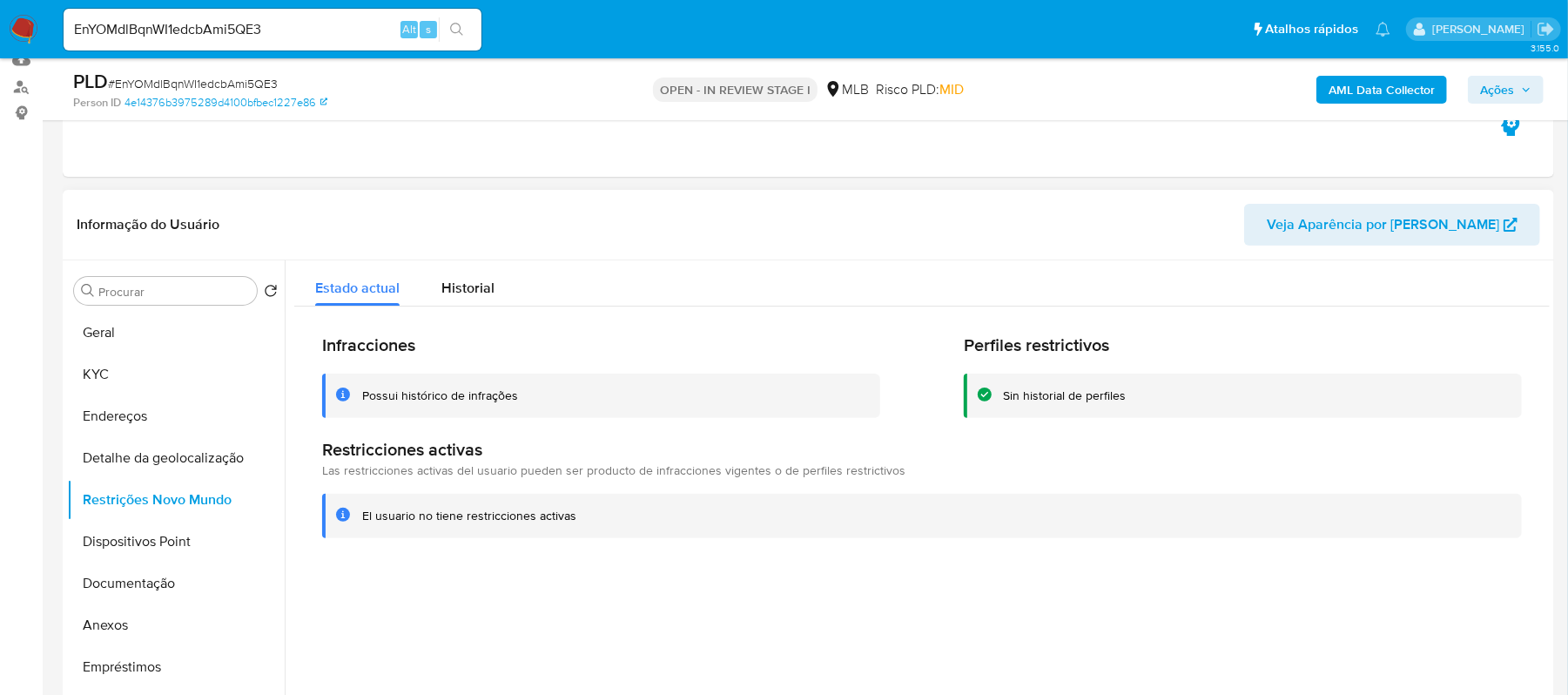
scroll to position [231, 0]
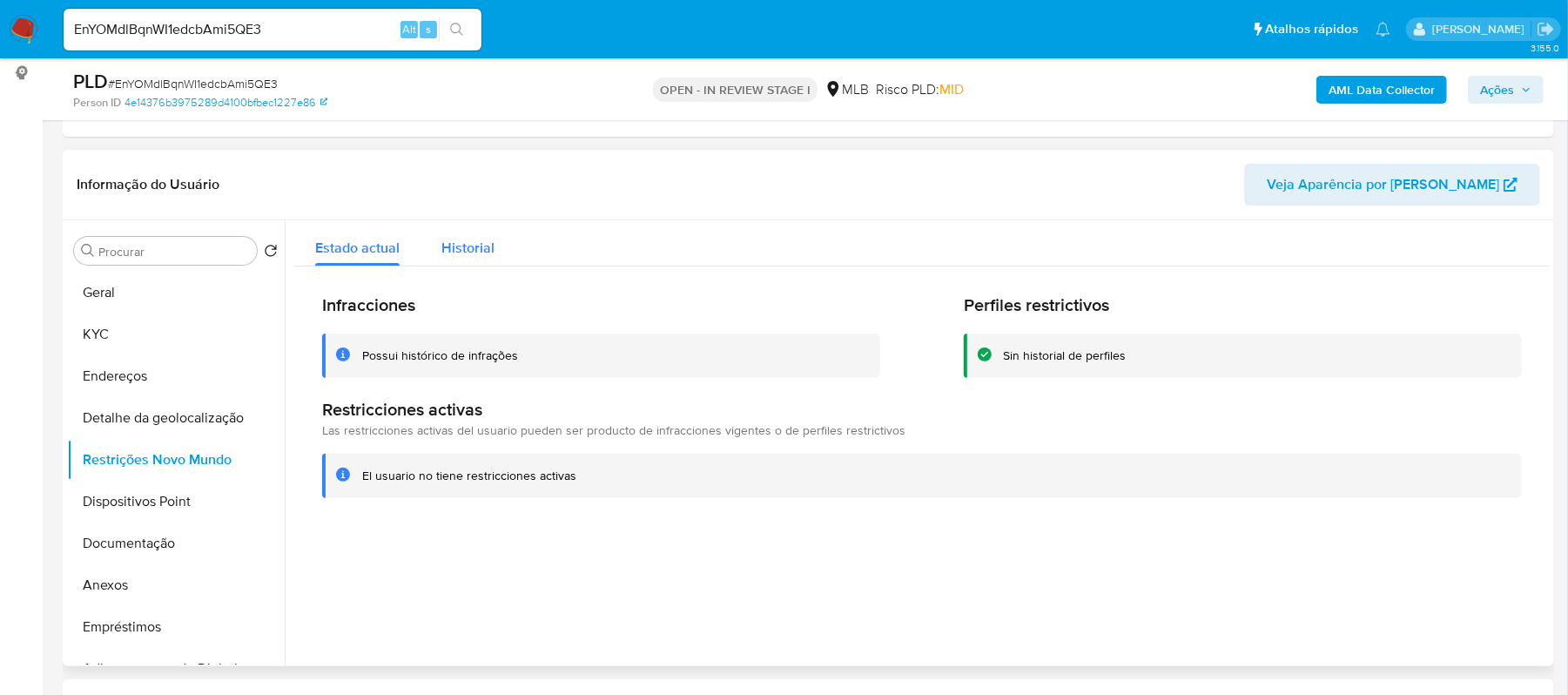
click at [458, 244] on span "Historial" at bounding box center [467, 248] width 53 height 20
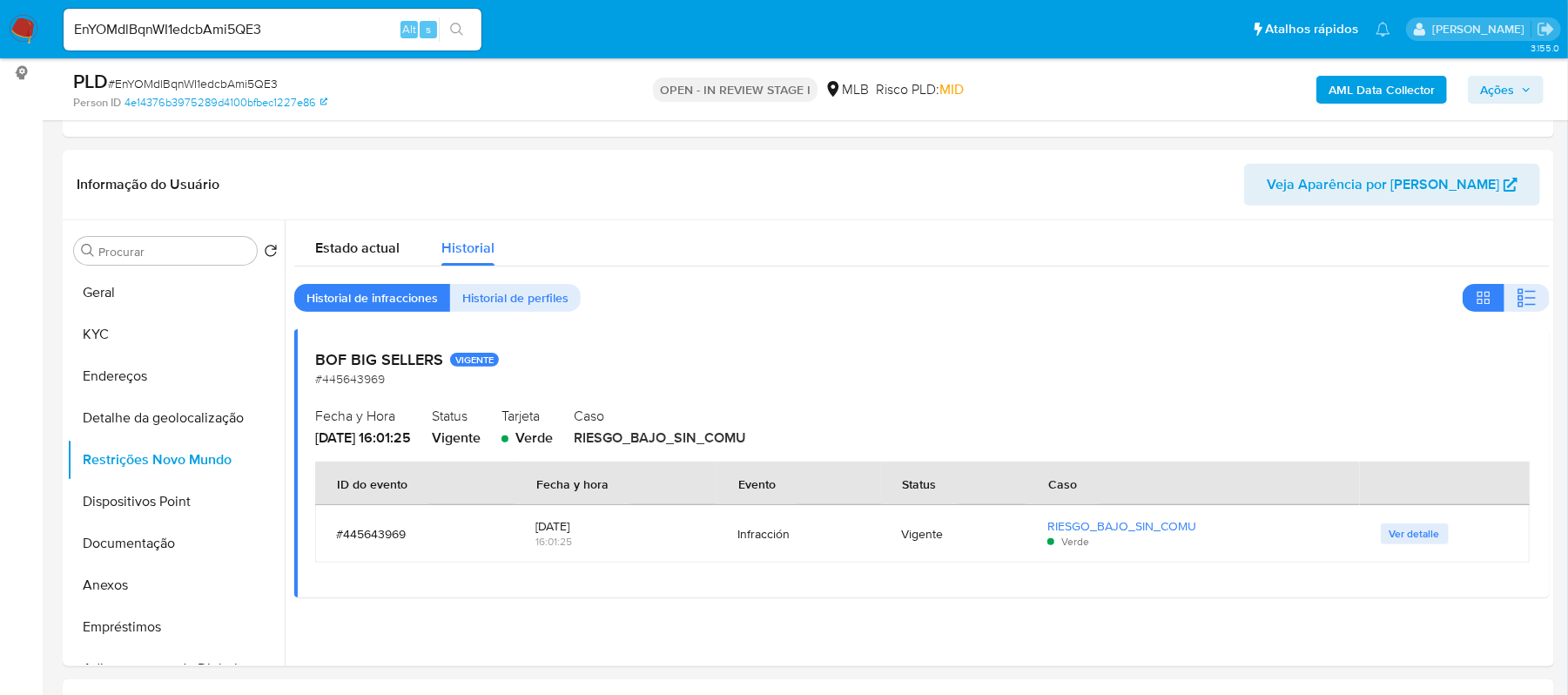
scroll to position [348, 0]
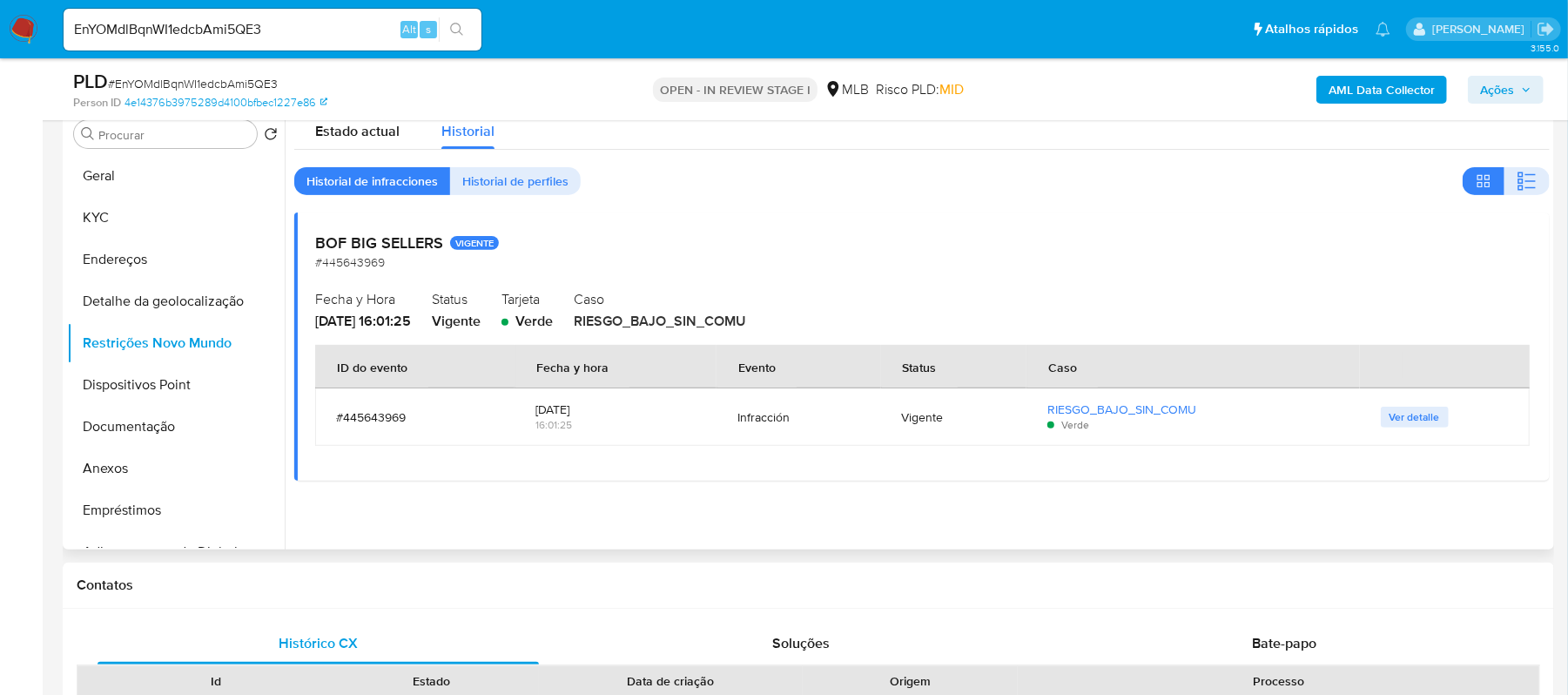
click at [1416, 419] on span "Ver detalle" at bounding box center [1415, 416] width 50 height 17
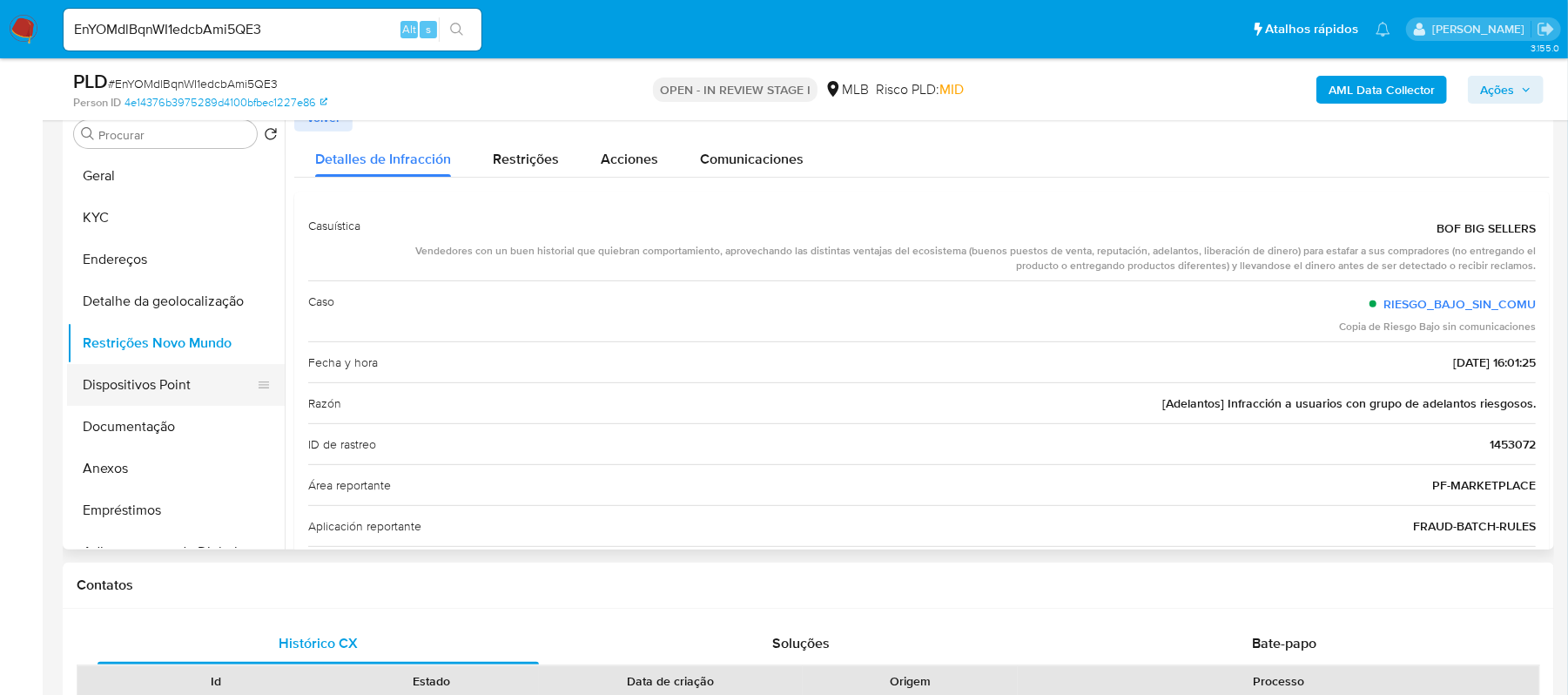
click at [172, 392] on button "Dispositivos Point" at bounding box center [169, 385] width 204 height 42
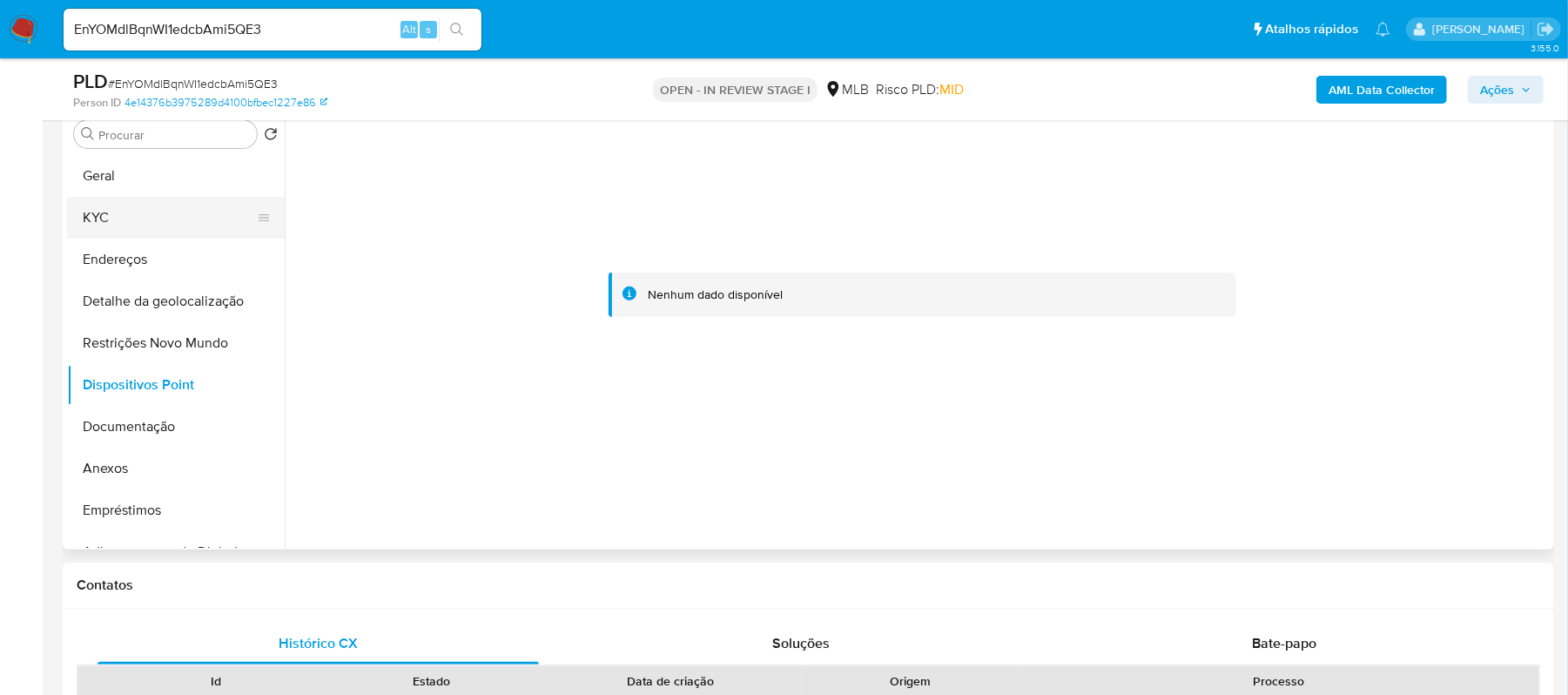
click at [130, 216] on button "KYC" at bounding box center [169, 217] width 204 height 42
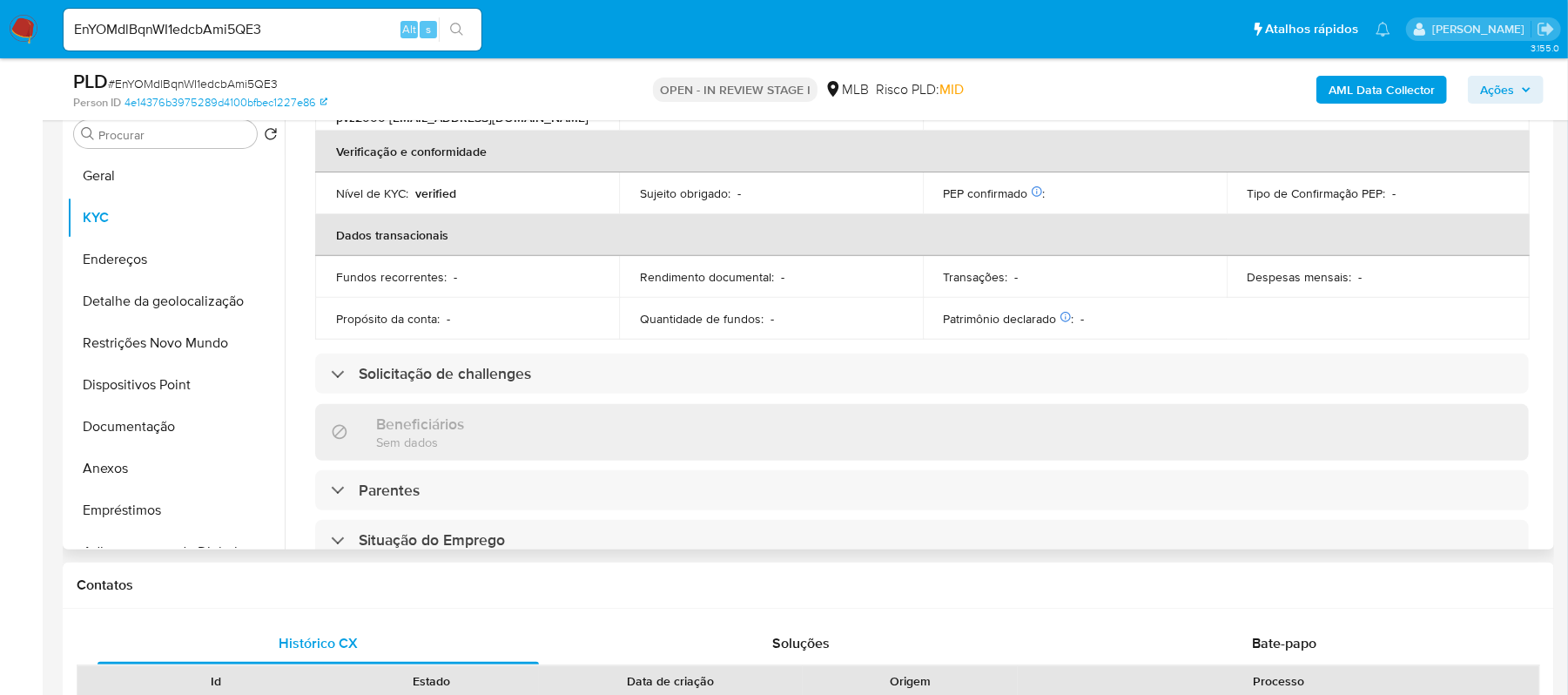
scroll to position [742, 0]
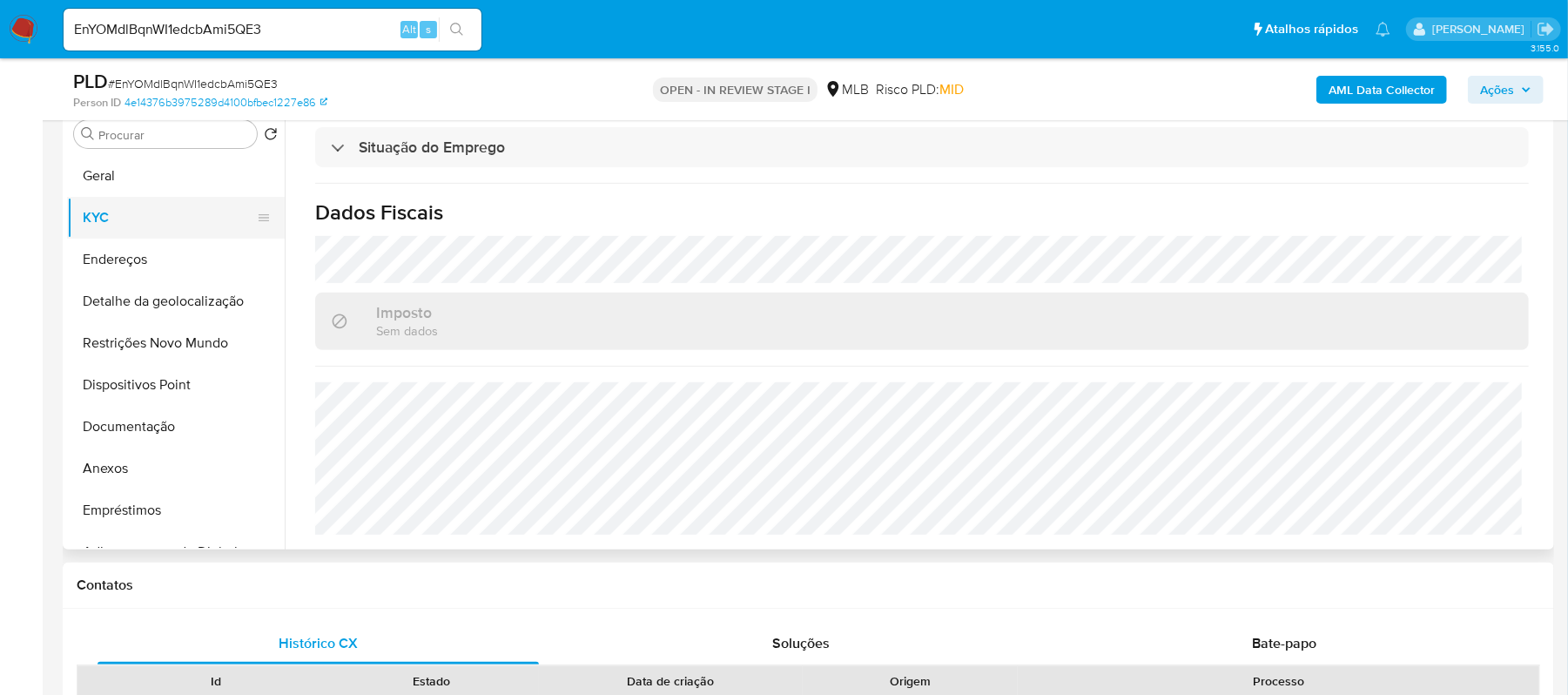
click at [126, 204] on button "KYC" at bounding box center [169, 217] width 204 height 42
click at [117, 183] on button "Geral" at bounding box center [169, 176] width 204 height 42
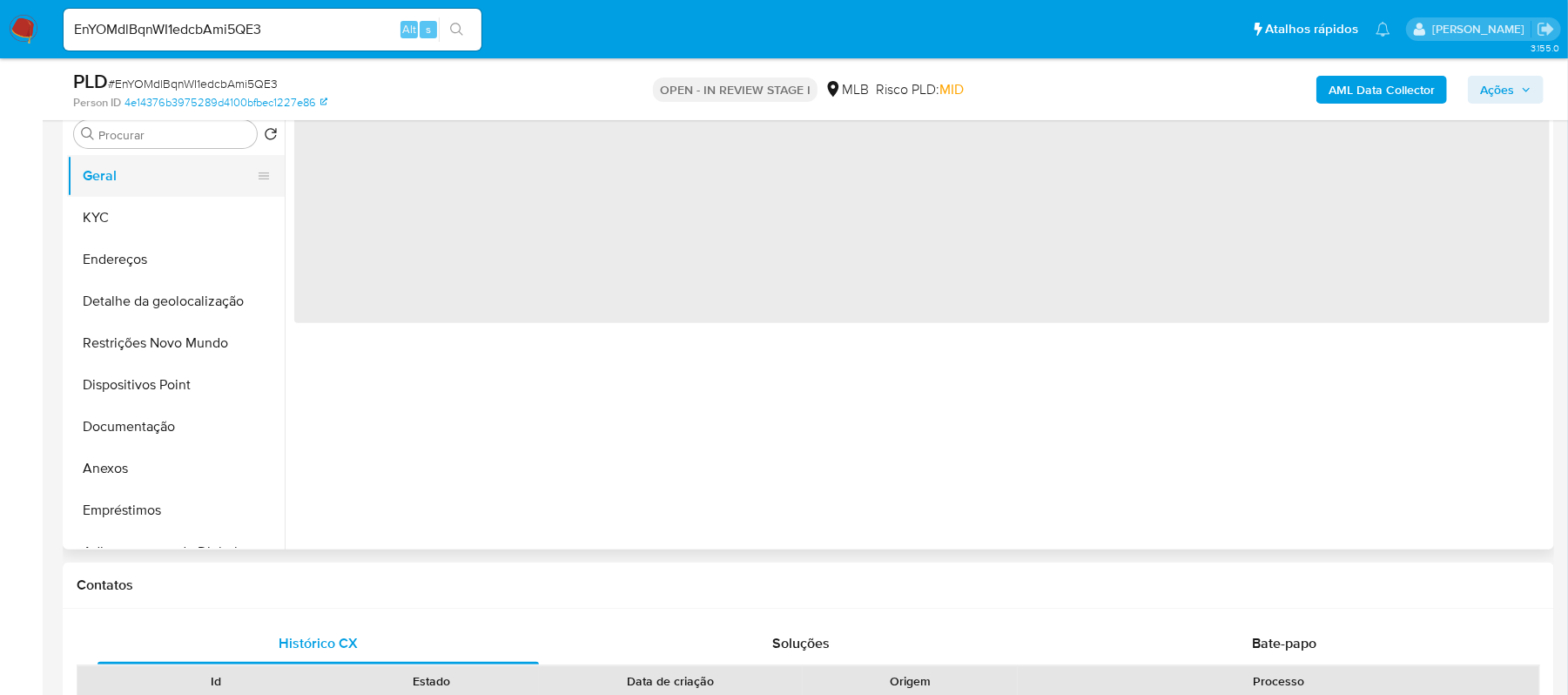
scroll to position [0, 0]
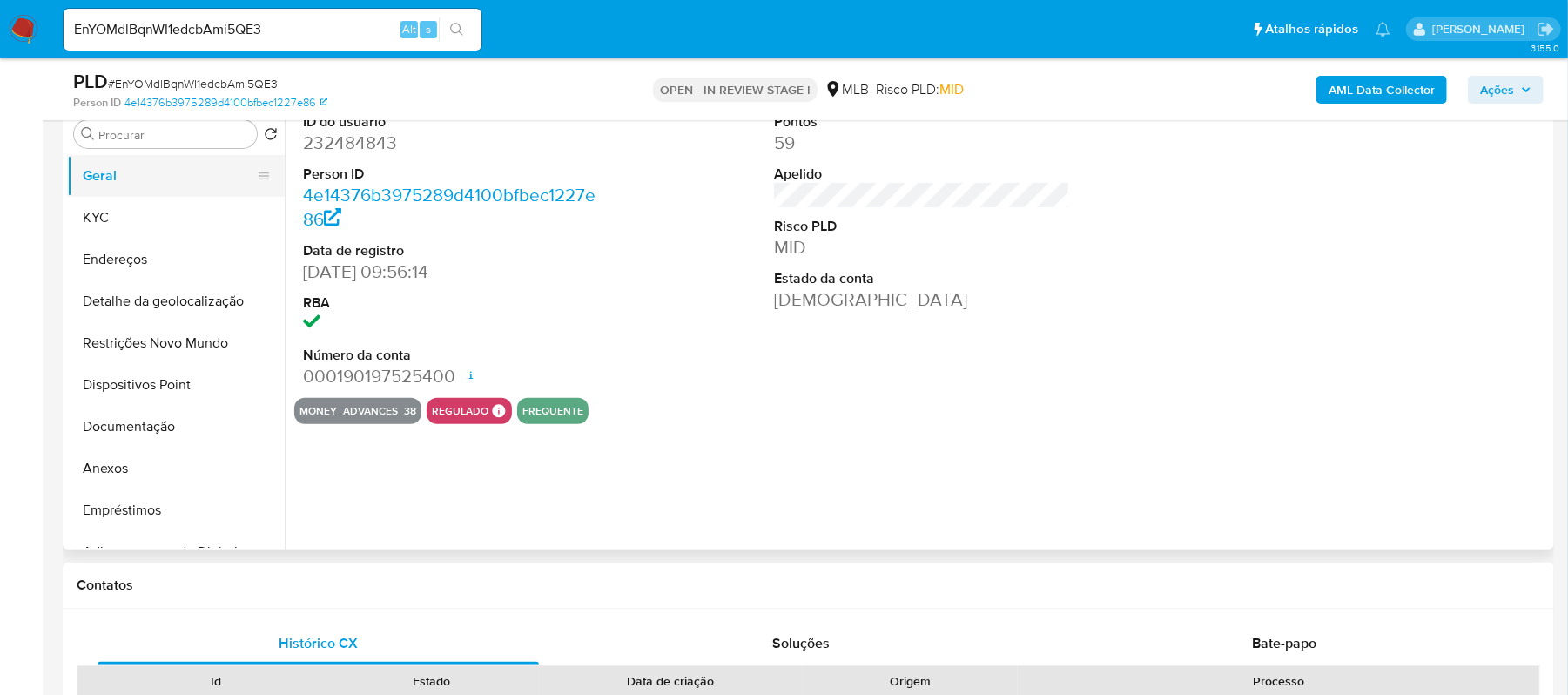
click at [152, 194] on button "Geral" at bounding box center [169, 176] width 204 height 42
click at [143, 214] on button "KYC" at bounding box center [169, 217] width 204 height 42
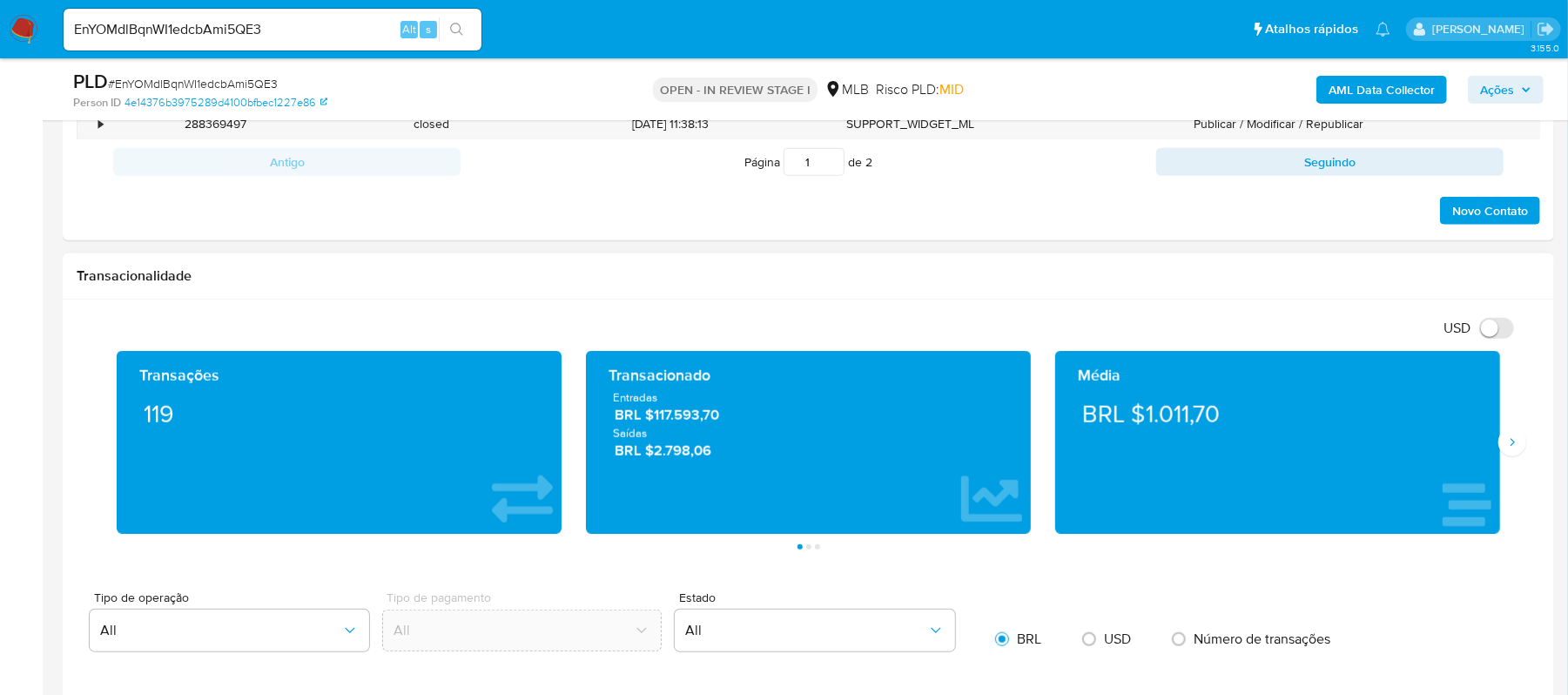
scroll to position [1045, 0]
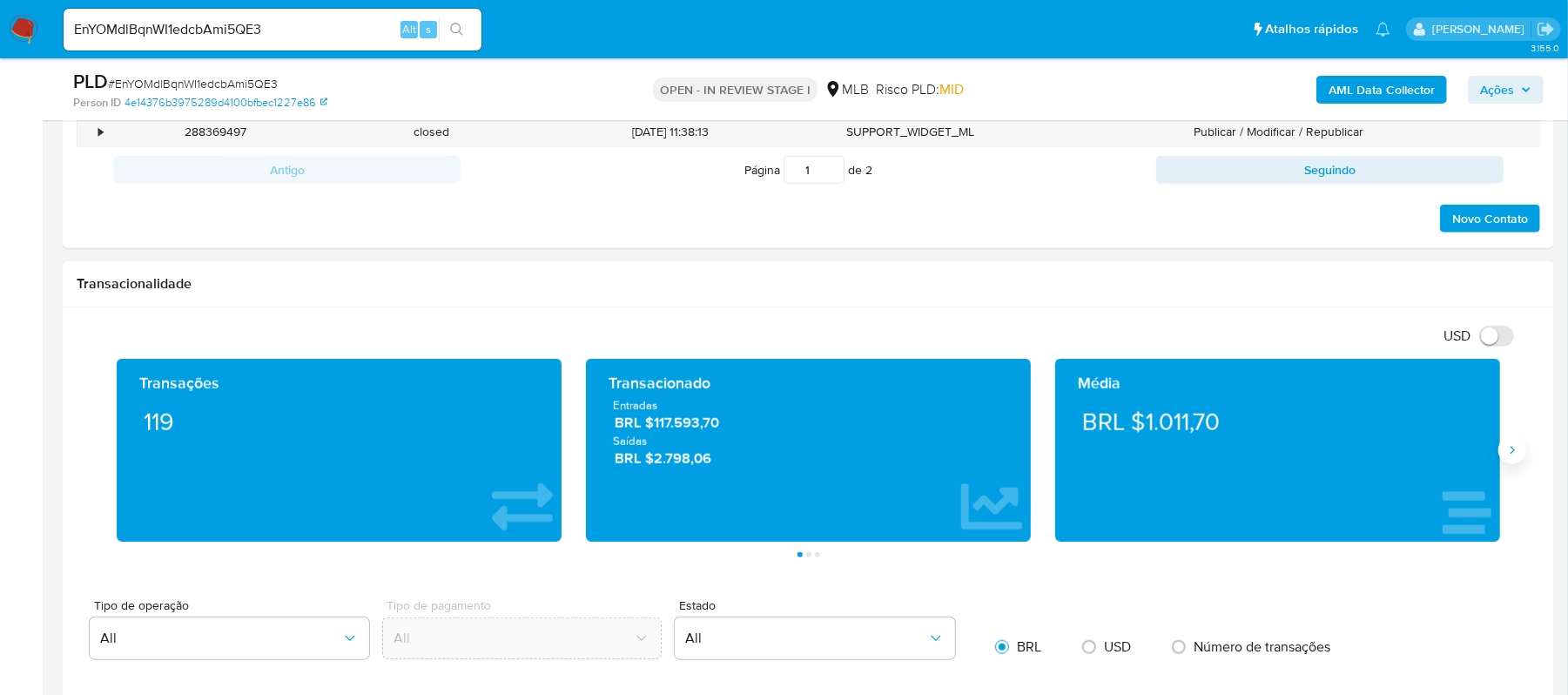
click at [1513, 449] on icon "Siguiente" at bounding box center [1512, 450] width 14 height 14
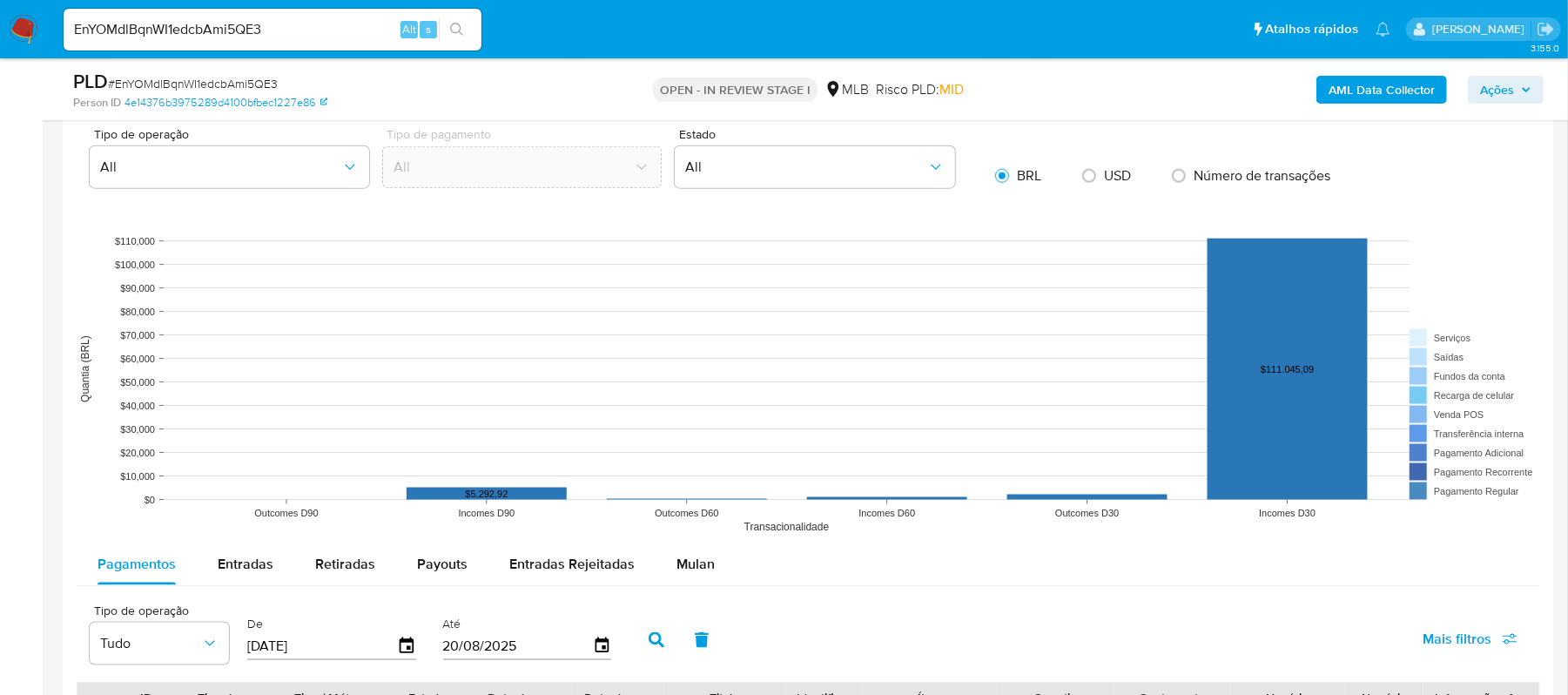
scroll to position [1742, 0]
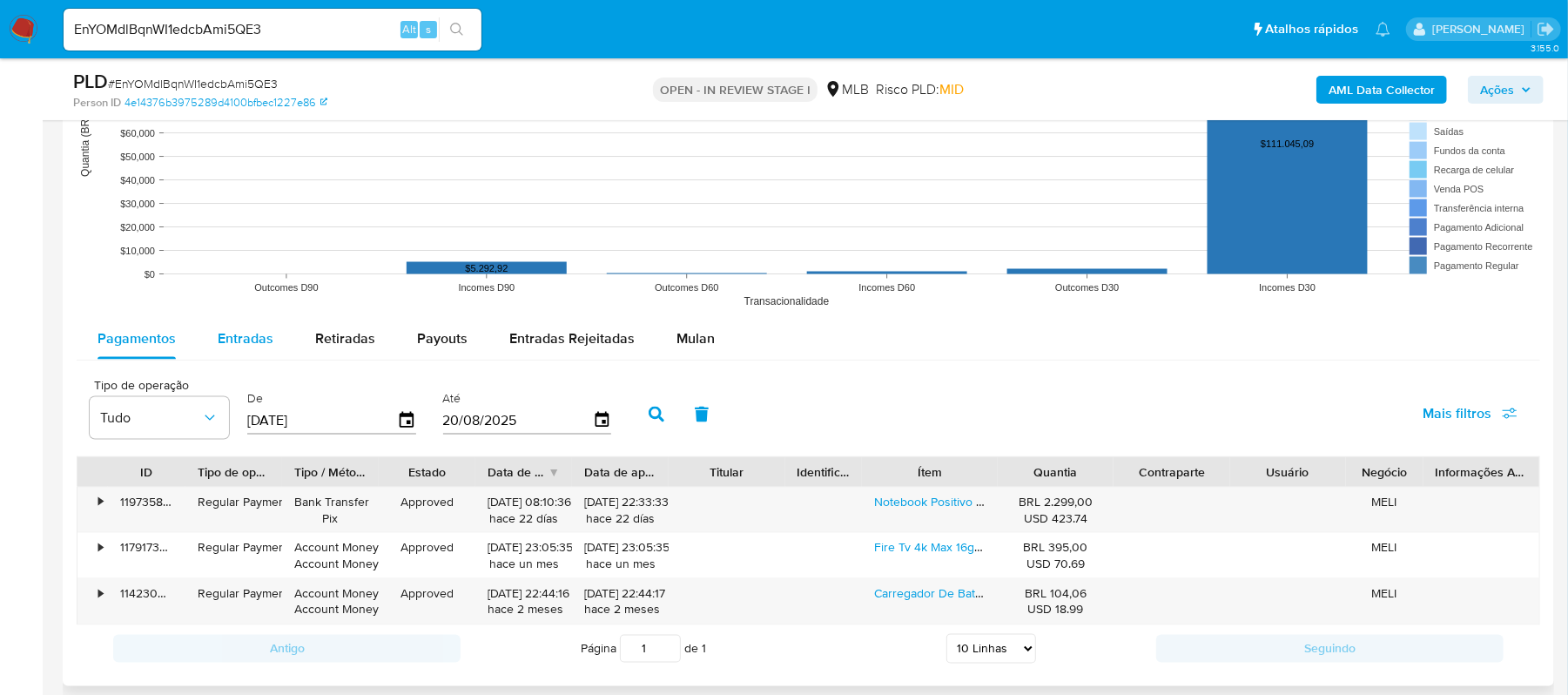
click at [274, 340] on button "Entradas" at bounding box center [245, 338] width 98 height 42
select select "10"
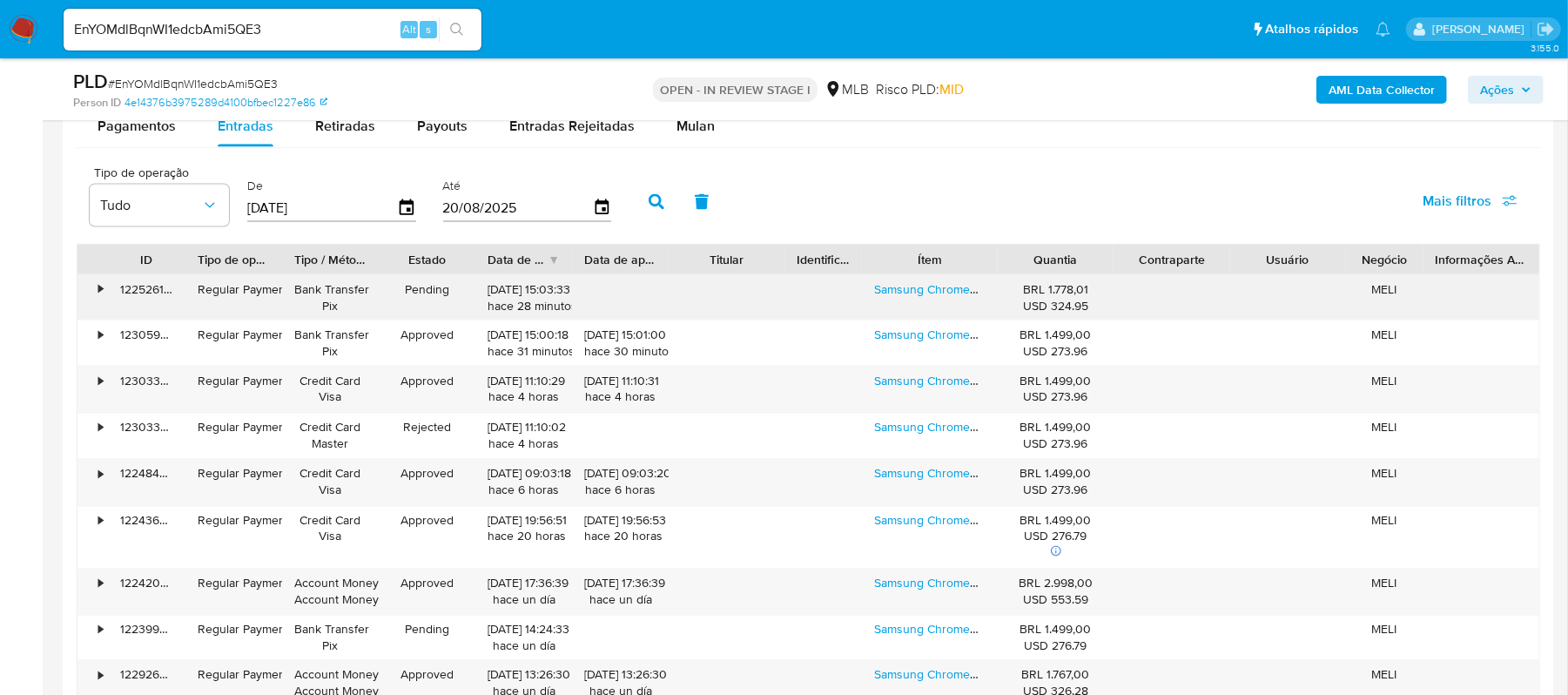
scroll to position [1973, 0]
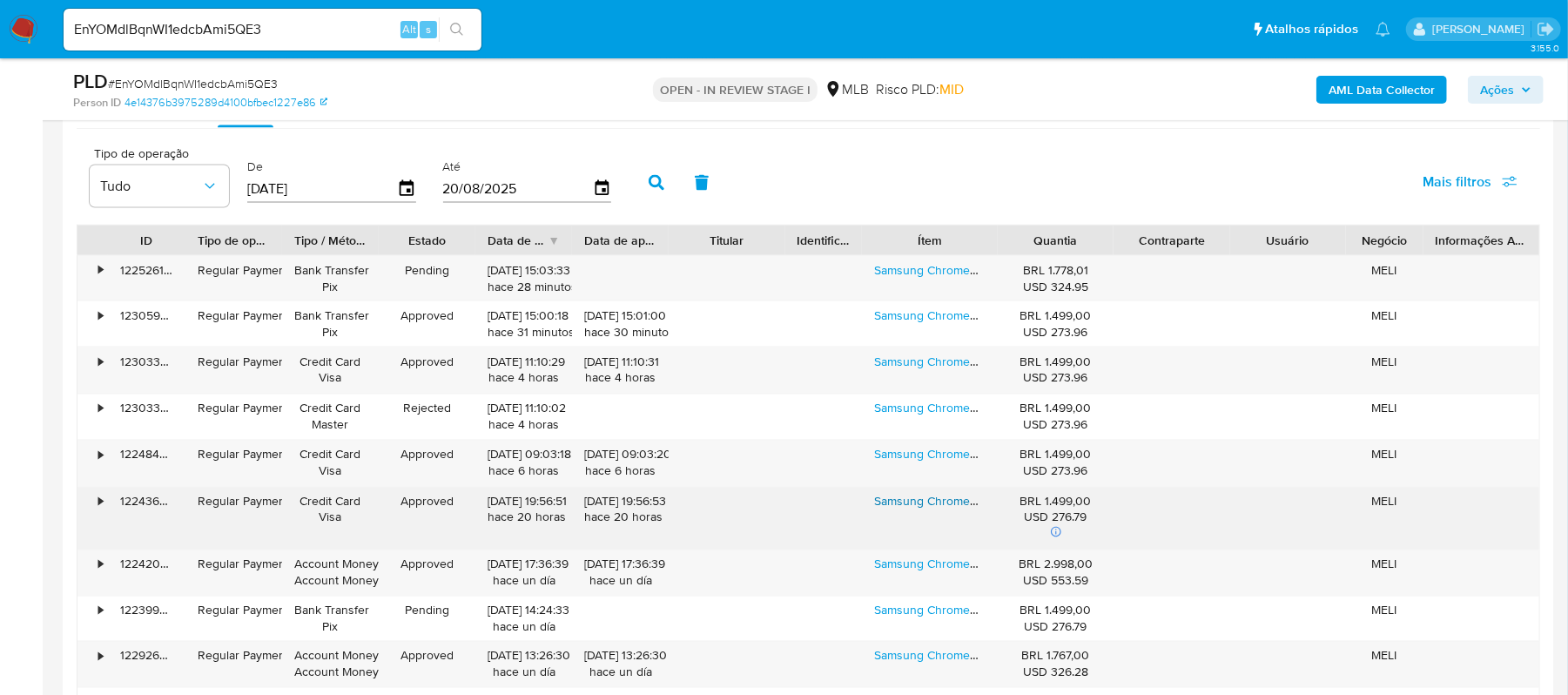
click at [928, 510] on link "Samsung Chromebook 4 Intel Dual-core 4gb 32gb Tela 11.6 Prata Xe310xba-kt3br Go…" at bounding box center [1167, 500] width 586 height 17
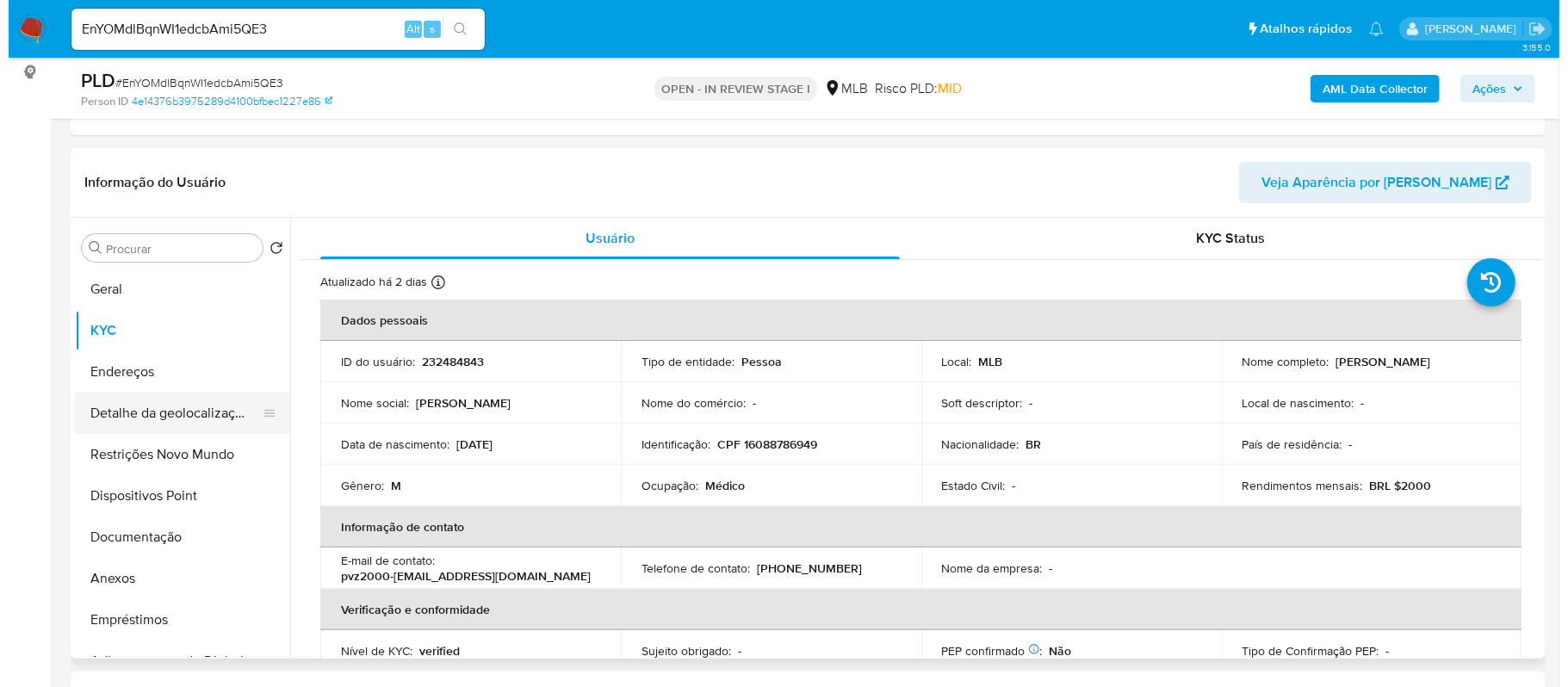
scroll to position [114, 0]
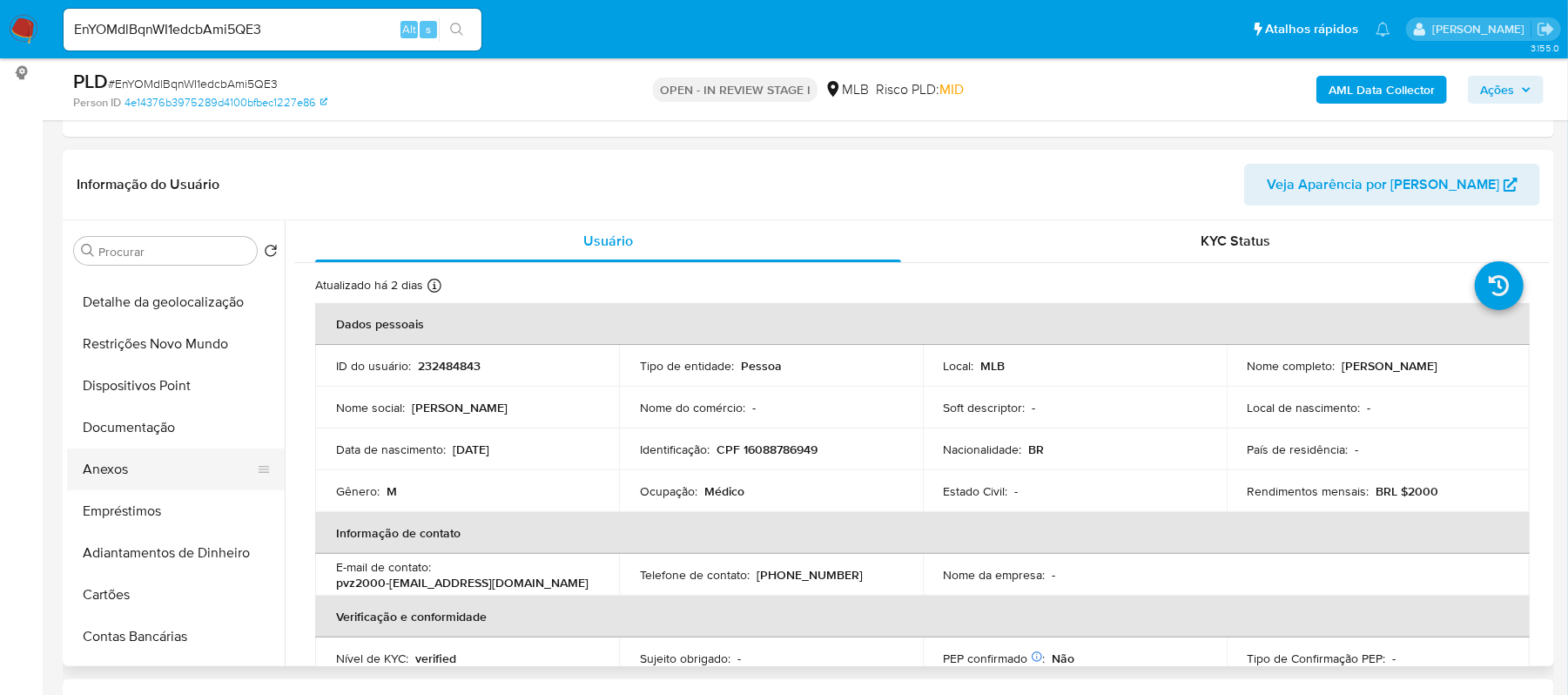
click at [133, 472] on button "Anexos" at bounding box center [169, 469] width 204 height 42
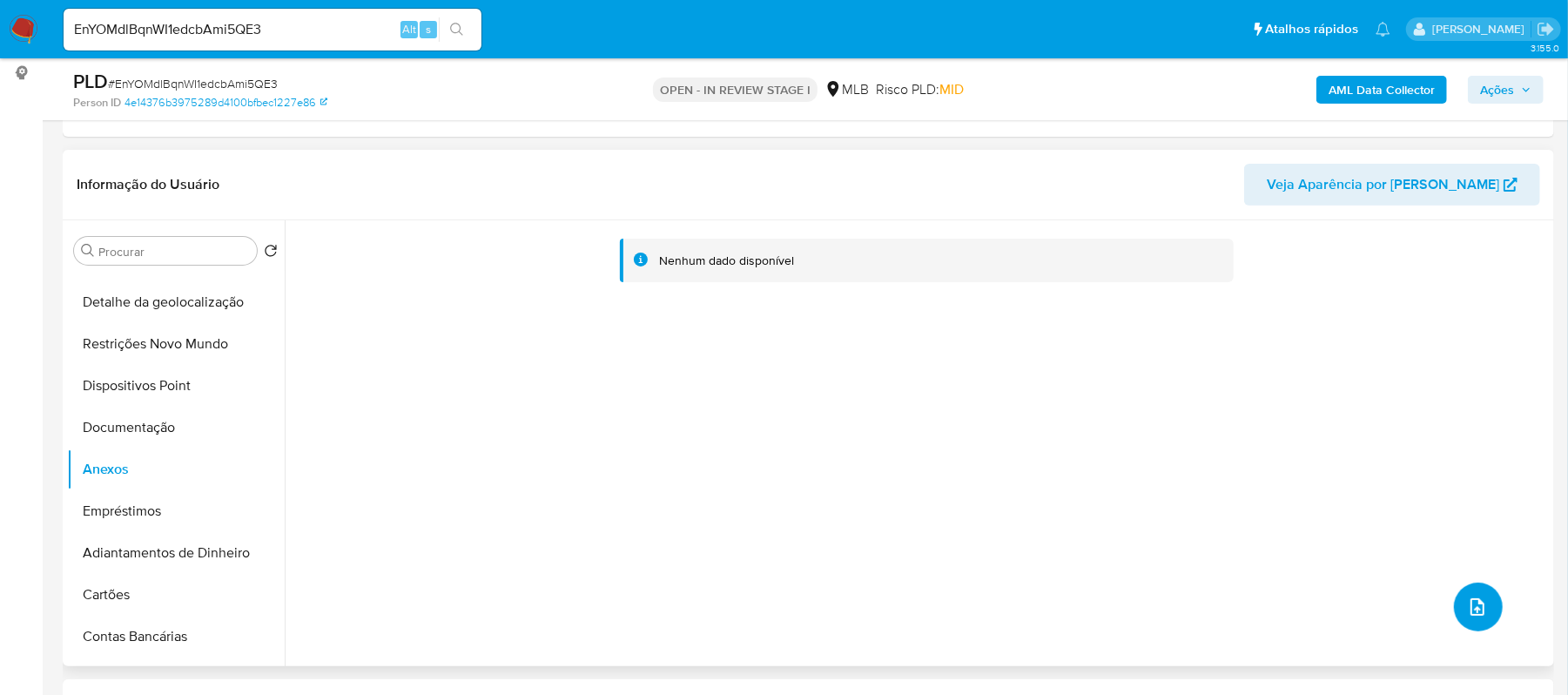
drag, startPoint x: 1457, startPoint y: 597, endPoint x: 1478, endPoint y: 620, distance: 31.1
click at [1478, 620] on button "upload-file" at bounding box center [1478, 606] width 48 height 48
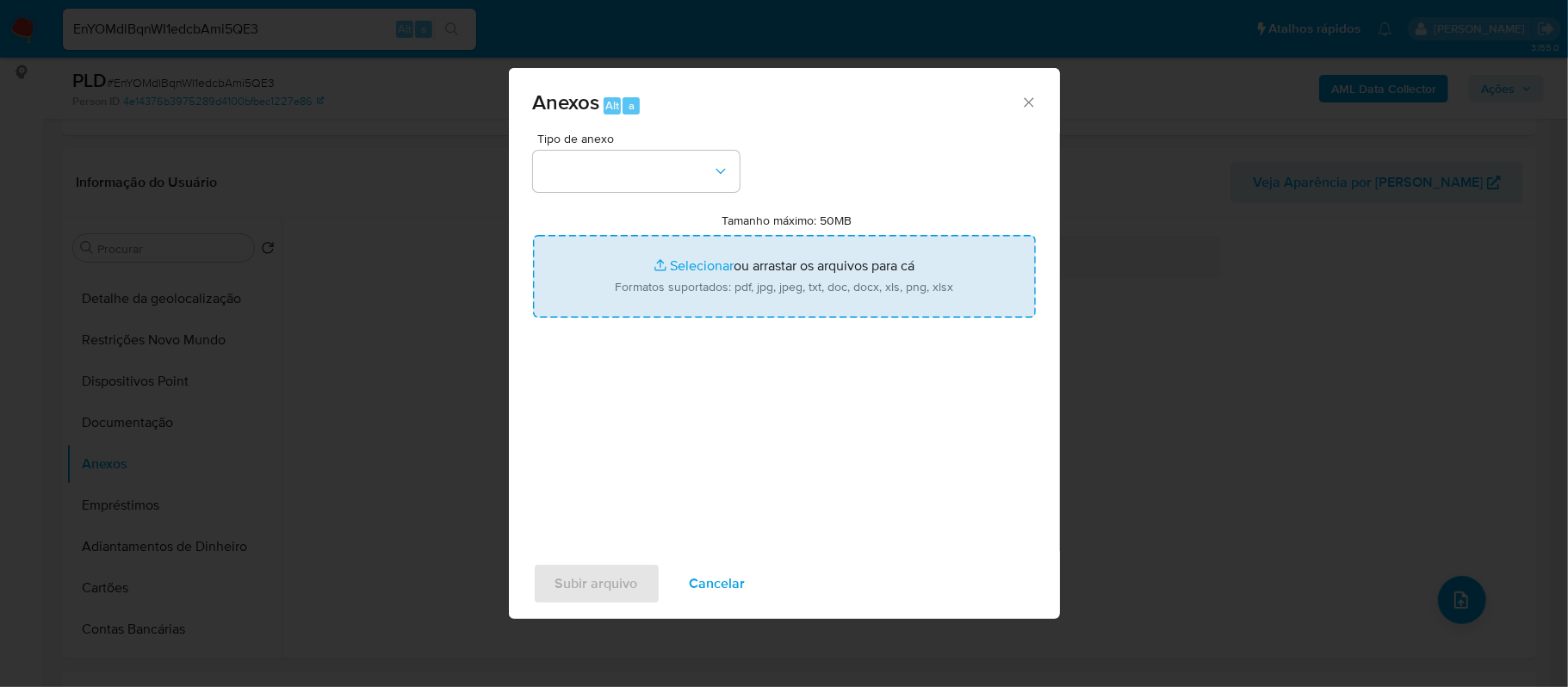
click at [703, 272] on input "Tamanho máximo: 50MB Selecionar arquivos" at bounding box center [784, 276] width 503 height 82
type input "C:\fakepath\SAR - xxxxx- CPF 16088786949 - ANTONIO PAULO ZANETTI.pdf"
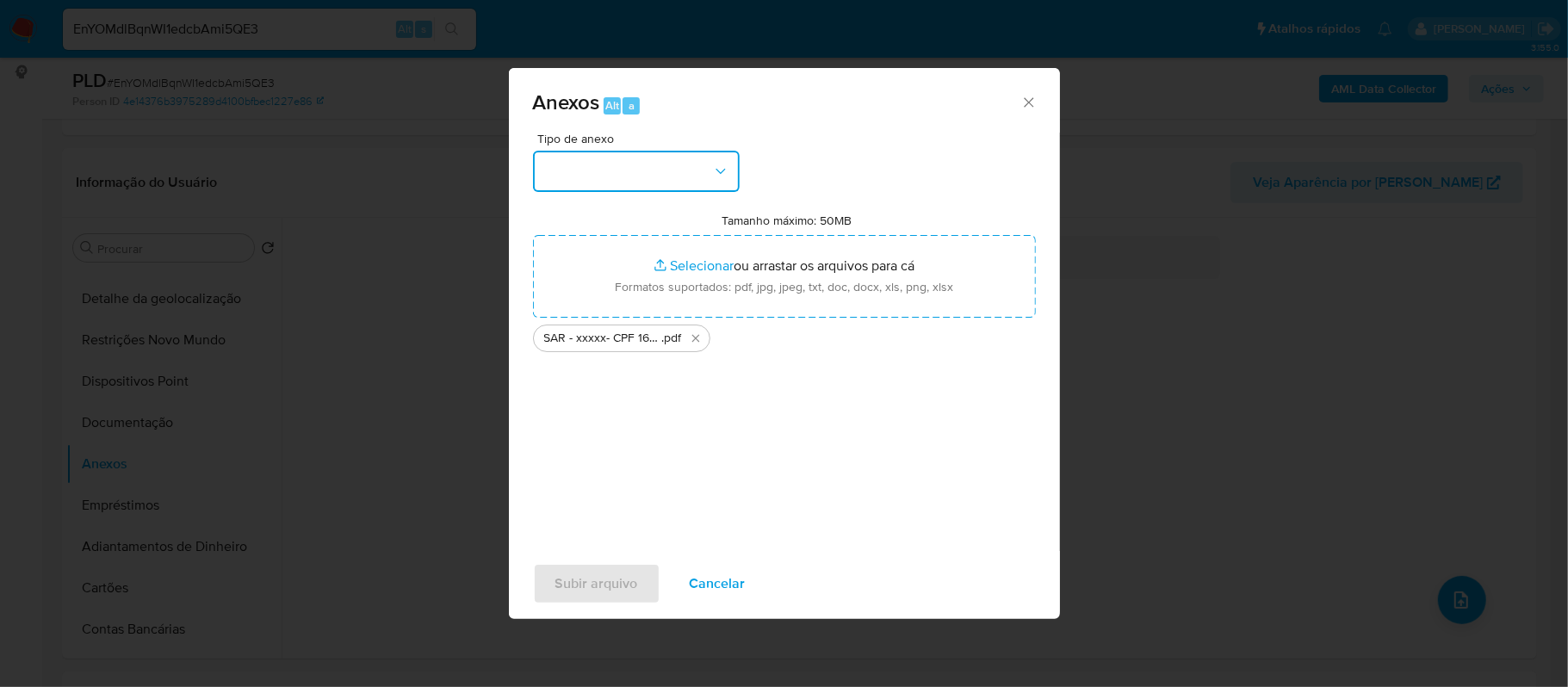
click at [703, 168] on button "button" at bounding box center [636, 171] width 207 height 42
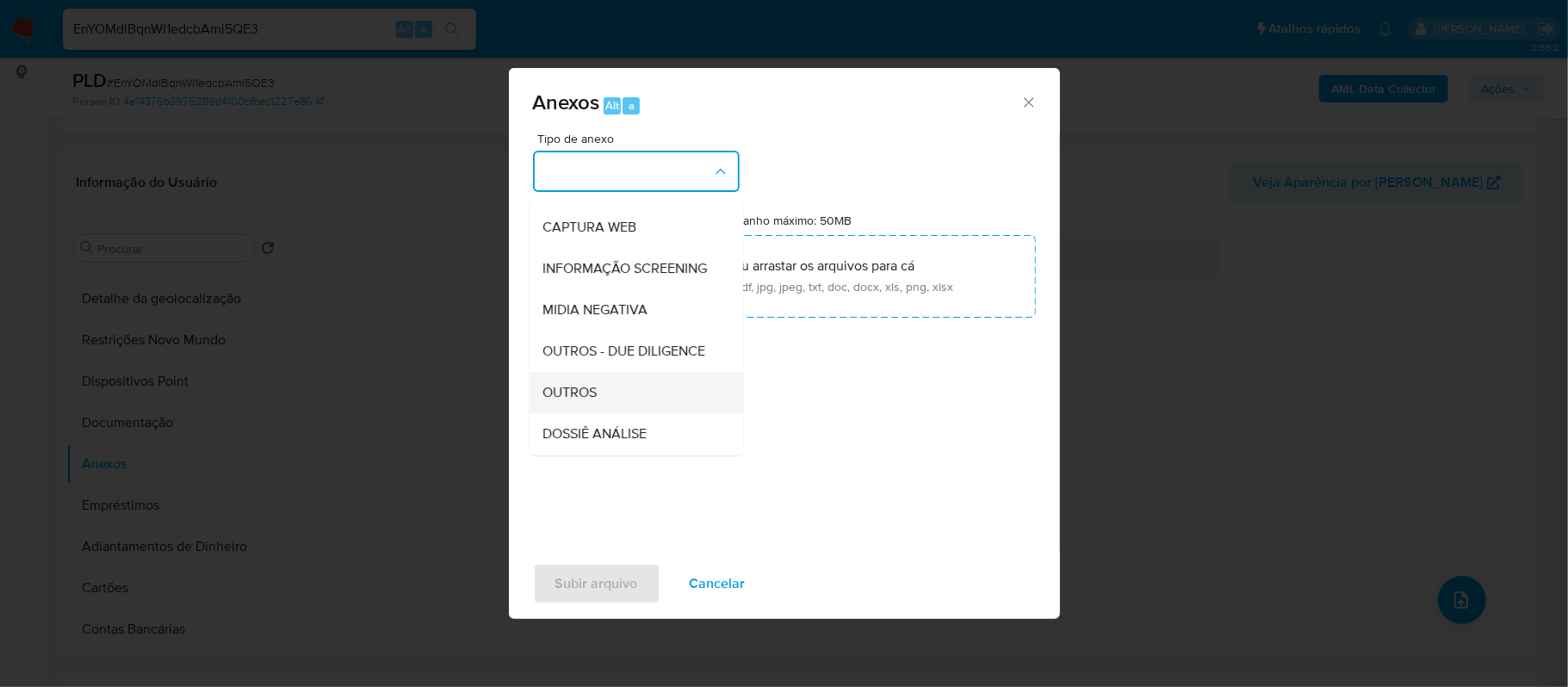
click at [604, 413] on div "OUTROS" at bounding box center [631, 392] width 176 height 42
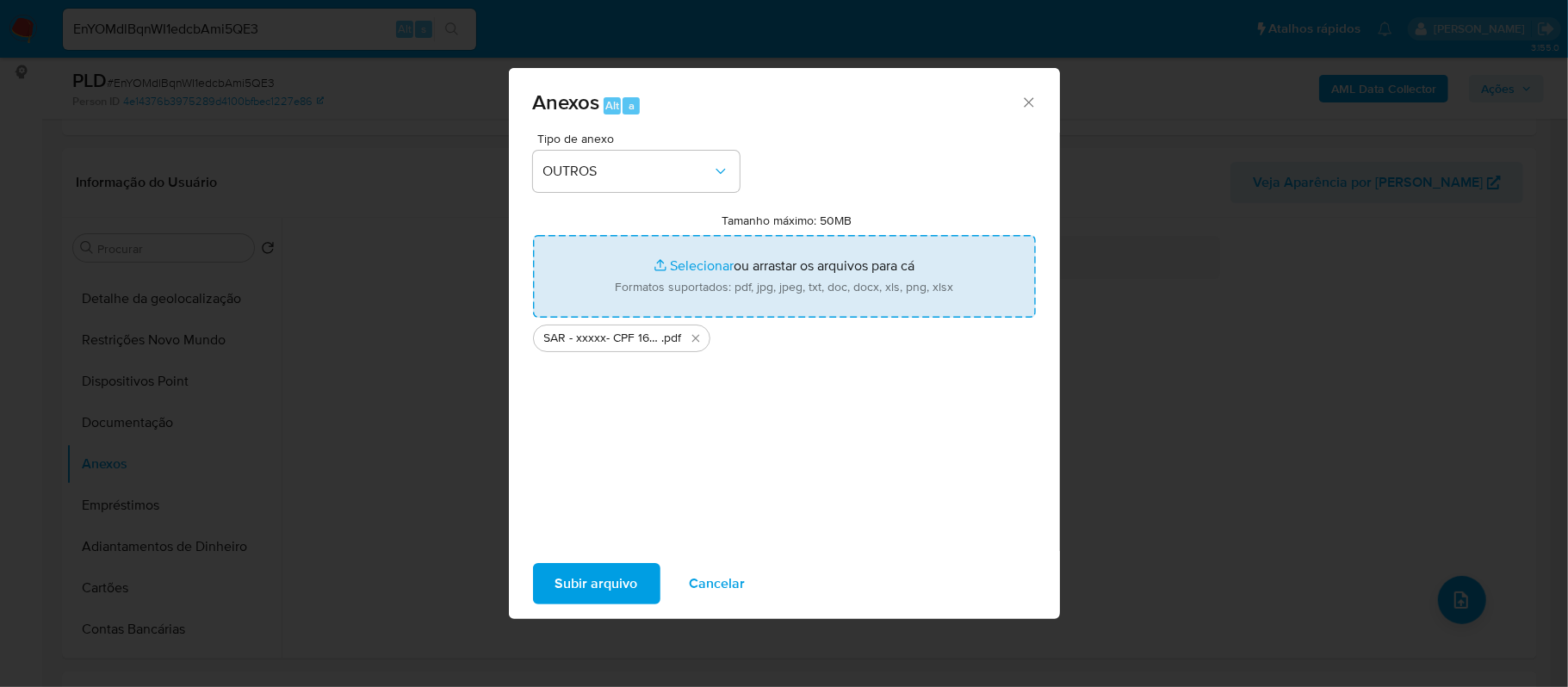
click at [691, 260] on input "Tamanho máximo: 50MB Selecionar arquivos" at bounding box center [784, 276] width 503 height 82
type input "C:\fakepath\Mulan Antonio Paulo Zanetti 232484843_2025_08_20_14_45_59 - Resumen…"
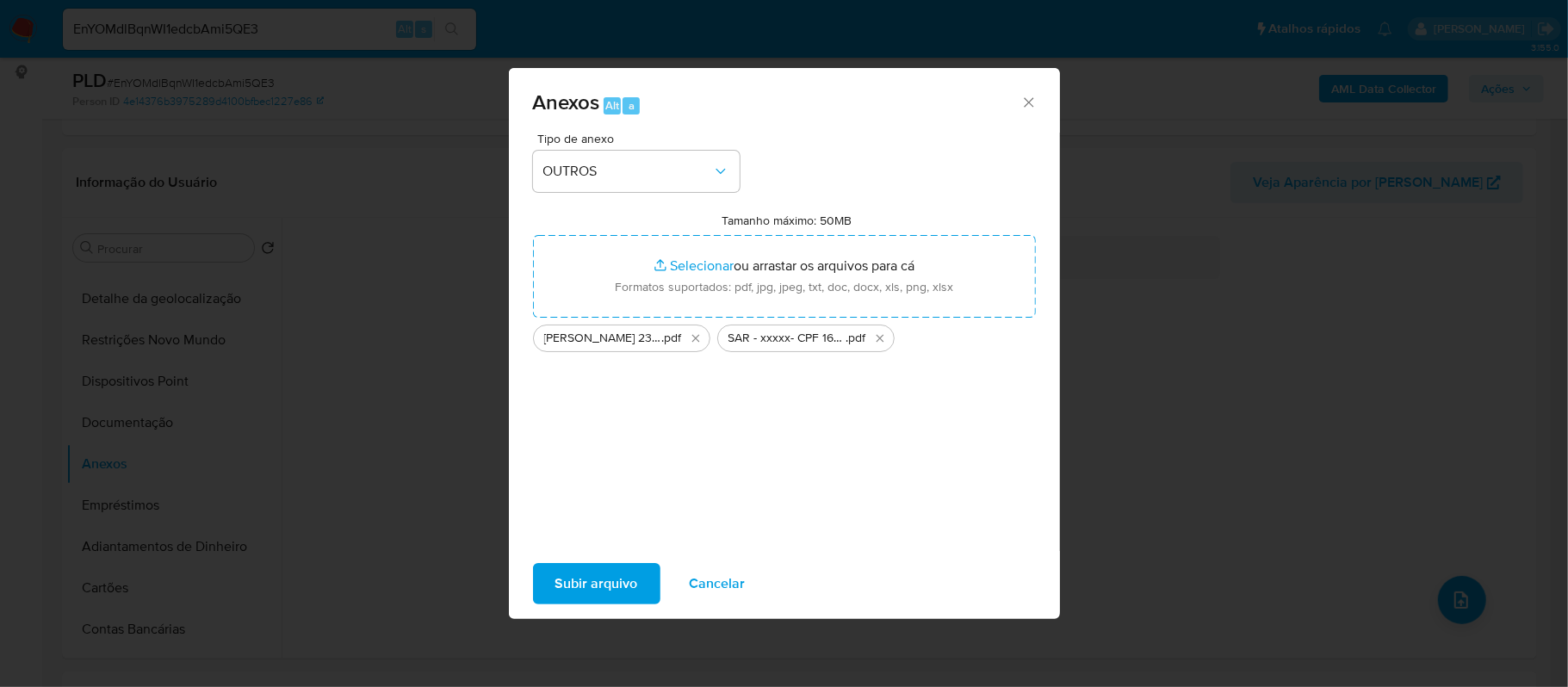
click at [604, 578] on span "Subir arquivo" at bounding box center [596, 583] width 82 height 38
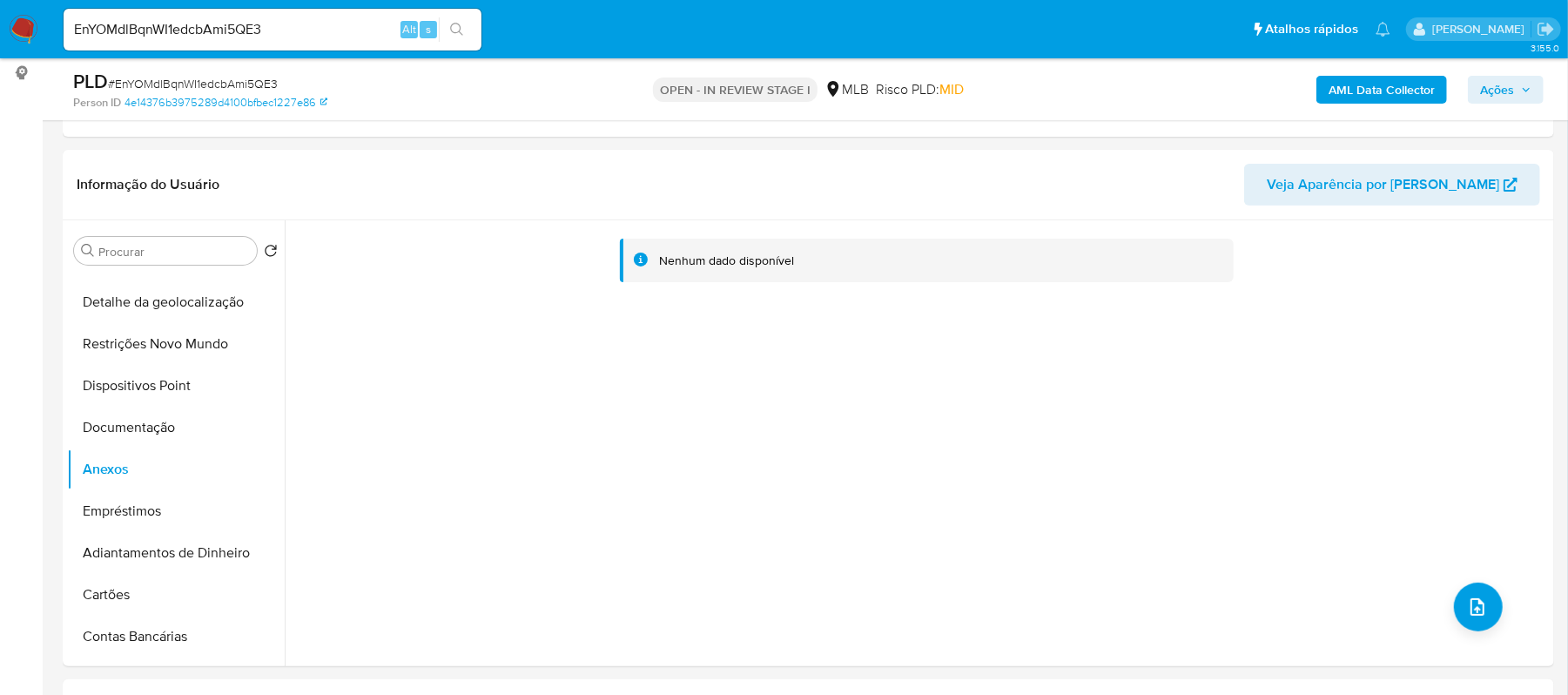
click at [1485, 89] on span "Ações" at bounding box center [1497, 89] width 34 height 28
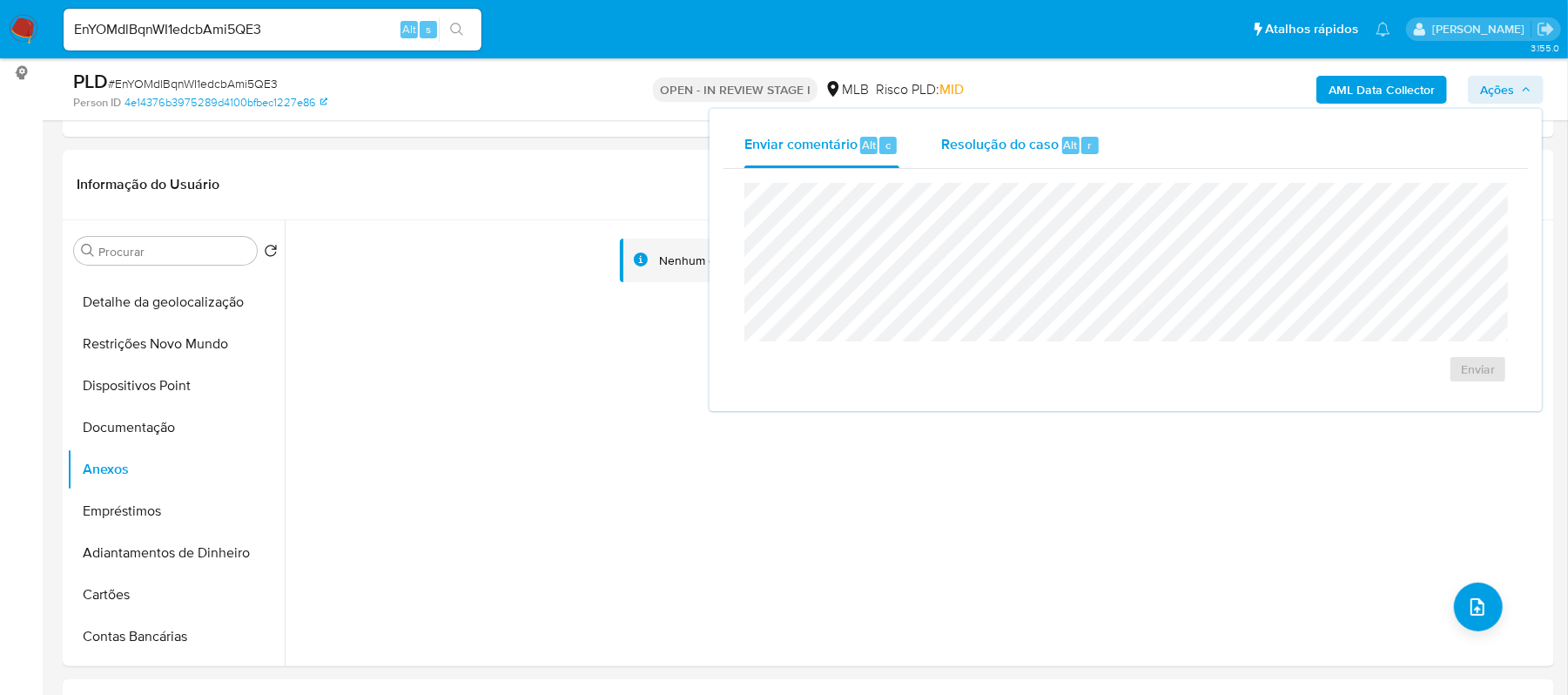
click at [951, 143] on span "Resolução do caso" at bounding box center [999, 144] width 118 height 20
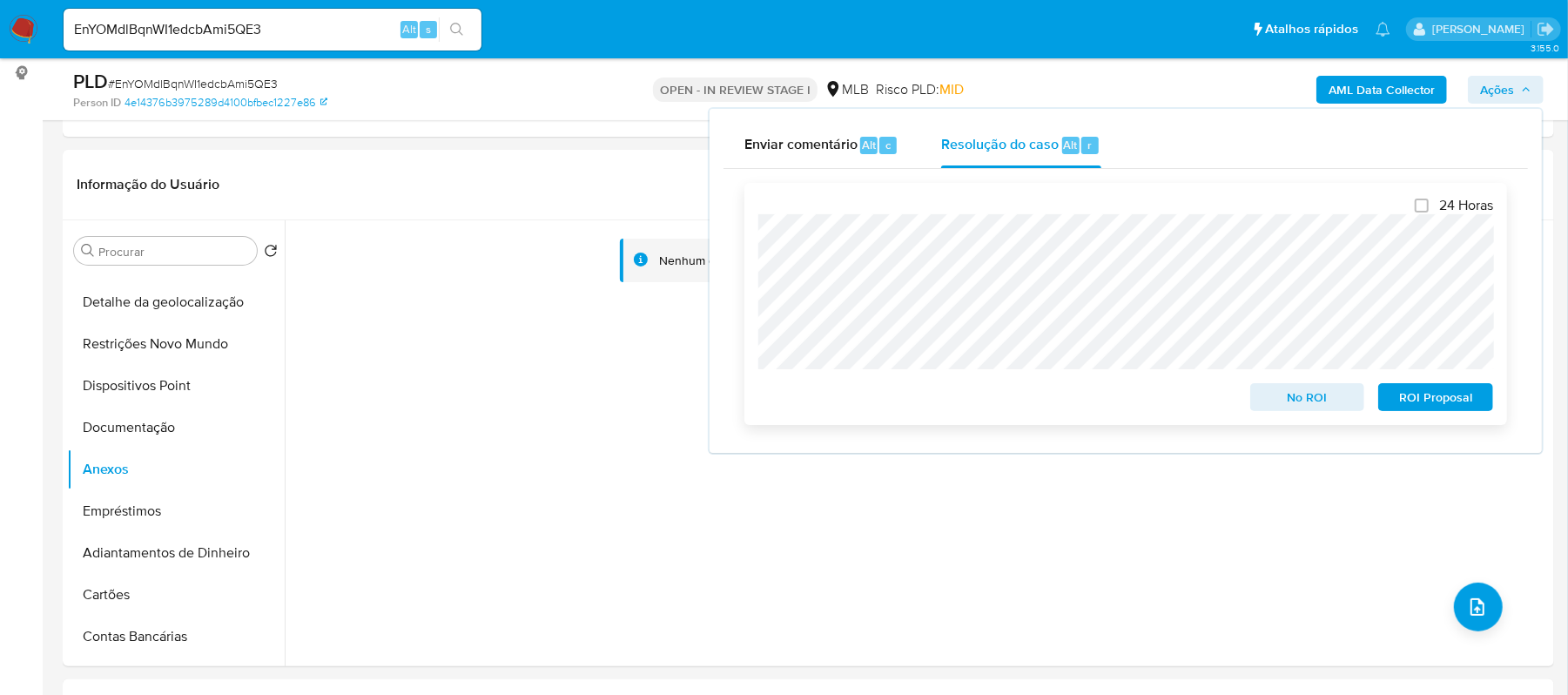
click at [1440, 384] on div "ROI Proposal" at bounding box center [1433, 393] width 122 height 35
click at [1440, 397] on span "ROI Proposal" at bounding box center [1435, 396] width 91 height 24
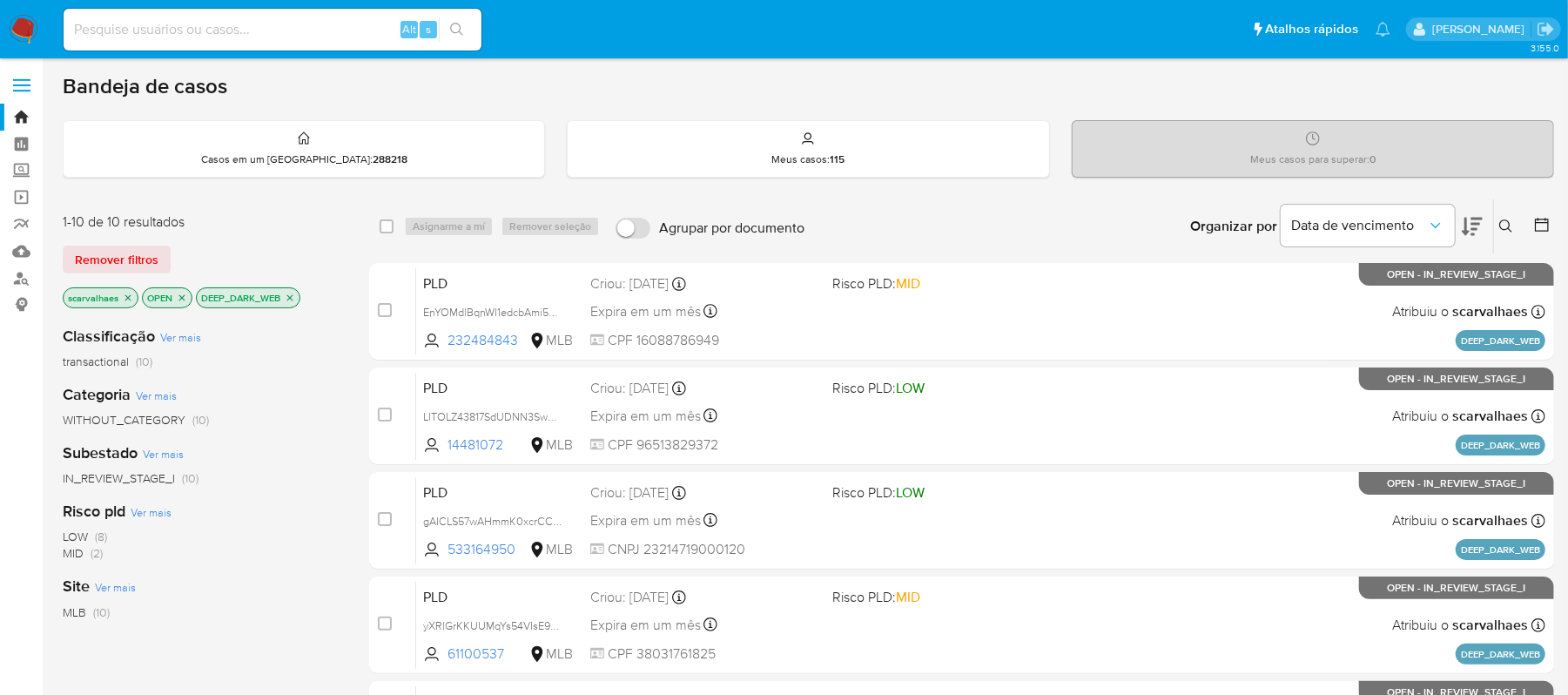
click at [292, 297] on icon "close-filter" at bounding box center [290, 297] width 6 height 6
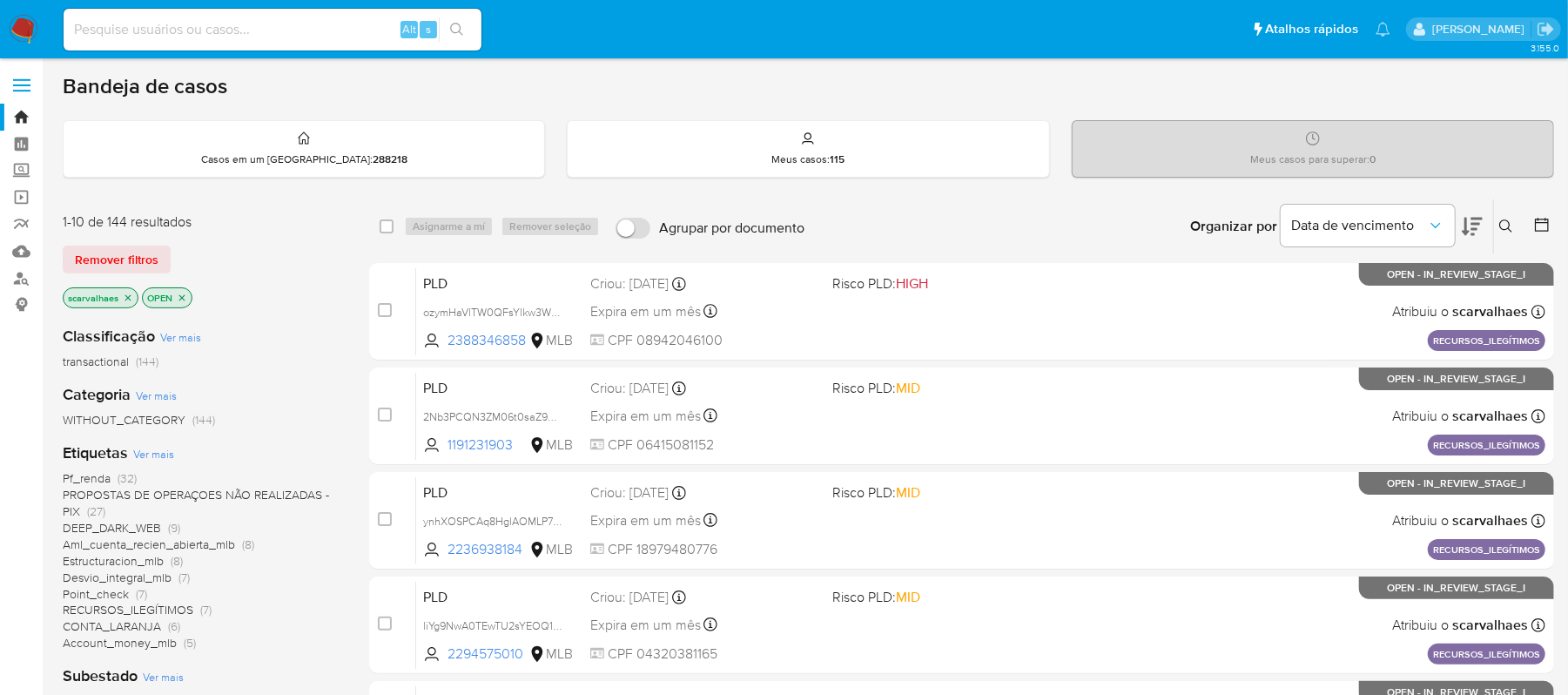
click at [164, 642] on span "Account_money_mlb" at bounding box center [119, 642] width 114 height 17
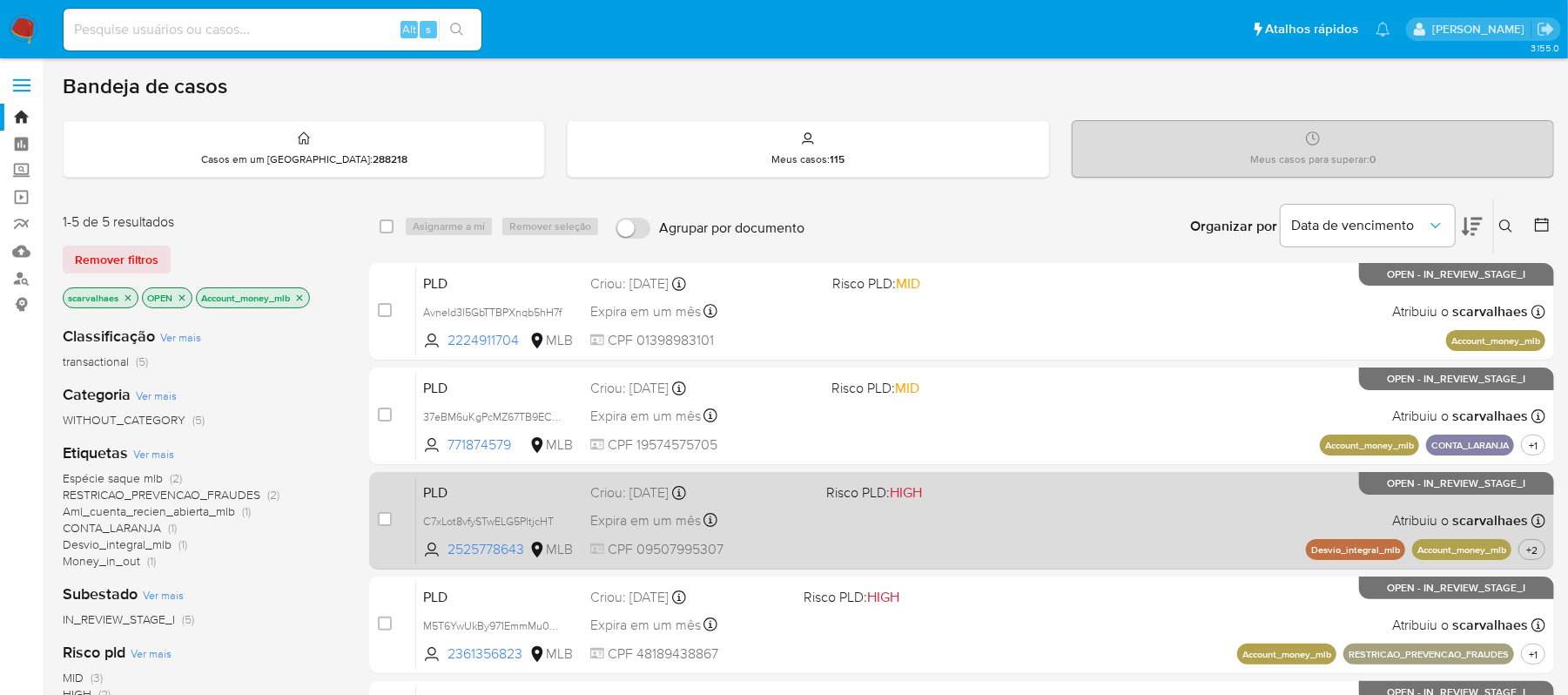
click at [1081, 541] on div "PLD C7xLot8vfySTwELG5PltjcHT 2525778643 MLB Risco PLD: HIGH Criou: [DATE] Criou…" at bounding box center [980, 520] width 1129 height 88
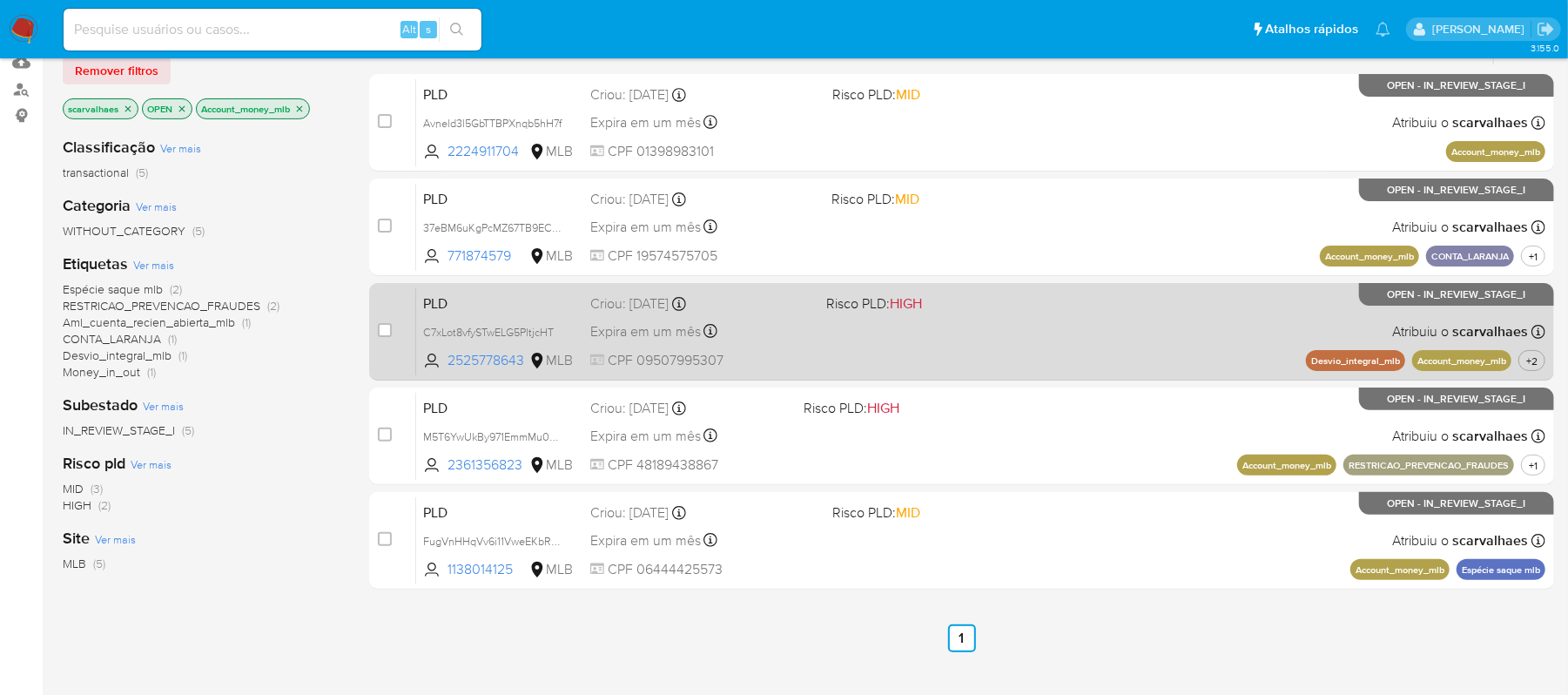
scroll to position [303, 0]
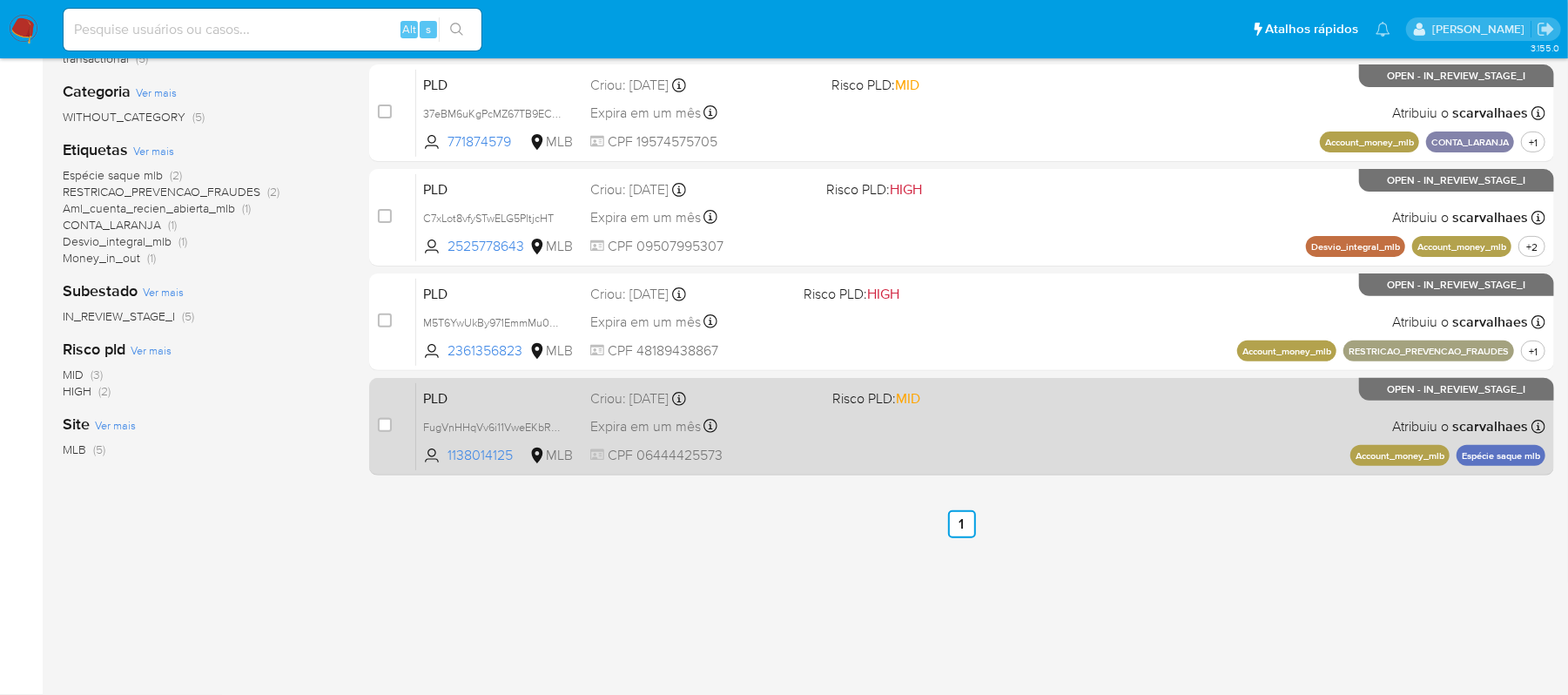
click at [757, 454] on span "CPF 06444425573" at bounding box center [704, 455] width 228 height 19
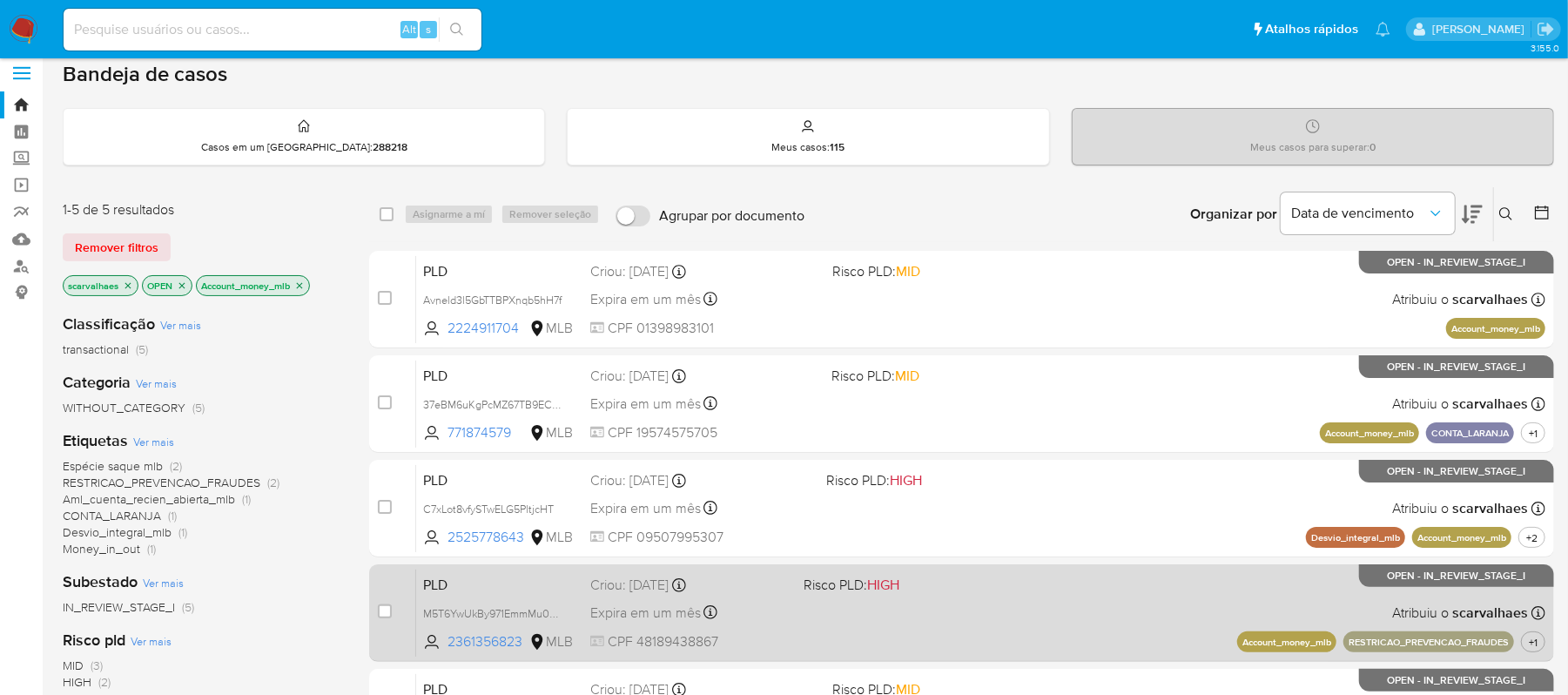
scroll to position [0, 0]
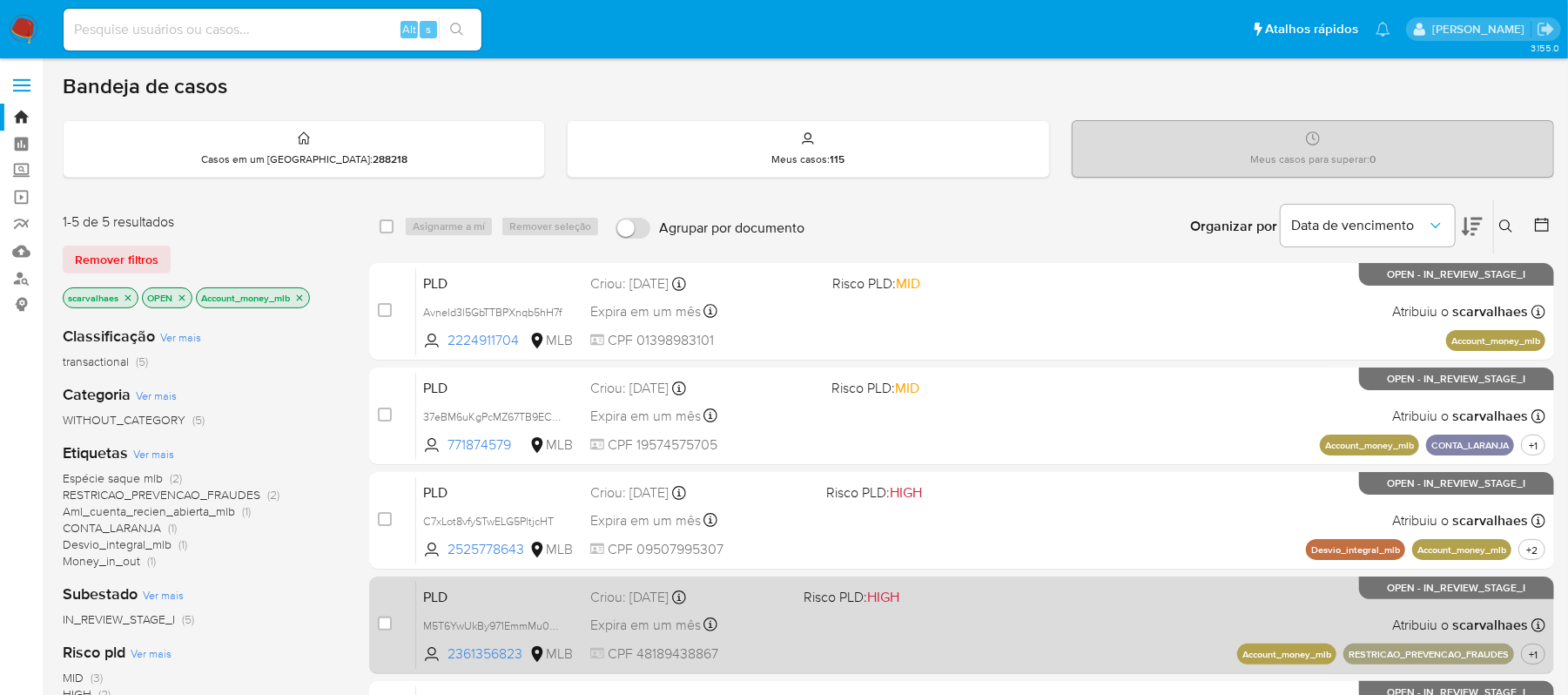
click at [663, 311] on span "Expira em um mês" at bounding box center [645, 311] width 110 height 19
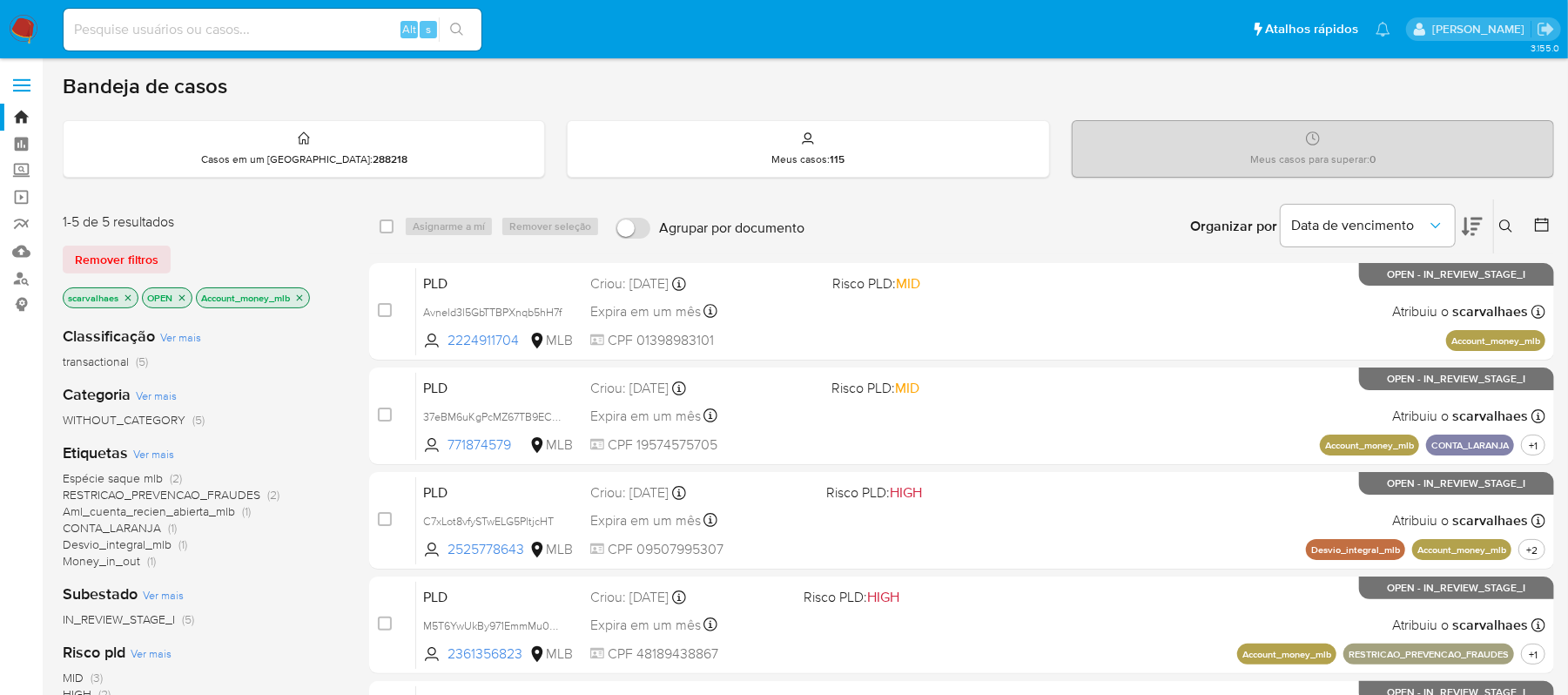
click at [203, 33] on input at bounding box center [273, 29] width 418 height 22
paste input "LlTOLZ43817SdUDNN3Sw2FFk"
type input "LlTOLZ43817SdUDNN3Sw2FFk"
click at [457, 30] on icon "search-icon" at bounding box center [457, 30] width 14 height 14
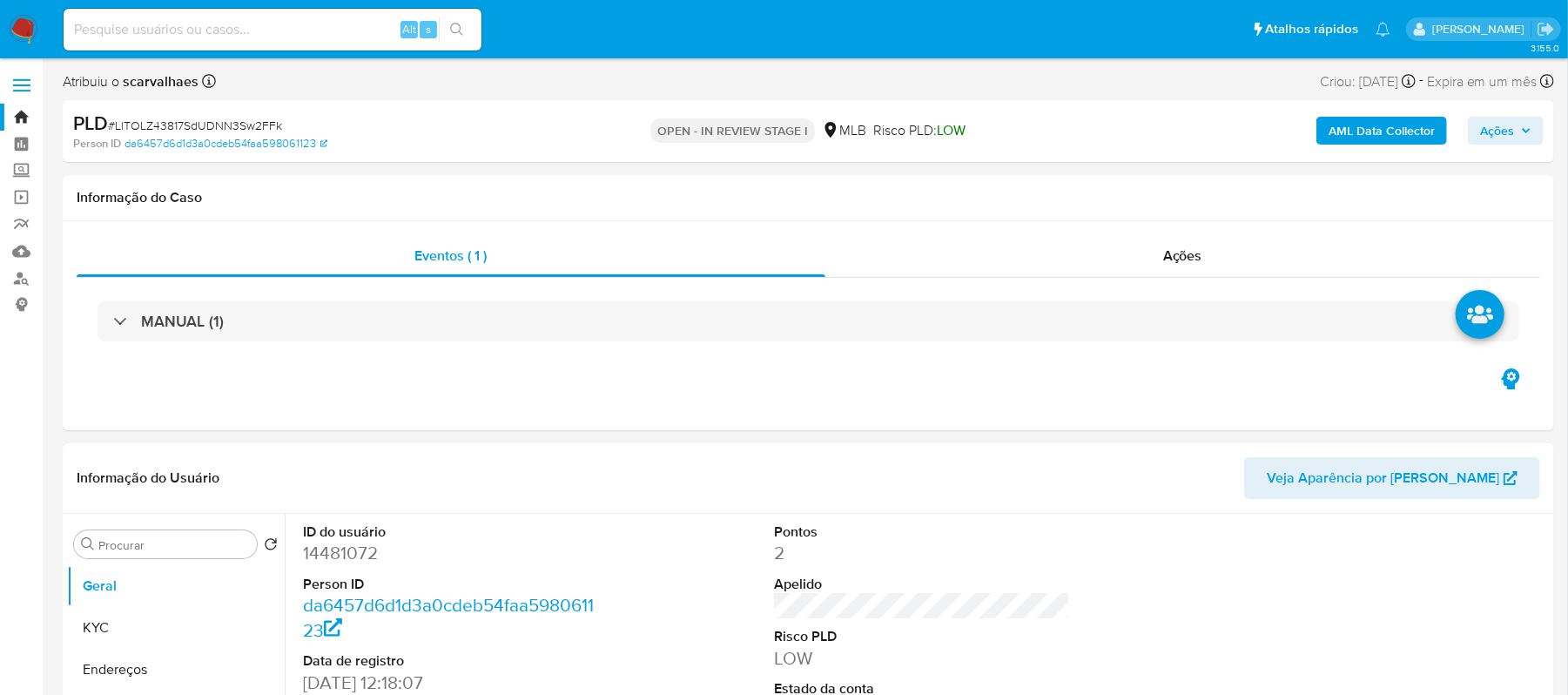
select select "10"
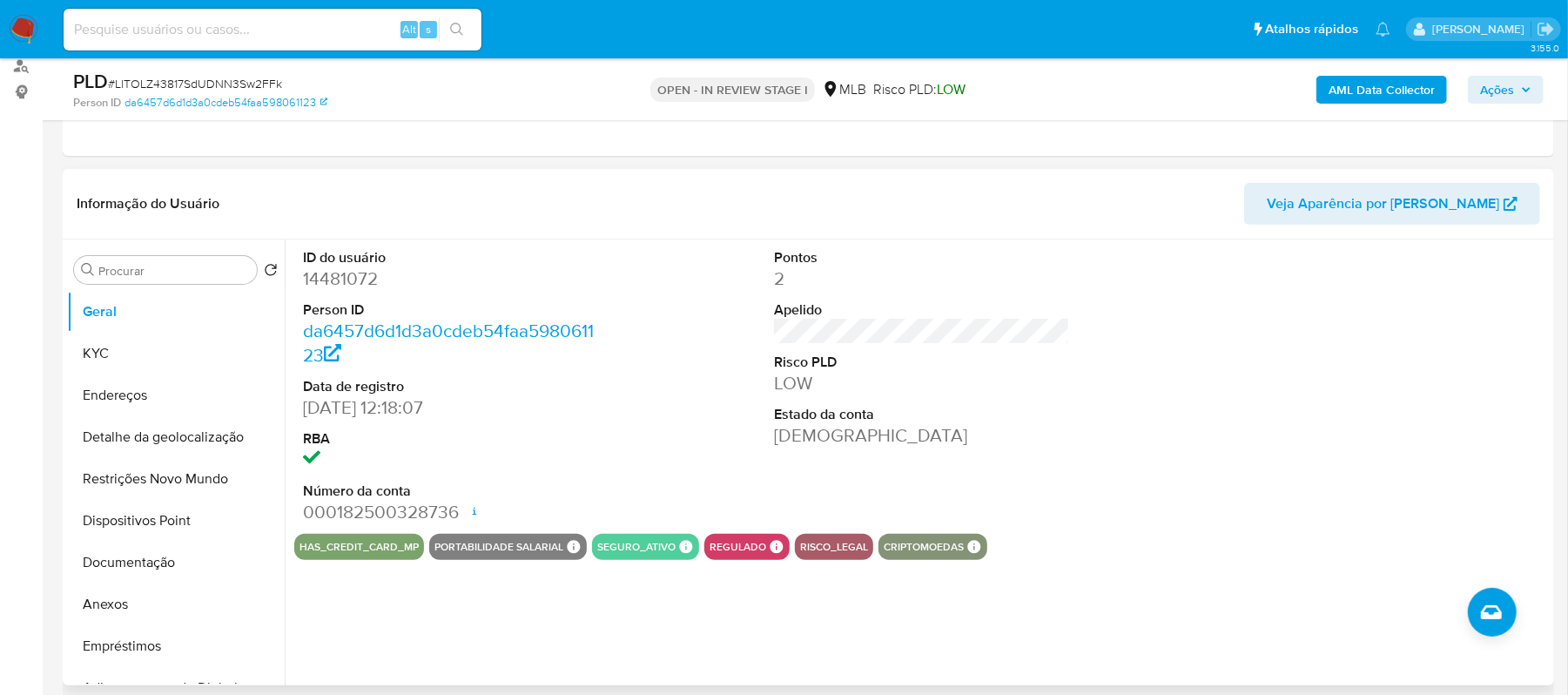
scroll to position [231, 0]
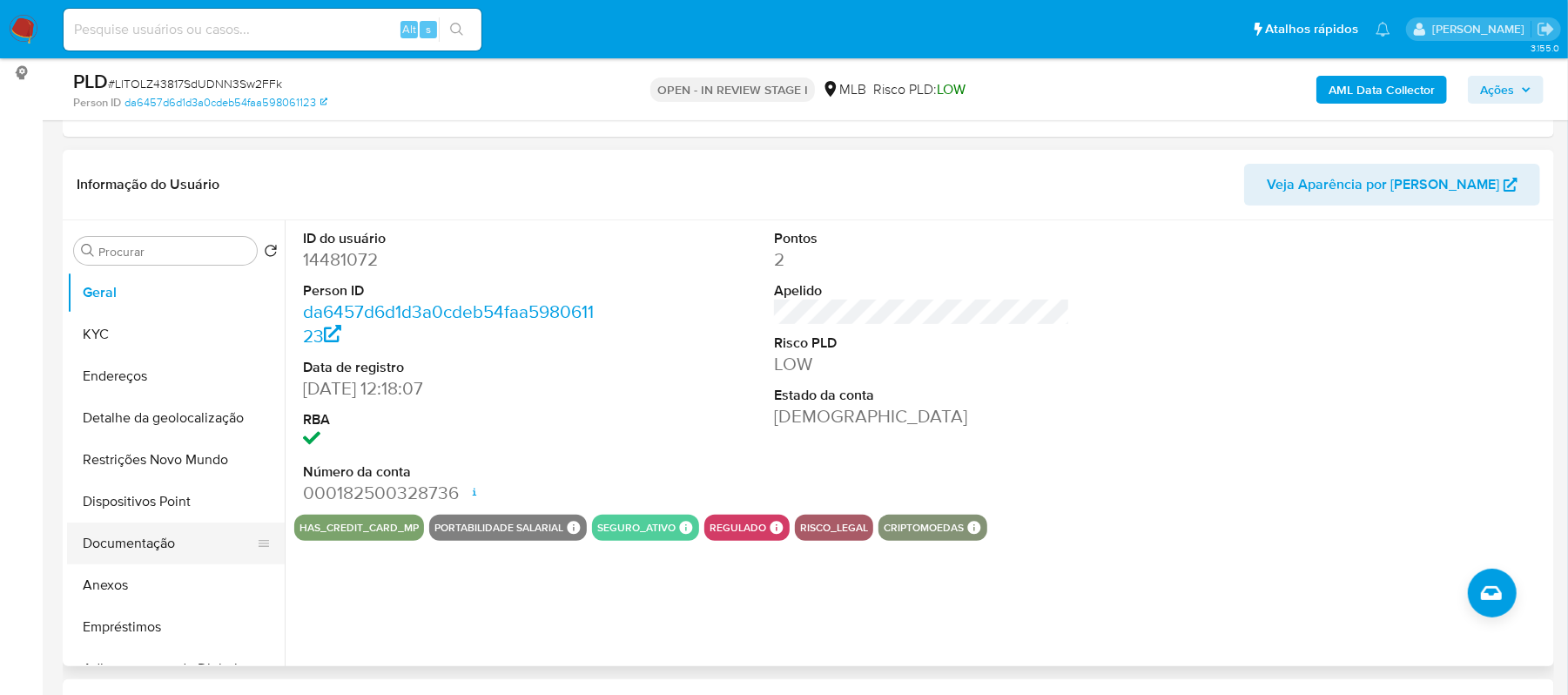
click at [130, 544] on button "Documentação" at bounding box center [169, 543] width 204 height 42
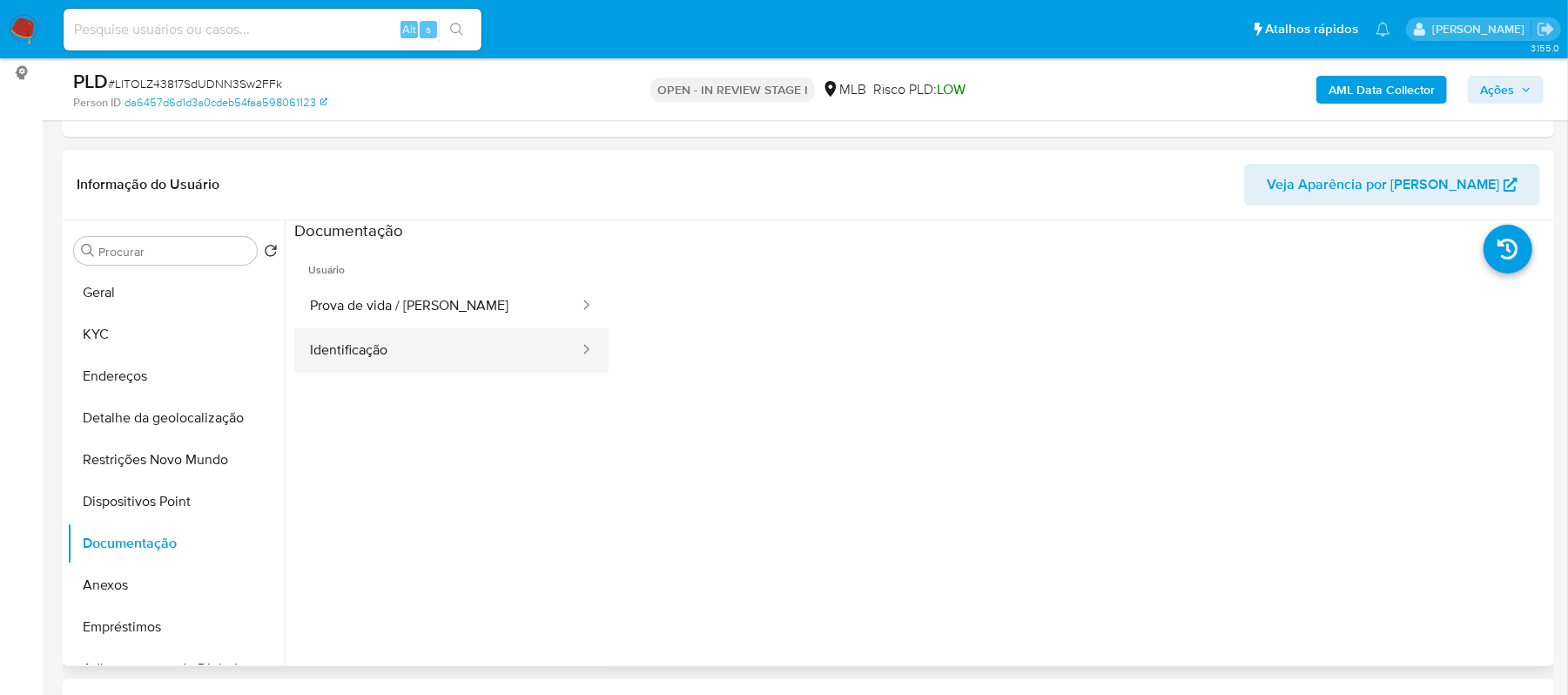
click at [381, 339] on button "Identificação" at bounding box center [437, 351] width 286 height 45
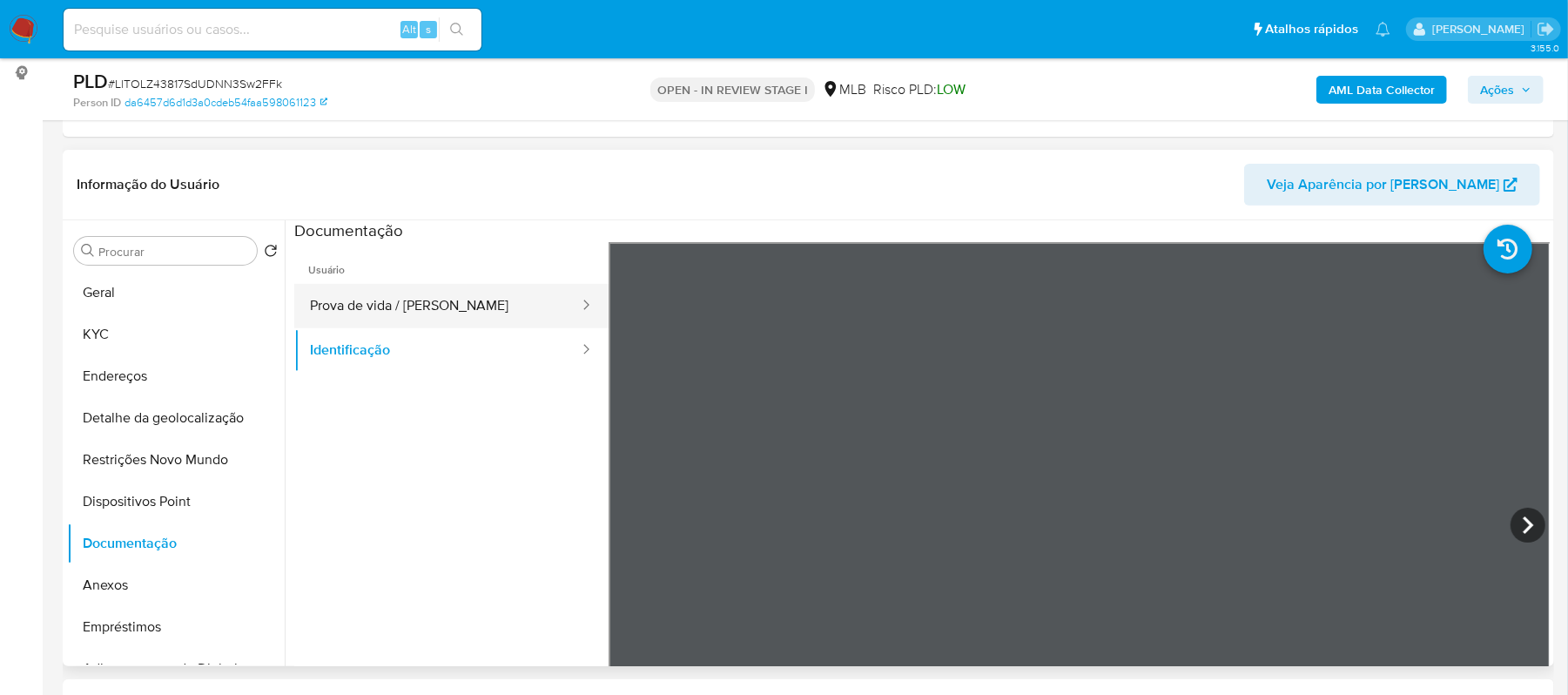
click at [388, 320] on button "Prova de vida / Selfie" at bounding box center [437, 306] width 286 height 45
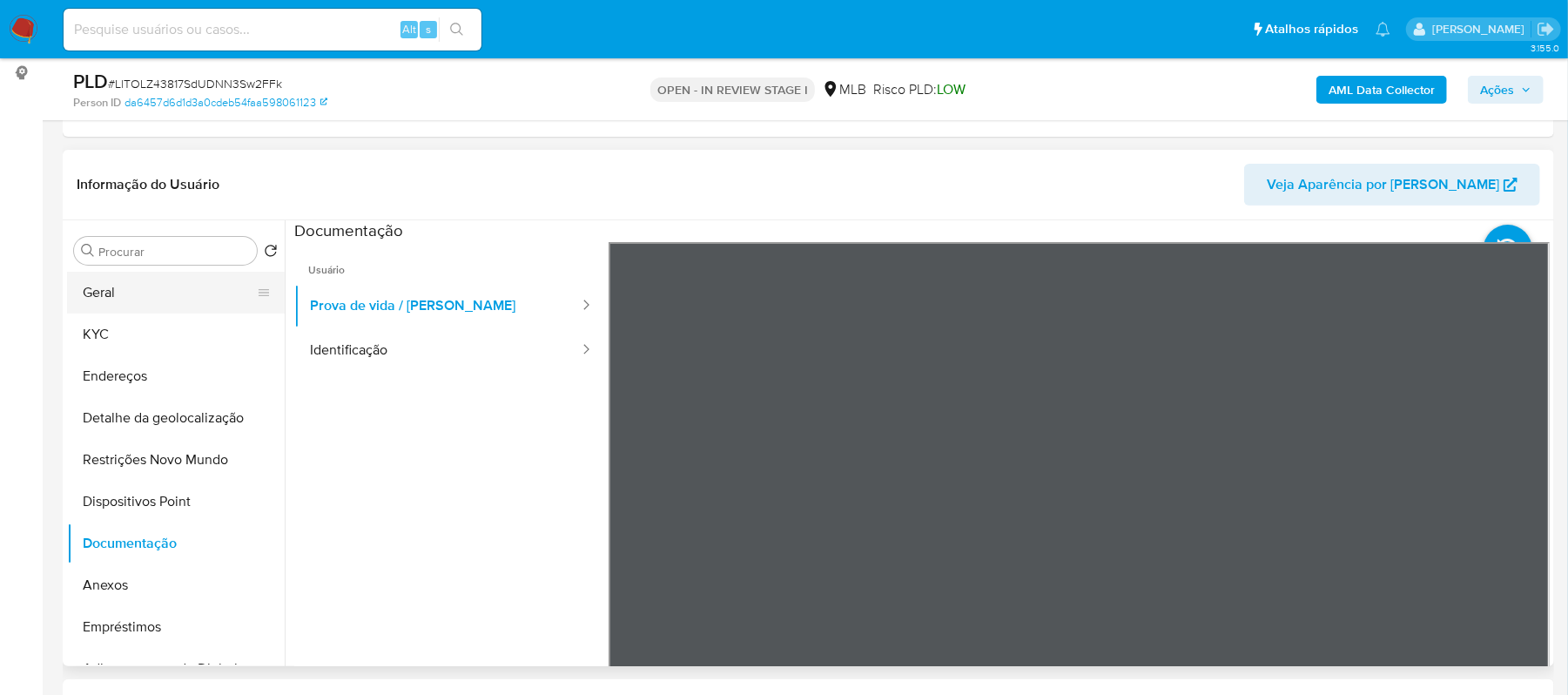
click at [164, 294] on button "Geral" at bounding box center [169, 292] width 204 height 42
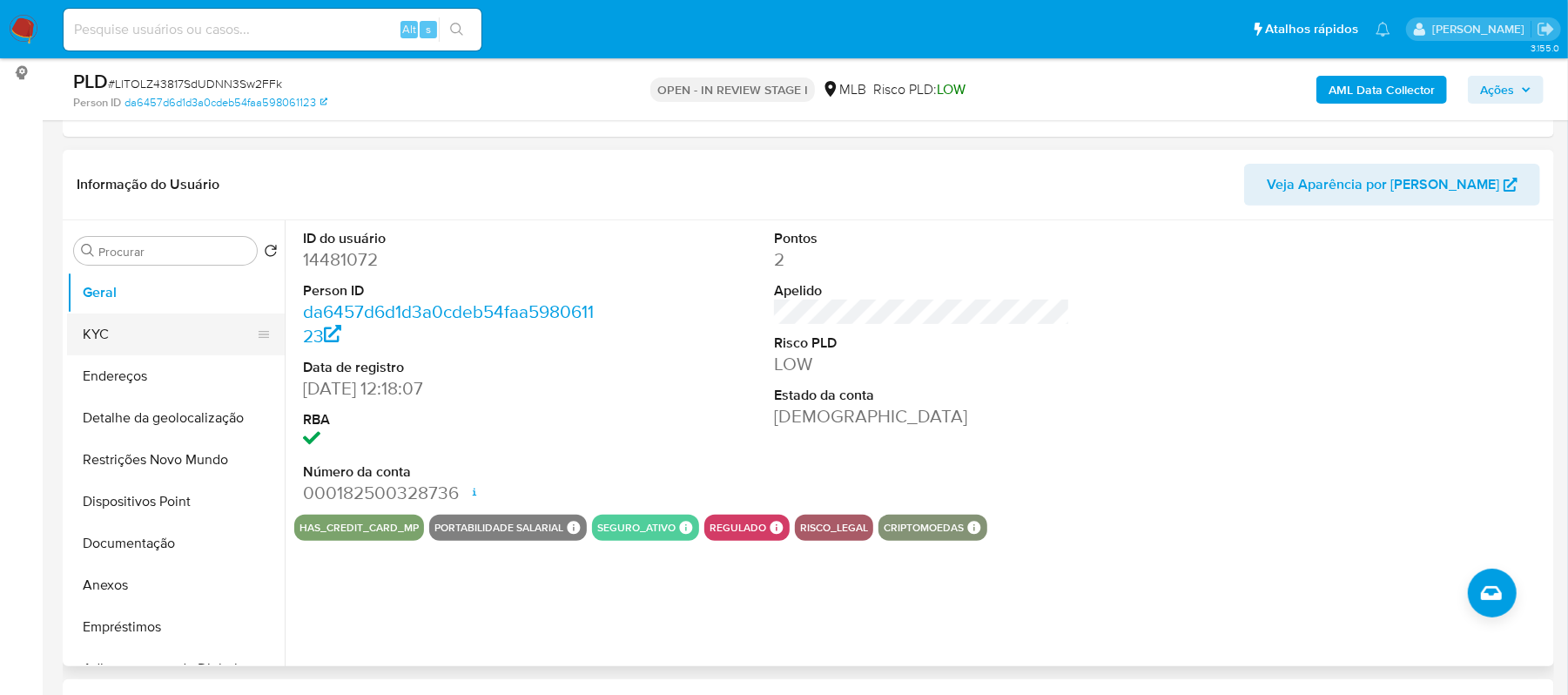
click at [122, 331] on button "KYC" at bounding box center [169, 334] width 204 height 42
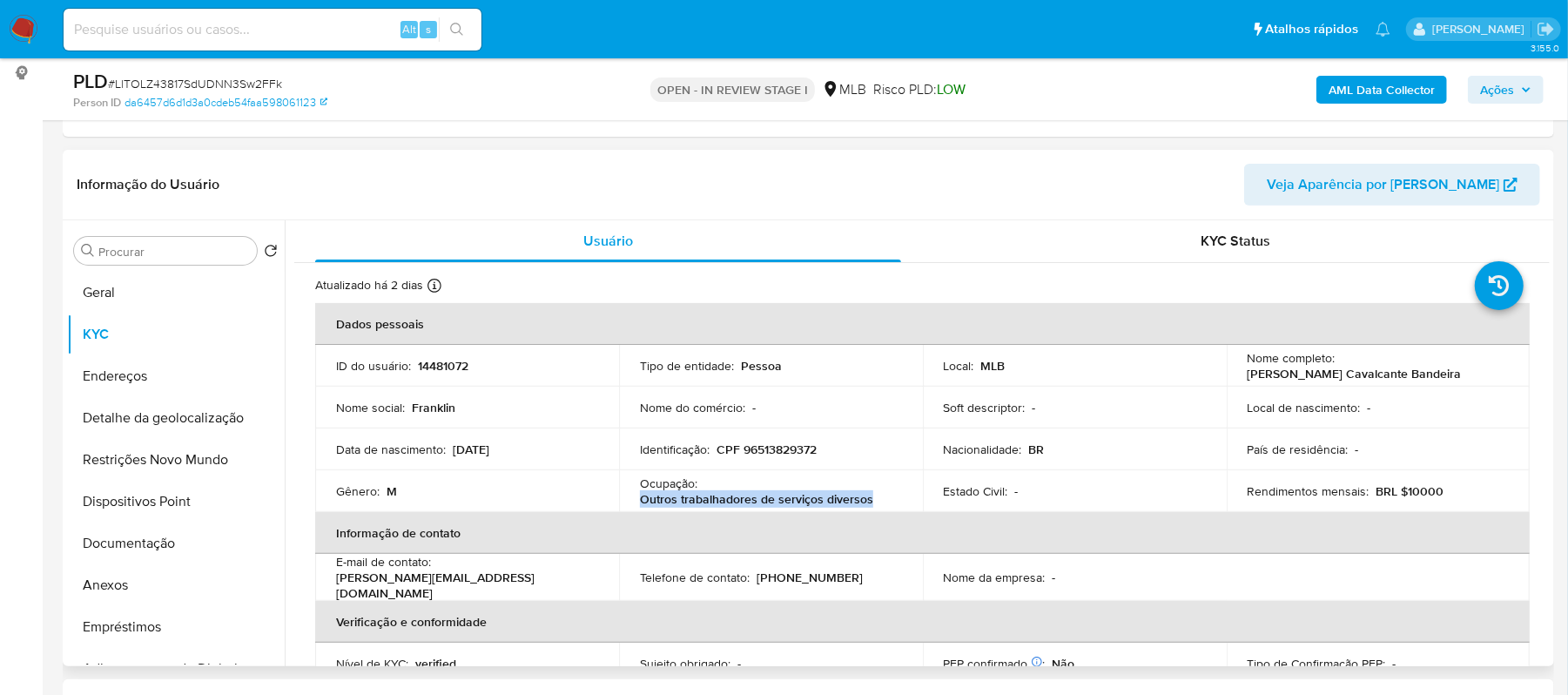
drag, startPoint x: 639, startPoint y: 501, endPoint x: 871, endPoint y: 499, distance: 232.0
click at [871, 499] on div "Ocupação : Outros trabalhadores de serviços diversos" at bounding box center [771, 491] width 262 height 31
copy p "Outros trabalhadores de serviços diversos"
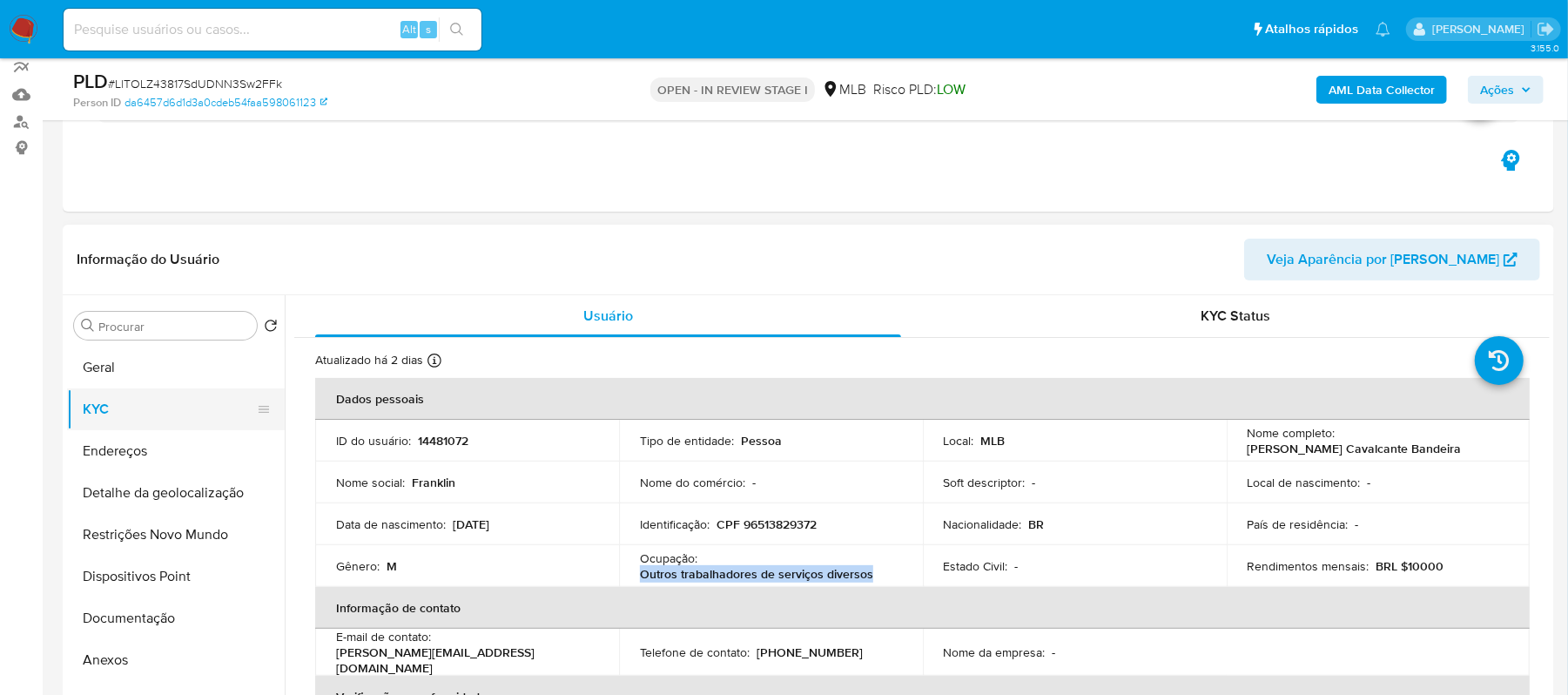
scroll to position [116, 0]
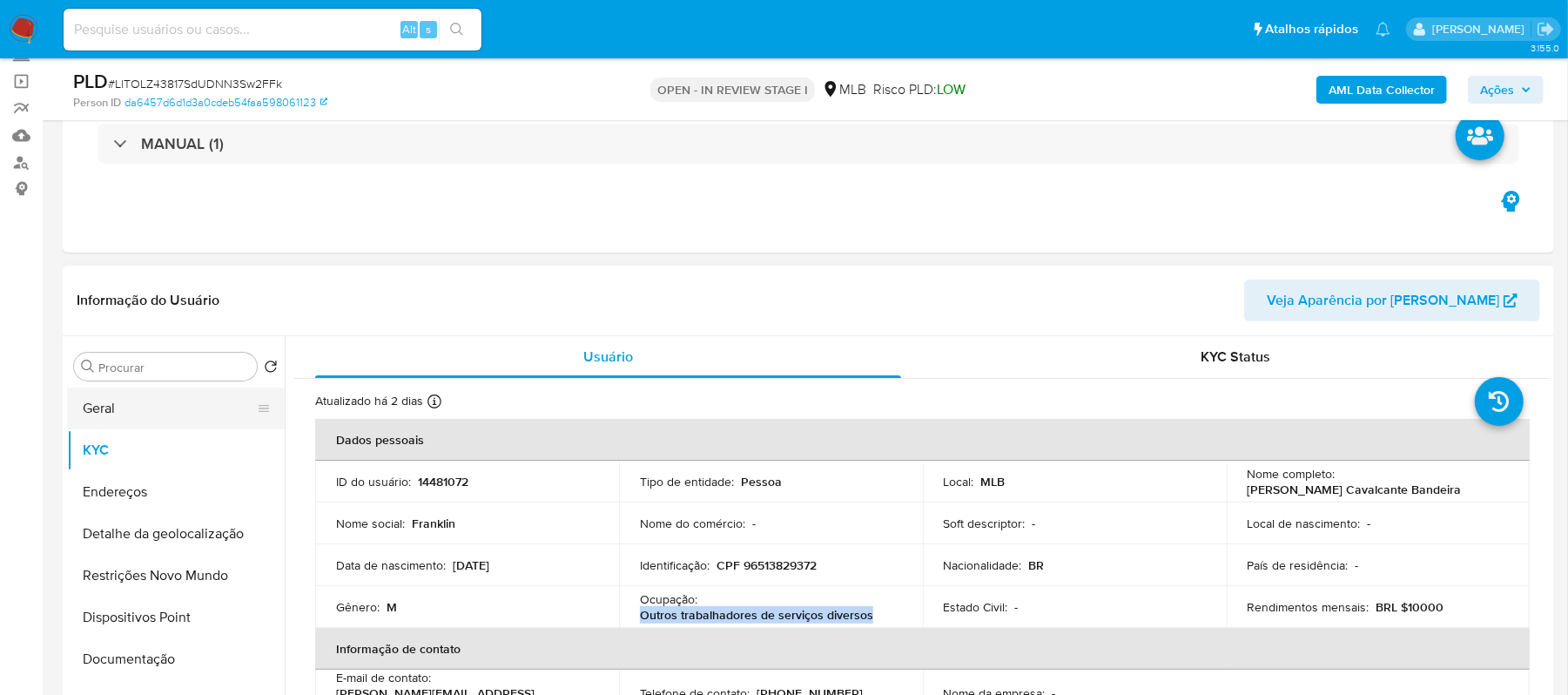
click at [117, 399] on button "Geral" at bounding box center [169, 408] width 204 height 42
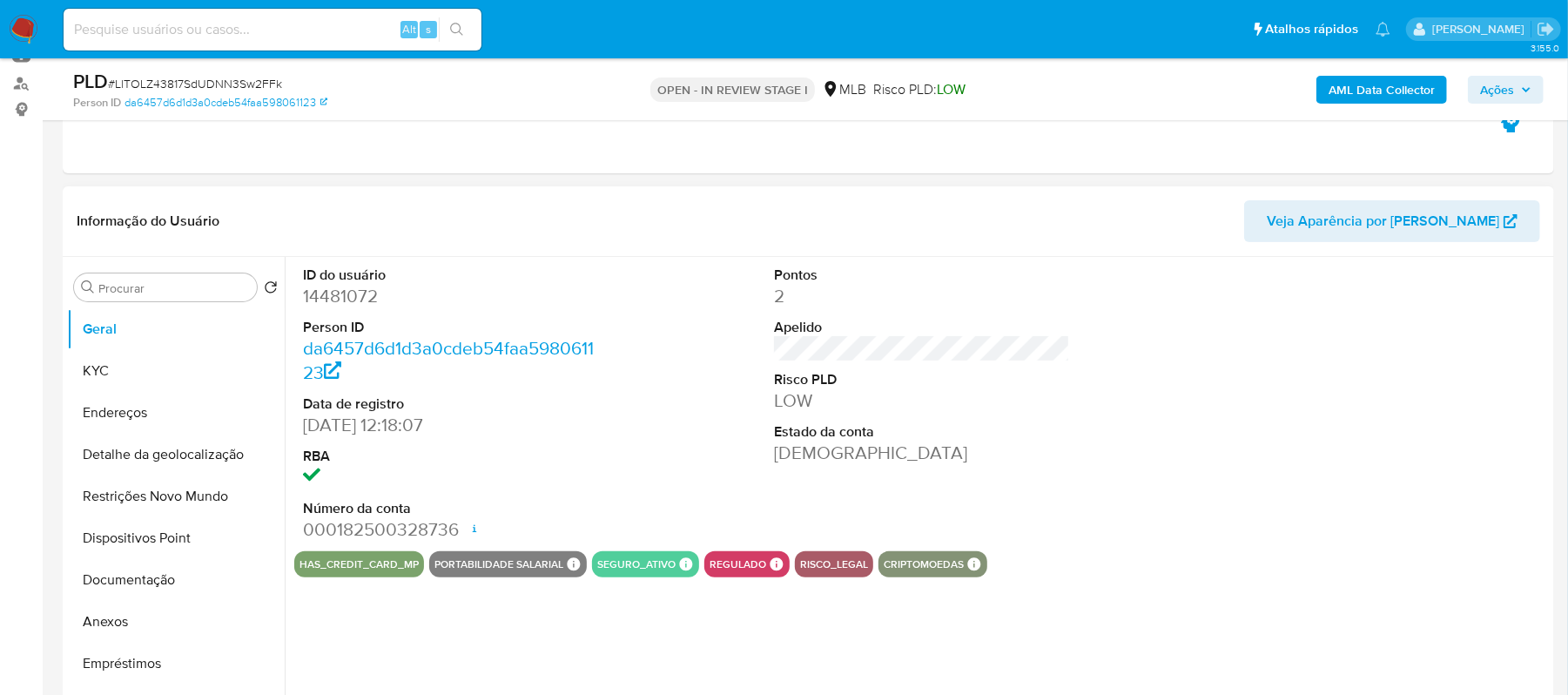
scroll to position [231, 0]
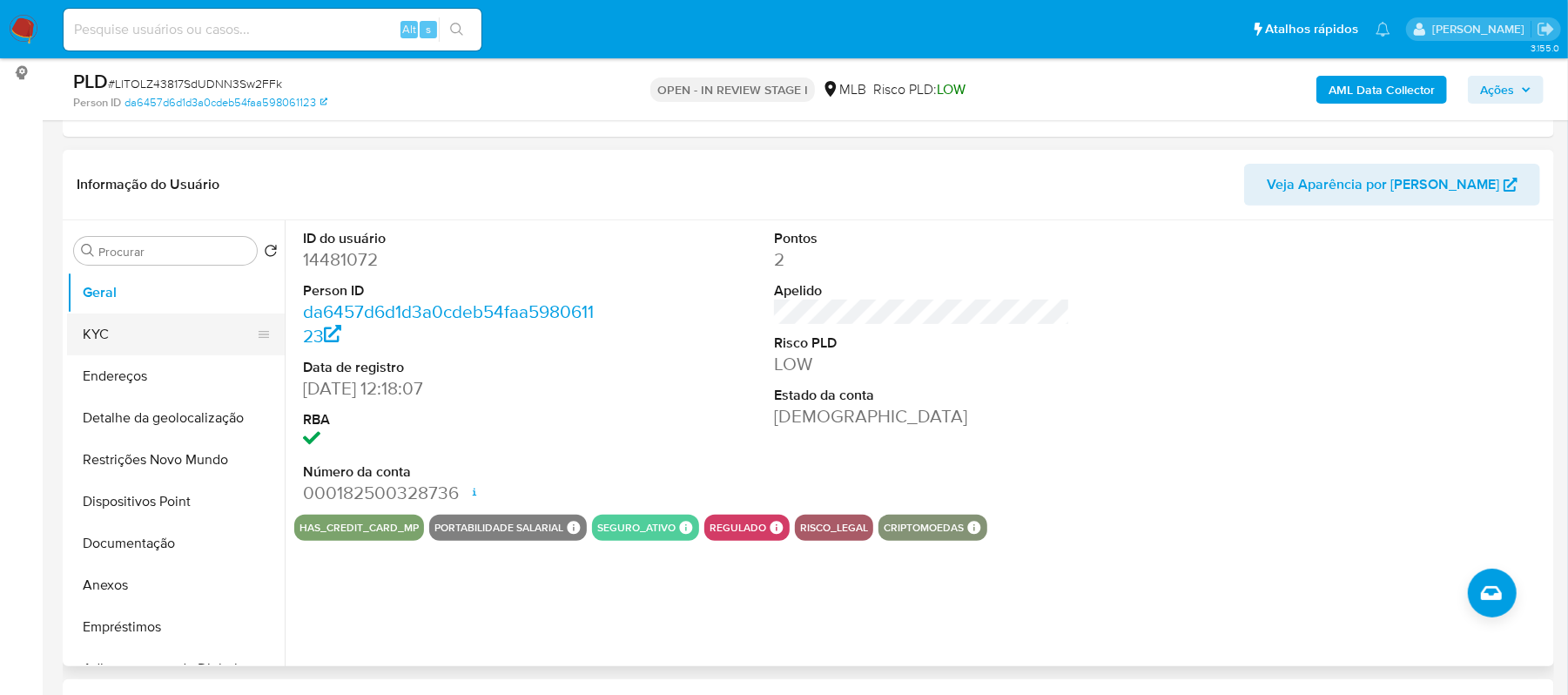
click at [126, 331] on button "KYC" at bounding box center [169, 334] width 204 height 42
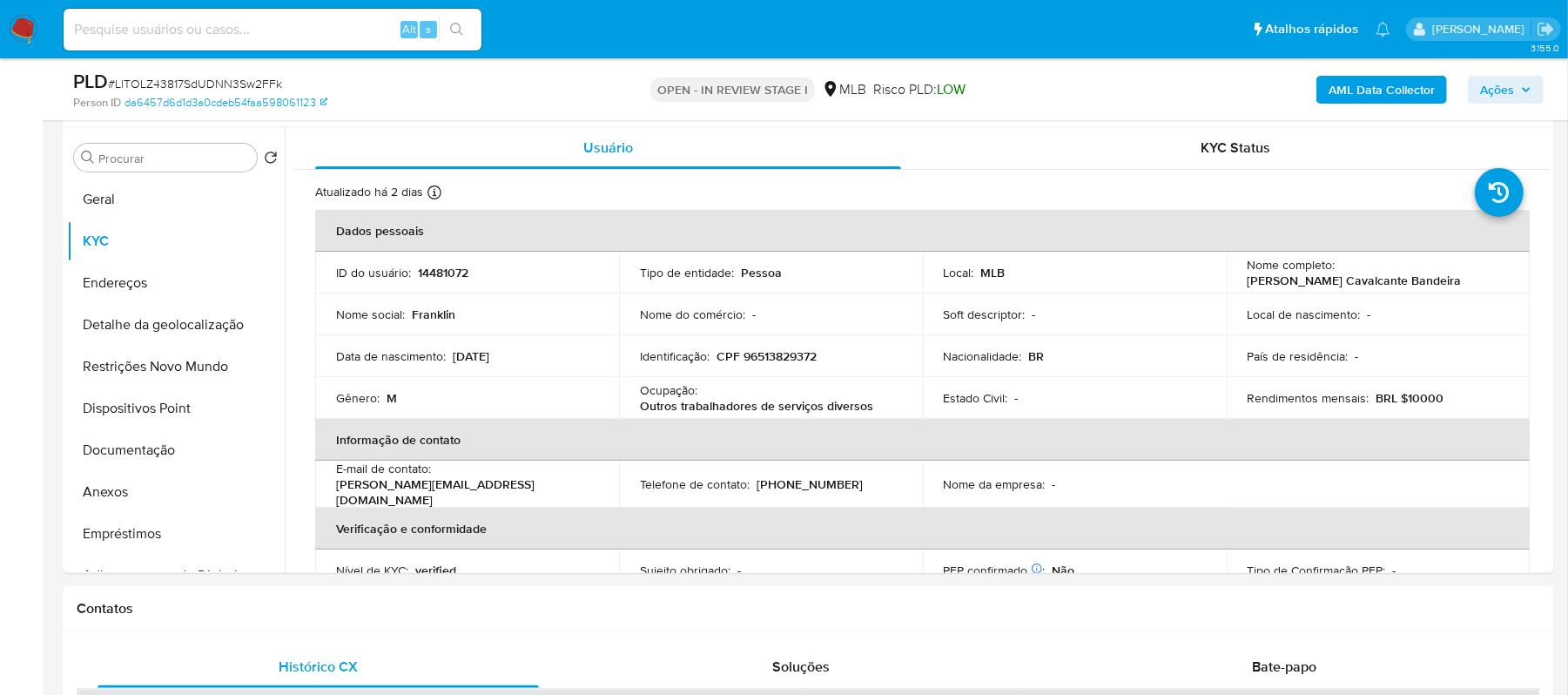
scroll to position [343, 0]
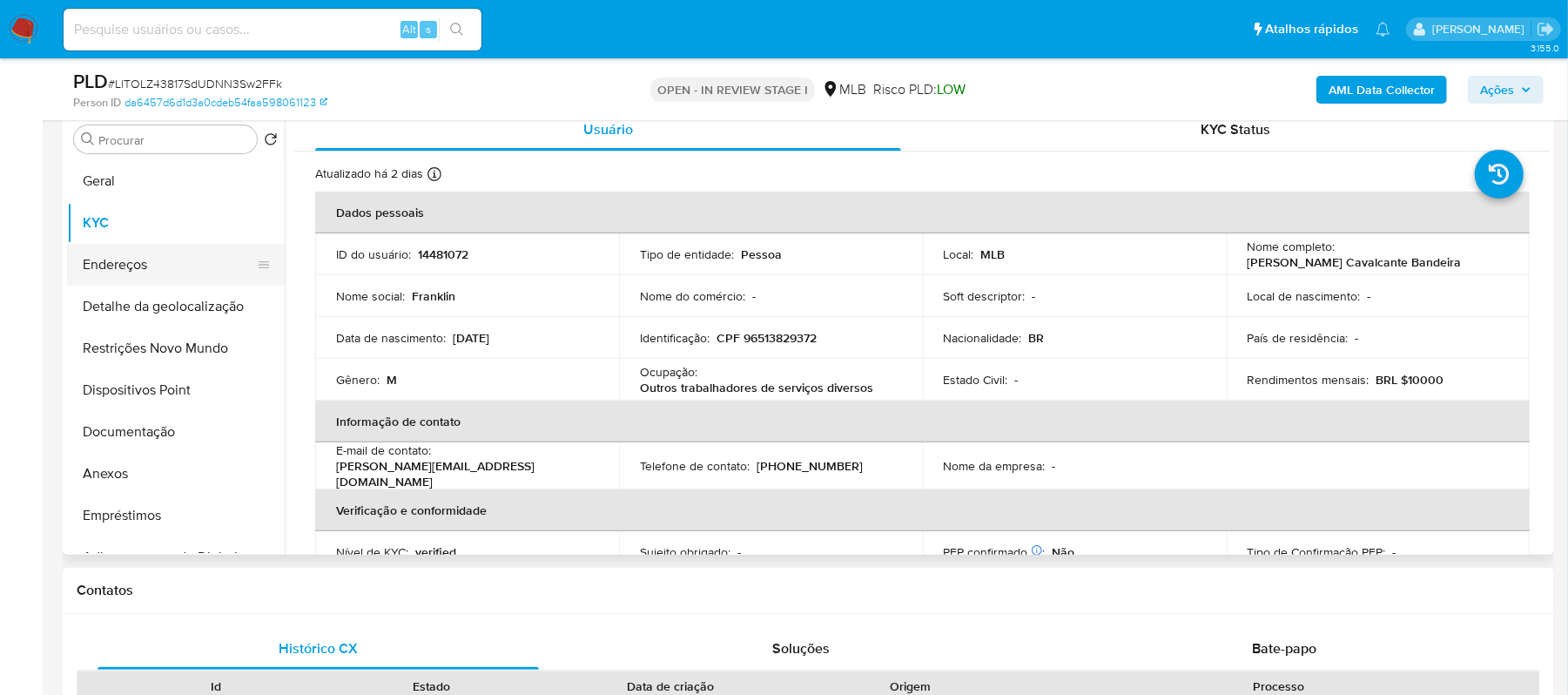
click at [134, 258] on button "Endereços" at bounding box center [169, 265] width 204 height 42
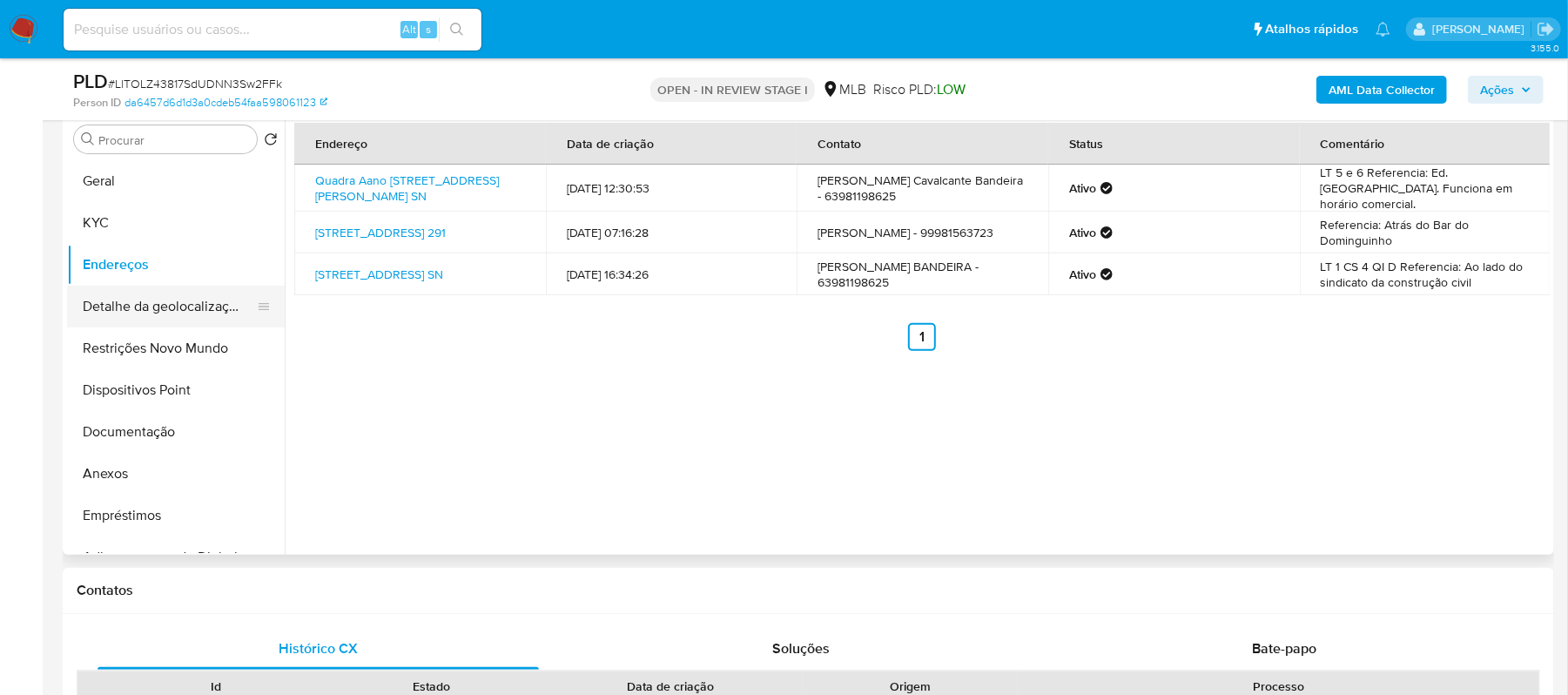
click at [150, 305] on button "Detalhe da geolocalização" at bounding box center [169, 306] width 204 height 42
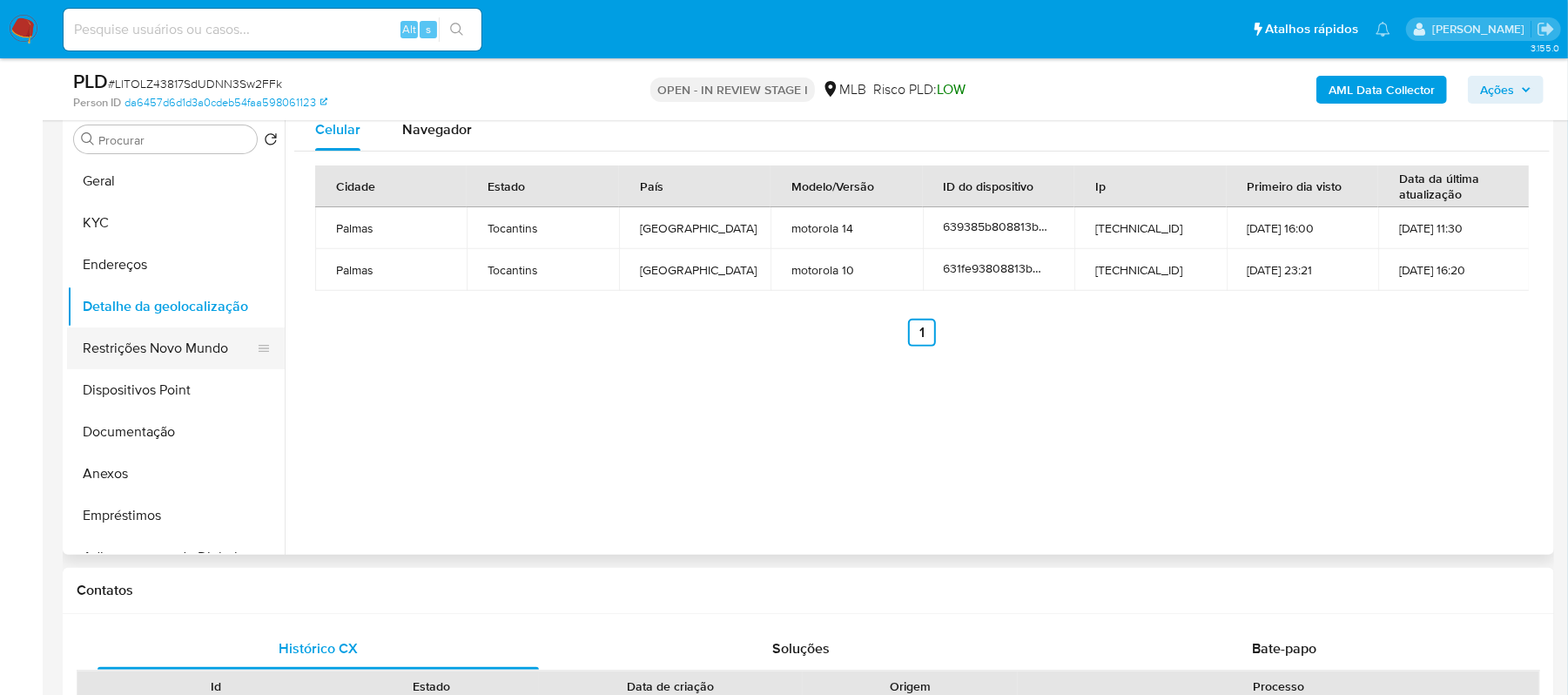
click at [214, 357] on button "Restrições Novo Mundo" at bounding box center [169, 348] width 204 height 42
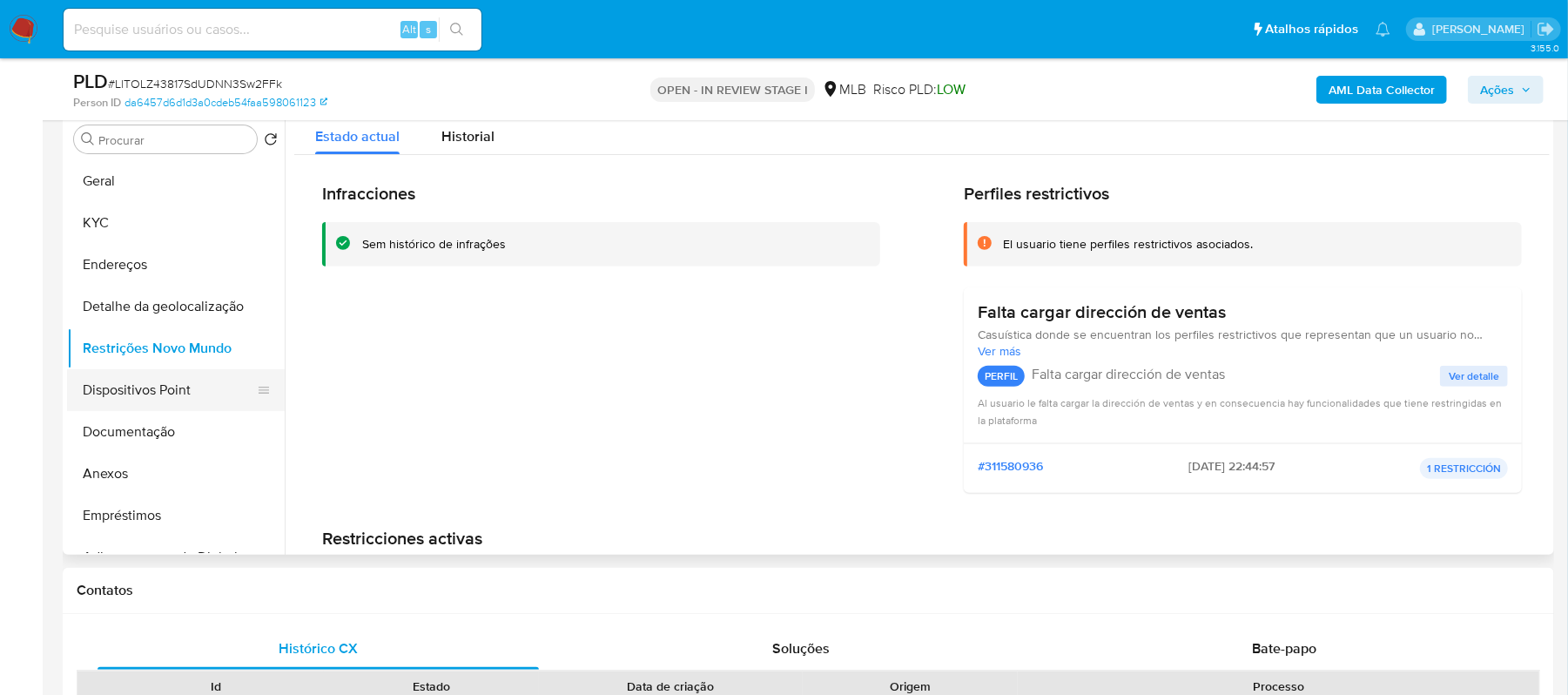
click at [192, 384] on button "Dispositivos Point" at bounding box center [169, 390] width 204 height 42
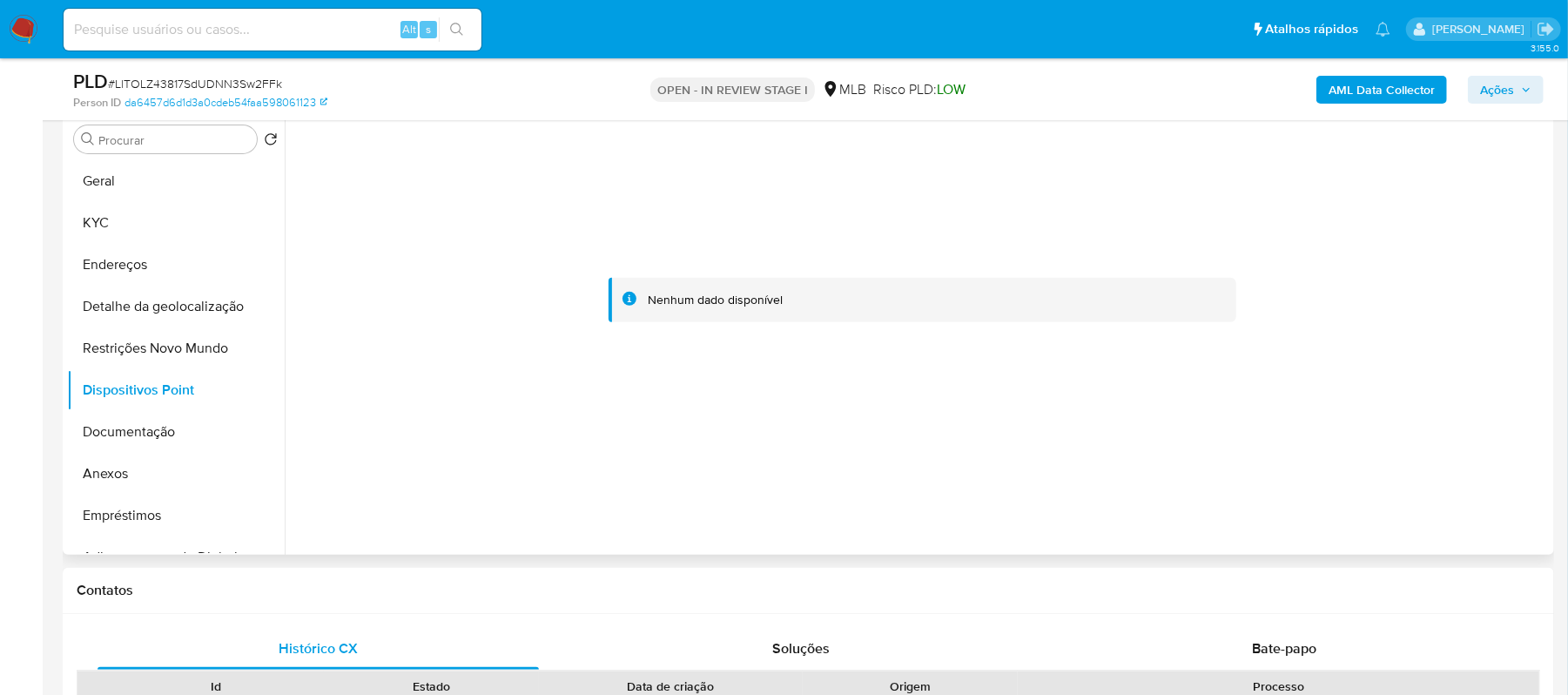
scroll to position [227, 0]
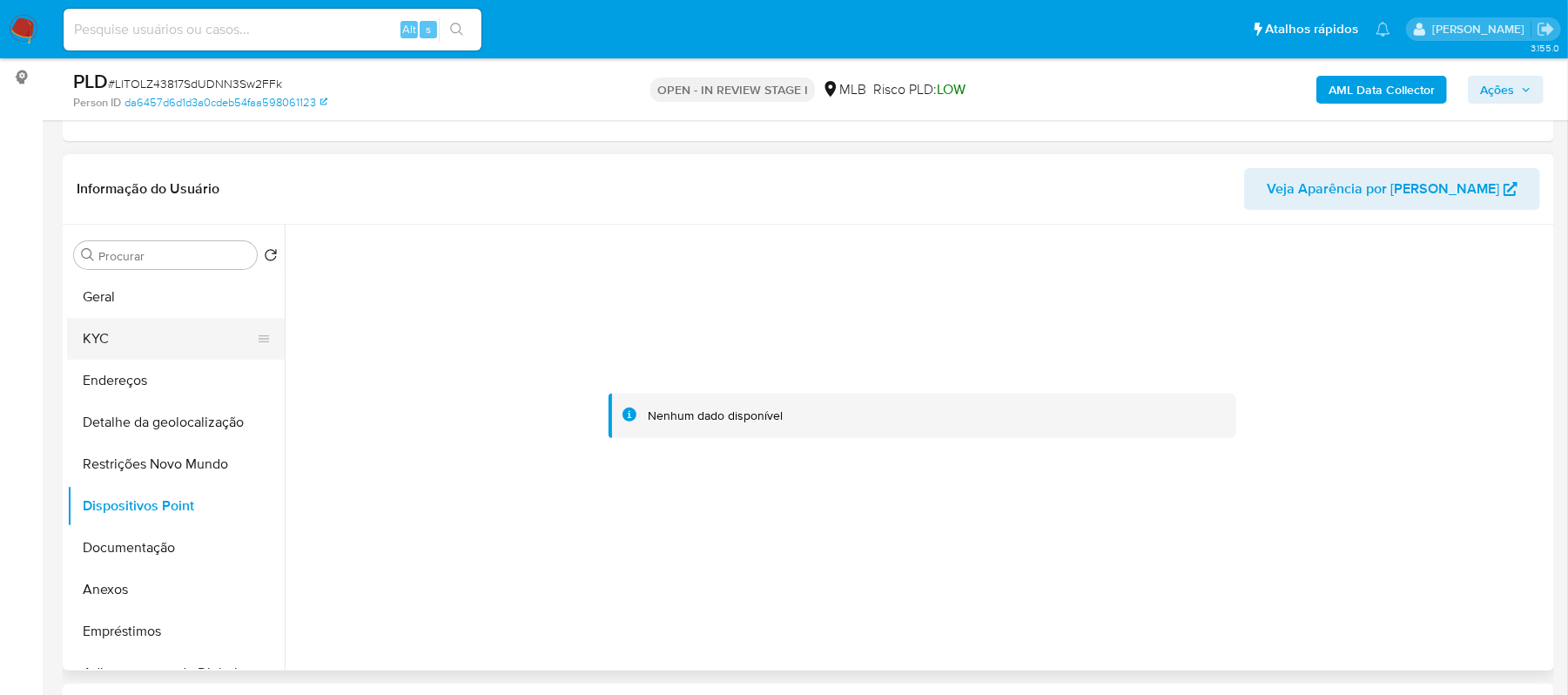
click at [129, 333] on button "KYC" at bounding box center [169, 338] width 204 height 42
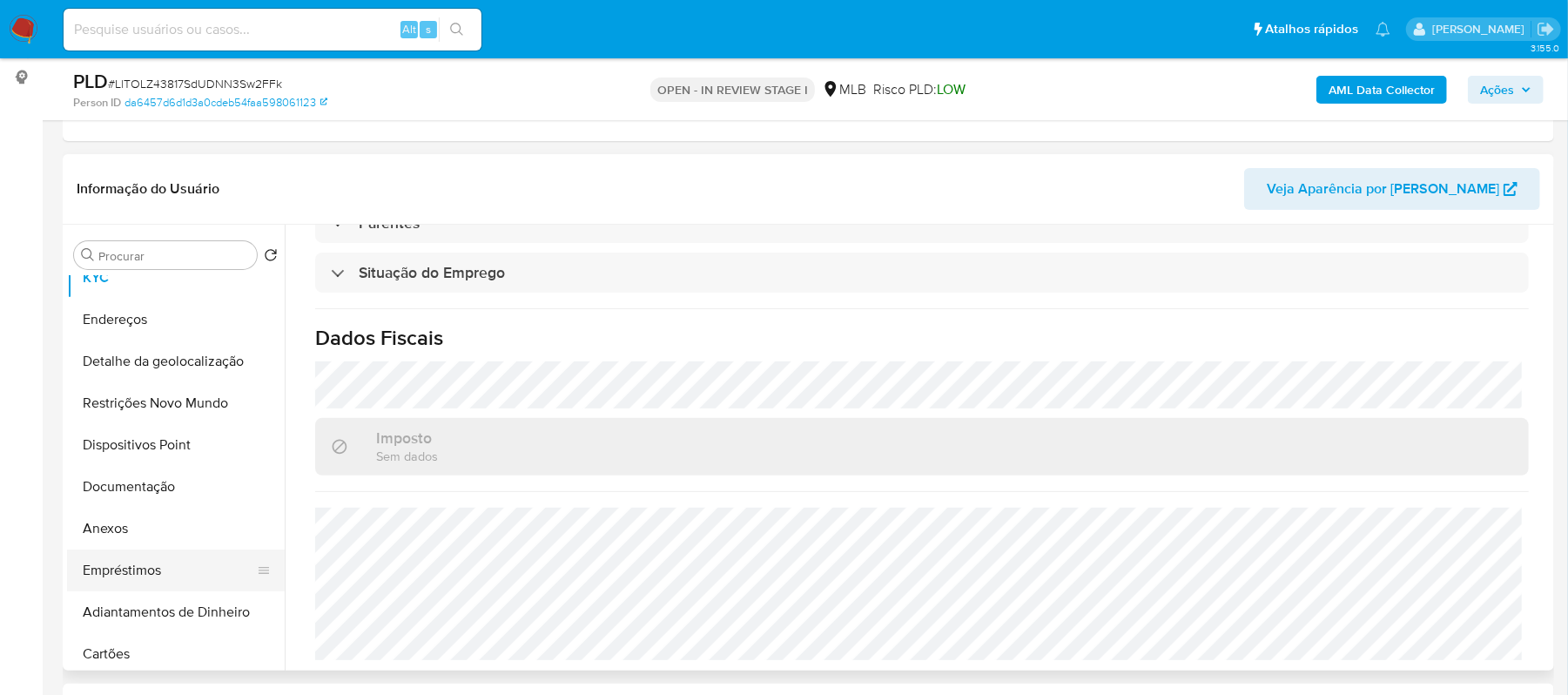
scroll to position [0, 0]
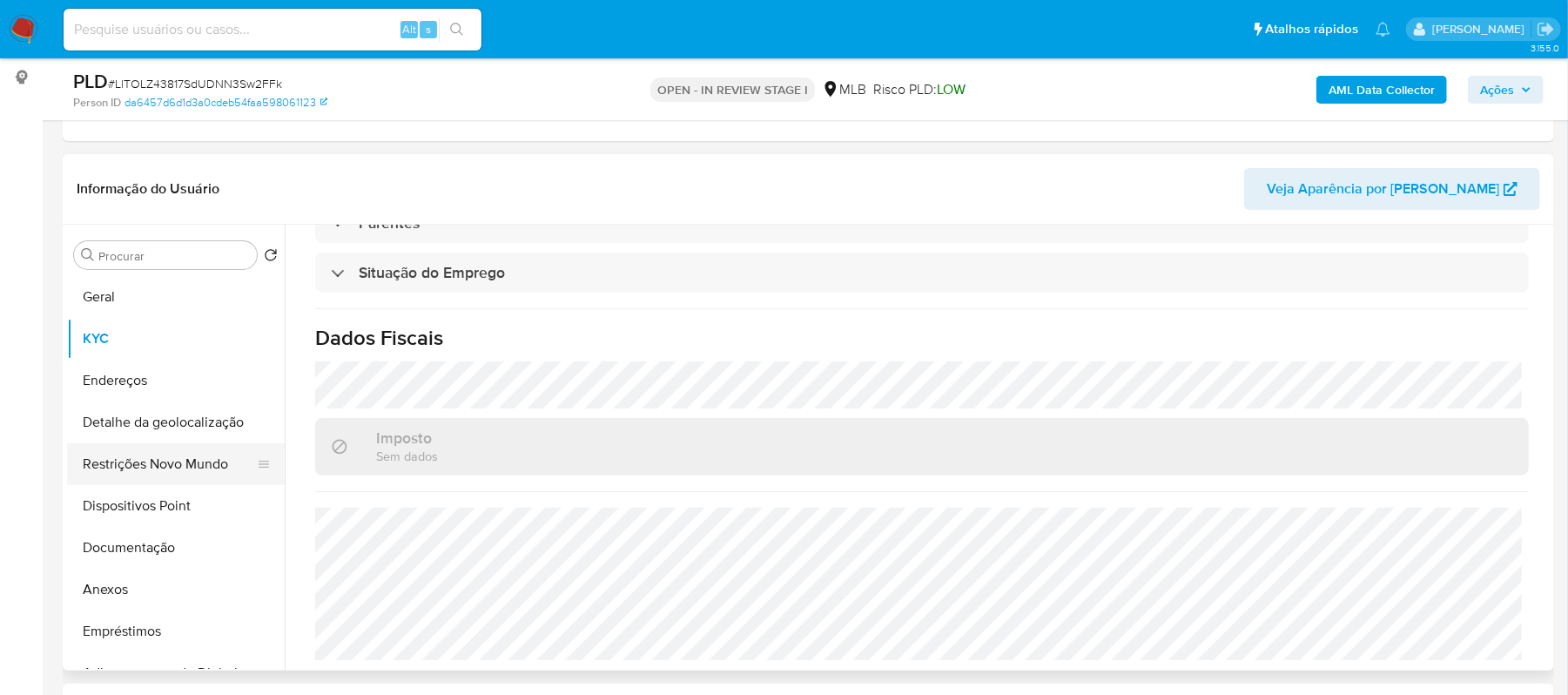
click at [154, 464] on button "Restrições Novo Mundo" at bounding box center [169, 464] width 204 height 42
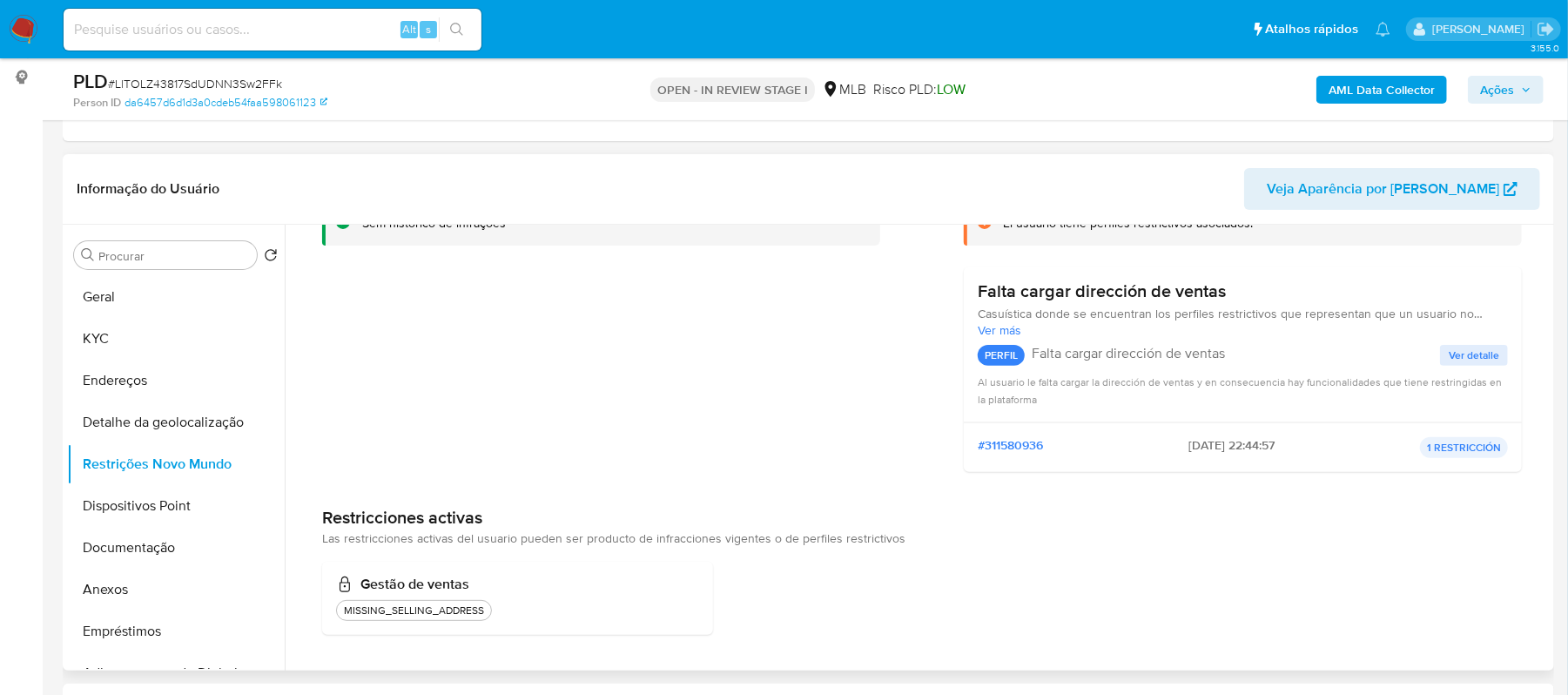
scroll to position [137, 0]
click at [164, 548] on button "Documentação" at bounding box center [169, 547] width 204 height 42
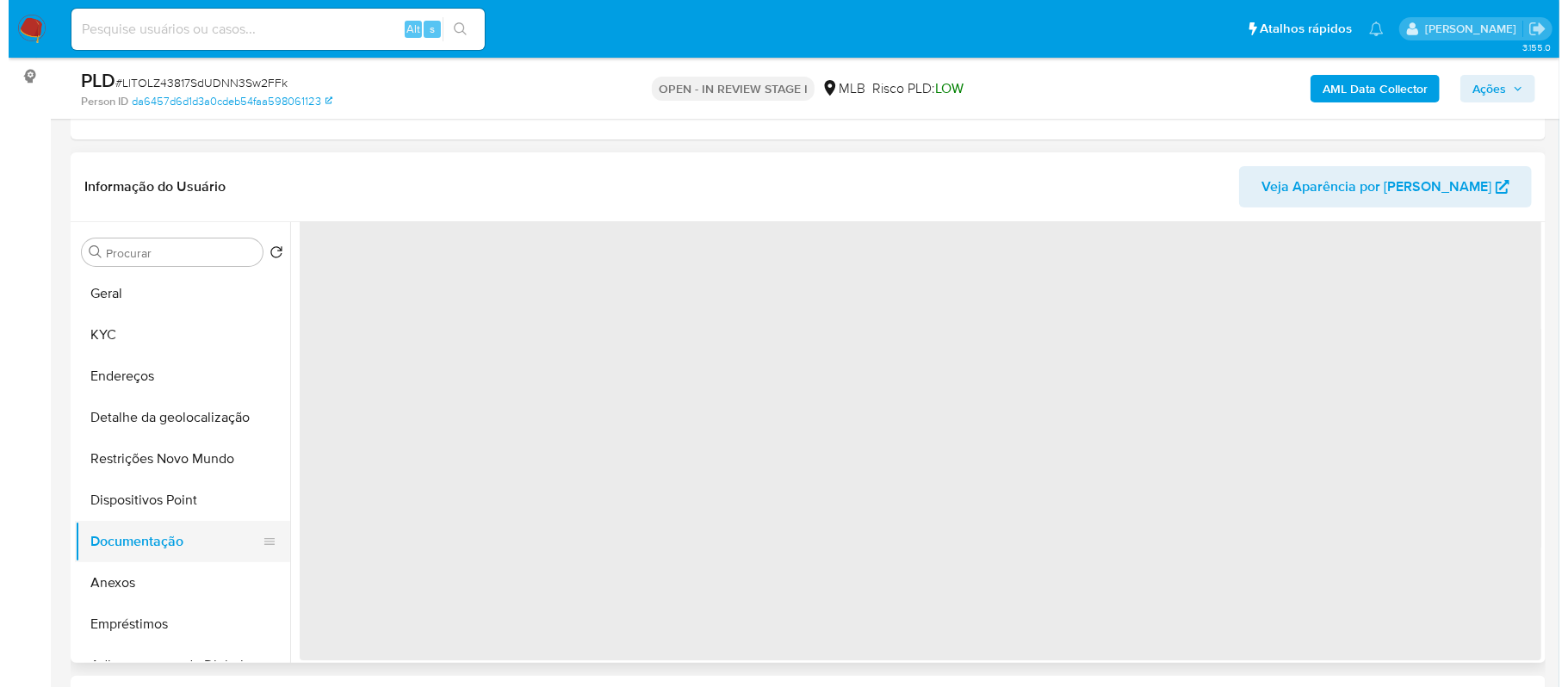
scroll to position [0, 0]
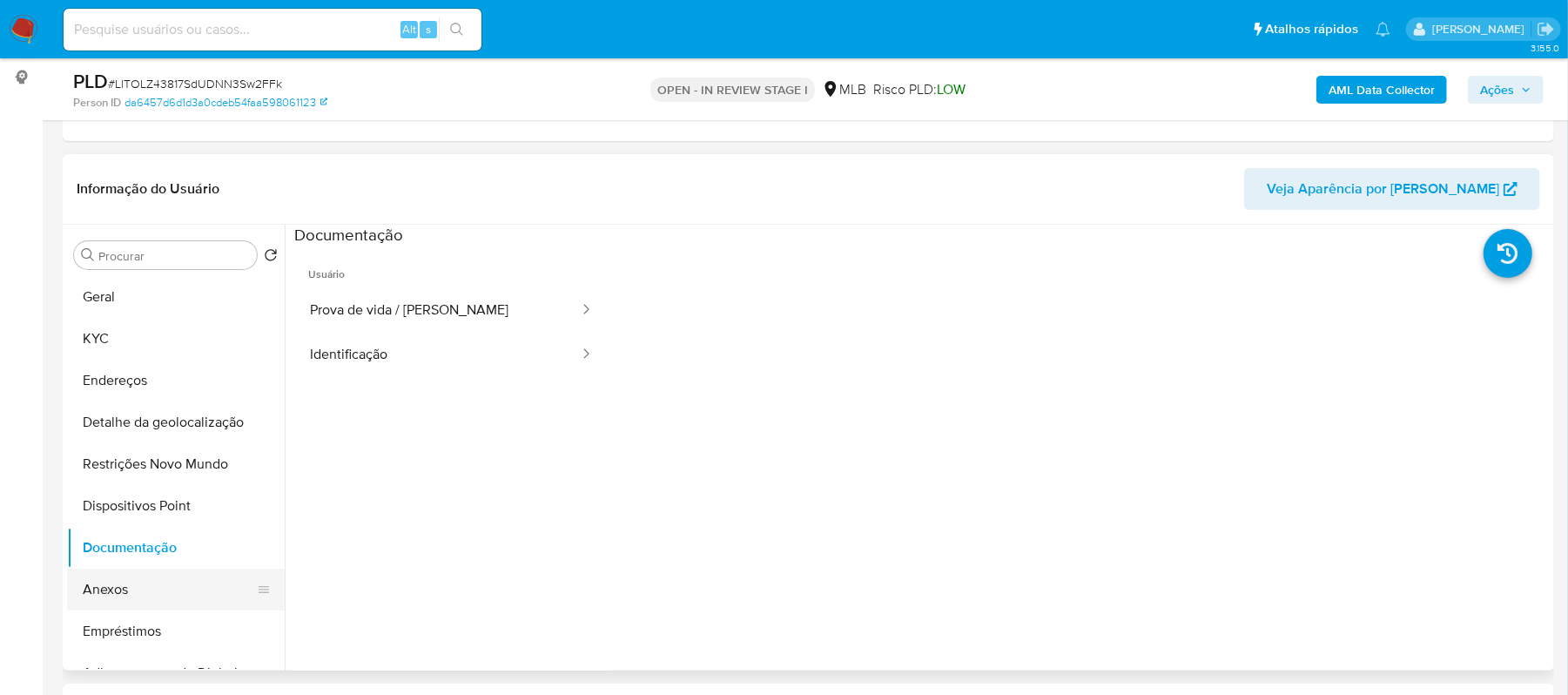
click at [146, 586] on button "Anexos" at bounding box center [169, 589] width 204 height 42
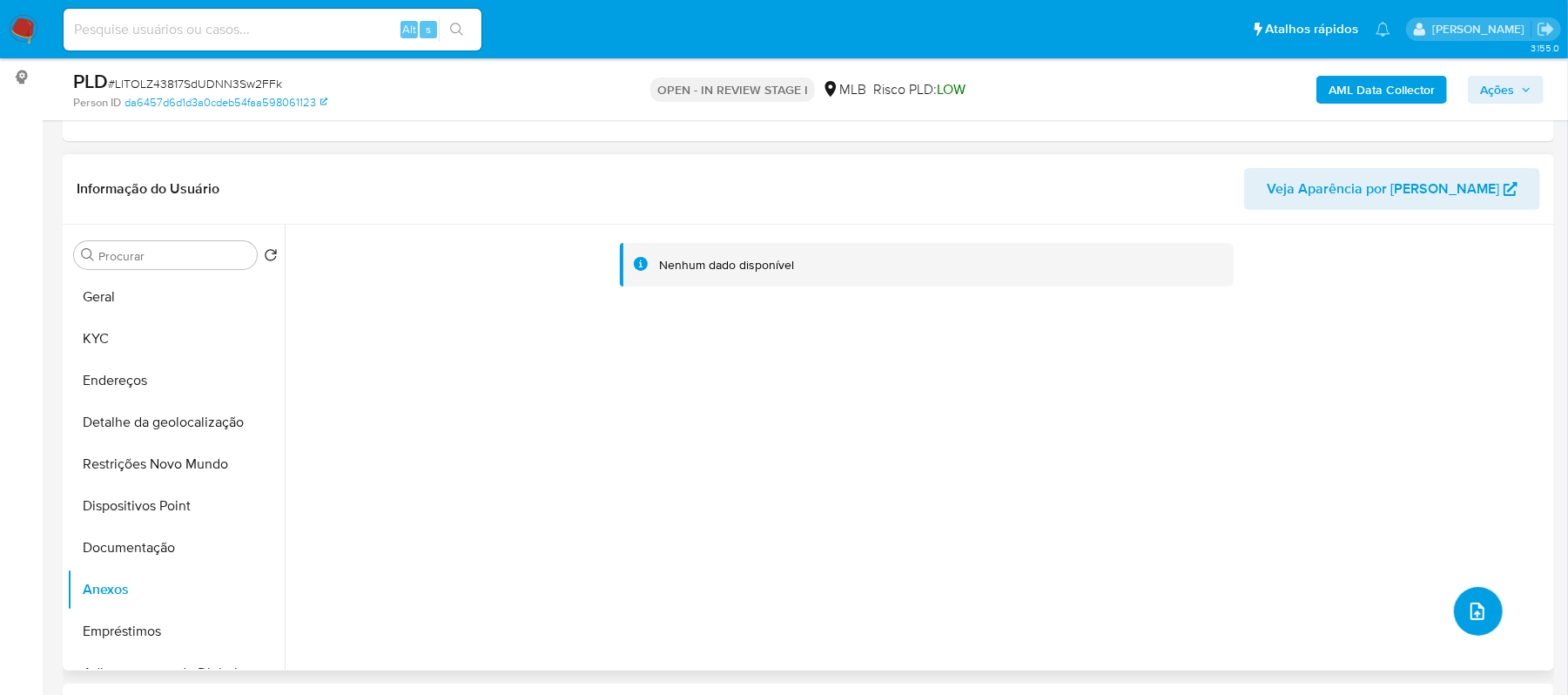
click at [1458, 597] on button "upload-file" at bounding box center [1478, 611] width 48 height 48
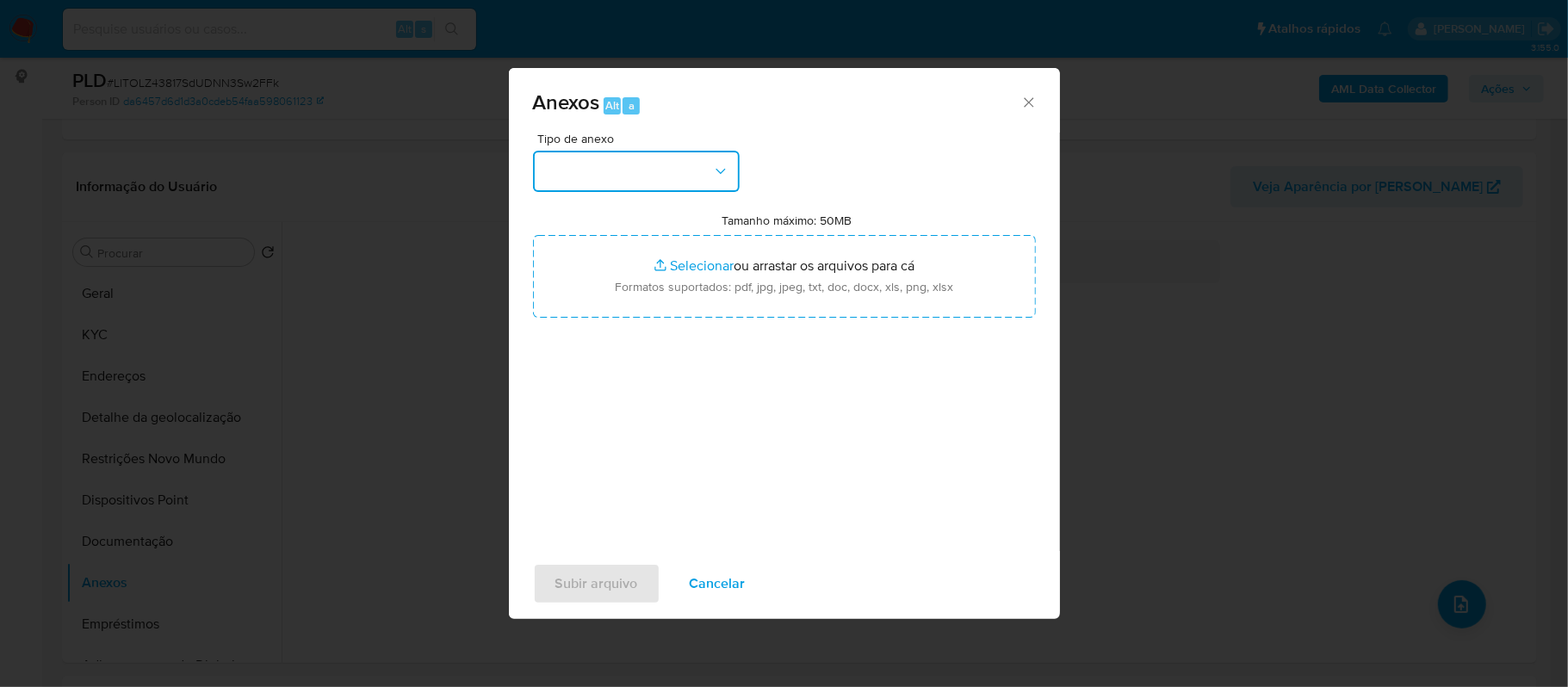
click at [710, 169] on button "button" at bounding box center [636, 171] width 207 height 42
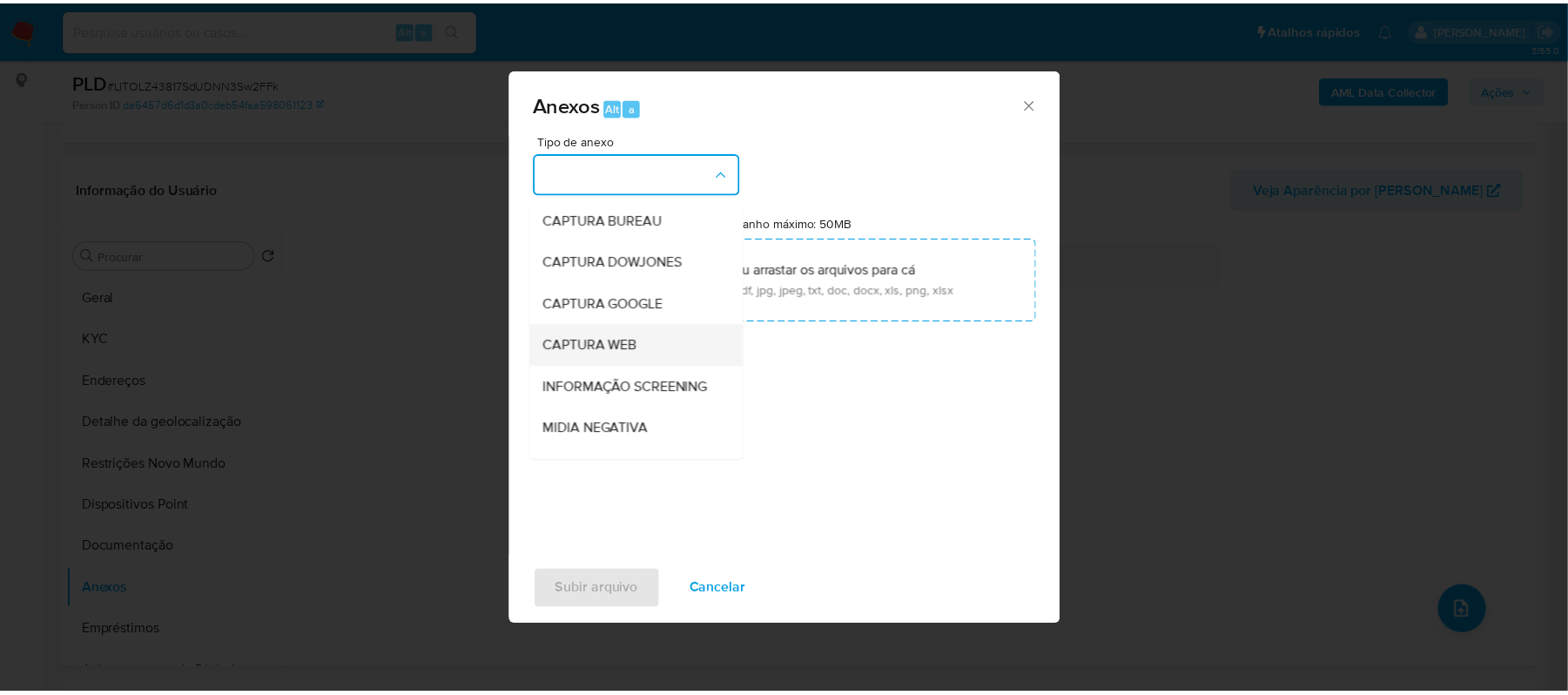
scroll to position [116, 0]
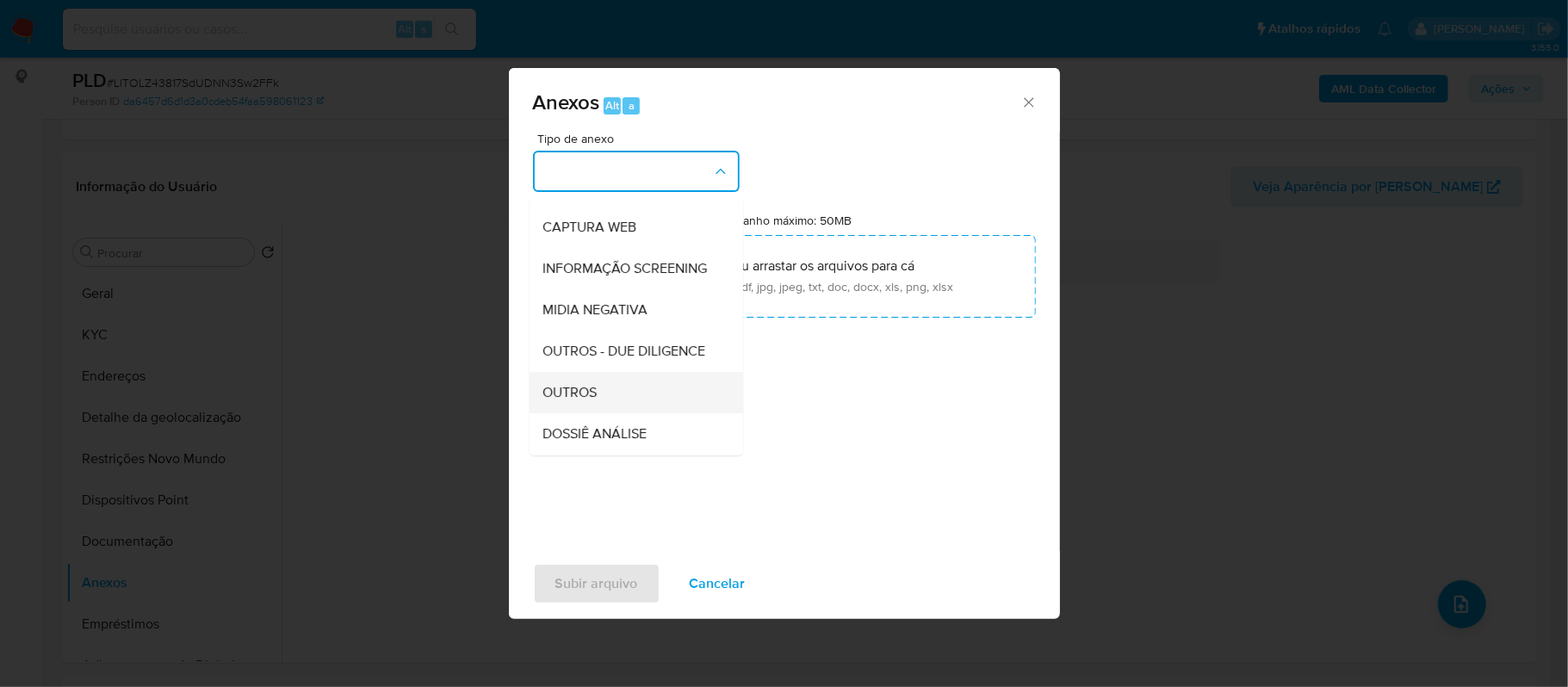
click at [611, 413] on div "OUTROS" at bounding box center [631, 392] width 176 height 42
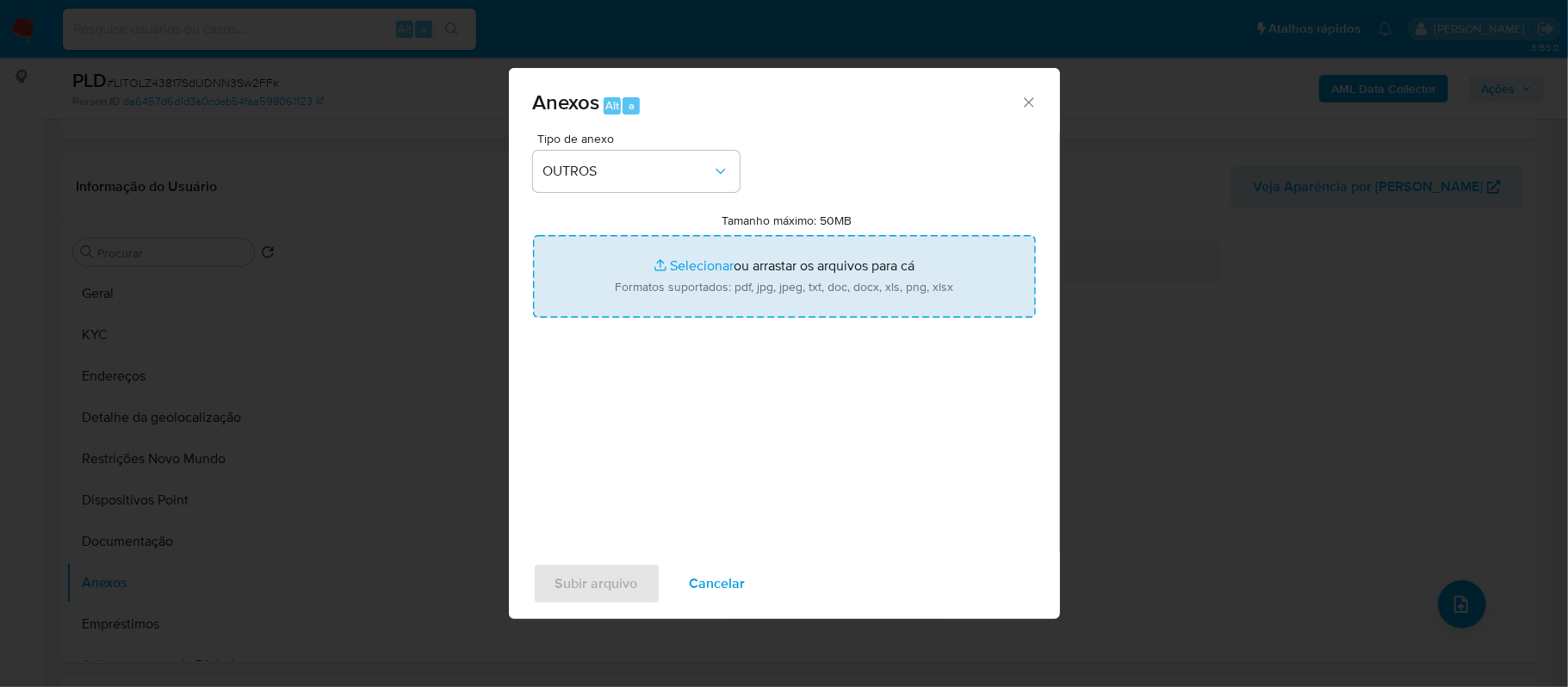
click at [687, 262] on input "Tamanho máximo: 50MB Selecionar arquivos" at bounding box center [784, 276] width 503 height 82
type input "C:\fakepath\Mulan Franklin Lima Cavalcante Bandeira 14481072_2025_08_20_14_46_2…"
click at [697, 269] on input "Tamanho máximo: 50MB Selecionar arquivos" at bounding box center [784, 276] width 503 height 82
type input "C:\fakepath\CaselogFRANKLIN2025_08_20_14_48_32.pdf"
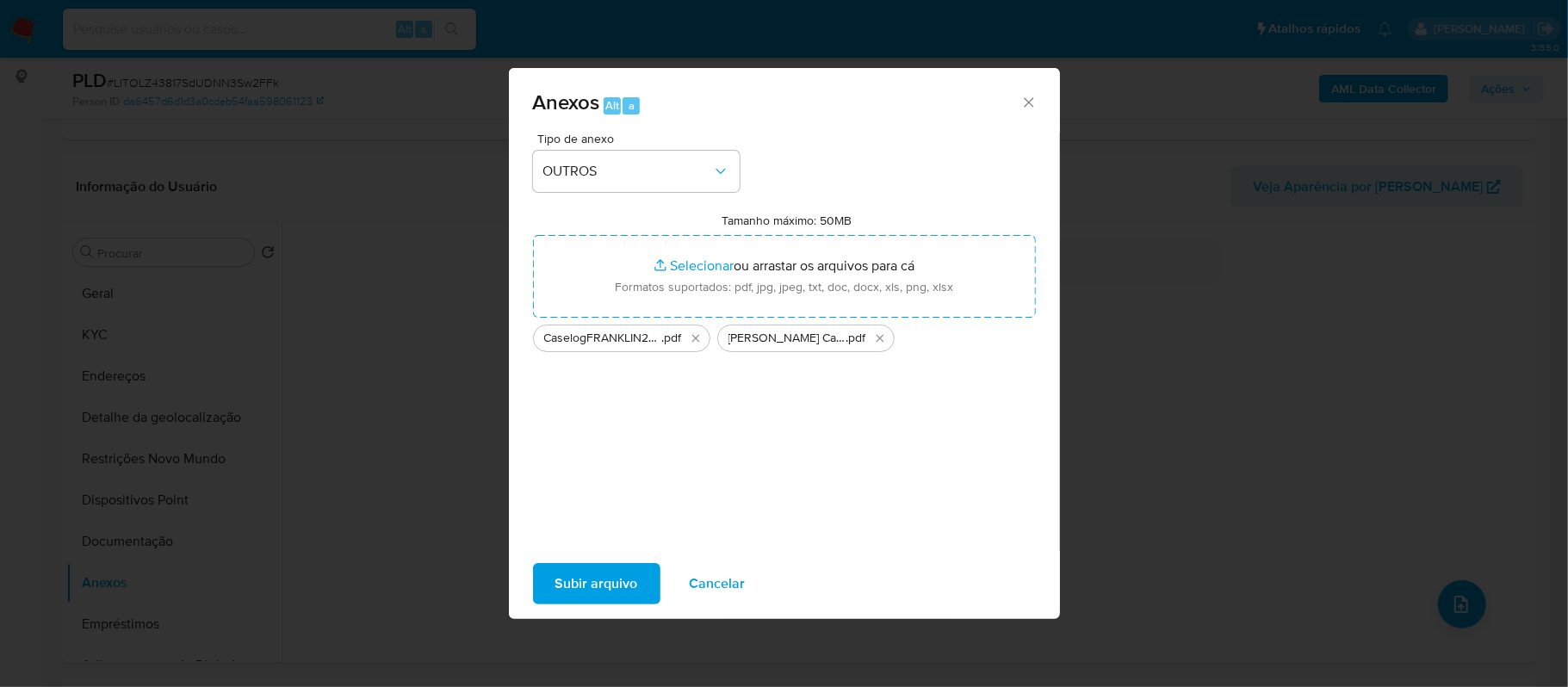
click at [610, 574] on span "Subir arquivo" at bounding box center [596, 583] width 82 height 38
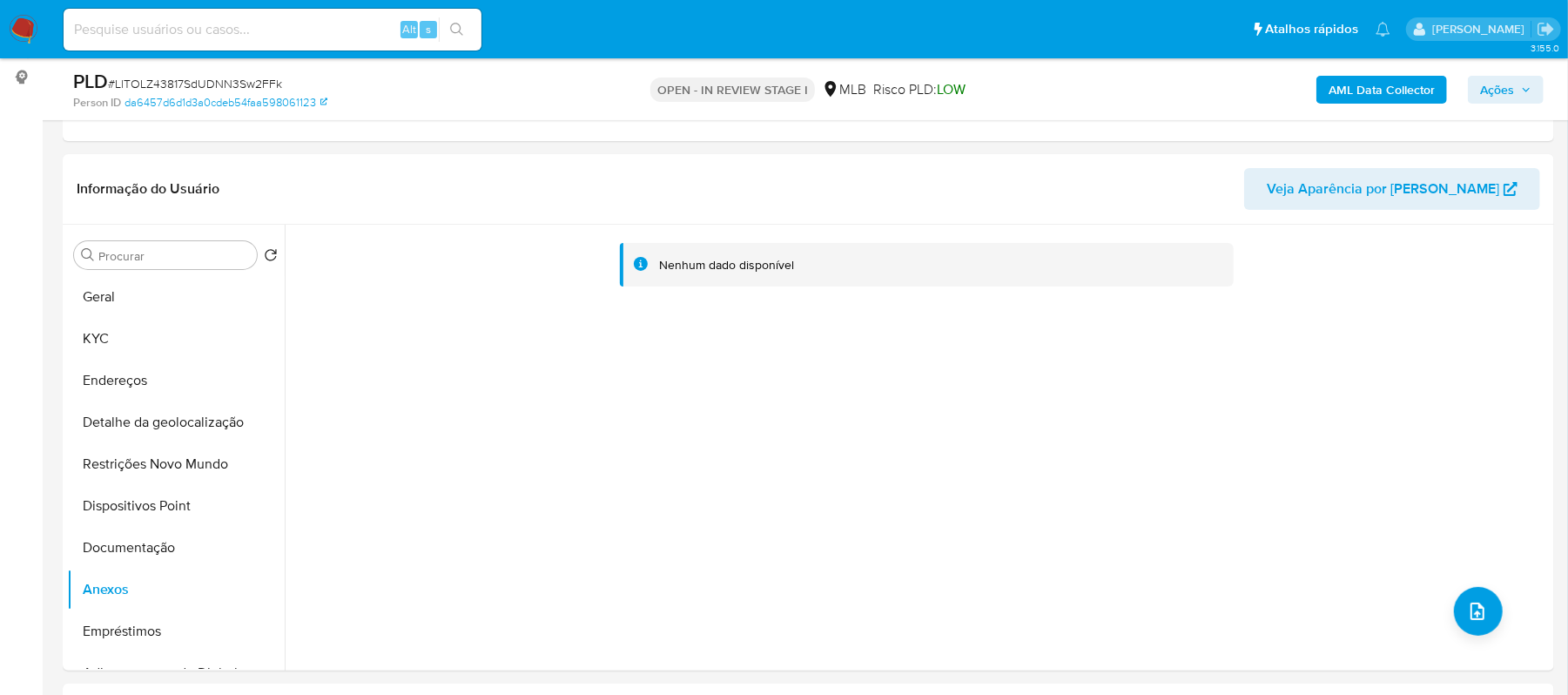
click at [1502, 89] on span "Ações" at bounding box center [1497, 89] width 34 height 28
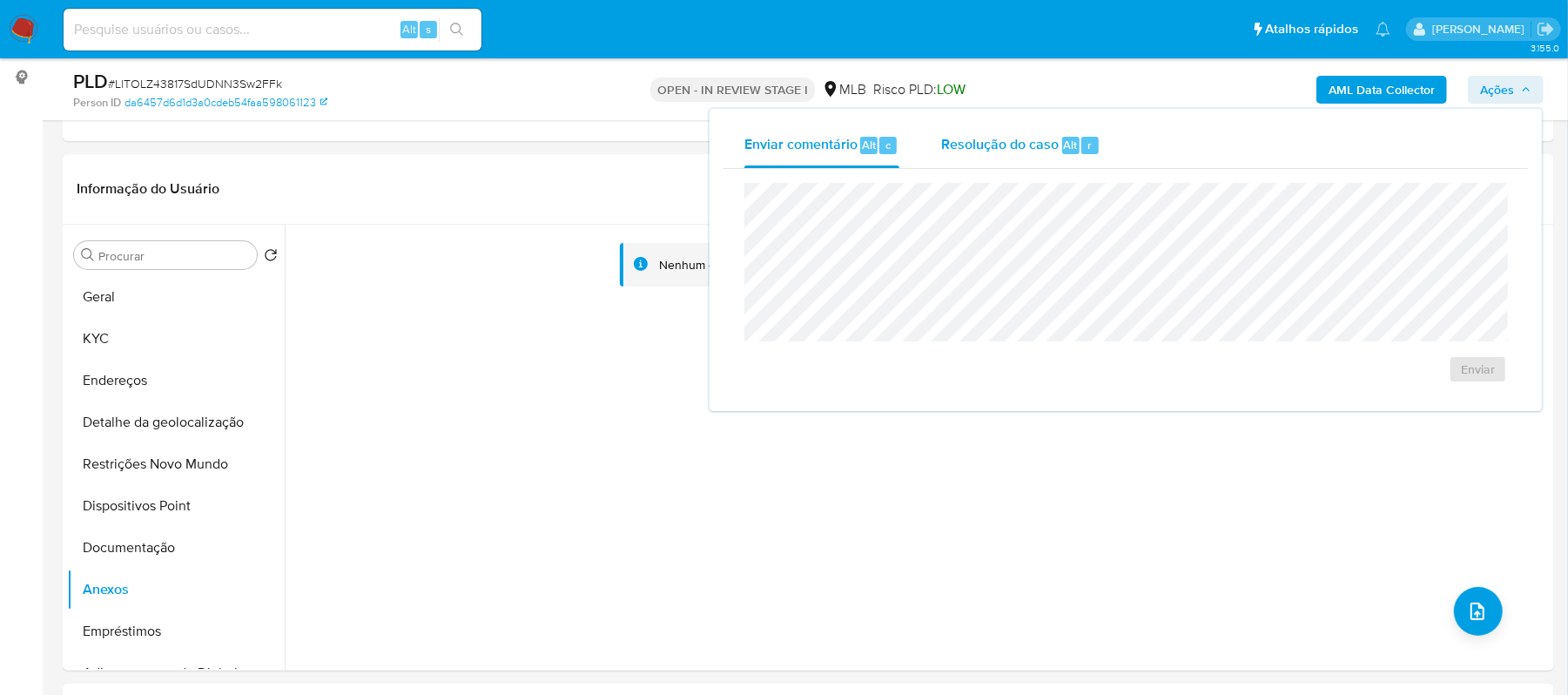
click at [995, 143] on span "Resolução do caso" at bounding box center [999, 144] width 118 height 20
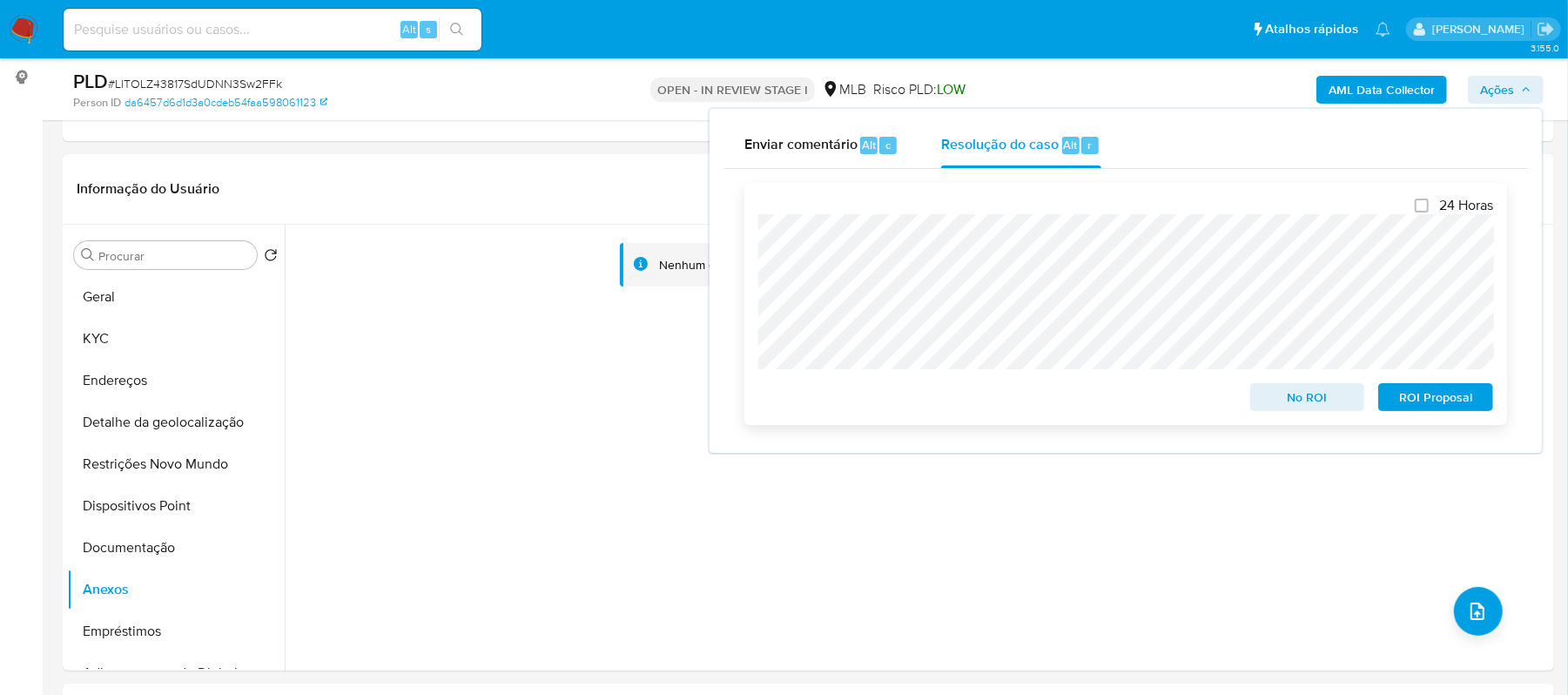
click at [1436, 394] on span "ROI Proposal" at bounding box center [1435, 396] width 91 height 24
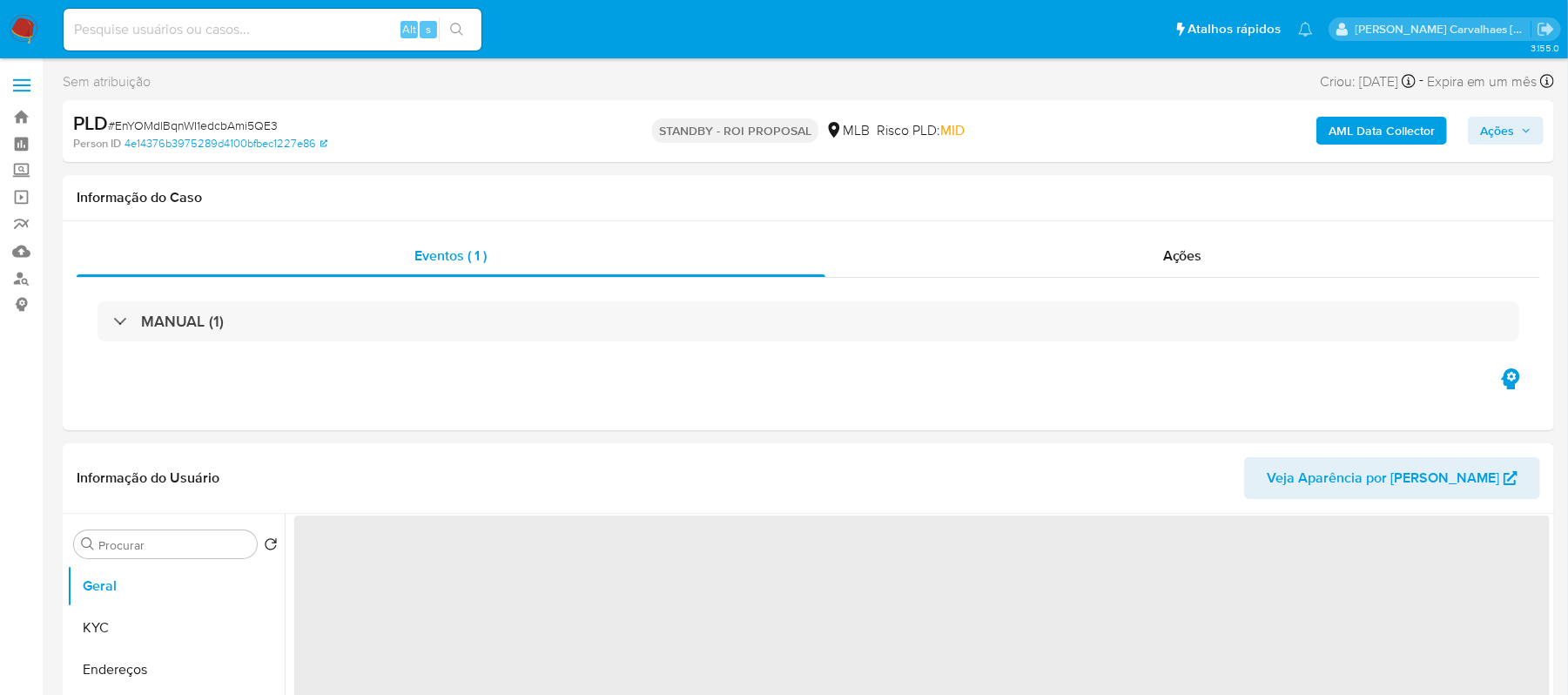
select select "10"
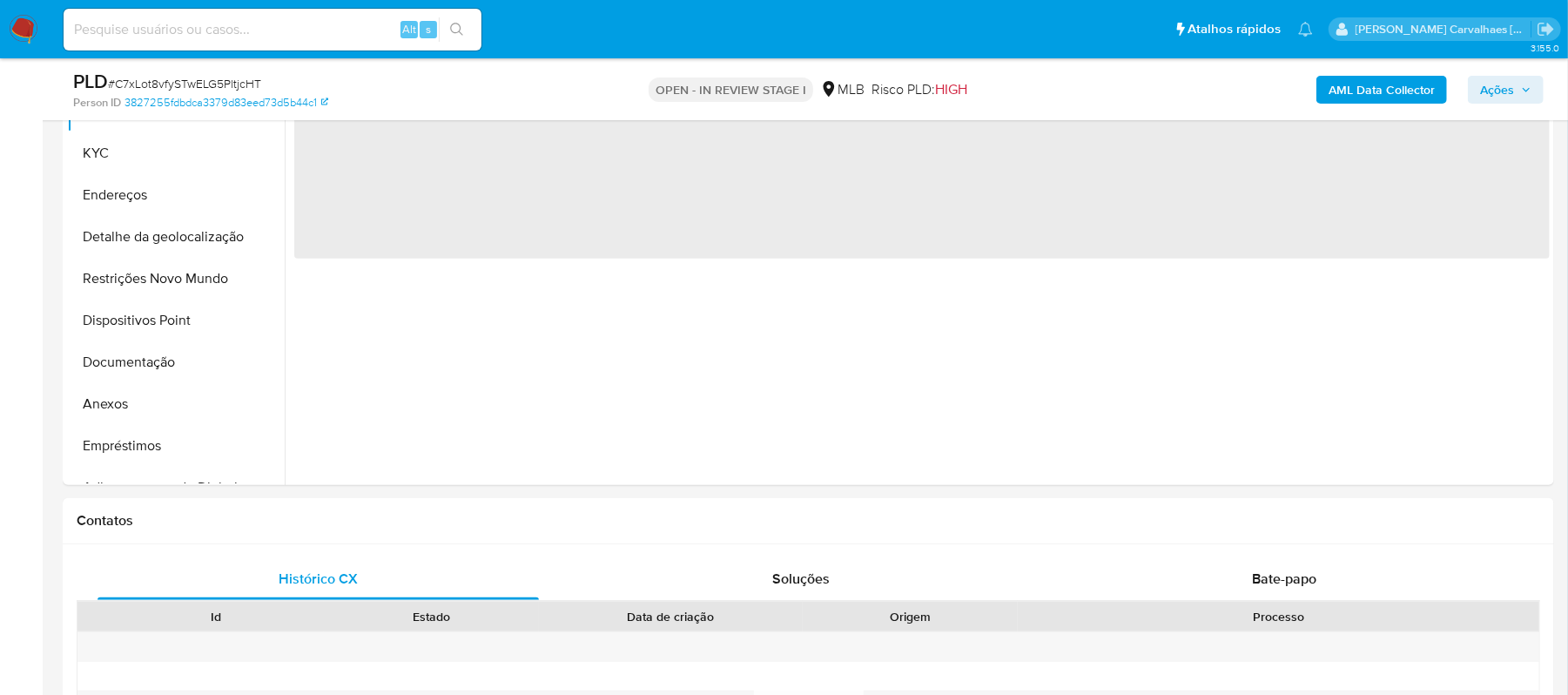
scroll to position [464, 0]
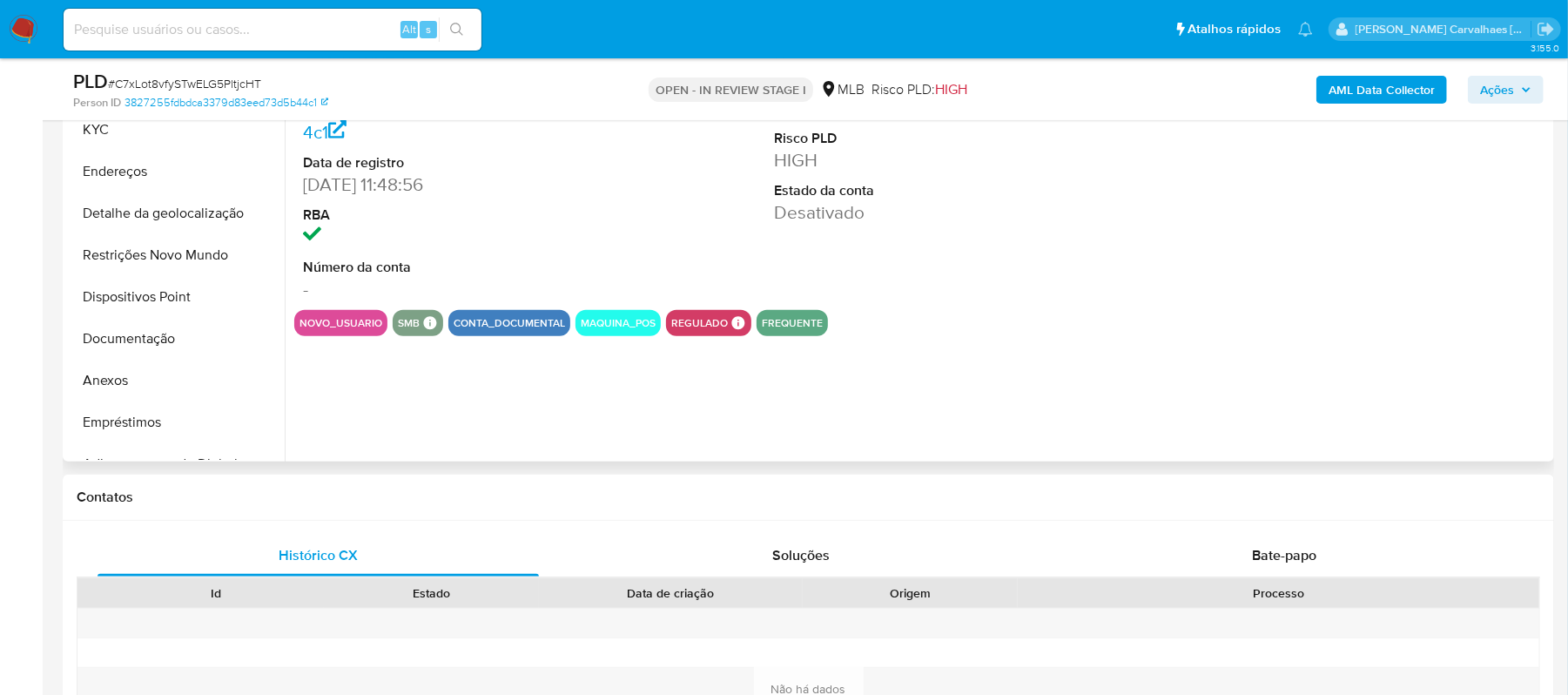
select select "10"
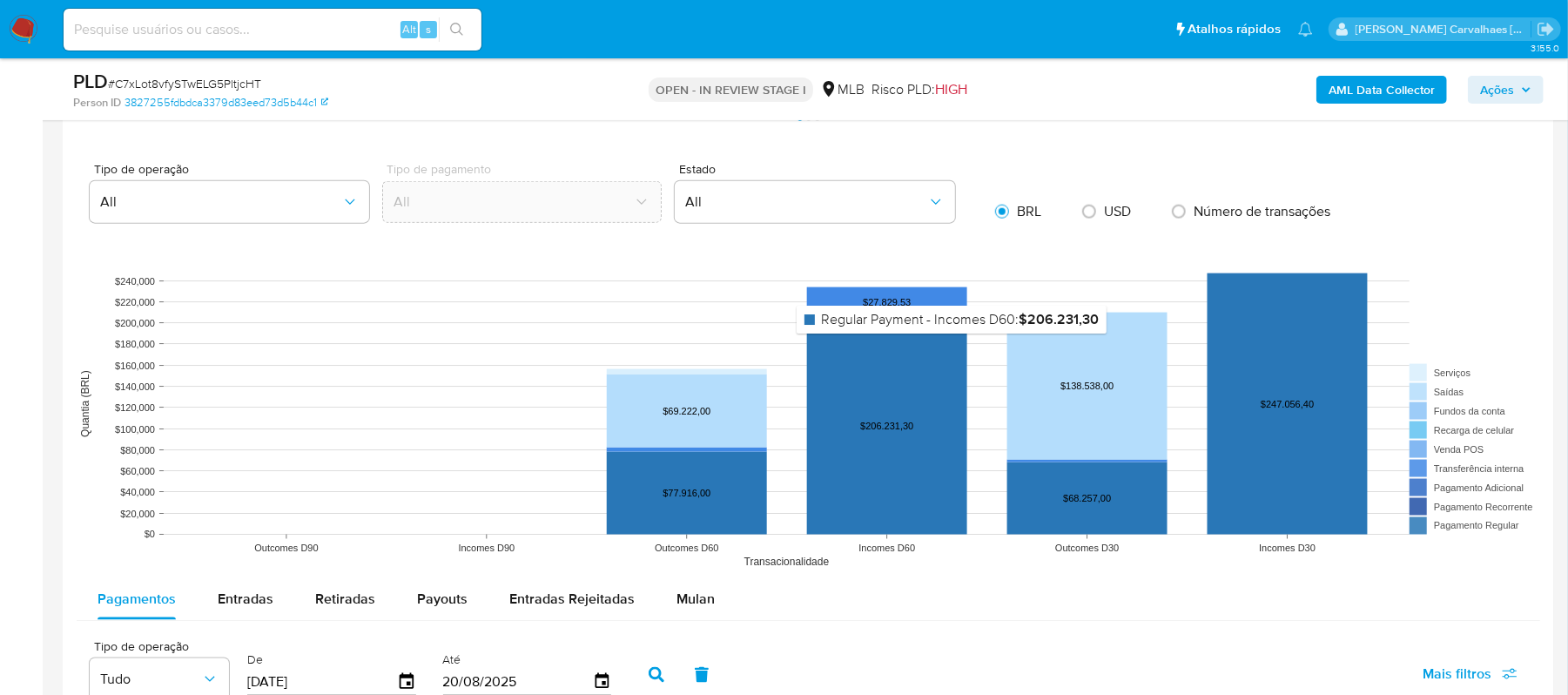
scroll to position [1742, 0]
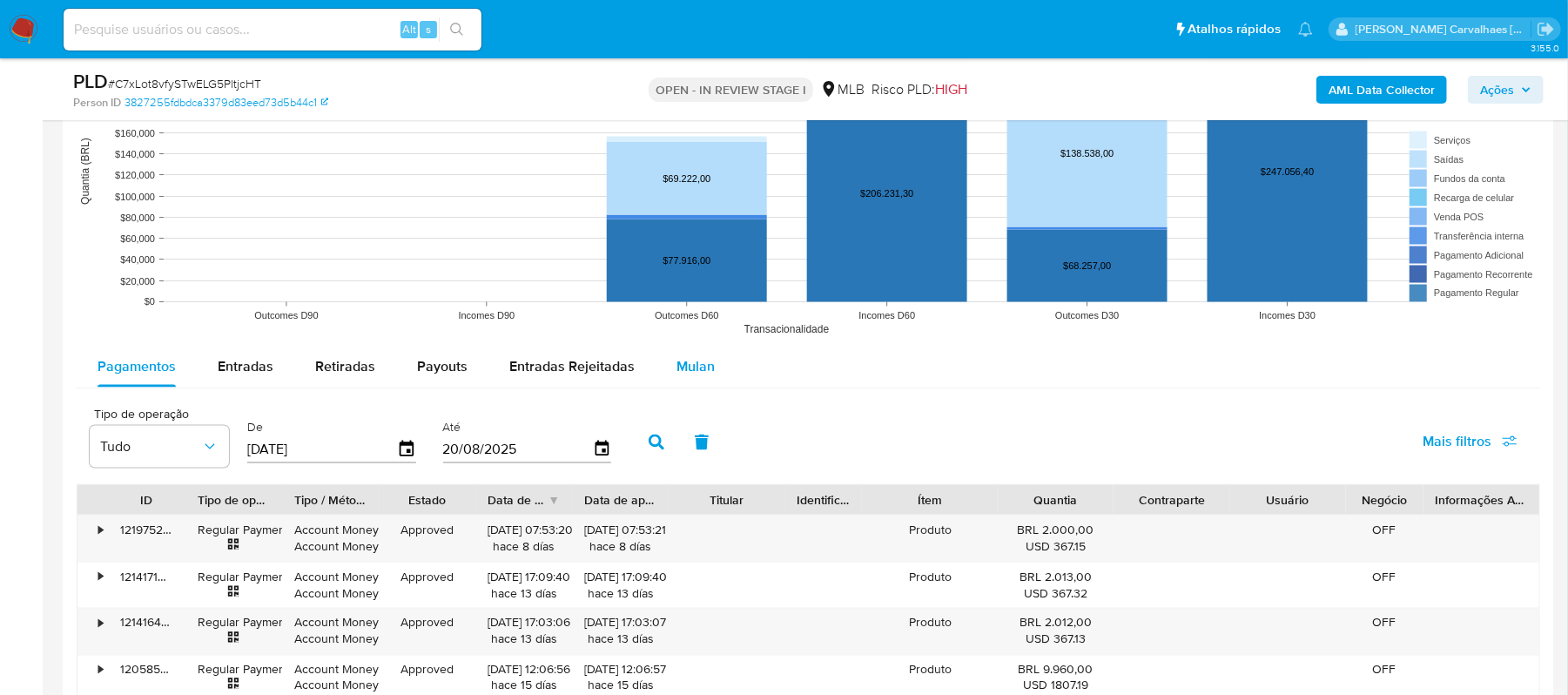
click at [710, 368] on button "Mulan" at bounding box center [695, 366] width 80 height 42
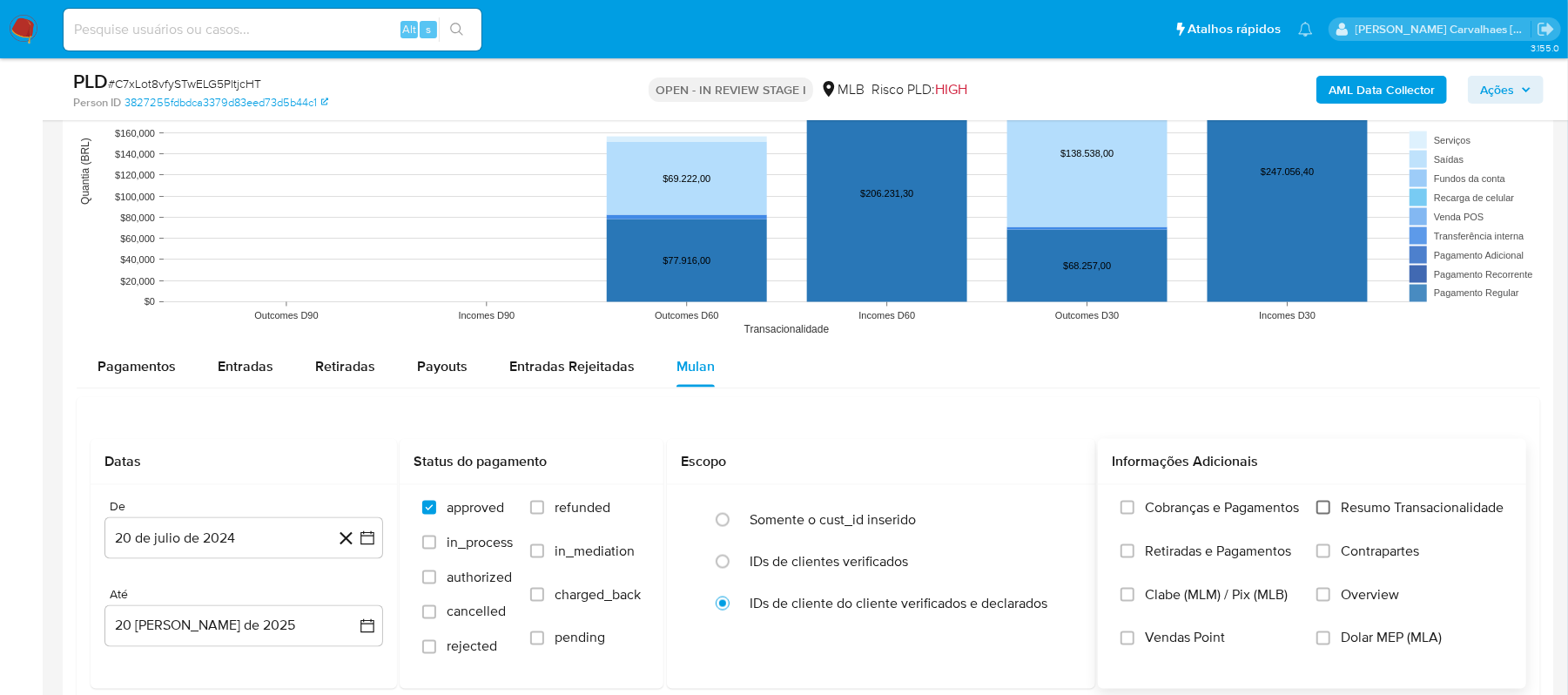
click at [1320, 509] on input "Resumo Transacionalidade" at bounding box center [1324, 508] width 14 height 14
click at [363, 538] on icon "button" at bounding box center [368, 538] width 14 height 14
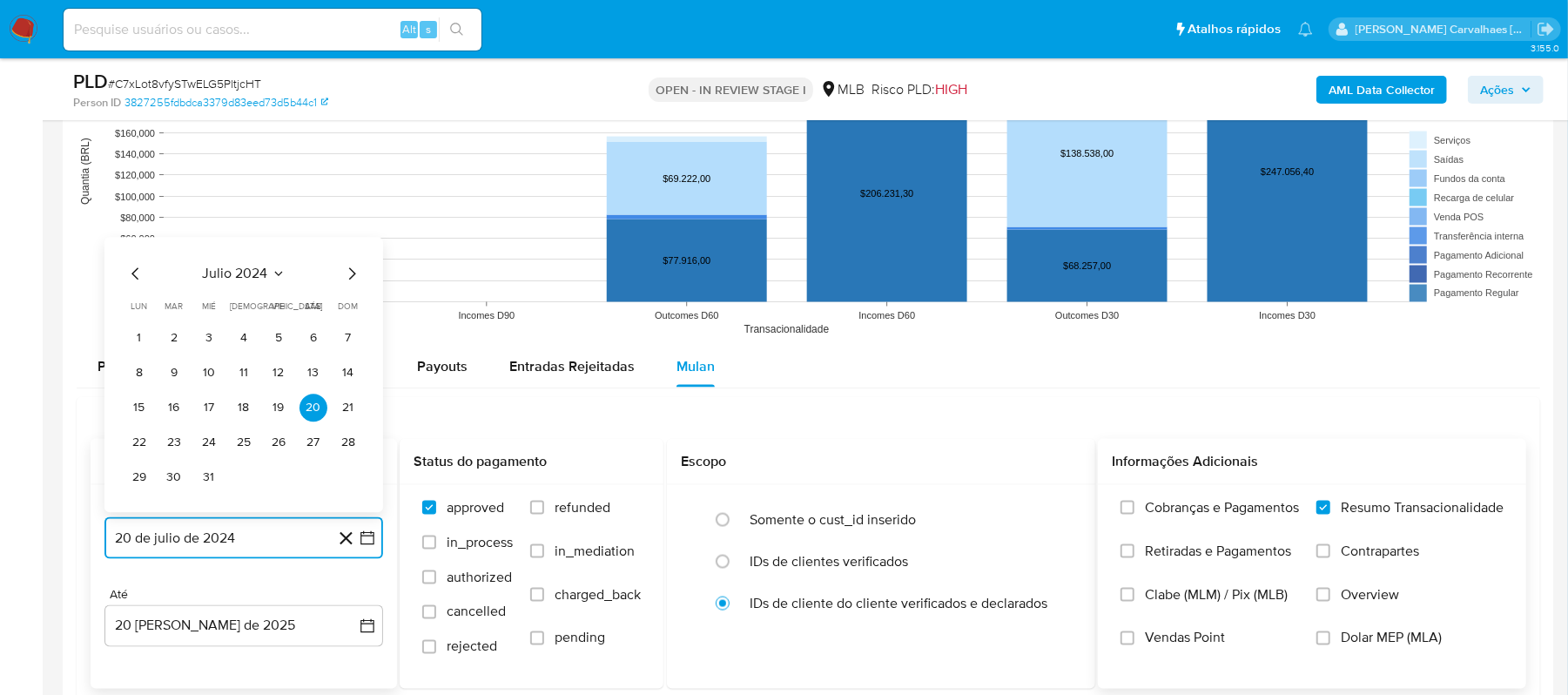
click at [350, 273] on icon "Mes siguiente" at bounding box center [352, 274] width 21 height 21
click at [348, 245] on icon "Mes siguiente" at bounding box center [352, 239] width 21 height 21
click at [350, 284] on icon "Mes siguiente" at bounding box center [352, 274] width 21 height 21
click at [350, 280] on icon "Mes siguiente" at bounding box center [352, 274] width 21 height 21
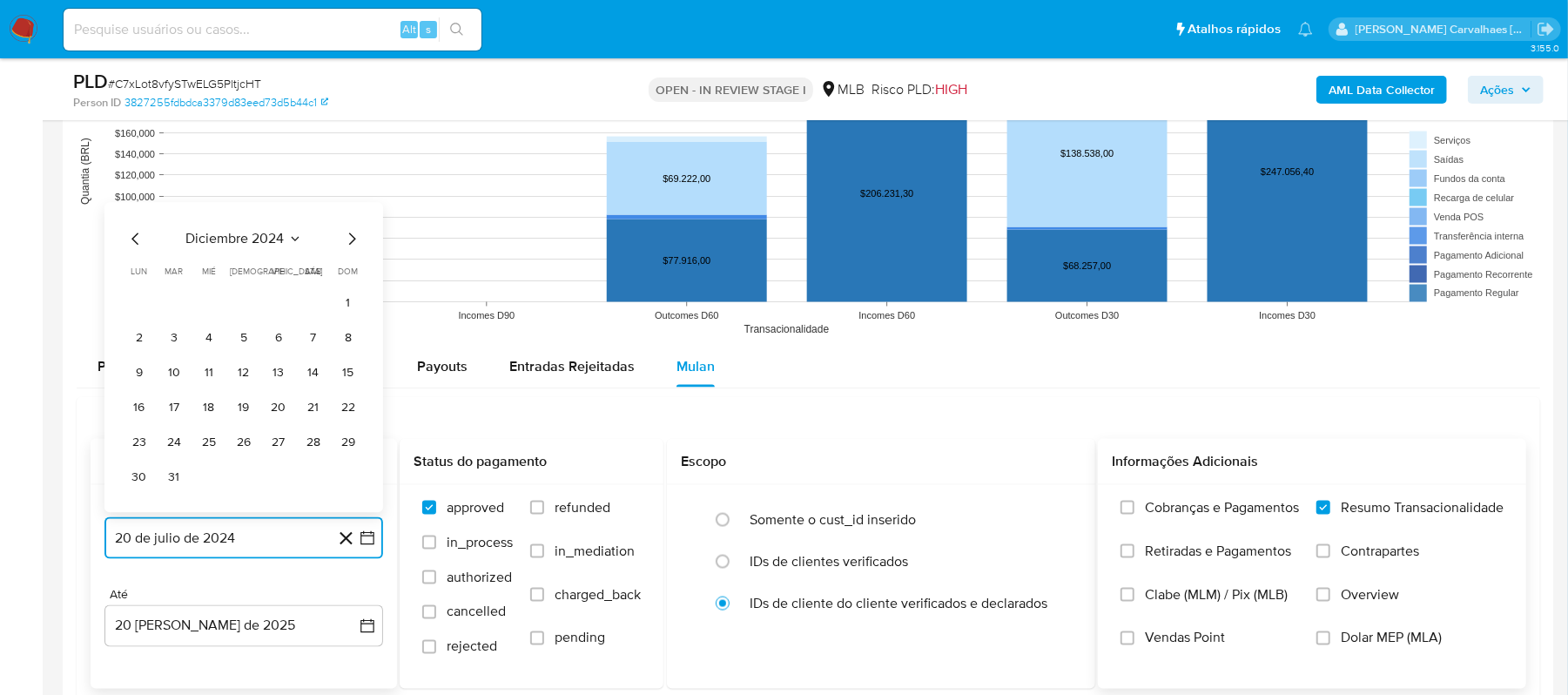
click at [349, 246] on icon "Mes siguiente" at bounding box center [352, 239] width 21 height 21
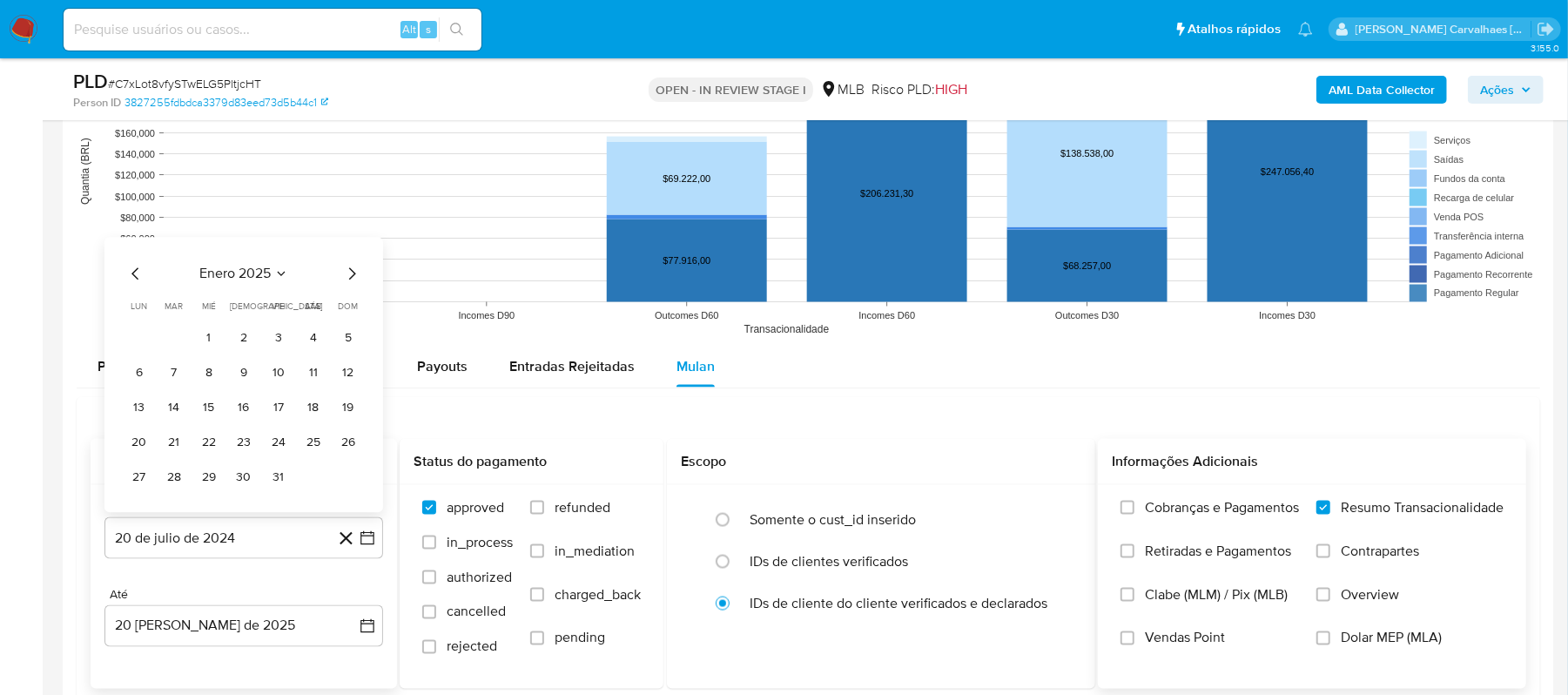
click at [349, 266] on div "enero 2025 enero 2025 lun lunes mar martes mié miércoles jue jueves vie viernes…" at bounding box center [243, 375] width 279 height 275
click at [353, 283] on icon "Mes siguiente" at bounding box center [352, 274] width 21 height 21
click at [350, 240] on icon "Mes siguiente" at bounding box center [353, 239] width 7 height 13
click at [352, 279] on icon "Mes siguiente" at bounding box center [352, 274] width 21 height 21
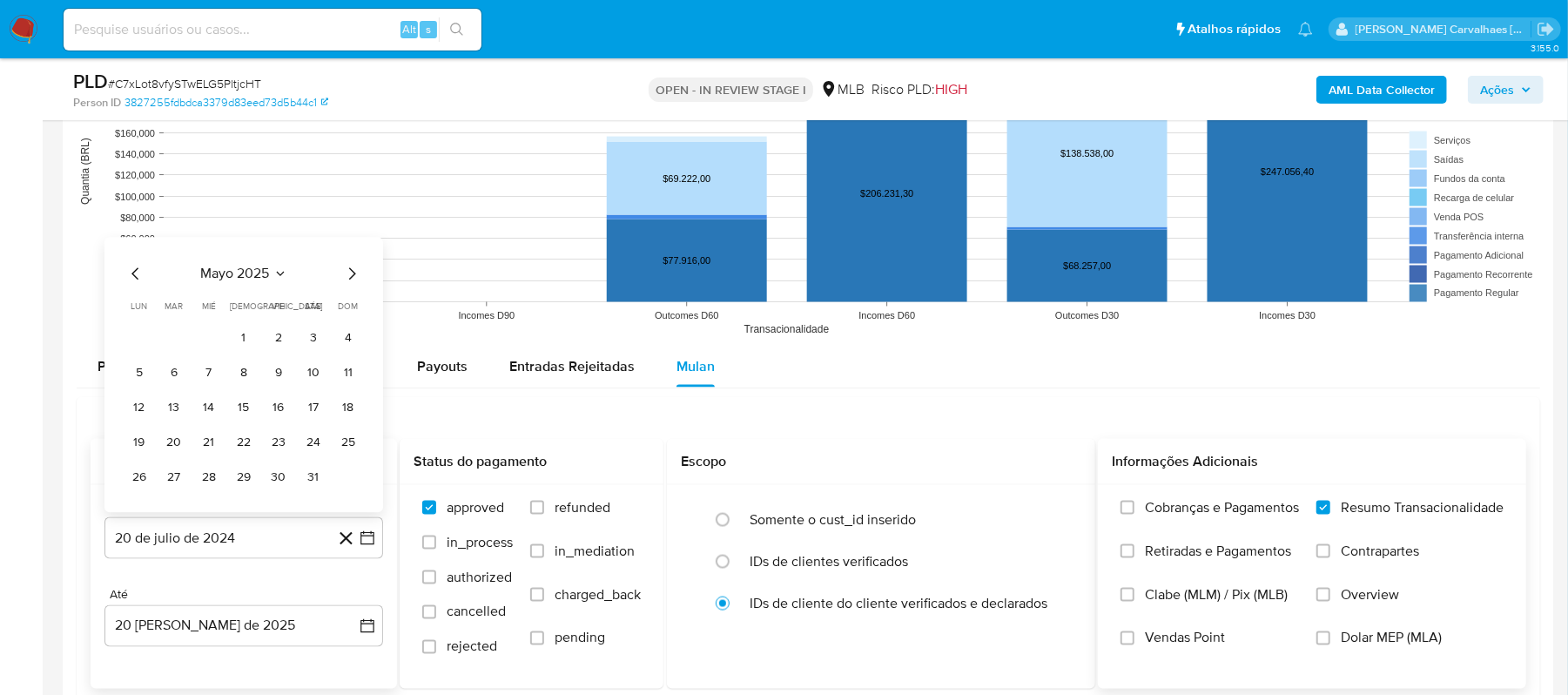
click at [352, 279] on icon "Mes siguiente" at bounding box center [352, 274] width 21 height 21
click at [349, 245] on icon "Mes siguiente" at bounding box center [352, 239] width 21 height 21
click at [346, 274] on icon "Mes siguiente" at bounding box center [352, 274] width 21 height 21
click at [127, 277] on icon "Mes anterior" at bounding box center [135, 274] width 21 height 21
click at [137, 276] on icon "Mes anterior" at bounding box center [135, 274] width 21 height 21
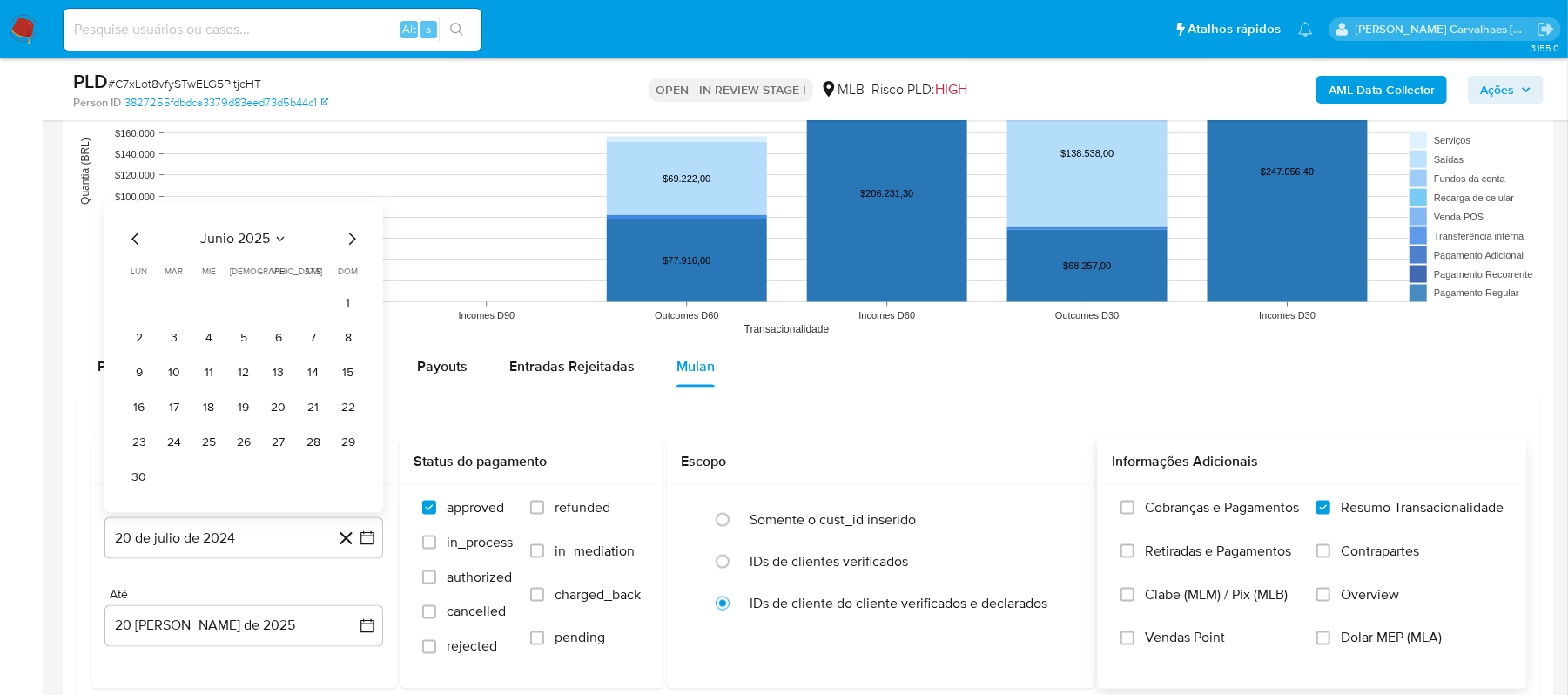
drag, startPoint x: 266, startPoint y: 405, endPoint x: 276, endPoint y: 405, distance: 10.0
click at [272, 405] on button "20" at bounding box center [278, 408] width 28 height 28
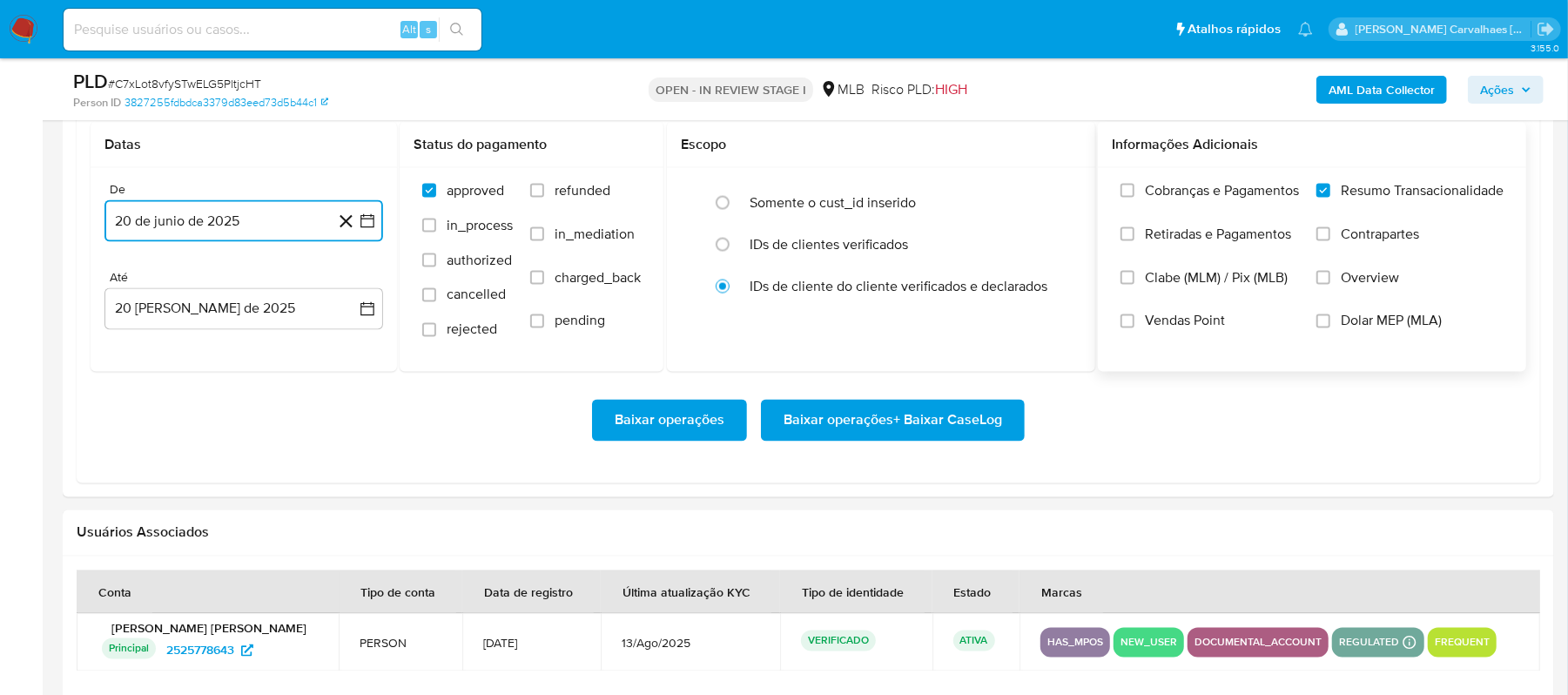
scroll to position [2089, 0]
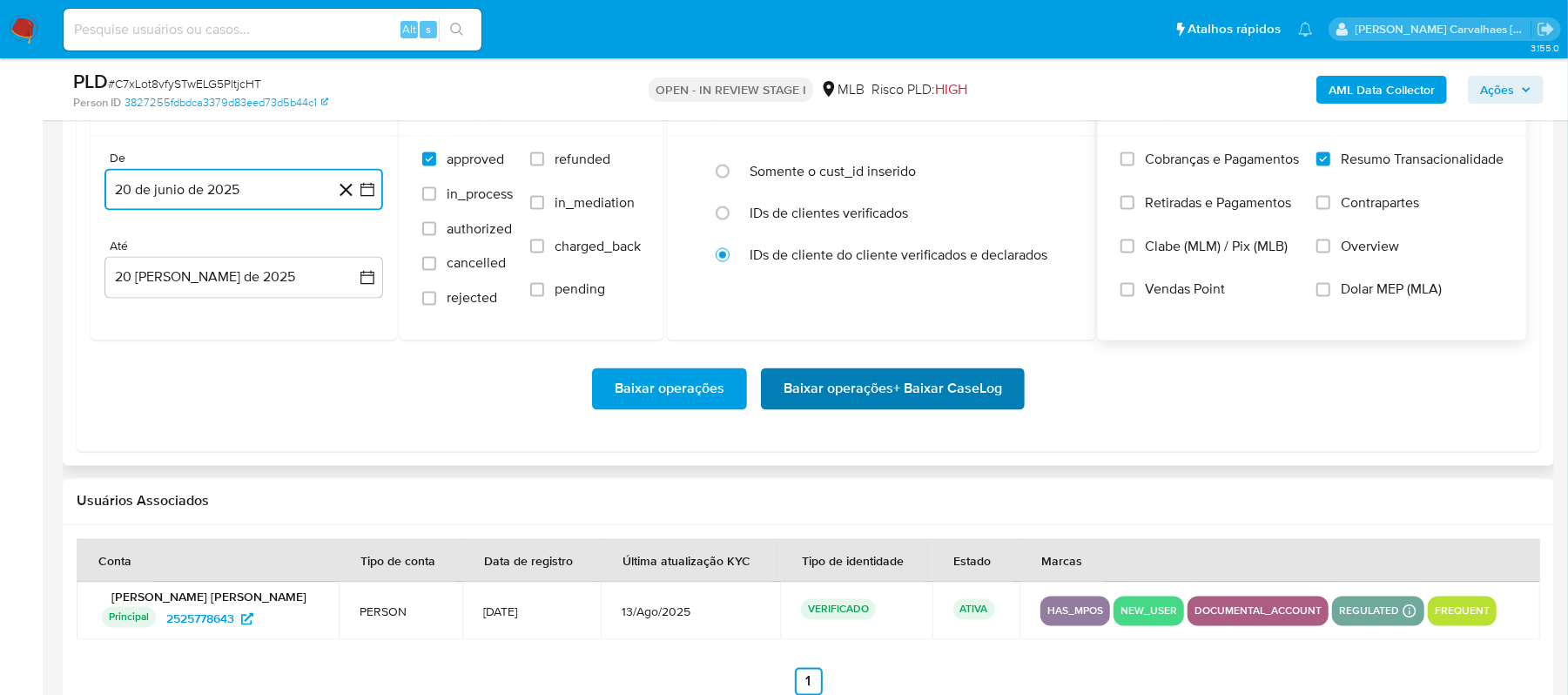
click at [903, 404] on span "Baixar operações + Baixar CaseLog" at bounding box center [893, 389] width 219 height 39
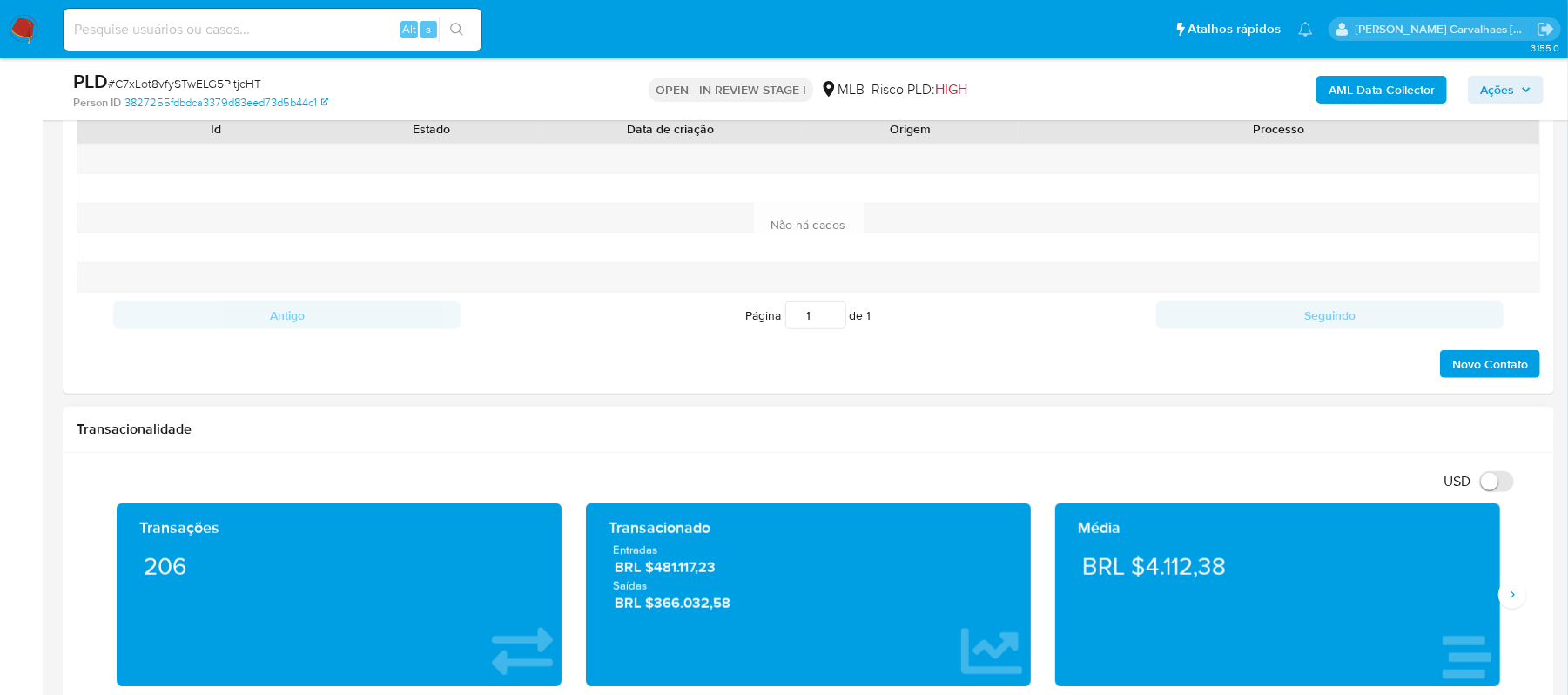
scroll to position [348, 0]
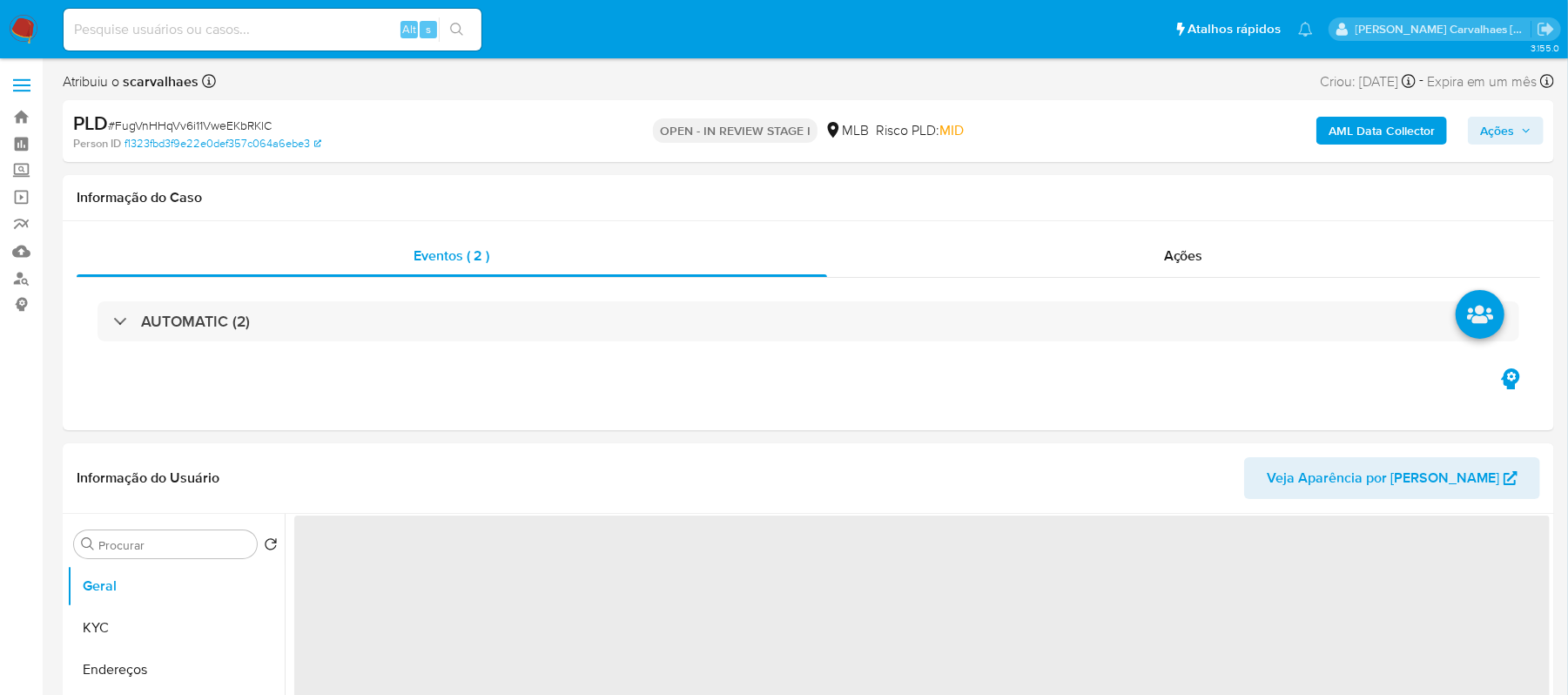
select select "10"
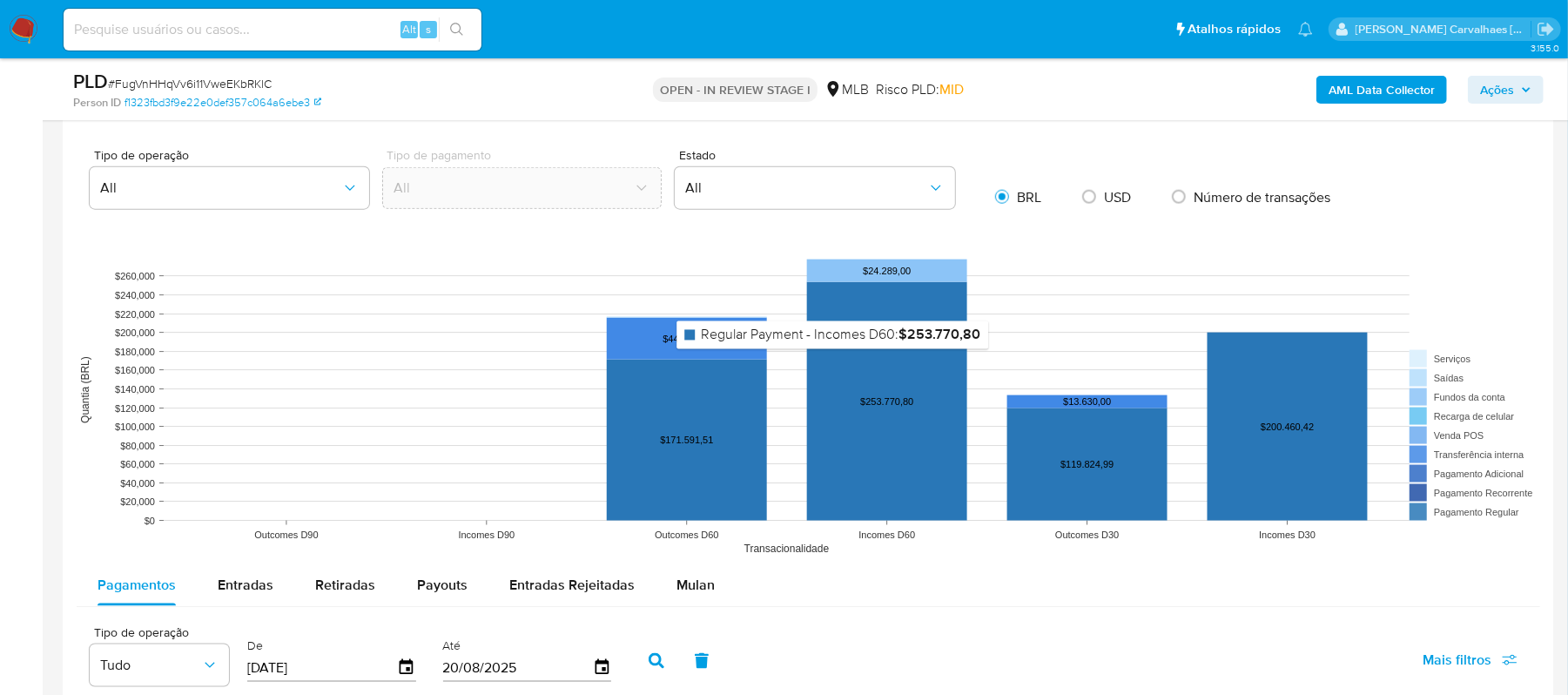
scroll to position [1508, 0]
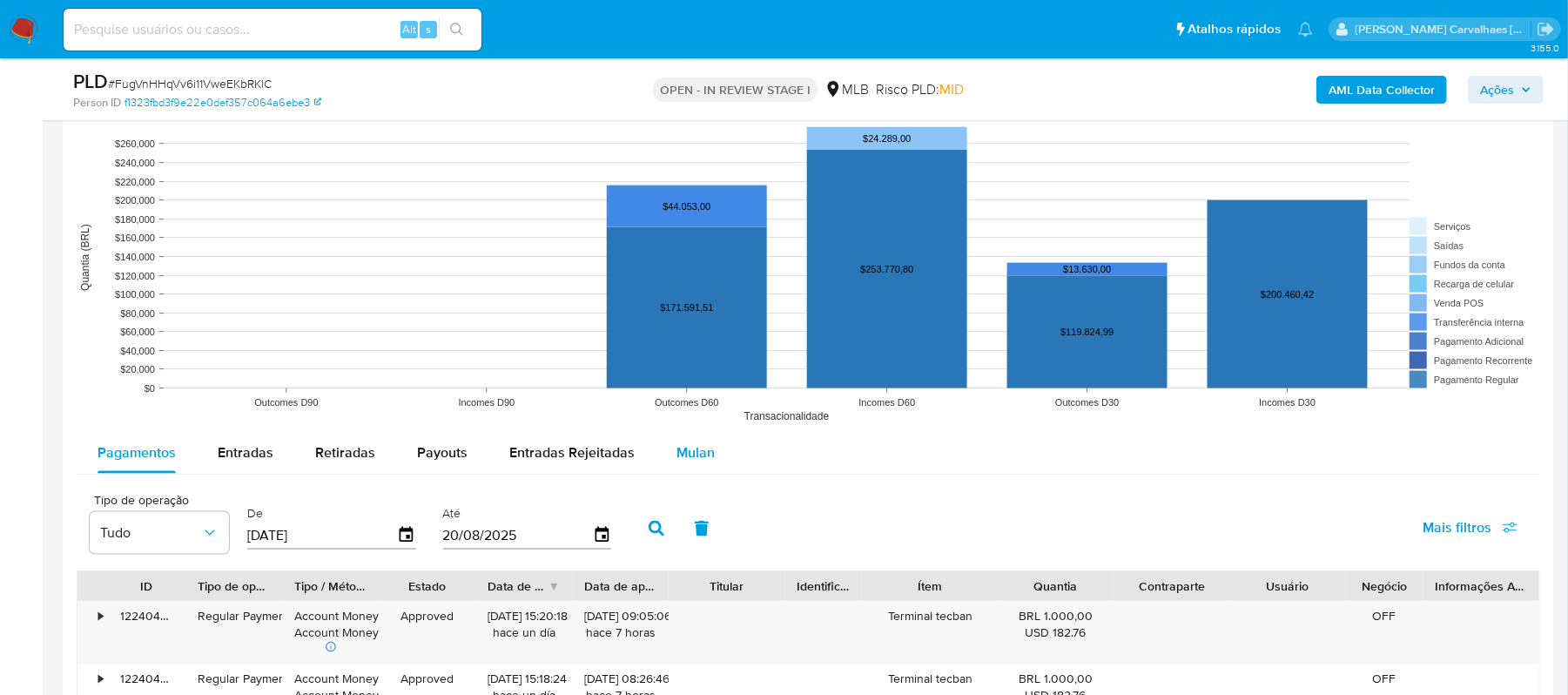
click at [698, 458] on span "Mulan" at bounding box center [695, 452] width 39 height 20
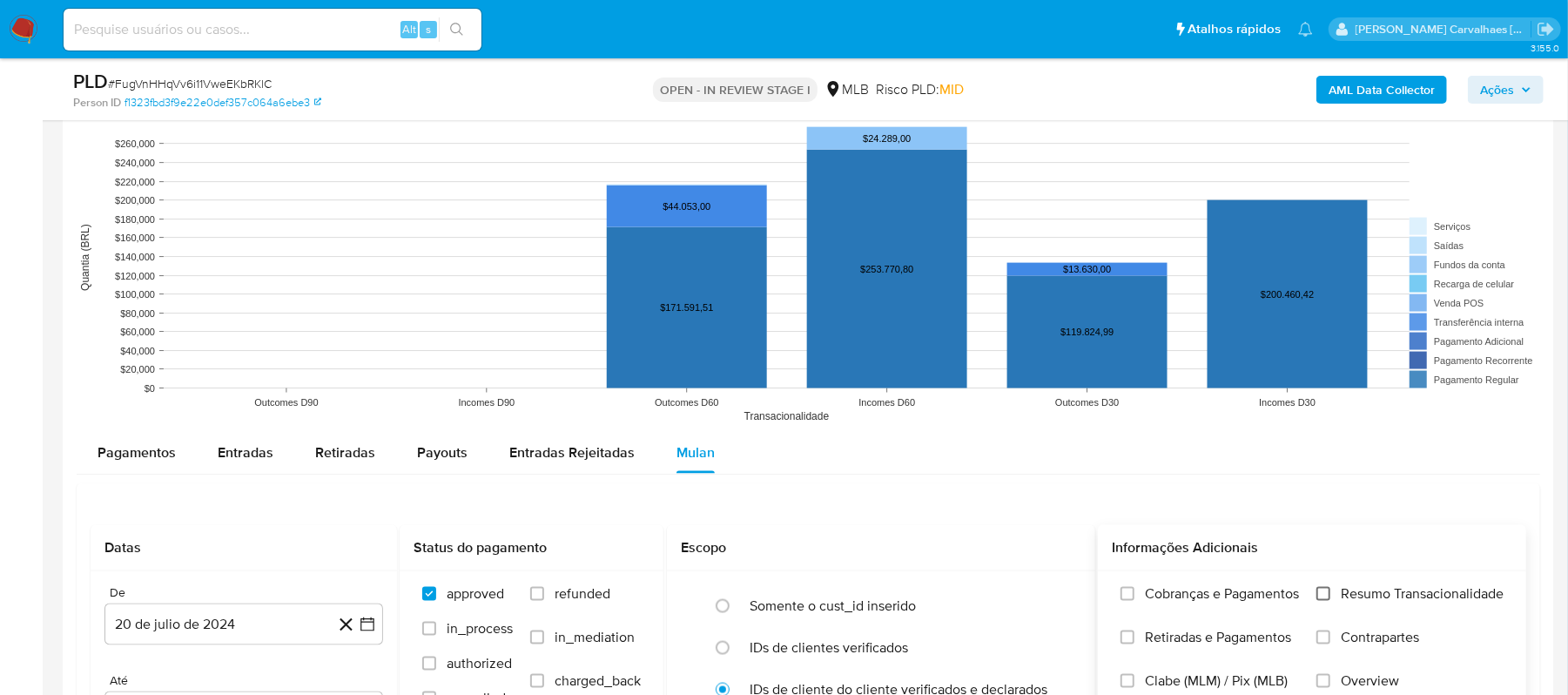
click at [1319, 601] on input "Resumo Transacionalidade" at bounding box center [1324, 594] width 14 height 14
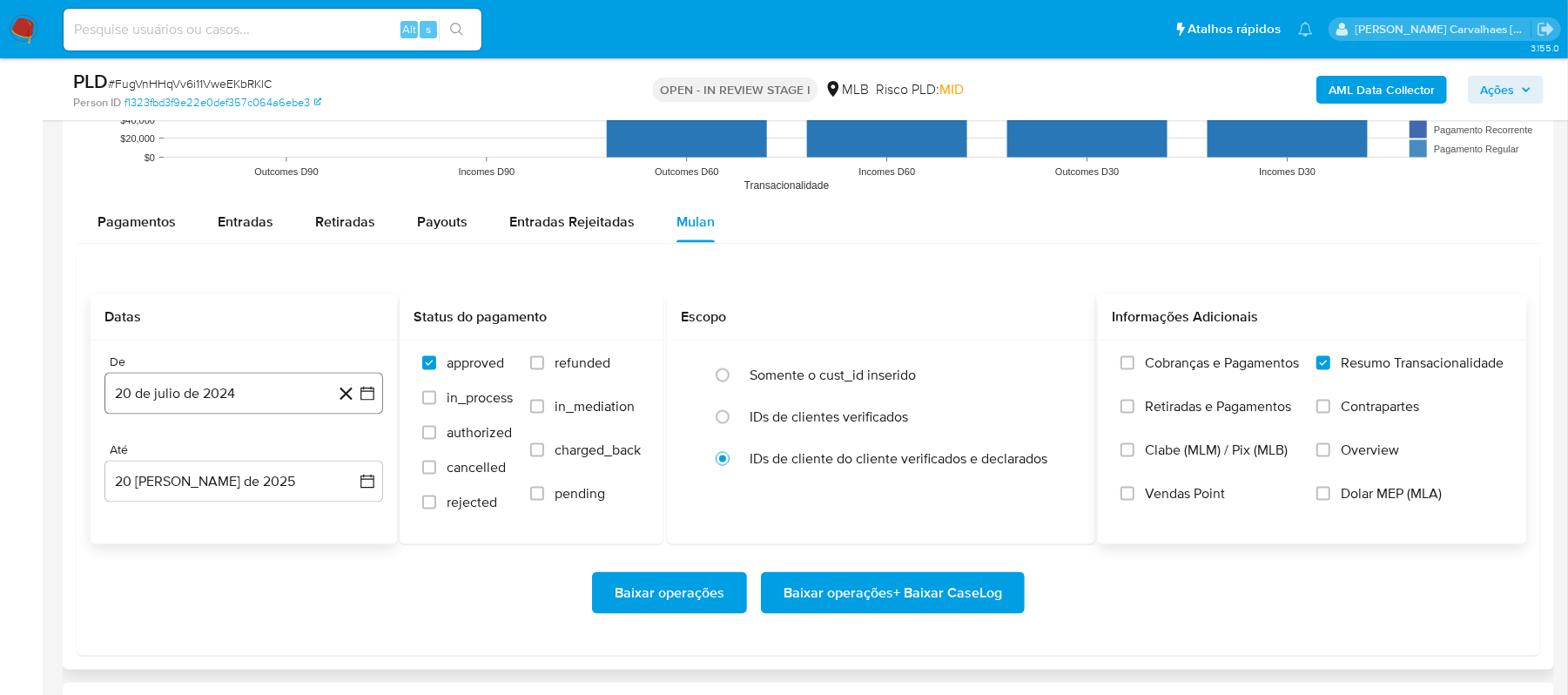
scroll to position [1742, 0]
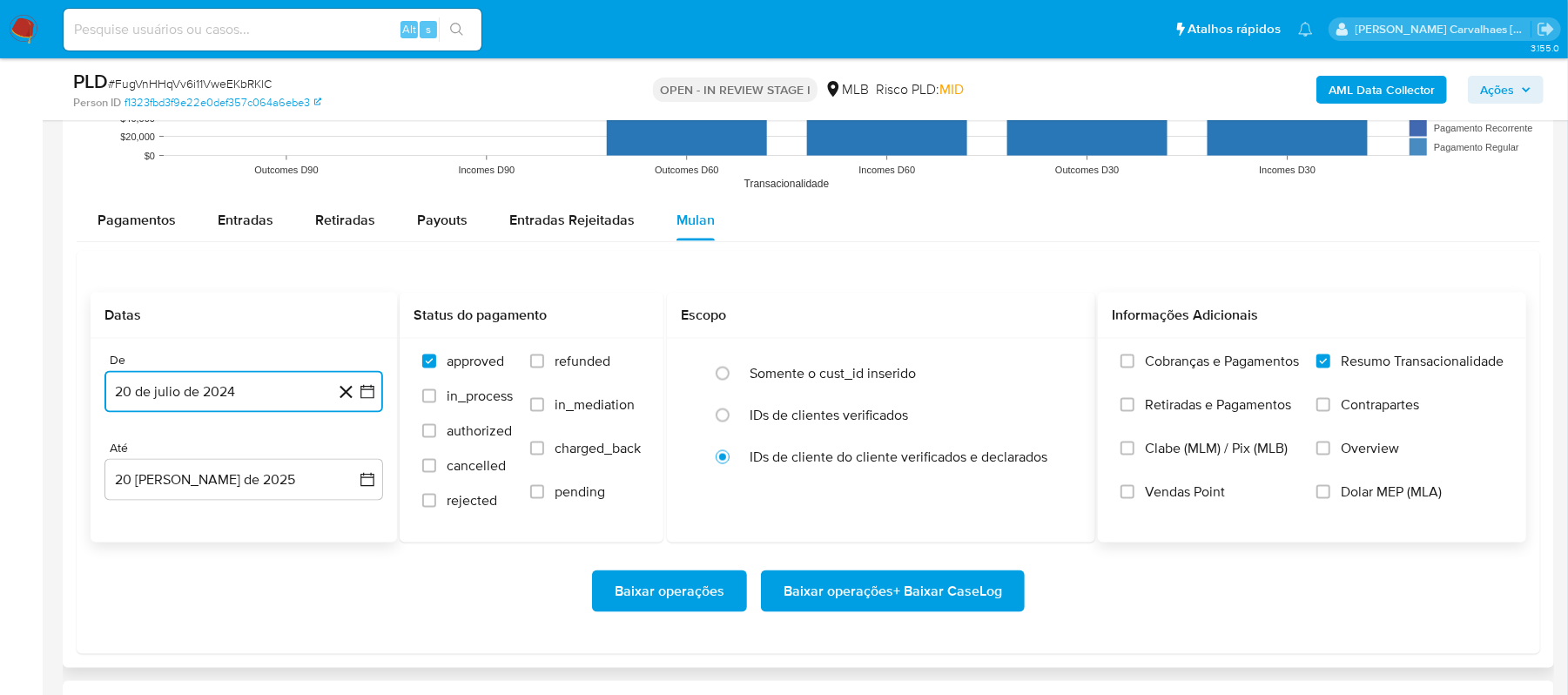
click at [371, 399] on icon "button" at bounding box center [367, 391] width 17 height 17
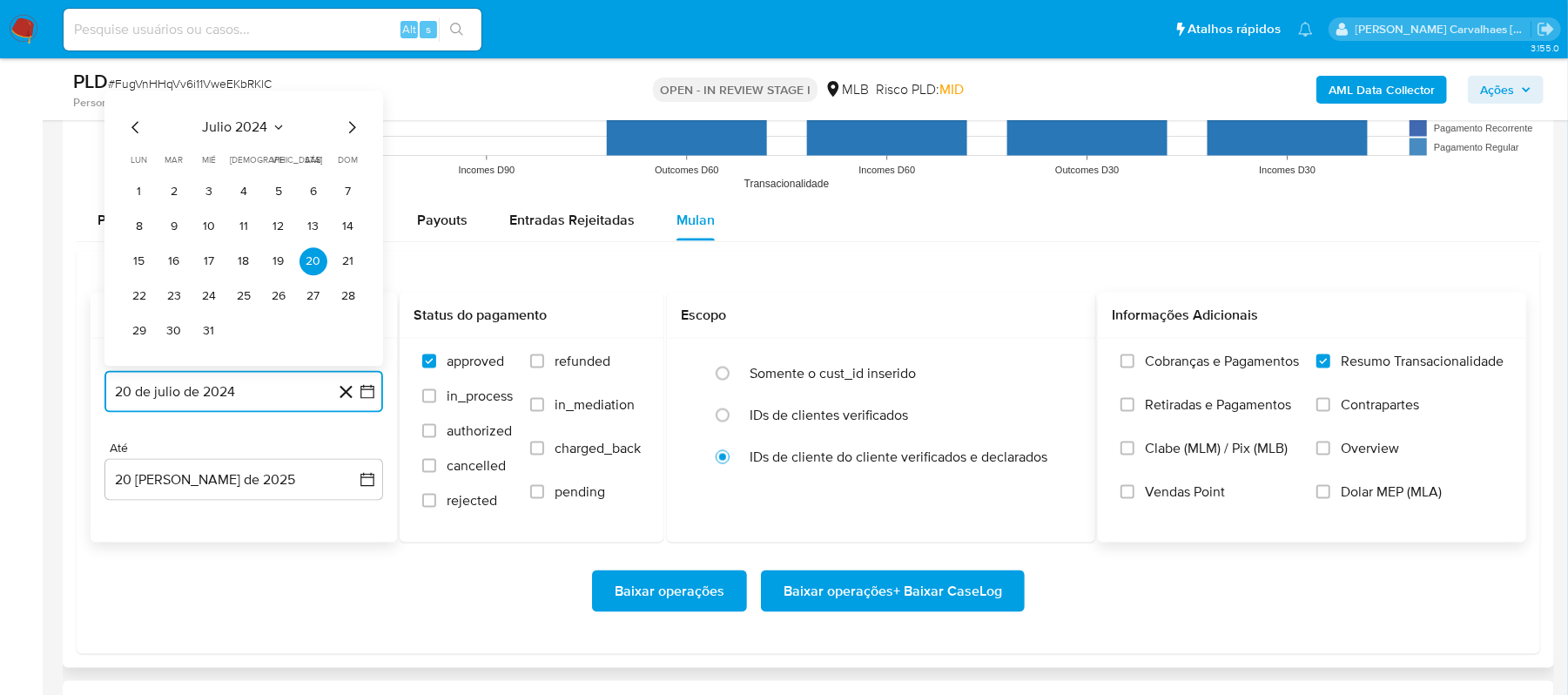
click at [352, 135] on icon "Mes siguiente" at bounding box center [352, 127] width 21 height 21
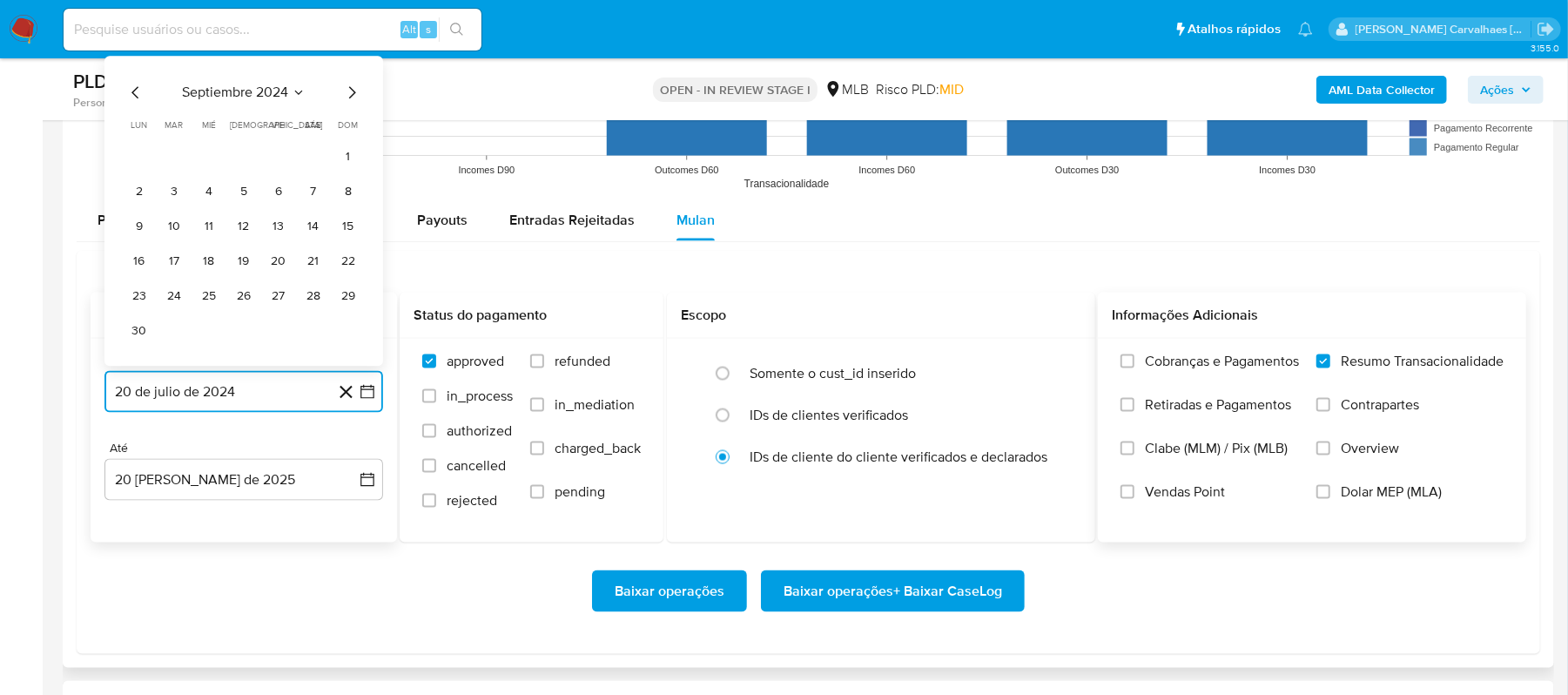
click at [345, 94] on icon "Mes siguiente" at bounding box center [352, 92] width 21 height 21
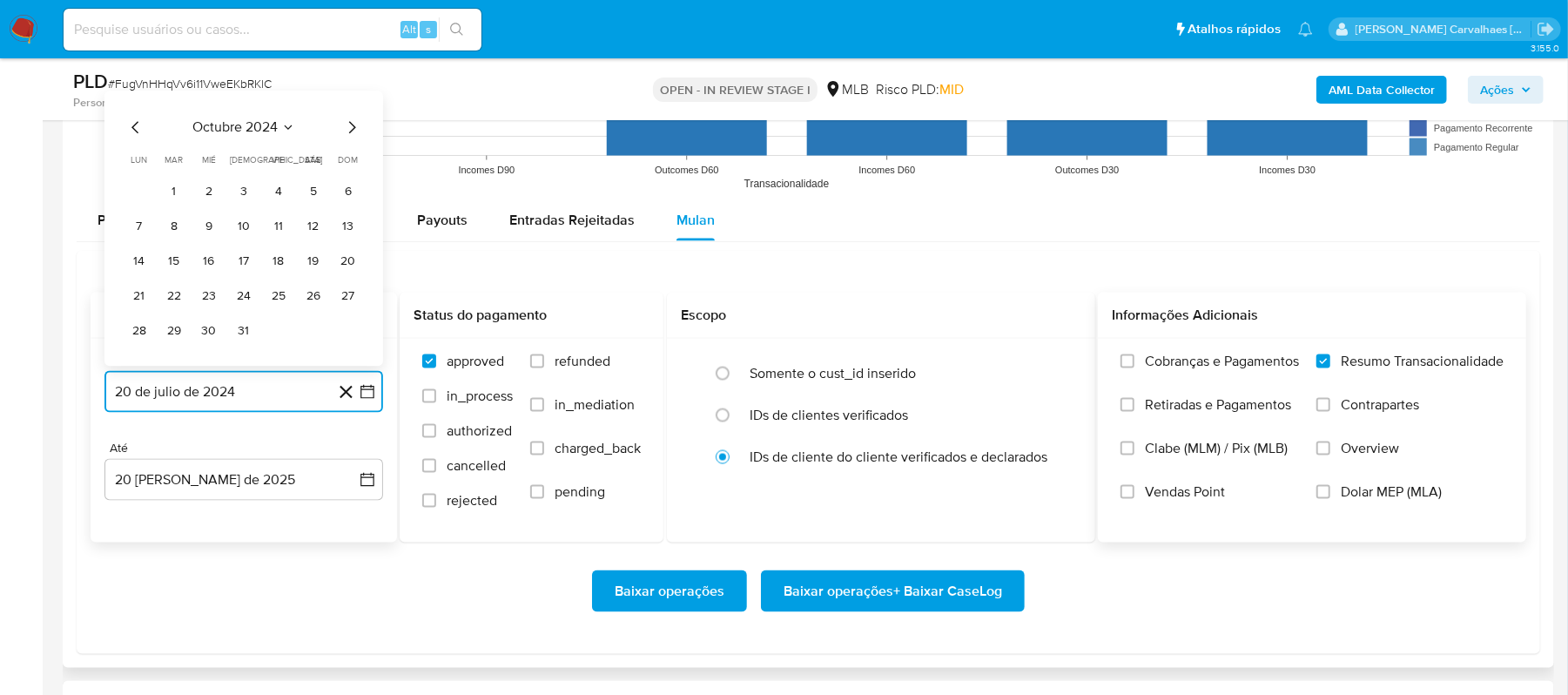
click at [345, 126] on icon "Mes siguiente" at bounding box center [352, 127] width 21 height 21
click at [352, 101] on icon "Mes siguiente" at bounding box center [352, 92] width 21 height 21
click at [349, 130] on icon "Mes siguiente" at bounding box center [352, 127] width 21 height 21
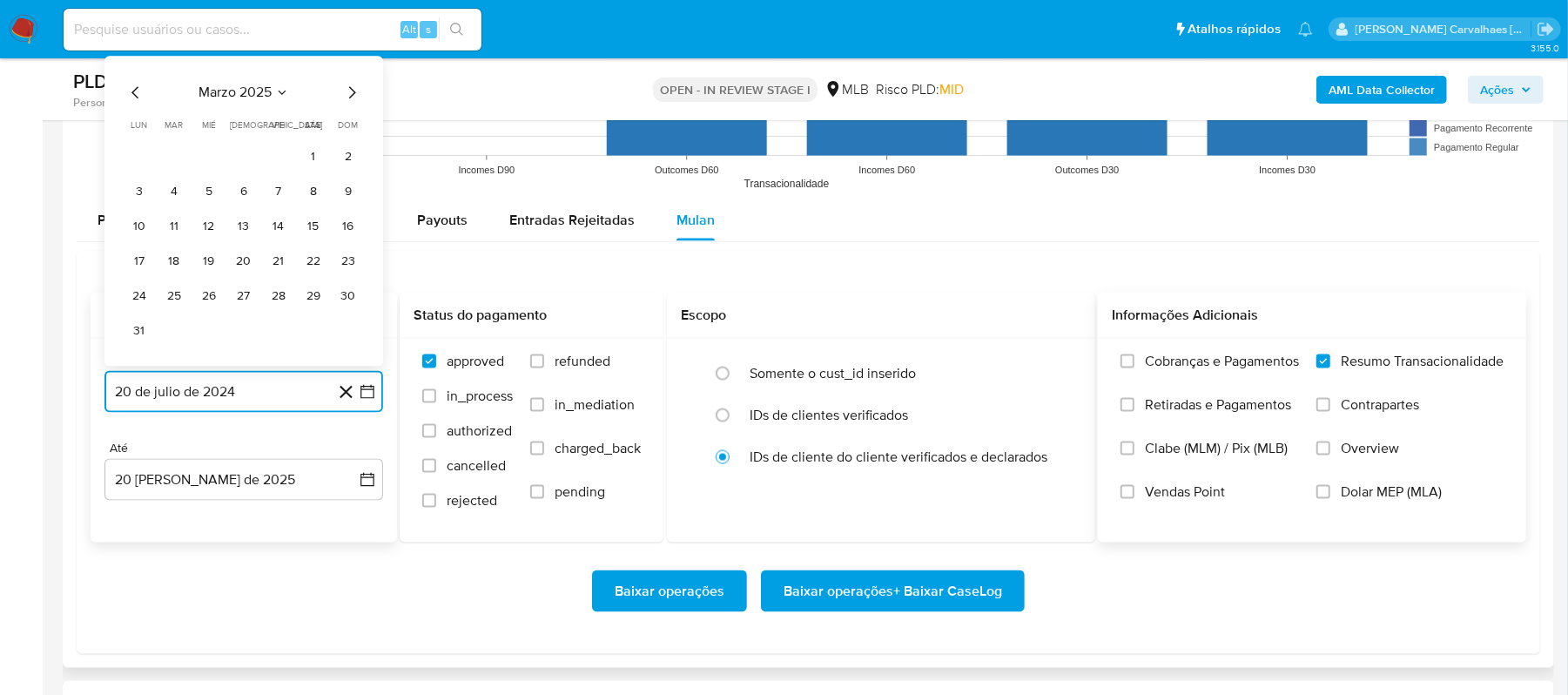
click at [349, 103] on icon "Mes siguiente" at bounding box center [352, 92] width 21 height 21
click at [346, 137] on icon "Mes siguiente" at bounding box center [352, 127] width 21 height 21
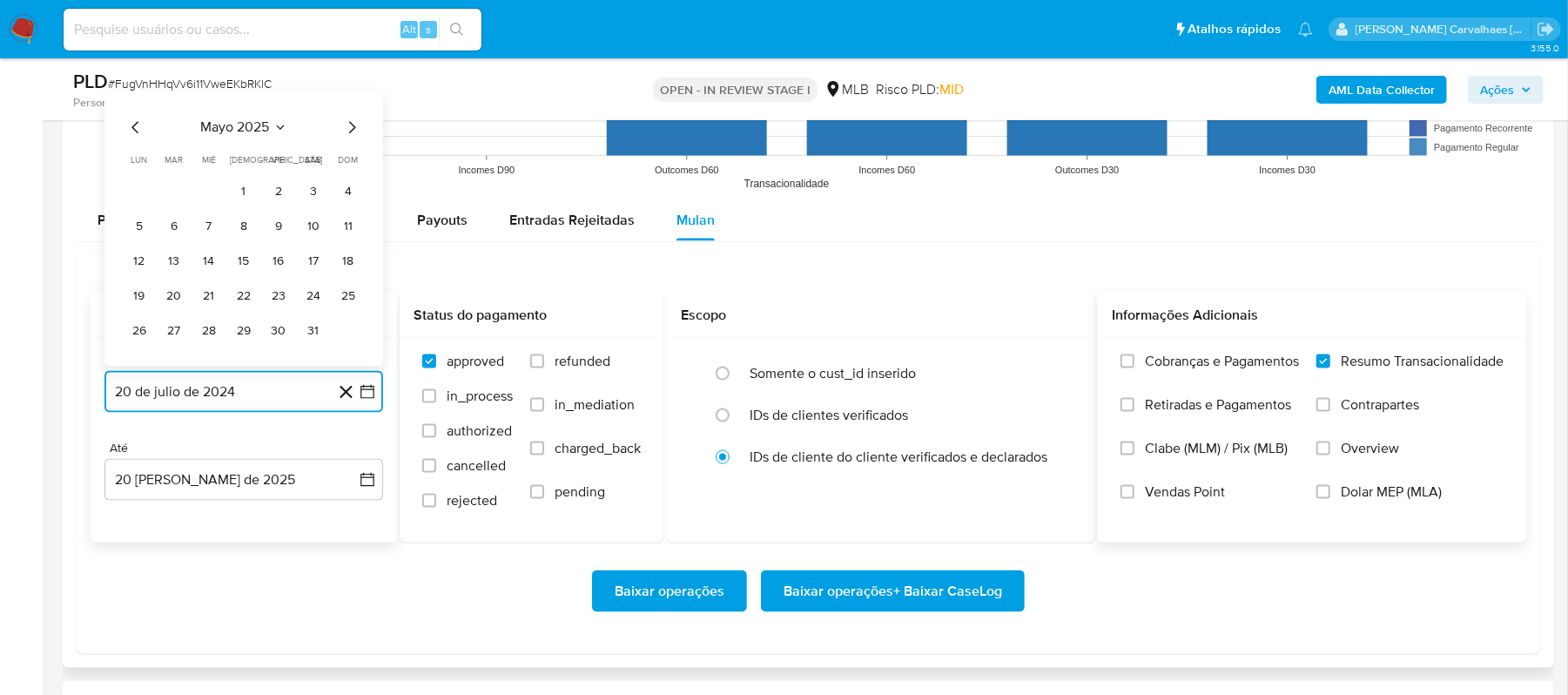
click at [346, 131] on icon "Mes siguiente" at bounding box center [352, 127] width 21 height 21
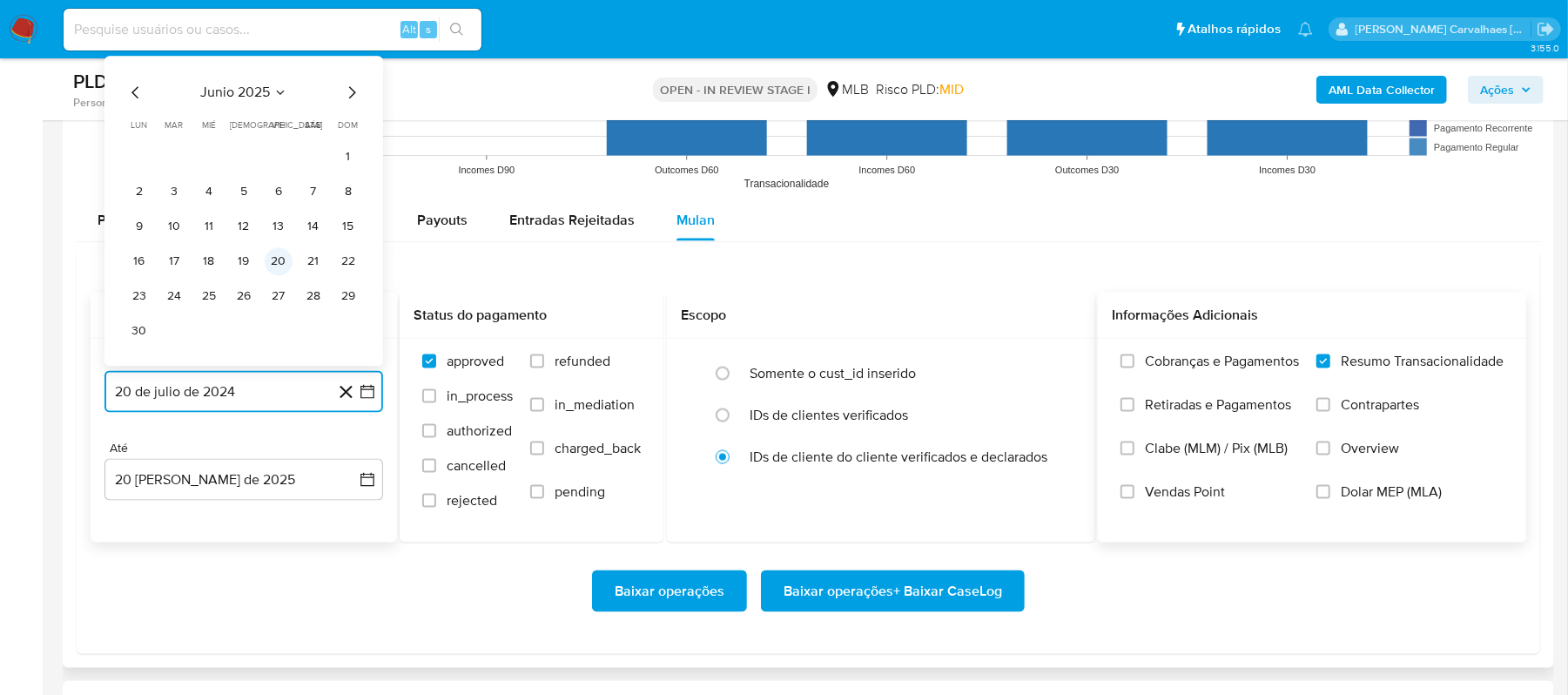
click at [283, 263] on button "20" at bounding box center [278, 262] width 28 height 28
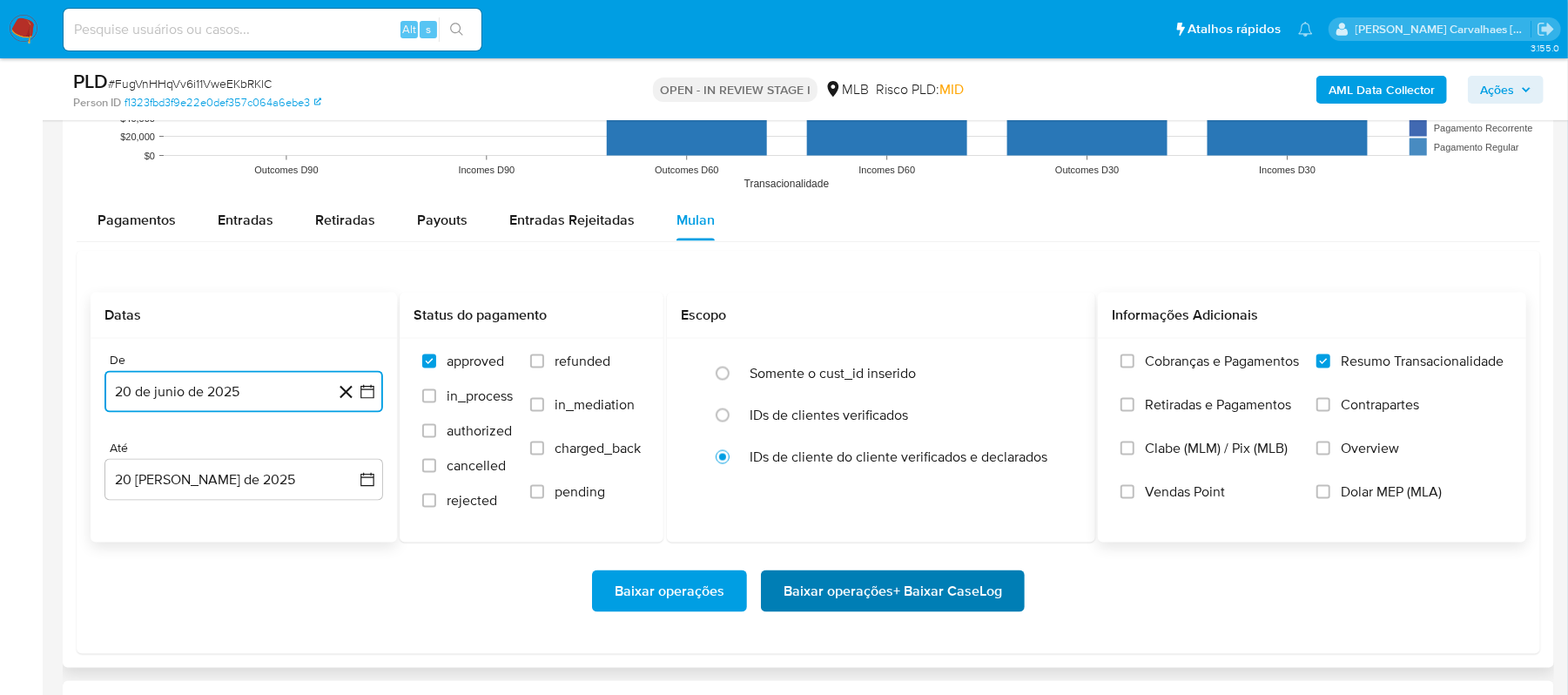
click at [855, 604] on span "Baixar operações + Baixar CaseLog" at bounding box center [893, 591] width 219 height 39
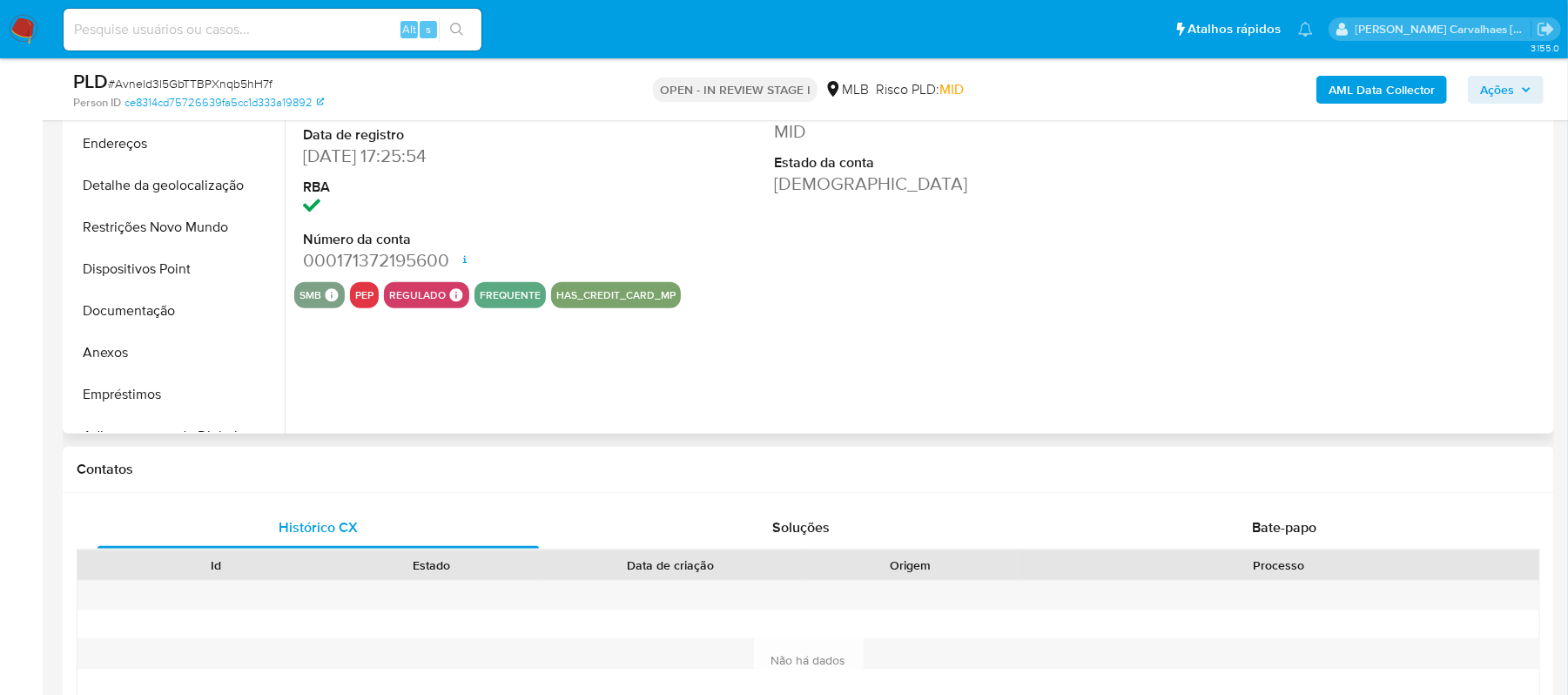
select select "10"
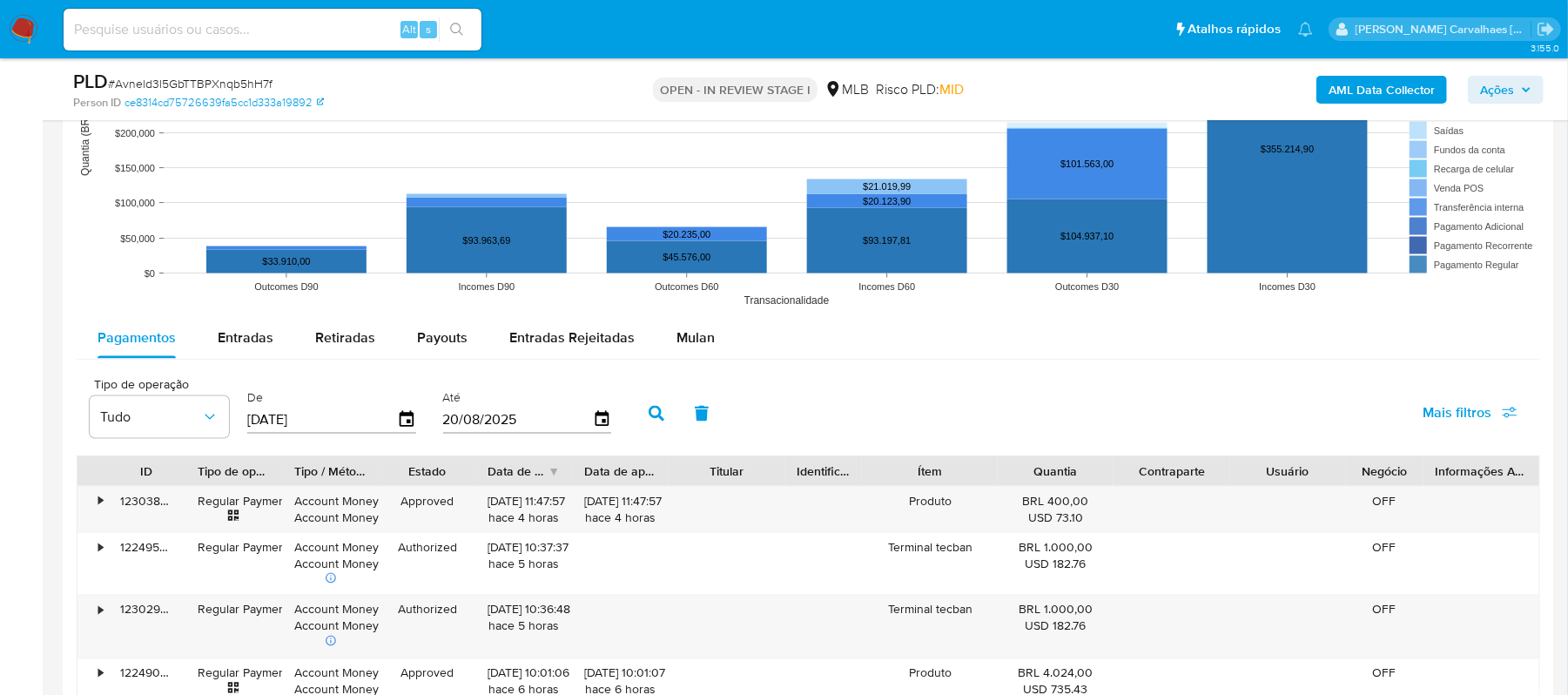
scroll to position [1742, 0]
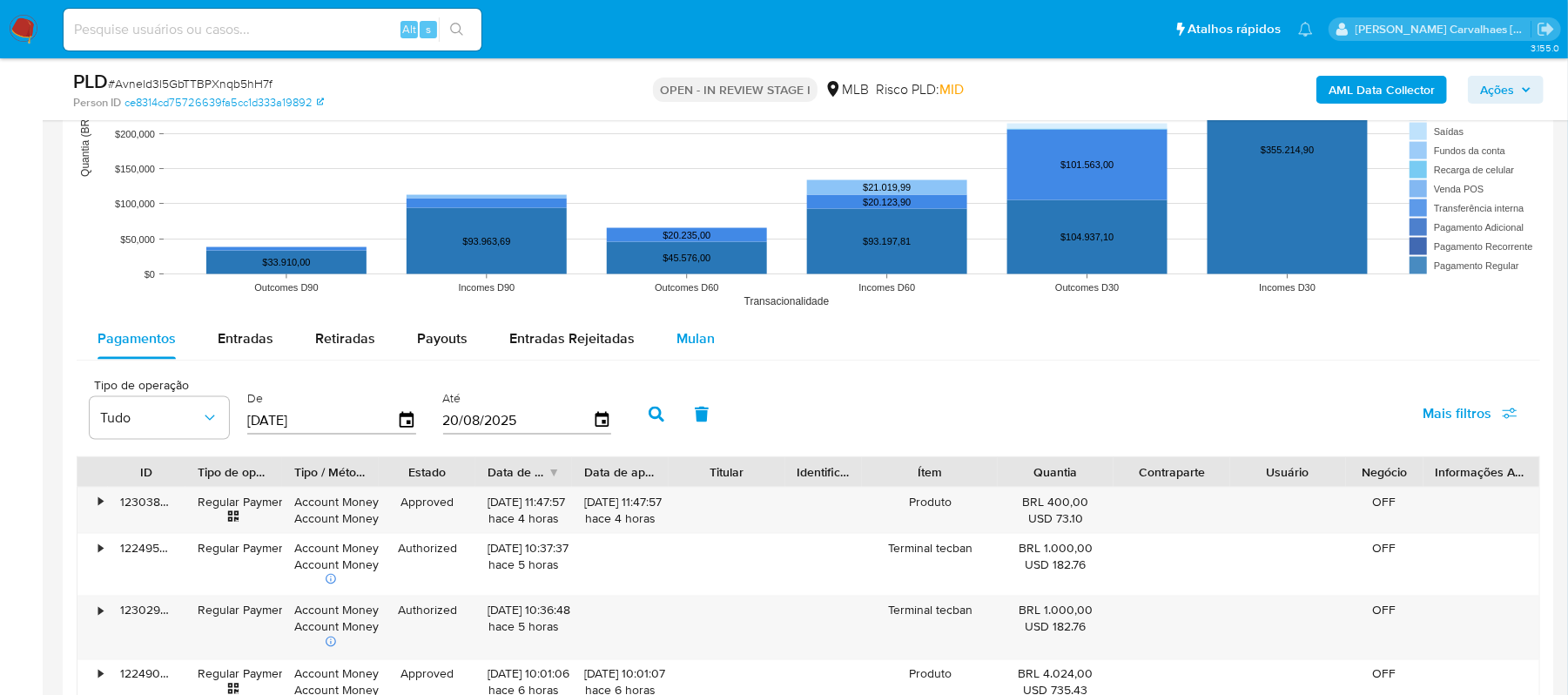
click at [712, 343] on button "Mulan" at bounding box center [695, 338] width 80 height 42
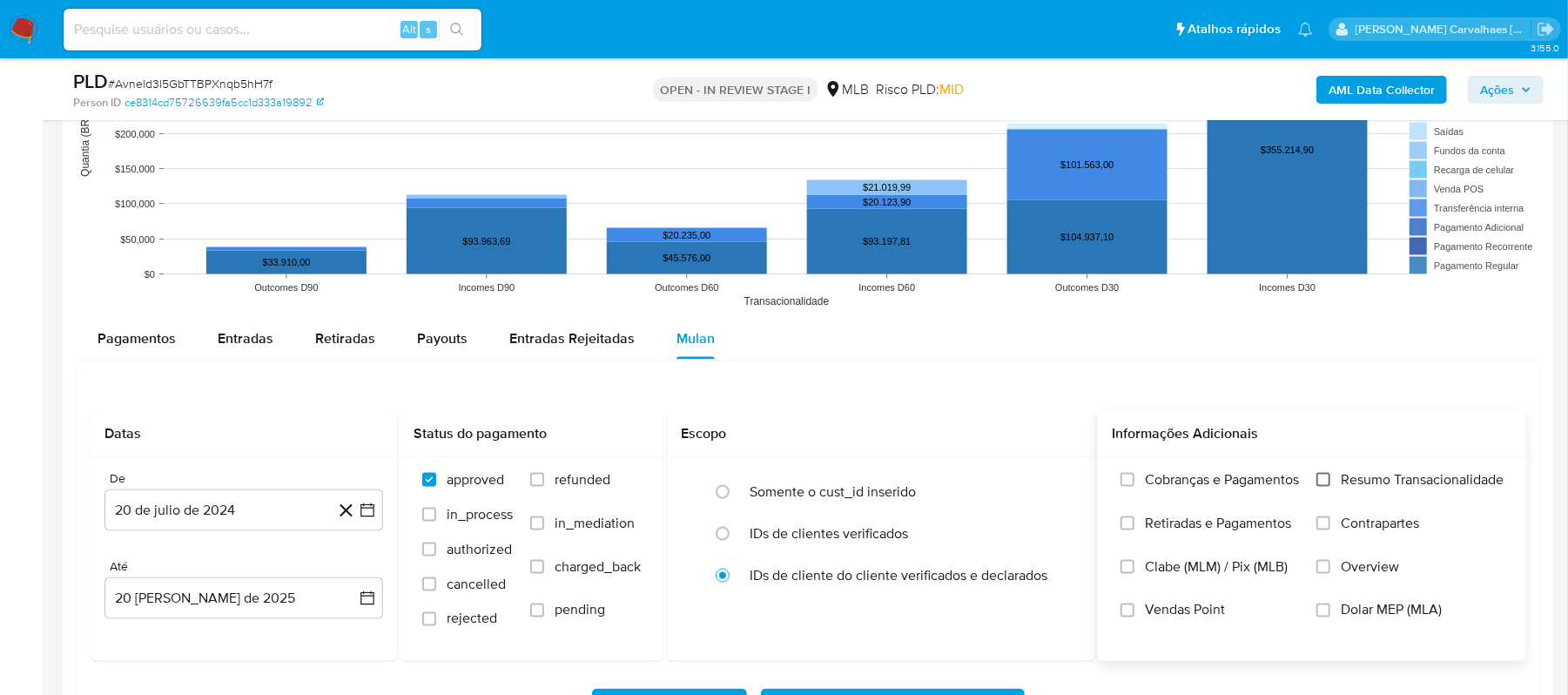
click at [1322, 478] on input "Resumo Transacionalidade" at bounding box center [1324, 480] width 14 height 14
click at [370, 516] on icon "button" at bounding box center [367, 509] width 17 height 17
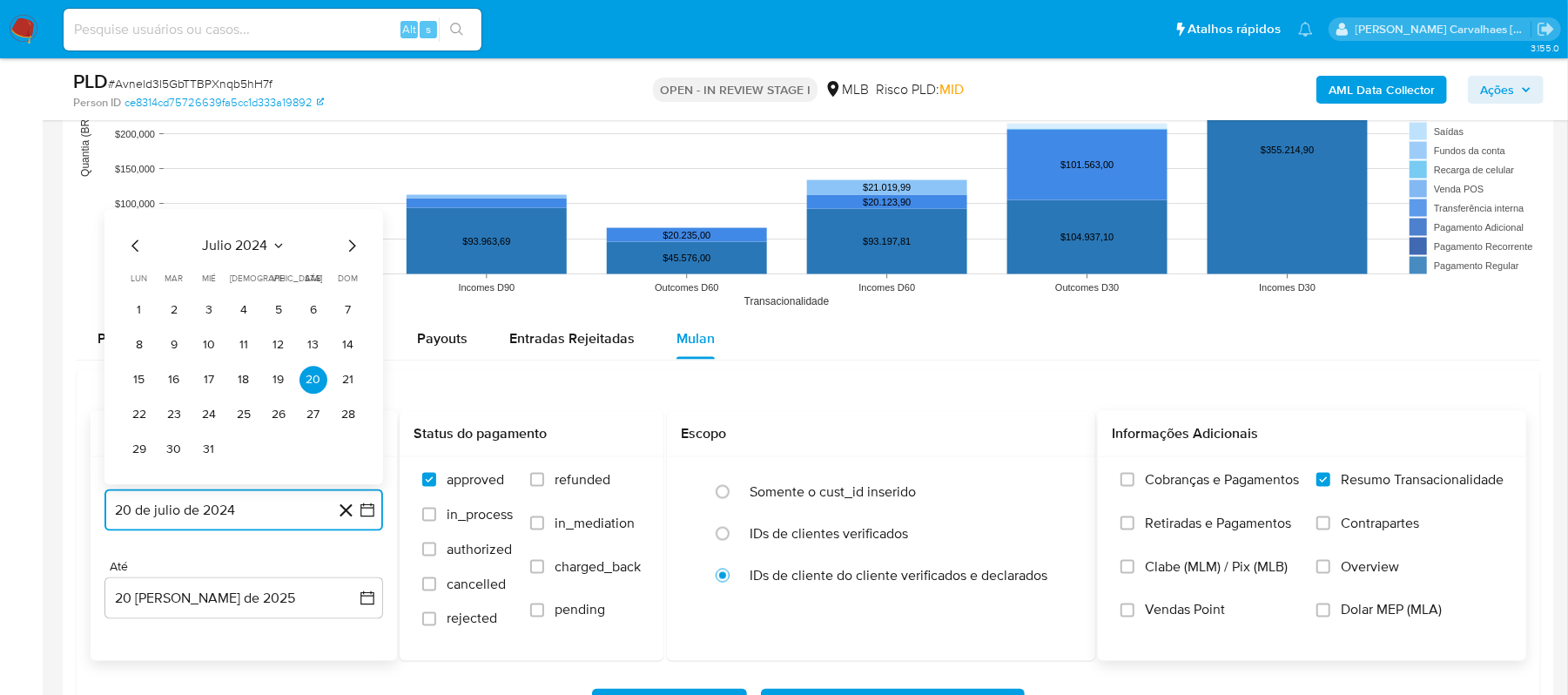
click at [348, 256] on icon "Mes siguiente" at bounding box center [352, 245] width 21 height 21
click at [348, 254] on icon "Mes siguiente" at bounding box center [352, 245] width 21 height 21
click at [349, 221] on icon "Mes siguiente" at bounding box center [352, 210] width 21 height 21
click at [349, 252] on icon "Mes siguiente" at bounding box center [352, 245] width 21 height 21
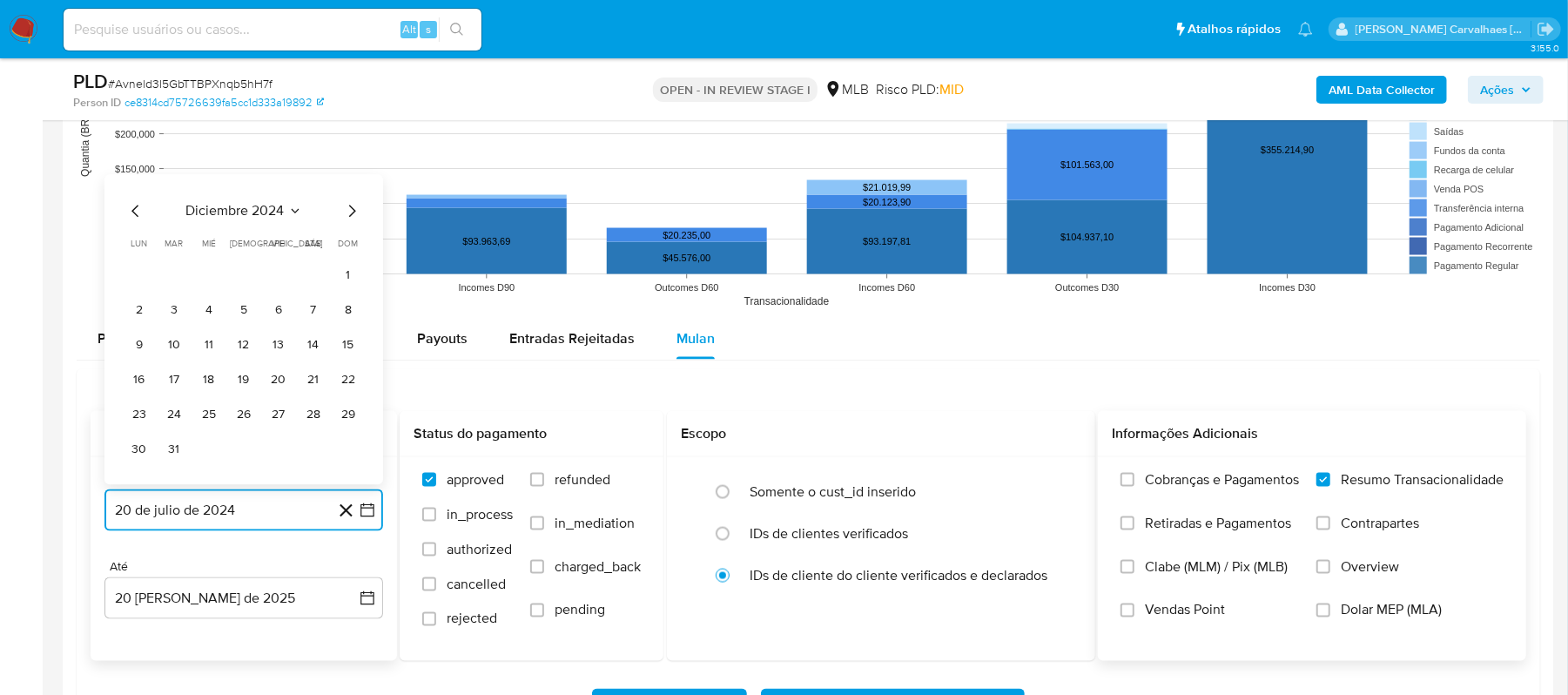
click at [349, 213] on icon "Mes siguiente" at bounding box center [352, 210] width 21 height 21
click at [349, 256] on icon "Mes siguiente" at bounding box center [352, 245] width 21 height 21
click at [350, 254] on icon "Mes siguiente" at bounding box center [352, 245] width 21 height 21
click at [346, 214] on icon "Mes siguiente" at bounding box center [352, 210] width 21 height 21
click at [344, 252] on icon "Mes siguiente" at bounding box center [352, 245] width 21 height 21
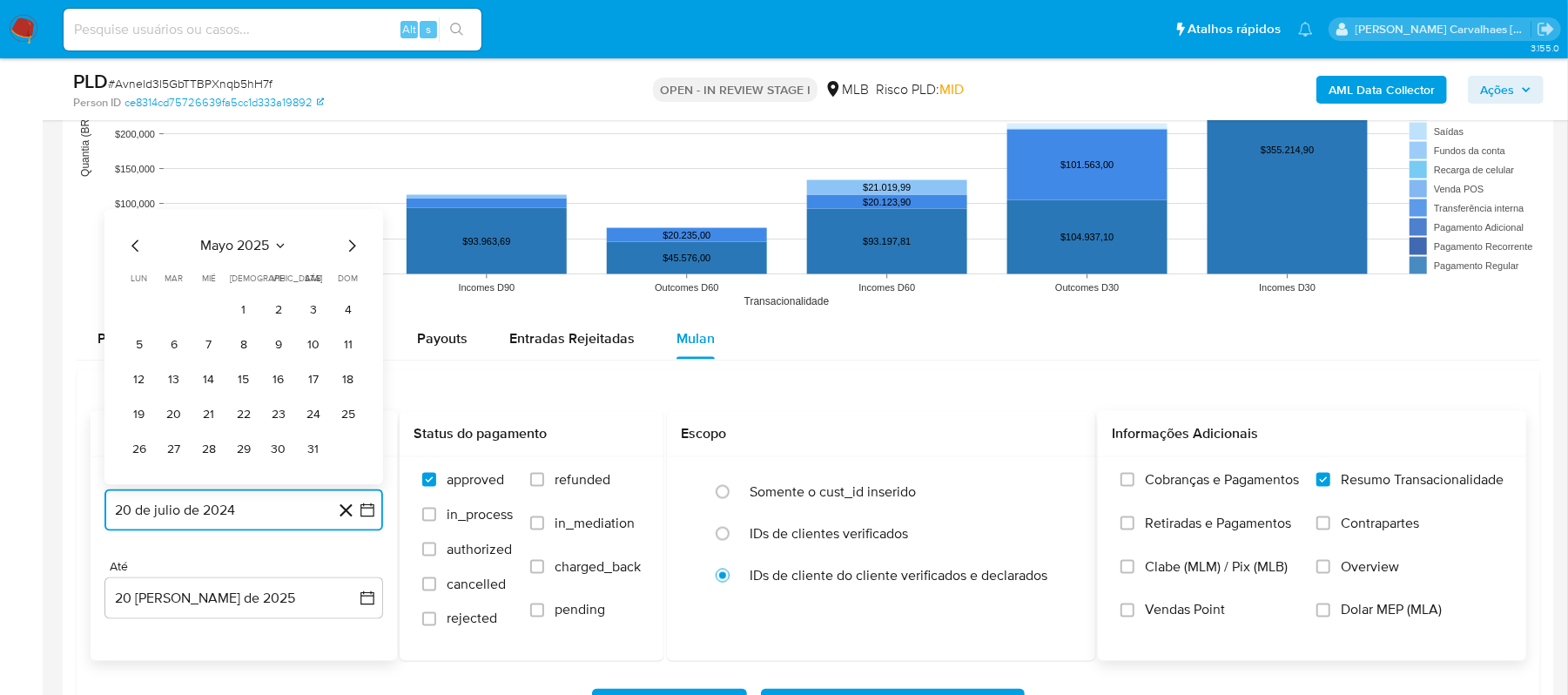
click at [344, 252] on icon "Mes siguiente" at bounding box center [352, 245] width 21 height 21
click at [317, 387] on button "21" at bounding box center [313, 379] width 28 height 28
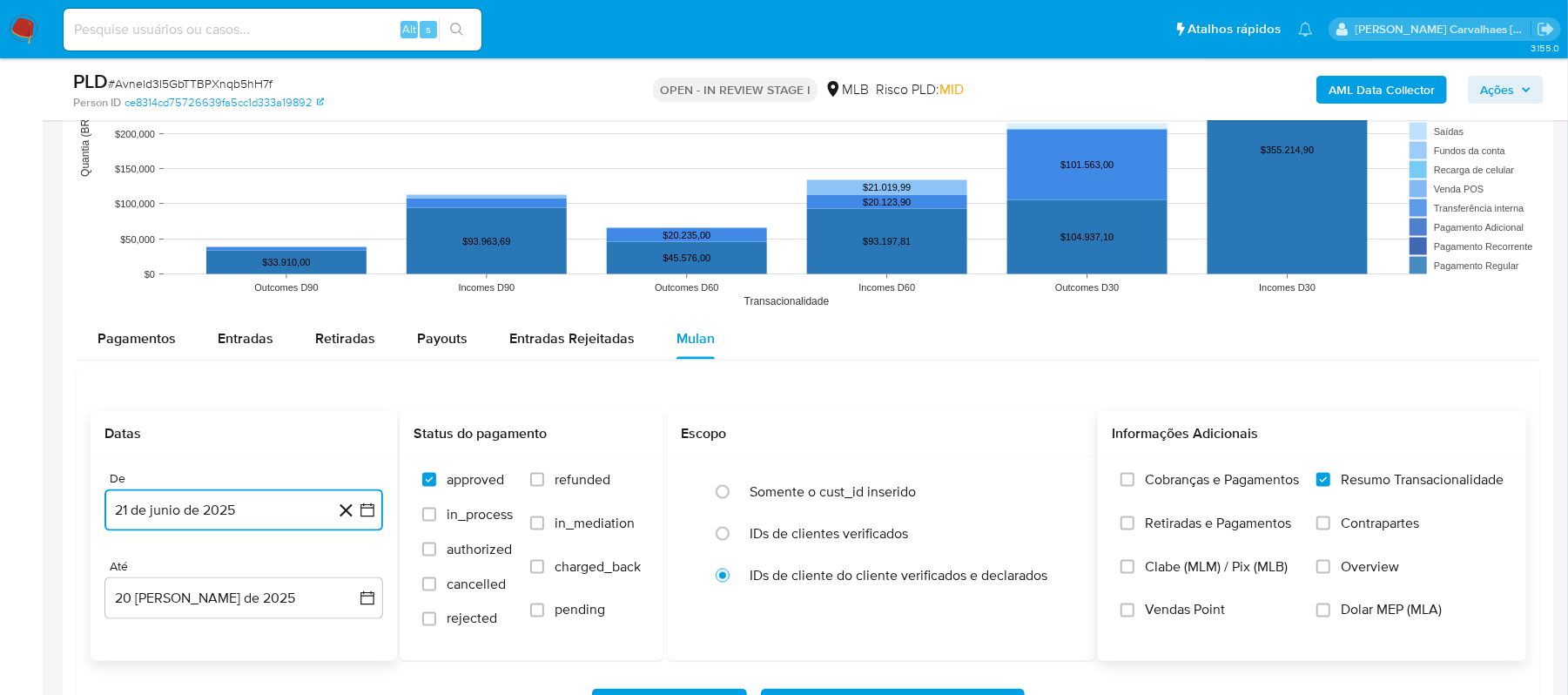
click at [367, 516] on icon "button" at bounding box center [367, 509] width 17 height 17
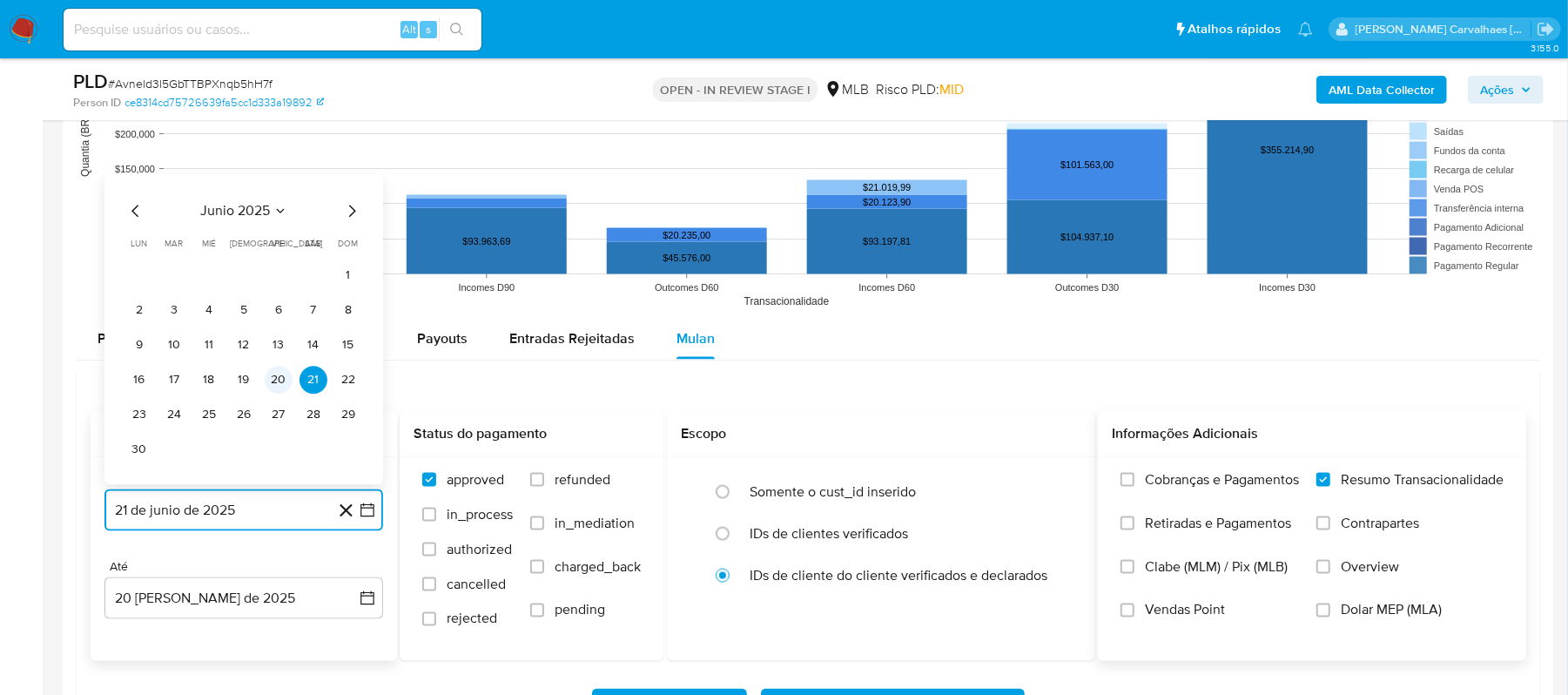
click at [281, 376] on button "20" at bounding box center [278, 379] width 28 height 28
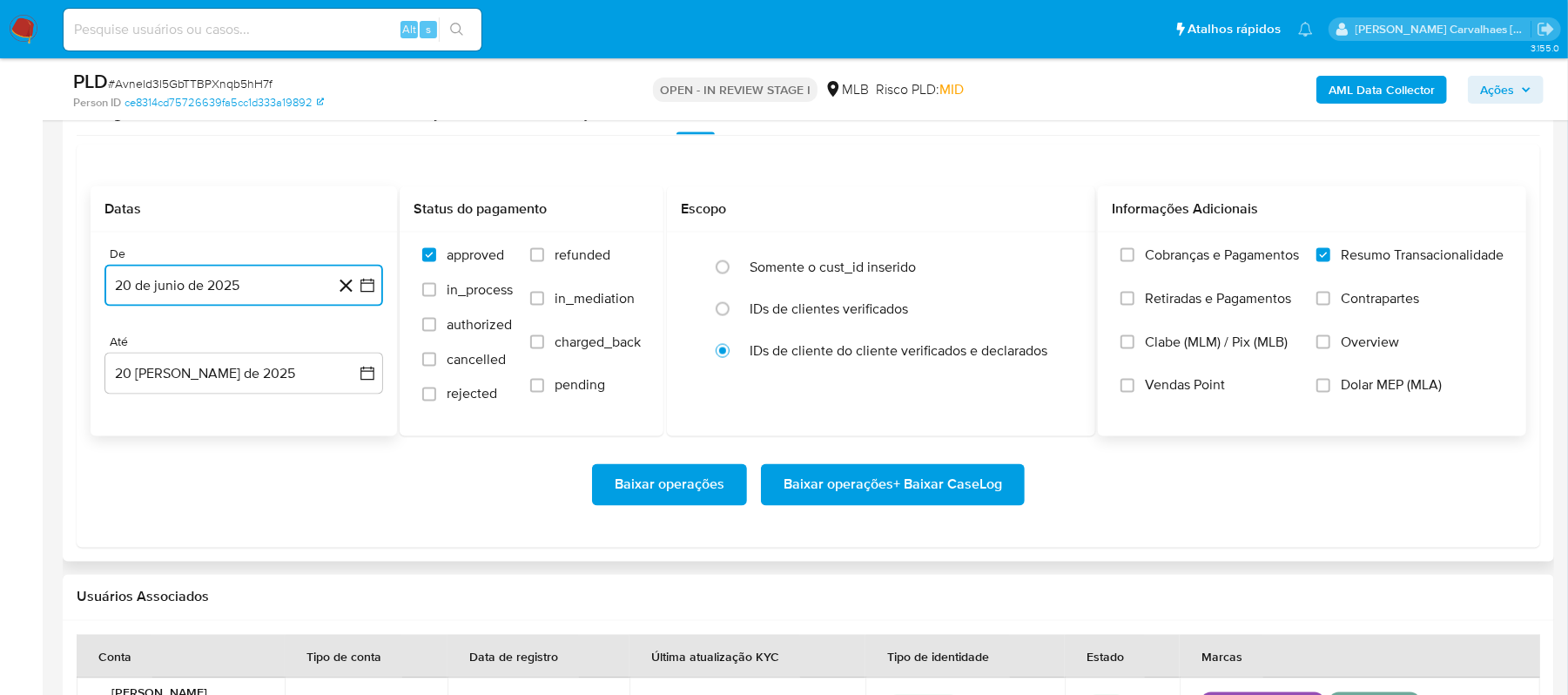
scroll to position [1973, 0]
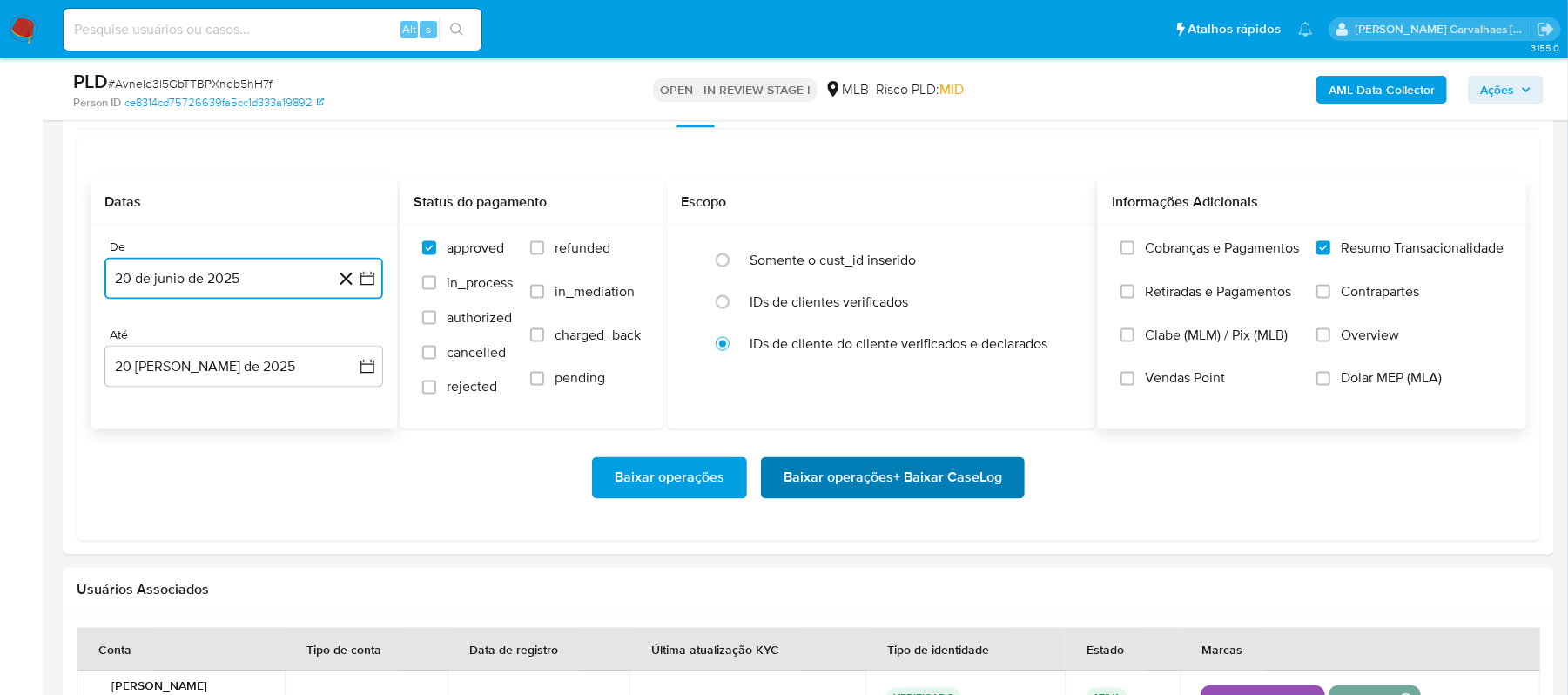
click at [916, 470] on span "Baixar operações + Baixar CaseLog" at bounding box center [893, 478] width 219 height 39
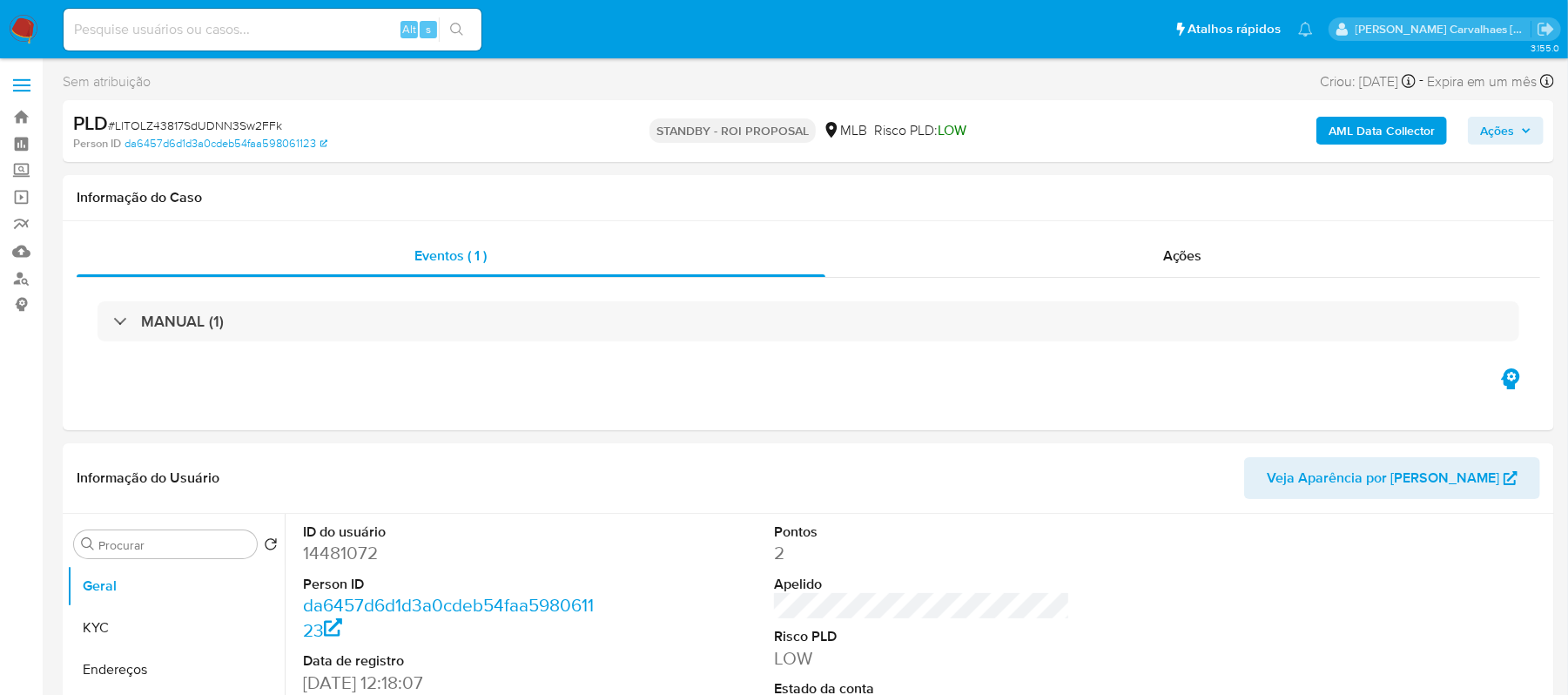
select select "10"
click at [162, 28] on input at bounding box center [273, 29] width 418 height 22
paste input "FugVnHHqVv6i11VweEKbRKlC"
type input "FugVnHHqVv6i11VweEKbRKlC"
click at [453, 26] on icon "search-icon" at bounding box center [457, 30] width 14 height 14
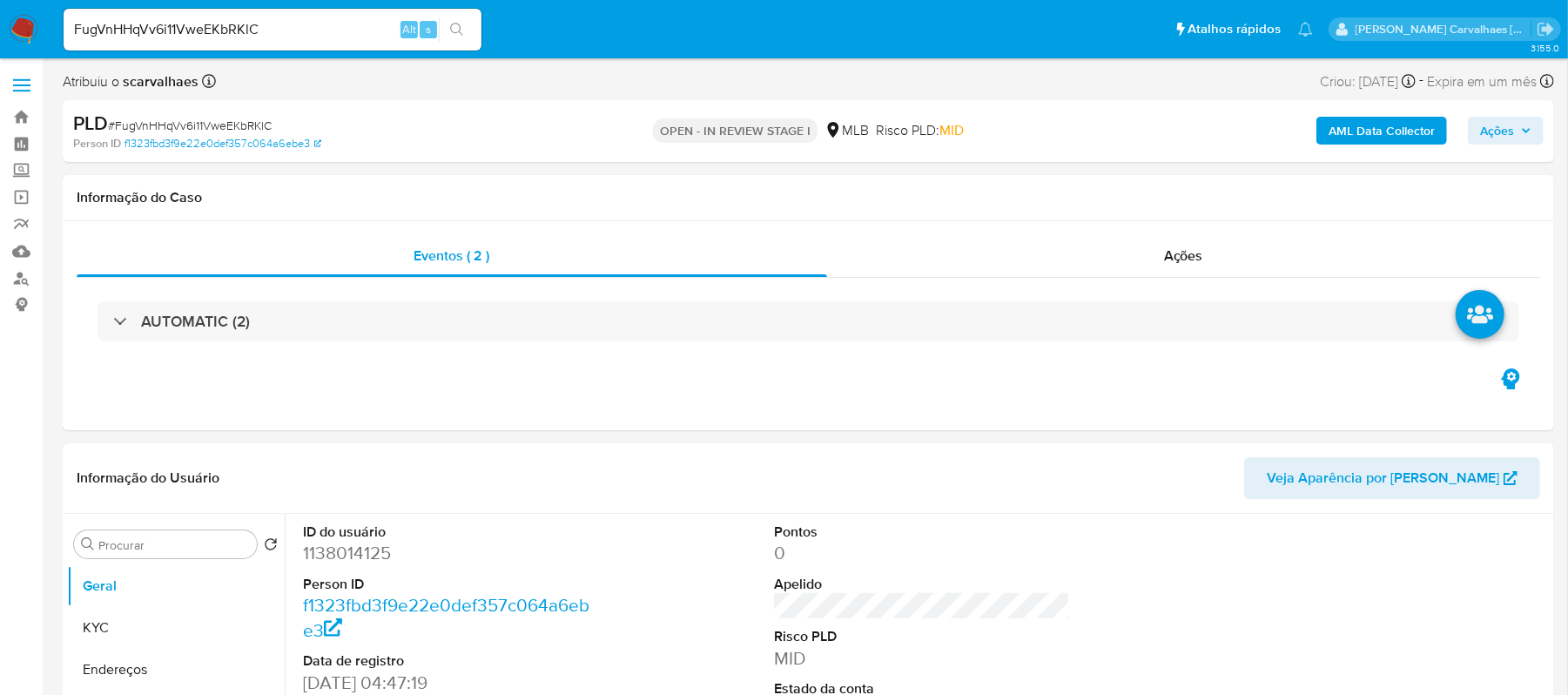
select select "10"
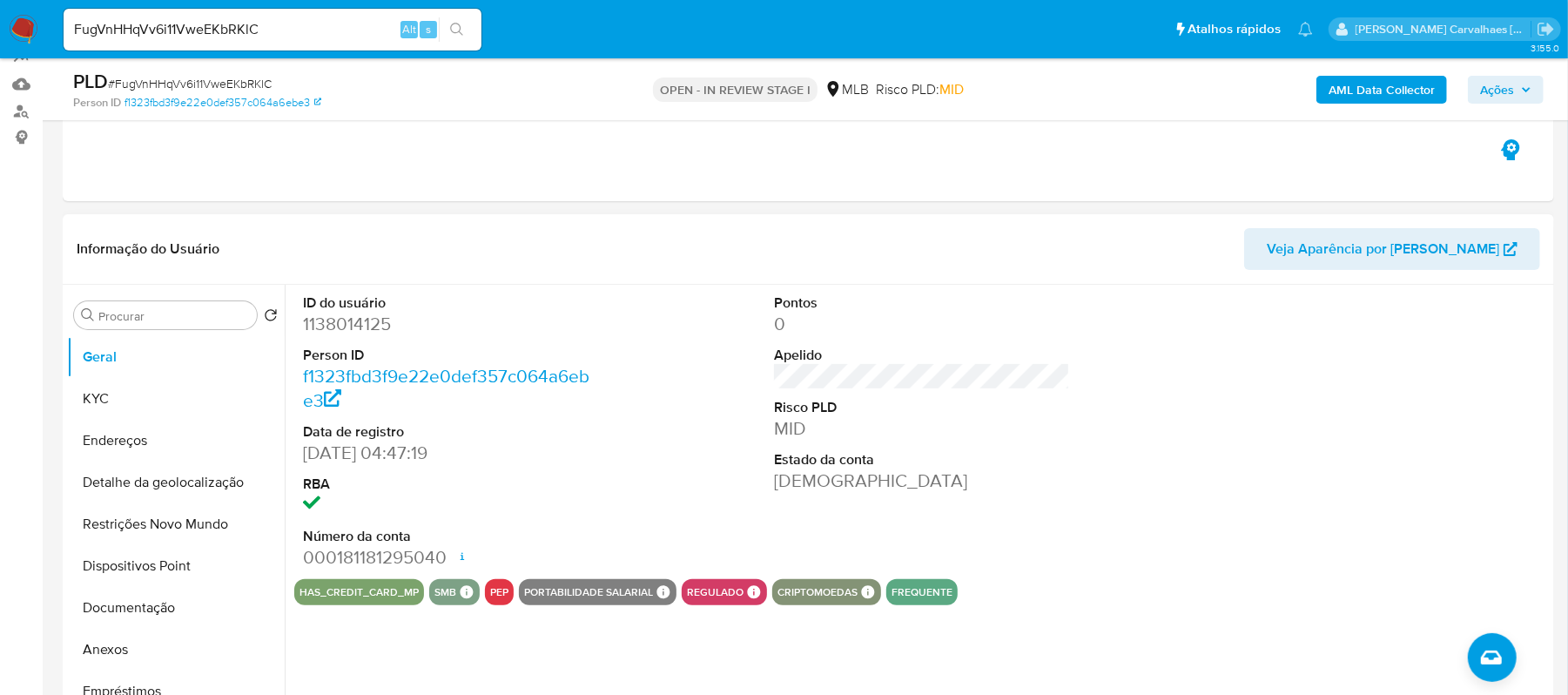
scroll to position [231, 0]
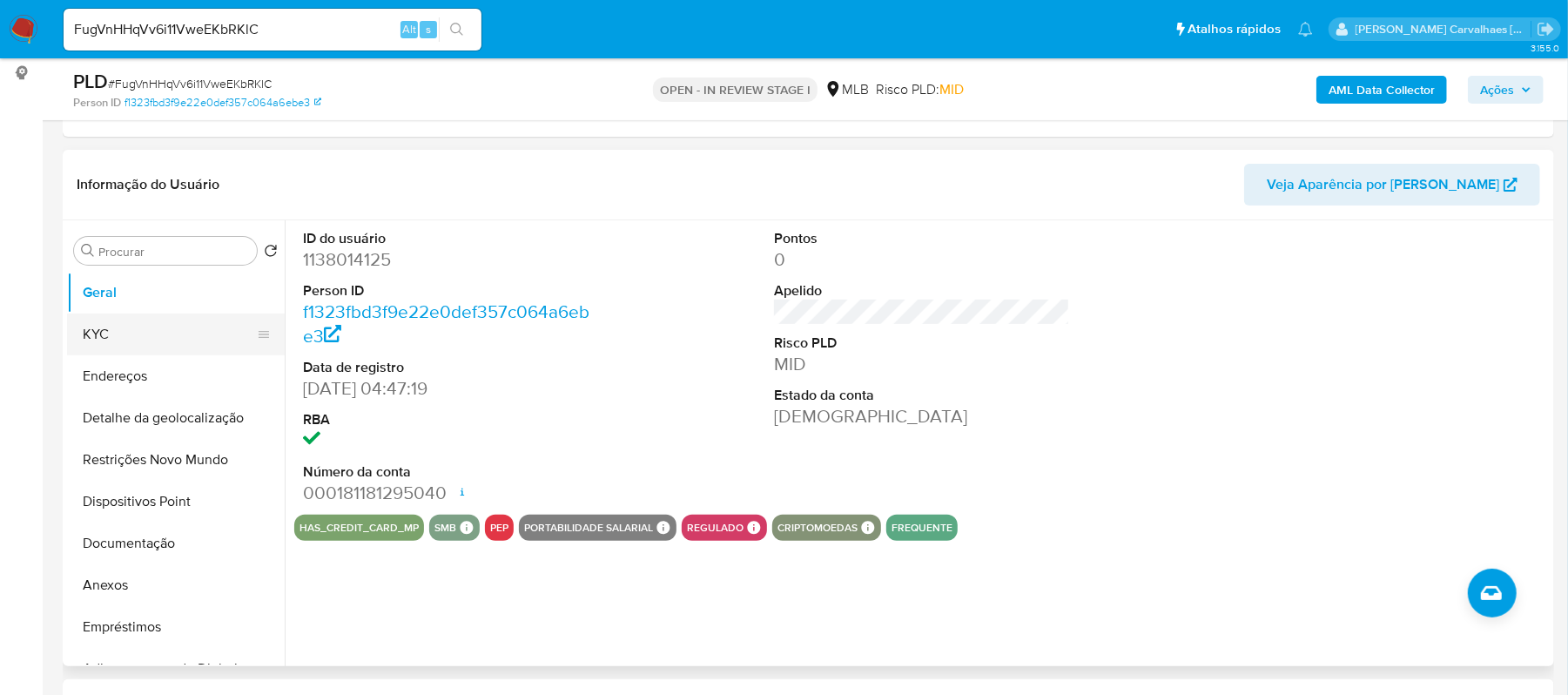
click at [131, 335] on button "KYC" at bounding box center [169, 334] width 204 height 42
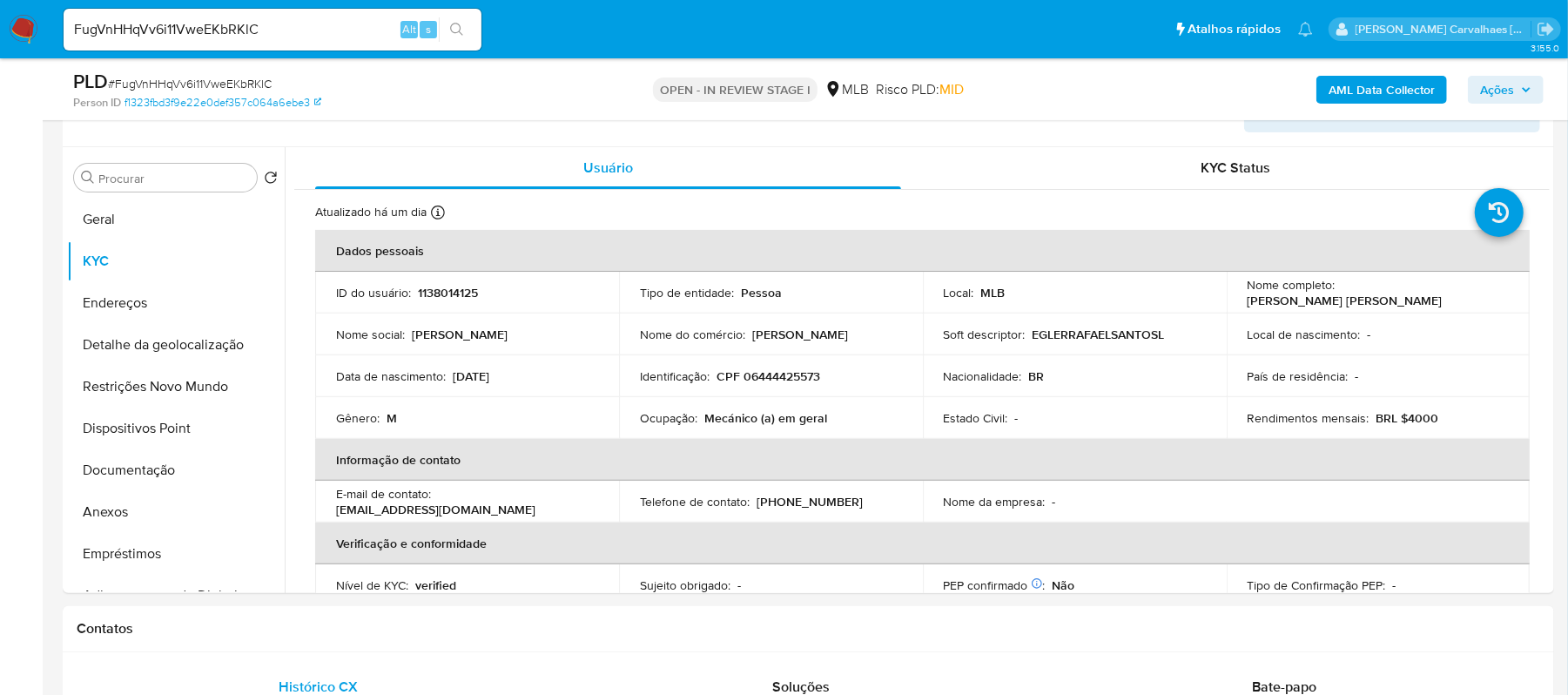
scroll to position [377, 0]
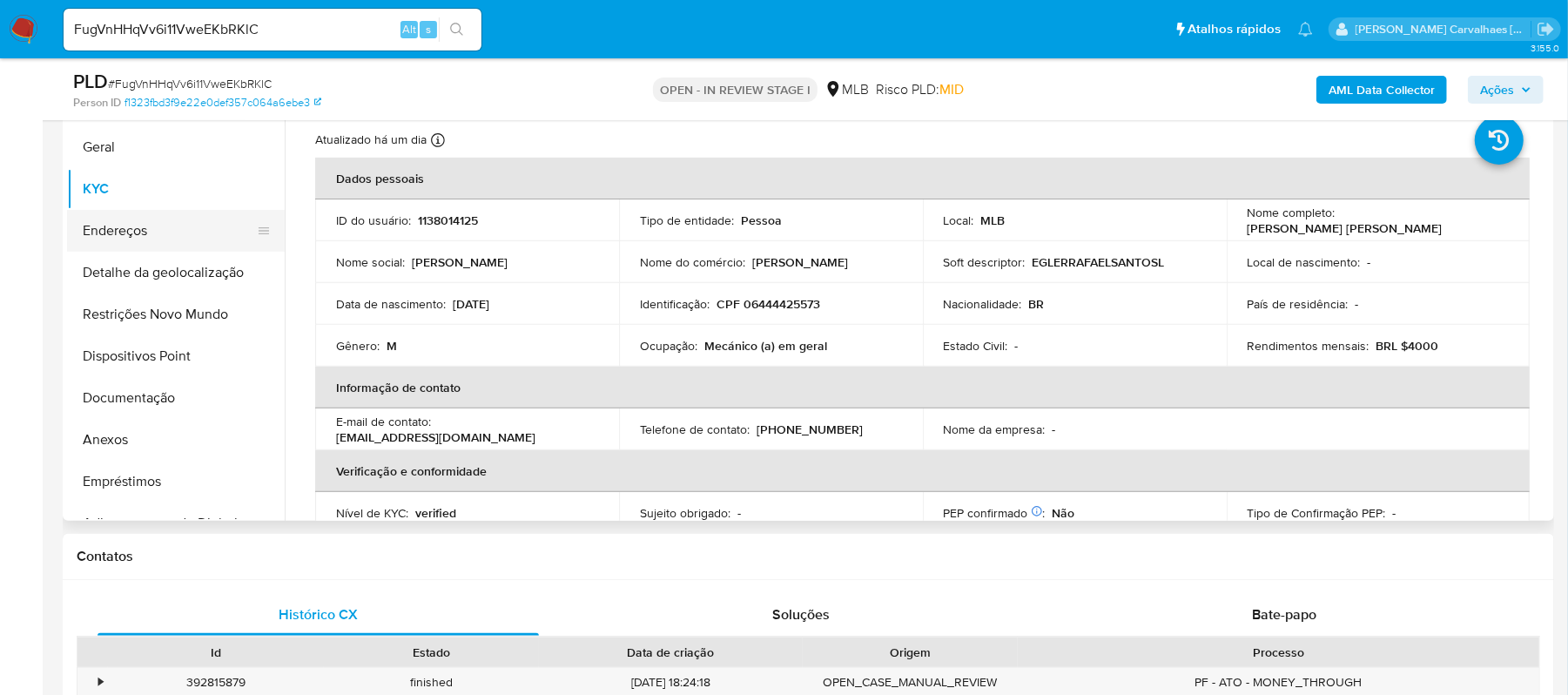
click at [154, 237] on button "Endereços" at bounding box center [169, 230] width 204 height 42
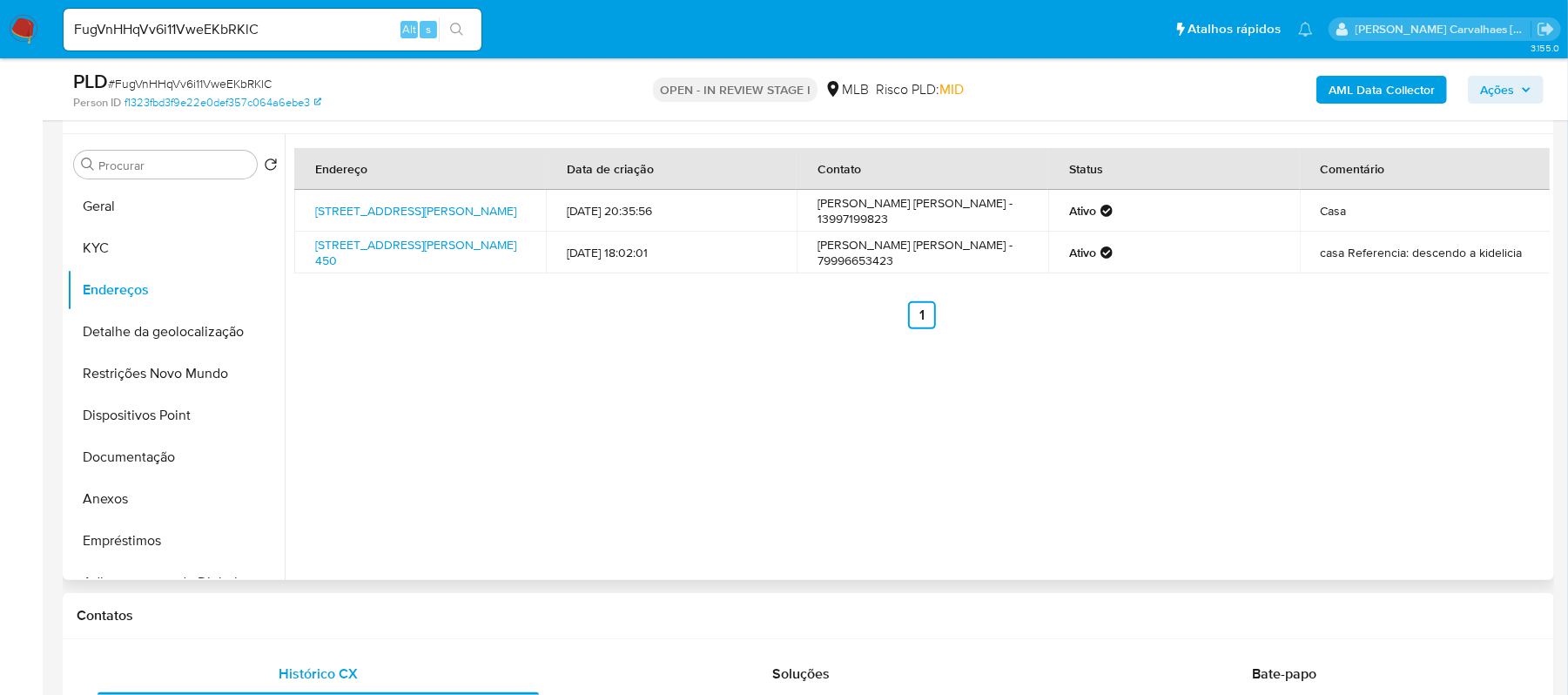
scroll to position [261, 0]
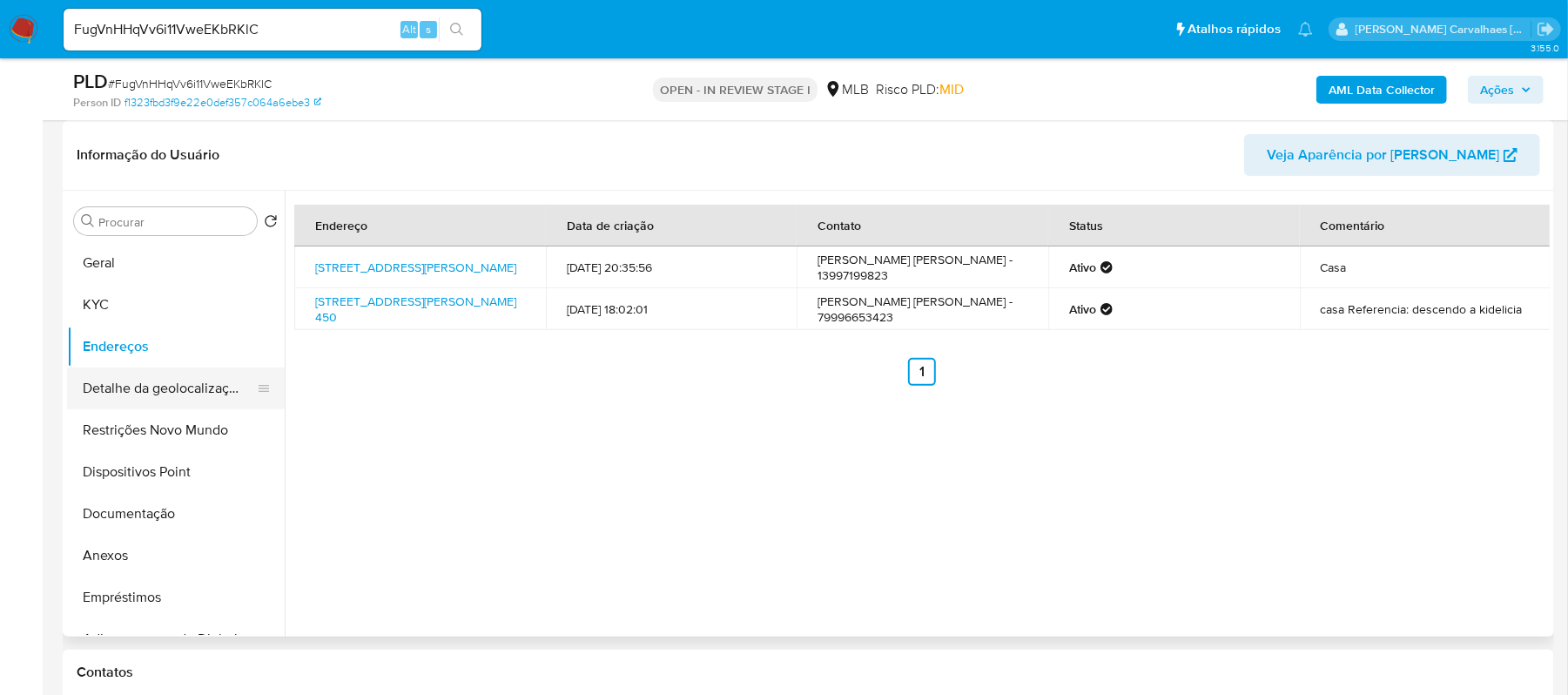
click at [200, 395] on button "Detalhe da geolocalização" at bounding box center [169, 388] width 204 height 42
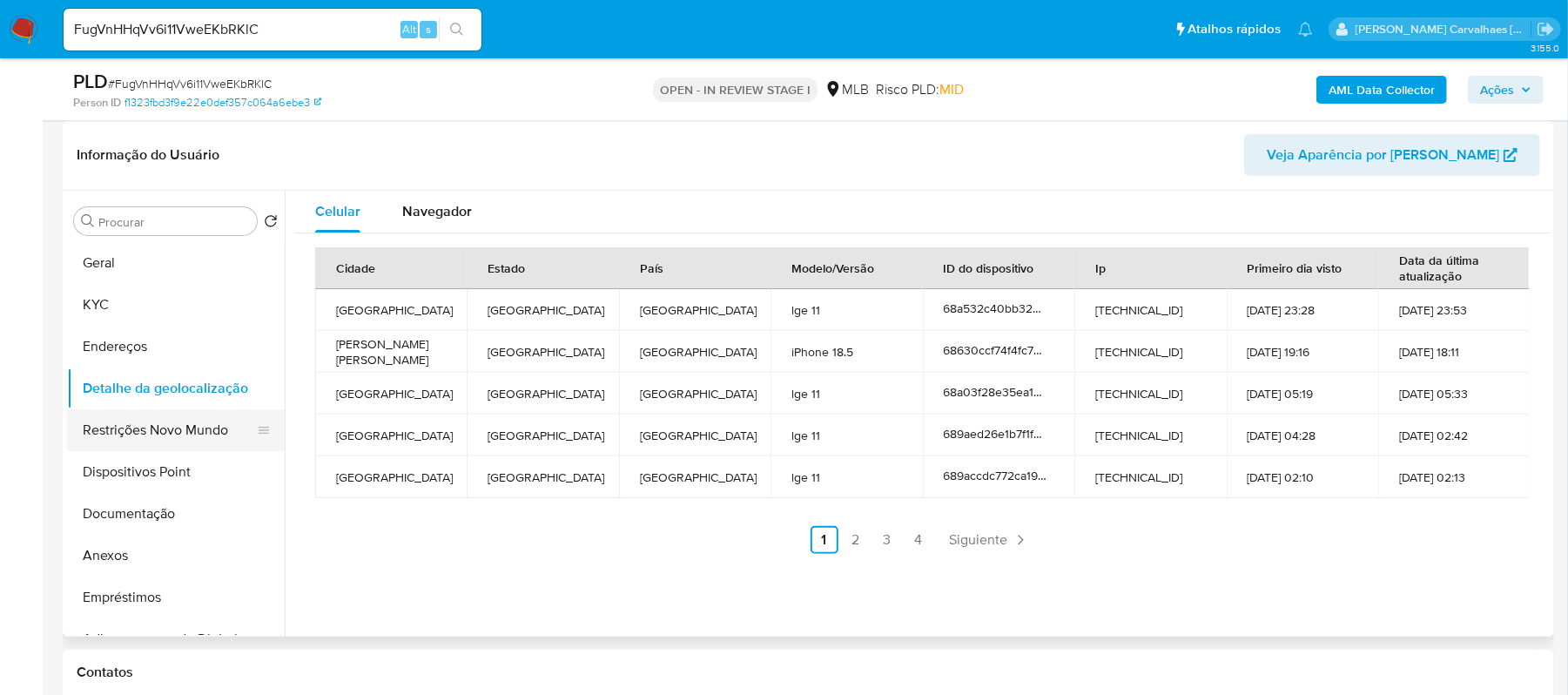
click at [227, 422] on button "Restrições Novo Mundo" at bounding box center [169, 430] width 204 height 42
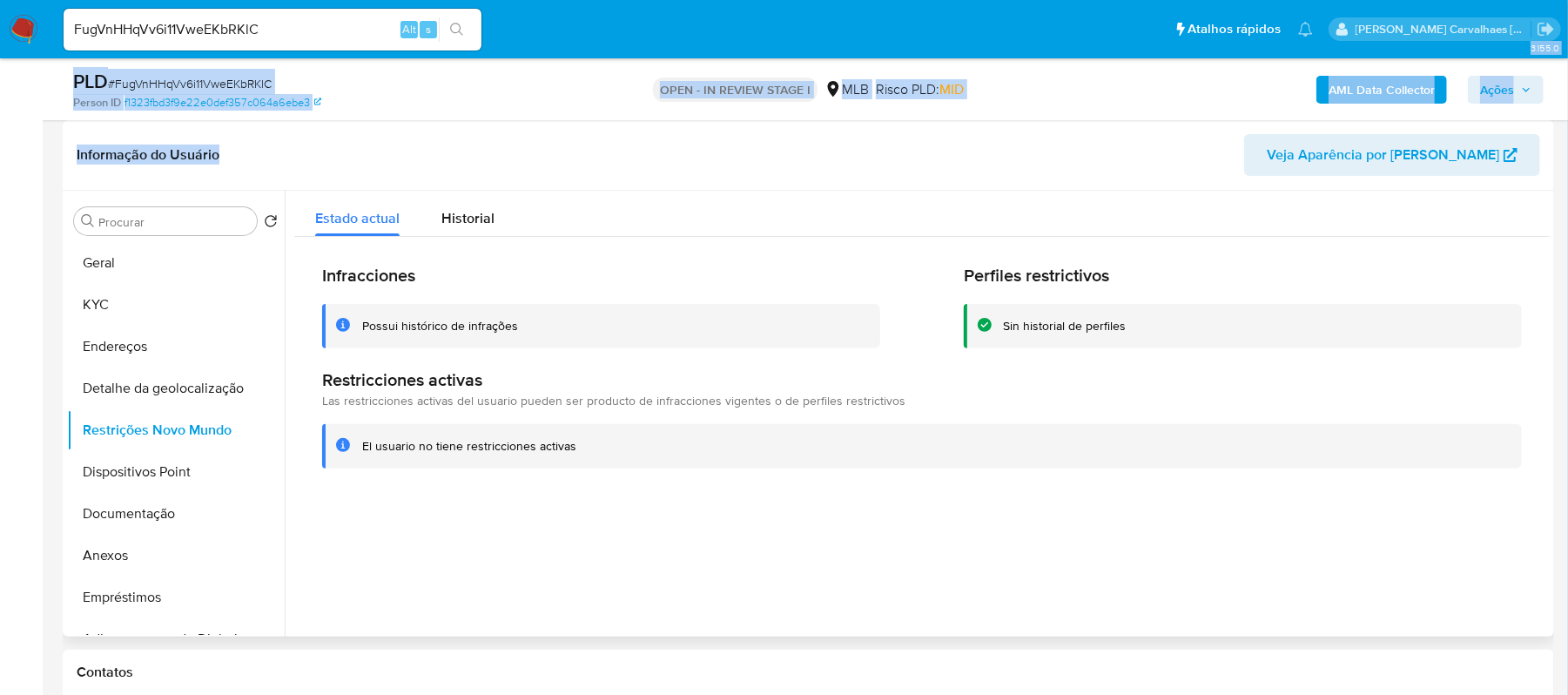
drag, startPoint x: 35, startPoint y: 65, endPoint x: 666, endPoint y: 165, distance: 638.9
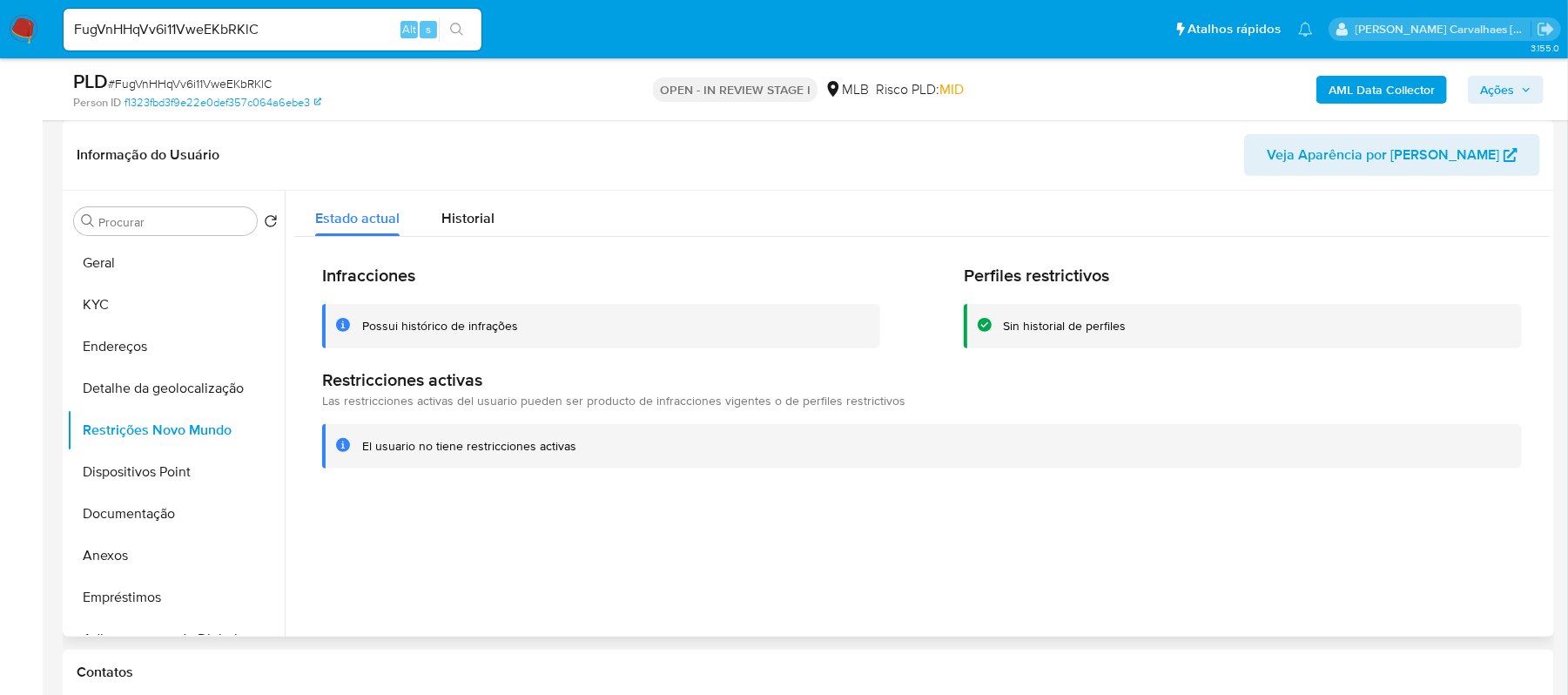
click at [482, 544] on div at bounding box center [917, 413] width 1266 height 446
click at [141, 473] on button "Dispositivos Point" at bounding box center [169, 472] width 204 height 42
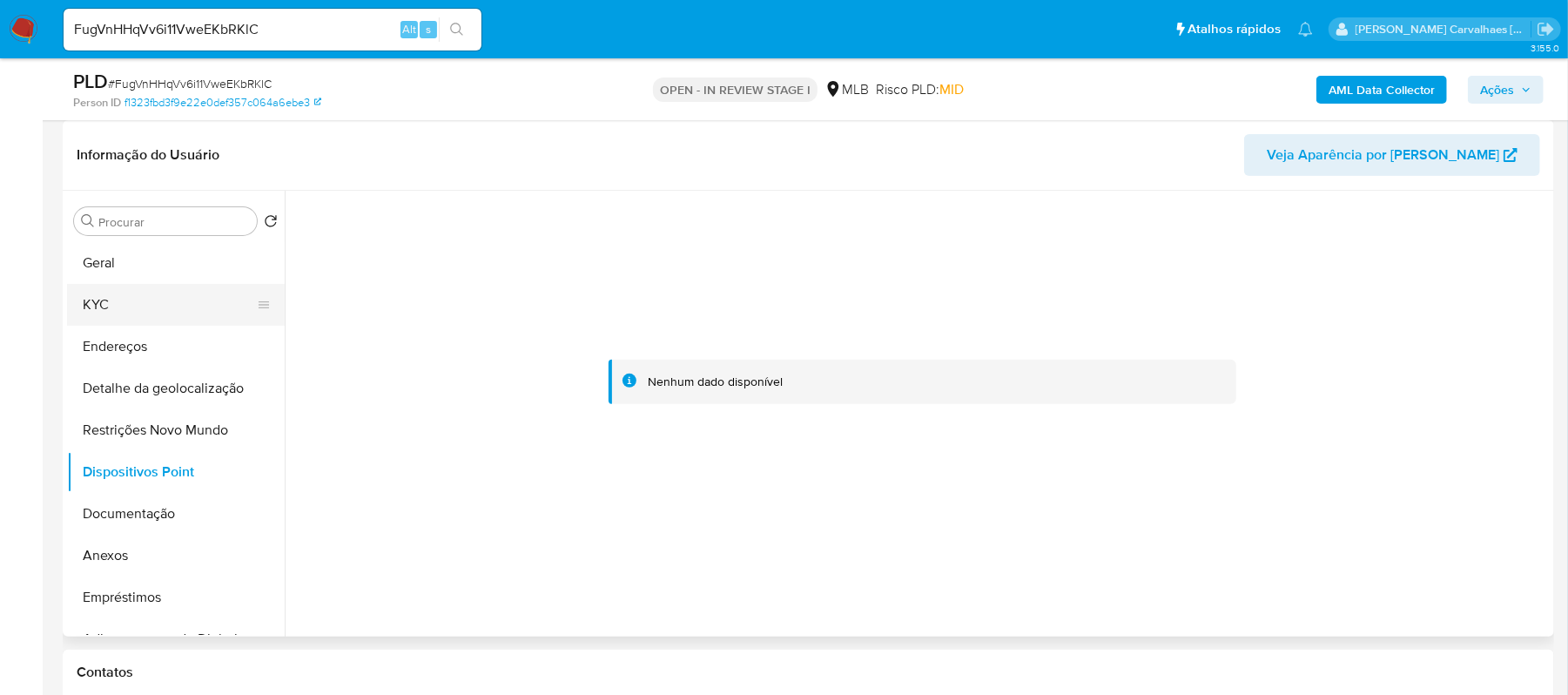
click at [108, 308] on button "KYC" at bounding box center [169, 304] width 204 height 42
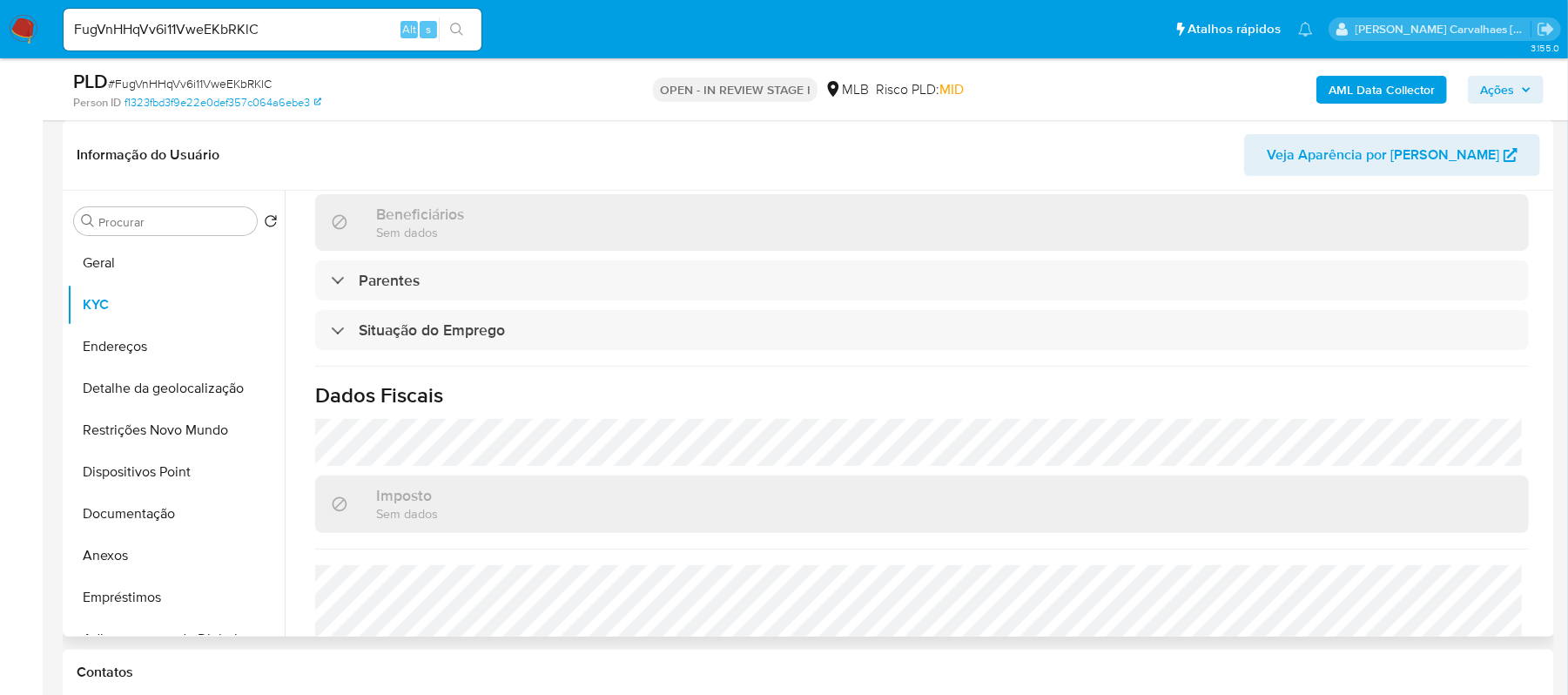
scroll to position [742, 0]
